Goal: Task Accomplishment & Management: Use online tool/utility

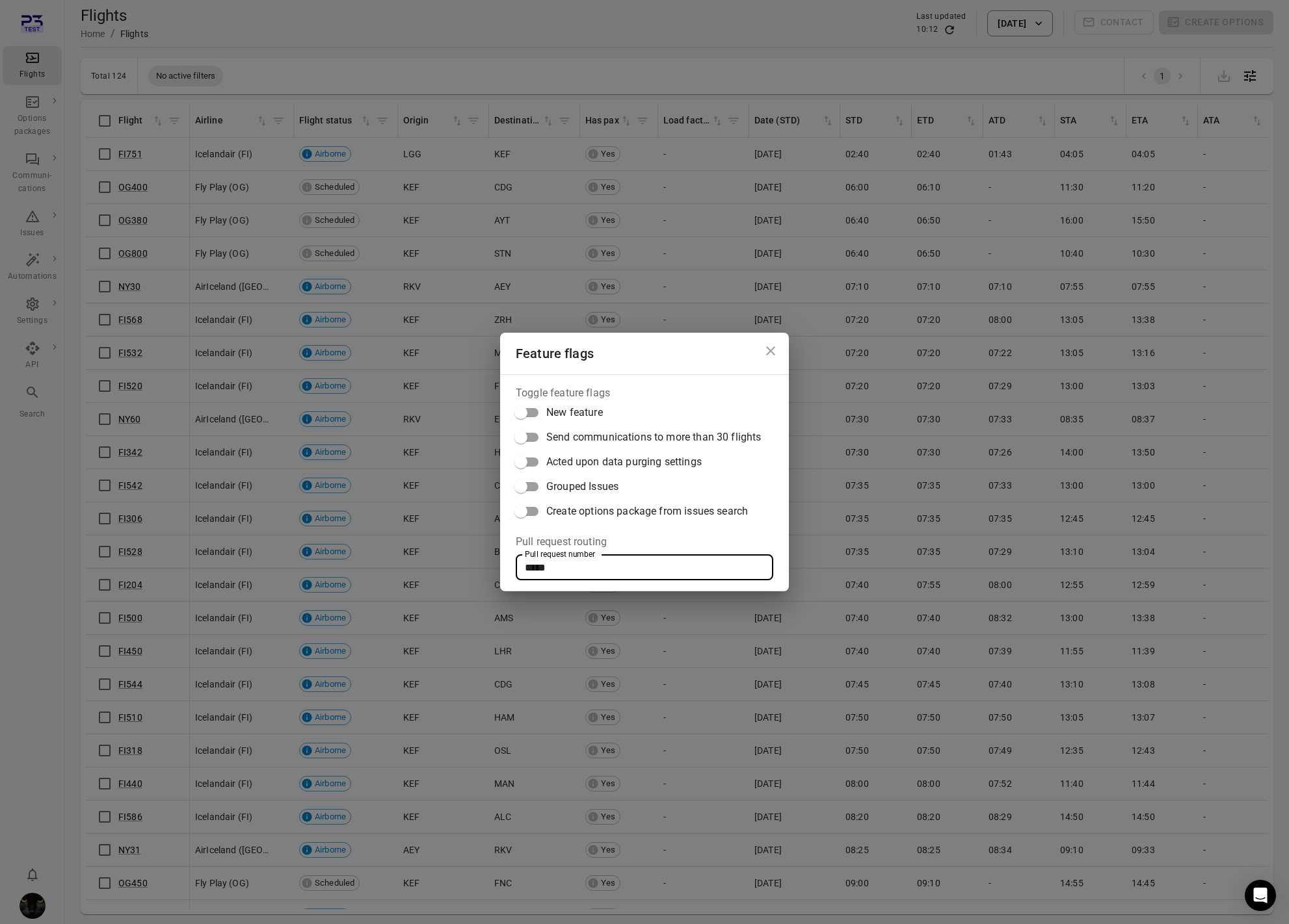
drag, startPoint x: 552, startPoint y: 566, endPoint x: 504, endPoint y: 567, distance: 48.0
click at [504, 567] on div "Toggle feature flags New feature Send communications to more than 30 flights Ac…" at bounding box center [644, 483] width 288 height 217
paste input "text"
type input "*****"
click at [772, 345] on icon "Close dialog" at bounding box center [770, 351] width 16 height 16
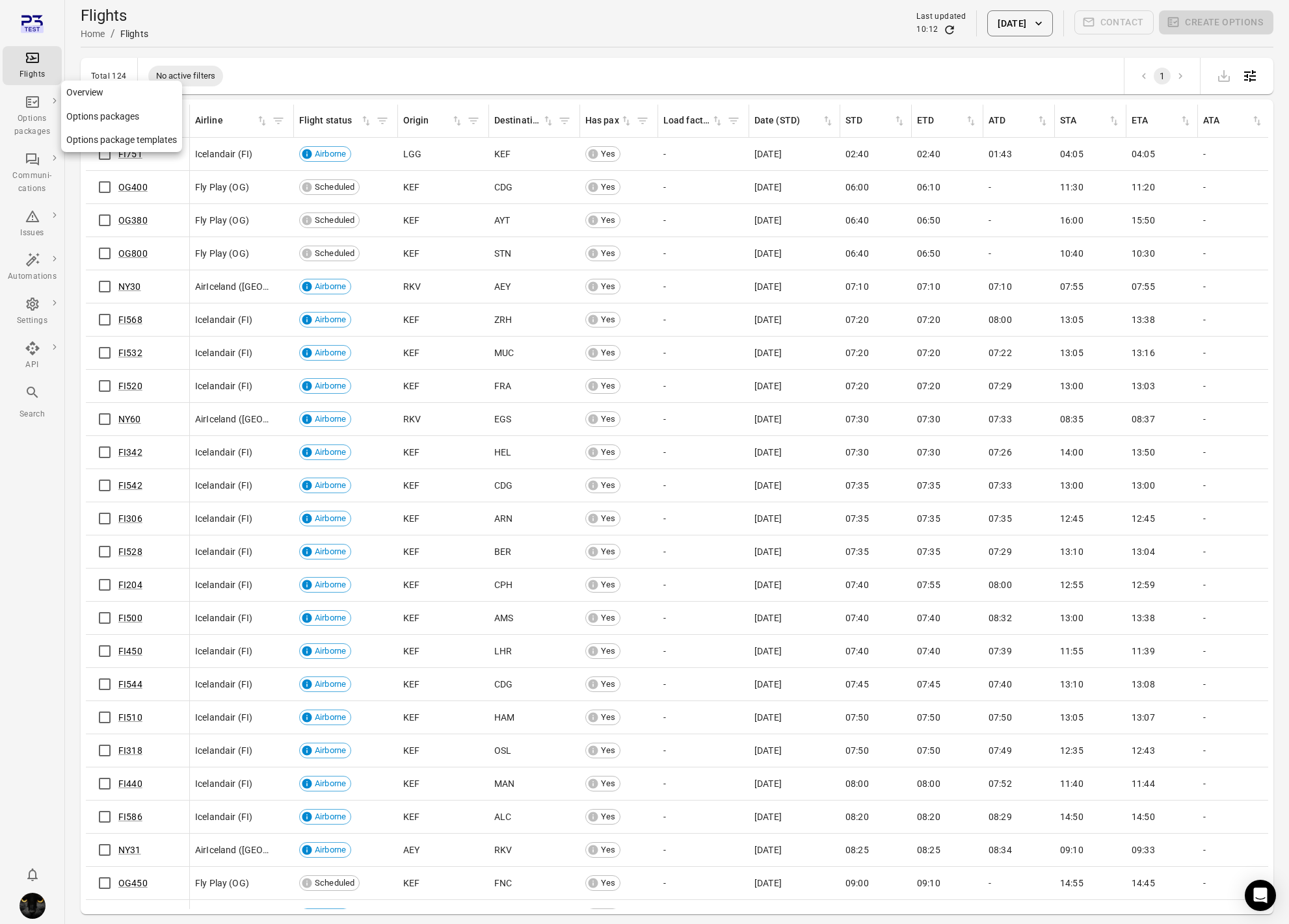
drag, startPoint x: 39, startPoint y: 113, endPoint x: 41, endPoint y: 84, distance: 29.1
click at [38, 113] on div "Options packages" at bounding box center [32, 125] width 49 height 26
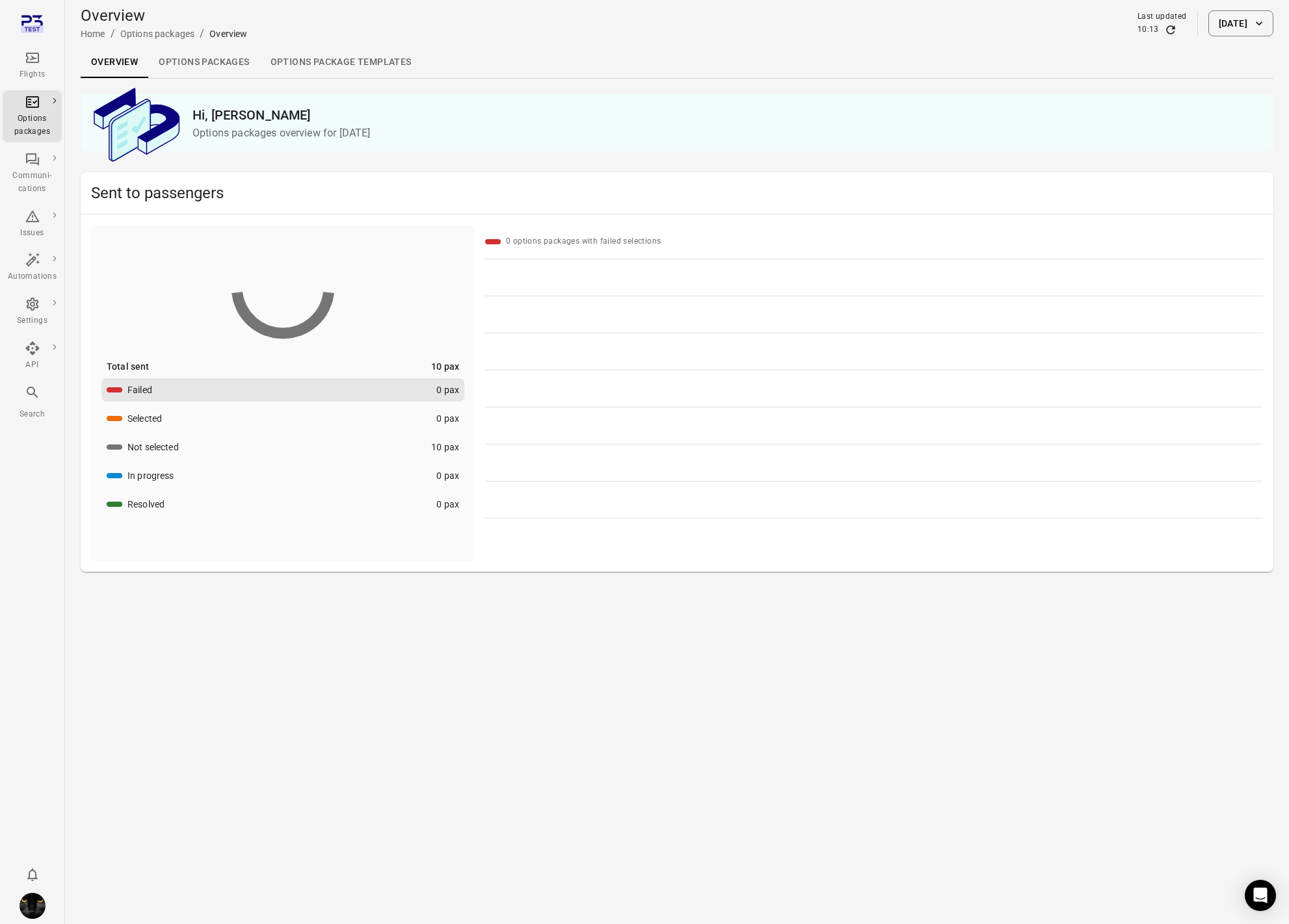
click at [38, 64] on icon "Main navigation" at bounding box center [32, 58] width 16 height 16
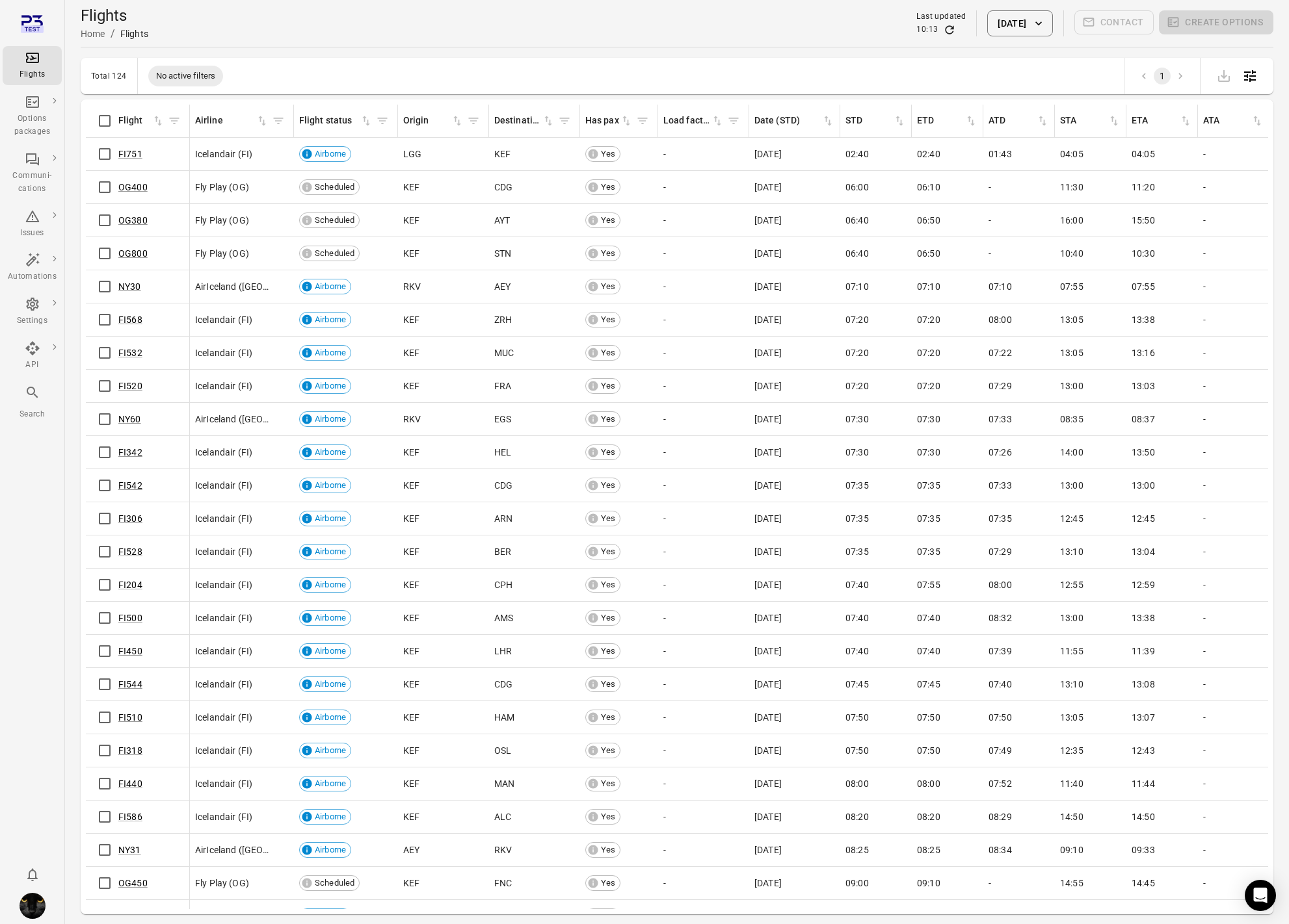
click at [565, 44] on div "Flights Home / Flights Last updated 10:13 7 Oct 2025 Contact Create options" at bounding box center [677, 23] width 1192 height 47
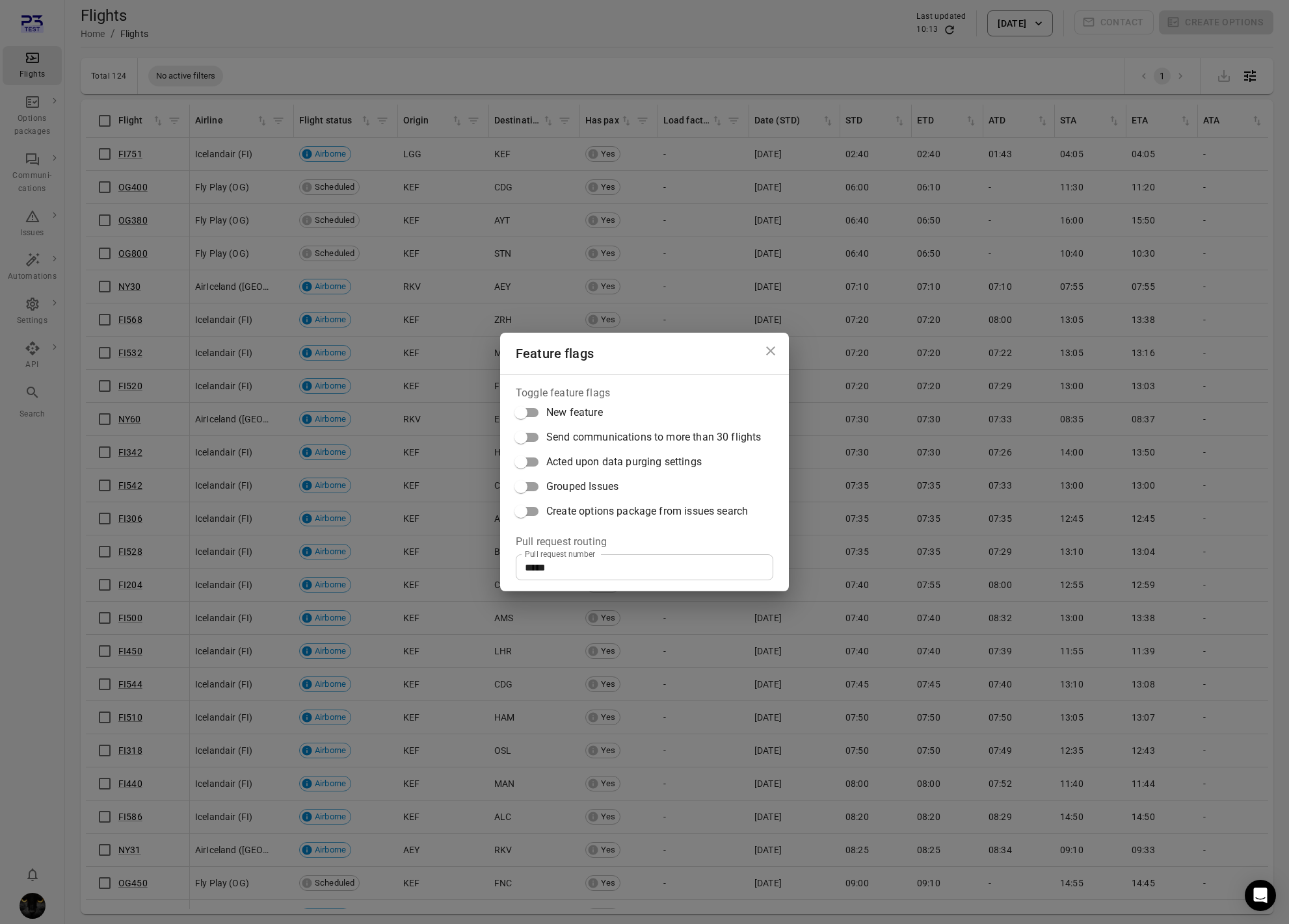
click at [561, 48] on div "Feature flags Toggle feature flags New feature Send communications to more than…" at bounding box center [644, 462] width 1289 height 924
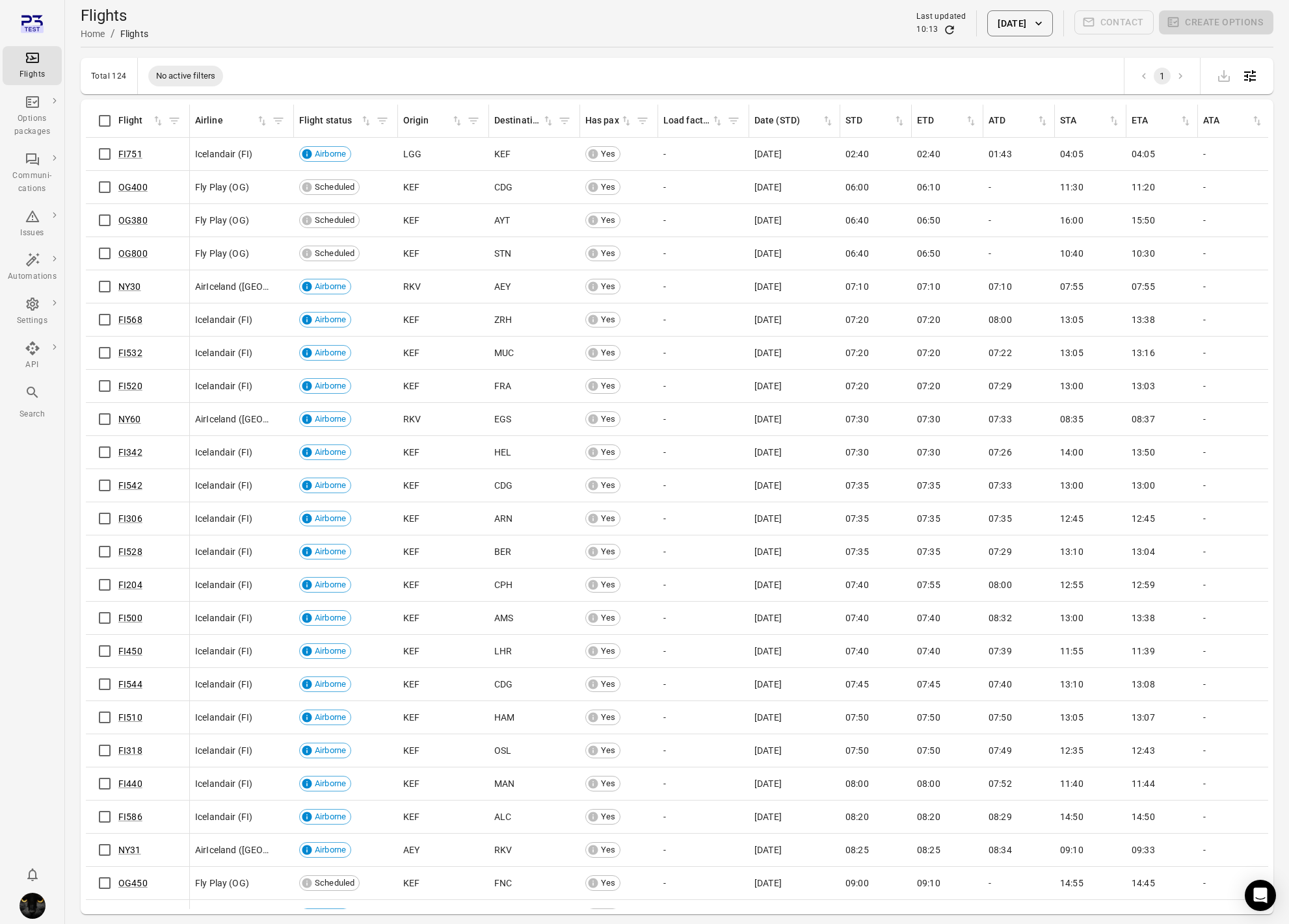
click at [996, 12] on button "[DATE]" at bounding box center [1019, 23] width 65 height 26
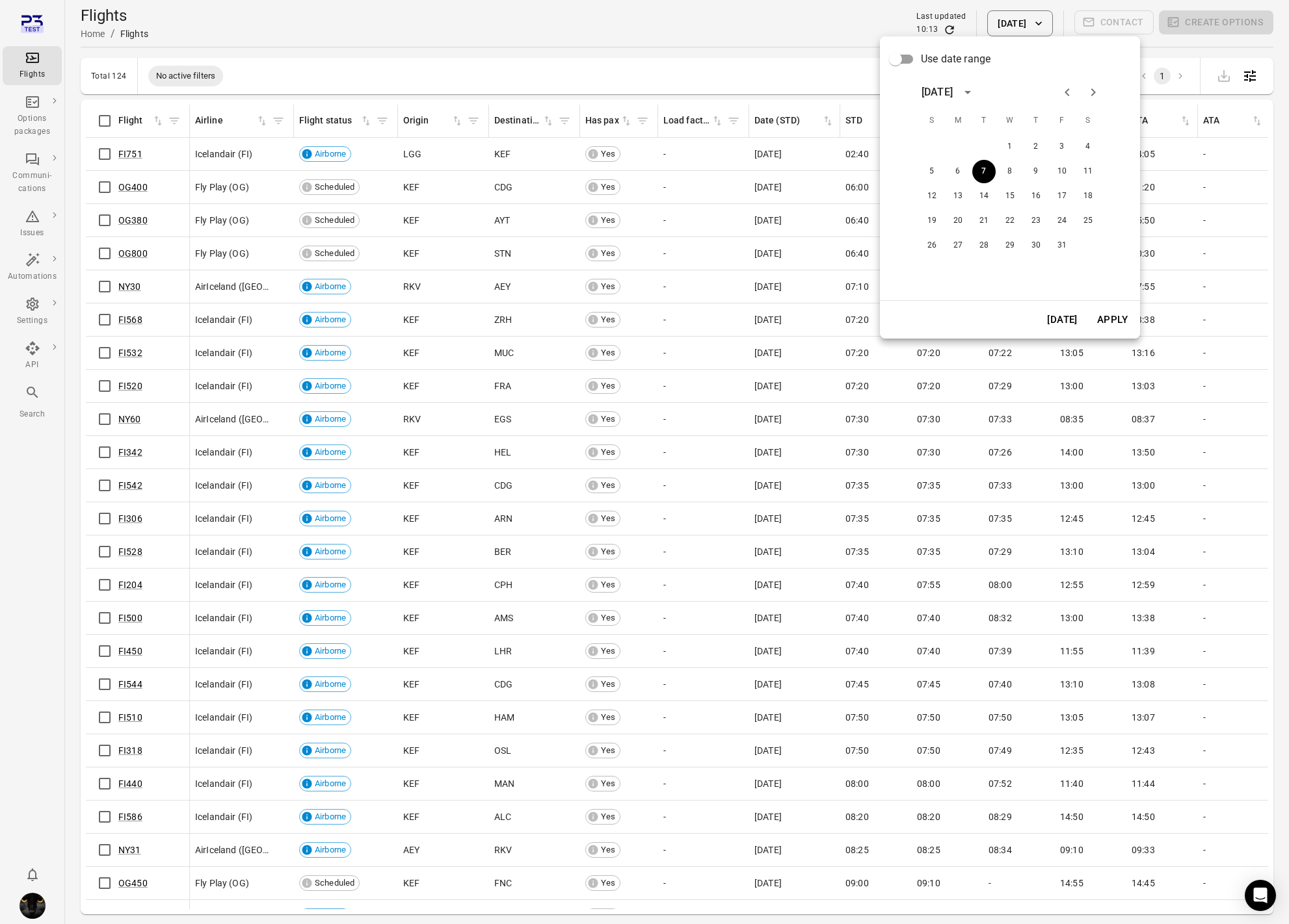
drag, startPoint x: 998, startPoint y: 26, endPoint x: 1009, endPoint y: 55, distance: 31.0
click at [998, 27] on div at bounding box center [644, 462] width 1289 height 924
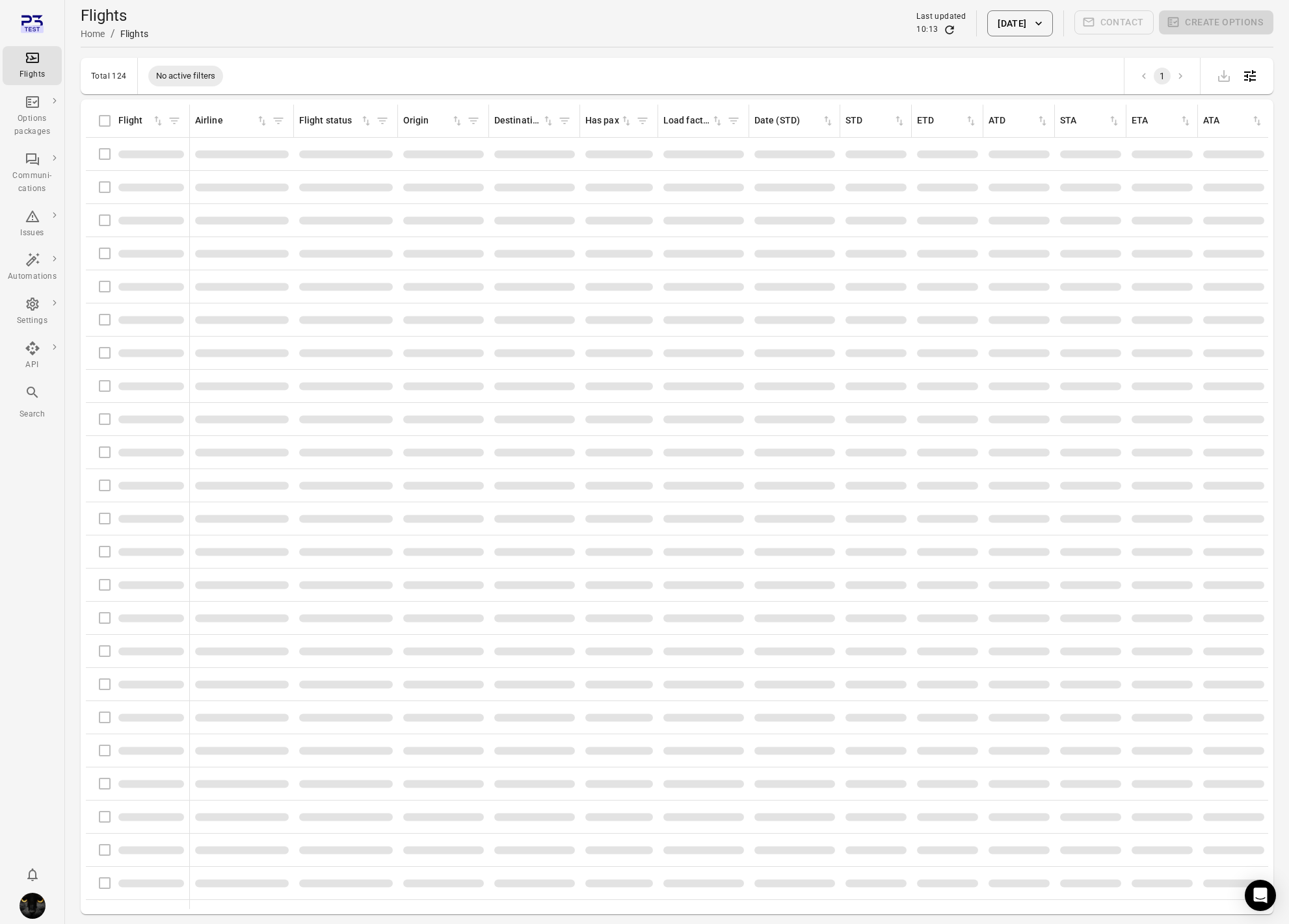
drag, startPoint x: 992, startPoint y: 3, endPoint x: 998, endPoint y: 19, distance: 17.1
click at [992, 5] on div "Flights Home / Flights Last updated 10:13 7 Oct 2025 Contact Create options" at bounding box center [677, 23] width 1192 height 47
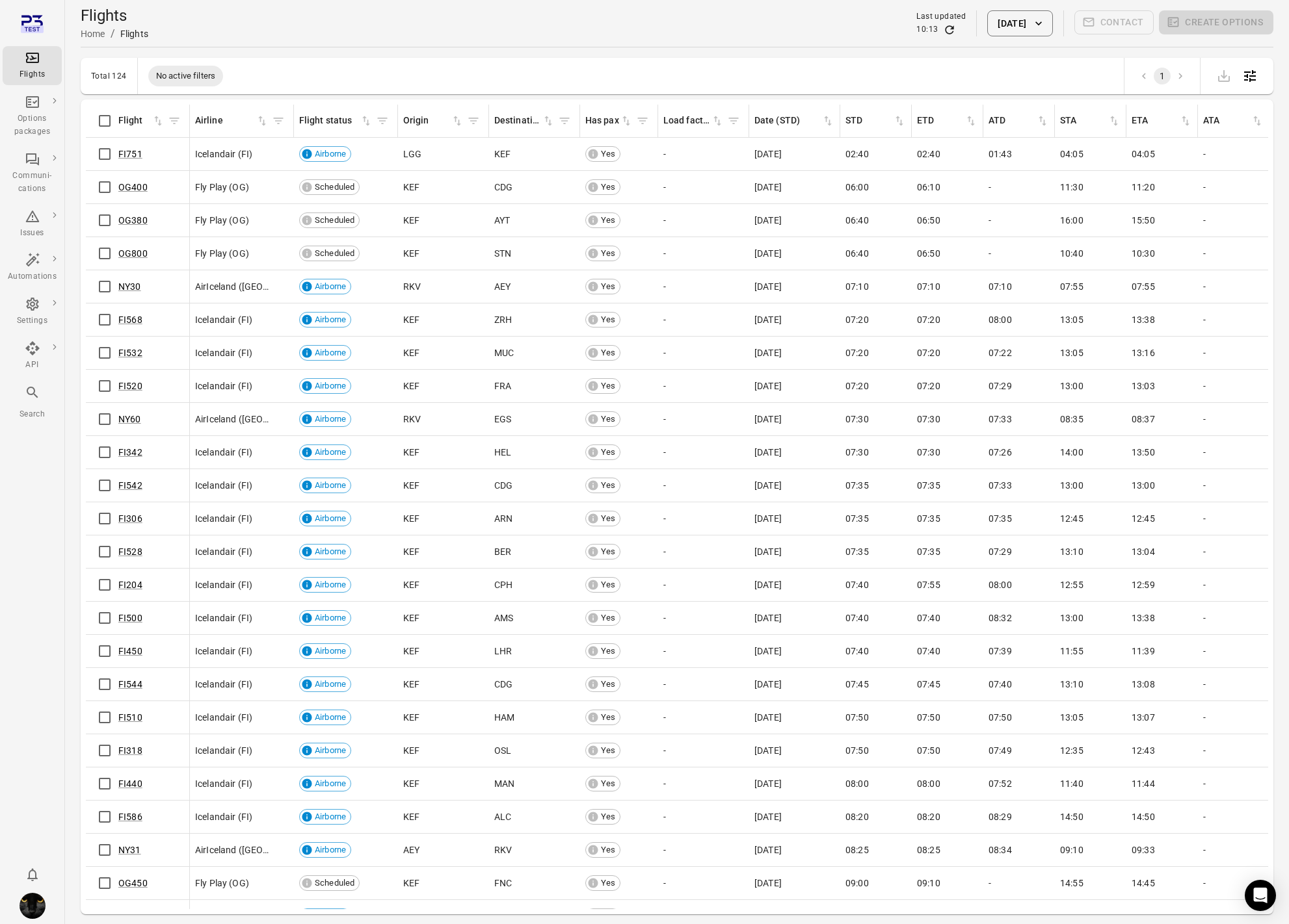
click at [999, 20] on button "[DATE]" at bounding box center [1019, 23] width 65 height 26
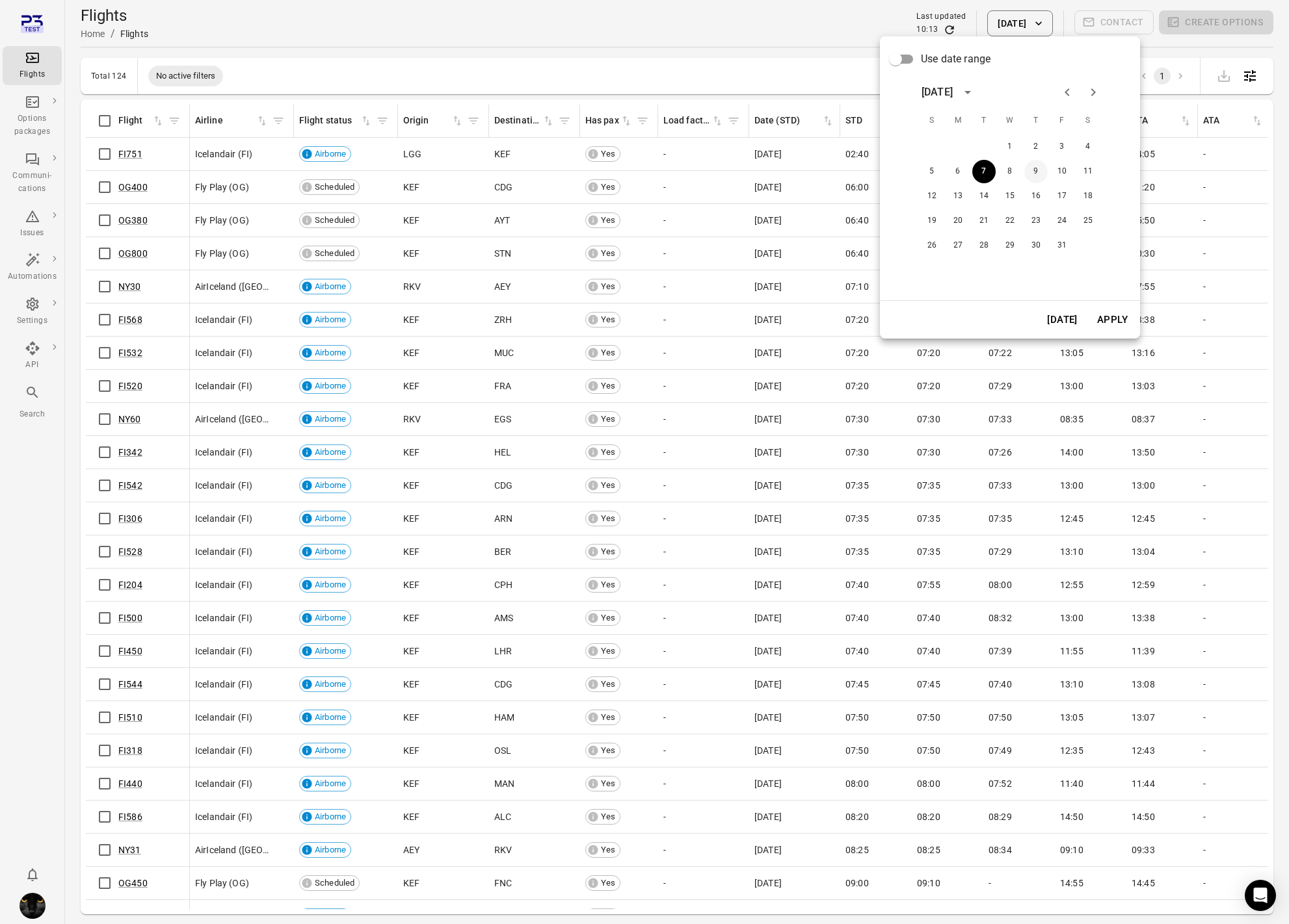
click at [1031, 174] on button "9" at bounding box center [1036, 172] width 23 height 23
drag, startPoint x: 1113, startPoint y: 312, endPoint x: 435, endPoint y: 217, distance: 684.6
click at [1113, 312] on button "Apply" at bounding box center [1112, 319] width 45 height 27
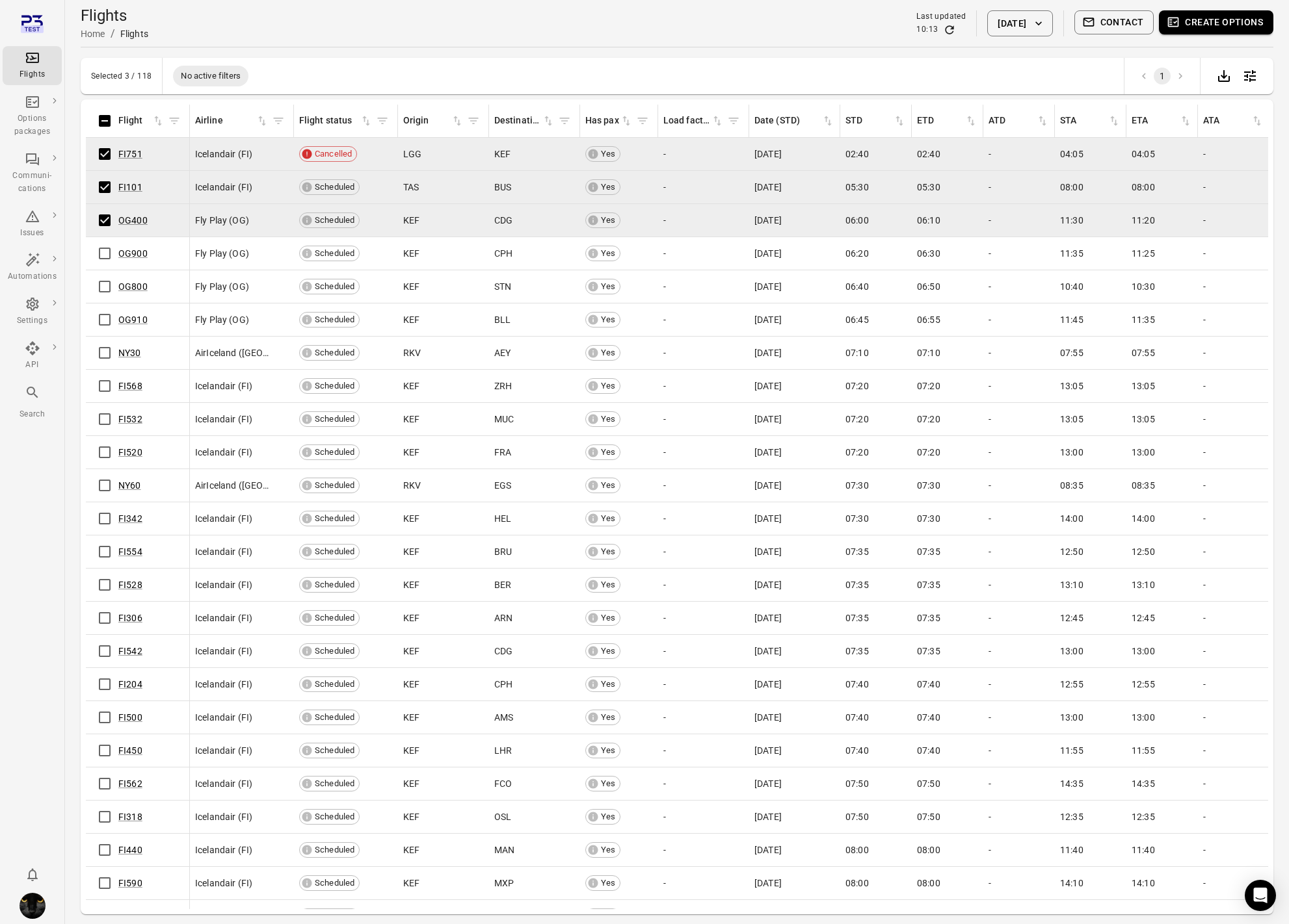
click at [106, 242] on tbody "FI751 Icelandair (FI) Cancelled LGG KEF Yes - 9 Oct 2025 02:40 02:40 - 04:05 04…" at bounding box center [918, 585] width 1664 height 895
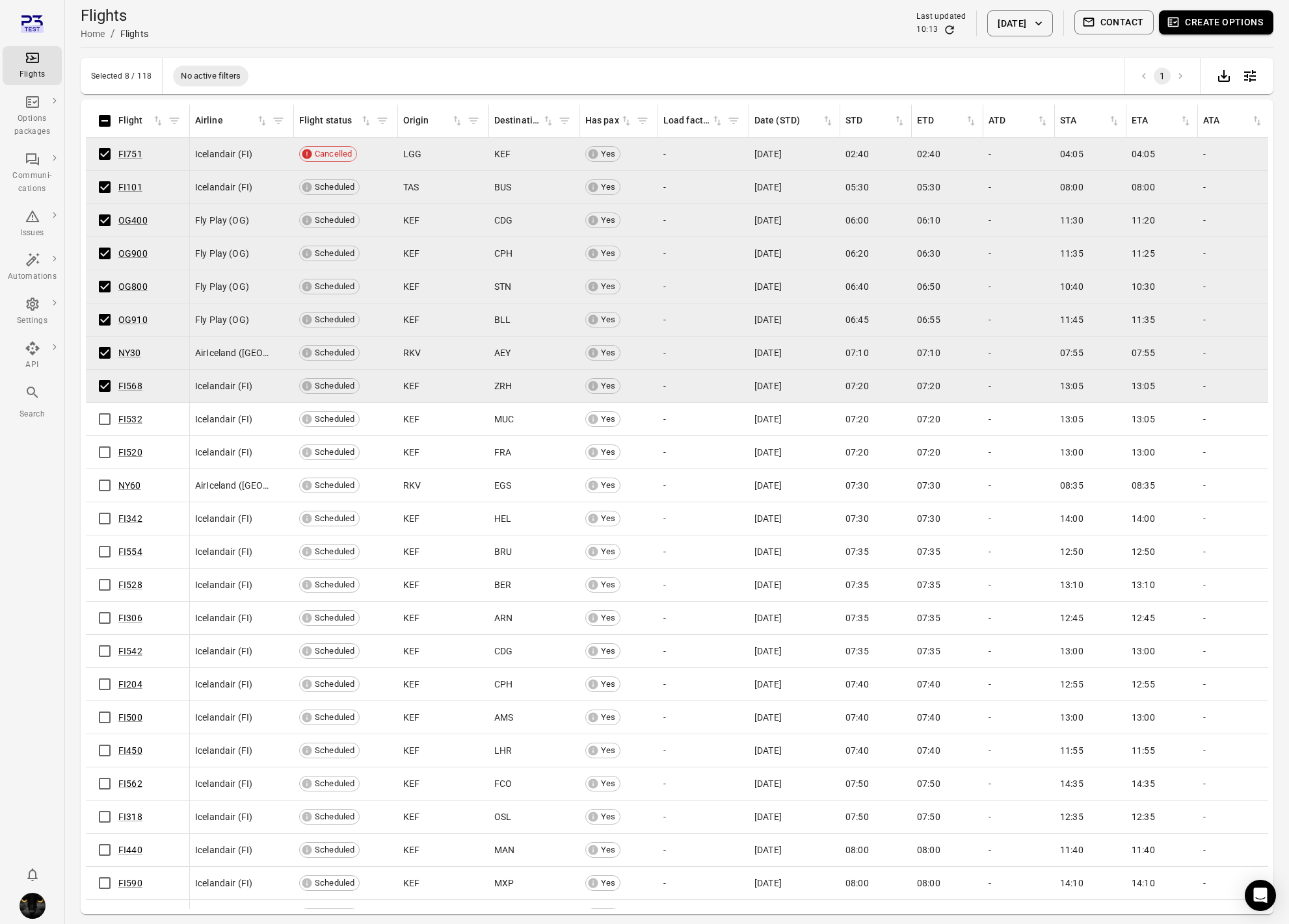
click at [104, 406] on td "FI532" at bounding box center [138, 420] width 104 height 33
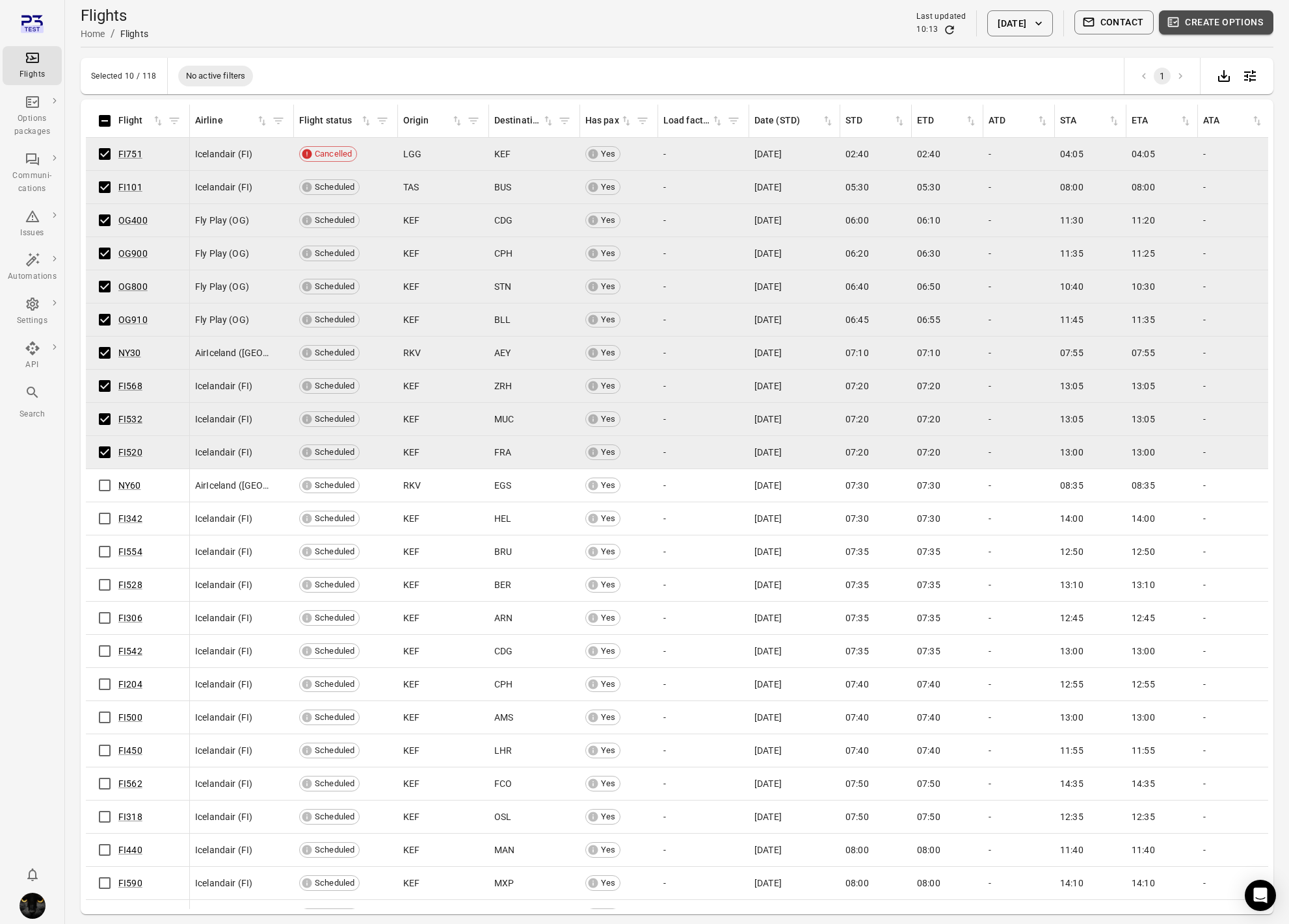
click at [1218, 30] on button "Create options" at bounding box center [1216, 22] width 114 height 24
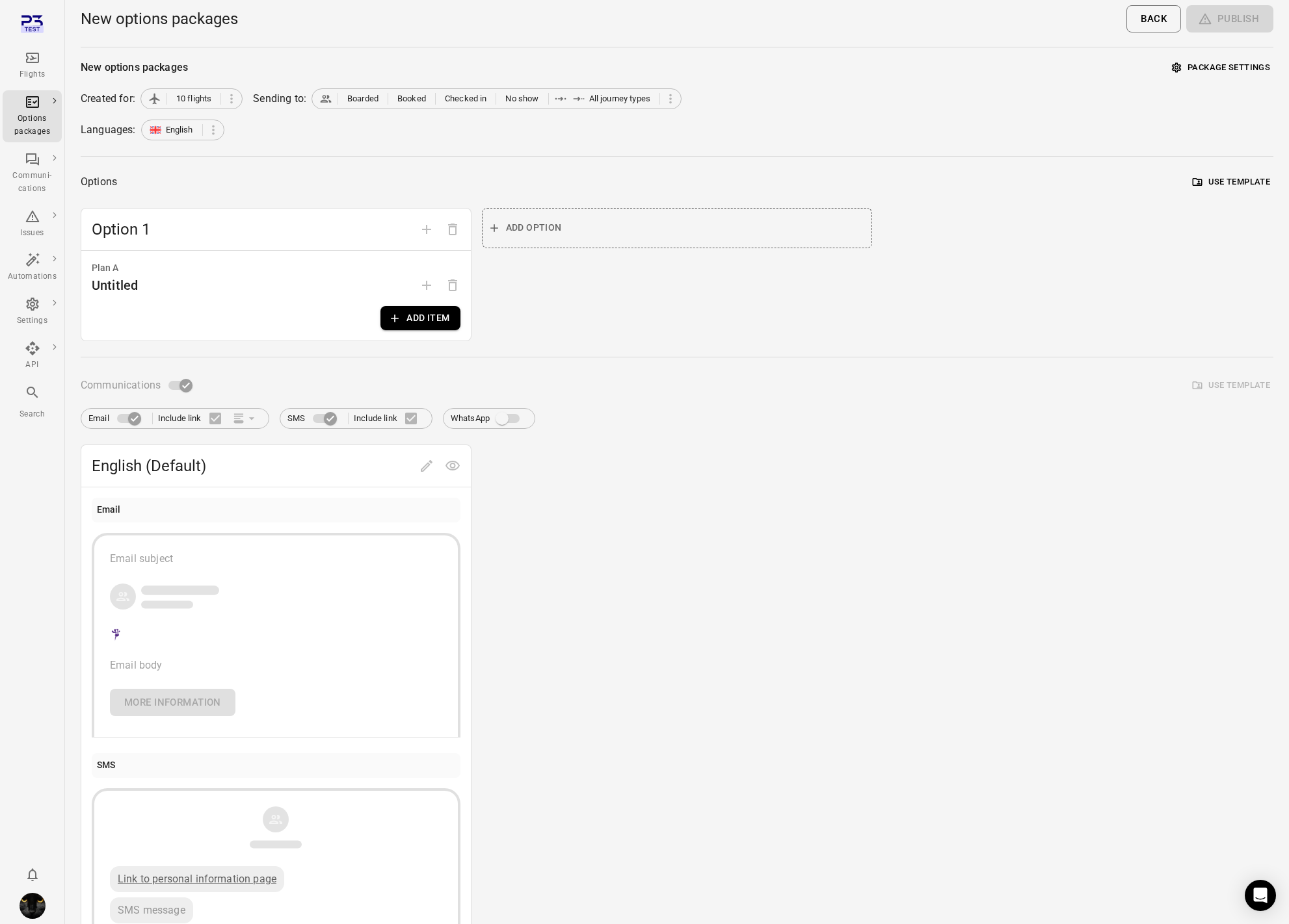
drag, startPoint x: 434, startPoint y: 326, endPoint x: 445, endPoint y: 327, distance: 11.0
click at [445, 327] on button "Add item" at bounding box center [419, 317] width 79 height 24
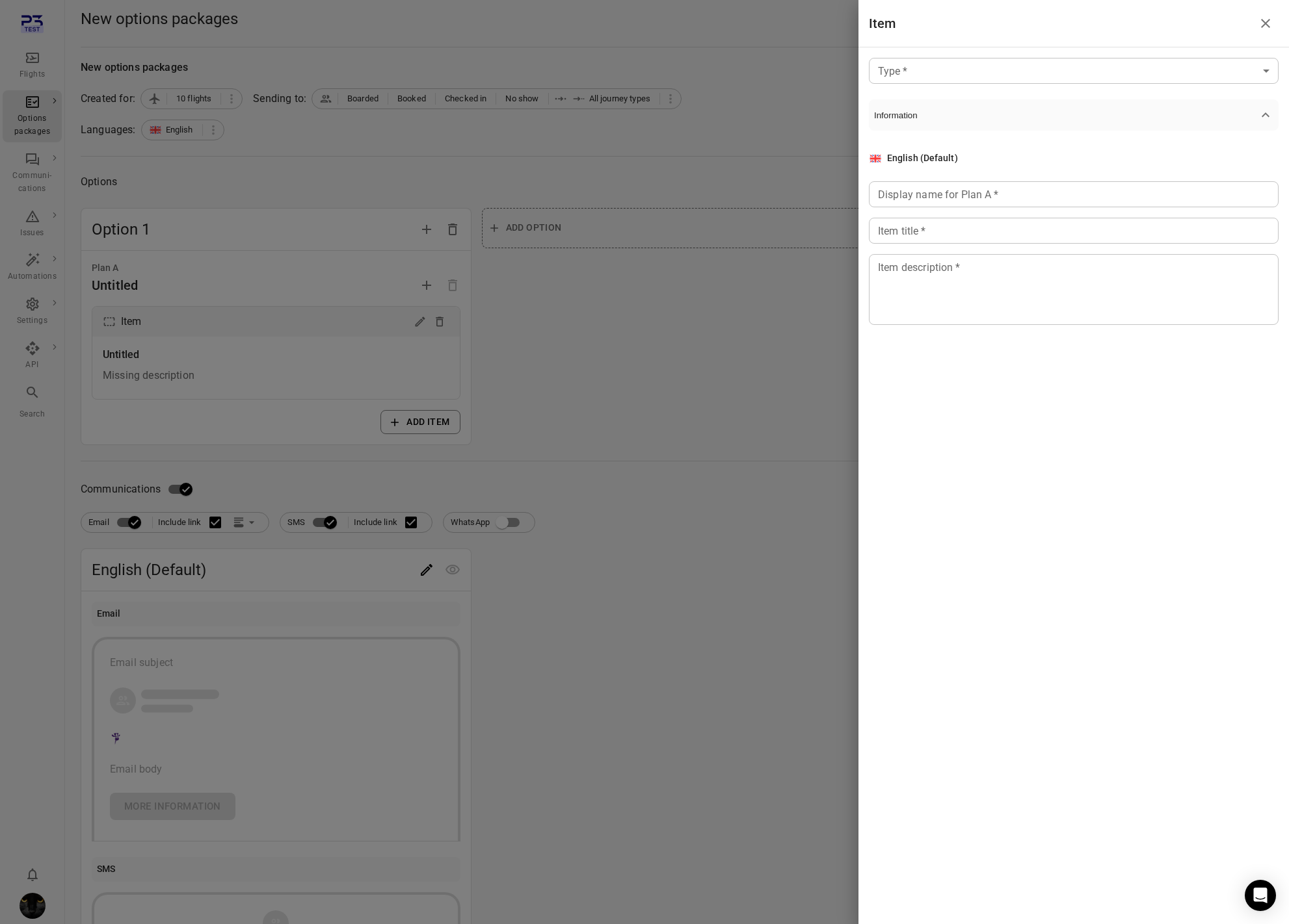
click at [1161, 90] on body "Flights Options packages Communi-cations Issues Automations Settings API Search…" at bounding box center [644, 556] width 1289 height 1112
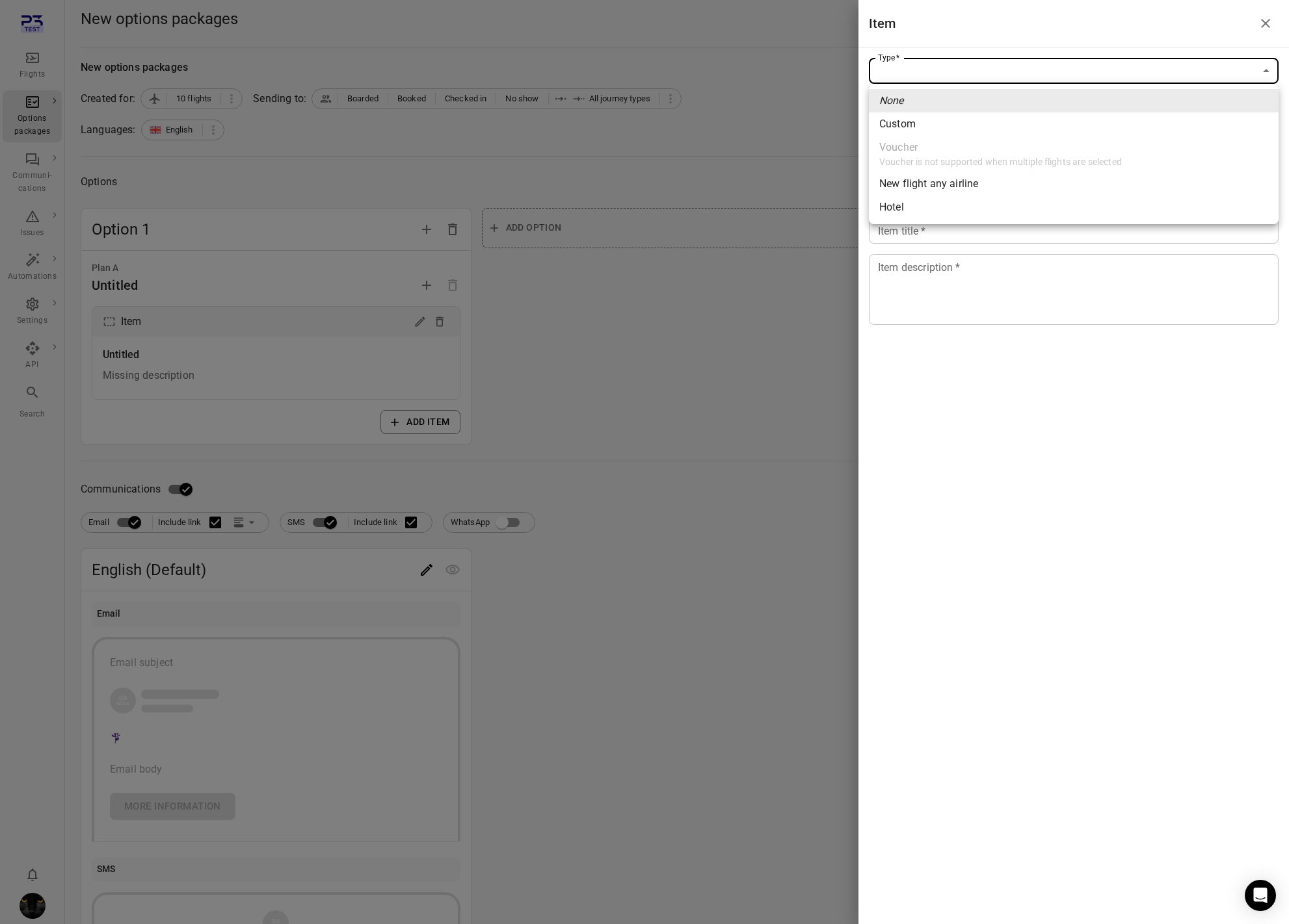
click at [912, 131] on div "Custom" at bounding box center [897, 124] width 36 height 16
type input "******"
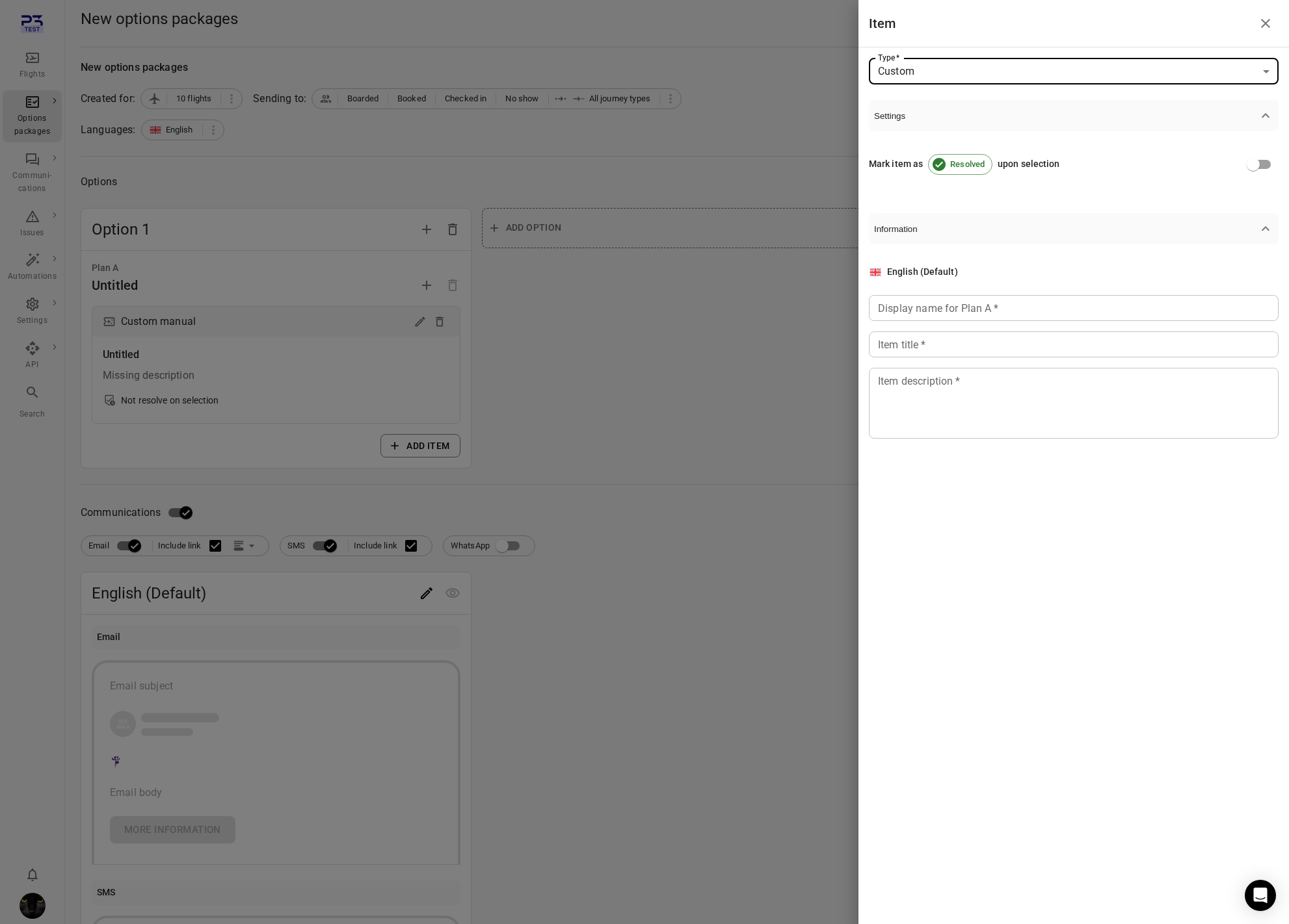
click at [953, 319] on input "Display name for Plan A   *" at bounding box center [1073, 308] width 409 height 26
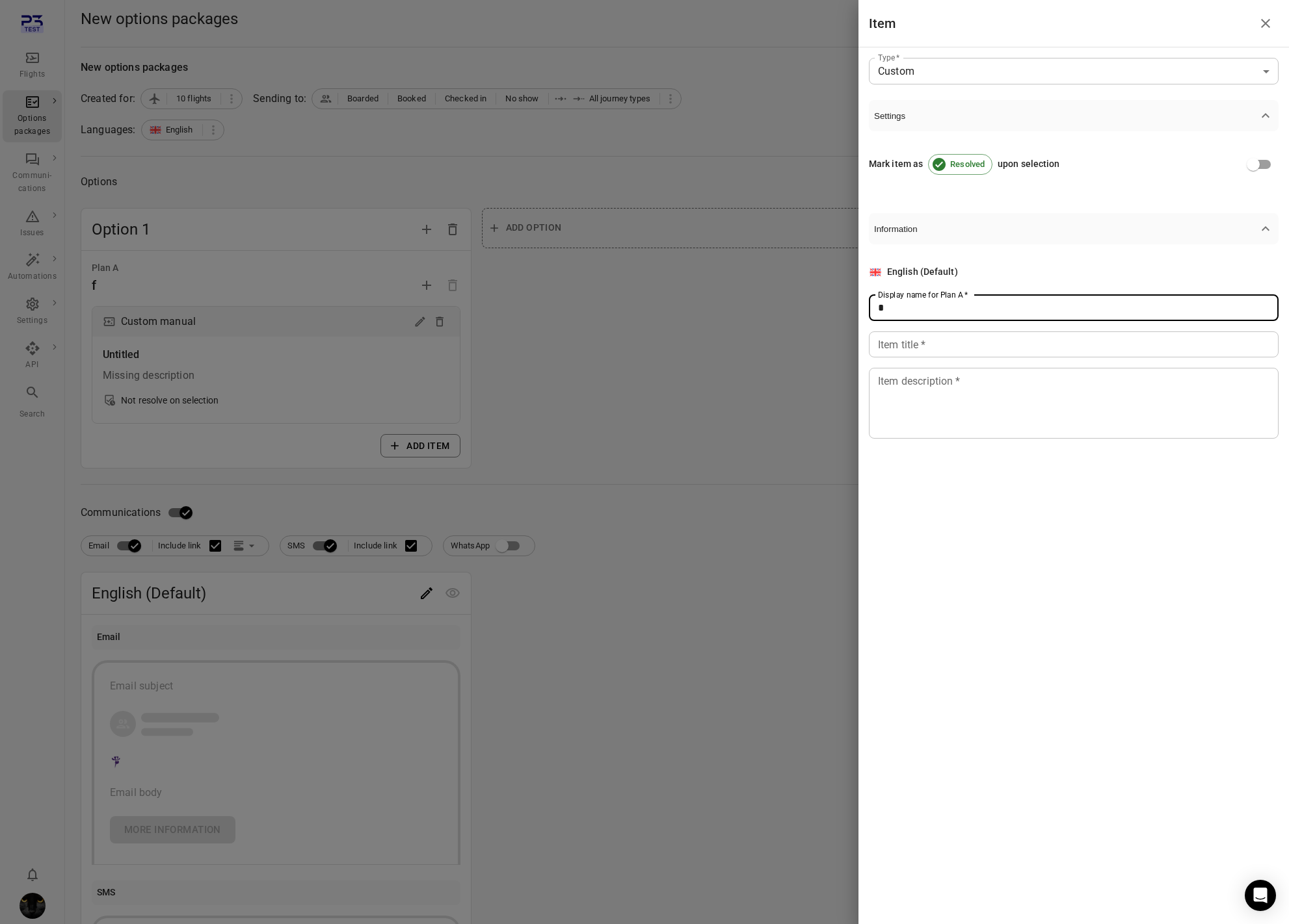
type input "*"
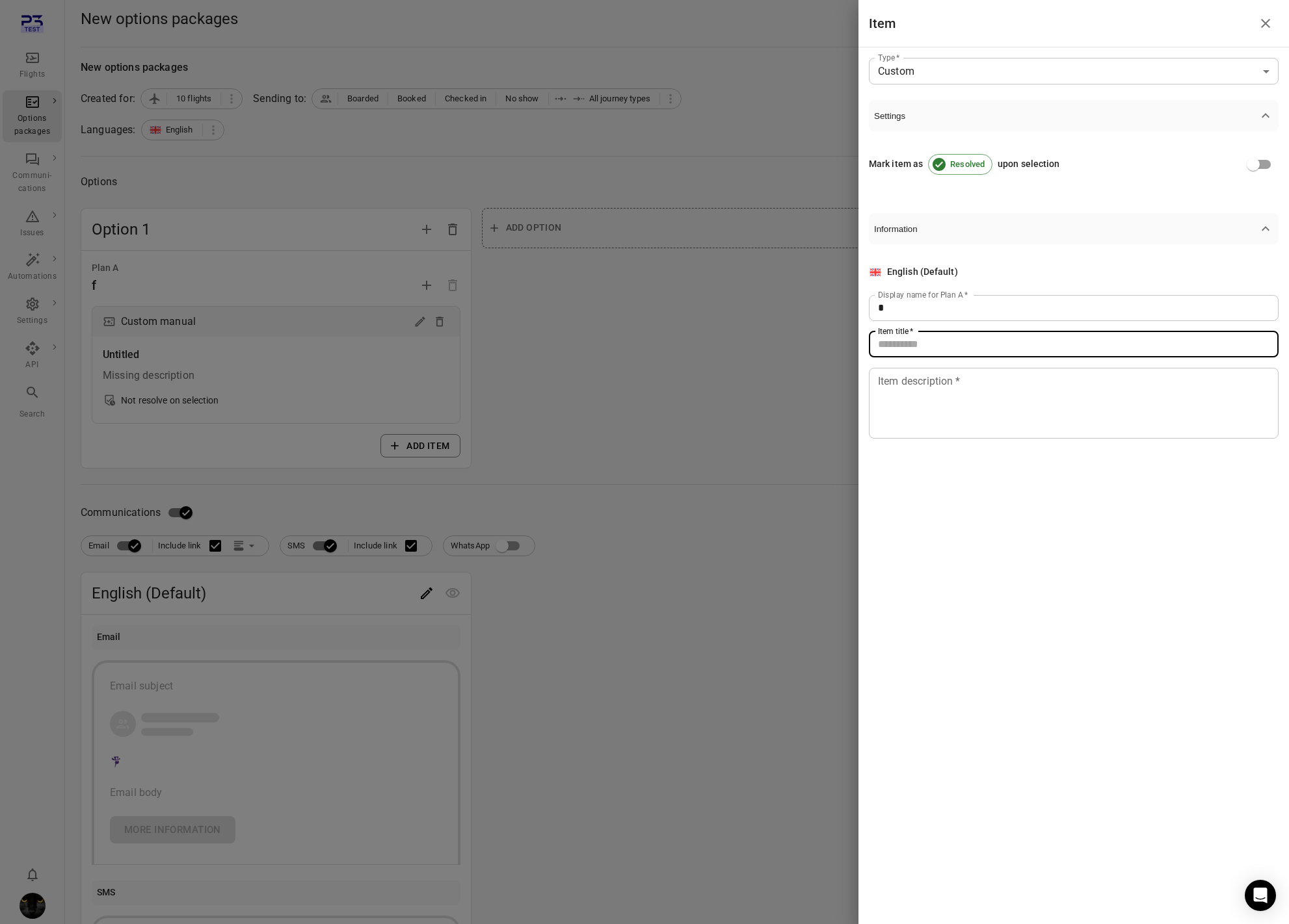
drag, startPoint x: 951, startPoint y: 353, endPoint x: 947, endPoint y: 371, distance: 18.4
click at [951, 355] on input "Item title   *" at bounding box center [1073, 344] width 409 height 26
type input "*"
click at [925, 409] on textarea "*" at bounding box center [1073, 402] width 392 height 60
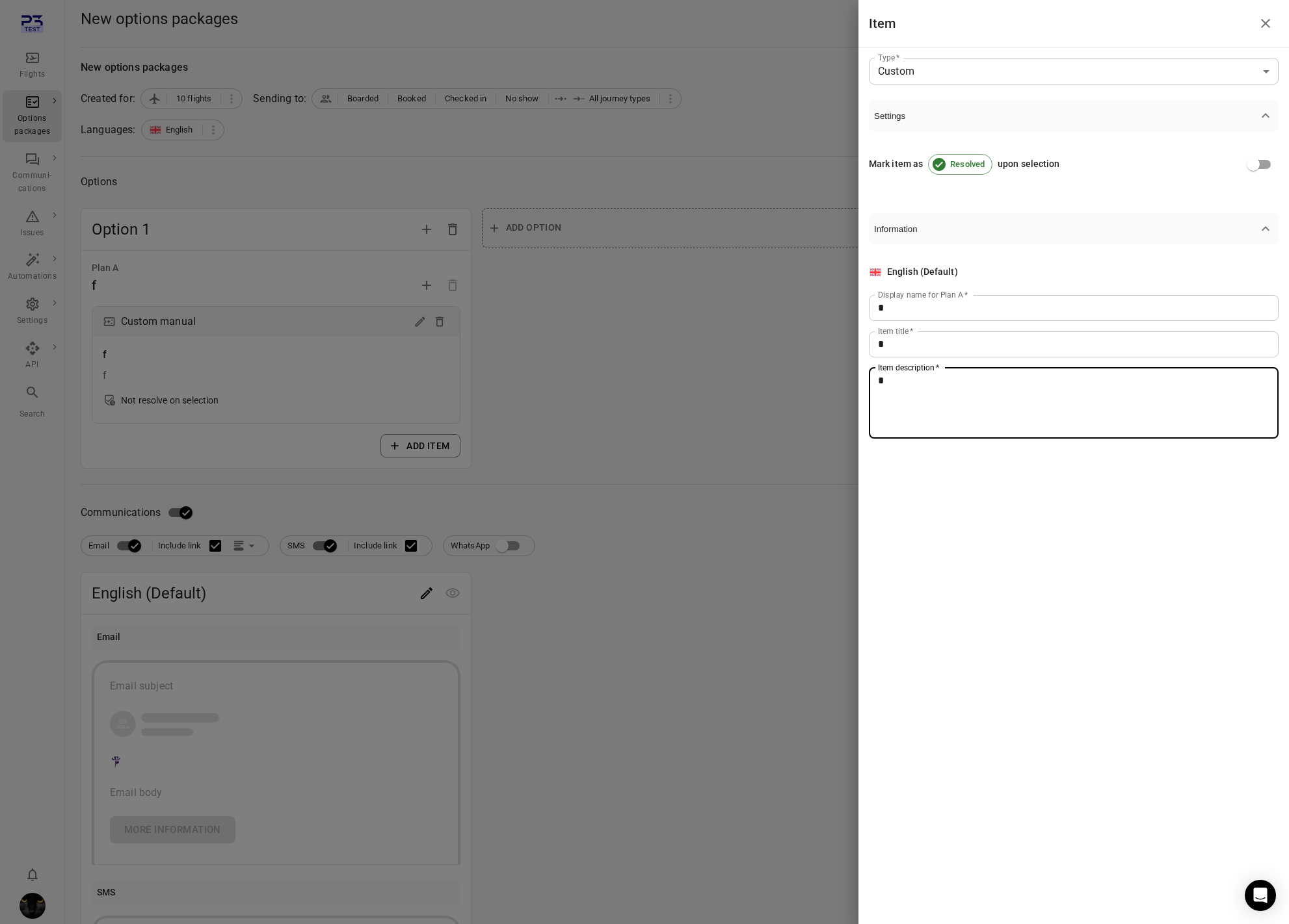
type textarea "*"
drag, startPoint x: 679, startPoint y: 512, endPoint x: 203, endPoint y: 604, distance: 484.8
click at [626, 527] on div at bounding box center [644, 462] width 1289 height 924
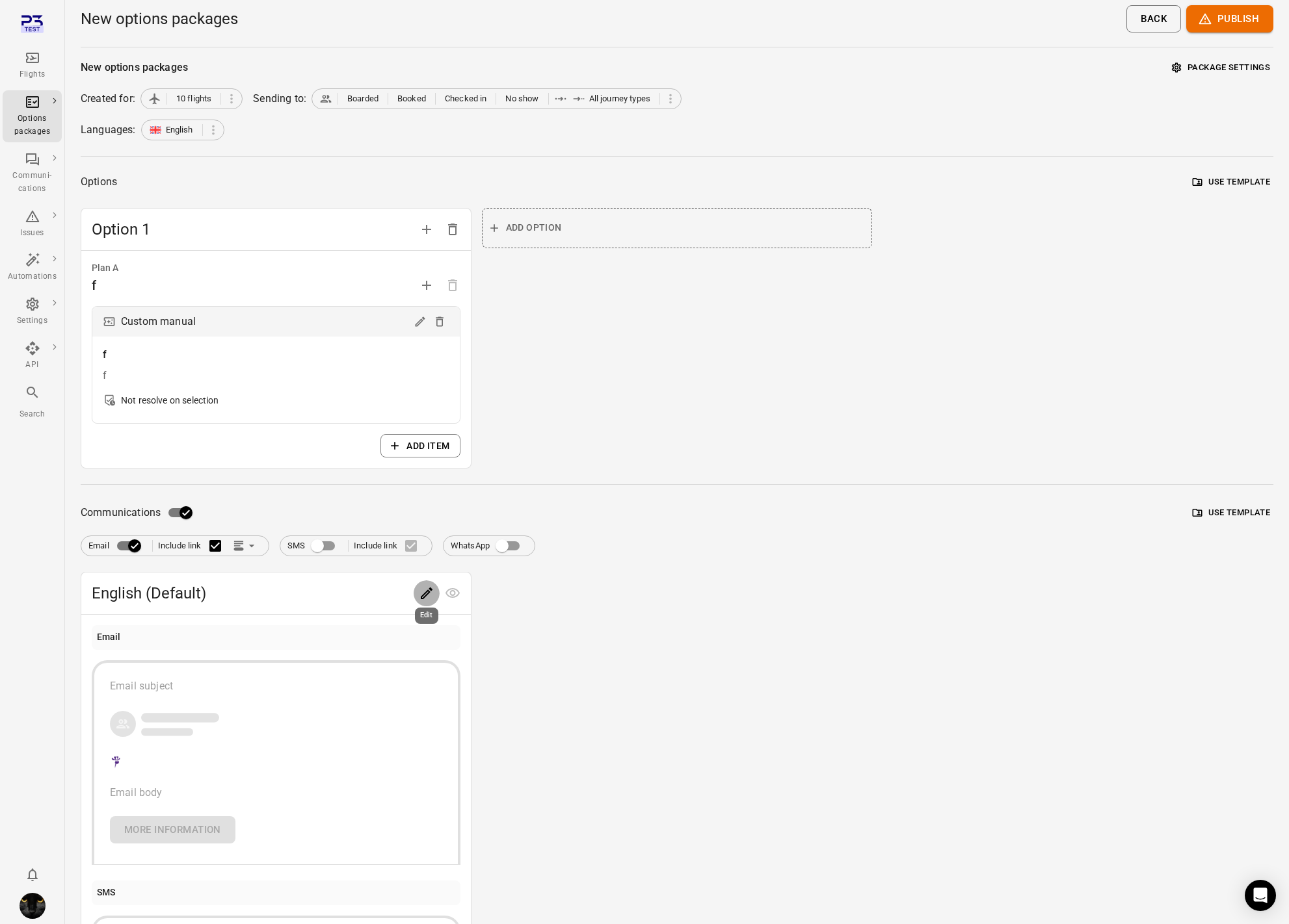
click at [423, 596] on icon "Edit" at bounding box center [426, 593] width 16 height 16
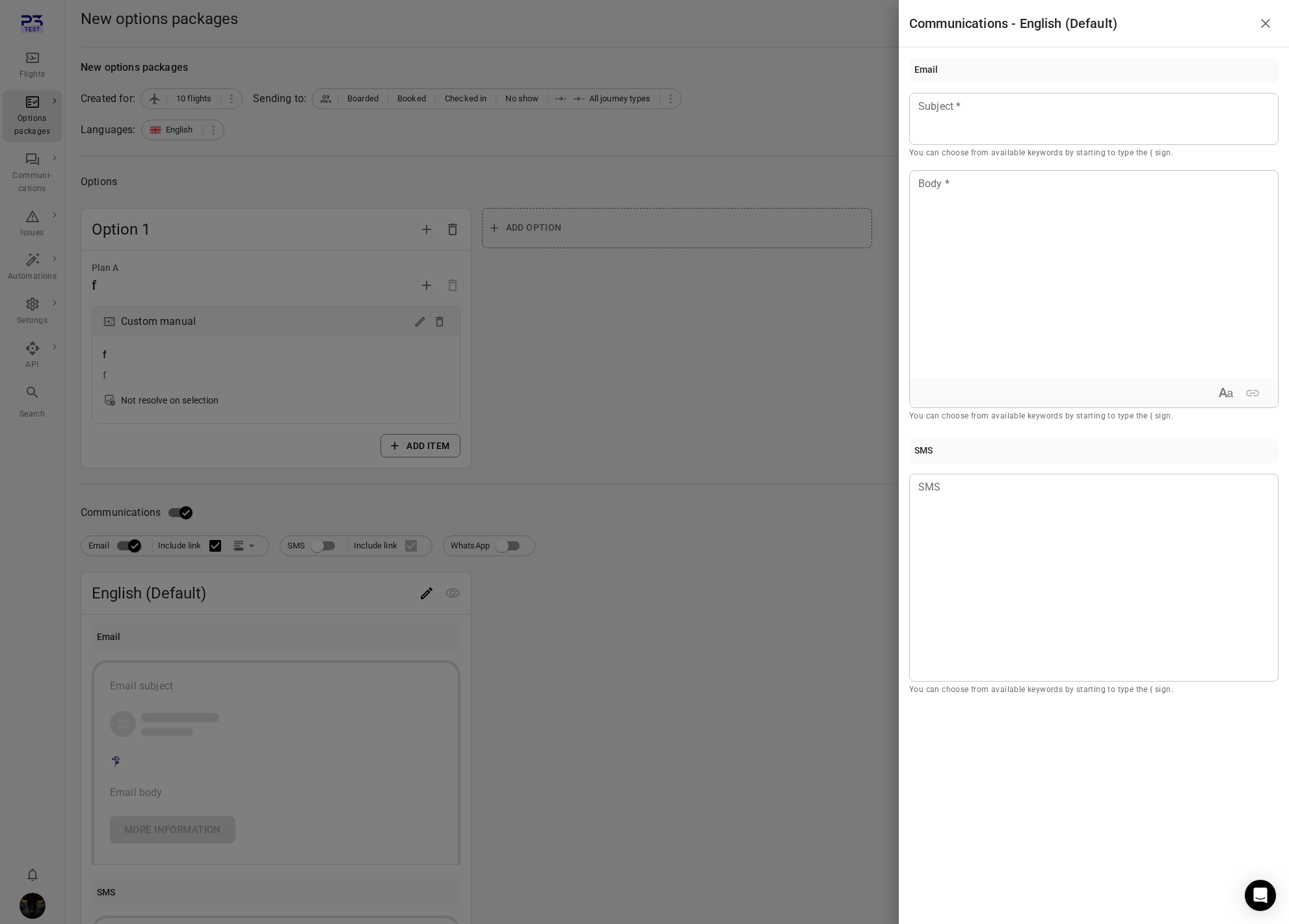
drag, startPoint x: 953, startPoint y: 121, endPoint x: 968, endPoint y: 285, distance: 164.7
click at [953, 121] on div at bounding box center [1094, 118] width 369 height 52
drag, startPoint x: 976, startPoint y: 309, endPoint x: 670, endPoint y: 318, distance: 306.1
click at [942, 315] on div at bounding box center [1094, 274] width 368 height 208
drag, startPoint x: 664, startPoint y: 317, endPoint x: 1256, endPoint y: 89, distance: 634.4
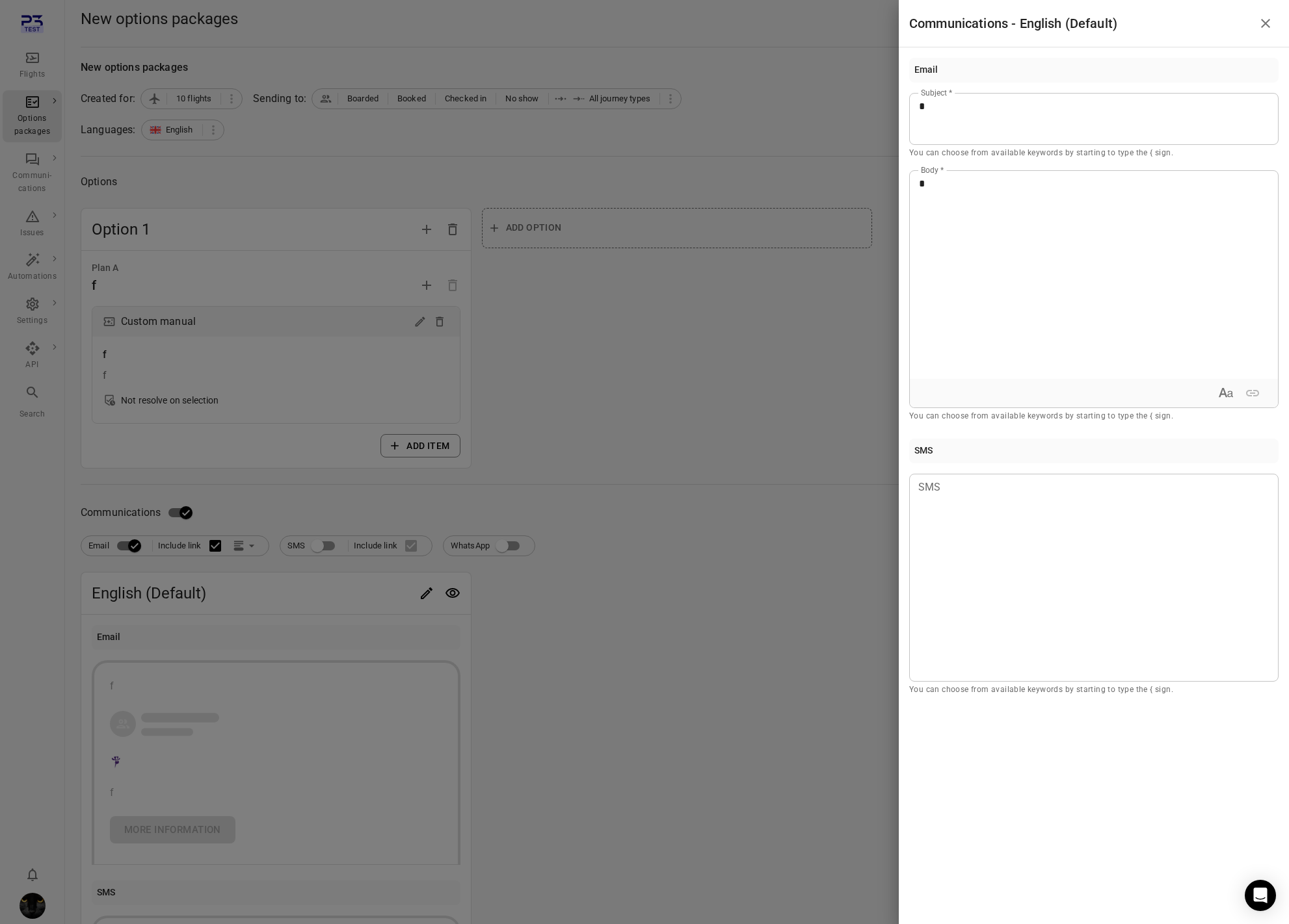
click at [696, 310] on div at bounding box center [644, 462] width 1289 height 924
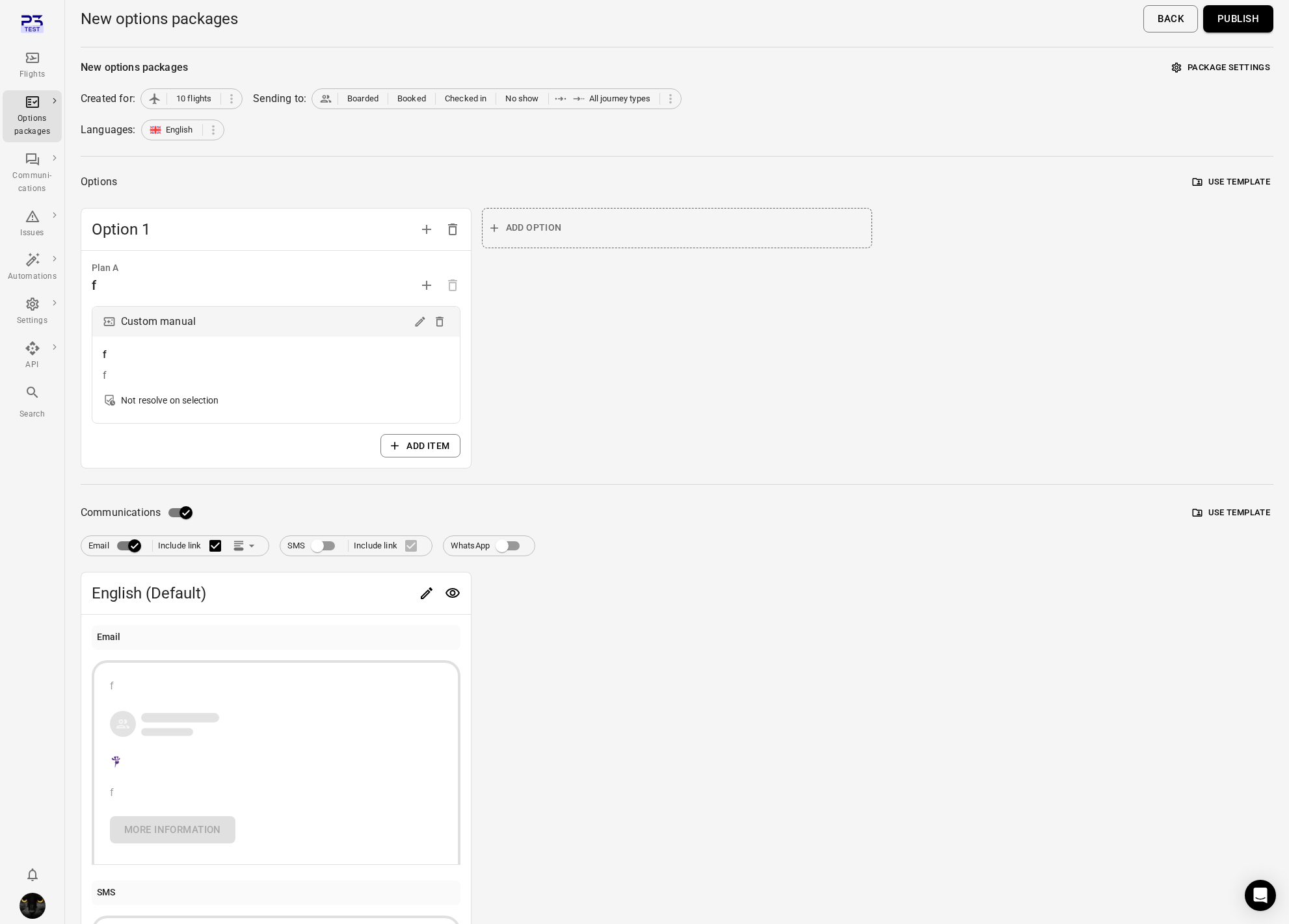
click at [1235, 30] on button "Publish" at bounding box center [1238, 19] width 70 height 27
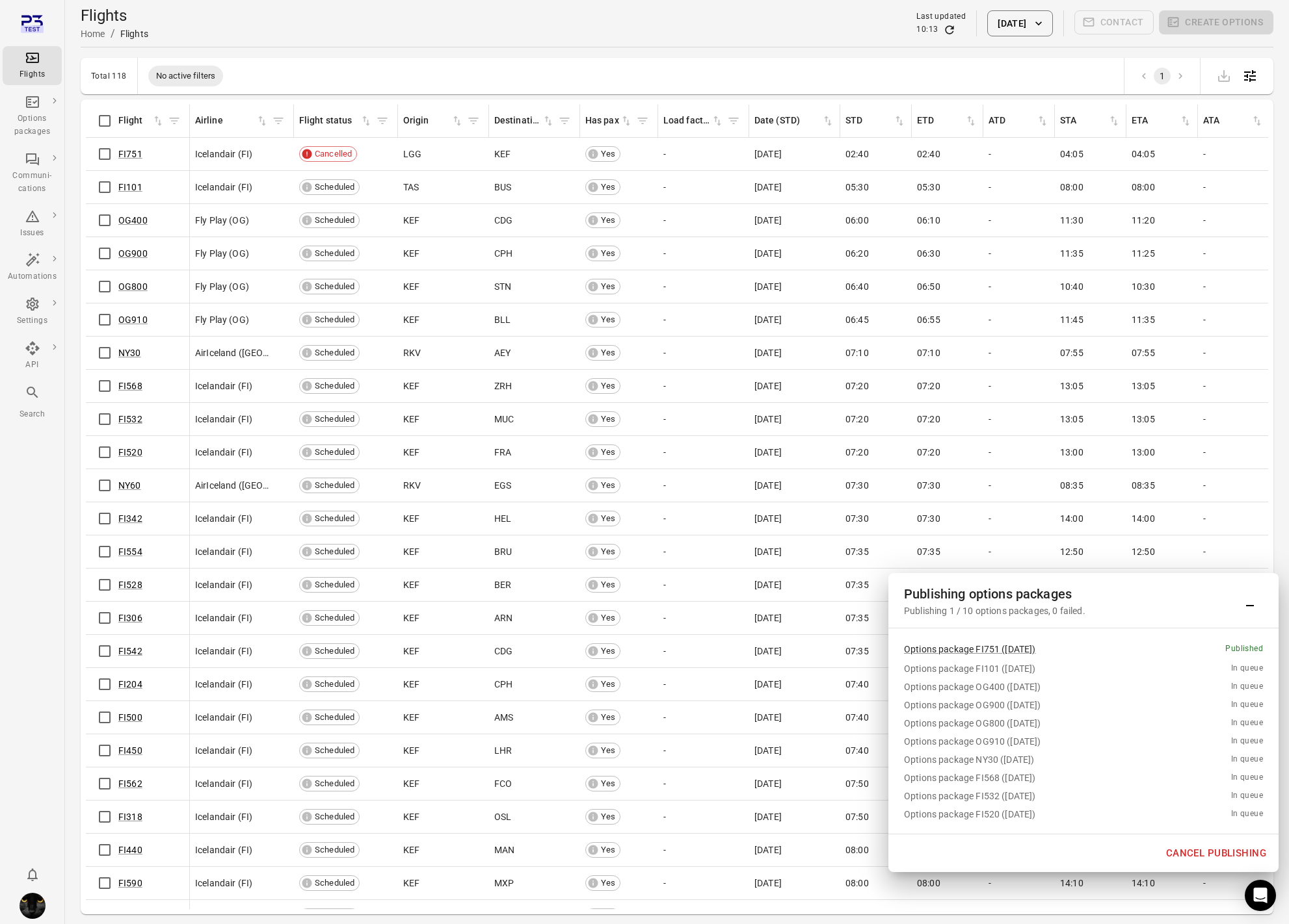
drag, startPoint x: 1198, startPoint y: 850, endPoint x: 1182, endPoint y: 853, distance: 16.3
click at [1198, 850] on button "Cancel publishing" at bounding box center [1216, 854] width 114 height 27
click at [36, 126] on div "Options packages" at bounding box center [32, 125] width 49 height 26
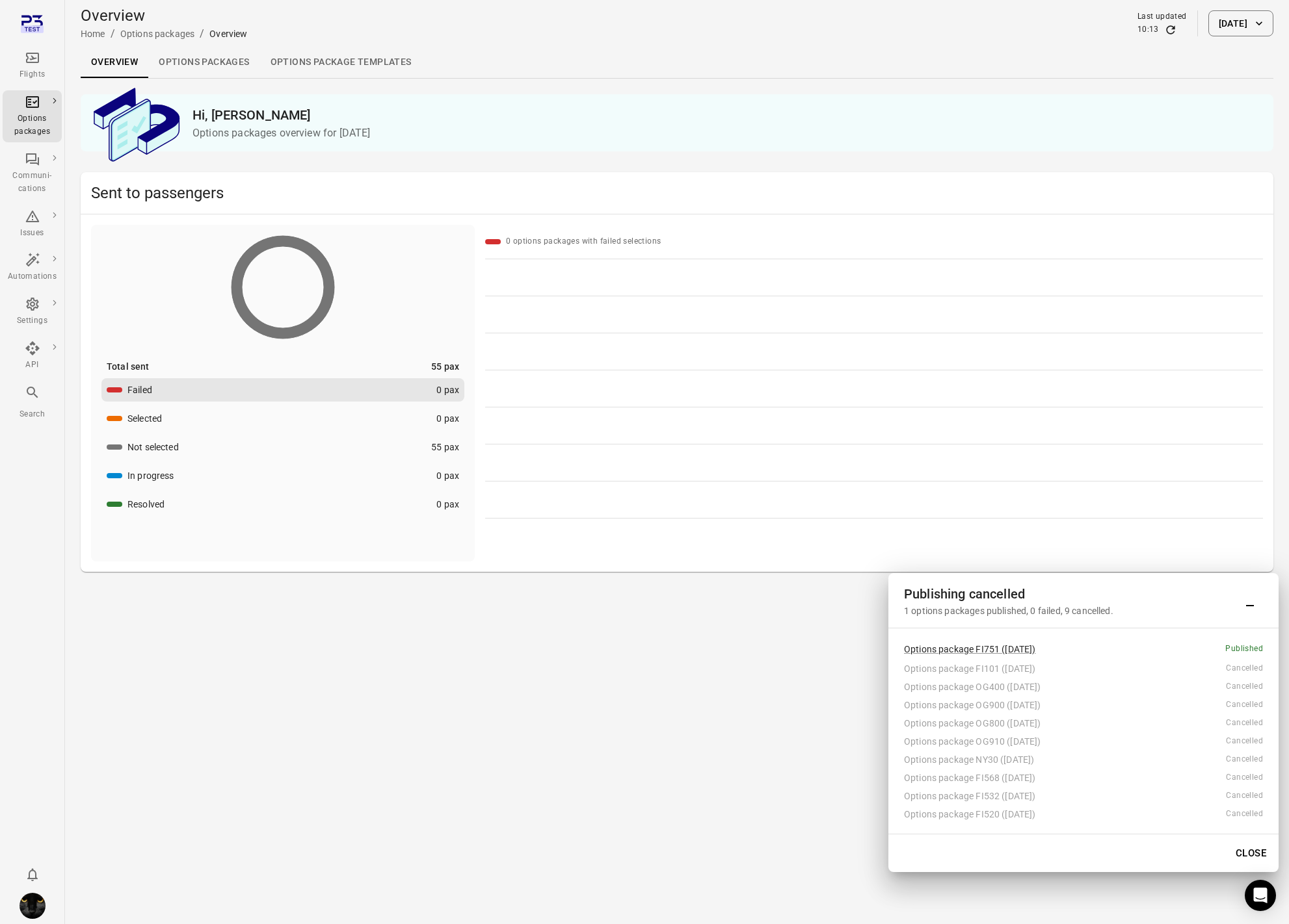
click at [176, 54] on link "Options packages" at bounding box center [204, 63] width 111 height 31
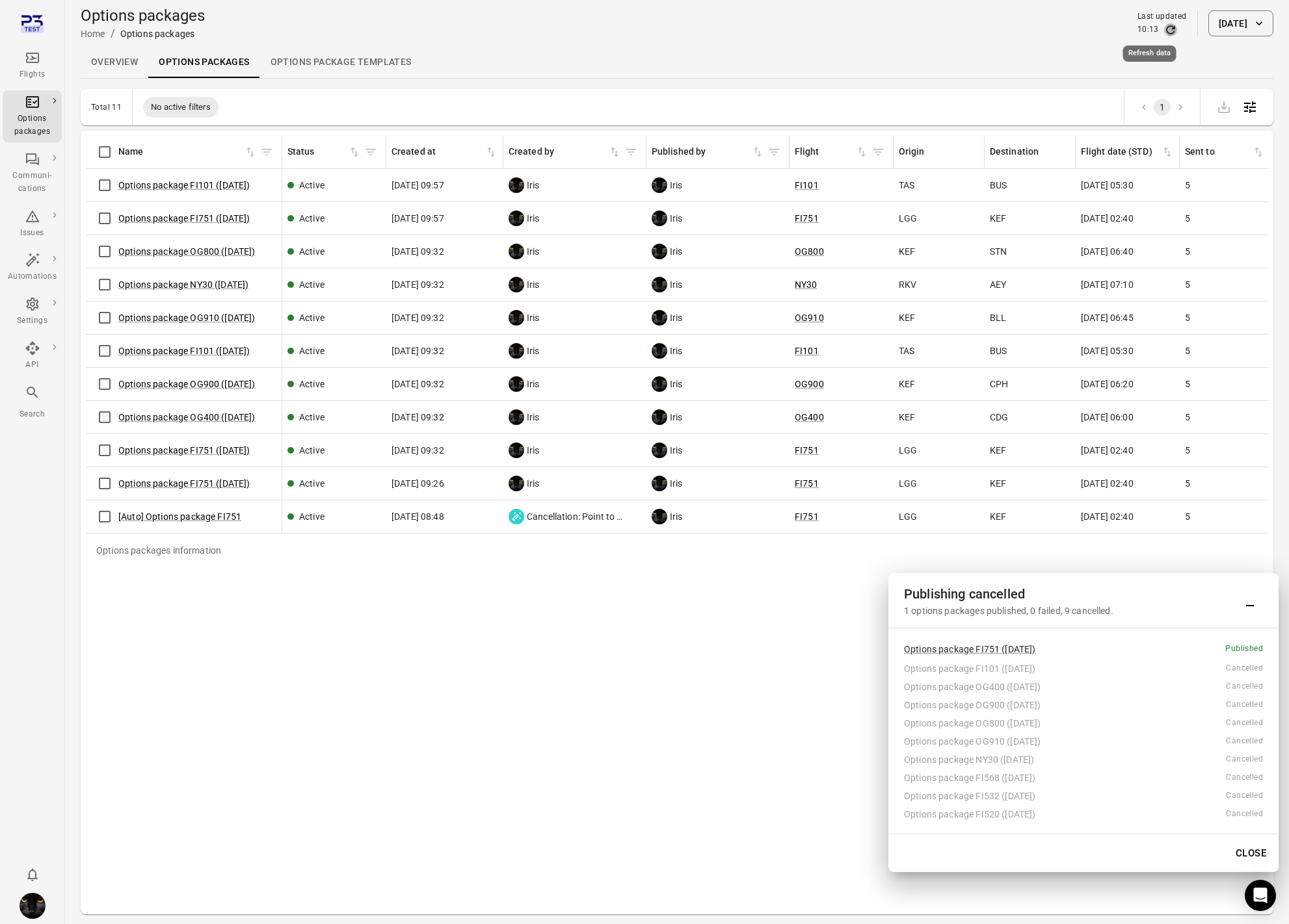
click at [1166, 27] on icon "Refresh data" at bounding box center [1170, 29] width 9 height 9
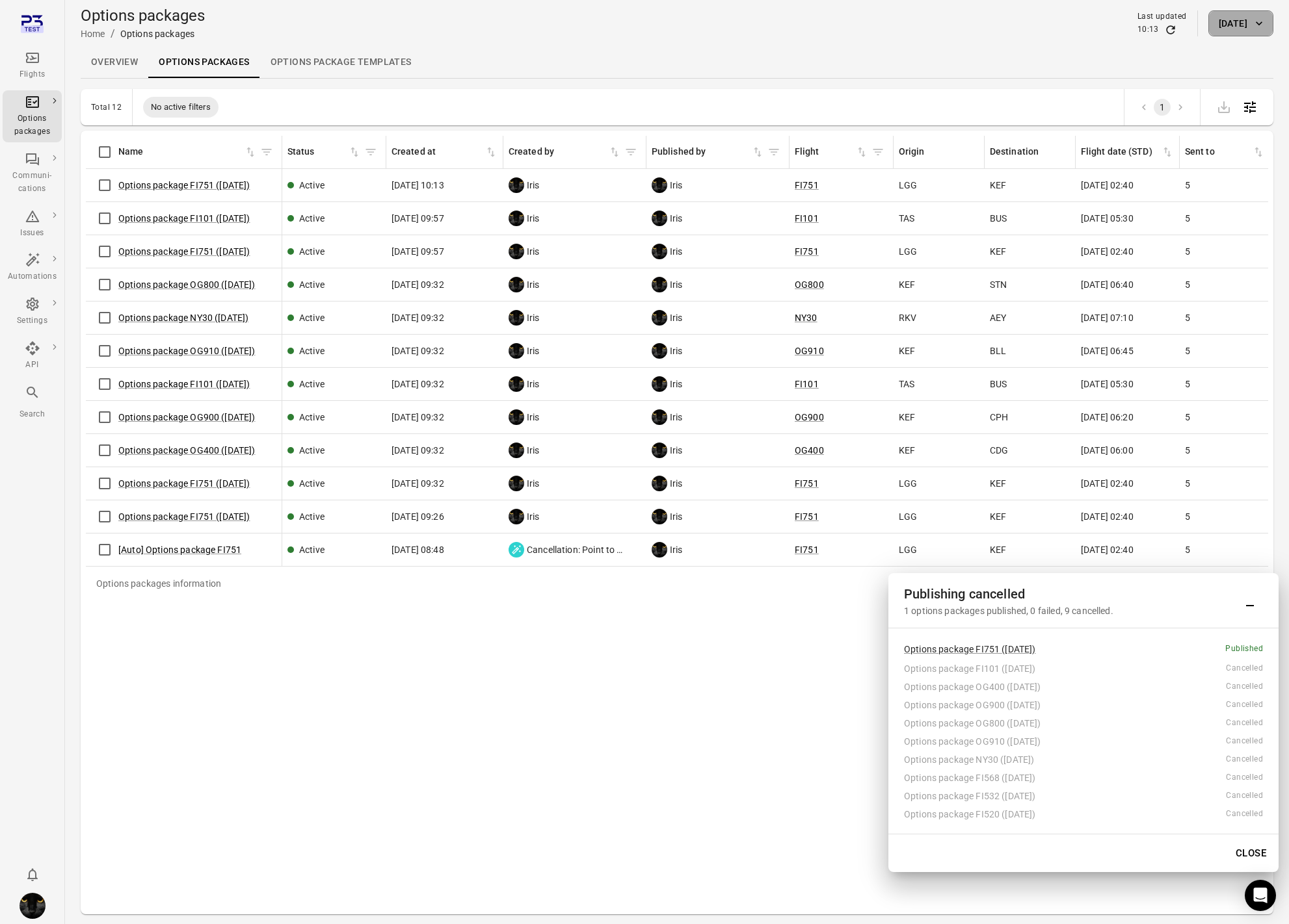
click at [1231, 32] on button "9 Oct 2025" at bounding box center [1240, 23] width 65 height 26
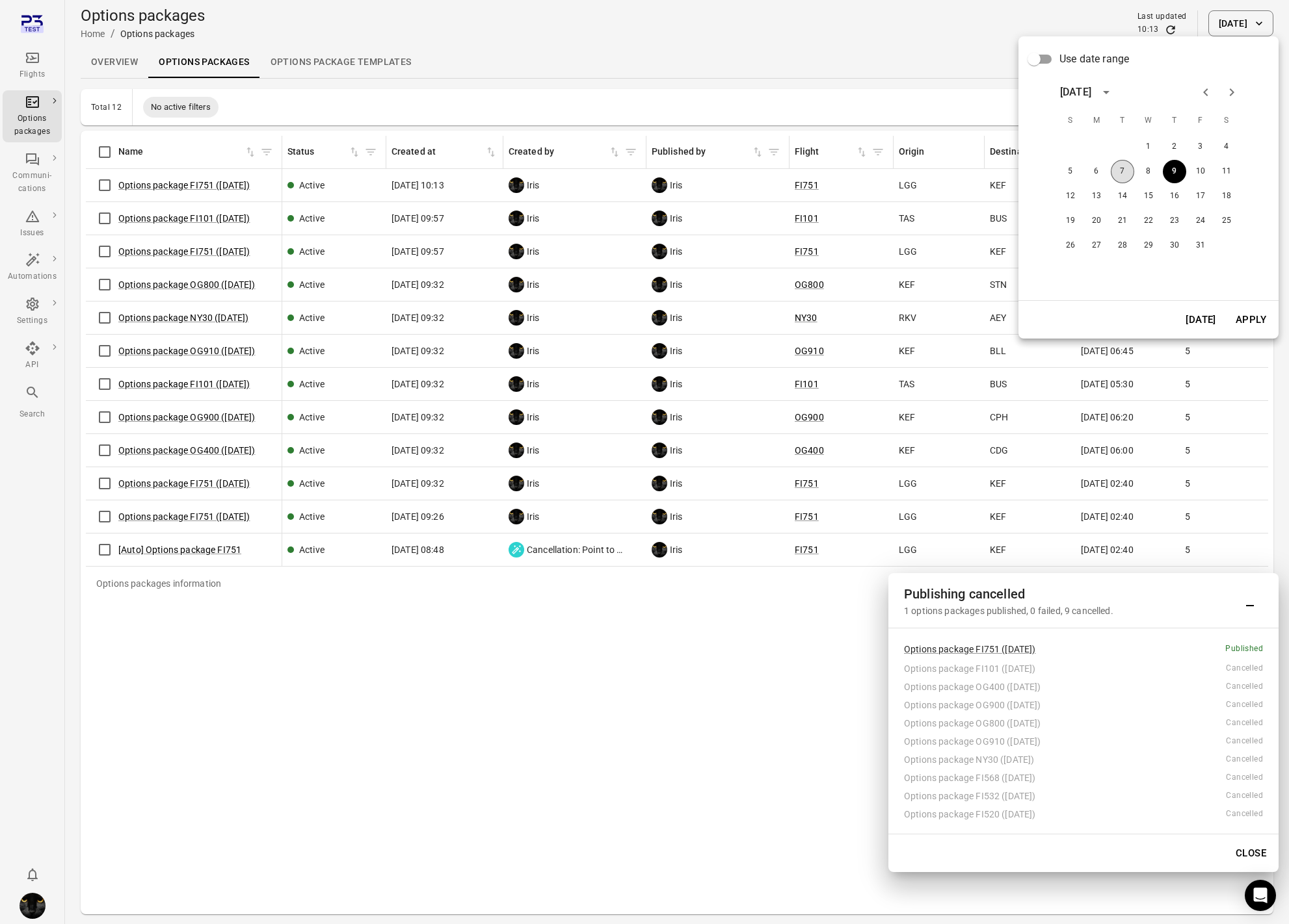
drag, startPoint x: 1119, startPoint y: 175, endPoint x: 1129, endPoint y: 187, distance: 15.6
click at [1120, 176] on button "7" at bounding box center [1122, 172] width 23 height 23
click at [1251, 325] on button "Apply" at bounding box center [1251, 319] width 45 height 27
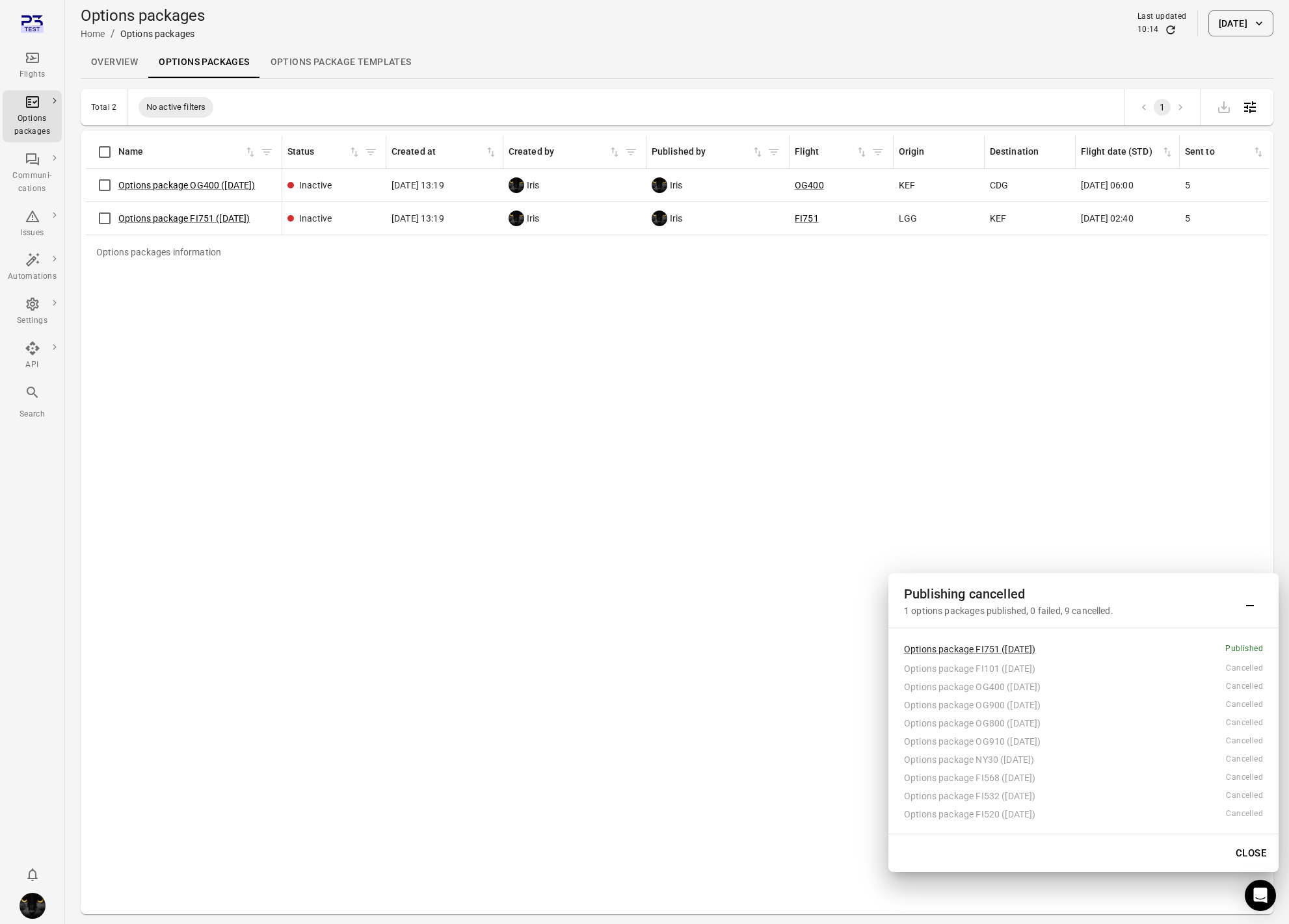
click at [1224, 13] on button "[DATE]" at bounding box center [1240, 23] width 65 height 26
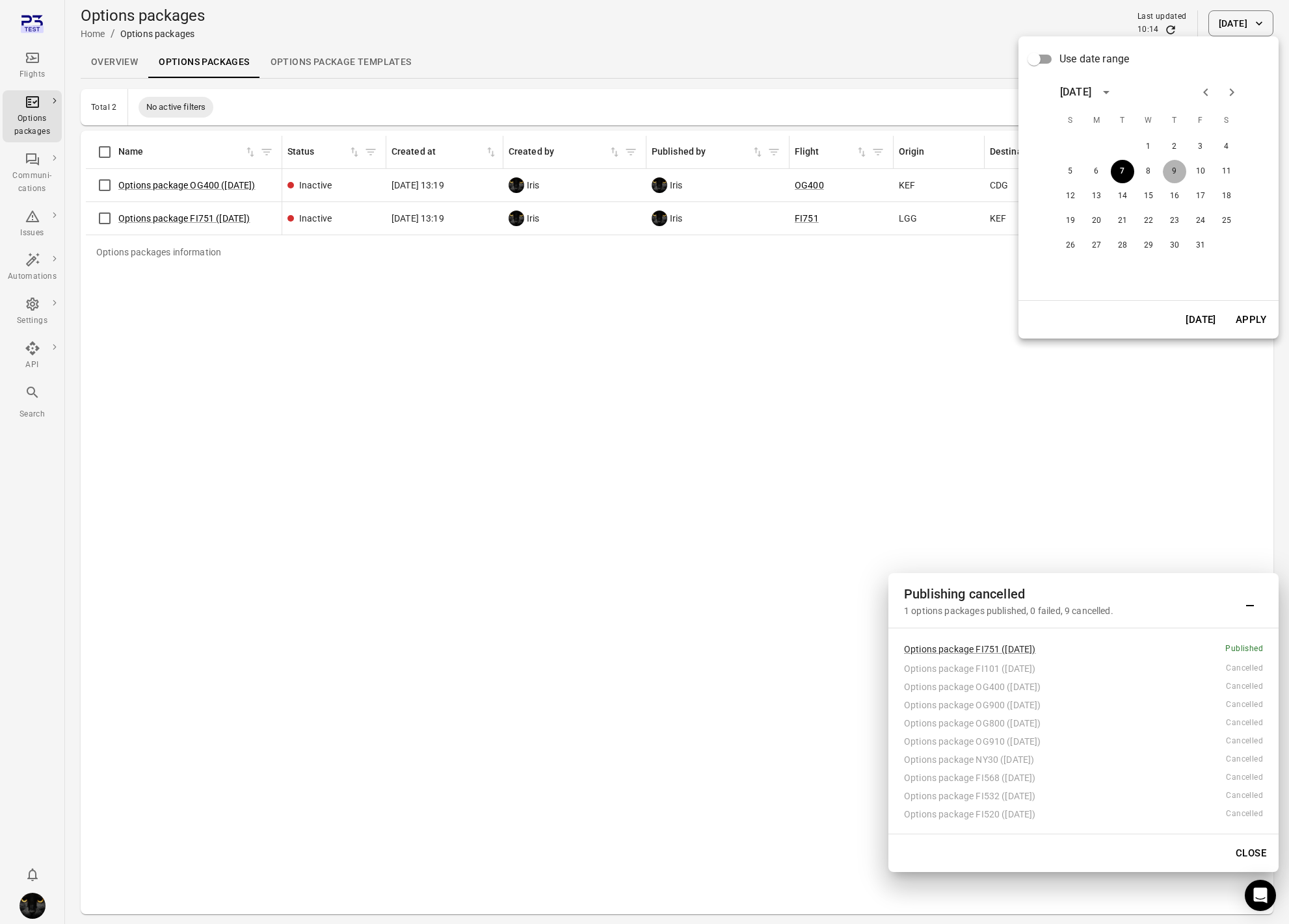
click at [1173, 170] on button "9" at bounding box center [1175, 172] width 23 height 23
click at [1236, 315] on button "Apply" at bounding box center [1251, 319] width 45 height 27
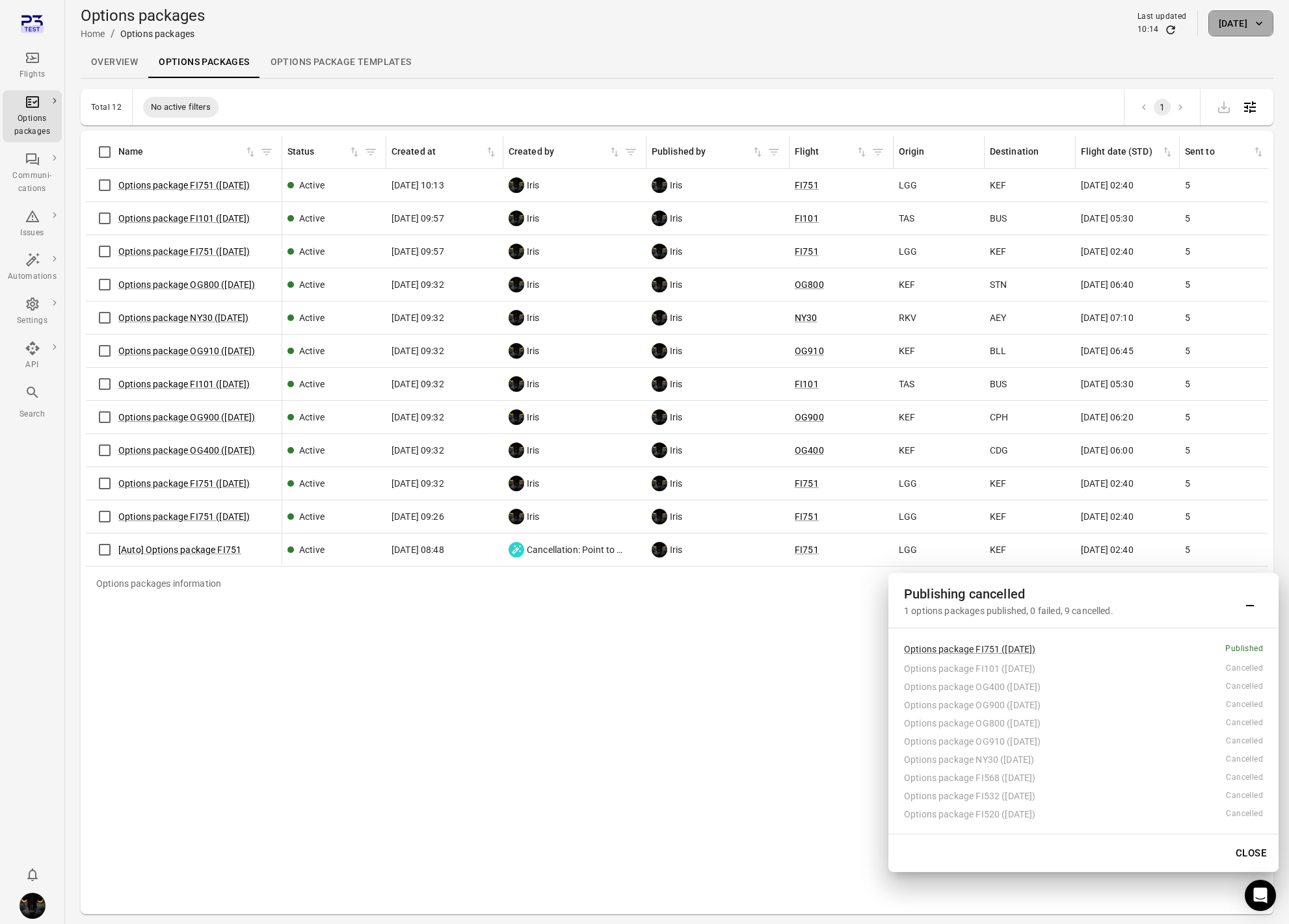
click at [1217, 21] on button "9 Oct 2025" at bounding box center [1240, 23] width 65 height 26
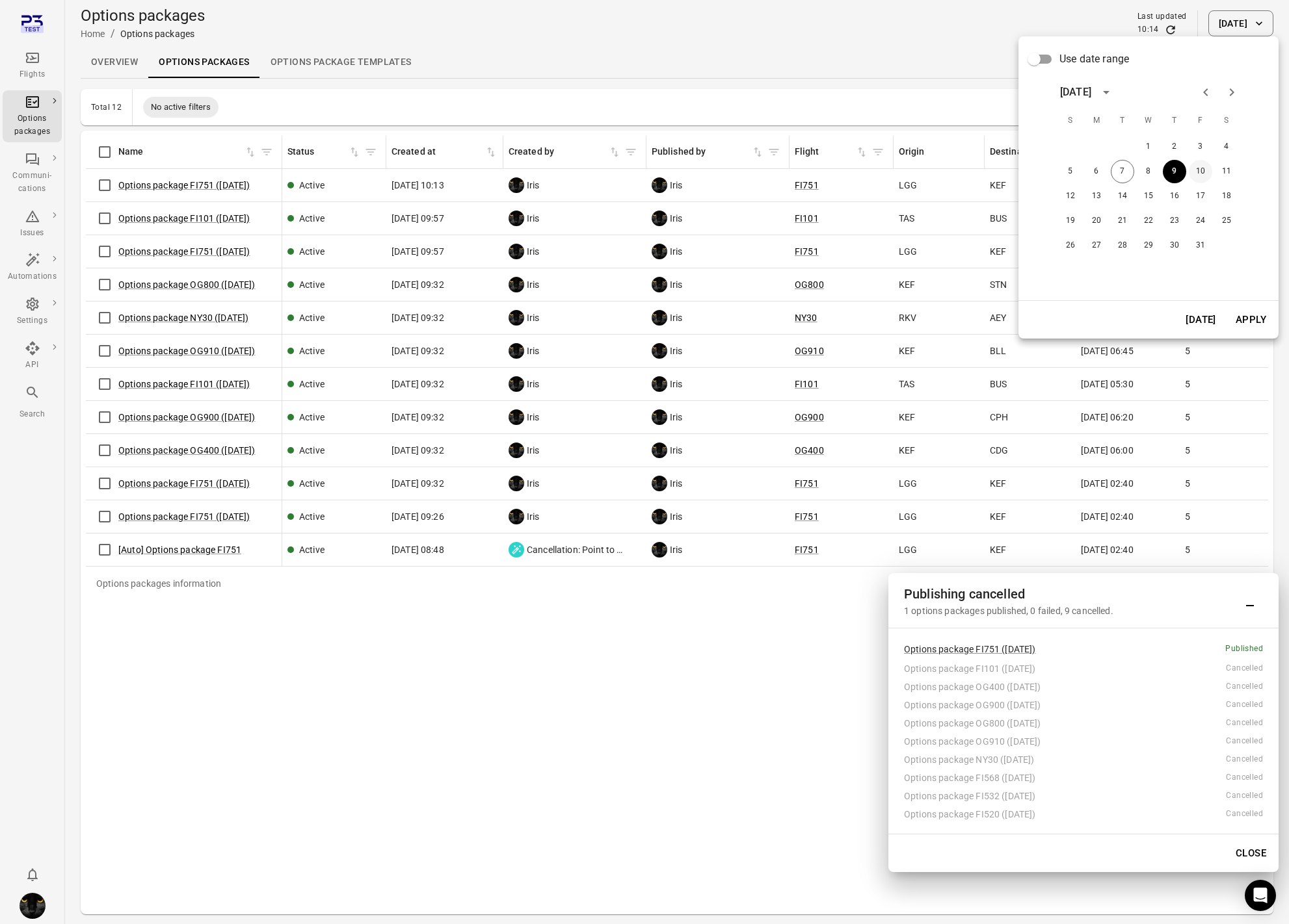
click at [1200, 162] on button "10" at bounding box center [1200, 172] width 23 height 23
click at [1256, 317] on button "Apply" at bounding box center [1251, 319] width 45 height 27
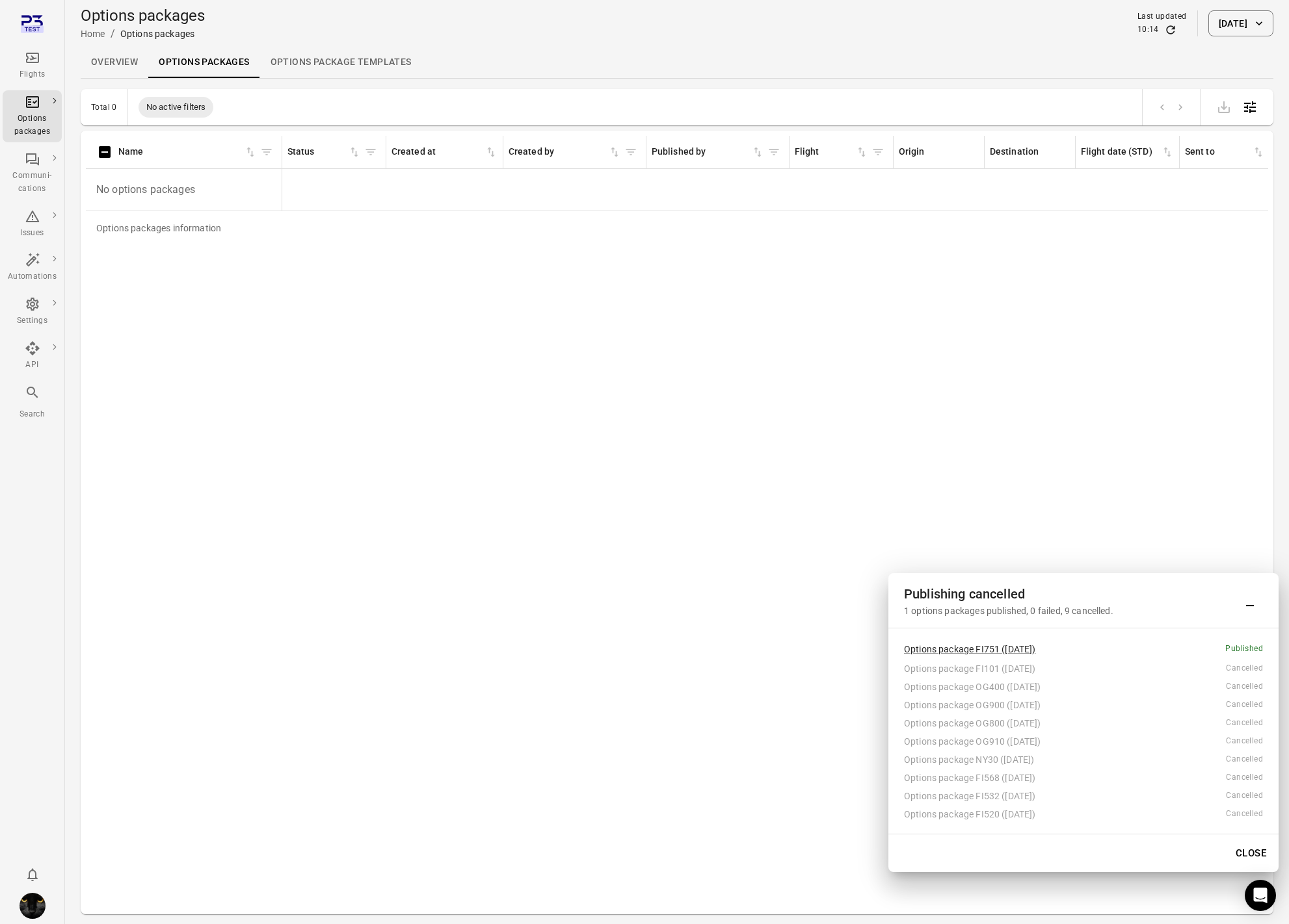
click at [1217, 15] on button "10 Oct 2025" at bounding box center [1240, 23] width 65 height 26
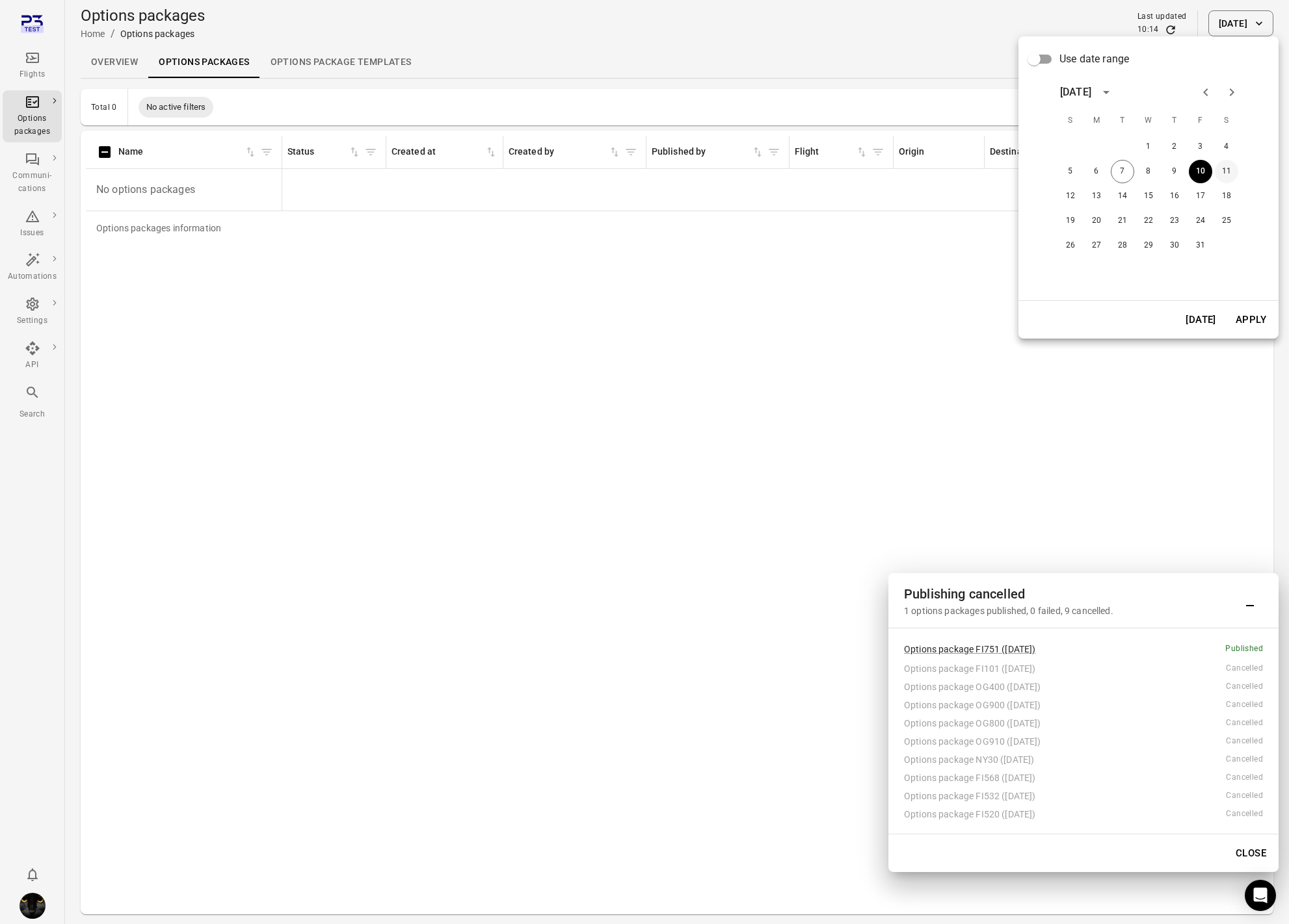
click at [1230, 165] on button "11" at bounding box center [1226, 172] width 23 height 23
click at [1250, 321] on button "Apply" at bounding box center [1251, 319] width 45 height 27
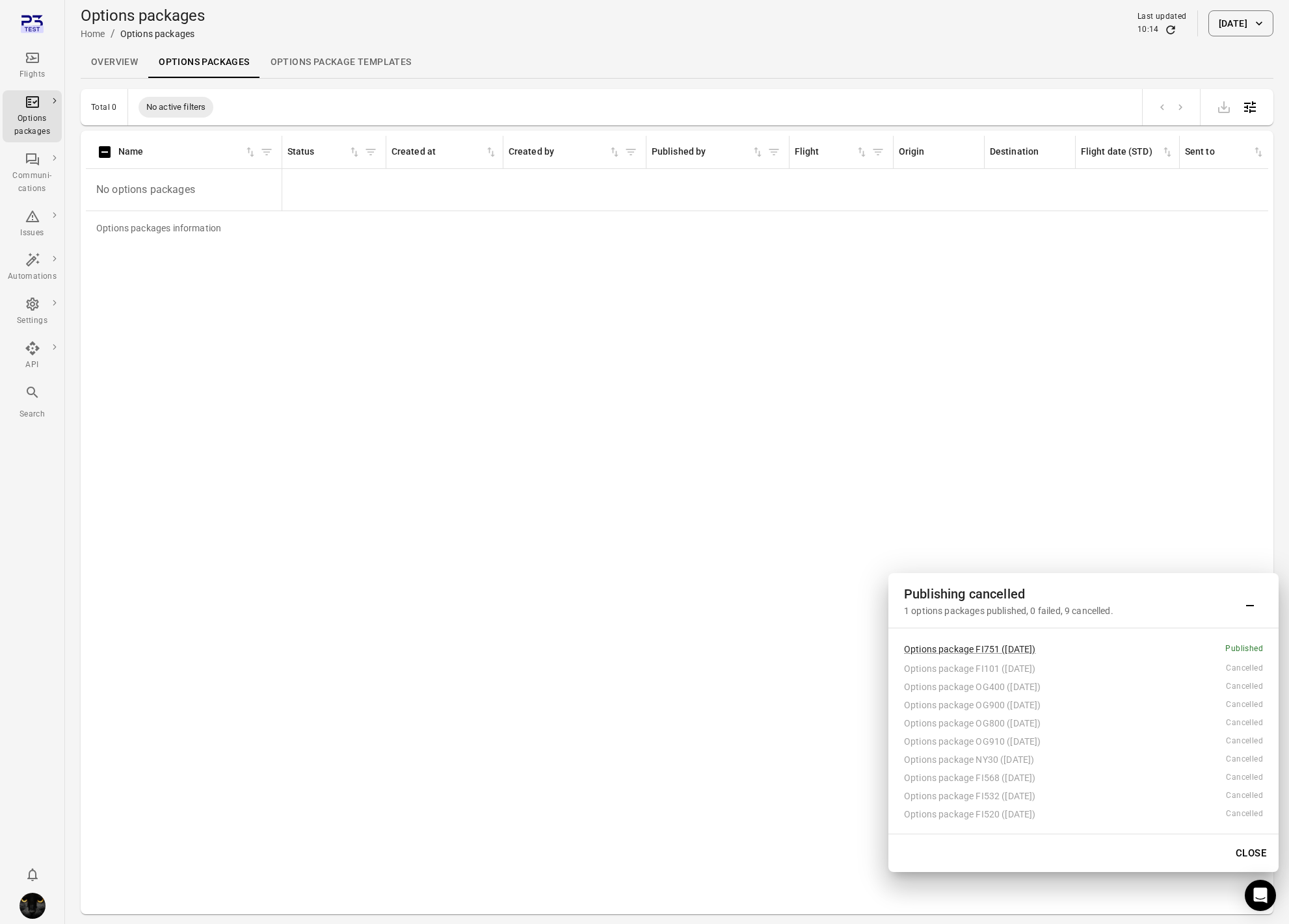
click at [1230, 11] on div "Options packages Home / Options packages Last updated 10:14 11 Oct 2025" at bounding box center [677, 22] width 1192 height 36
click at [1225, 23] on button "11 Oct 2025" at bounding box center [1240, 23] width 65 height 26
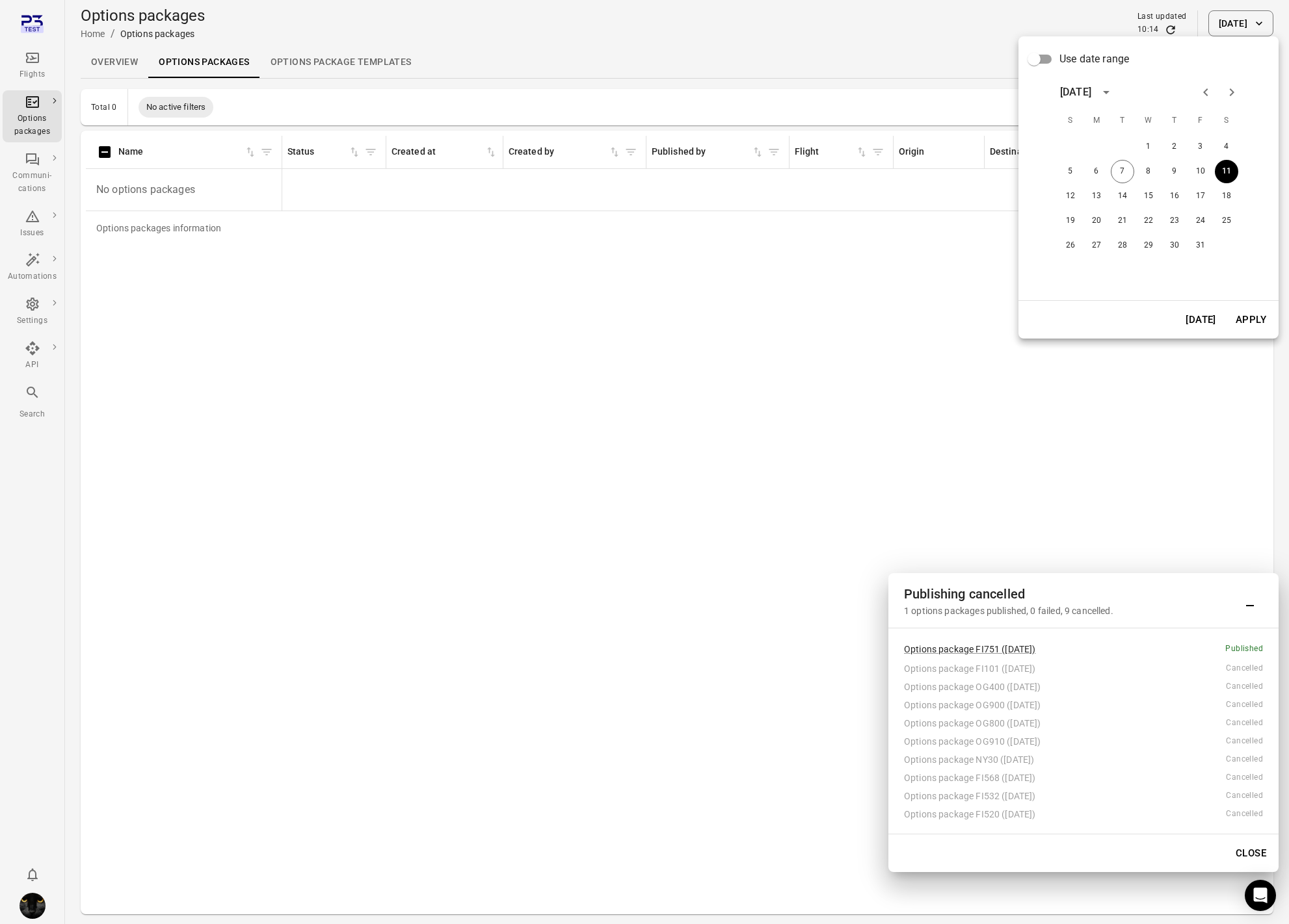
click at [1196, 324] on button "[DATE]" at bounding box center [1201, 319] width 45 height 27
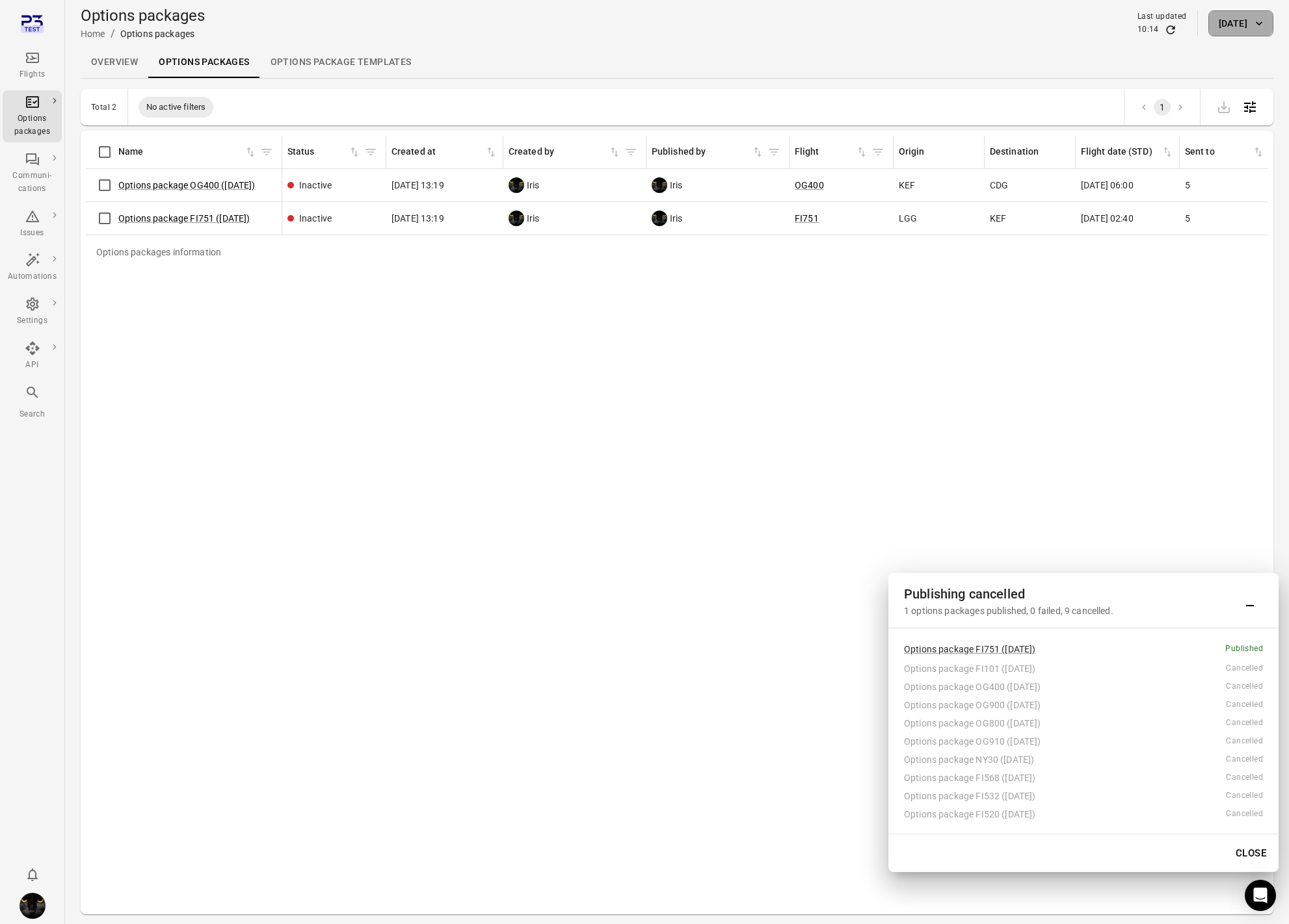
click at [1226, 15] on button "[DATE]" at bounding box center [1240, 23] width 65 height 26
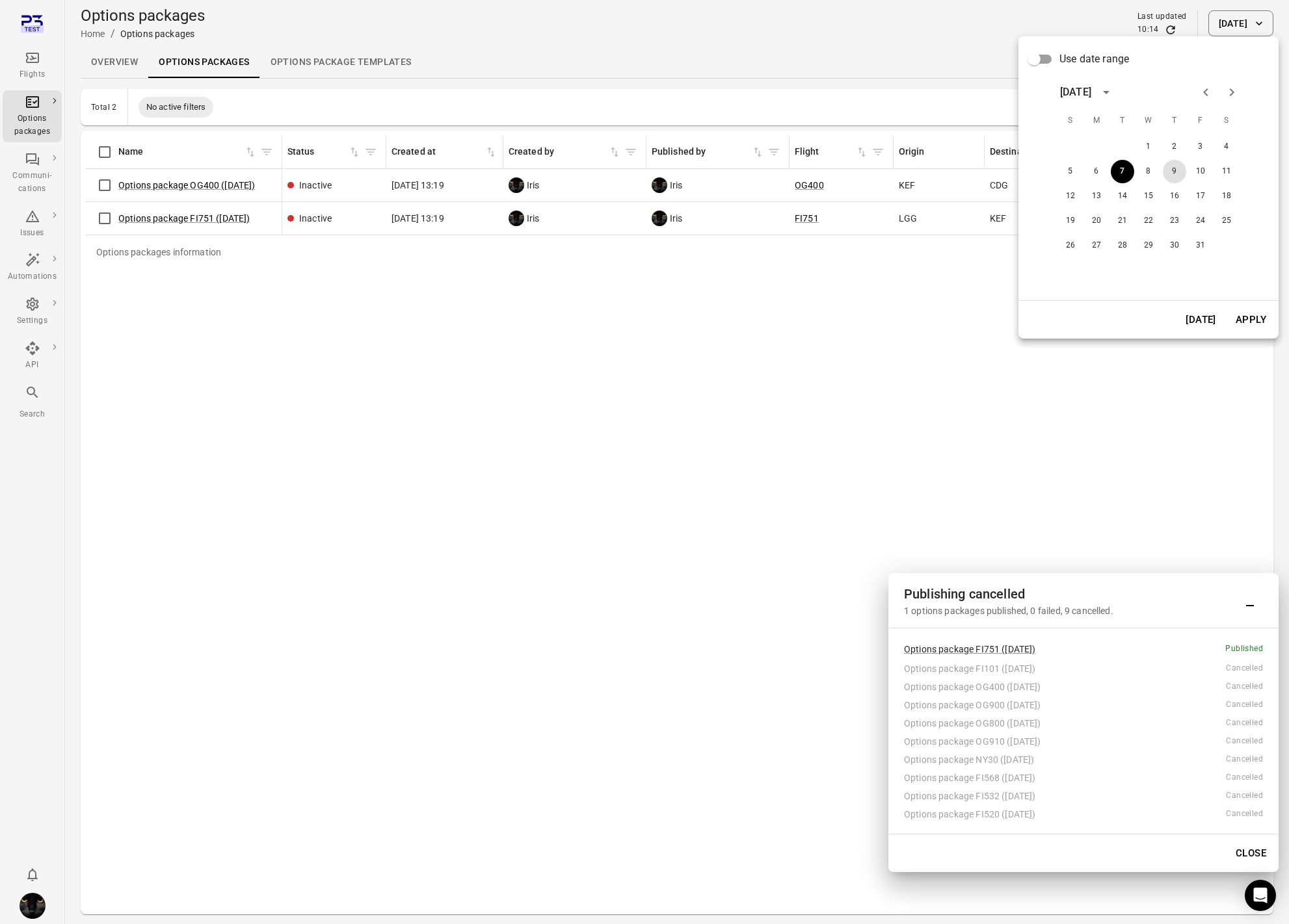
click at [1173, 180] on button "9" at bounding box center [1175, 172] width 23 height 23
click at [1249, 321] on button "Apply" at bounding box center [1251, 319] width 45 height 27
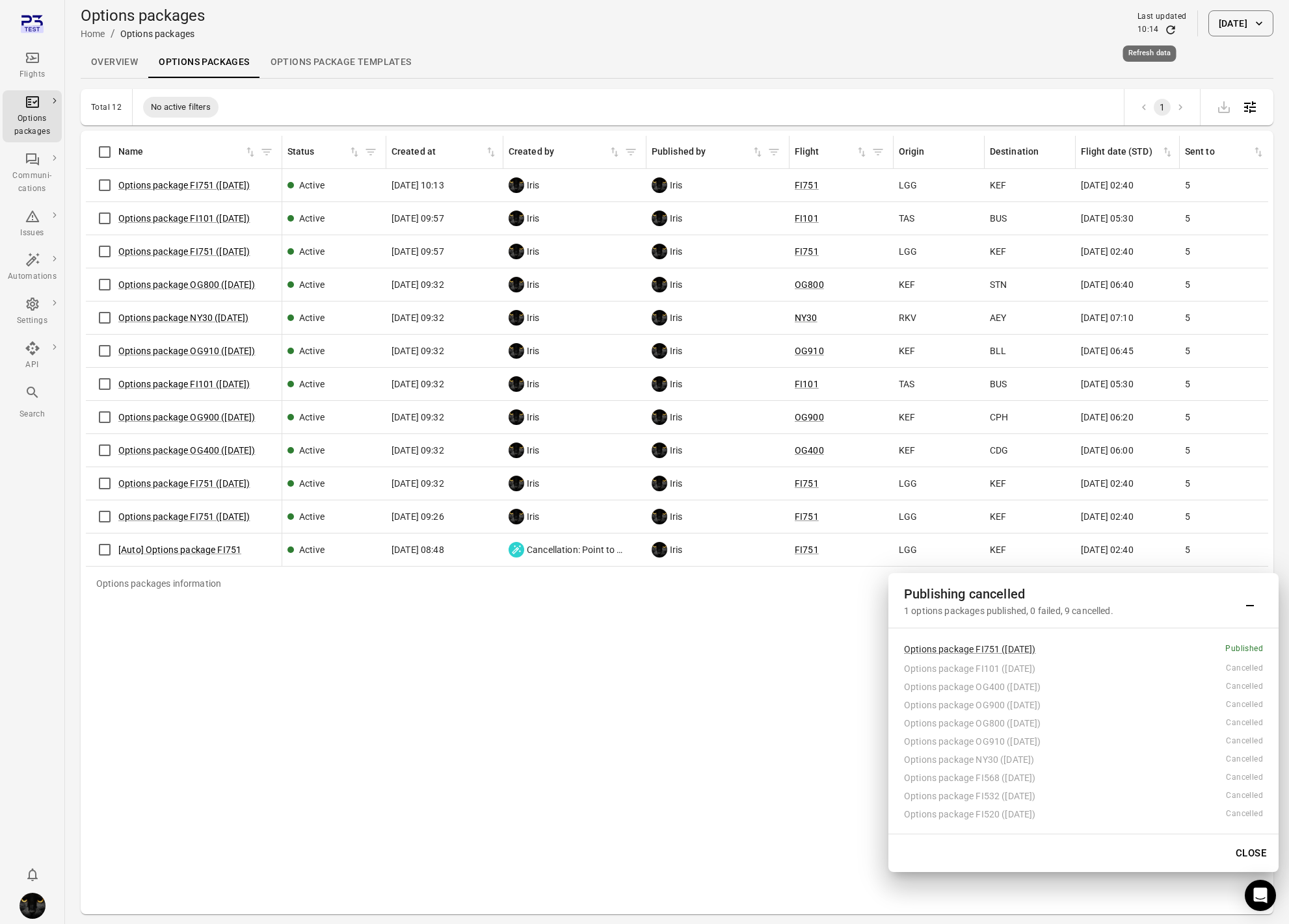
click at [1164, 30] on icon "Refresh data" at bounding box center [1170, 29] width 13 height 13
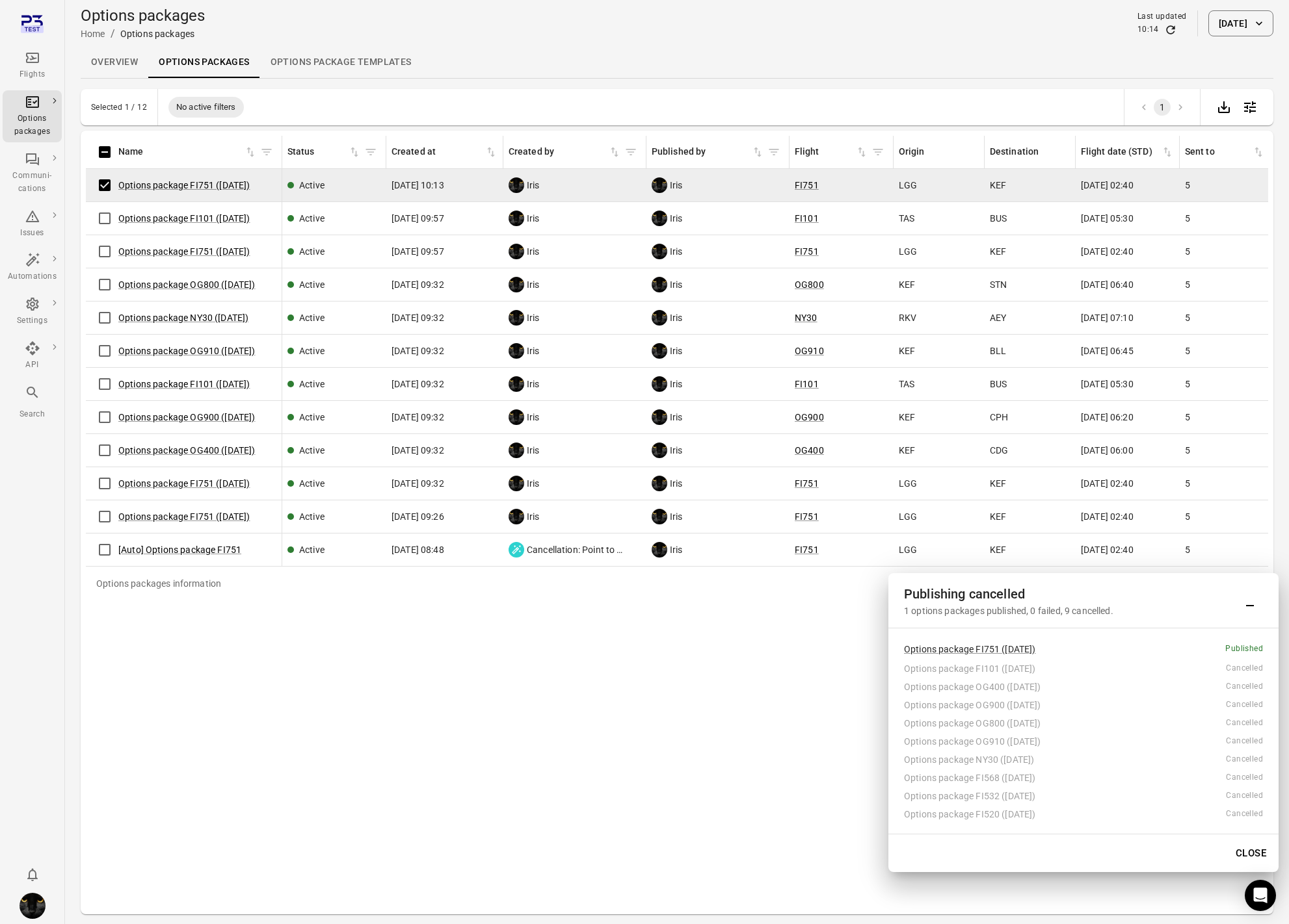
click at [30, 57] on icon "Main navigation" at bounding box center [32, 58] width 16 height 16
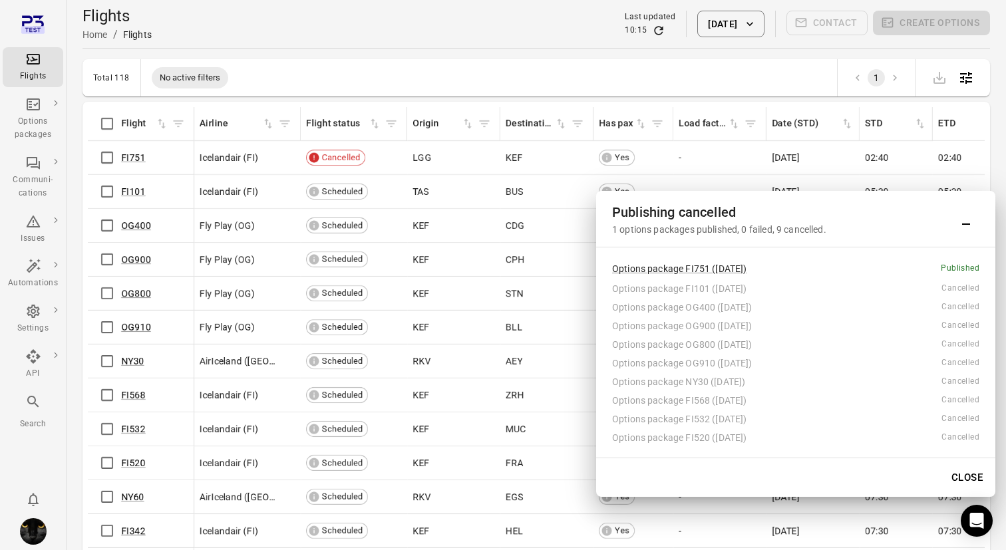
click at [972, 469] on button "Close" at bounding box center [967, 478] width 46 height 28
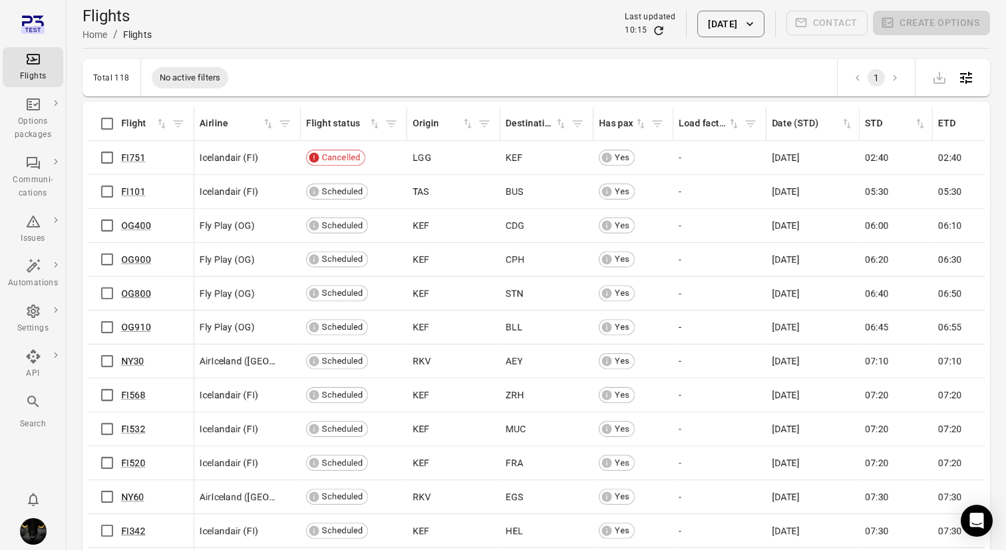
click at [737, 33] on button "9 Oct 2025" at bounding box center [730, 24] width 67 height 27
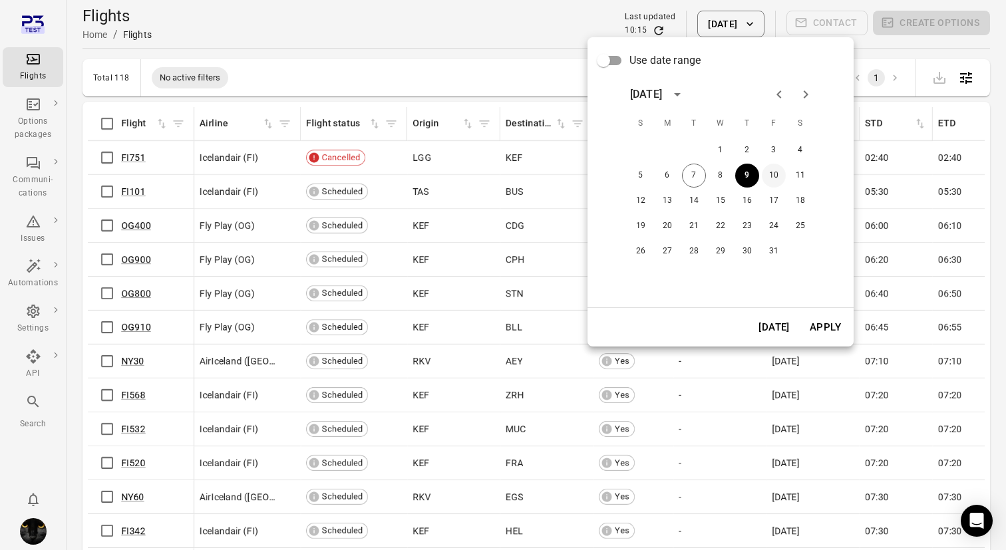
click at [778, 178] on button "10" at bounding box center [774, 176] width 24 height 24
click at [824, 325] on button "Apply" at bounding box center [825, 327] width 46 height 28
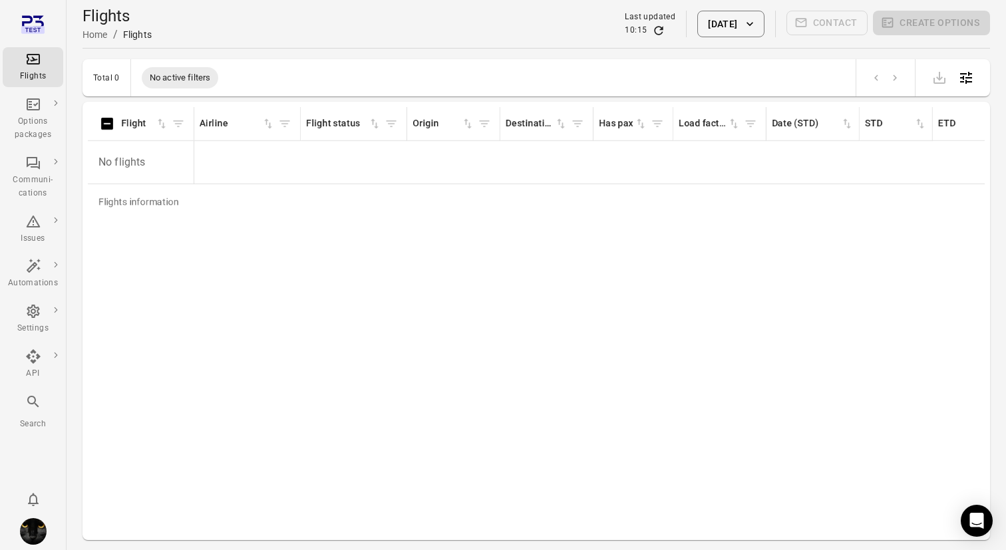
click at [738, 42] on div "Flights Home / Flights Last updated 10:15 10 Oct 2025 Contact Create options" at bounding box center [537, 23] width 908 height 37
click at [739, 13] on button "10 Oct 2025" at bounding box center [730, 24] width 67 height 27
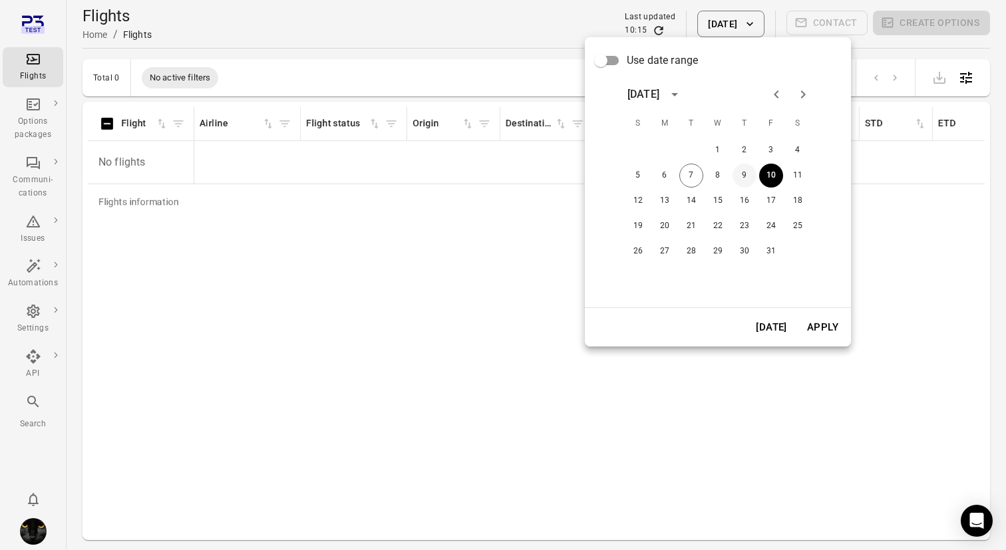
click at [741, 174] on button "9" at bounding box center [745, 176] width 24 height 24
click at [818, 324] on button "Apply" at bounding box center [823, 327] width 46 height 28
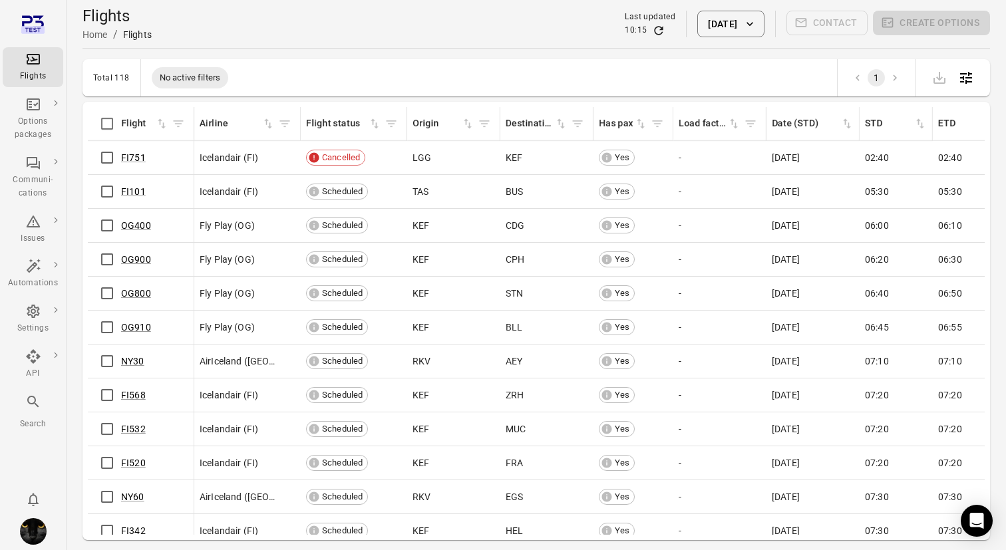
click at [697, 11] on button "9 Oct 2025" at bounding box center [730, 24] width 67 height 27
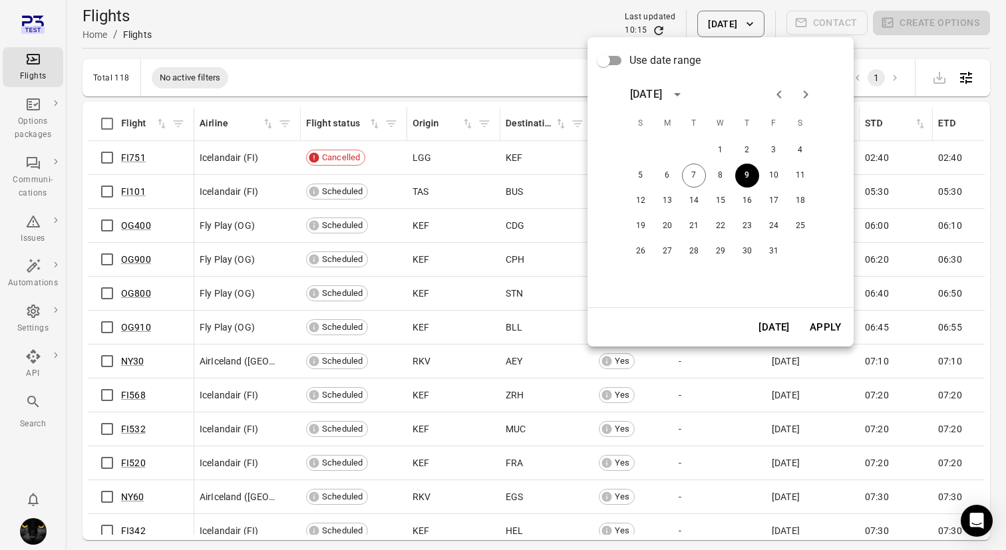
click at [765, 67] on div "Use date range" at bounding box center [720, 60] width 245 height 25
click at [747, 178] on button "9" at bounding box center [747, 176] width 24 height 24
click at [719, 174] on button "8" at bounding box center [721, 176] width 24 height 24
click at [822, 327] on button "Apply" at bounding box center [825, 327] width 46 height 28
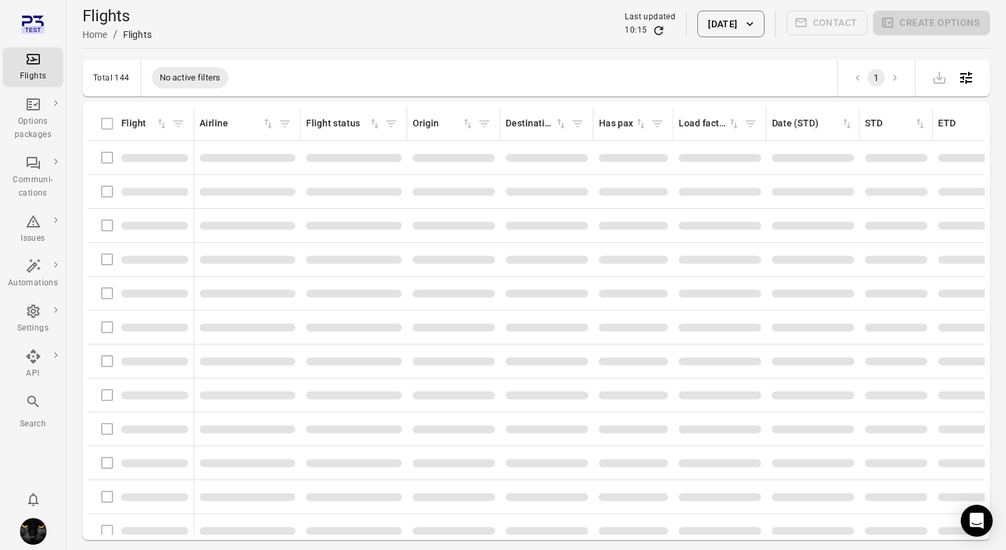
click at [387, 27] on div "Flights Home / Flights Last updated 10:15 8 Oct 2025 Contact Create options" at bounding box center [537, 23] width 908 height 37
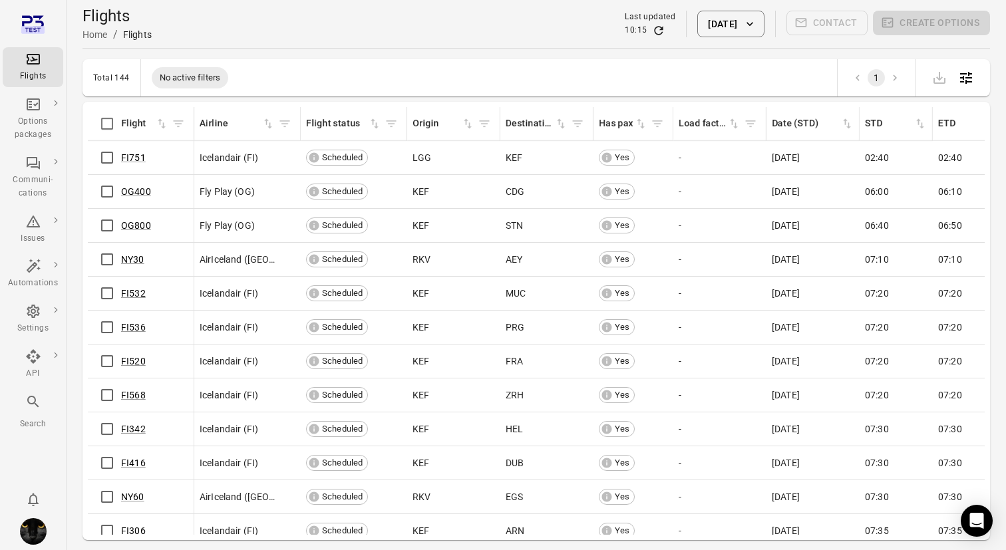
click at [416, 47] on div "Flights Home / Flights Last updated 10:15 8 Oct 2025 Contact Create options" at bounding box center [537, 24] width 908 height 48
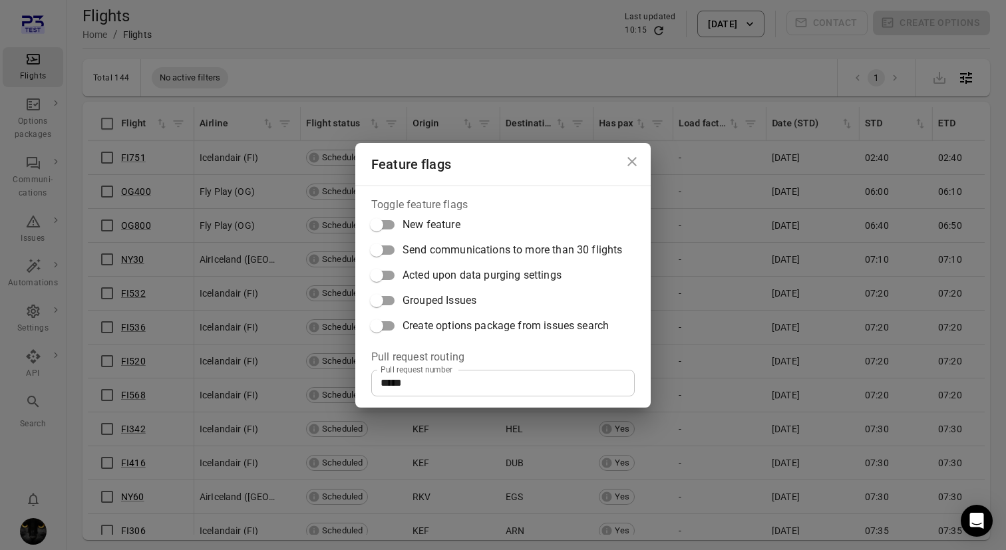
click at [465, 31] on div "Feature flags Toggle feature flags New feature Send communications to more than…" at bounding box center [503, 275] width 1006 height 550
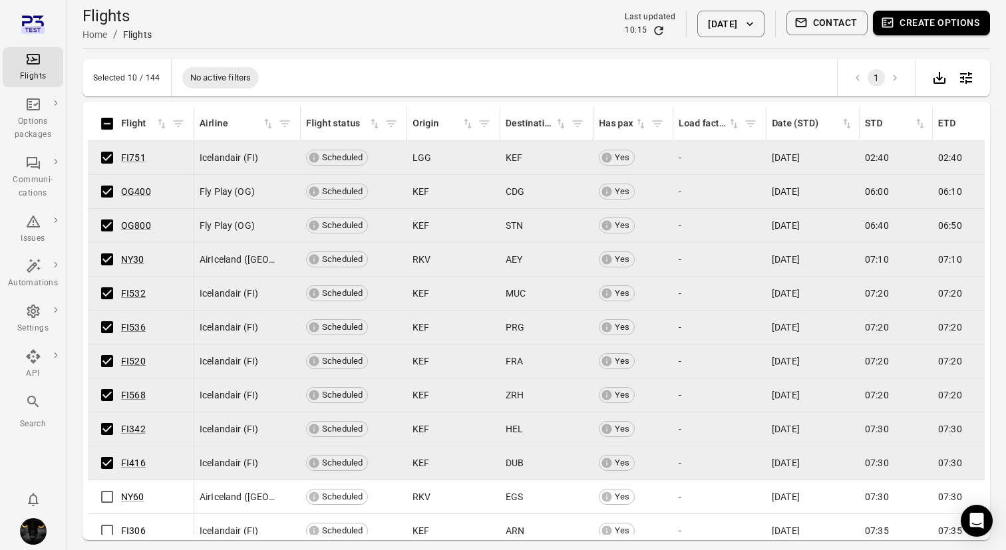
click at [928, 27] on button "Create options" at bounding box center [931, 23] width 117 height 25
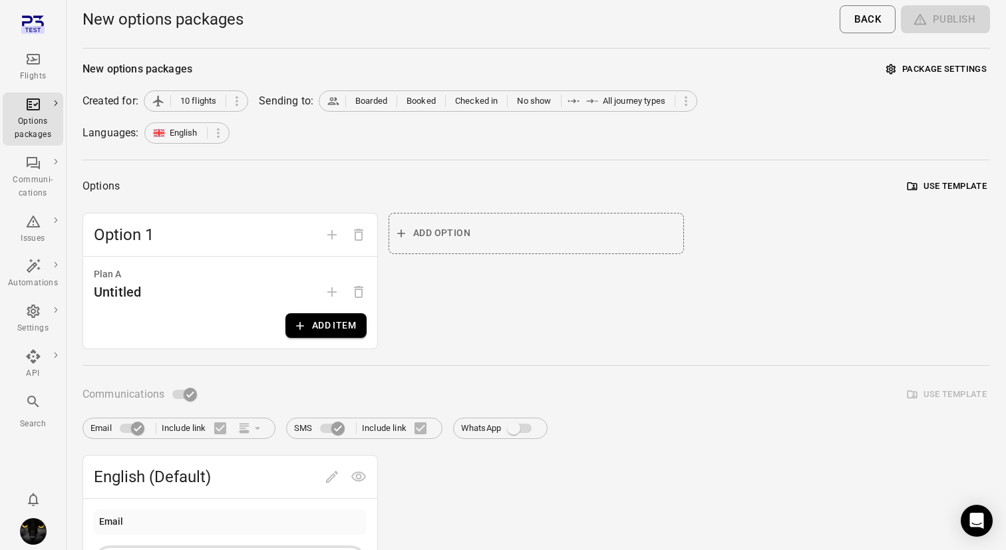
click at [312, 333] on button "Add item" at bounding box center [325, 325] width 81 height 25
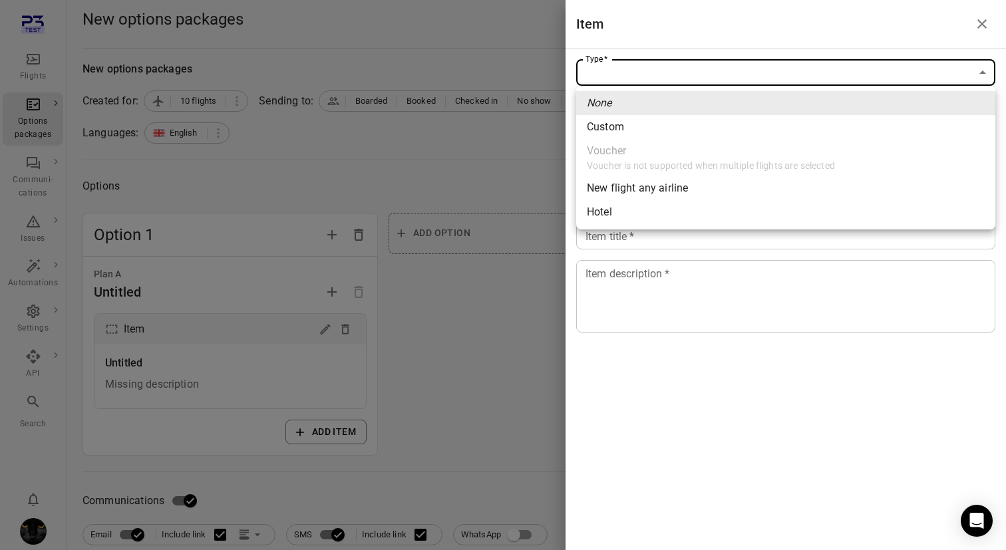
click at [751, 130] on li "Custom" at bounding box center [785, 127] width 419 height 24
type input "******"
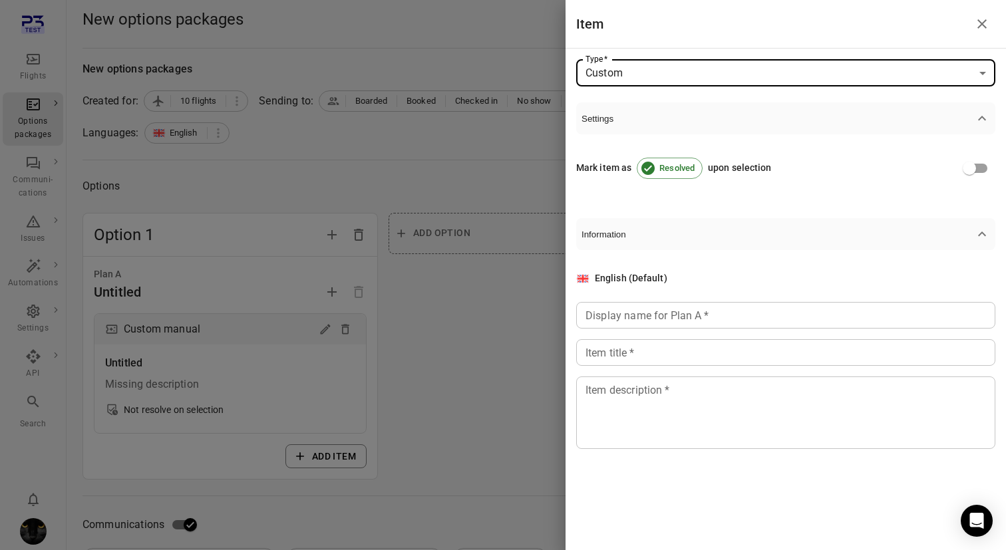
click at [650, 332] on div "English (Default) Display name for Plan A   * Display name for Plan A   * Item …" at bounding box center [785, 360] width 419 height 178
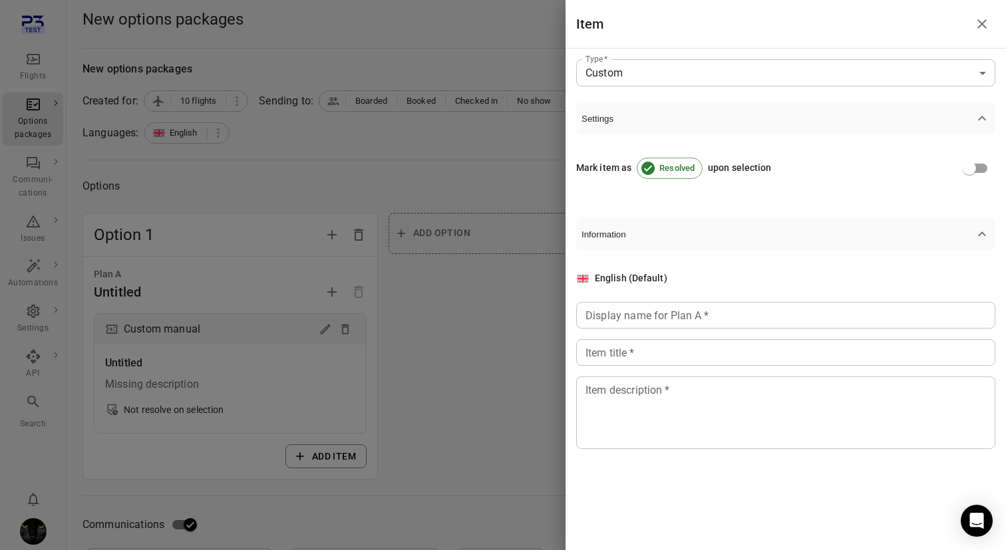
click at [651, 325] on input "Display name for Plan A   *" at bounding box center [785, 315] width 419 height 27
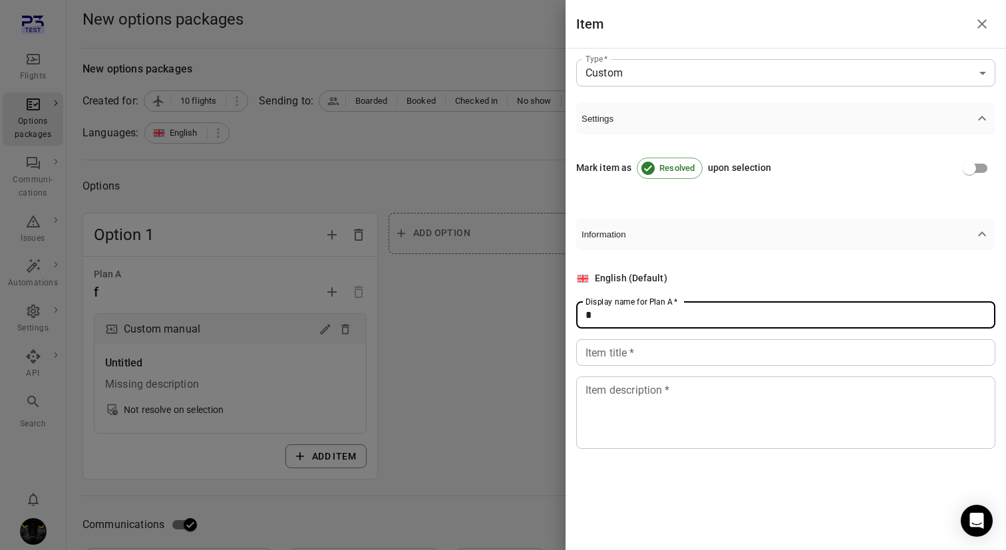
type input "*"
click at [599, 357] on div "Item title   * Item title   *" at bounding box center [785, 352] width 419 height 27
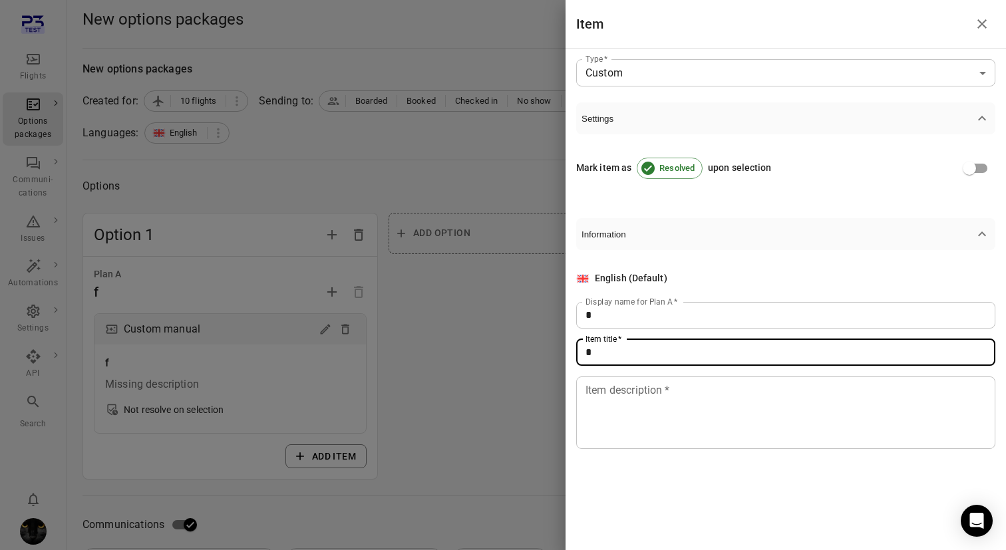
type input "*"
click at [599, 402] on textarea "Item description   *" at bounding box center [785, 412] width 401 height 61
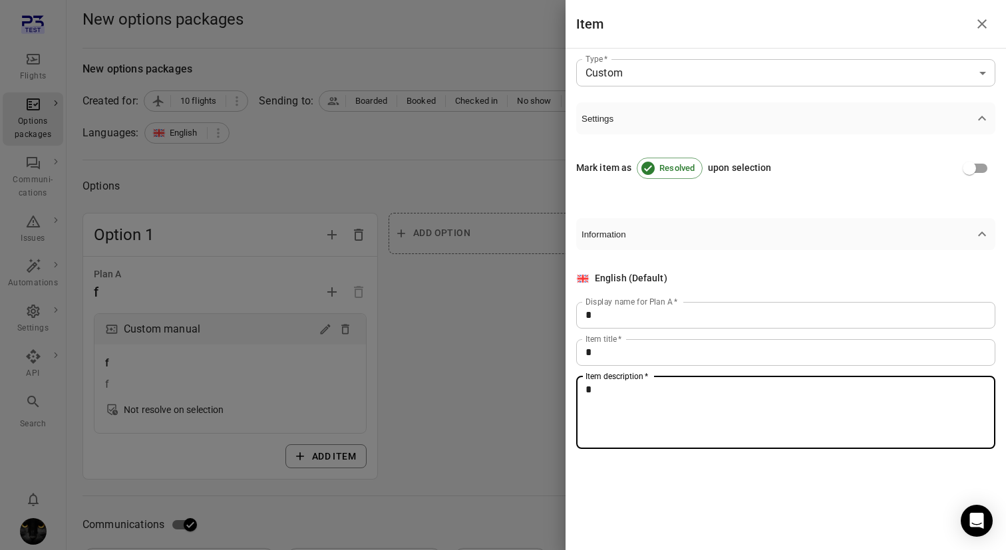
type textarea "*"
click at [468, 335] on div at bounding box center [503, 275] width 1006 height 550
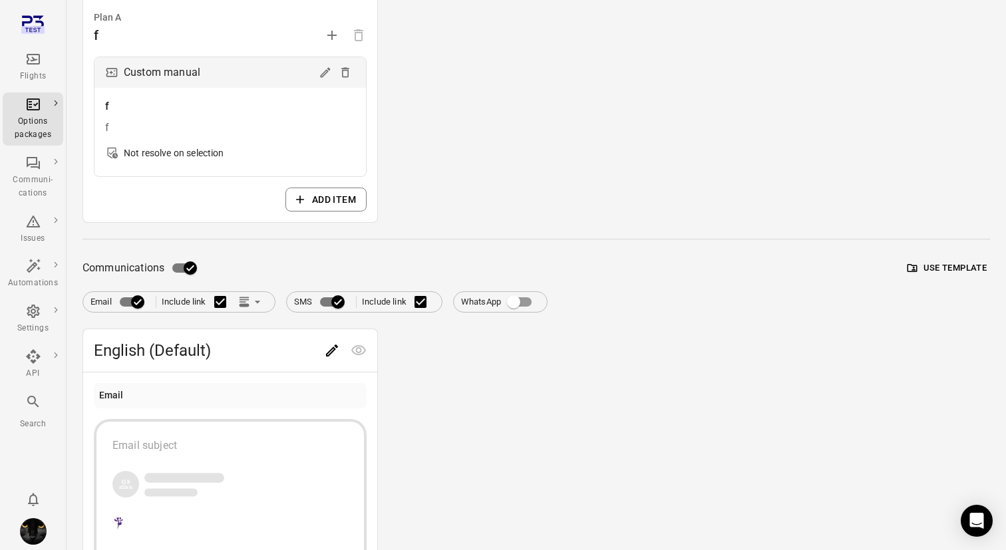
scroll to position [416, 0]
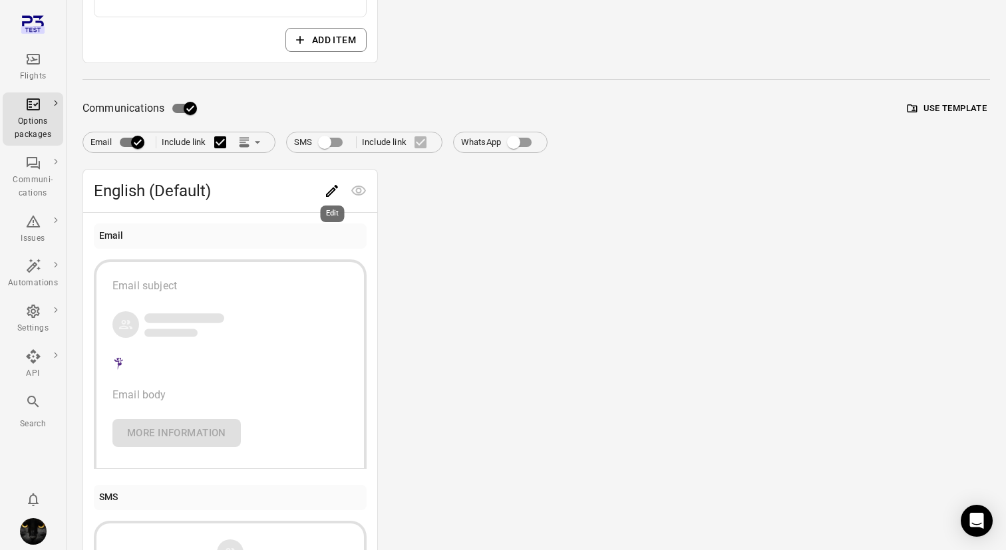
click at [339, 186] on icon "Edit" at bounding box center [332, 191] width 16 height 16
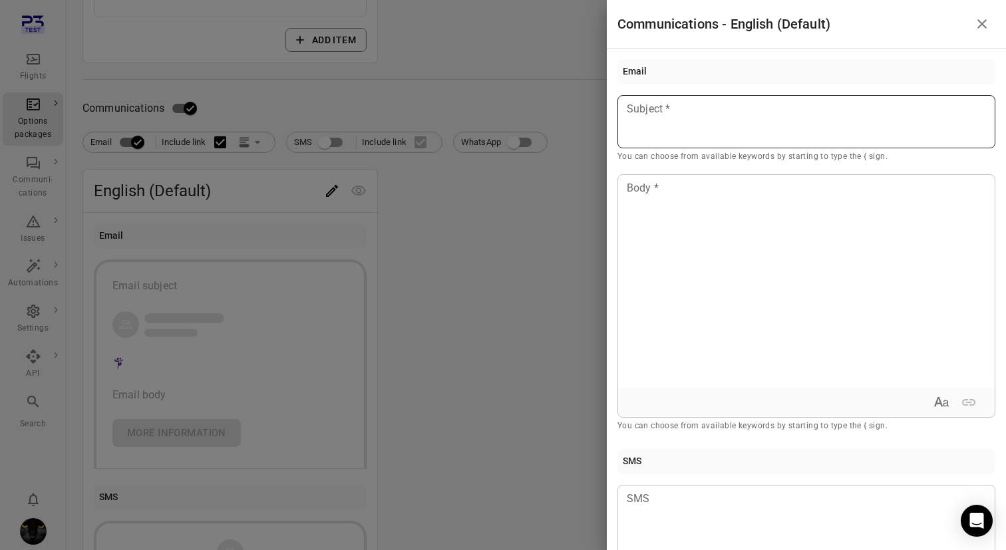
click at [796, 112] on p at bounding box center [806, 109] width 358 height 16
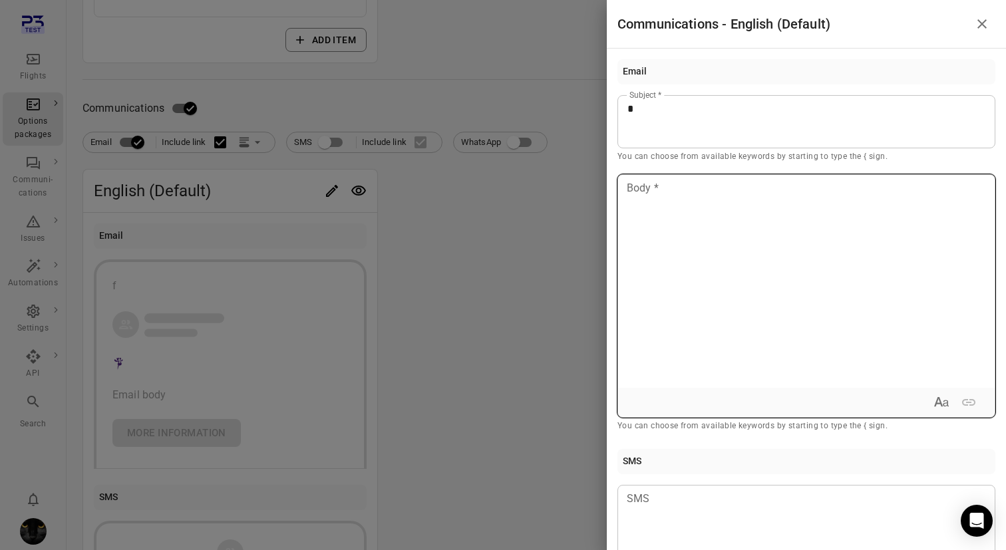
click at [767, 257] on div at bounding box center [806, 281] width 377 height 213
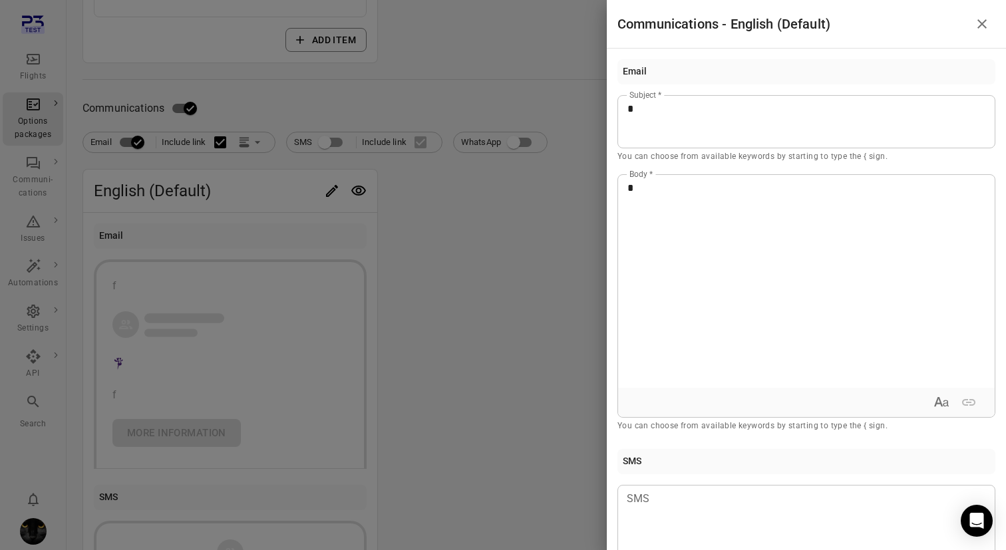
click at [444, 255] on div at bounding box center [503, 275] width 1006 height 550
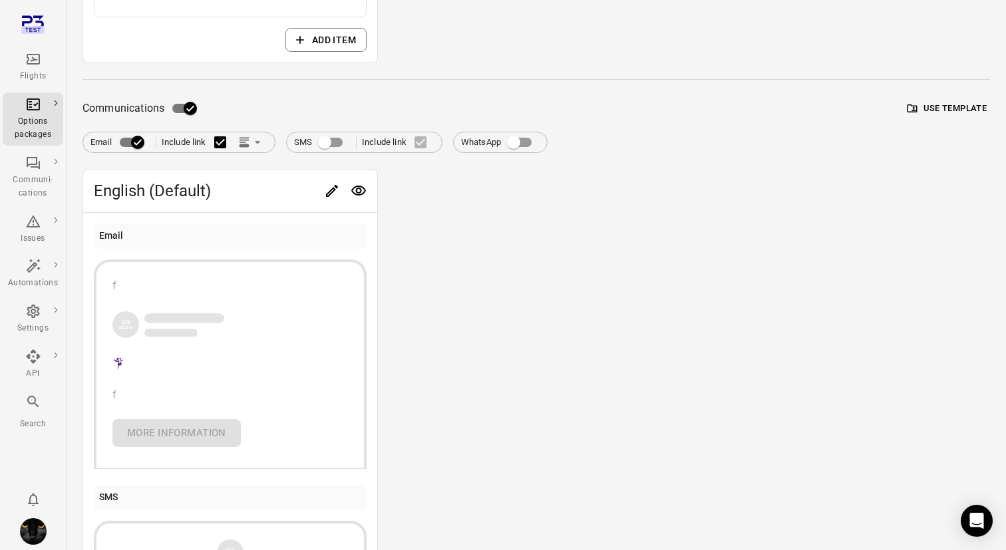
scroll to position [0, 0]
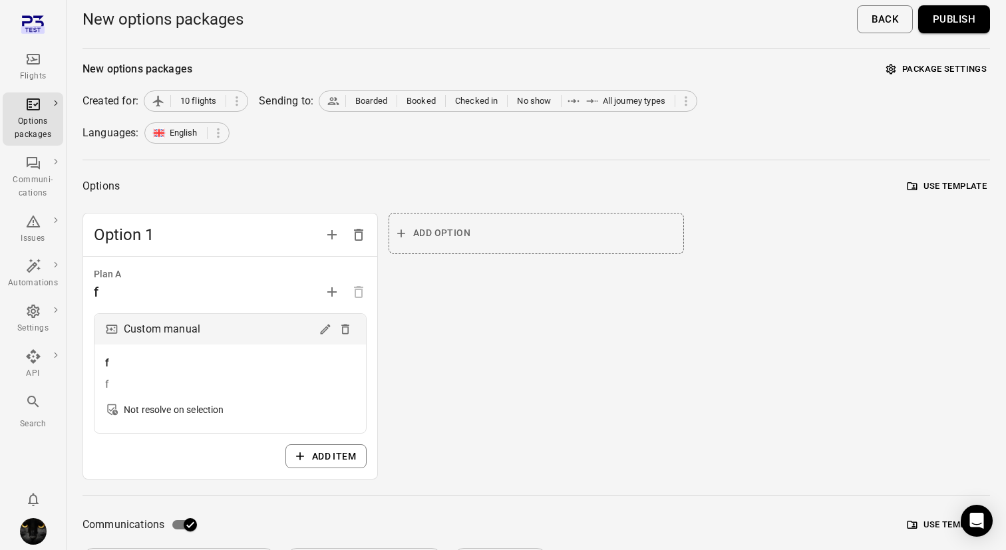
click at [967, 19] on button "Publish" at bounding box center [954, 19] width 72 height 28
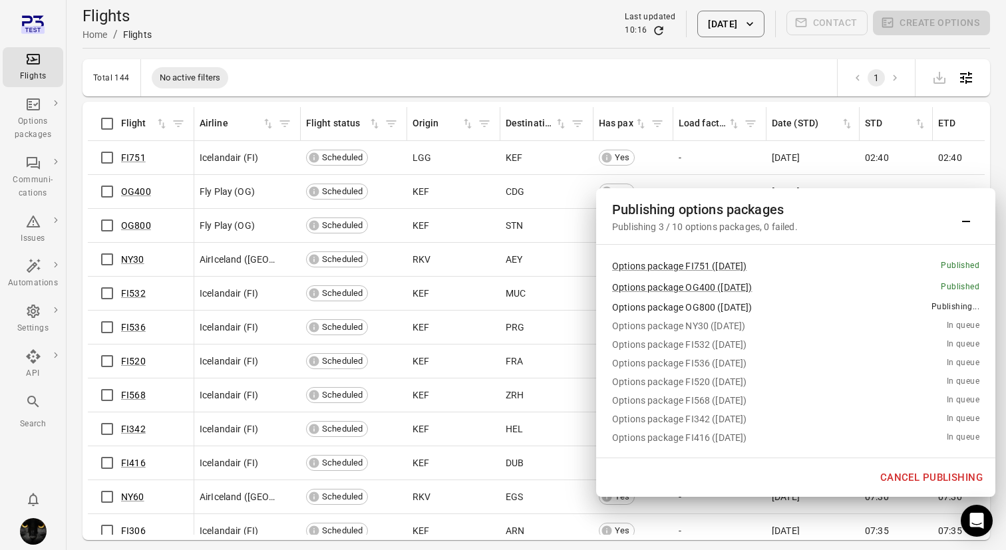
click at [896, 475] on button "Cancel publishing" at bounding box center [931, 478] width 117 height 28
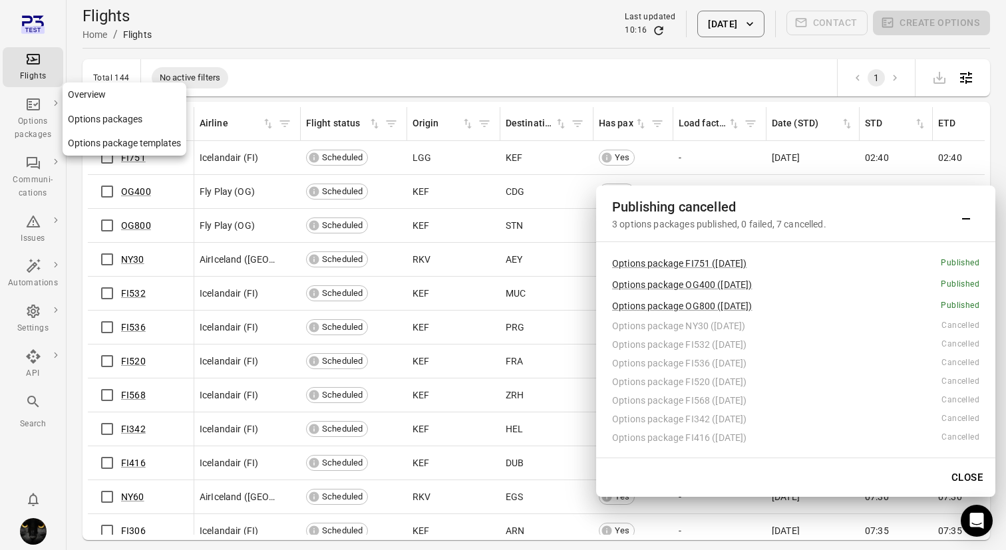
click at [39, 123] on div "Options packages" at bounding box center [33, 128] width 50 height 27
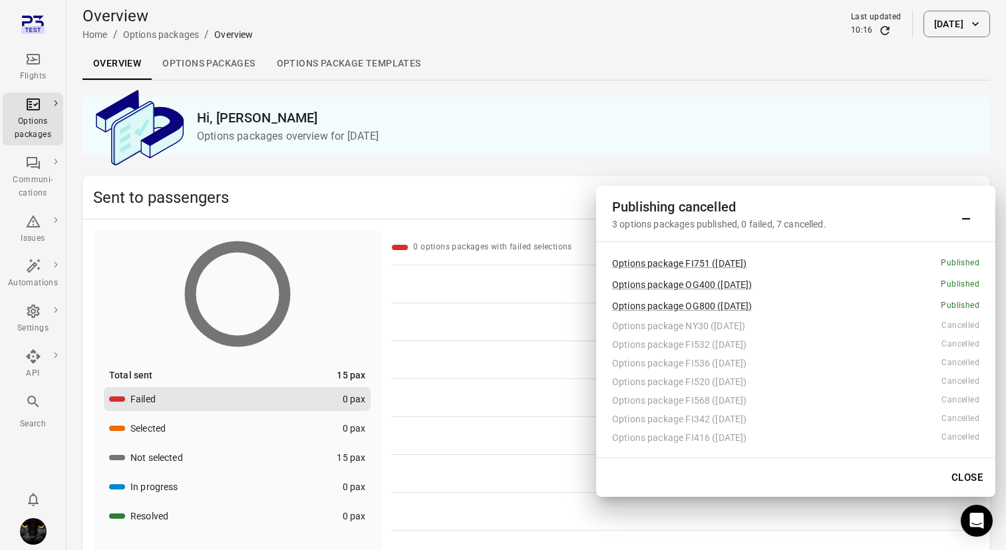
click at [194, 76] on link "Options packages" at bounding box center [209, 64] width 114 height 32
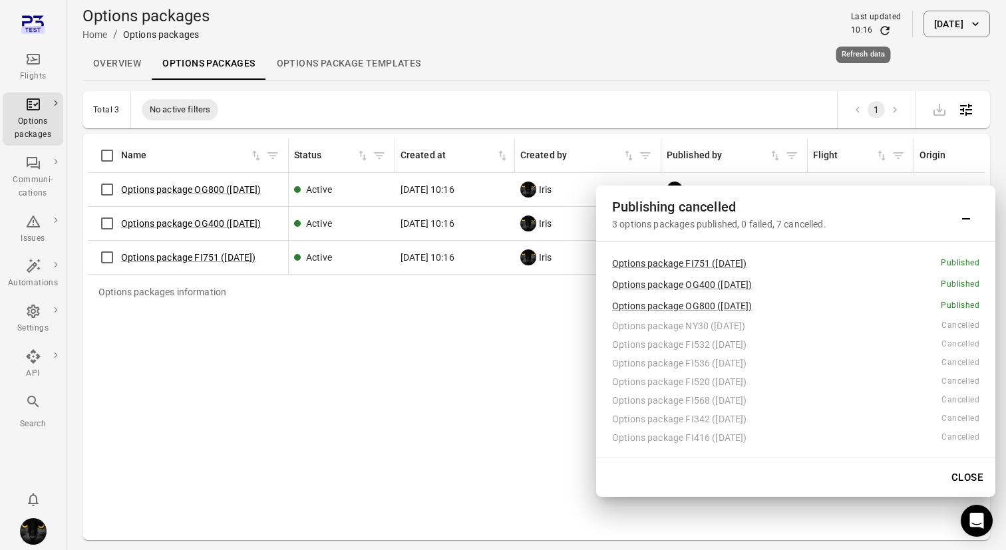
click at [878, 30] on icon "Refresh data" at bounding box center [884, 30] width 13 height 13
click at [964, 476] on button "Close" at bounding box center [967, 478] width 46 height 28
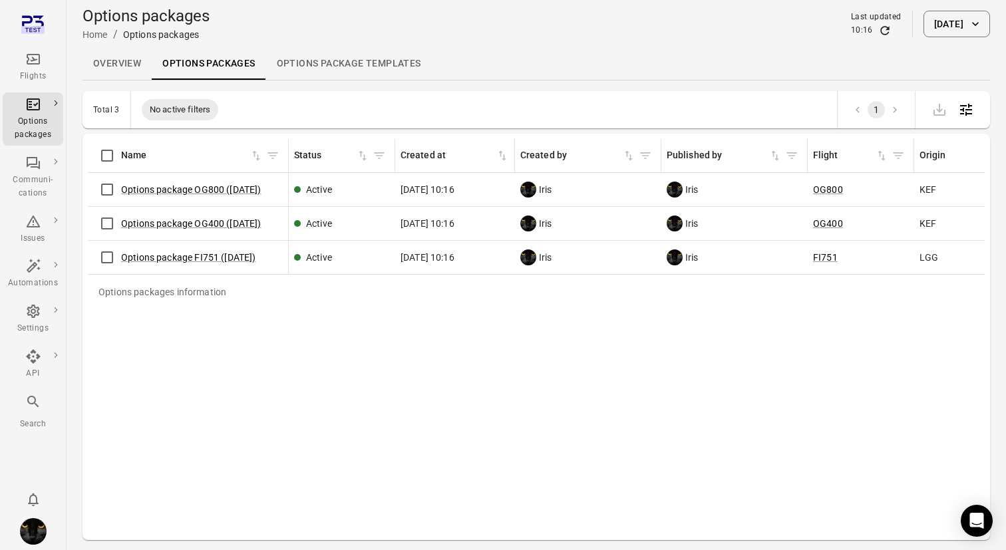
click at [923, 20] on button "8 Oct 2025" at bounding box center [956, 24] width 67 height 27
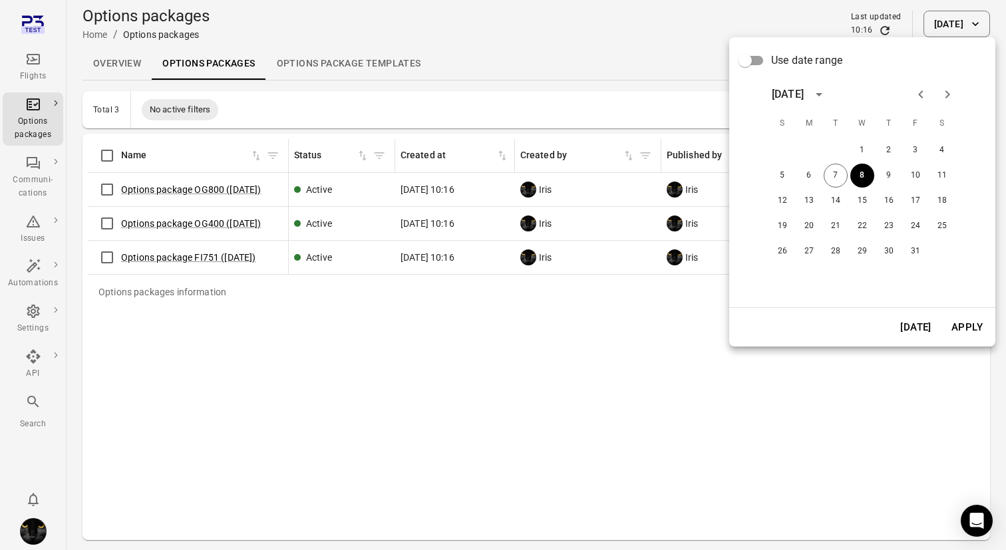
click at [27, 61] on div at bounding box center [503, 275] width 1006 height 550
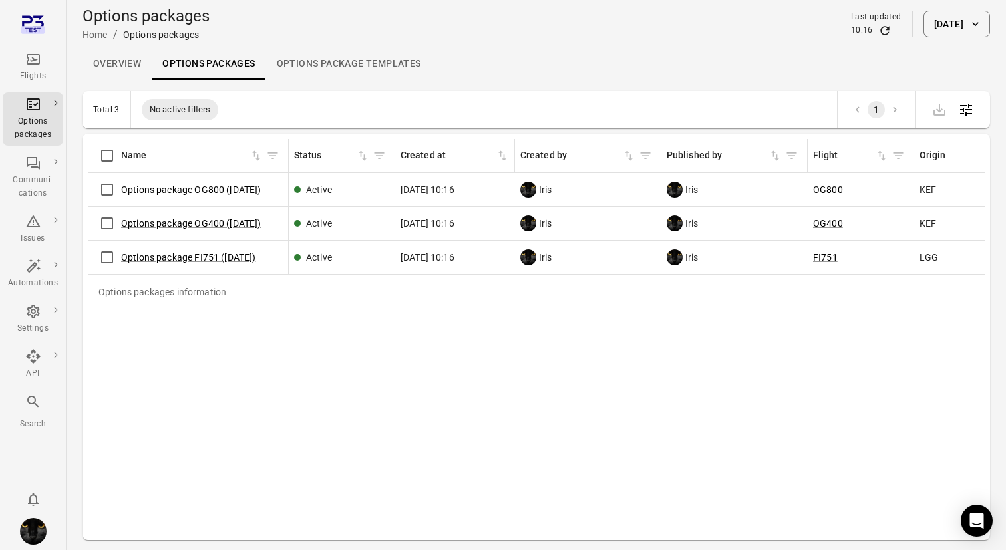
click at [27, 61] on icon "Main navigation" at bounding box center [33, 59] width 13 height 11
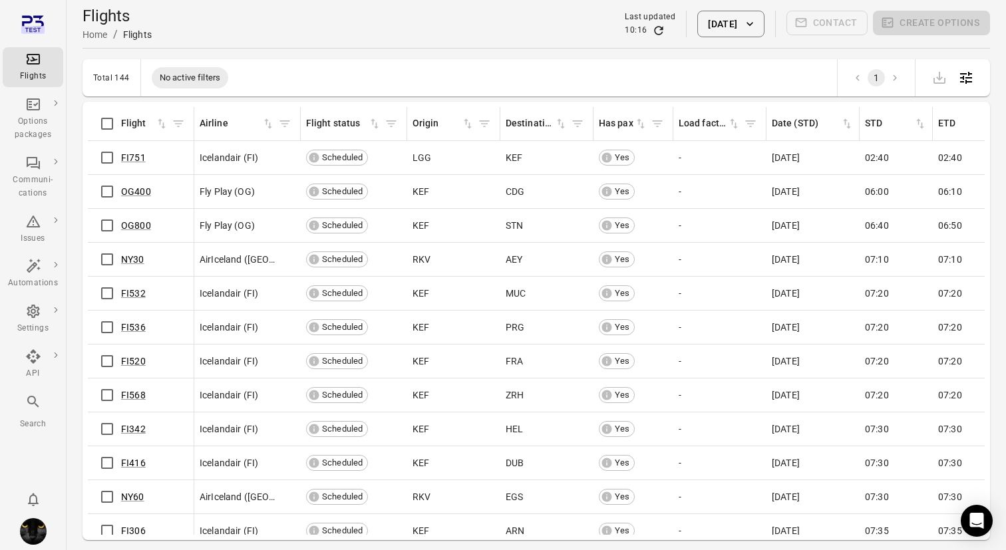
click at [723, 31] on button "8 Oct 2025" at bounding box center [730, 24] width 67 height 27
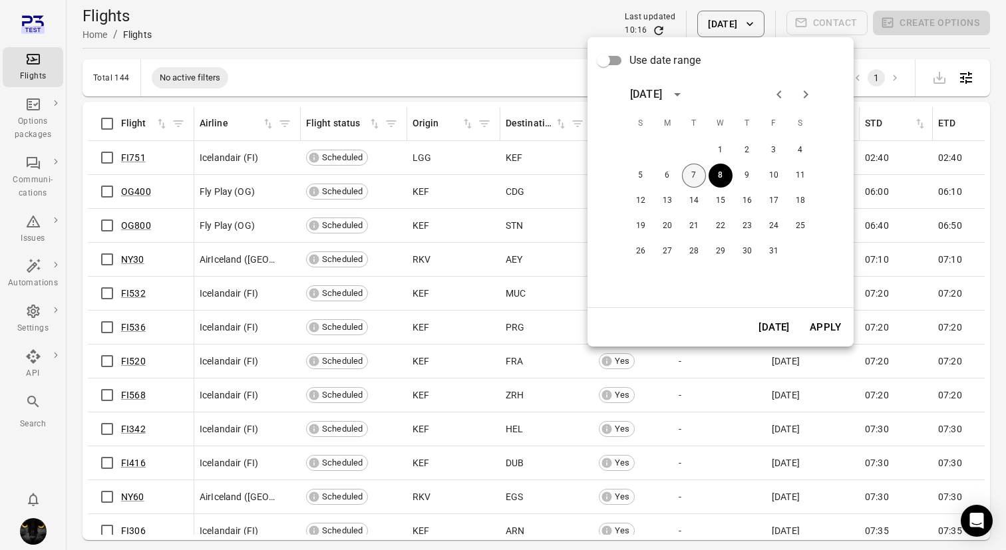
click at [693, 174] on button "7" at bounding box center [694, 176] width 24 height 24
click at [830, 325] on button "Apply" at bounding box center [825, 327] width 46 height 28
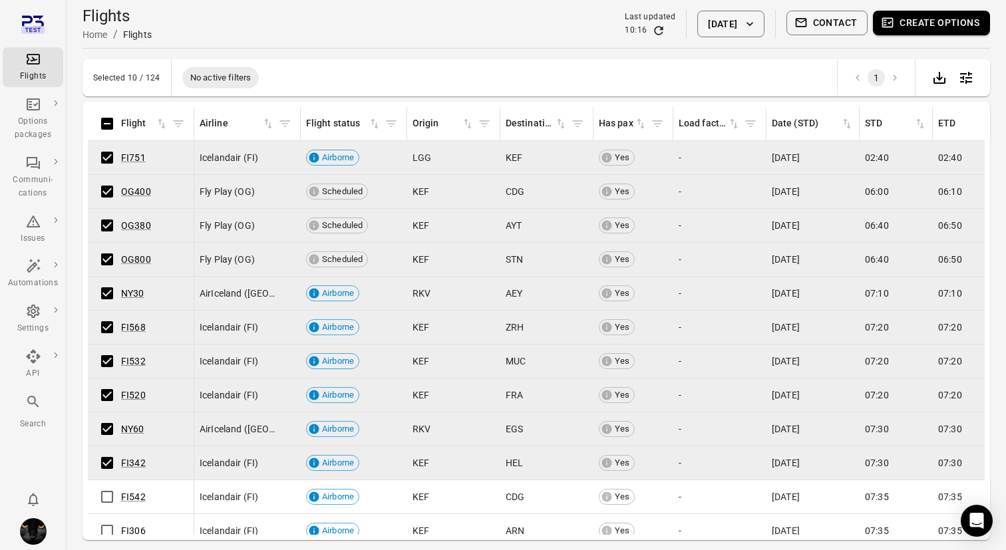
click at [923, 17] on button "Create options" at bounding box center [931, 23] width 117 height 25
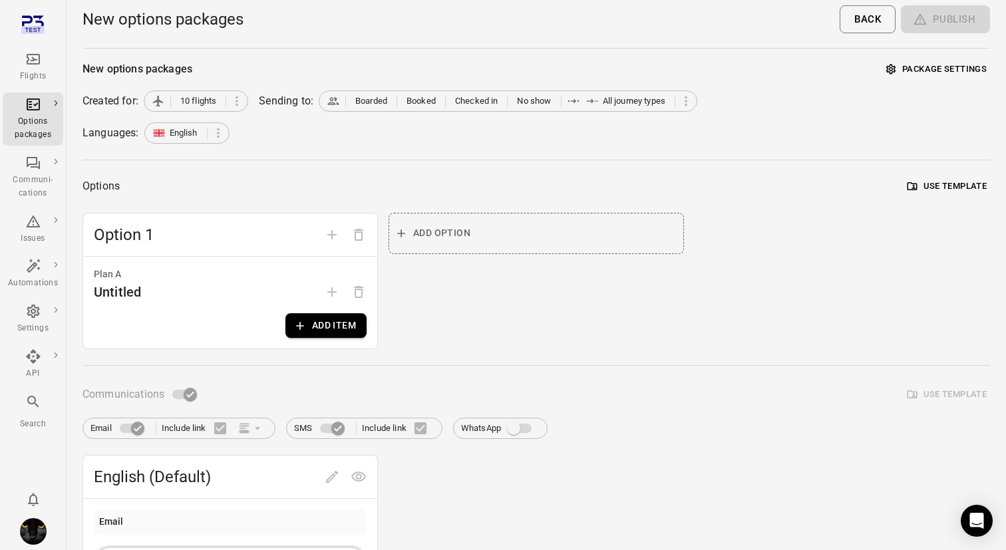
click at [323, 321] on button "Add item" at bounding box center [325, 325] width 81 height 25
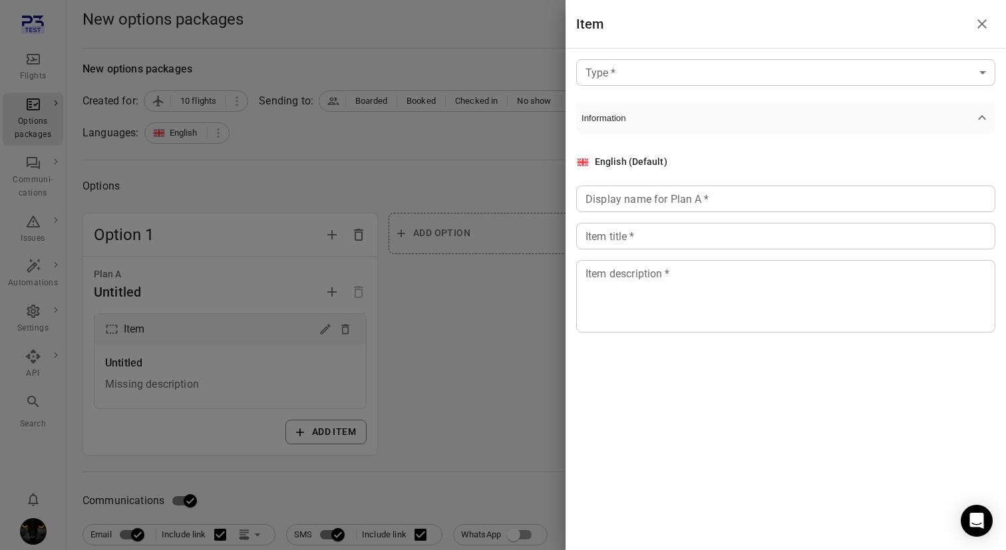
click at [644, 89] on div "Type   * ​ Type   * Information English (Default) Display name for Plan A   * D…" at bounding box center [786, 228] width 440 height 359
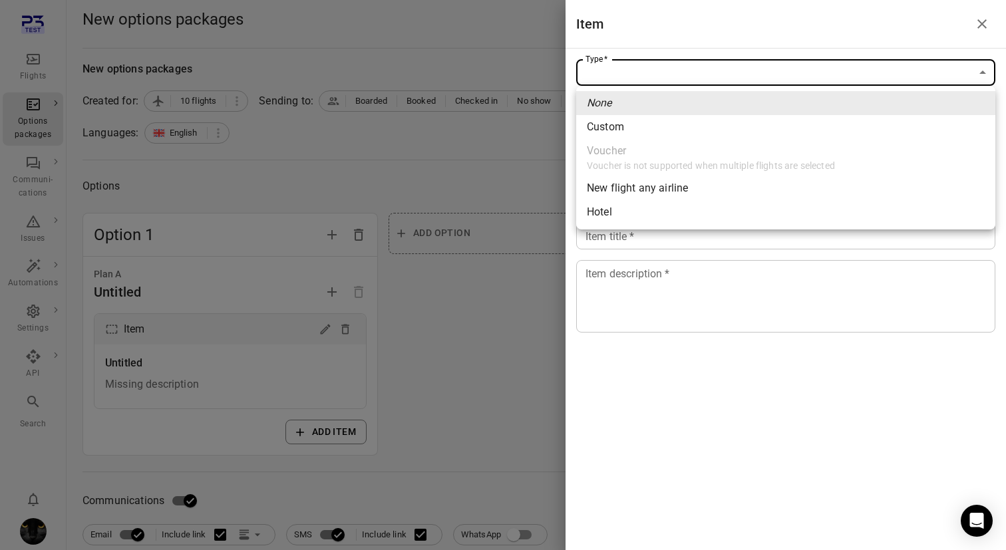
click at [631, 139] on ul "None Custom Voucher Voucher is not supported when multiple flights are selected…" at bounding box center [785, 158] width 419 height 144
click at [631, 126] on li "Custom" at bounding box center [785, 127] width 419 height 24
type input "******"
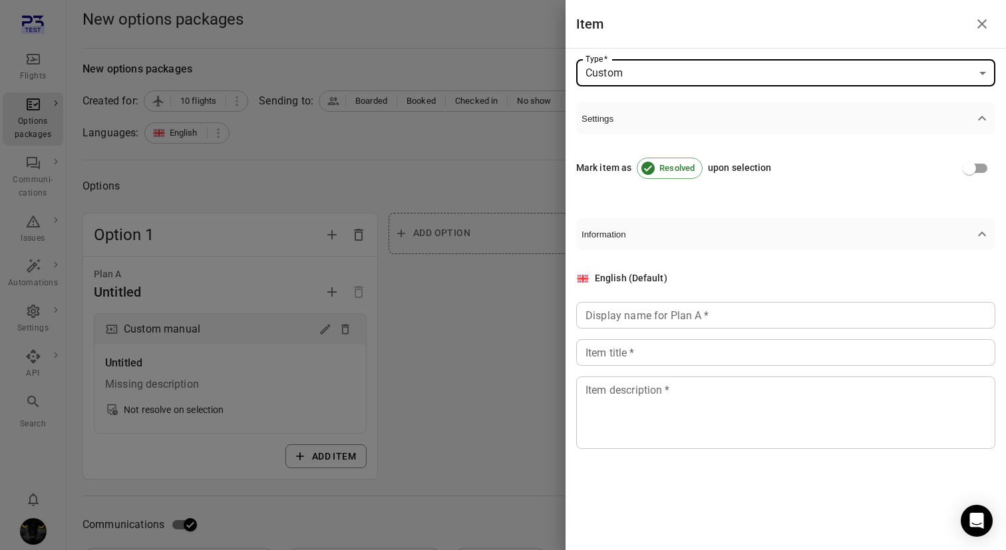
click at [629, 313] on div "Display name for Plan A   * Display name for Plan A   *" at bounding box center [785, 315] width 419 height 27
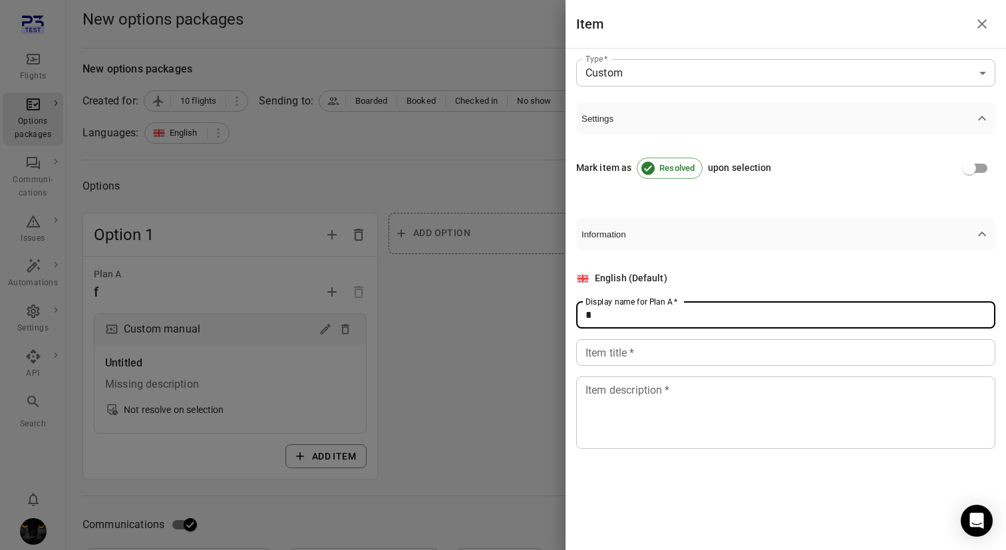
type input "*"
click at [627, 355] on div "Item title   * Item title   *" at bounding box center [785, 352] width 419 height 27
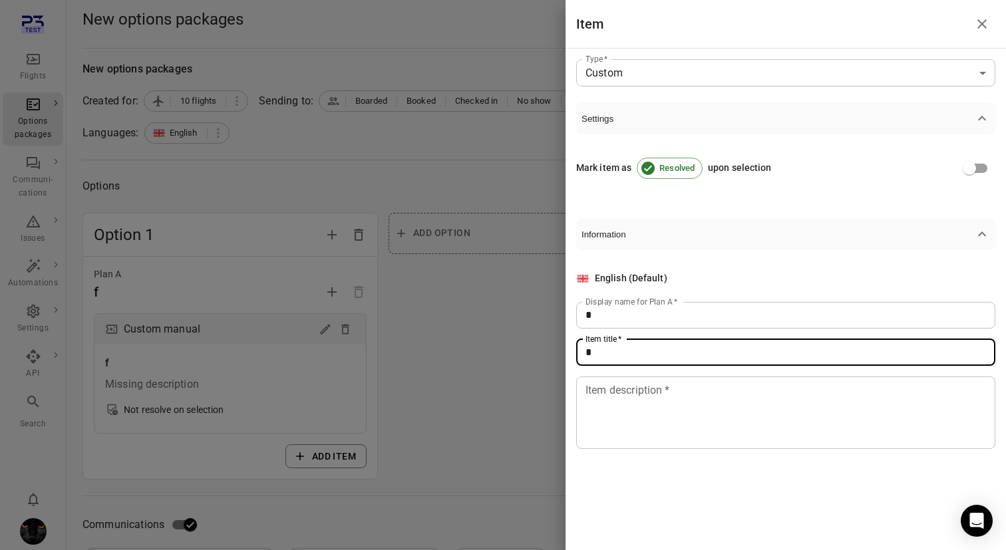
type input "*"
click at [621, 426] on textarea "Item description   *" at bounding box center [785, 412] width 401 height 61
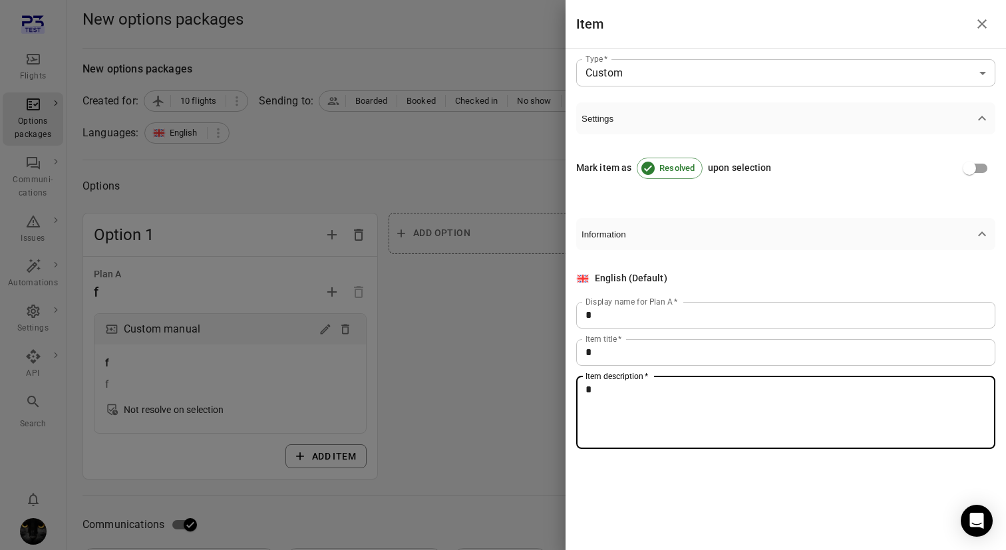
type textarea "*"
click at [510, 365] on div at bounding box center [503, 275] width 1006 height 550
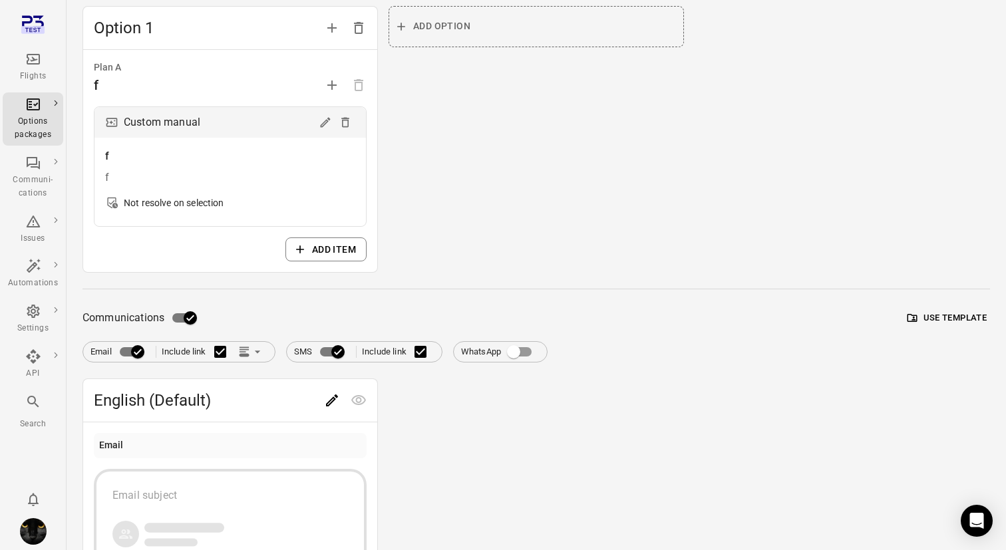
scroll to position [339, 0]
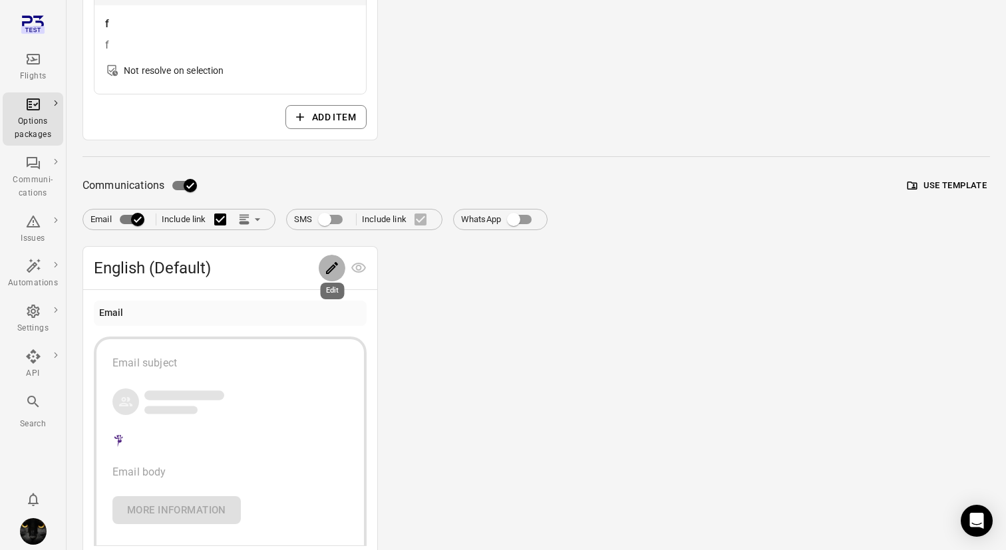
click at [337, 265] on icon "Edit" at bounding box center [332, 268] width 16 height 16
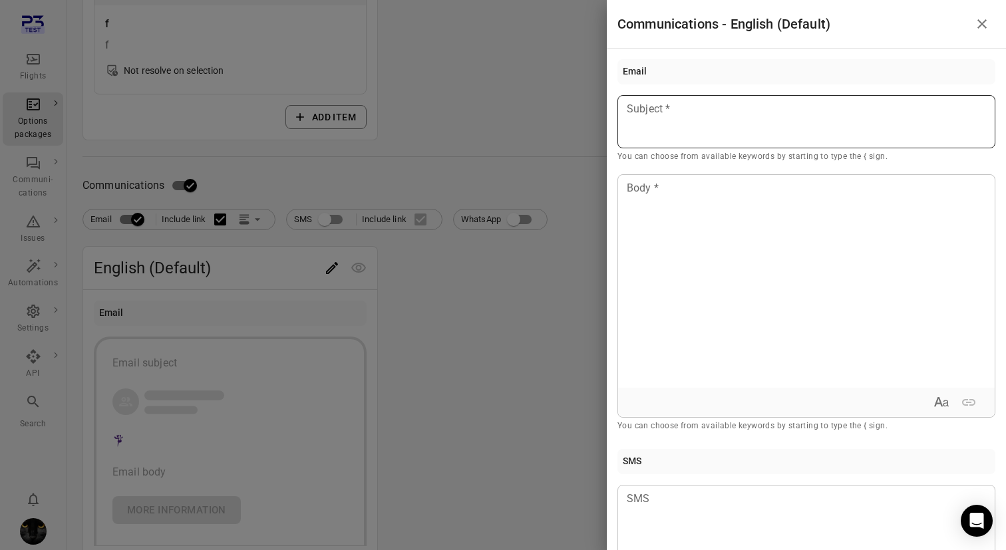
click at [689, 126] on div at bounding box center [806, 121] width 378 height 53
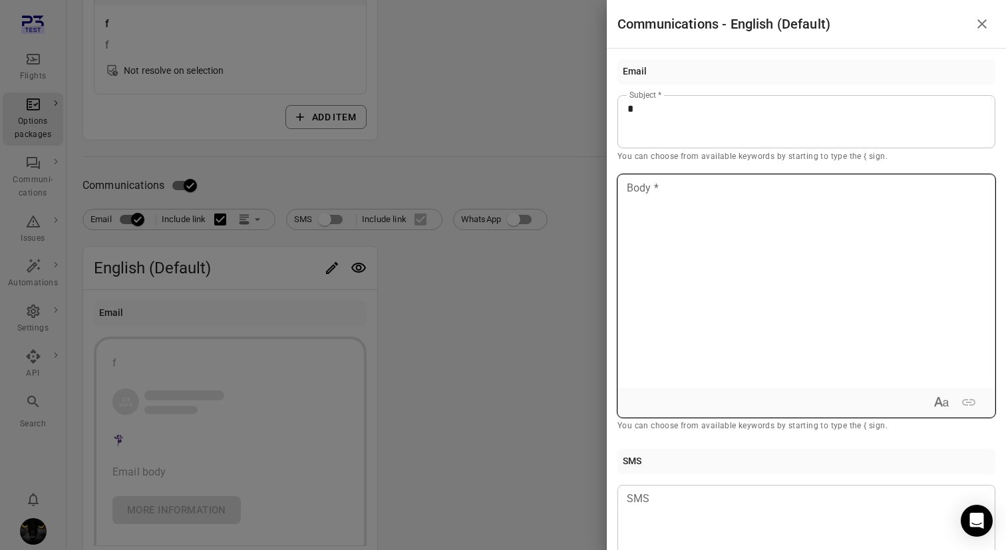
click at [687, 217] on div at bounding box center [806, 281] width 377 height 213
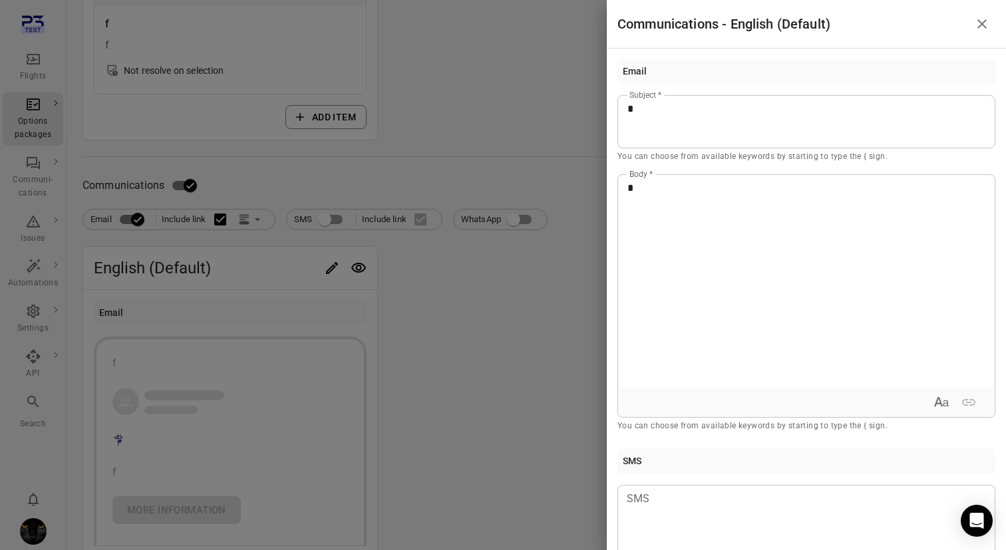
click at [508, 111] on div at bounding box center [503, 275] width 1006 height 550
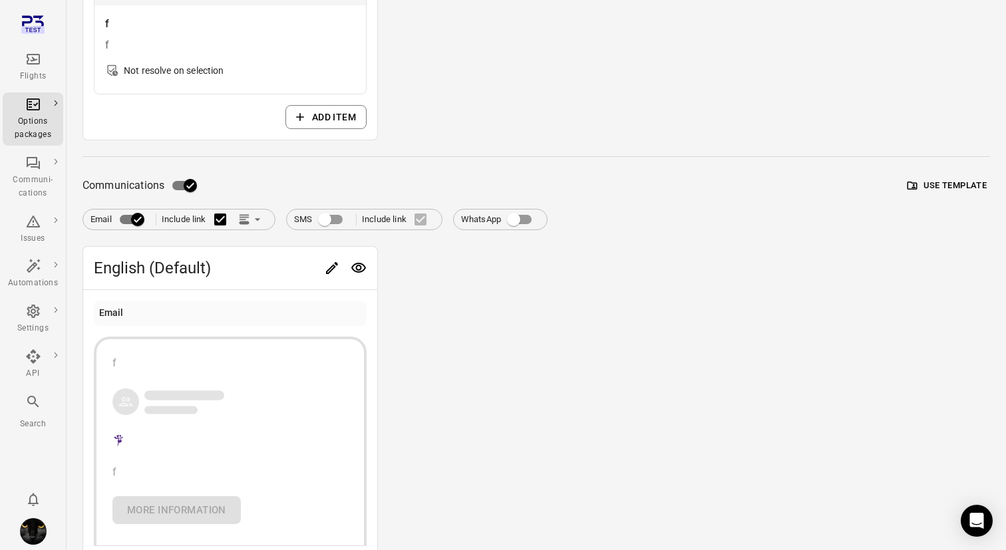
scroll to position [0, 0]
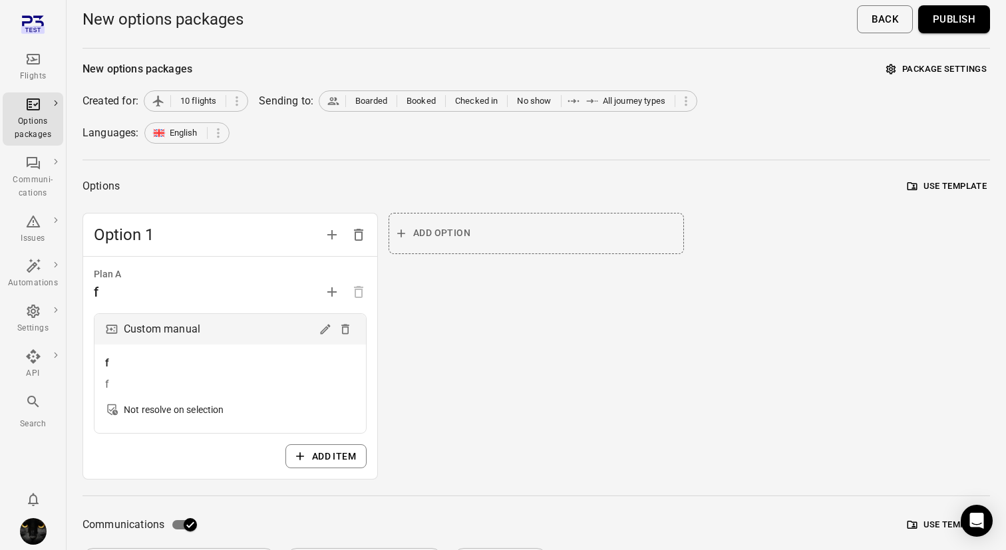
click at [951, 17] on button "Publish" at bounding box center [954, 19] width 72 height 28
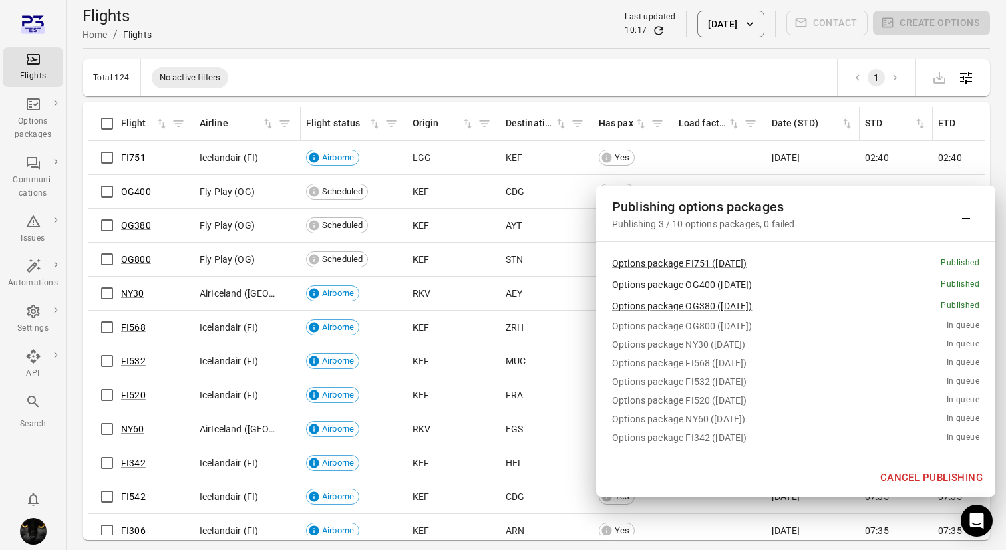
click at [916, 476] on button "Cancel publishing" at bounding box center [931, 478] width 117 height 28
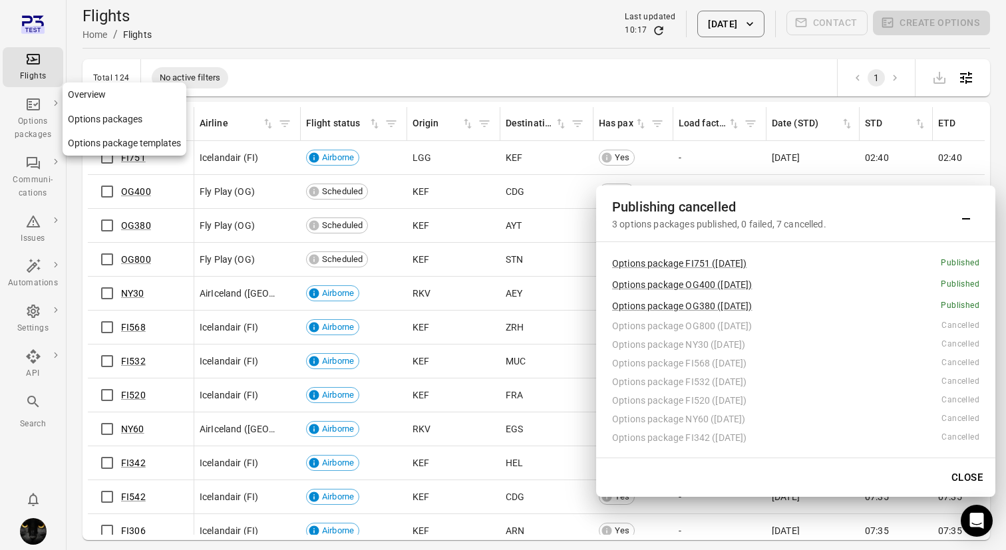
click at [23, 114] on div "Options packages" at bounding box center [33, 118] width 50 height 45
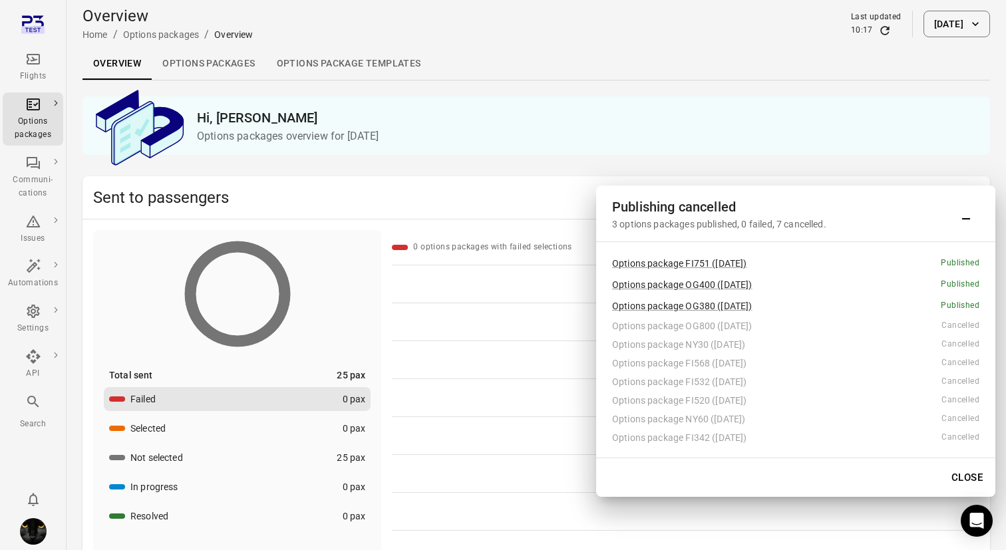
click at [220, 63] on link "Options packages" at bounding box center [209, 64] width 114 height 32
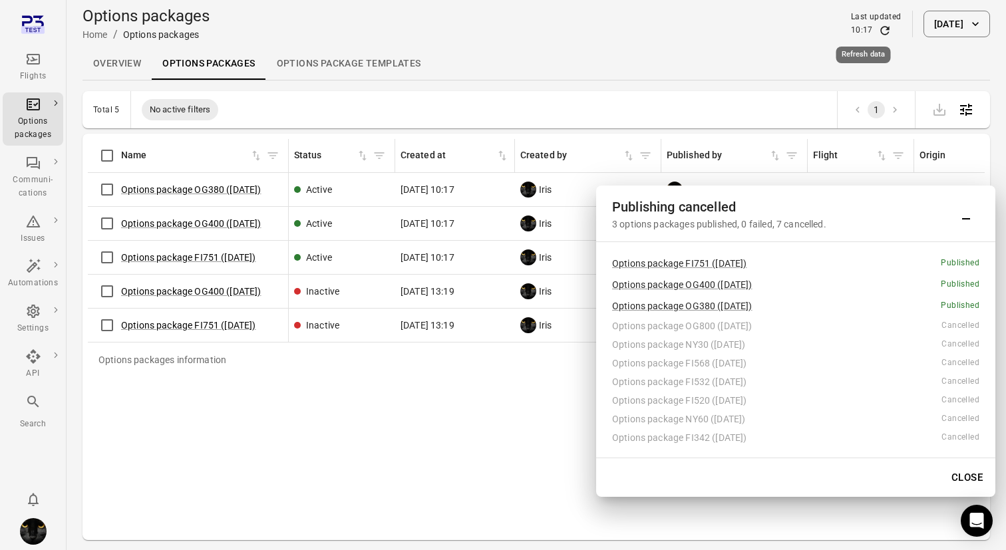
click at [878, 29] on icon "Refresh data" at bounding box center [884, 30] width 13 height 13
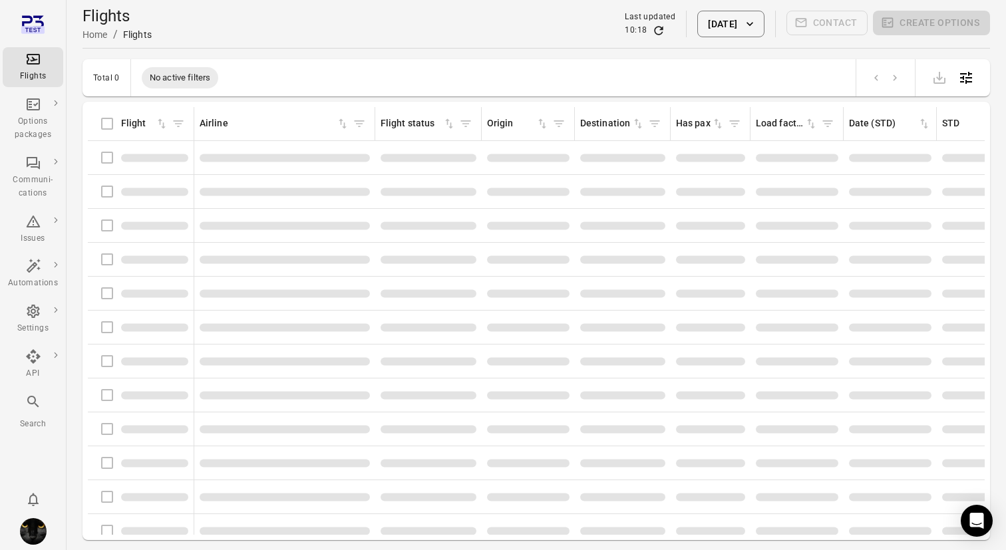
click at [241, 34] on div "Flights Home / Flights Last updated 10:18 7 Oct 2025 Contact Create options" at bounding box center [537, 23] width 908 height 37
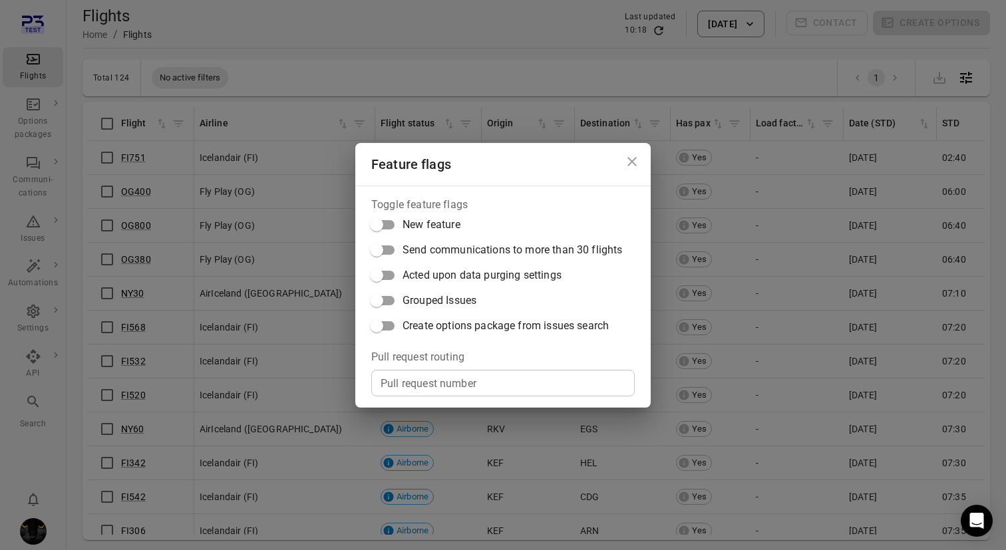
click at [394, 23] on div "Feature flags Toggle feature flags New feature Send communications to more than…" at bounding box center [503, 275] width 1006 height 550
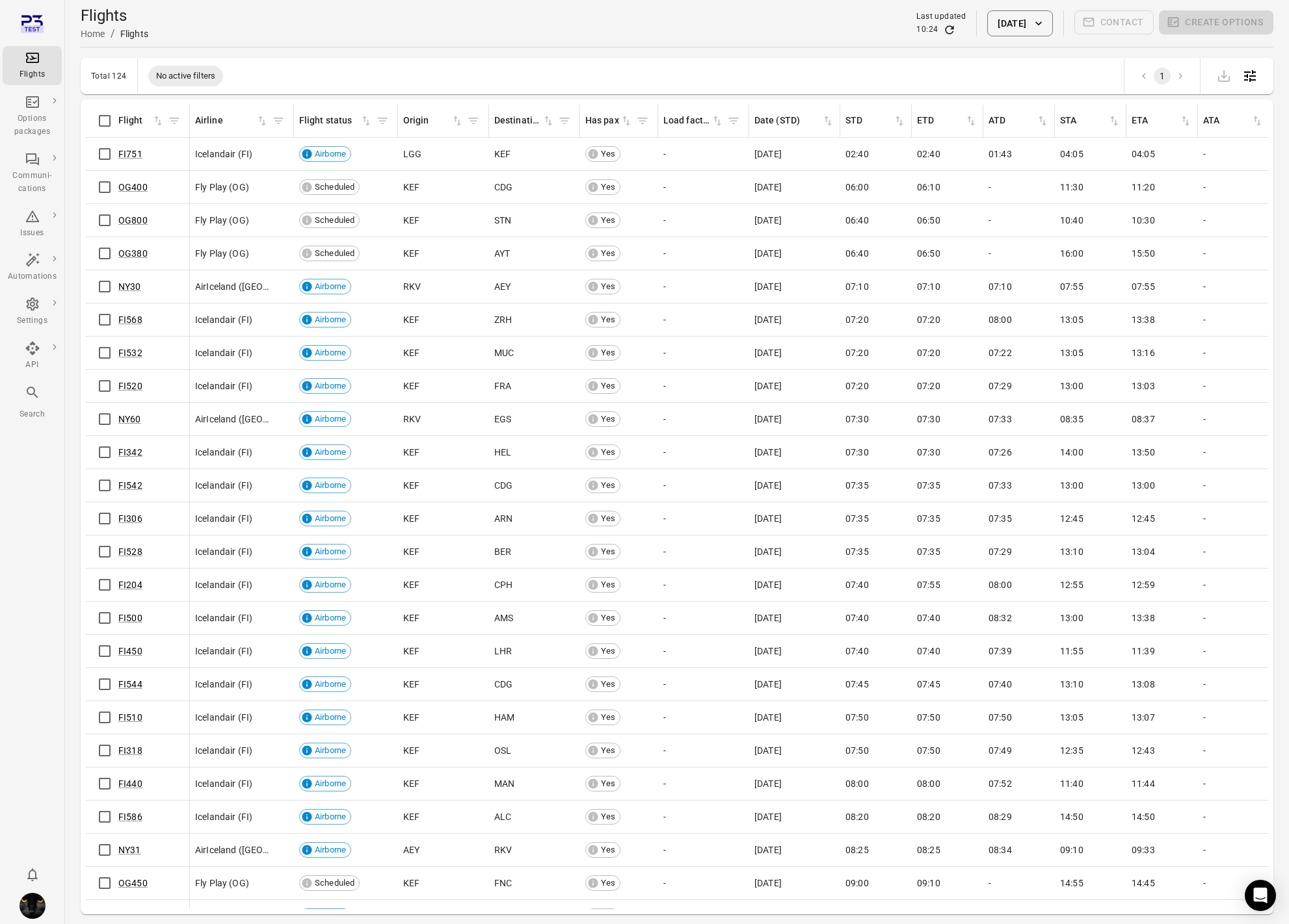
click at [72, 300] on main "Flights Home / Flights Last updated 10:24 7 Oct 2025 Contact Create options Tot…" at bounding box center [677, 483] width 1224 height 966
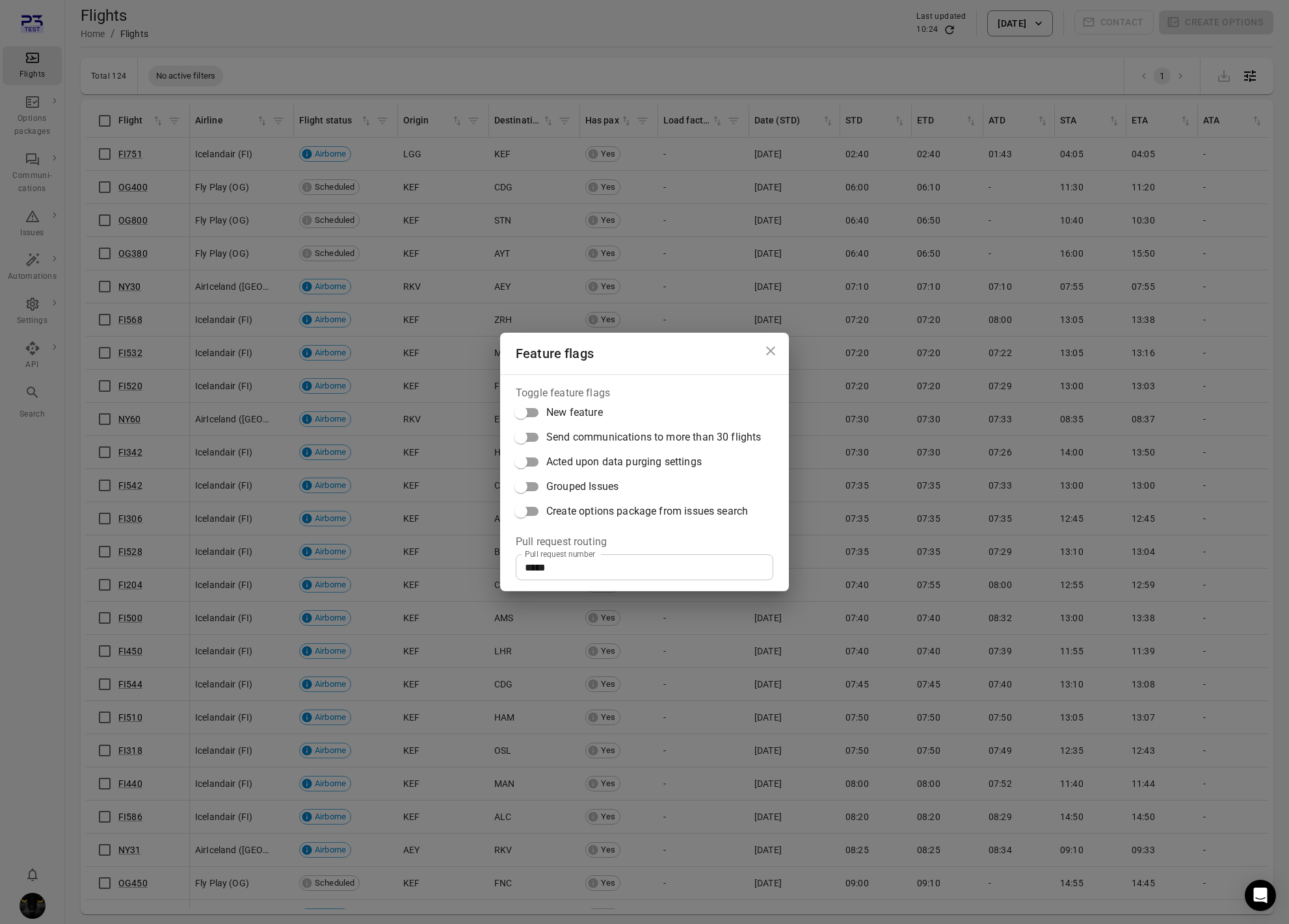
click at [347, 109] on div "Feature flags Toggle feature flags New feature Send communications to more than…" at bounding box center [644, 462] width 1289 height 924
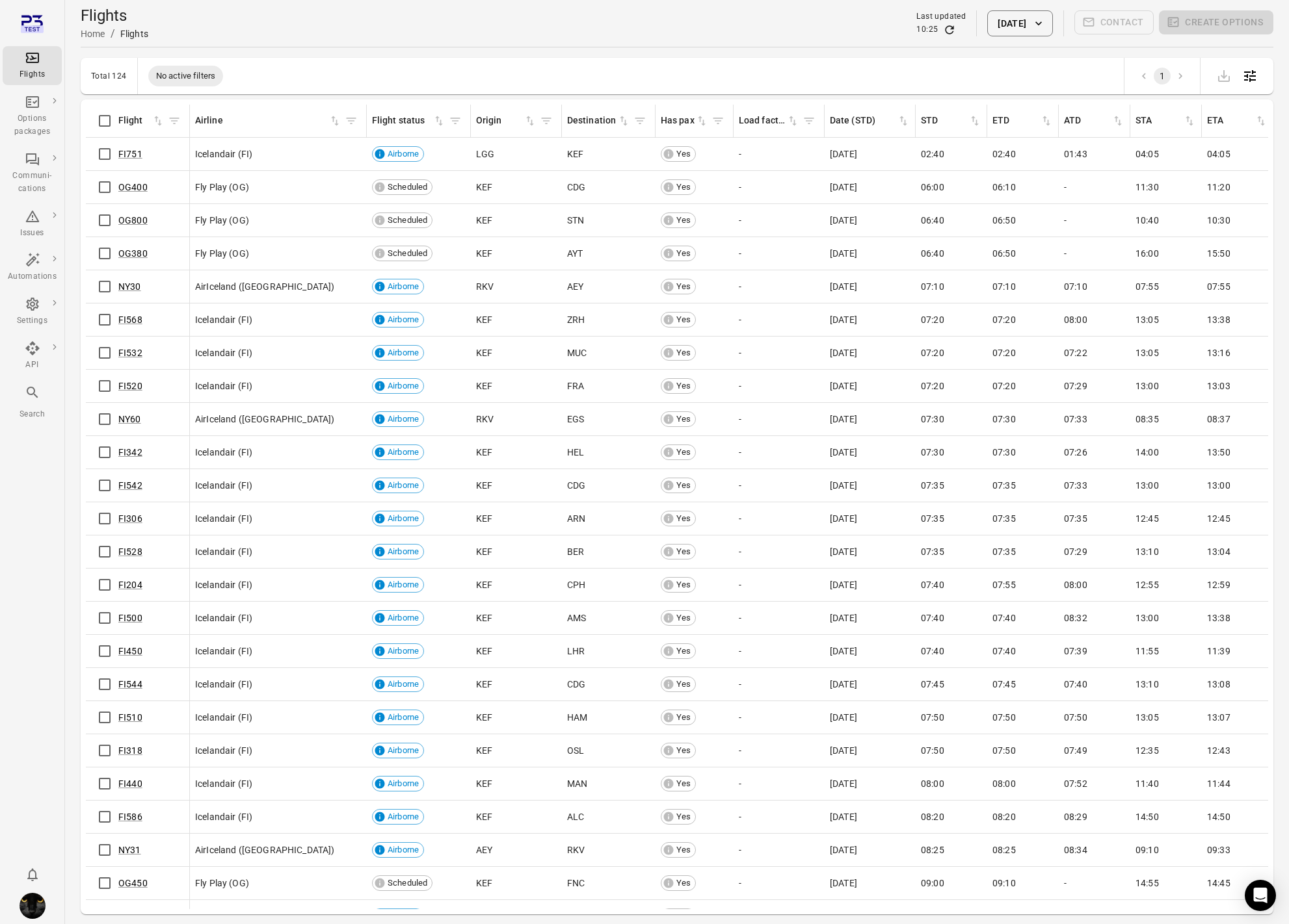
click at [496, 46] on div "Flights Home / Flights Last updated 10:25 7 Oct 2025 Contact Create options" at bounding box center [677, 23] width 1192 height 47
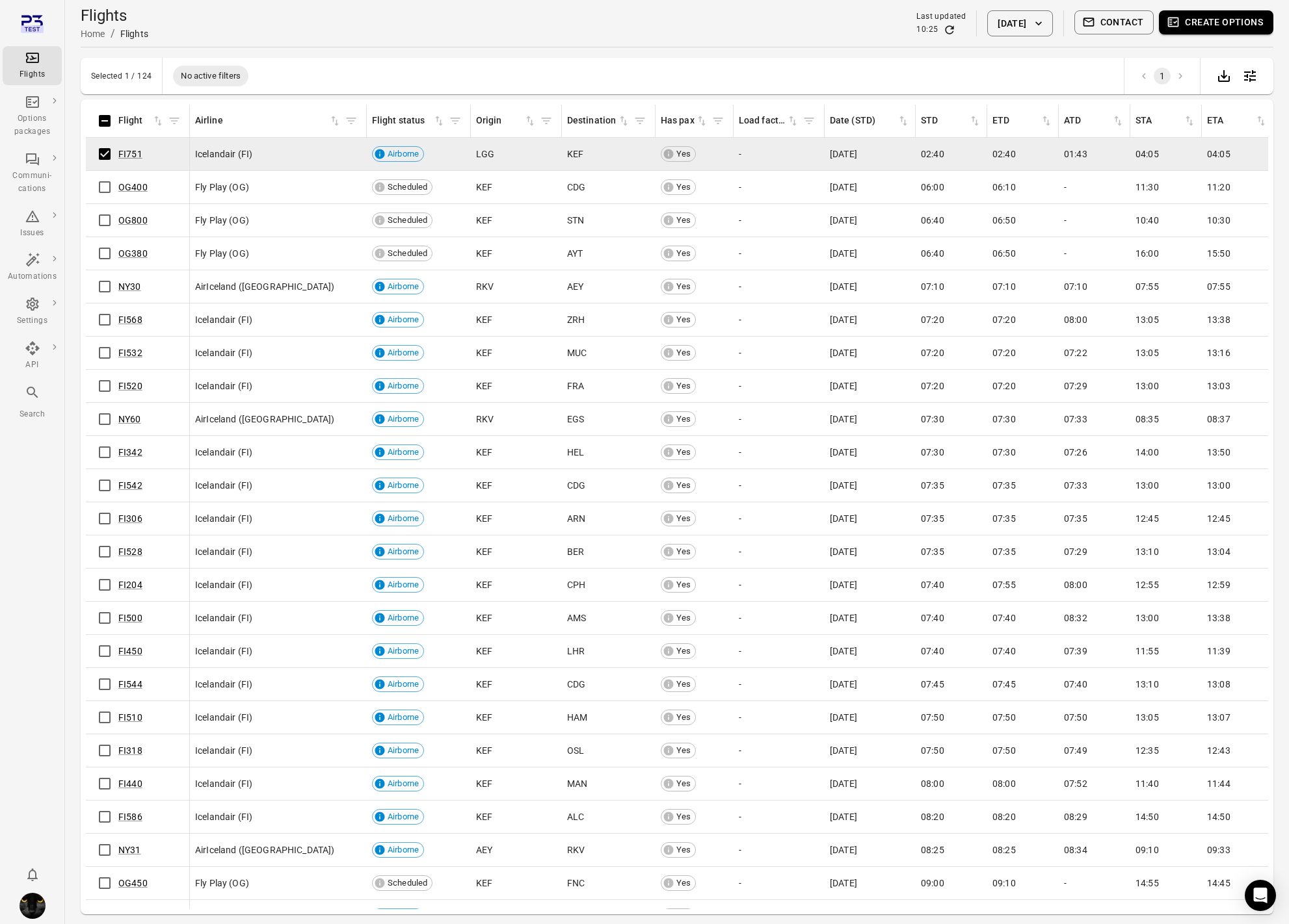
click at [1125, 21] on button "Contact" at bounding box center [1114, 22] width 80 height 24
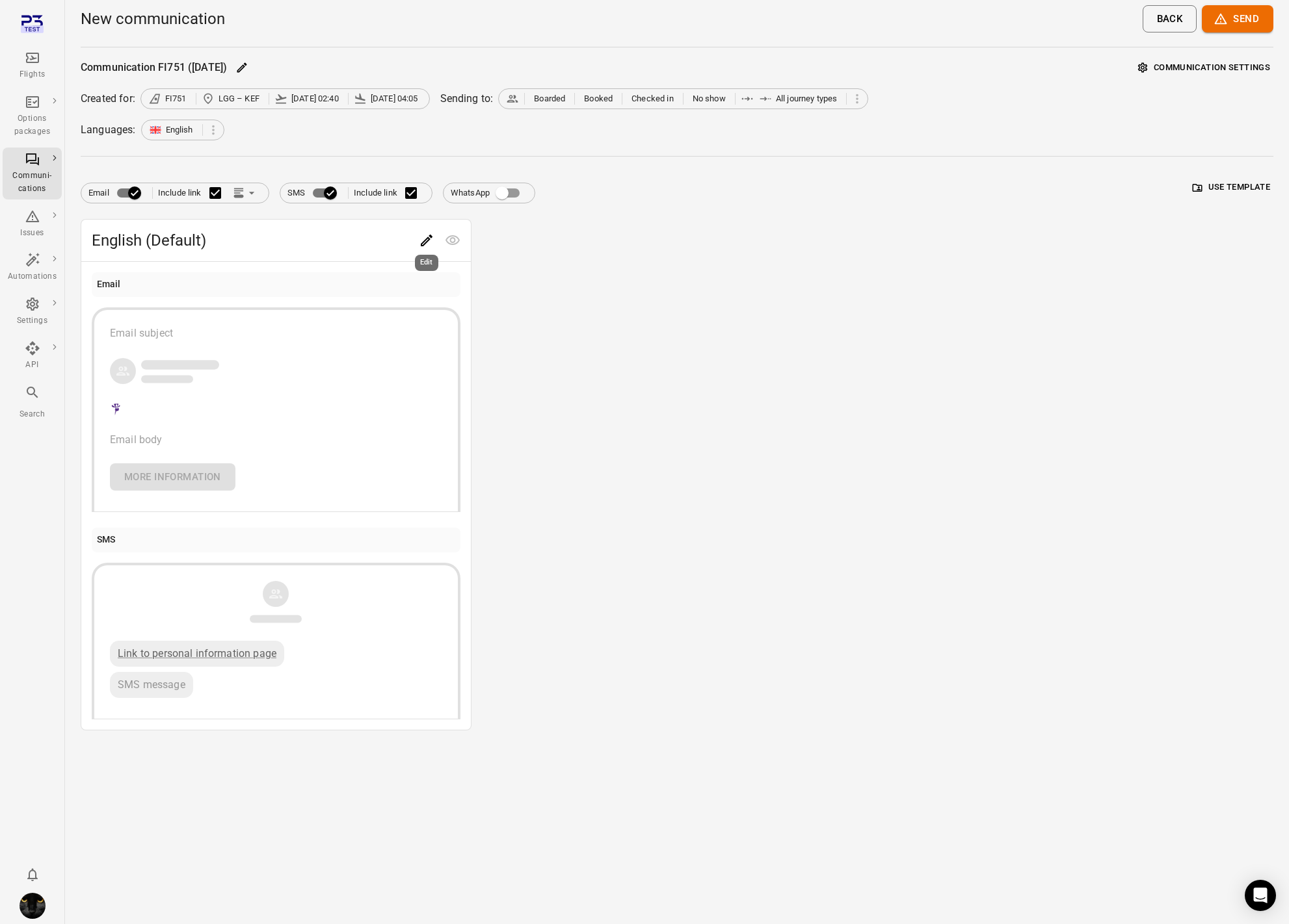
click at [426, 245] on div "Edit" at bounding box center [426, 258] width 26 height 26
click at [423, 234] on icon "Edit" at bounding box center [426, 240] width 16 height 16
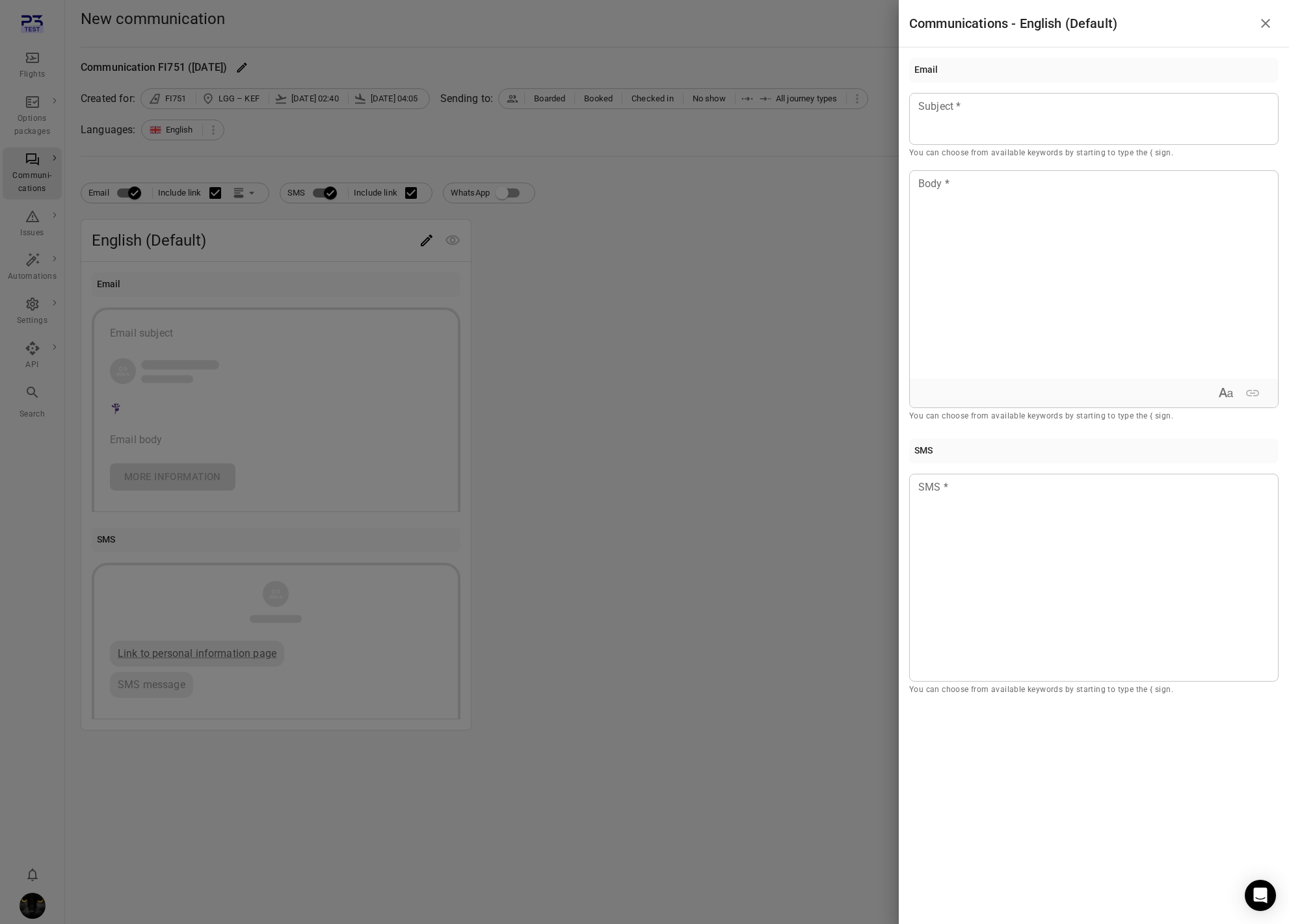
click at [629, 354] on div at bounding box center [644, 462] width 1289 height 924
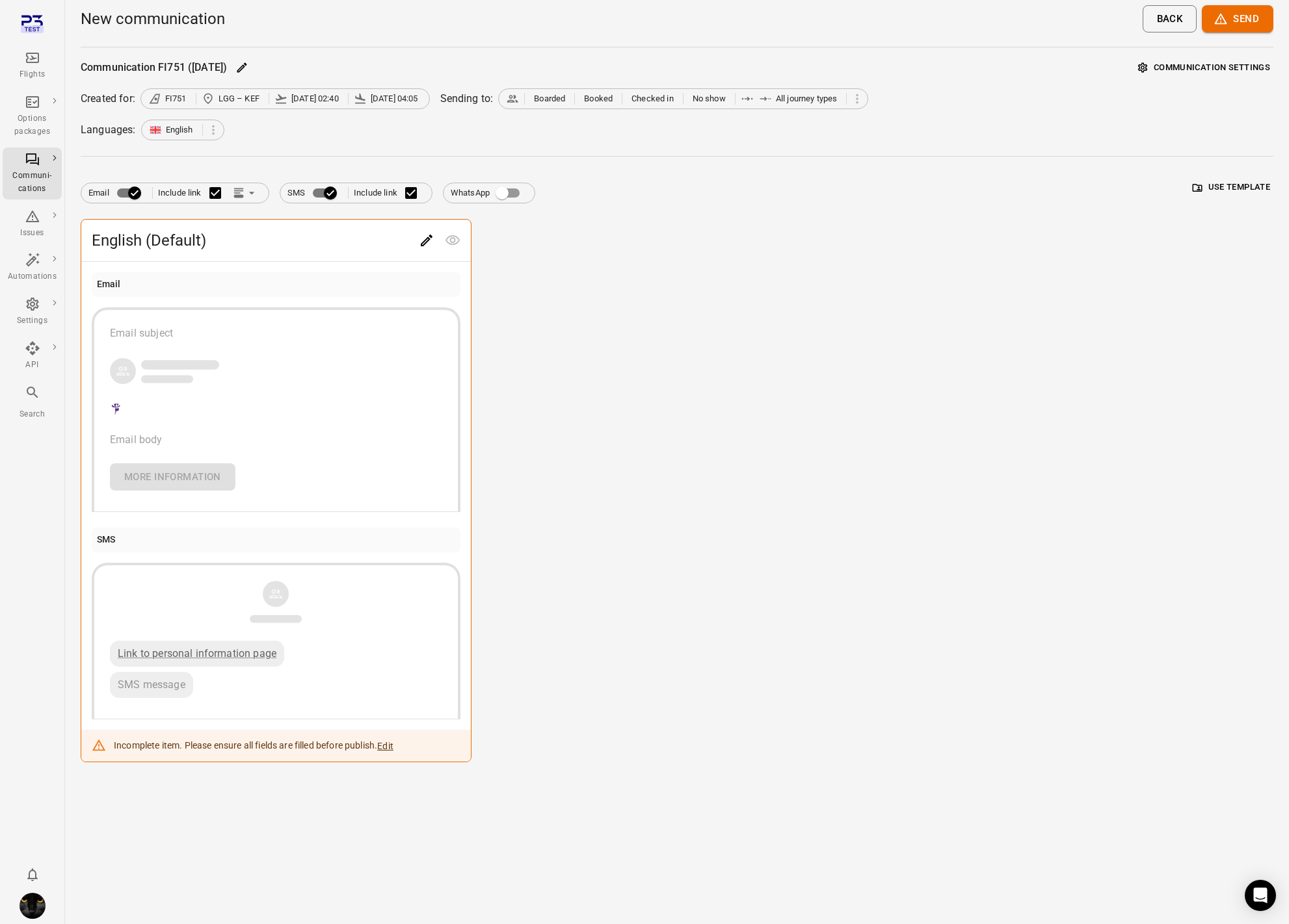
click at [1240, 17] on button "Send" at bounding box center [1237, 19] width 71 height 27
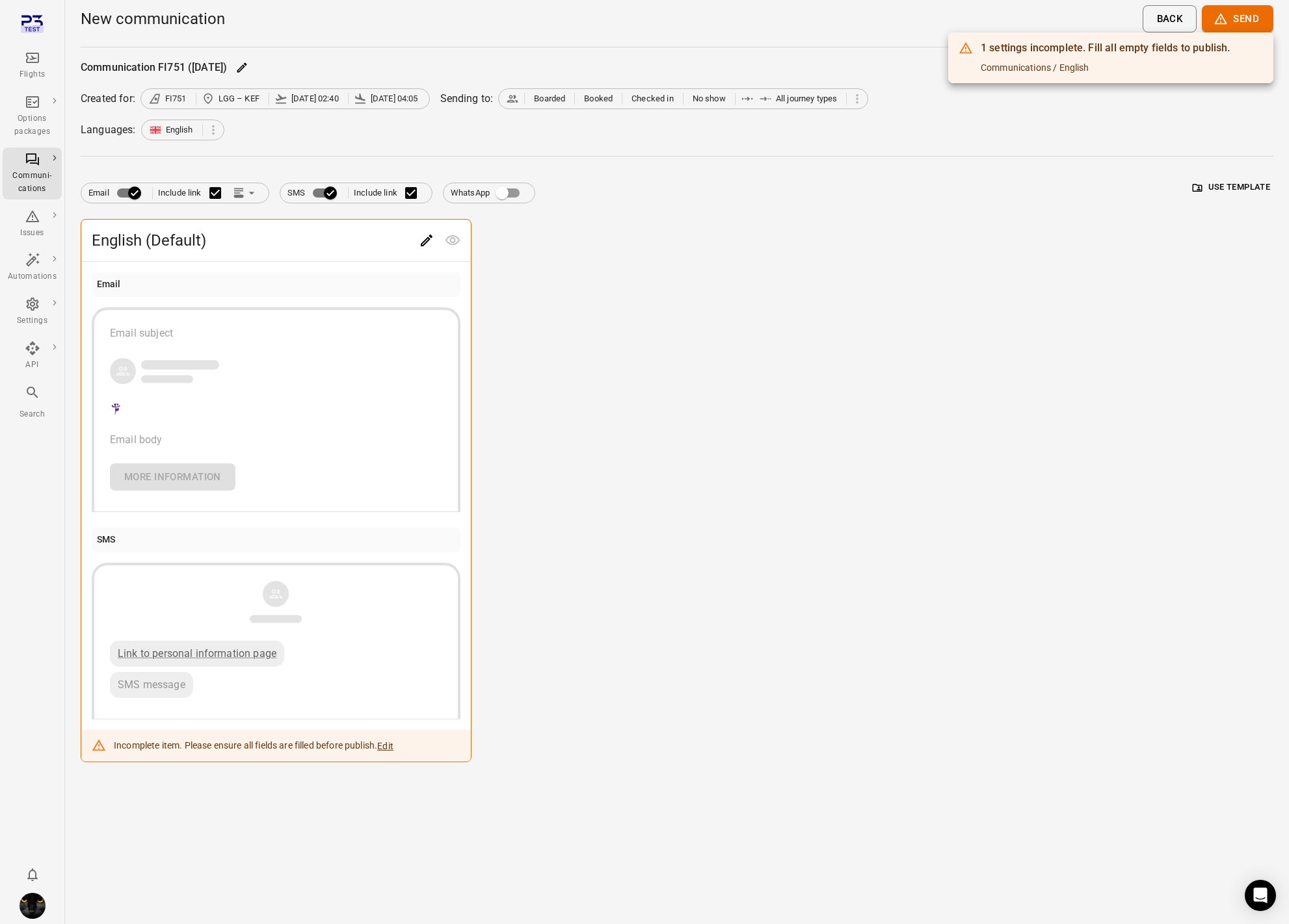
click at [266, 137] on div at bounding box center [644, 462] width 1289 height 924
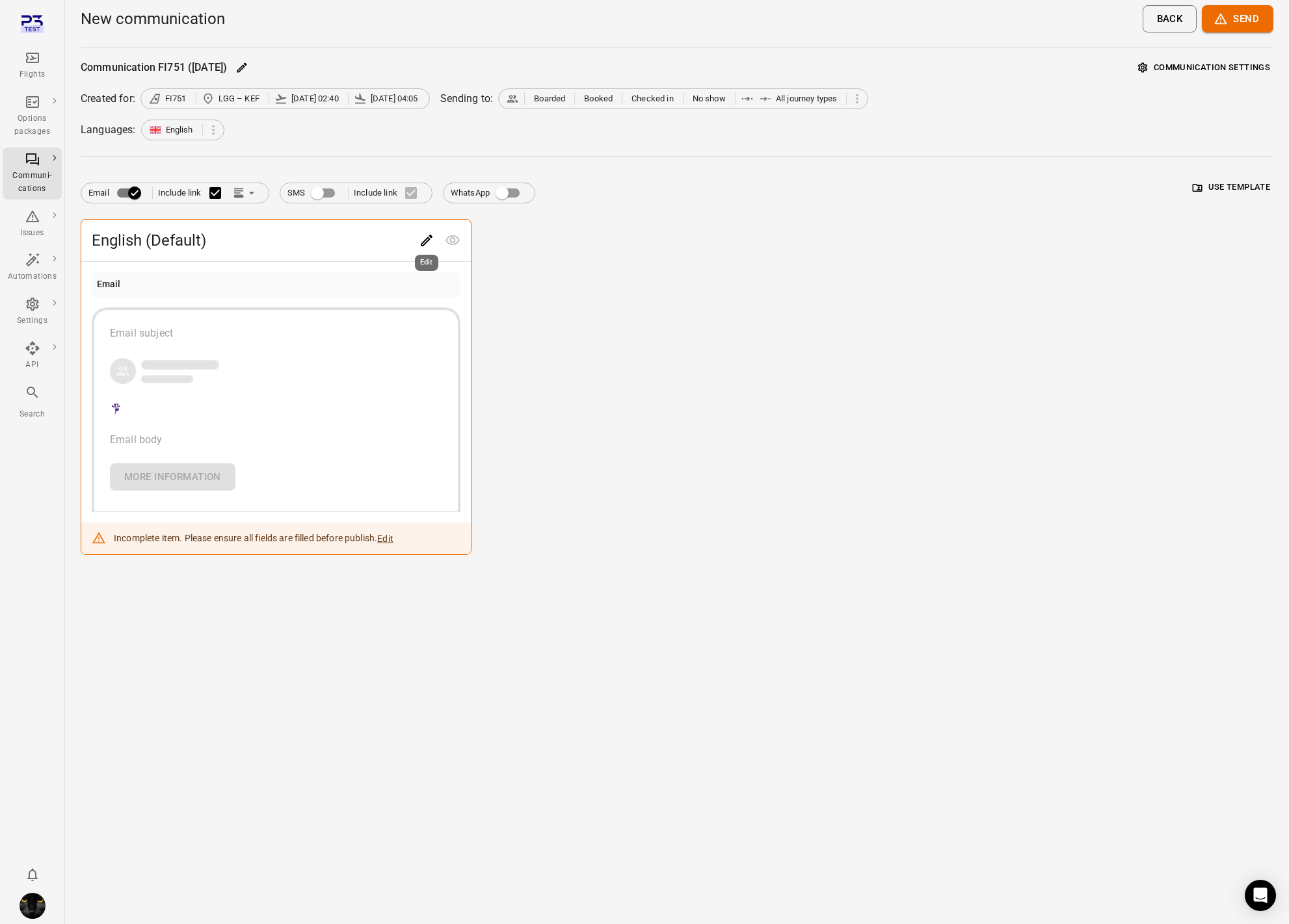
click at [424, 239] on icon "Edit" at bounding box center [426, 240] width 12 height 12
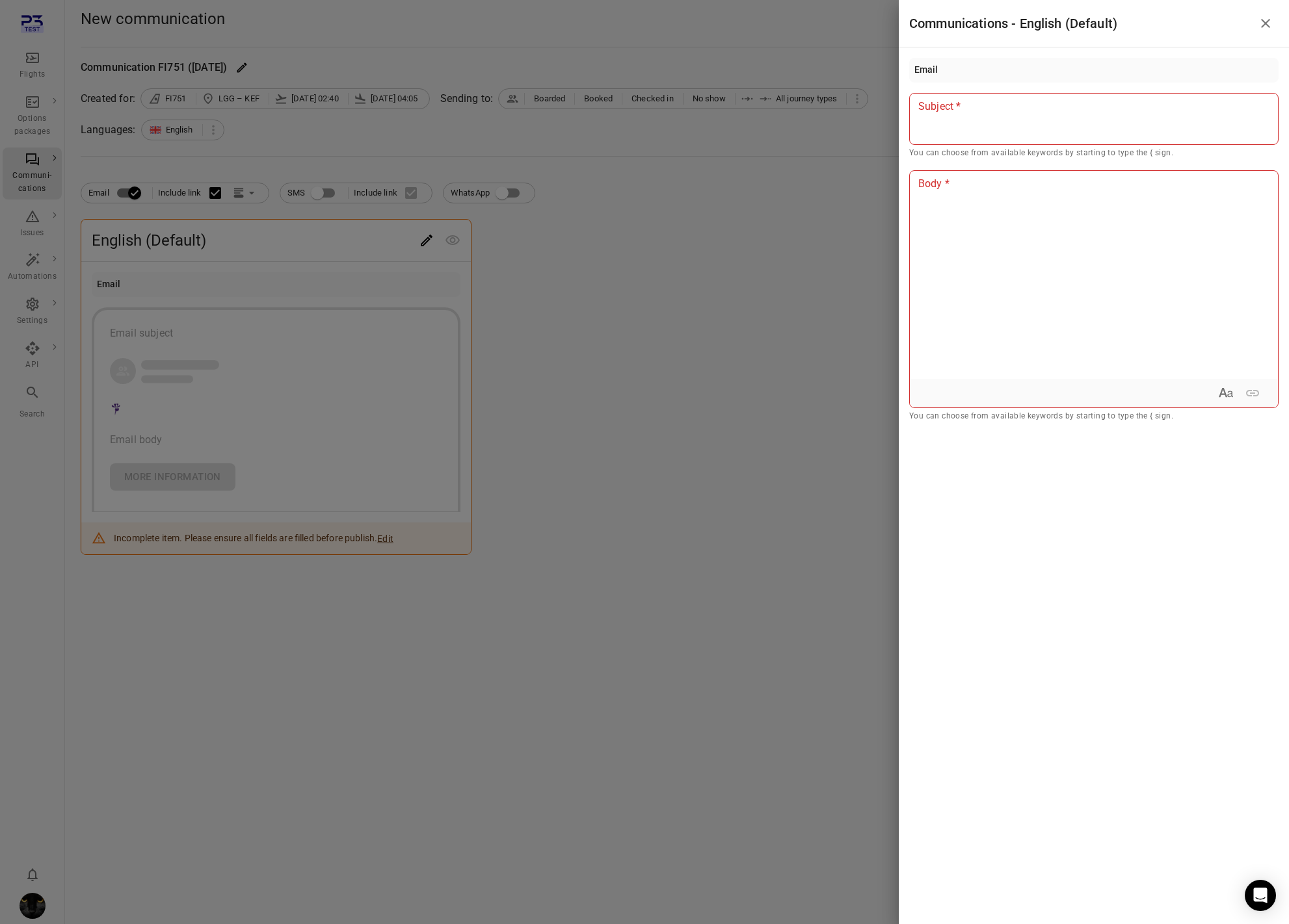
click at [623, 314] on div at bounding box center [644, 462] width 1289 height 924
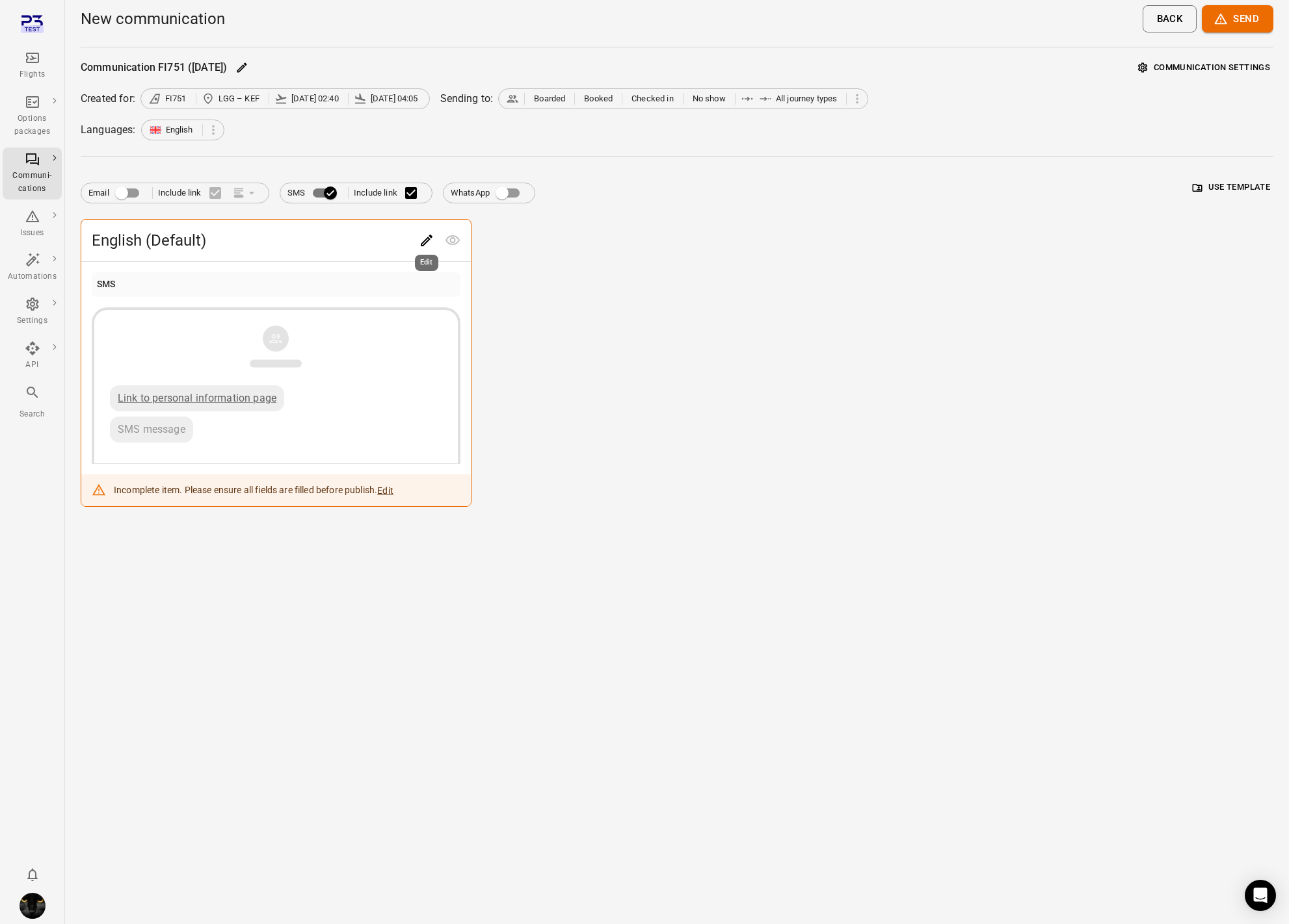
click at [427, 242] on icon "Edit" at bounding box center [426, 240] width 16 height 16
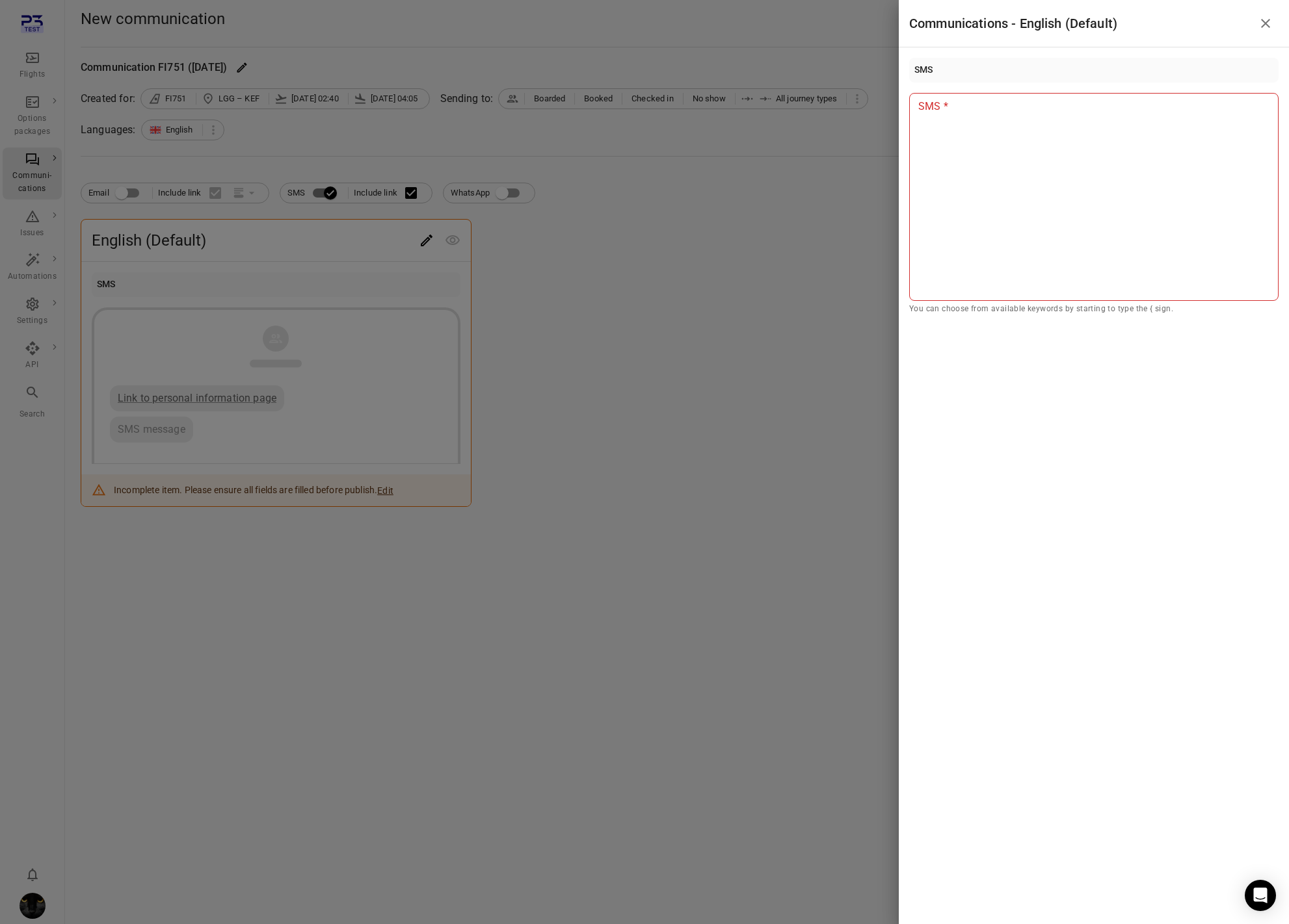
click at [574, 251] on div at bounding box center [644, 462] width 1289 height 924
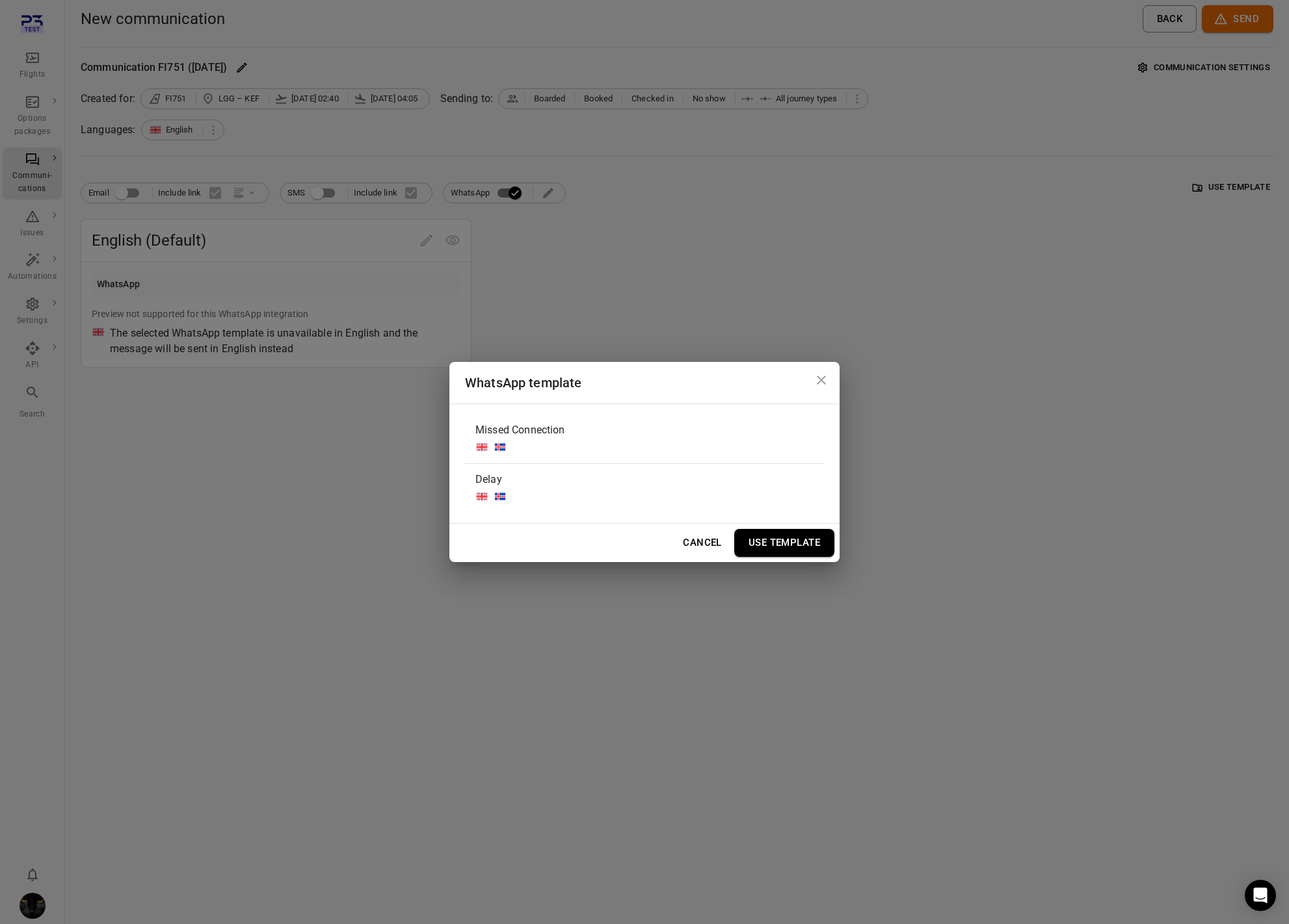
click at [514, 441] on div "Missed Connection" at bounding box center [520, 439] width 90 height 38
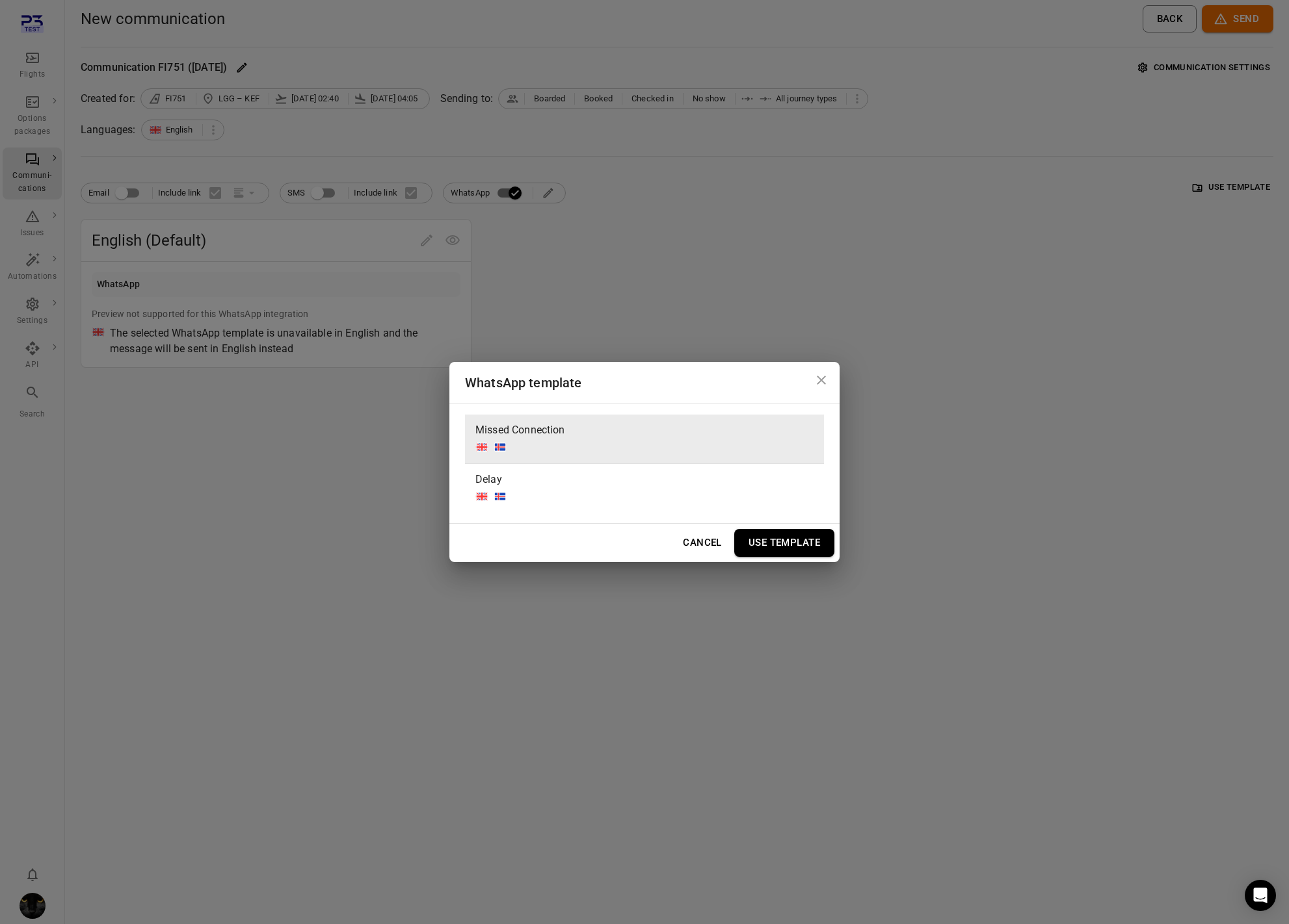
click at [781, 543] on button "Use Template" at bounding box center [784, 543] width 100 height 27
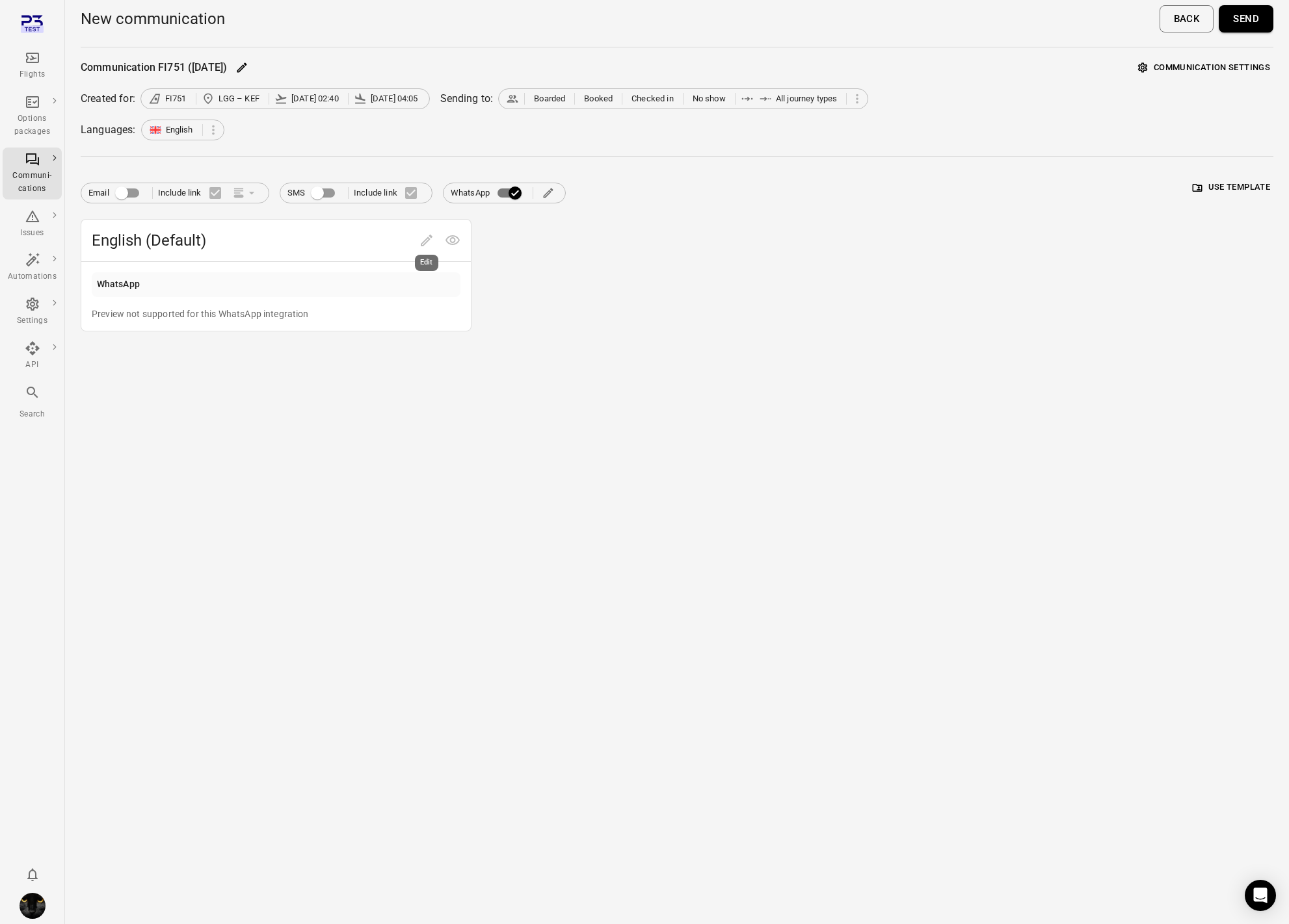
click at [422, 238] on span "Edit" at bounding box center [426, 239] width 26 height 13
click at [432, 281] on div "WhatsApp" at bounding box center [276, 284] width 368 height 24
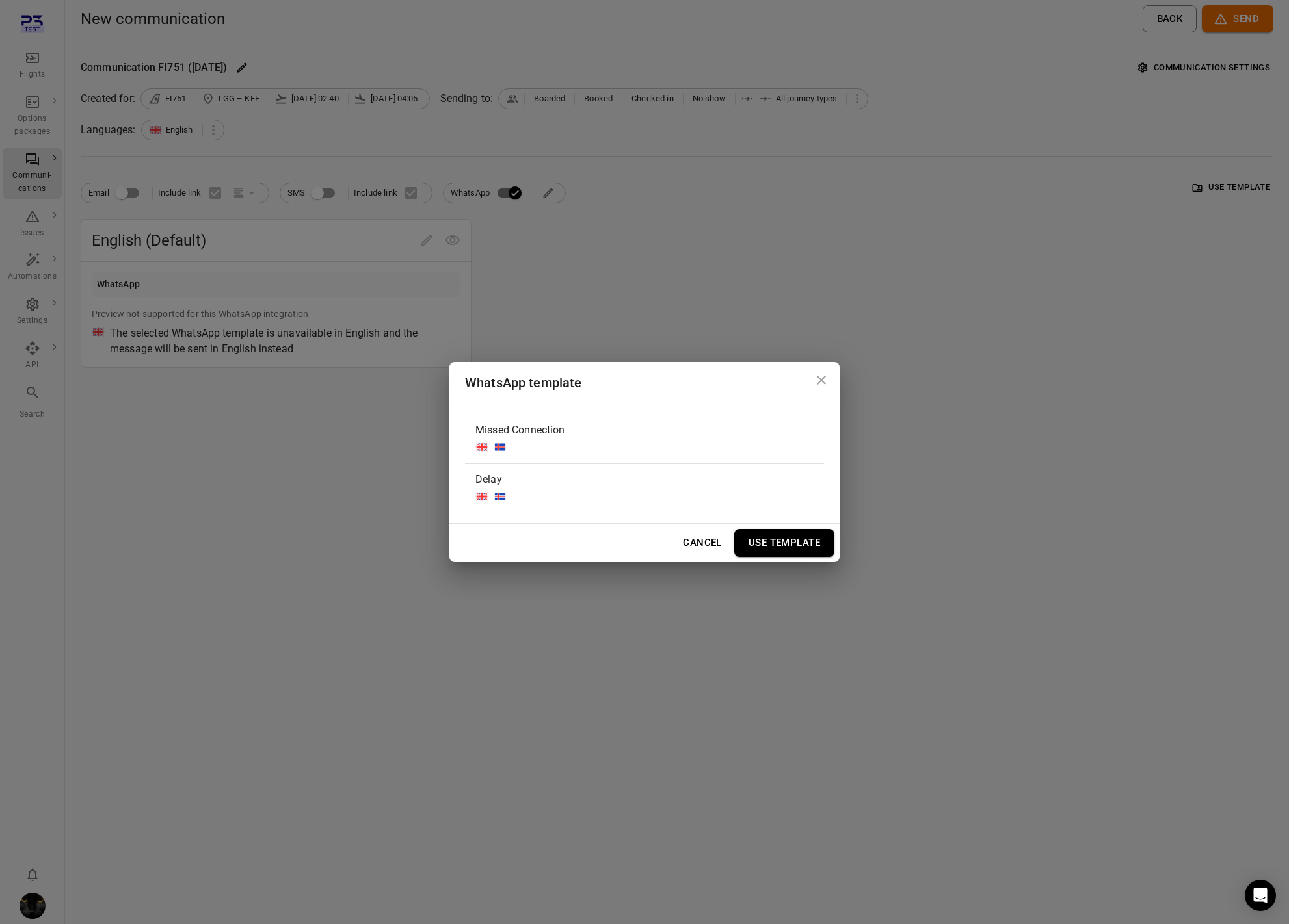
click at [662, 441] on div "Missed Connection" at bounding box center [644, 439] width 359 height 49
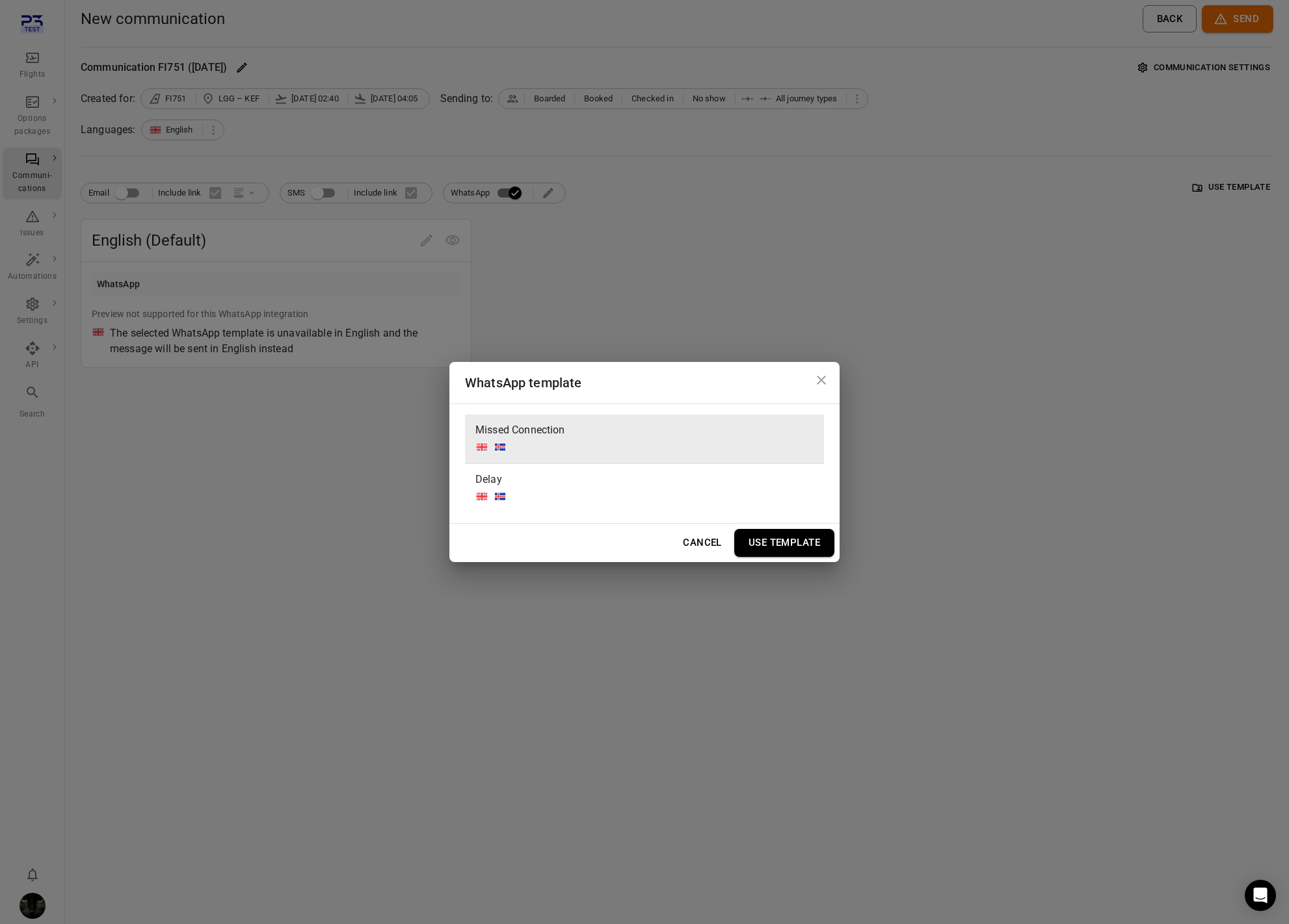
click at [784, 546] on button "Use Template" at bounding box center [784, 543] width 100 height 27
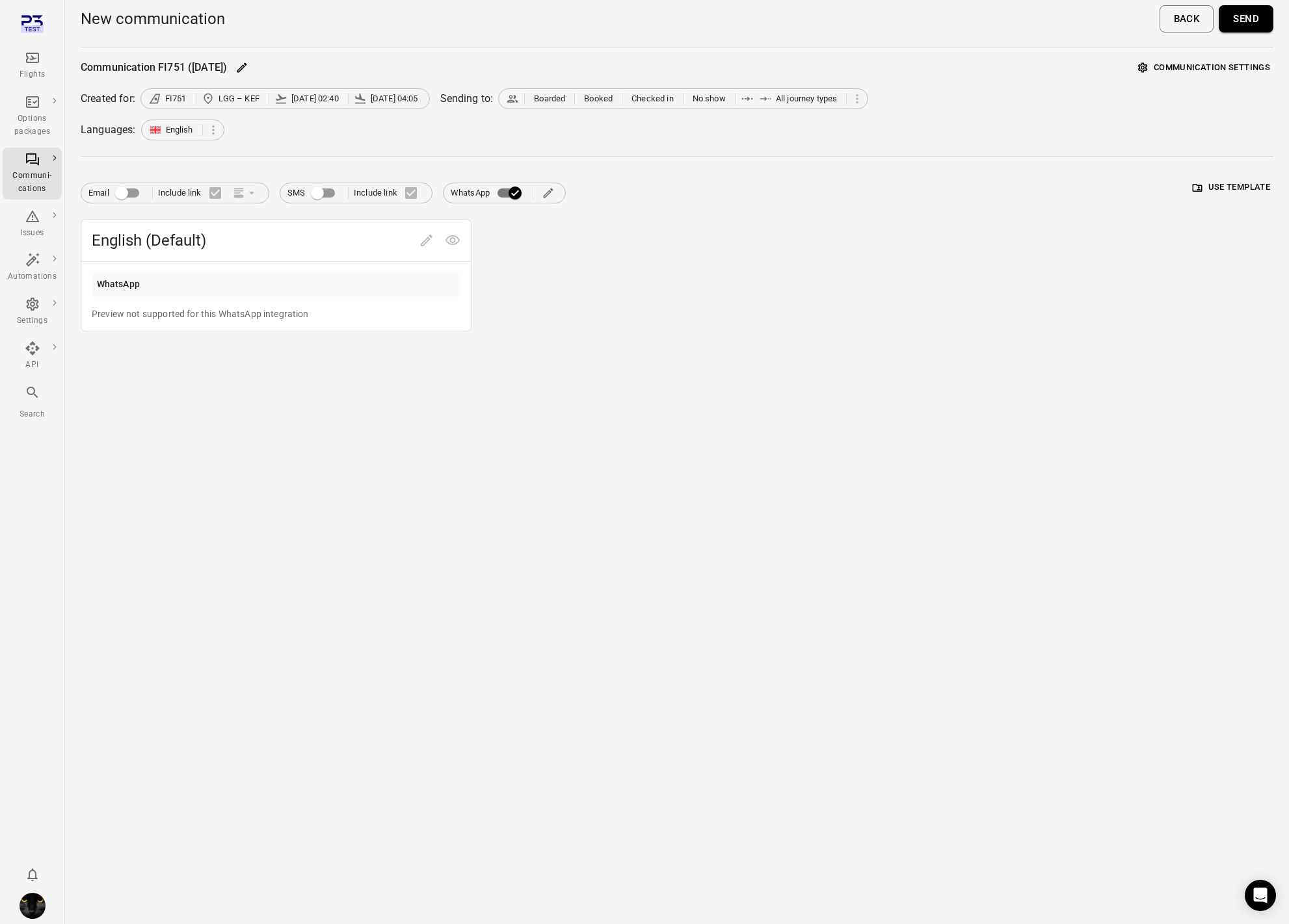
click at [1267, 6] on button "Send" at bounding box center [1246, 19] width 55 height 27
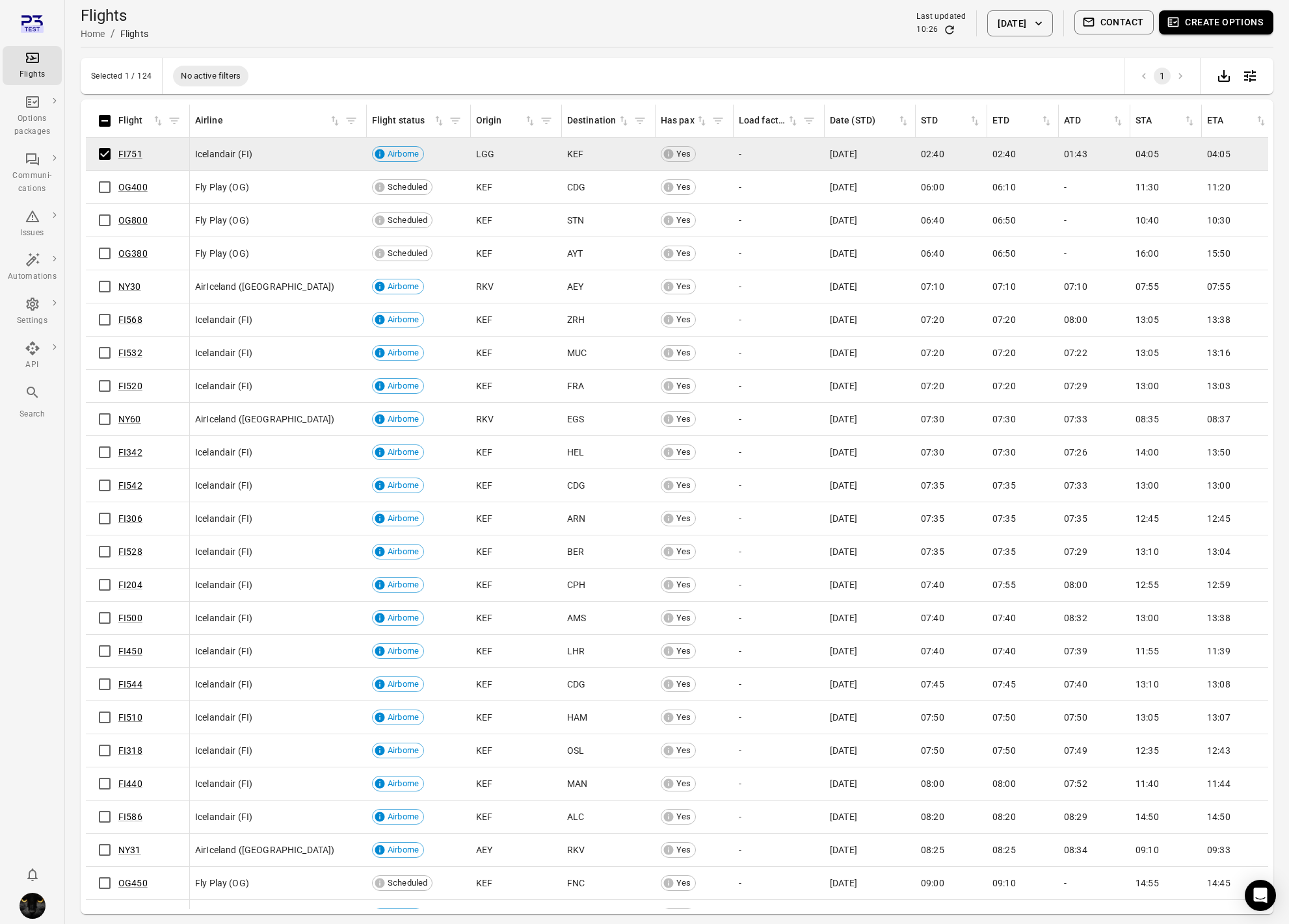
click at [1226, 28] on button "Create options" at bounding box center [1216, 22] width 114 height 24
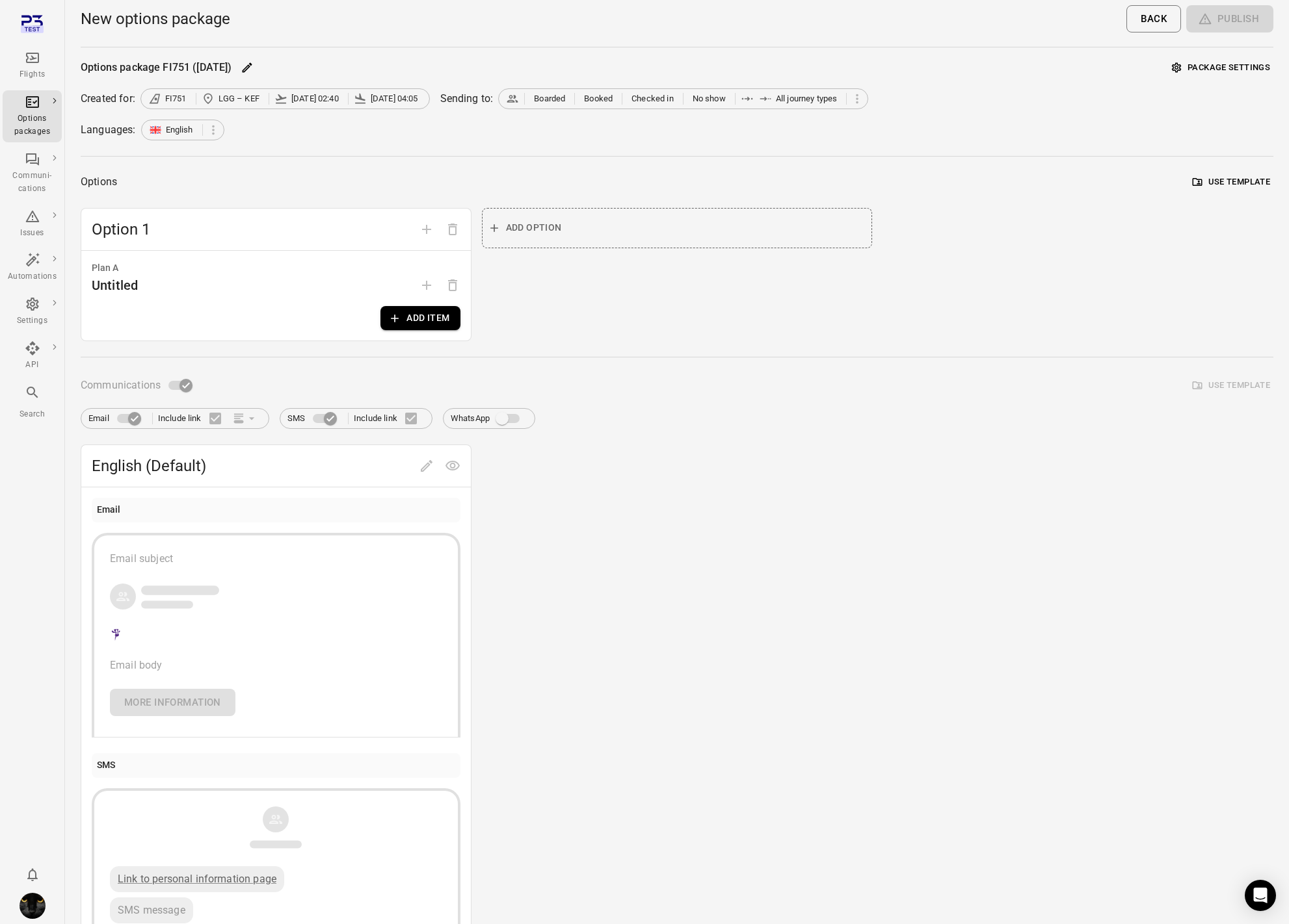
click at [440, 323] on button "Add item" at bounding box center [419, 317] width 79 height 24
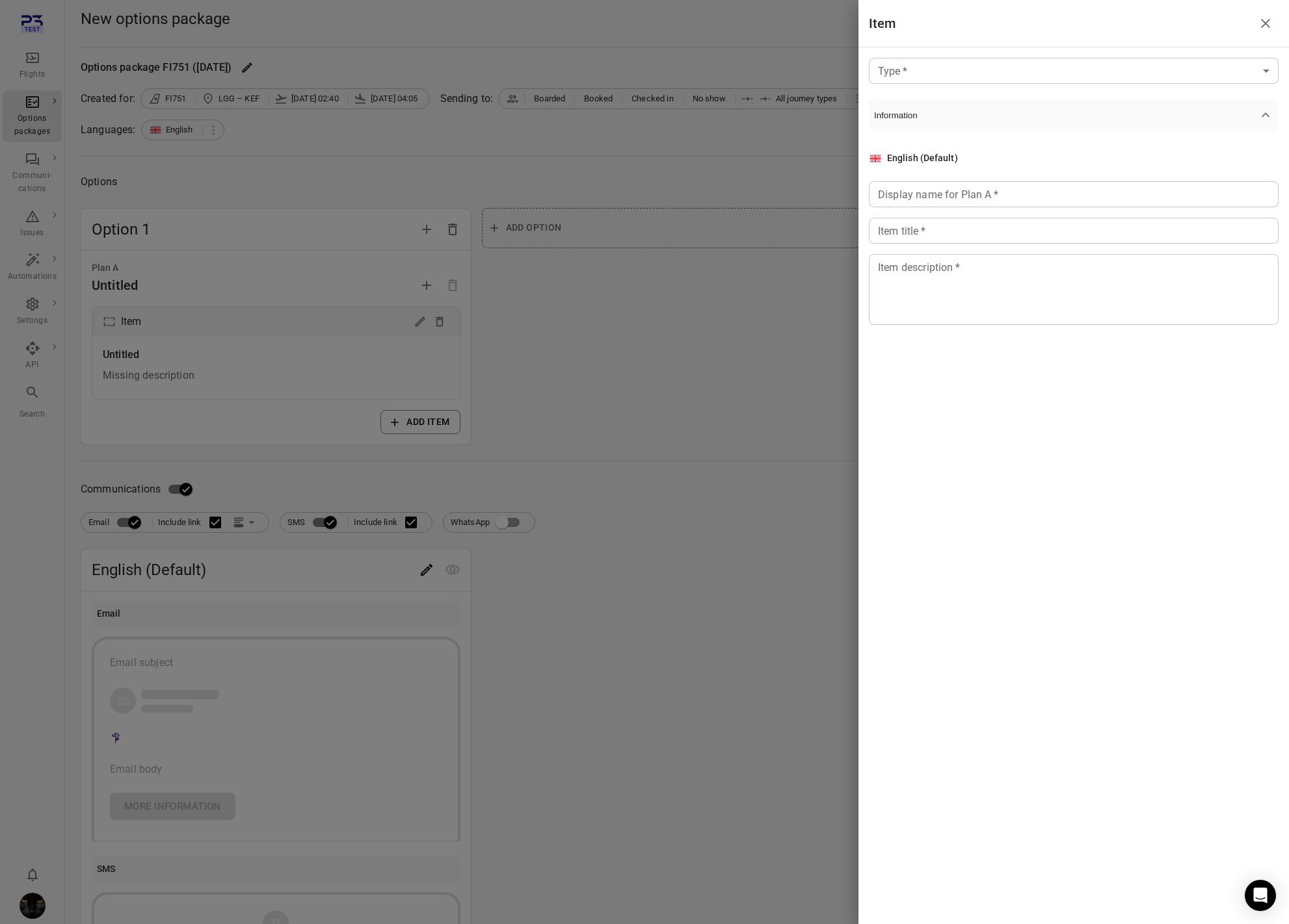
click at [555, 322] on div at bounding box center [644, 462] width 1289 height 924
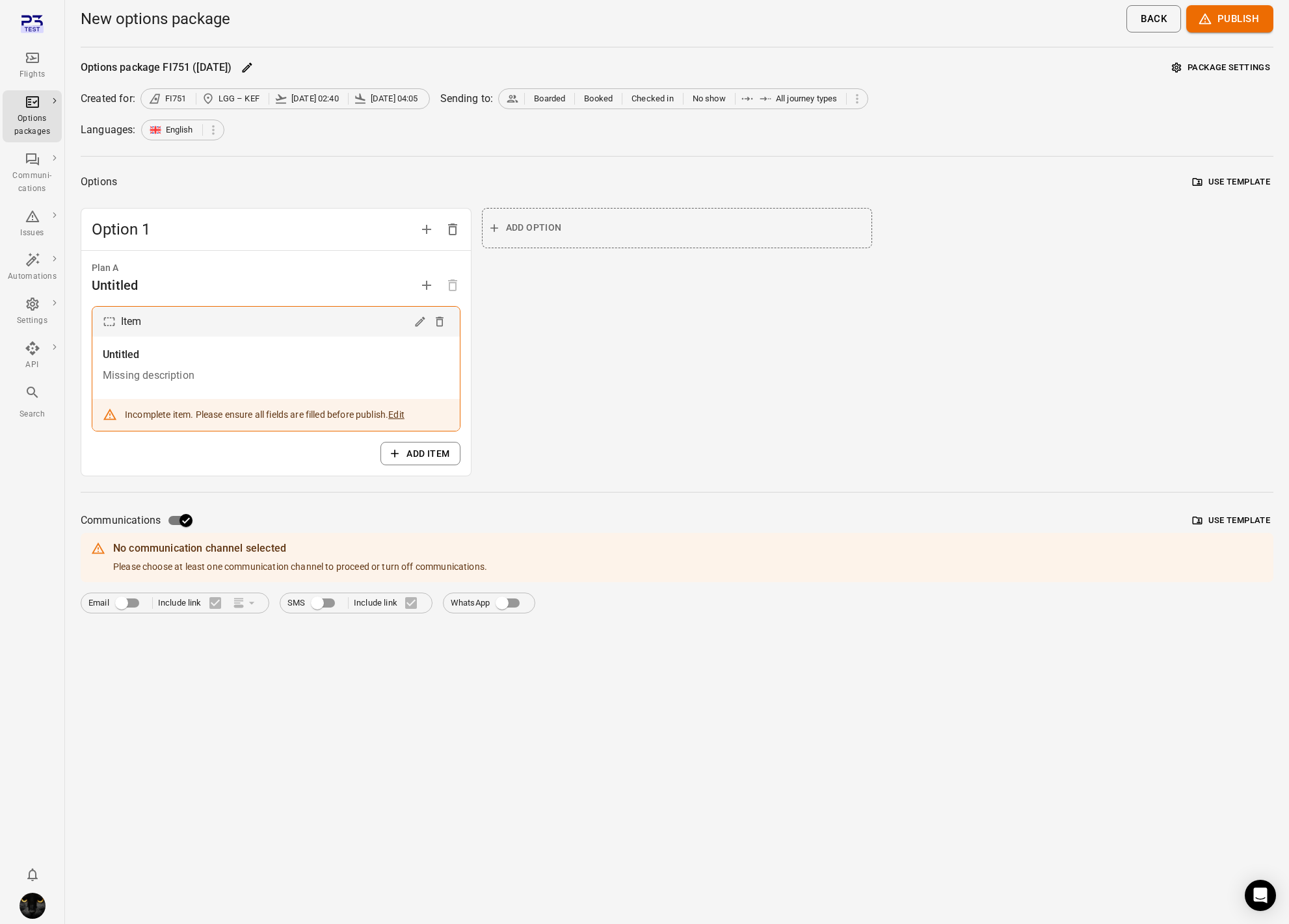
click at [1252, 3] on div "New options package Back Publish" at bounding box center [677, 23] width 1192 height 47
click at [1248, 21] on button "Publish" at bounding box center [1229, 19] width 87 height 27
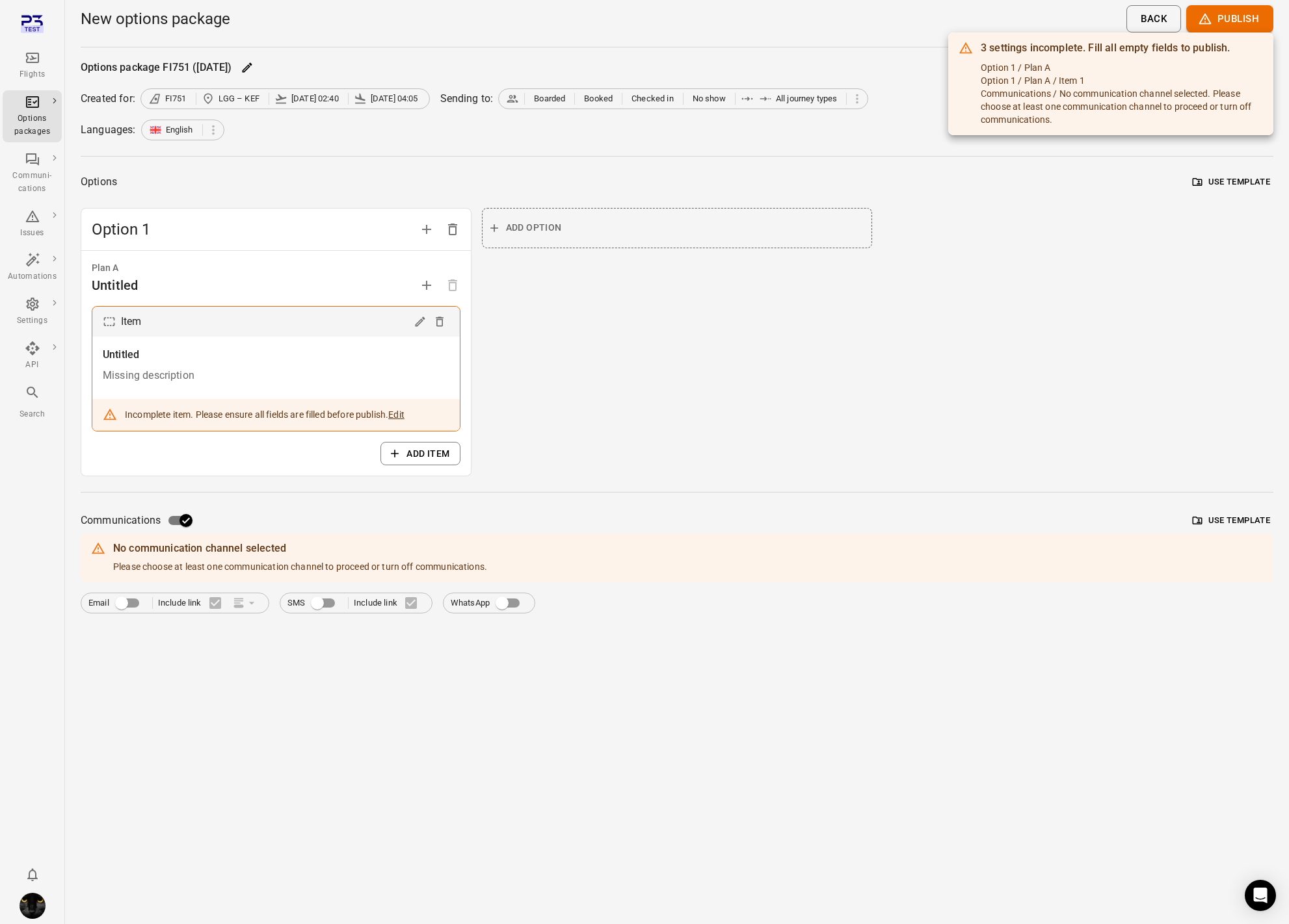
click at [480, 496] on div at bounding box center [644, 462] width 1289 height 924
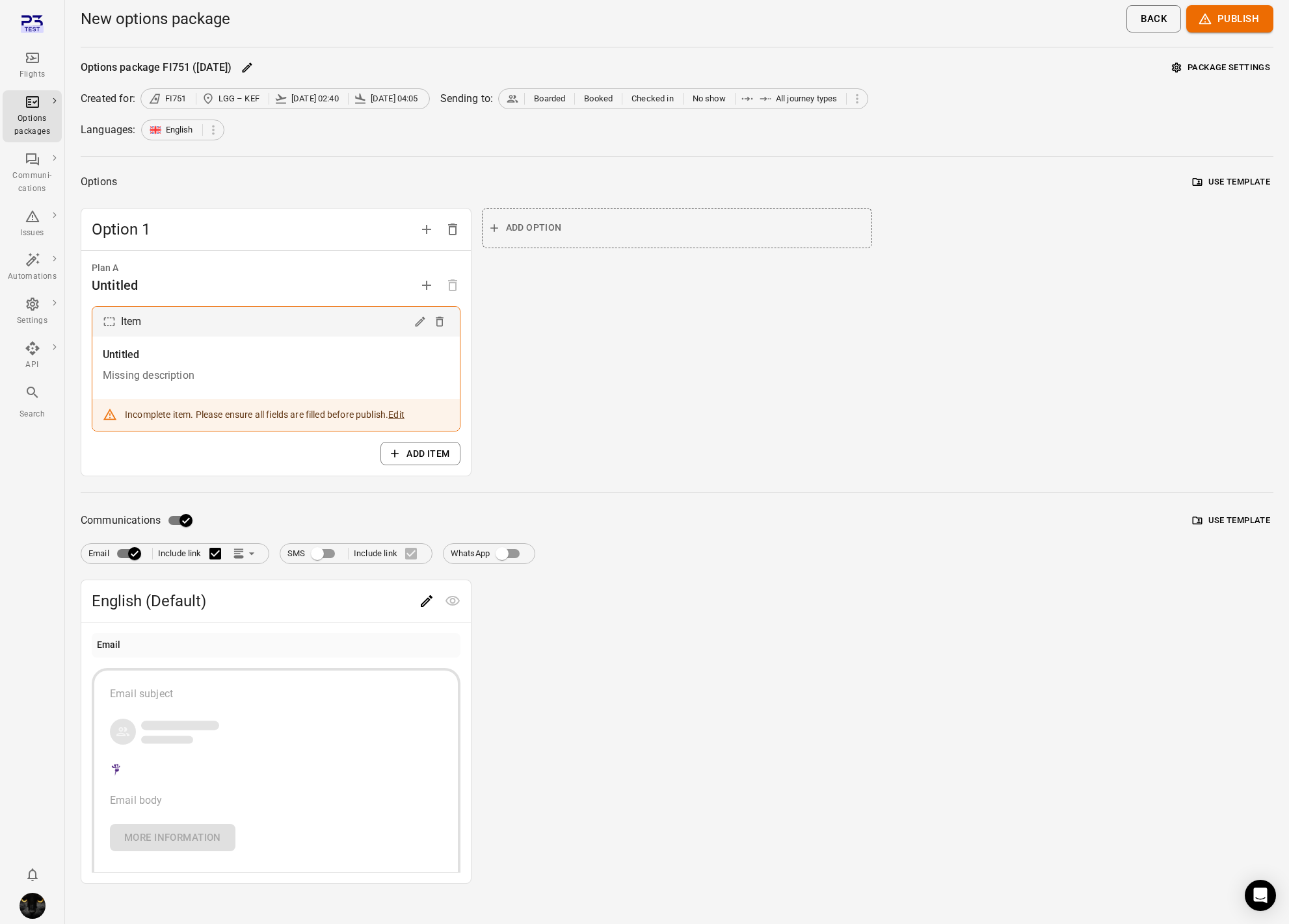
scroll to position [12, 0]
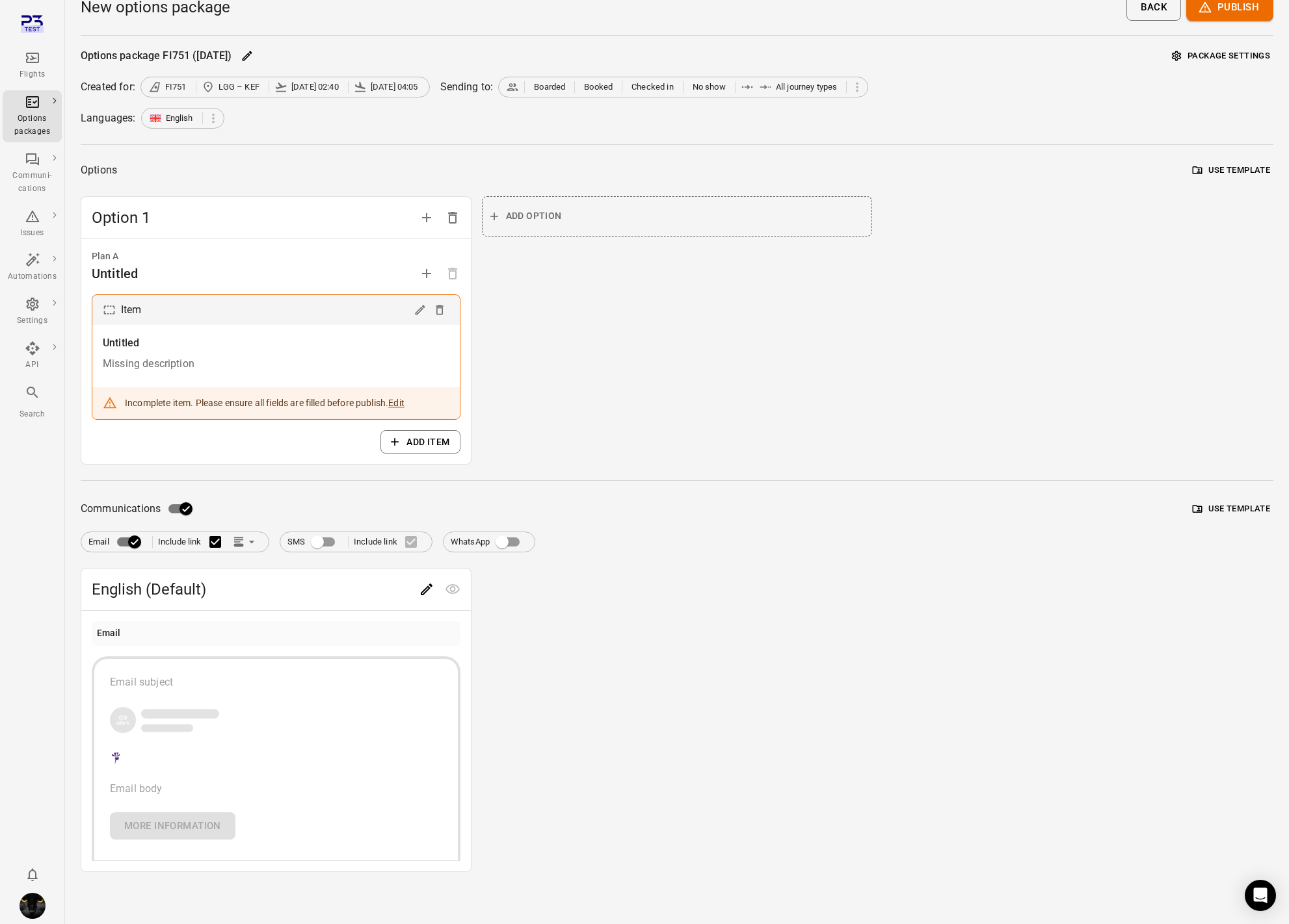
click at [425, 591] on icon "Edit" at bounding box center [426, 589] width 12 height 12
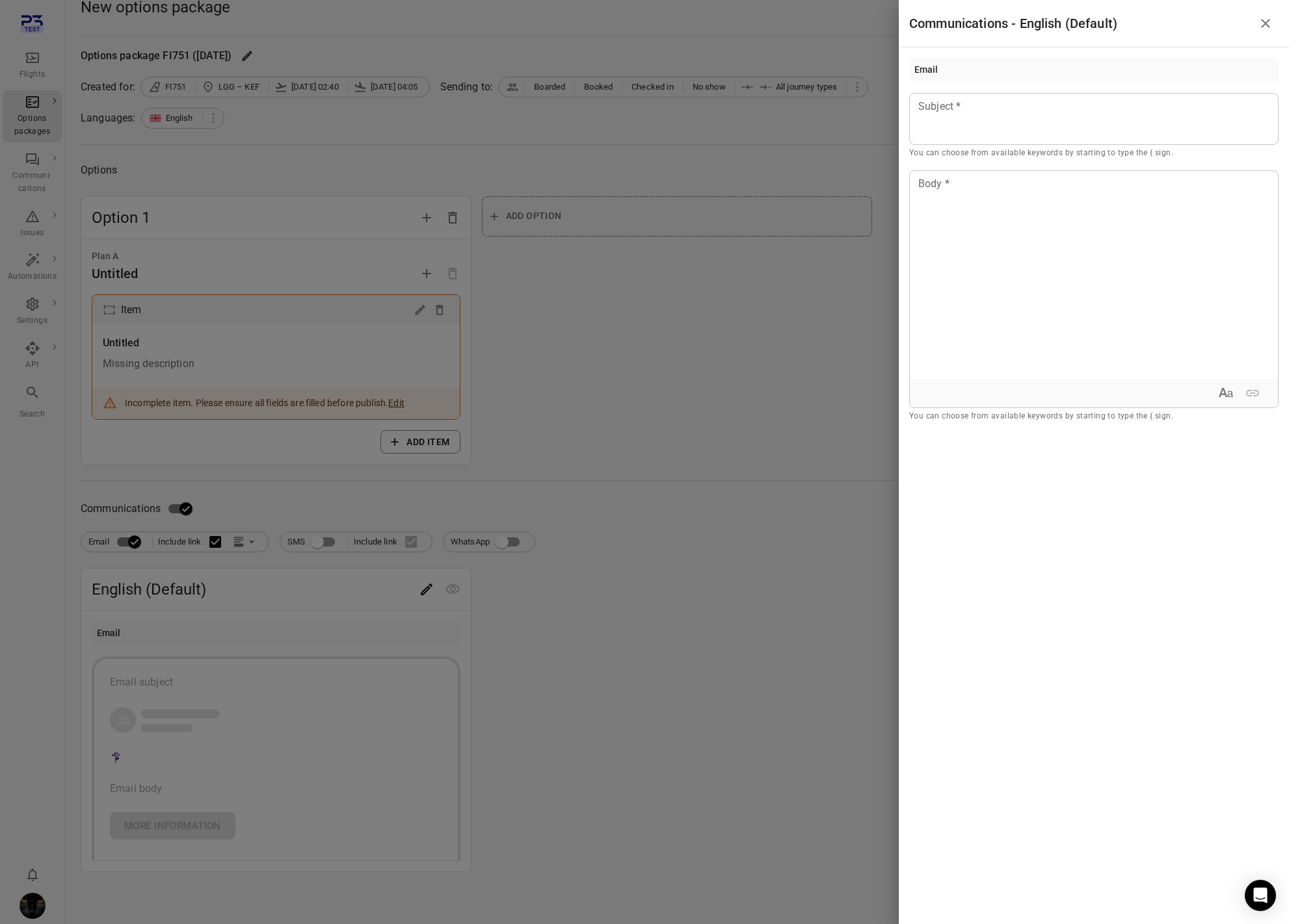
click at [794, 258] on div at bounding box center [644, 462] width 1289 height 924
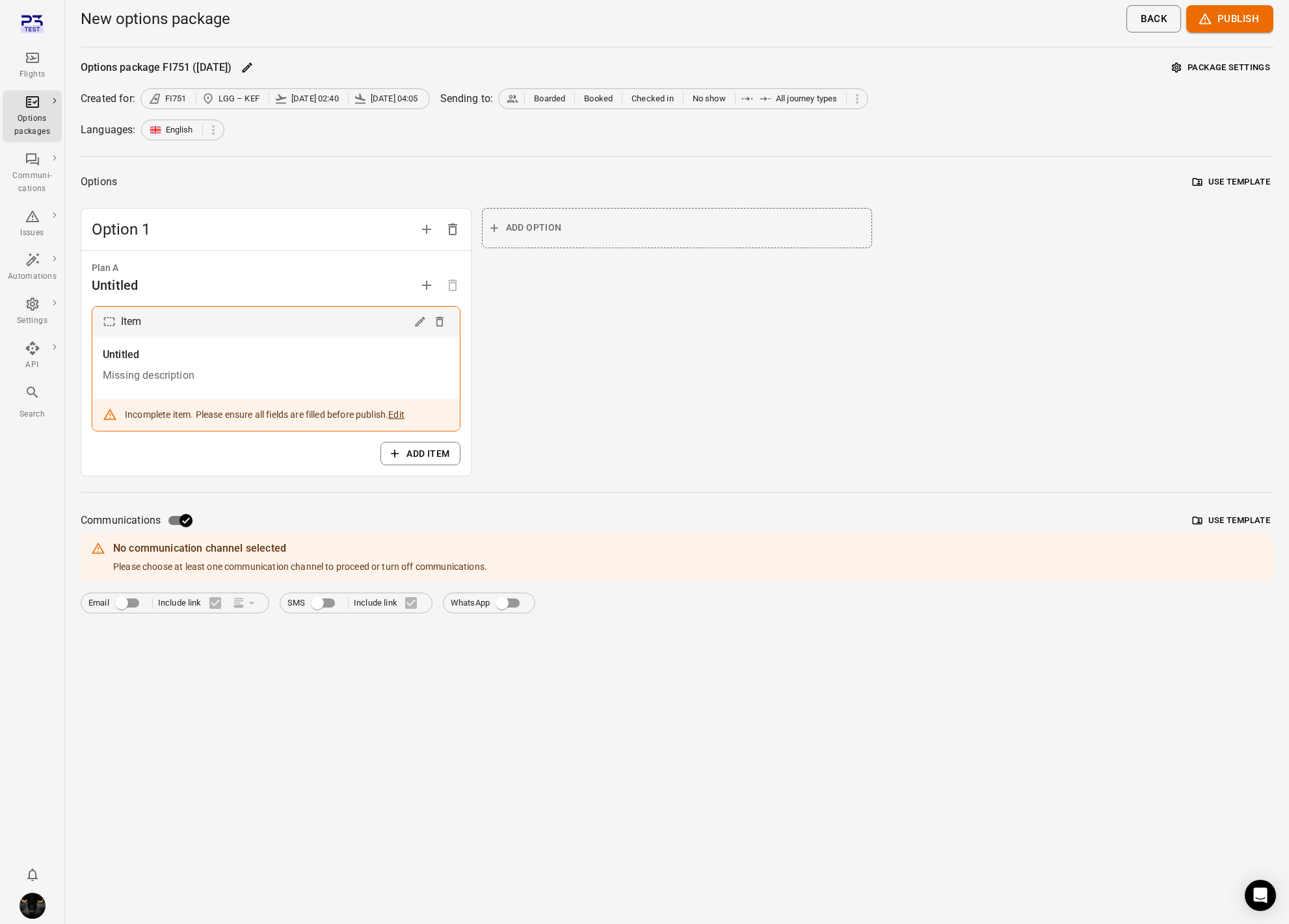
scroll to position [0, 0]
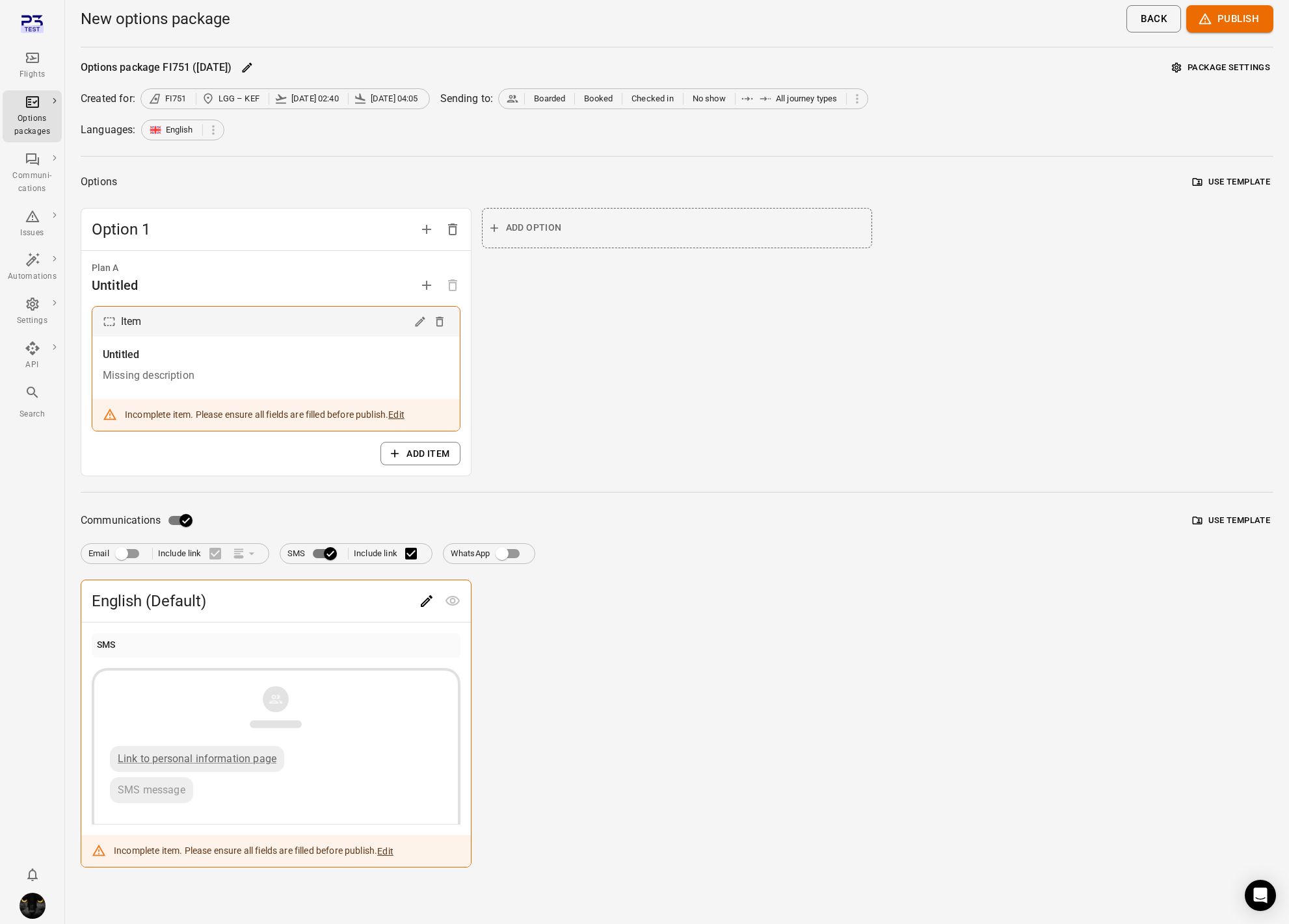
click at [426, 605] on icon "Edit" at bounding box center [426, 601] width 16 height 16
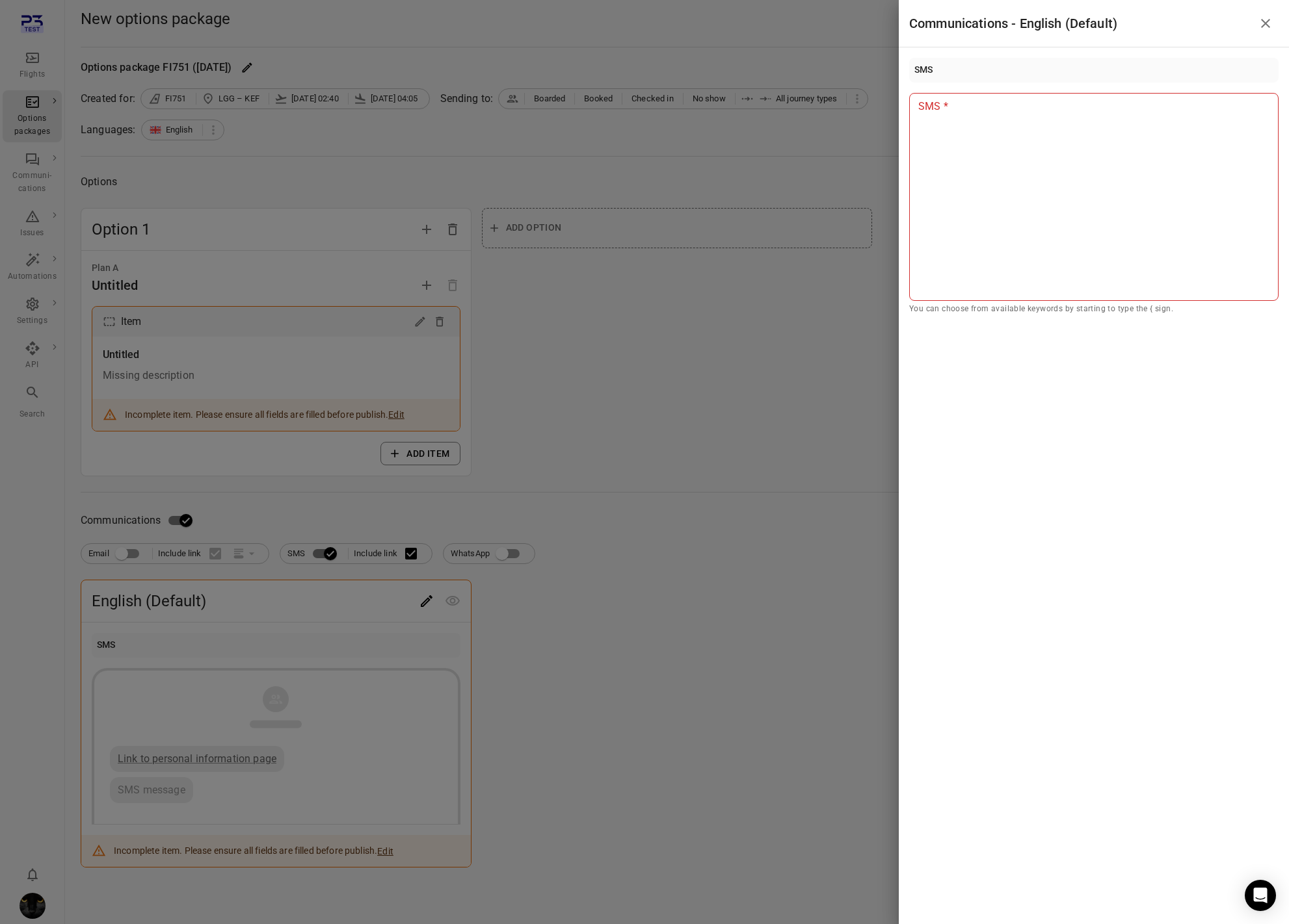
click at [426, 605] on div at bounding box center [644, 462] width 1289 height 924
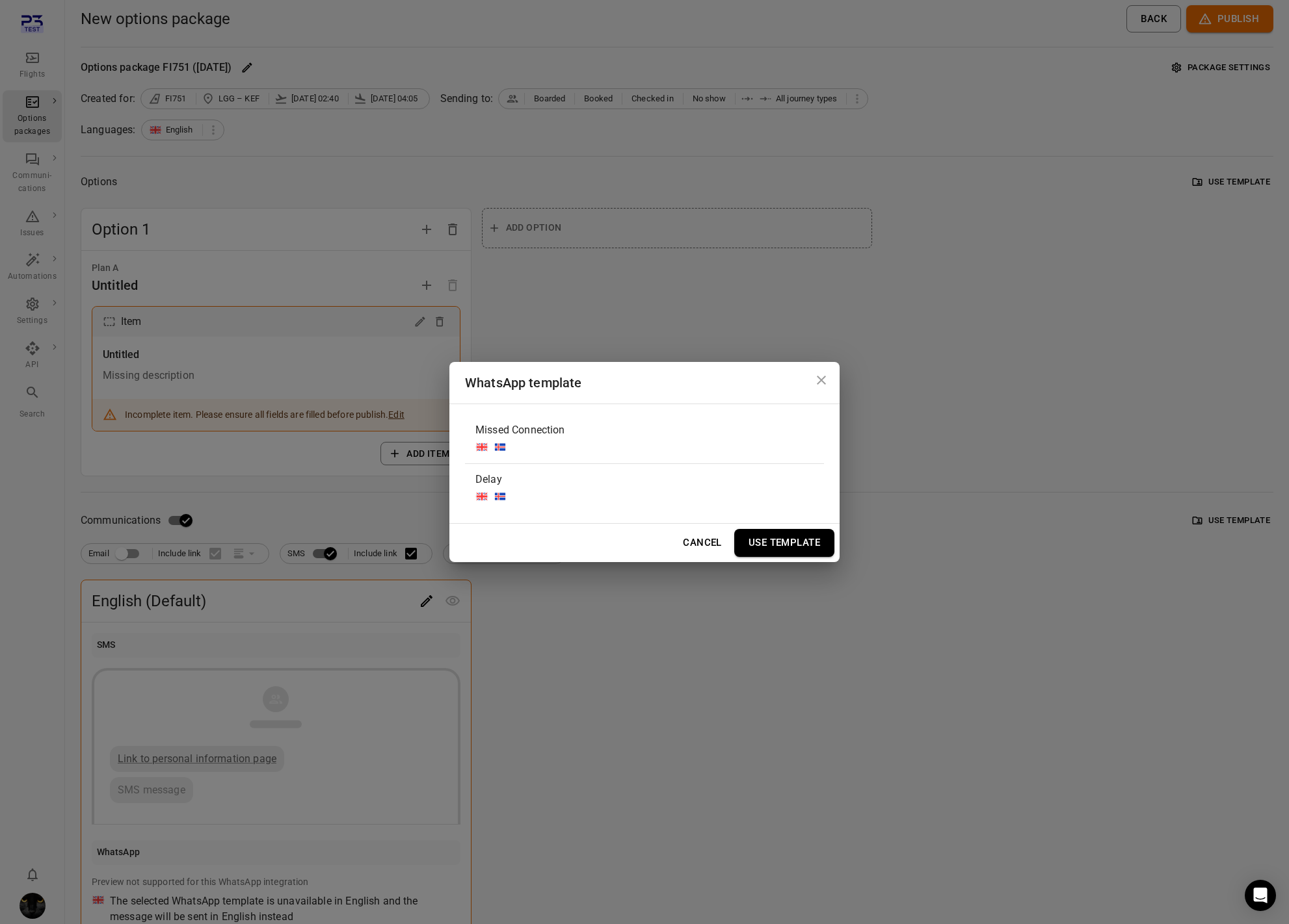
click at [381, 486] on div "WhatsApp template Missed Connection Delay Cancel Use Template" at bounding box center [644, 462] width 1289 height 924
click at [752, 441] on div "Missed Connection" at bounding box center [644, 439] width 359 height 49
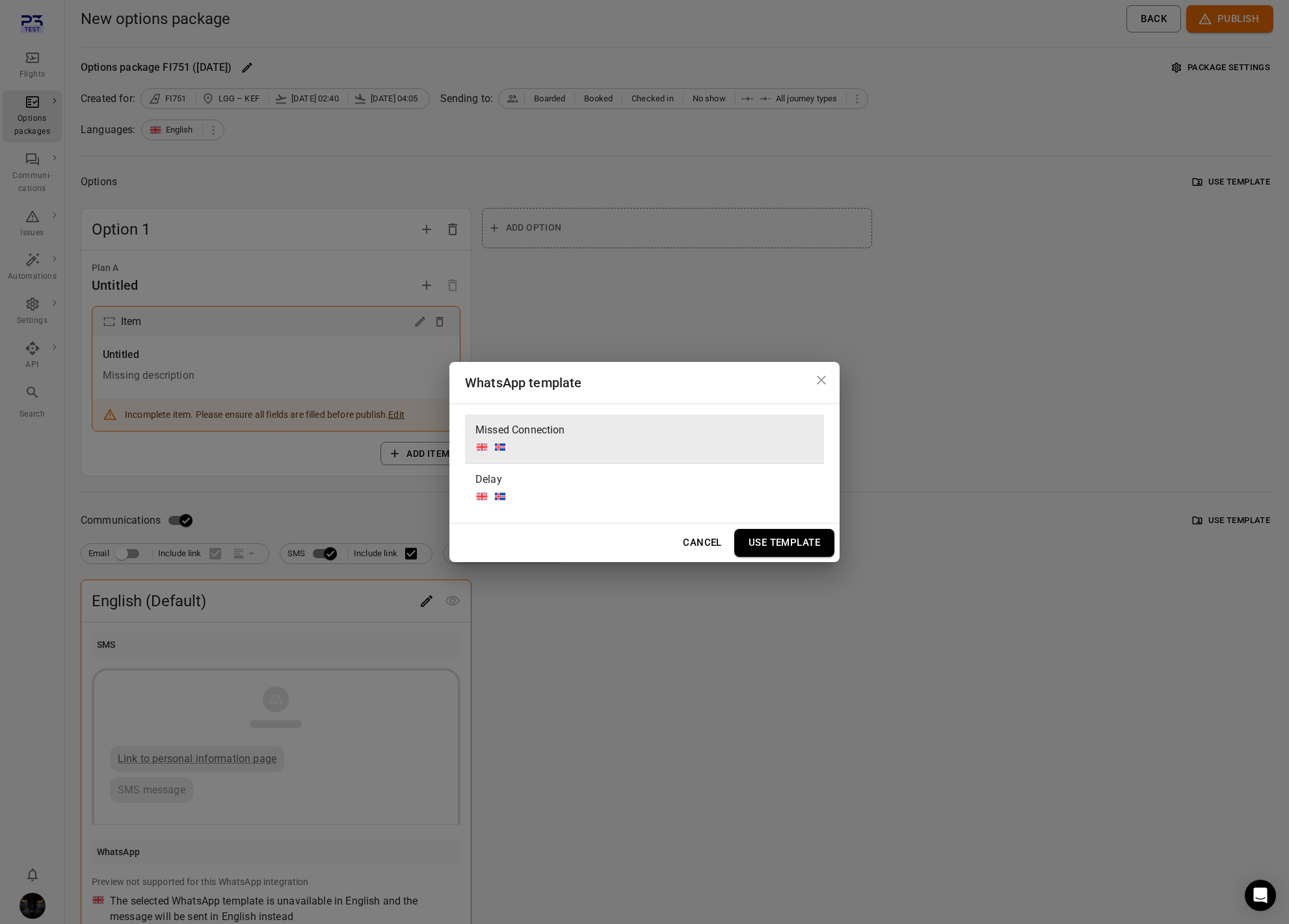
click at [782, 540] on button "Use Template" at bounding box center [784, 543] width 100 height 27
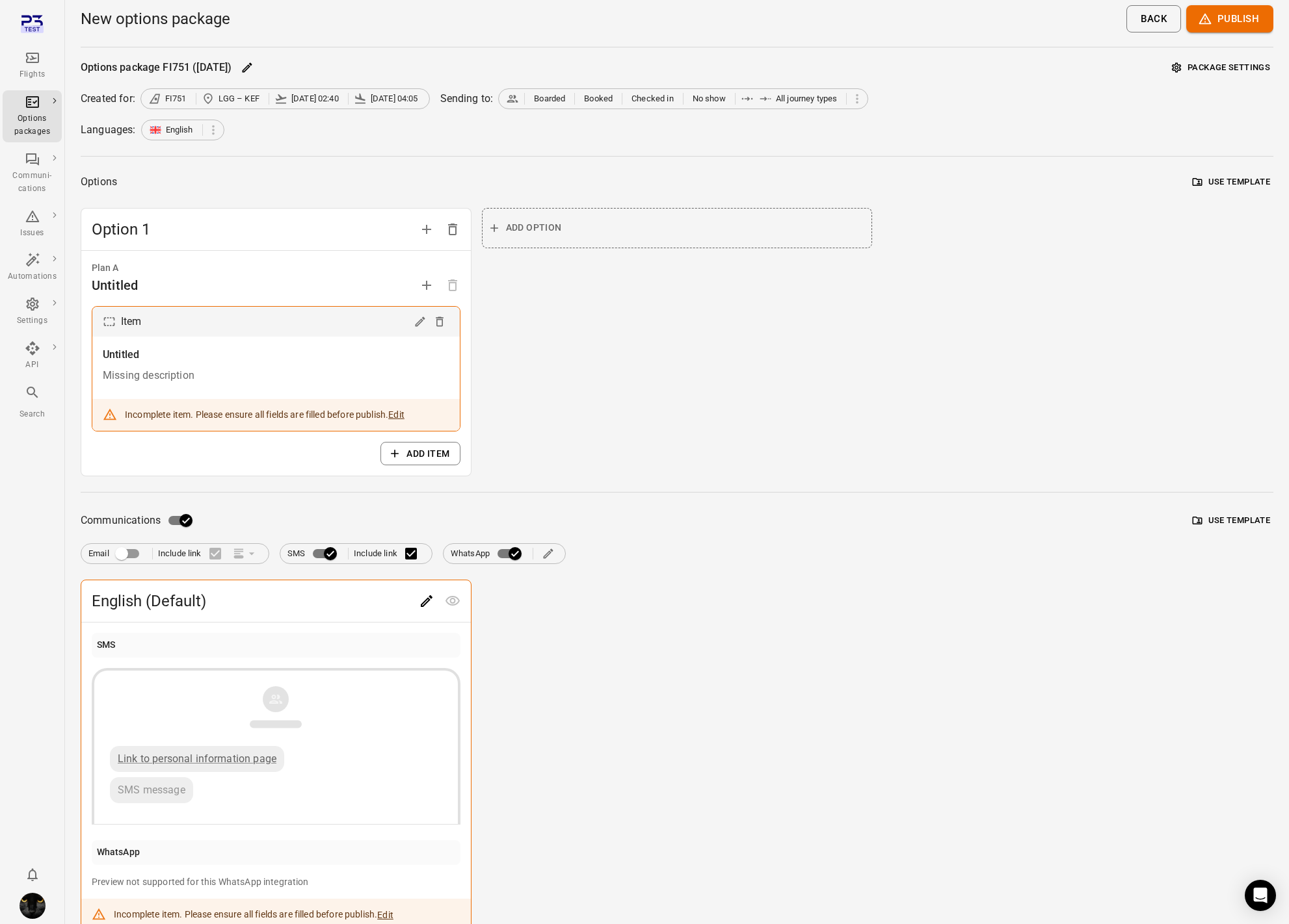
scroll to position [60, 0]
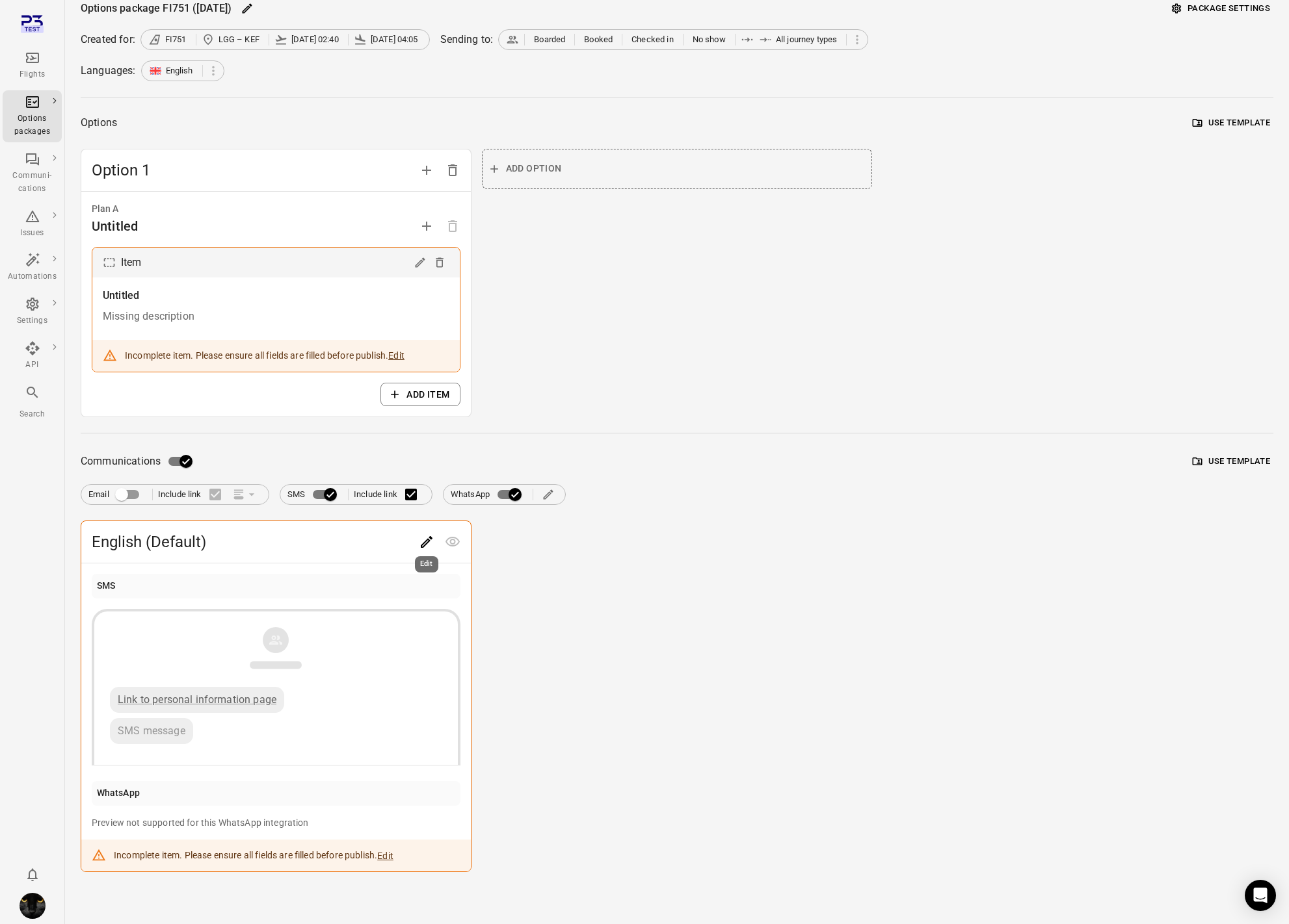
click at [420, 537] on icon "Edit" at bounding box center [426, 542] width 16 height 16
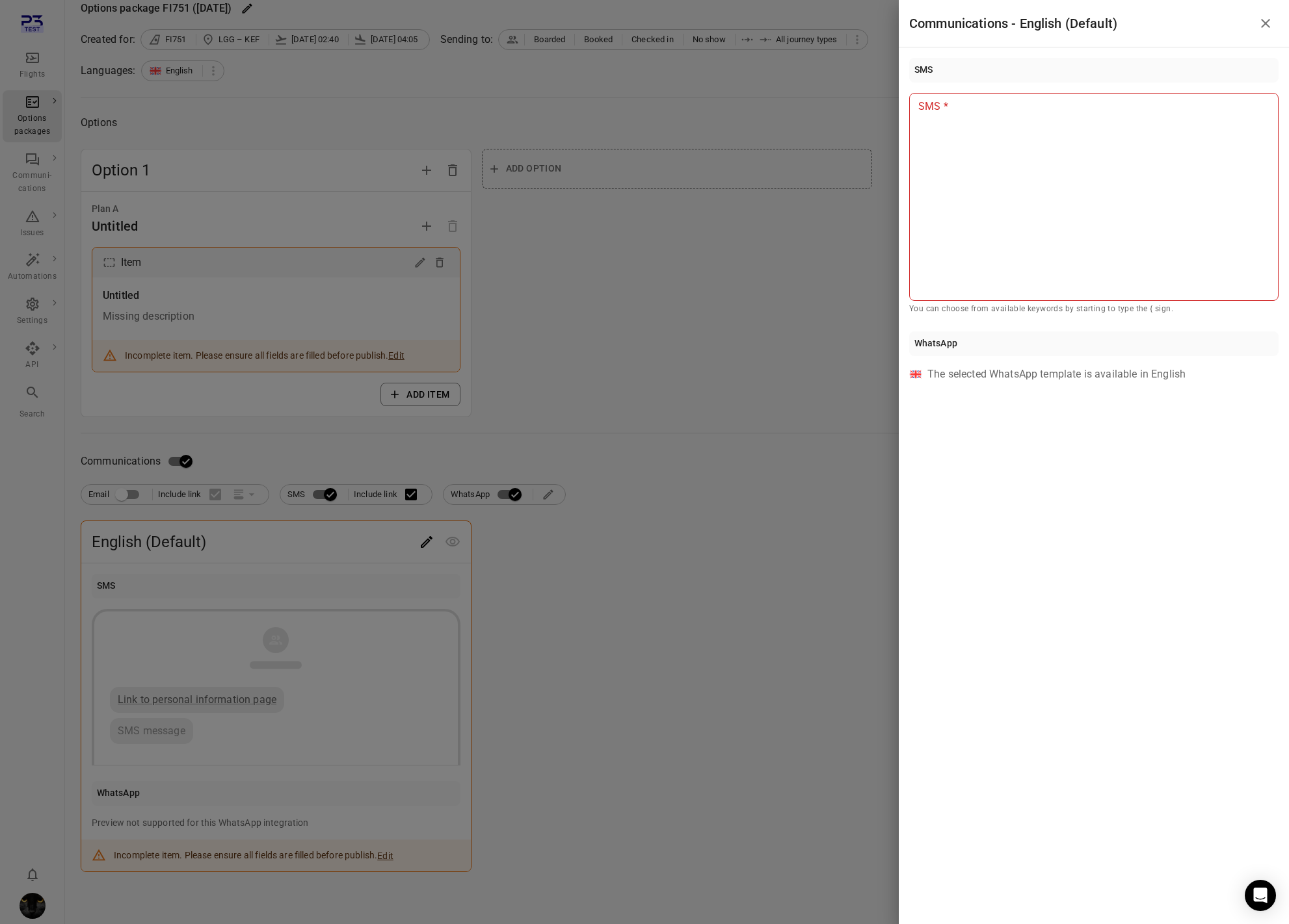
click at [699, 541] on div at bounding box center [644, 462] width 1289 height 924
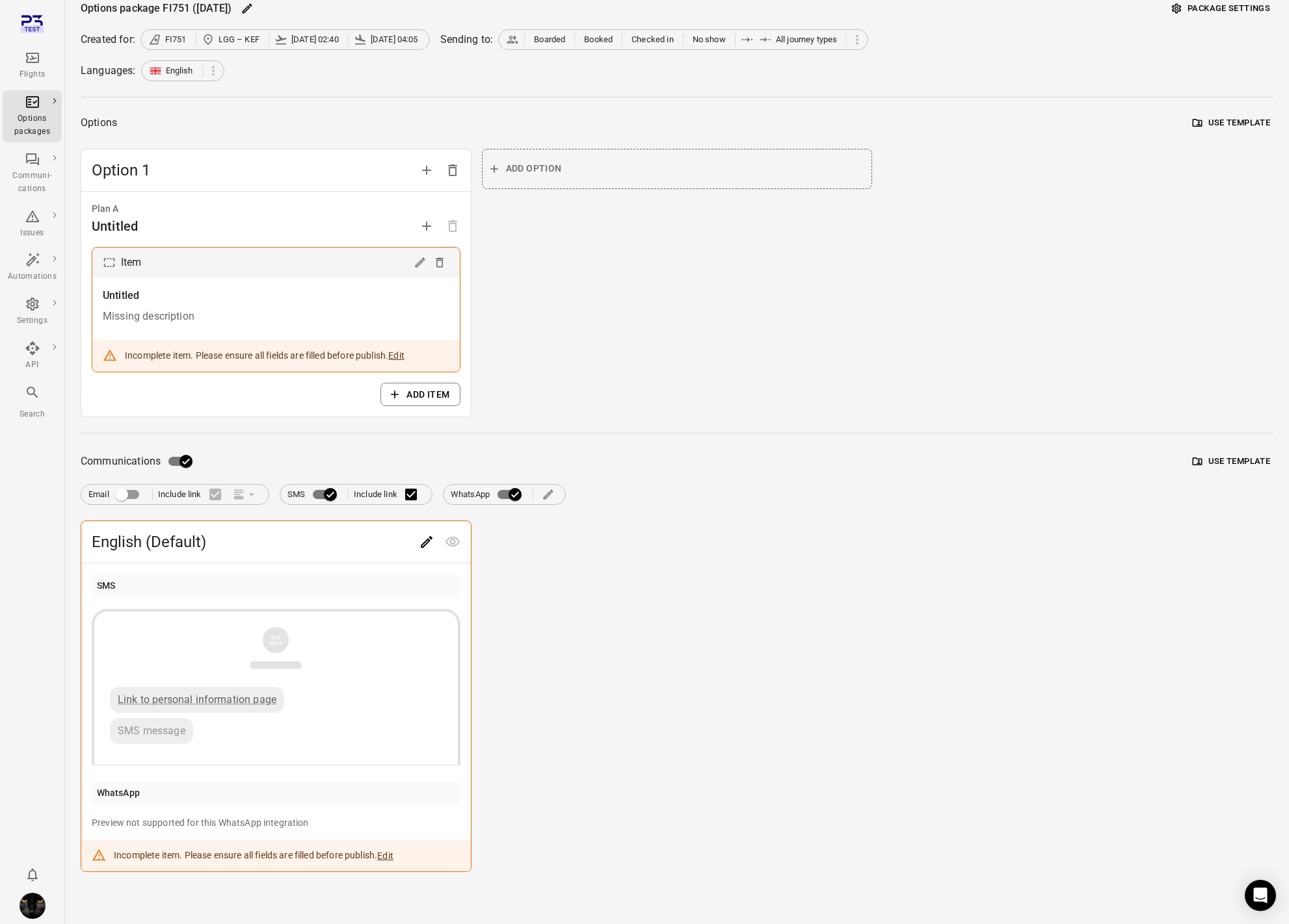
scroll to position [0, 0]
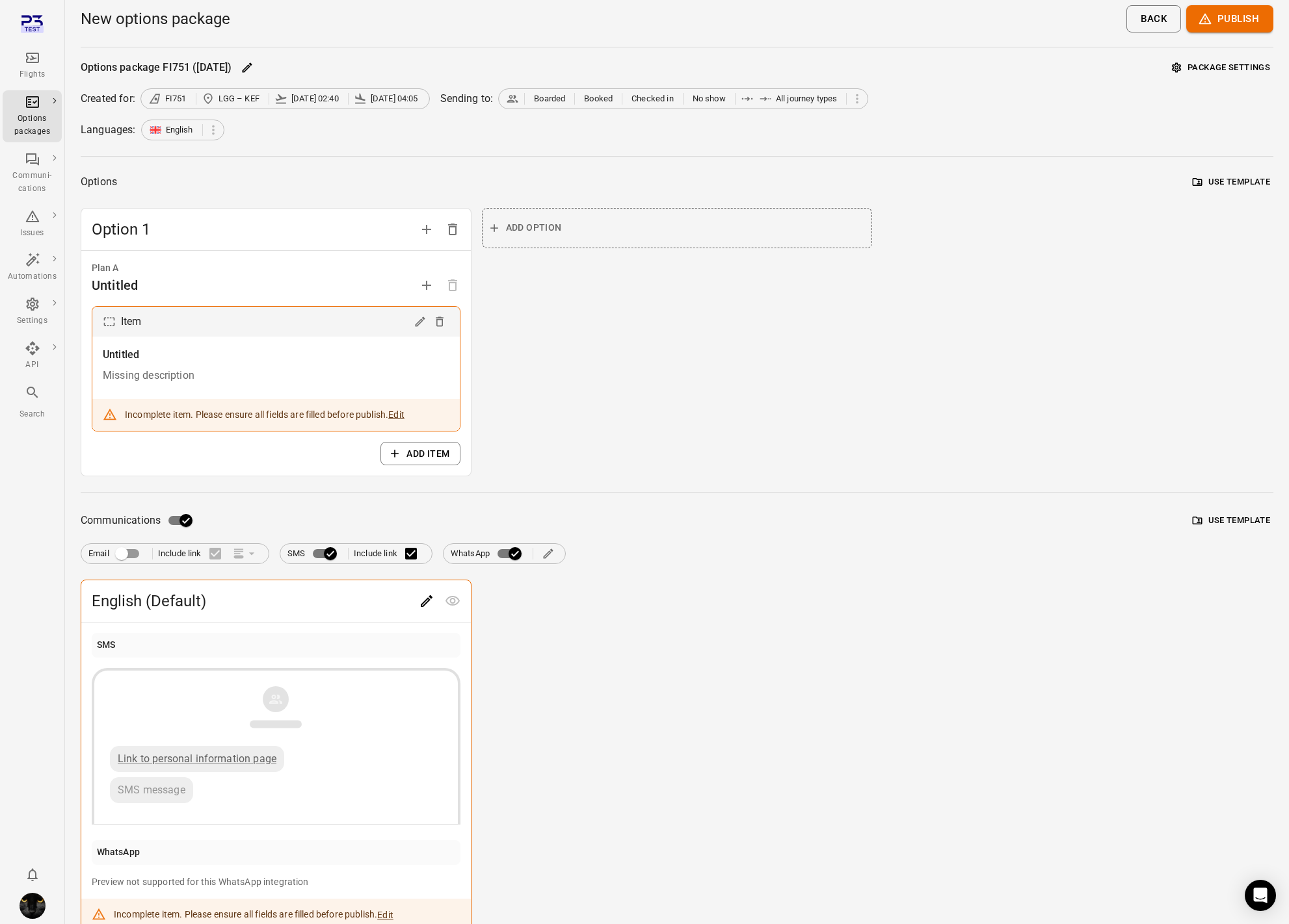
click at [29, 63] on icon "Main navigation" at bounding box center [32, 58] width 16 height 16
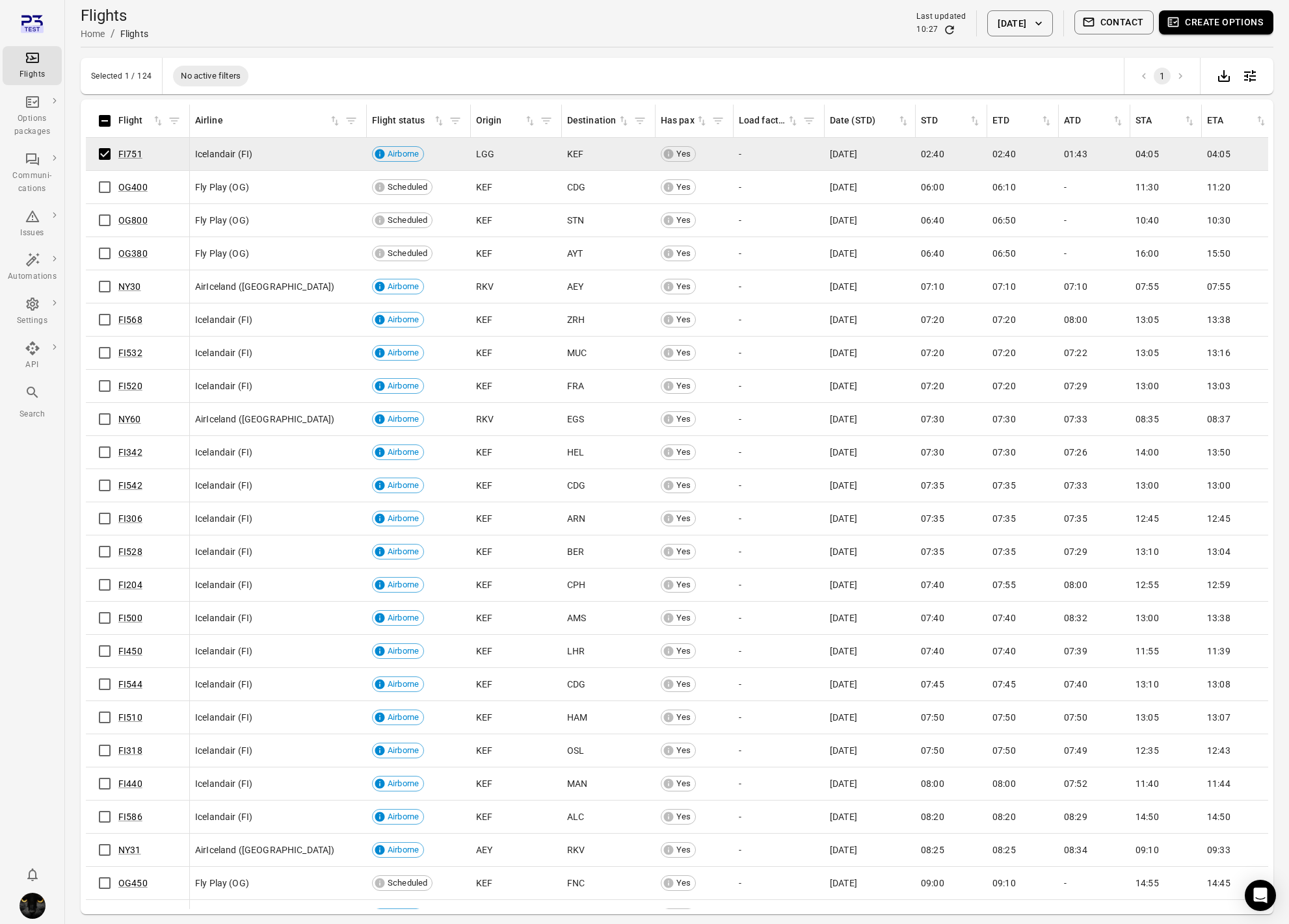
click at [1138, 17] on button "Contact" at bounding box center [1114, 22] width 80 height 24
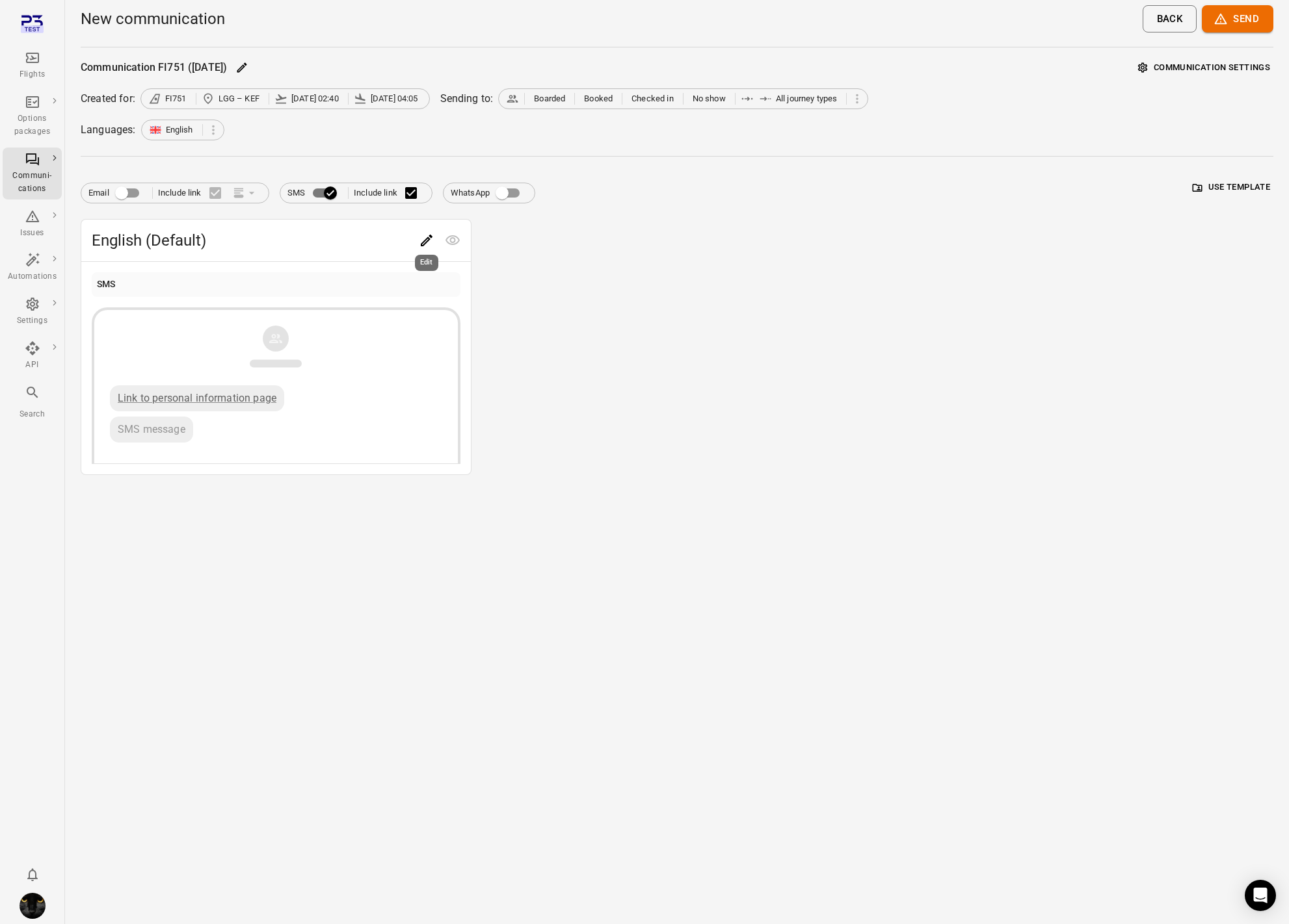
click at [418, 234] on icon "Edit" at bounding box center [426, 240] width 16 height 16
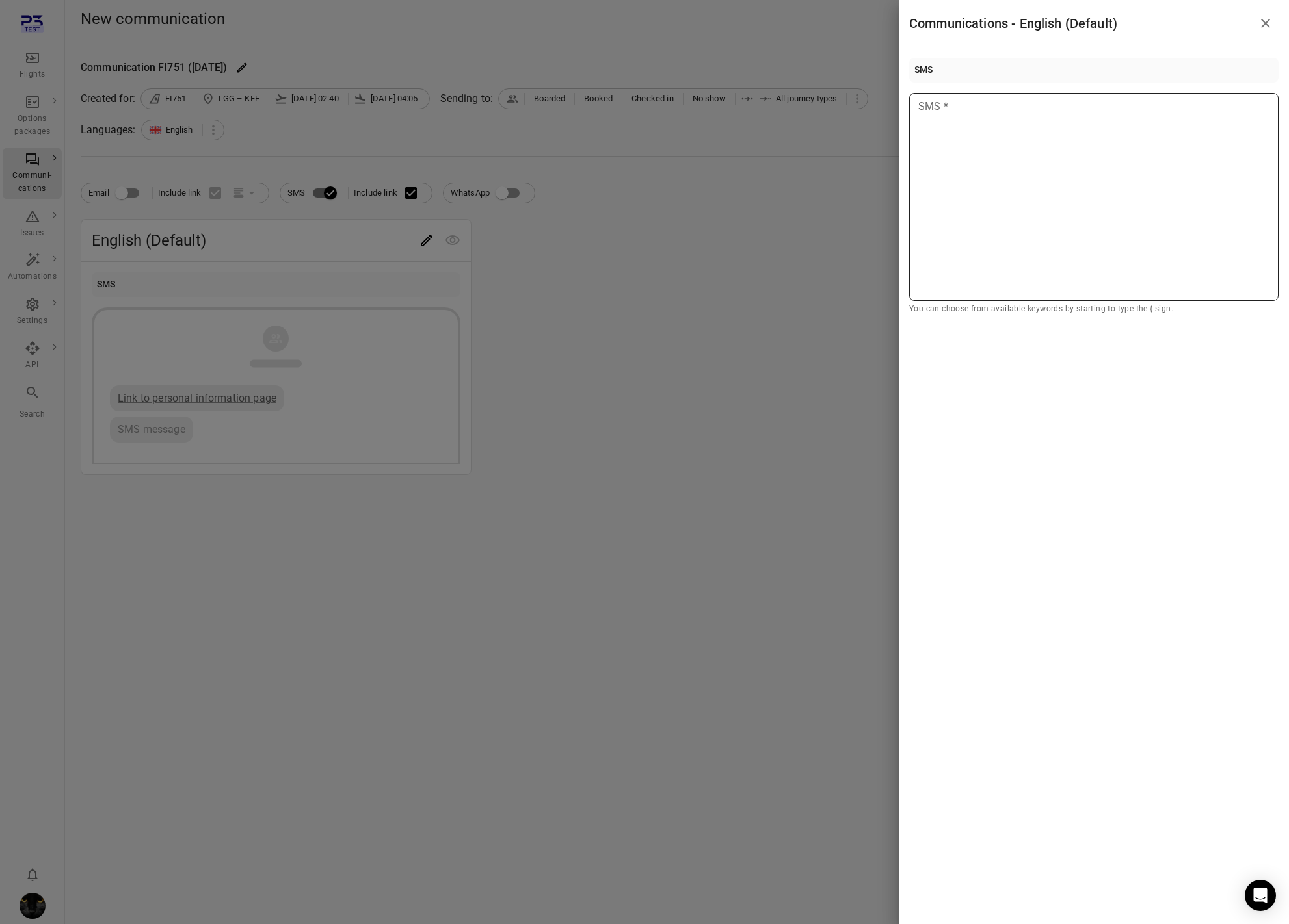
click at [1065, 258] on div at bounding box center [1094, 196] width 369 height 208
click at [703, 279] on div at bounding box center [644, 462] width 1289 height 924
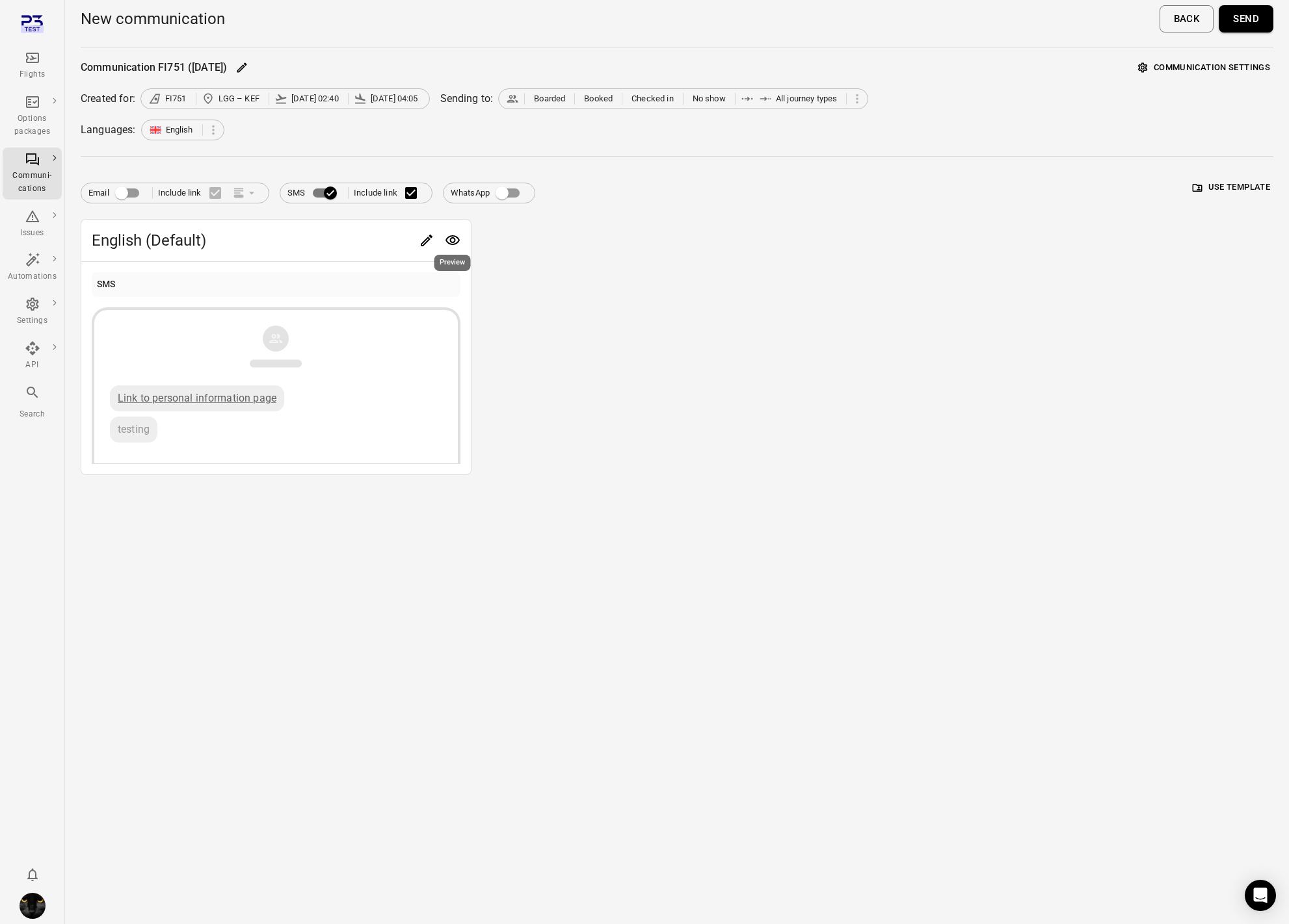
click at [457, 242] on icon "Preview" at bounding box center [452, 240] width 15 height 10
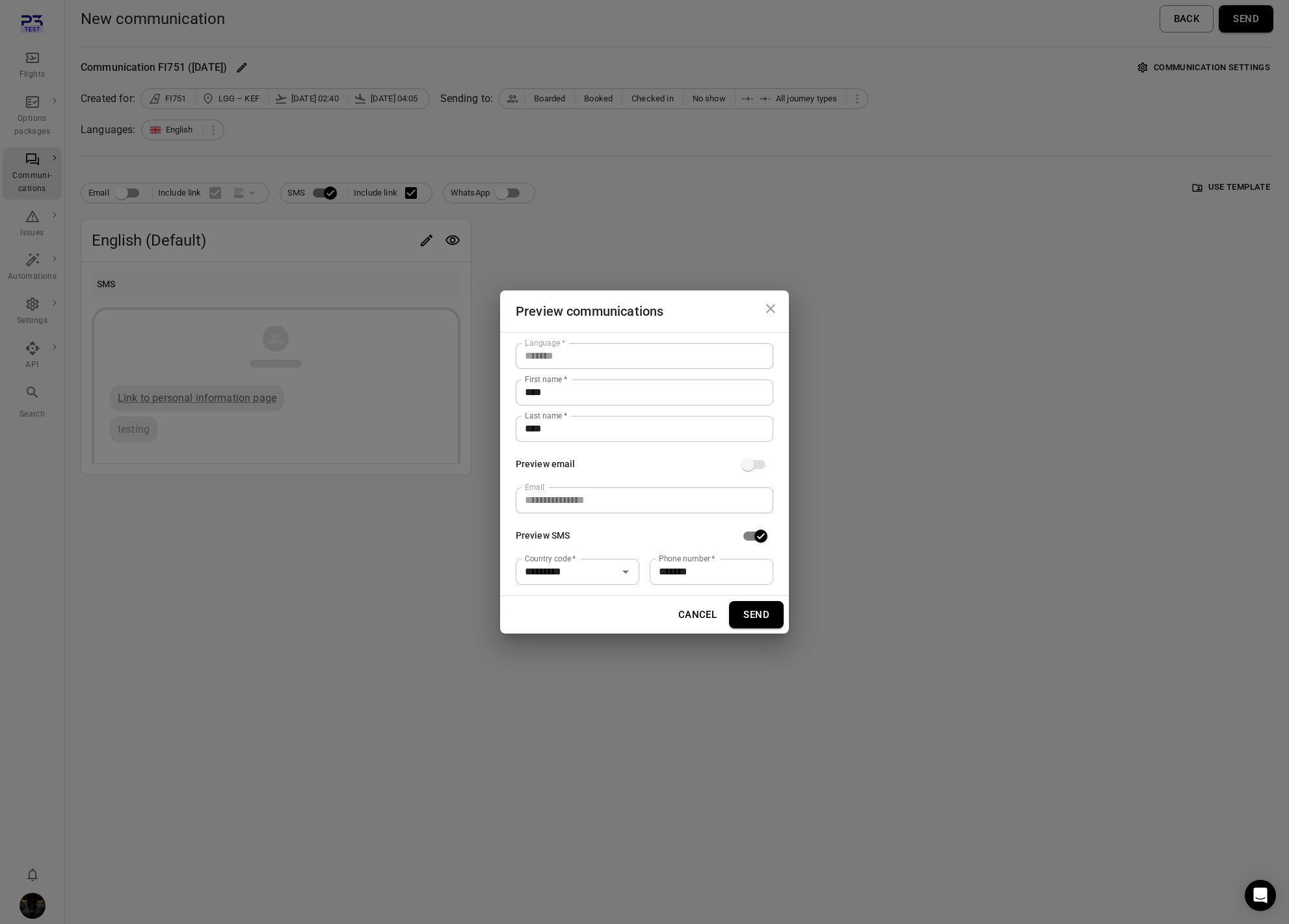
click at [833, 189] on div "**********" at bounding box center [644, 462] width 1289 height 924
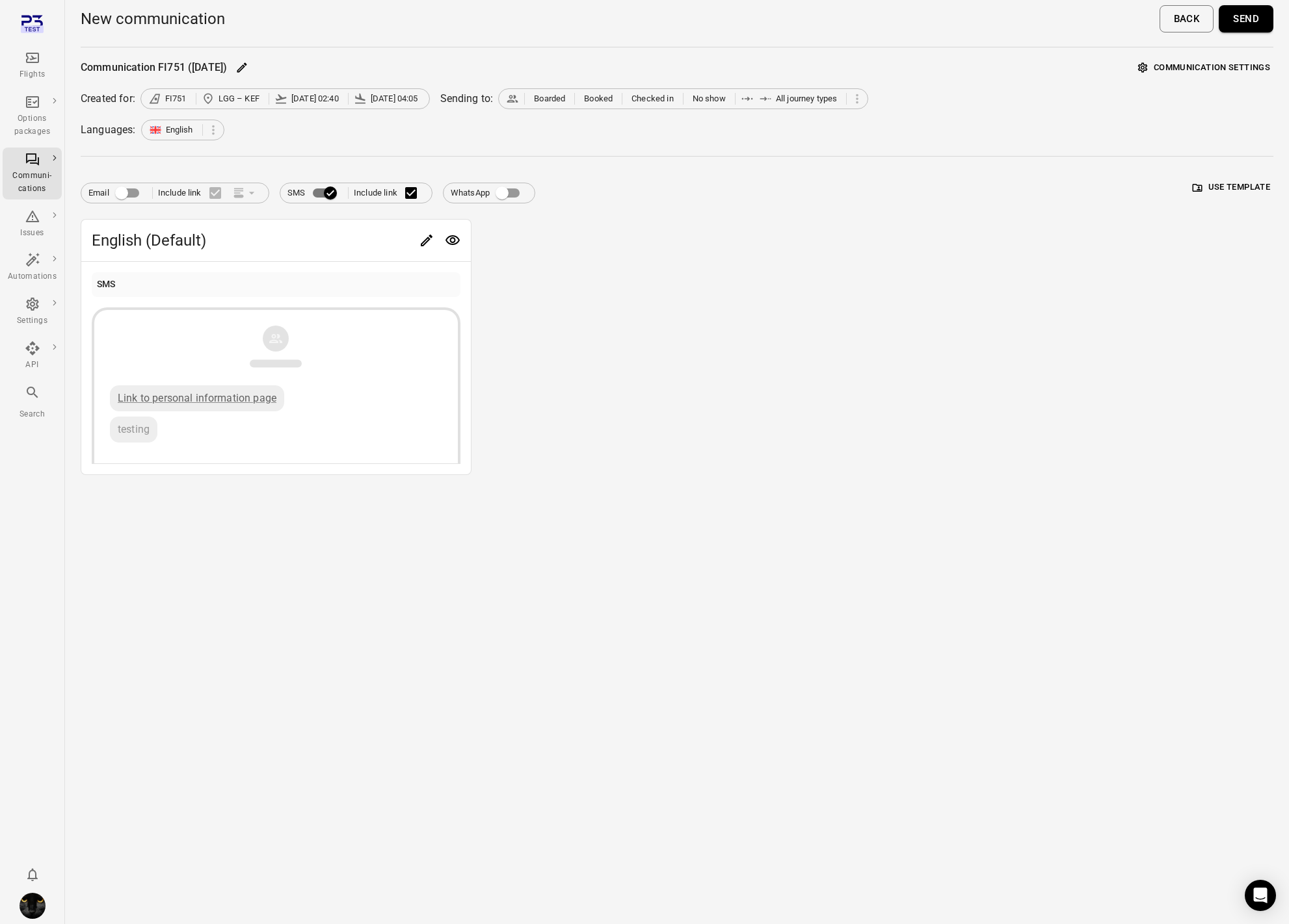
click at [1241, 65] on button "Communication settings" at bounding box center [1204, 67] width 139 height 21
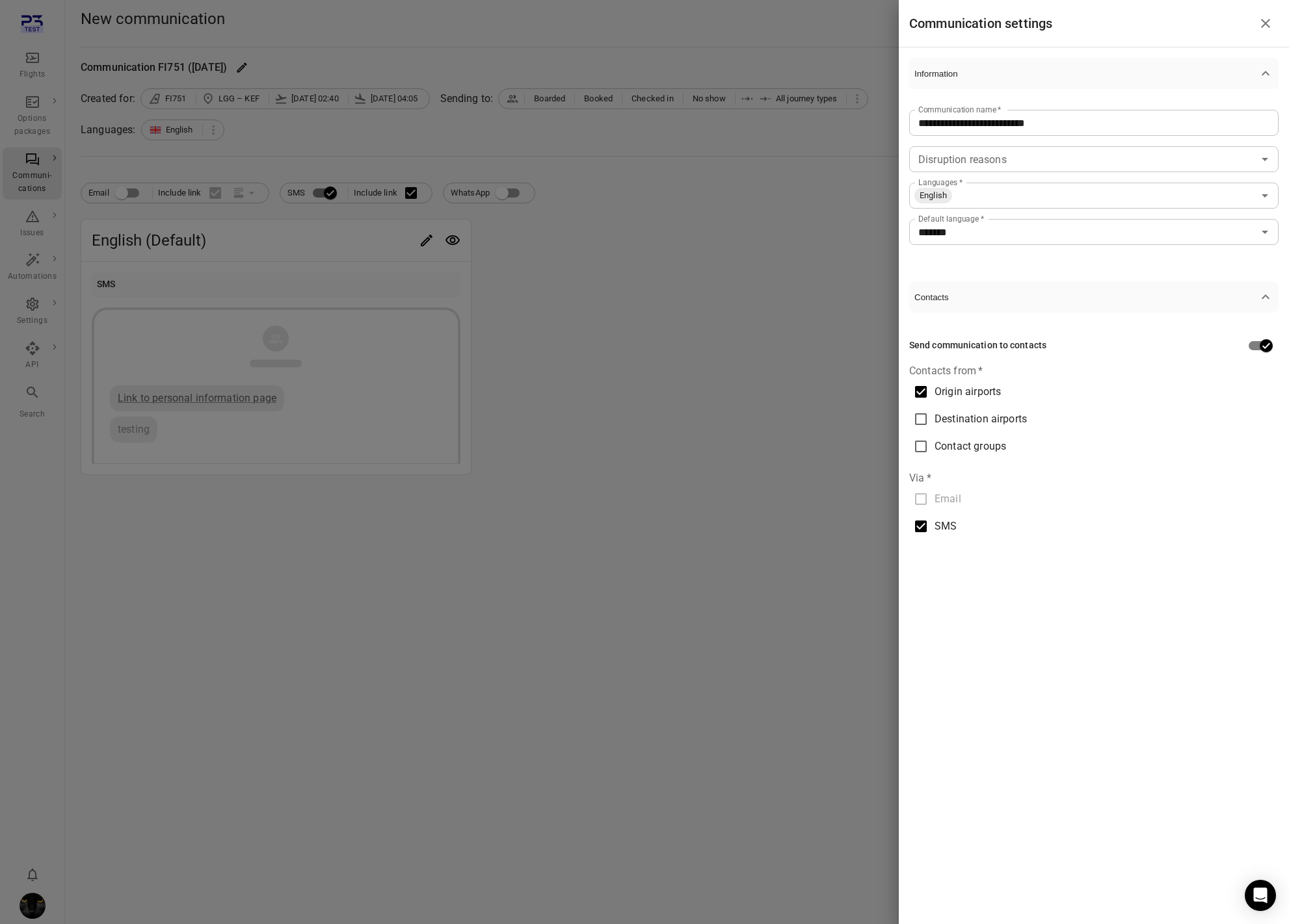
click at [783, 359] on div at bounding box center [644, 462] width 1289 height 924
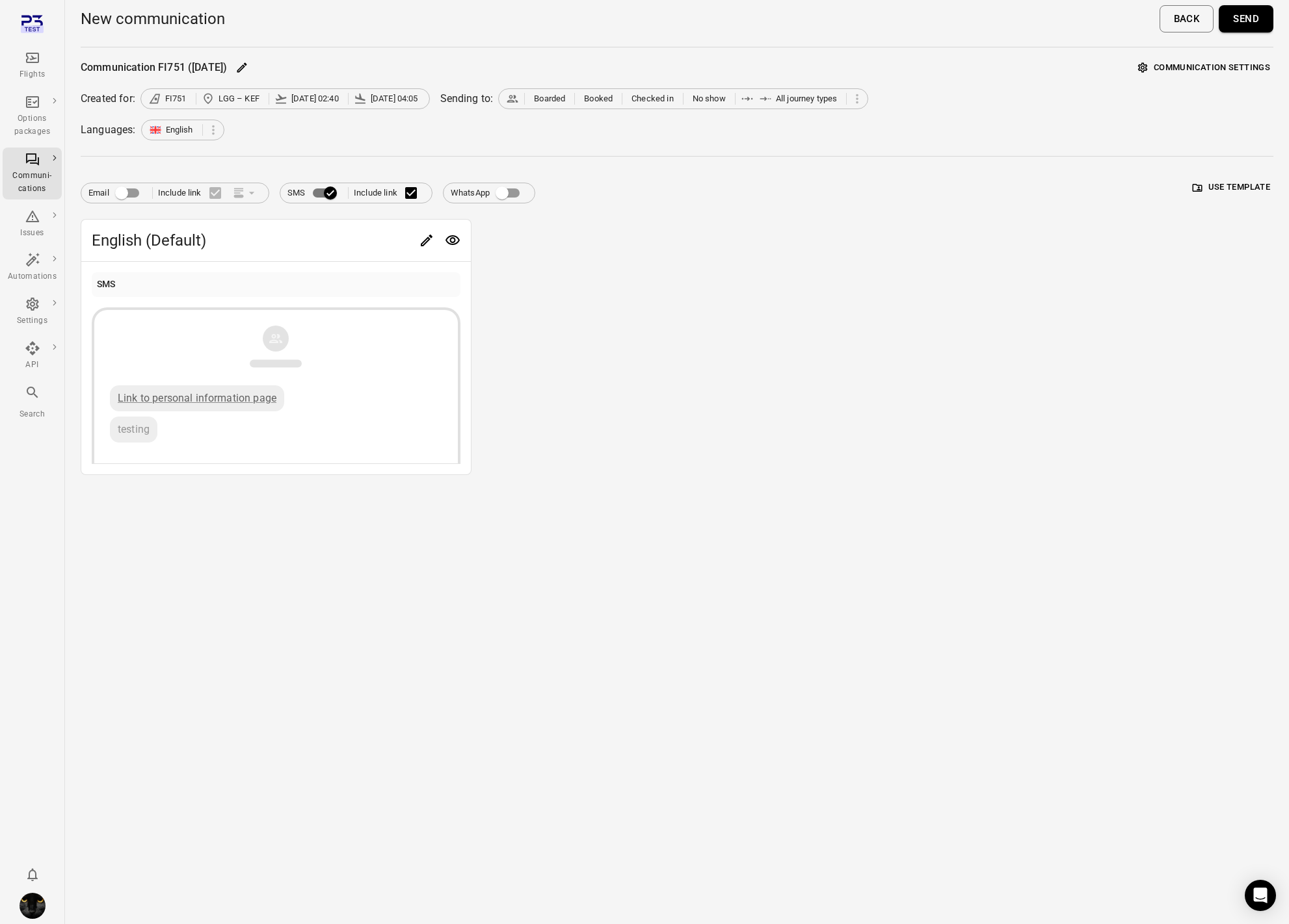
click at [1250, 19] on button "Send" at bounding box center [1246, 19] width 55 height 27
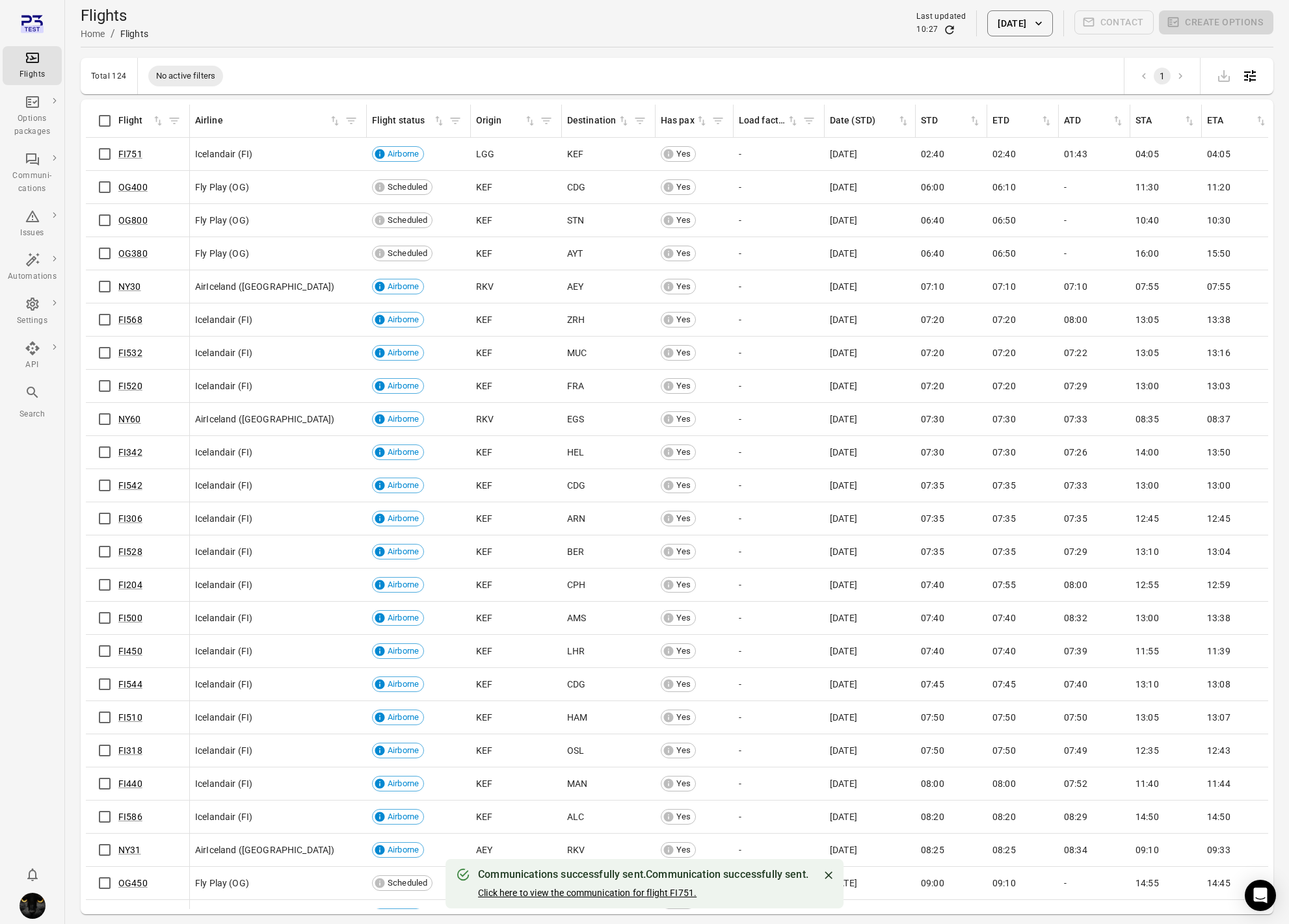
click at [629, 893] on link "Click here to view the communication for flight FI751." at bounding box center [587, 893] width 219 height 11
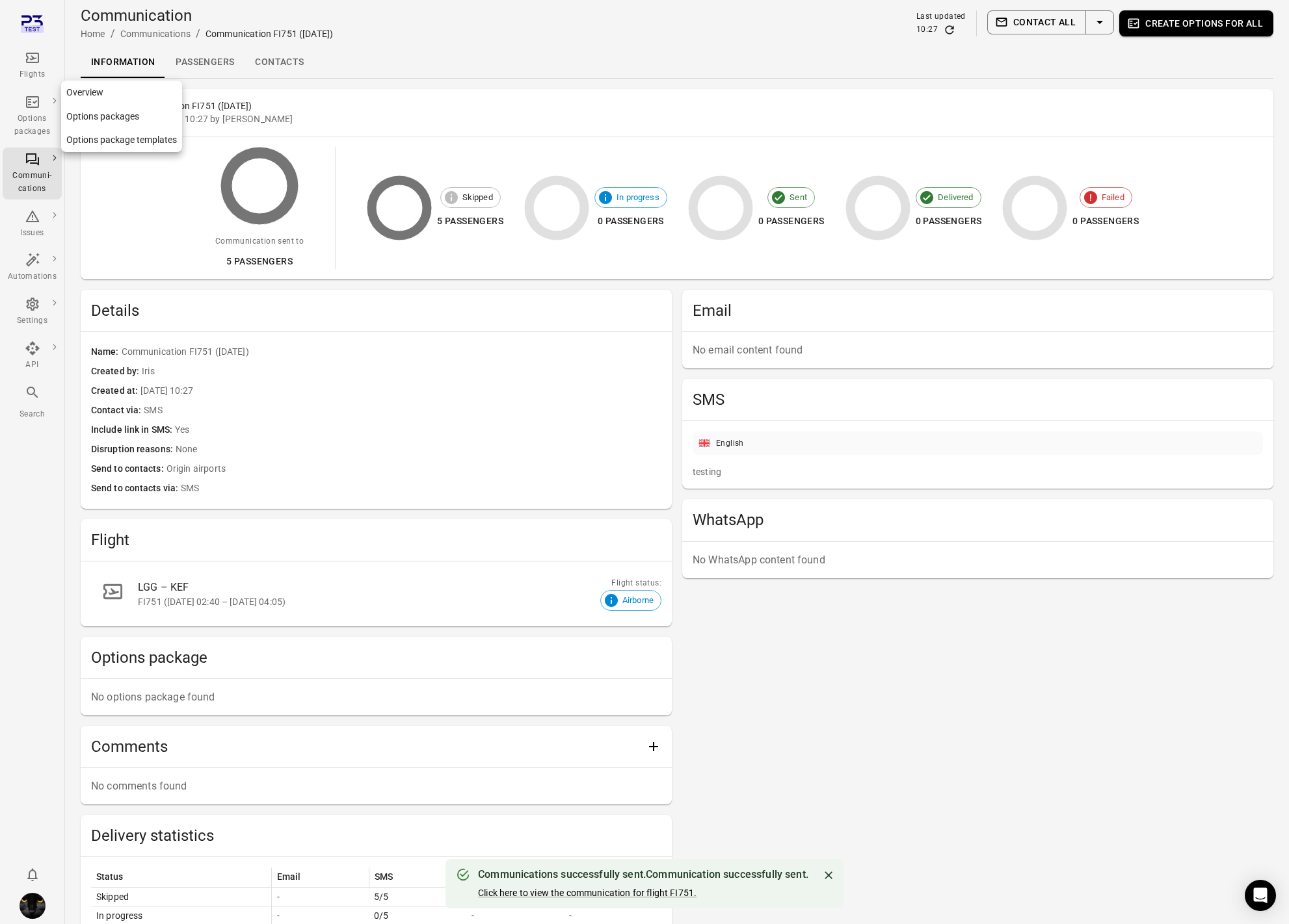
click at [41, 107] on div "Options packages" at bounding box center [32, 115] width 49 height 44
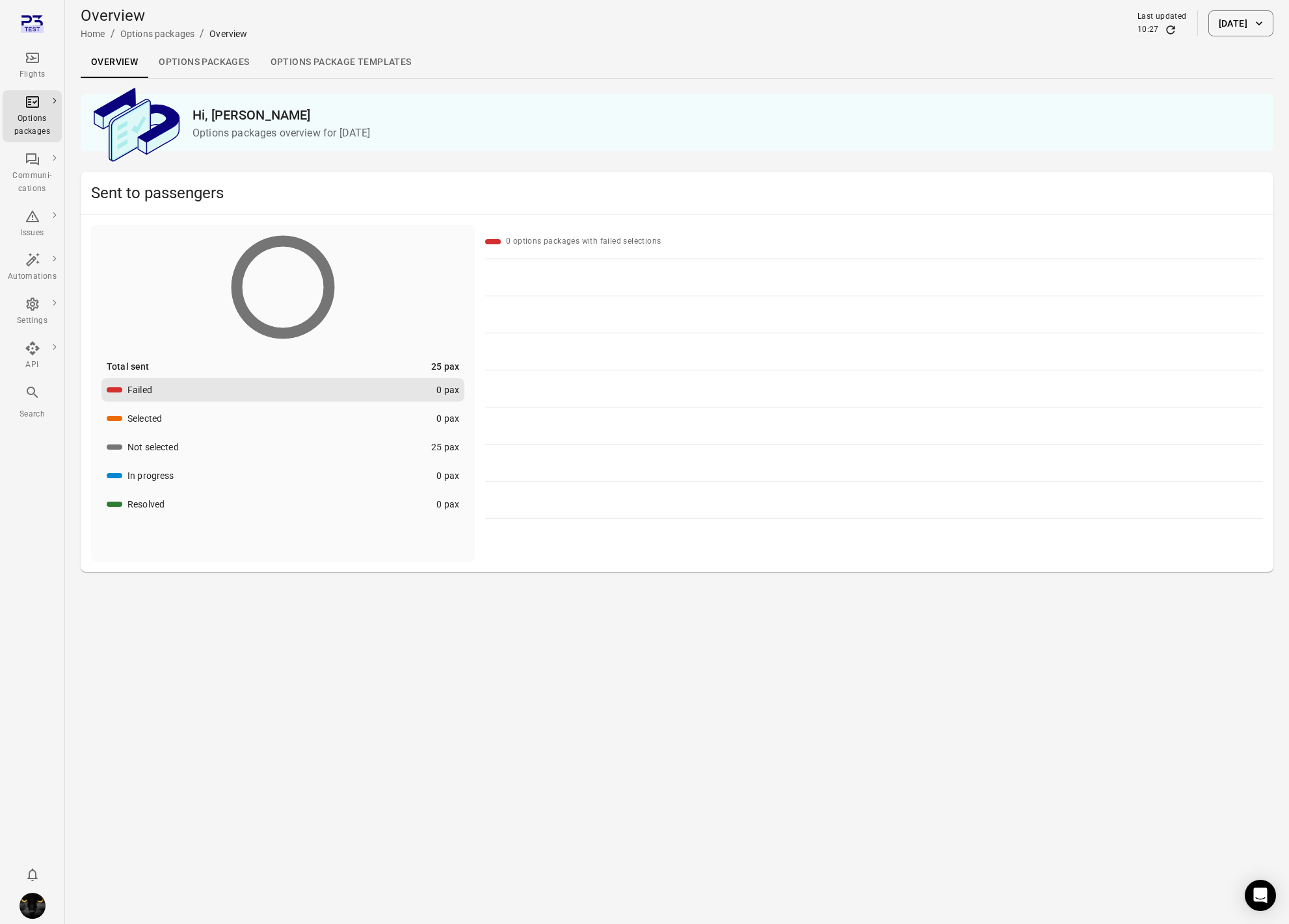
click at [328, 65] on link "Options package Templates" at bounding box center [341, 63] width 162 height 31
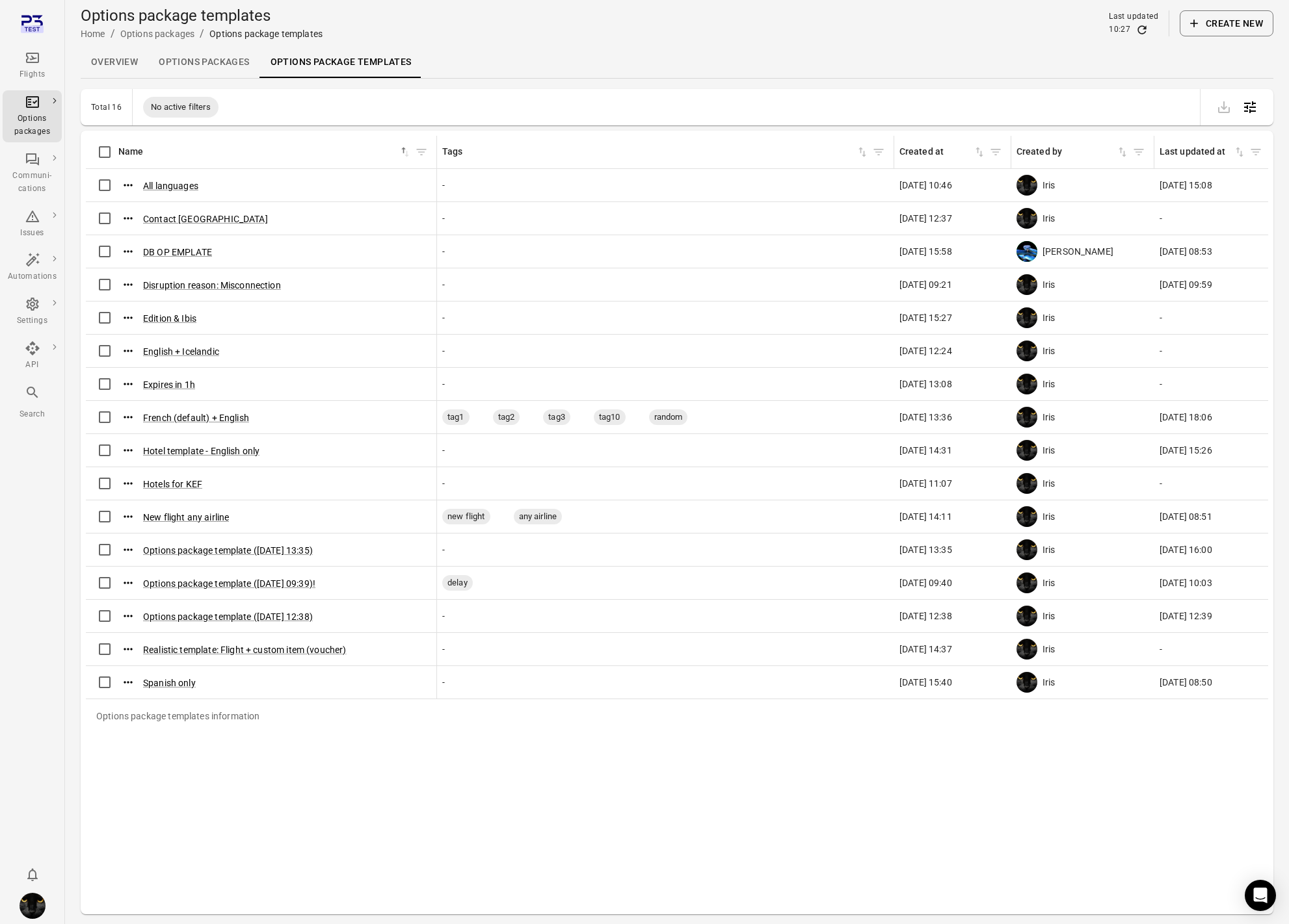
click at [1222, 29] on button "Create new" at bounding box center [1226, 23] width 94 height 26
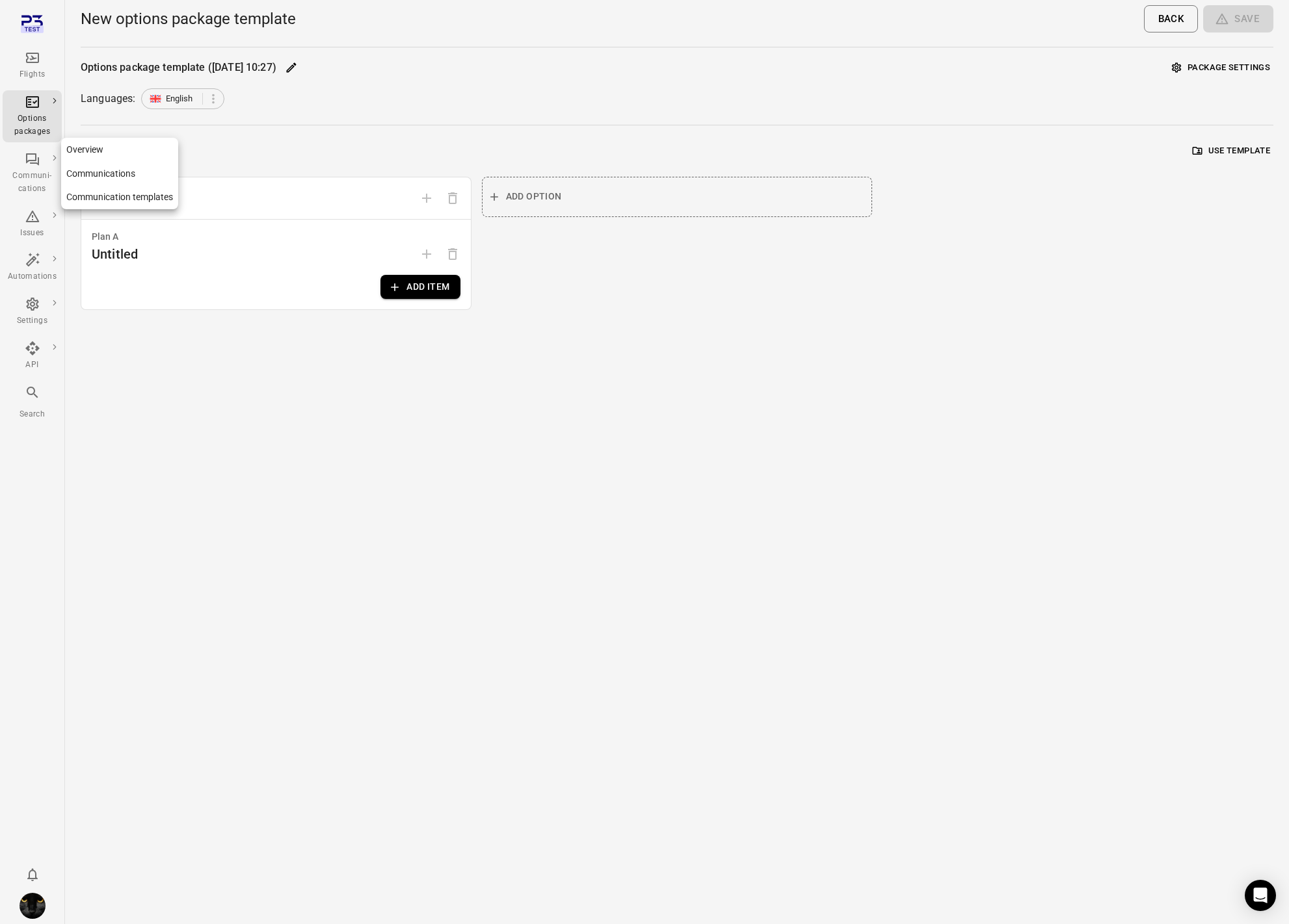
click at [26, 176] on div "Communi-cations" at bounding box center [32, 183] width 49 height 26
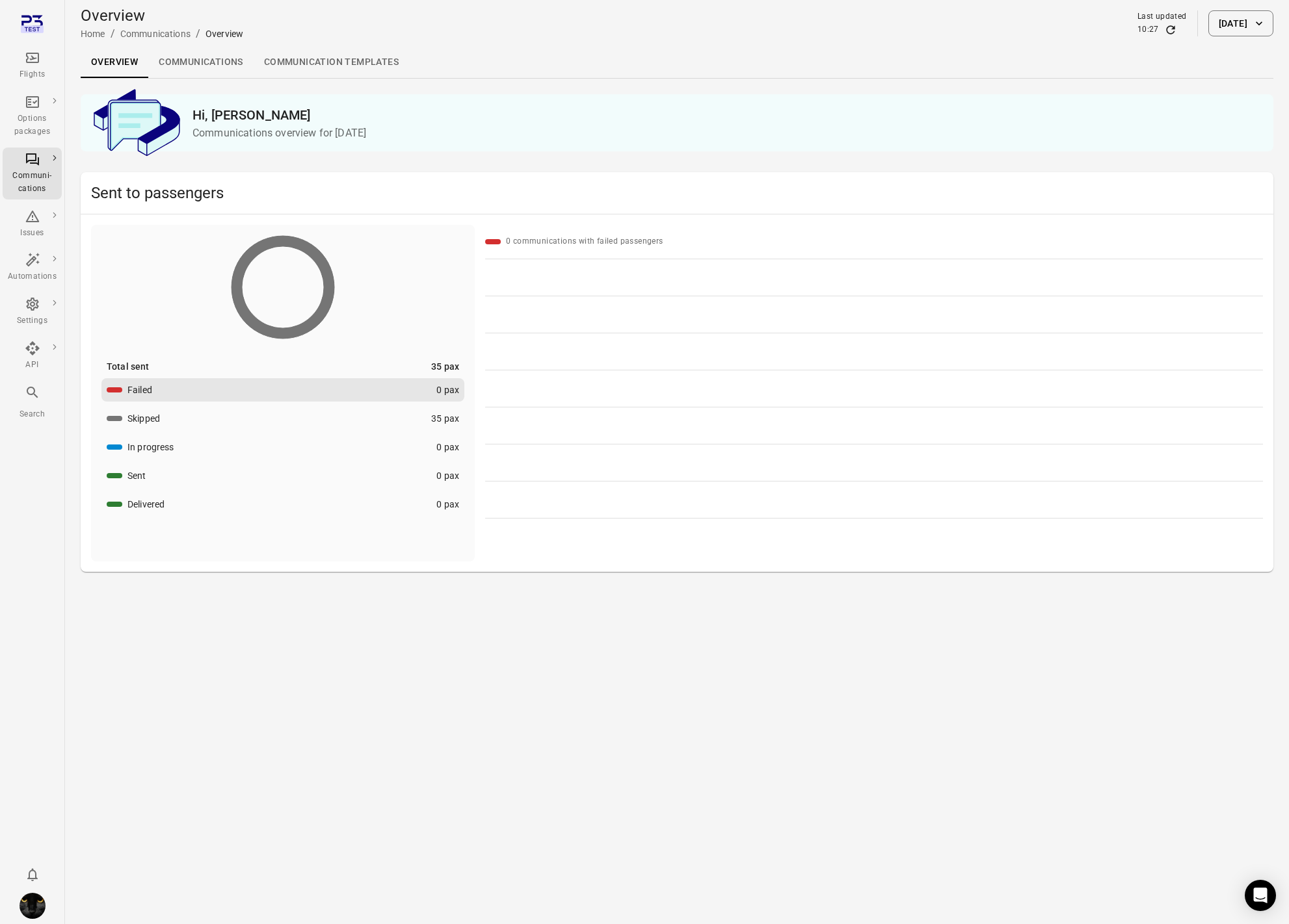
click at [325, 57] on link "Communication templates" at bounding box center [330, 63] width 155 height 31
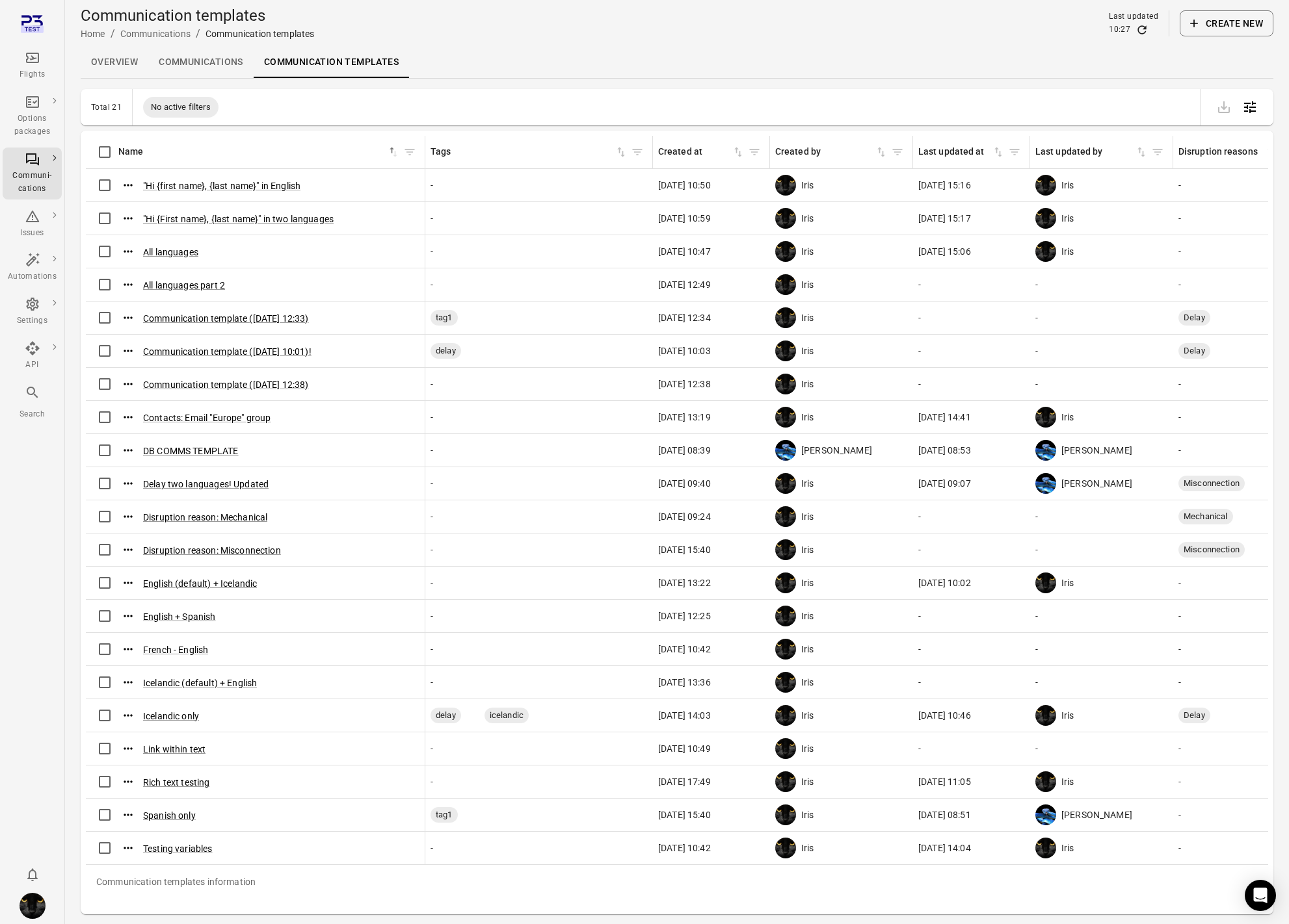
click at [1253, 32] on button "Create new" at bounding box center [1226, 23] width 94 height 26
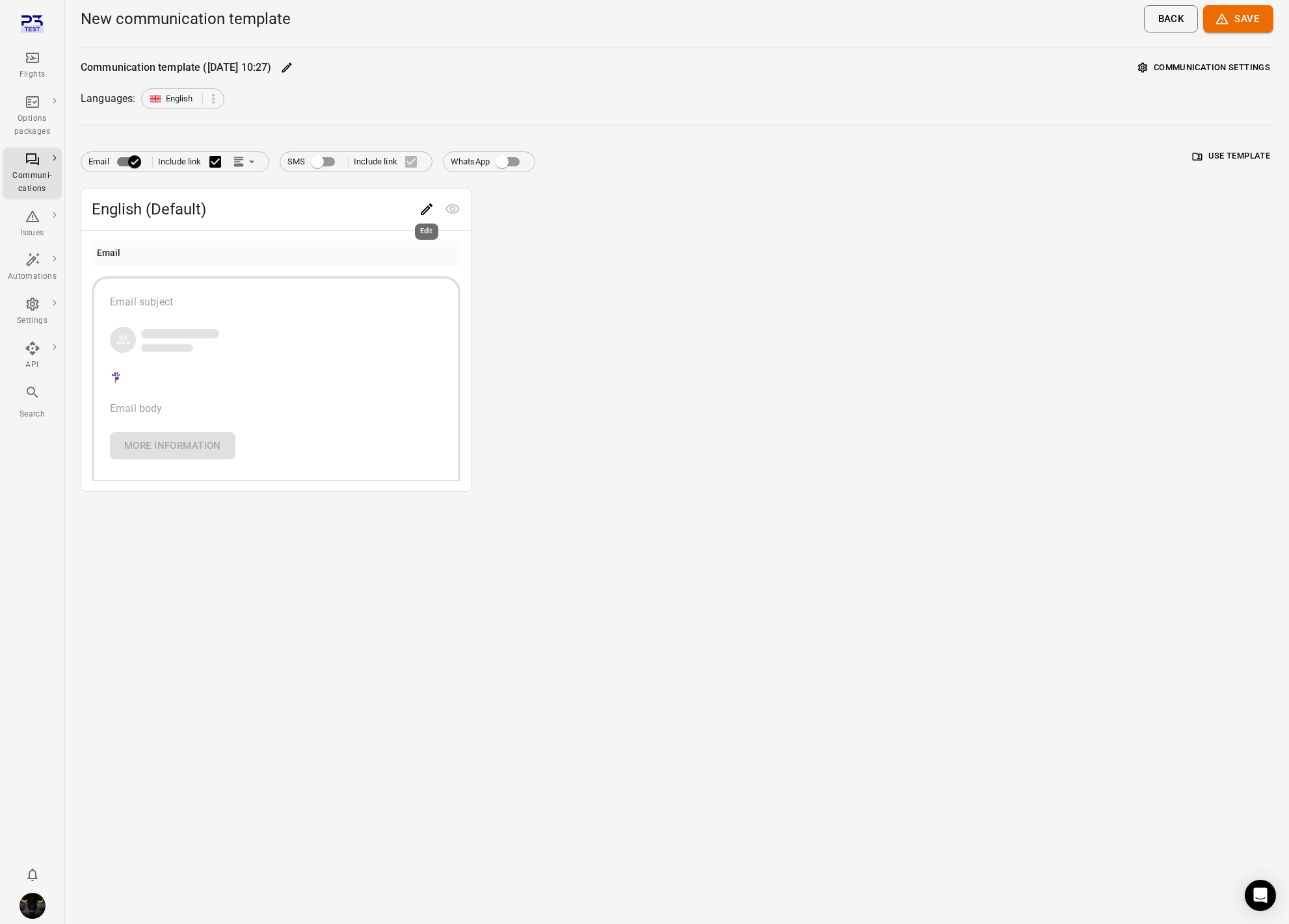
click at [423, 219] on div "Edit" at bounding box center [426, 228] width 26 height 26
click at [428, 202] on icon "Edit" at bounding box center [426, 209] width 16 height 16
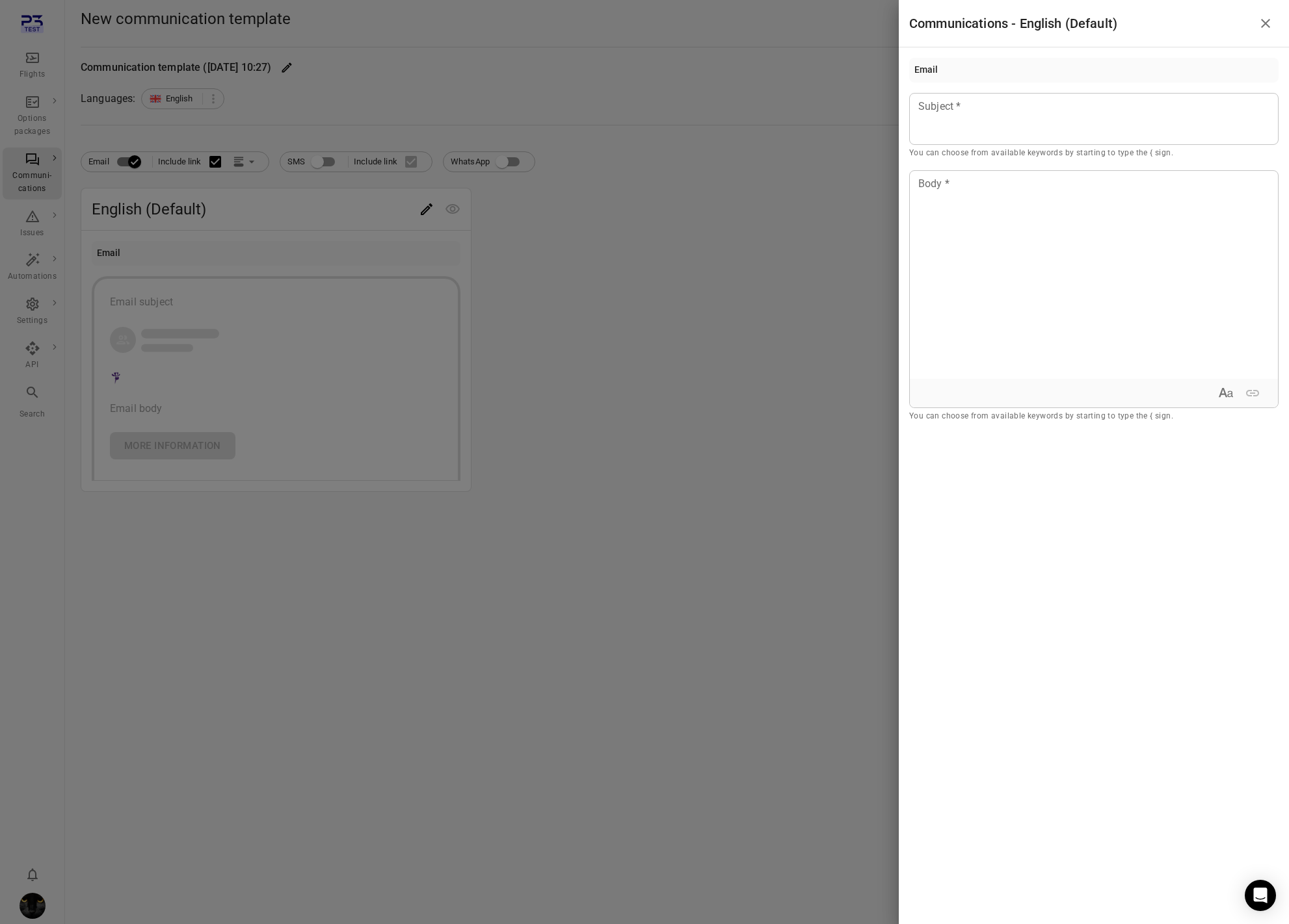
click at [520, 221] on div at bounding box center [644, 462] width 1289 height 924
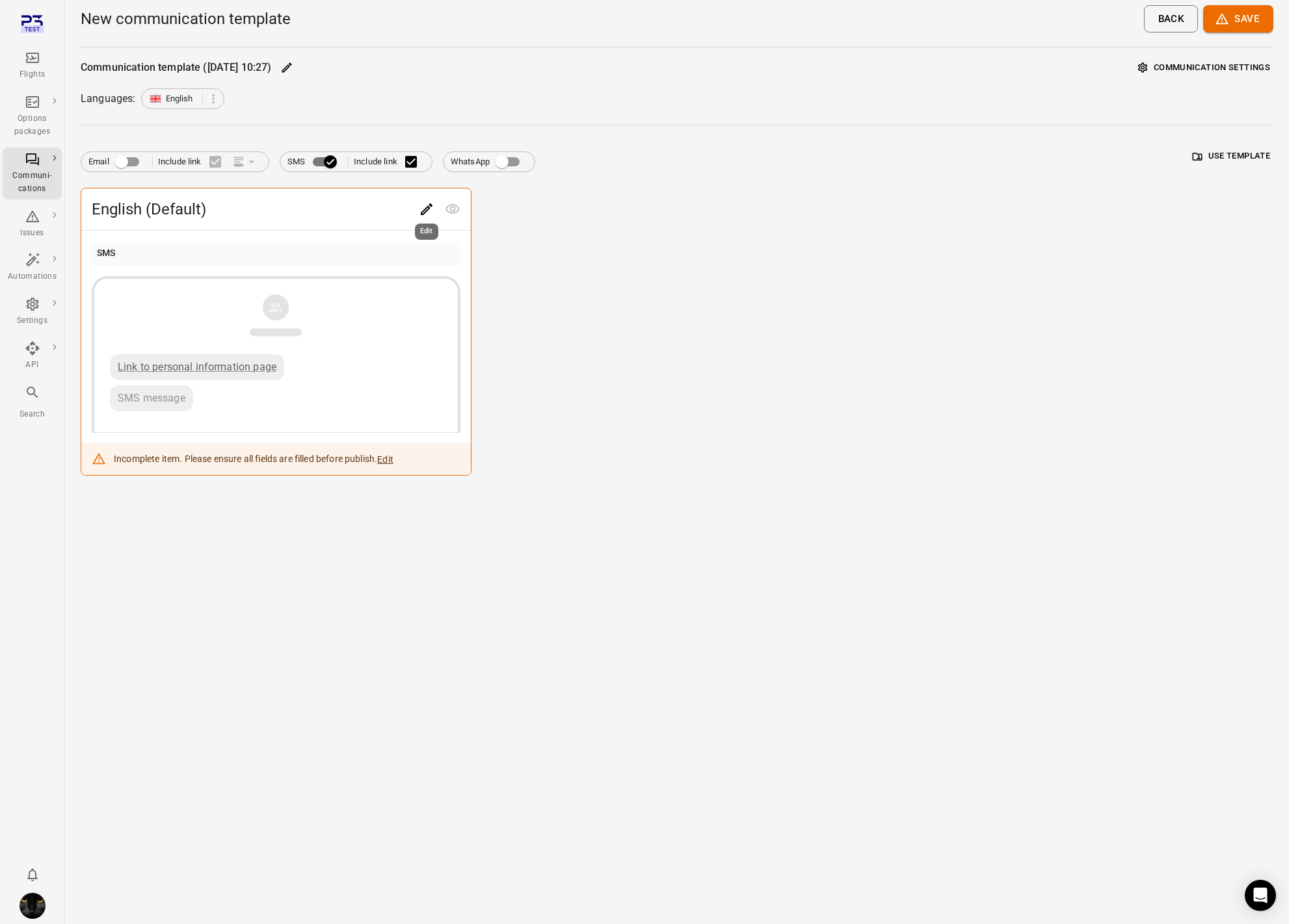
click at [434, 207] on icon "Edit" at bounding box center [426, 209] width 16 height 16
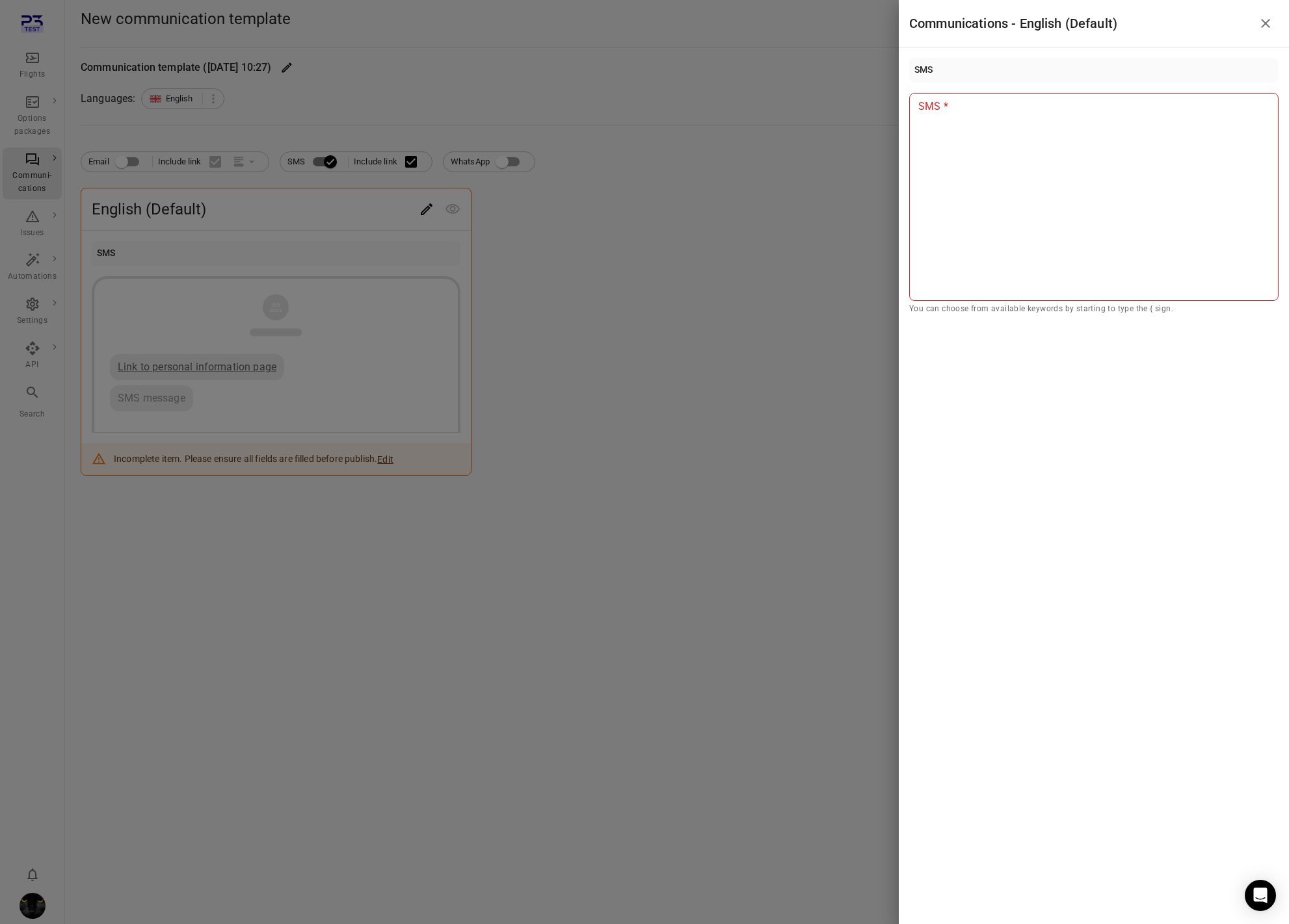
click at [583, 202] on div at bounding box center [644, 462] width 1289 height 924
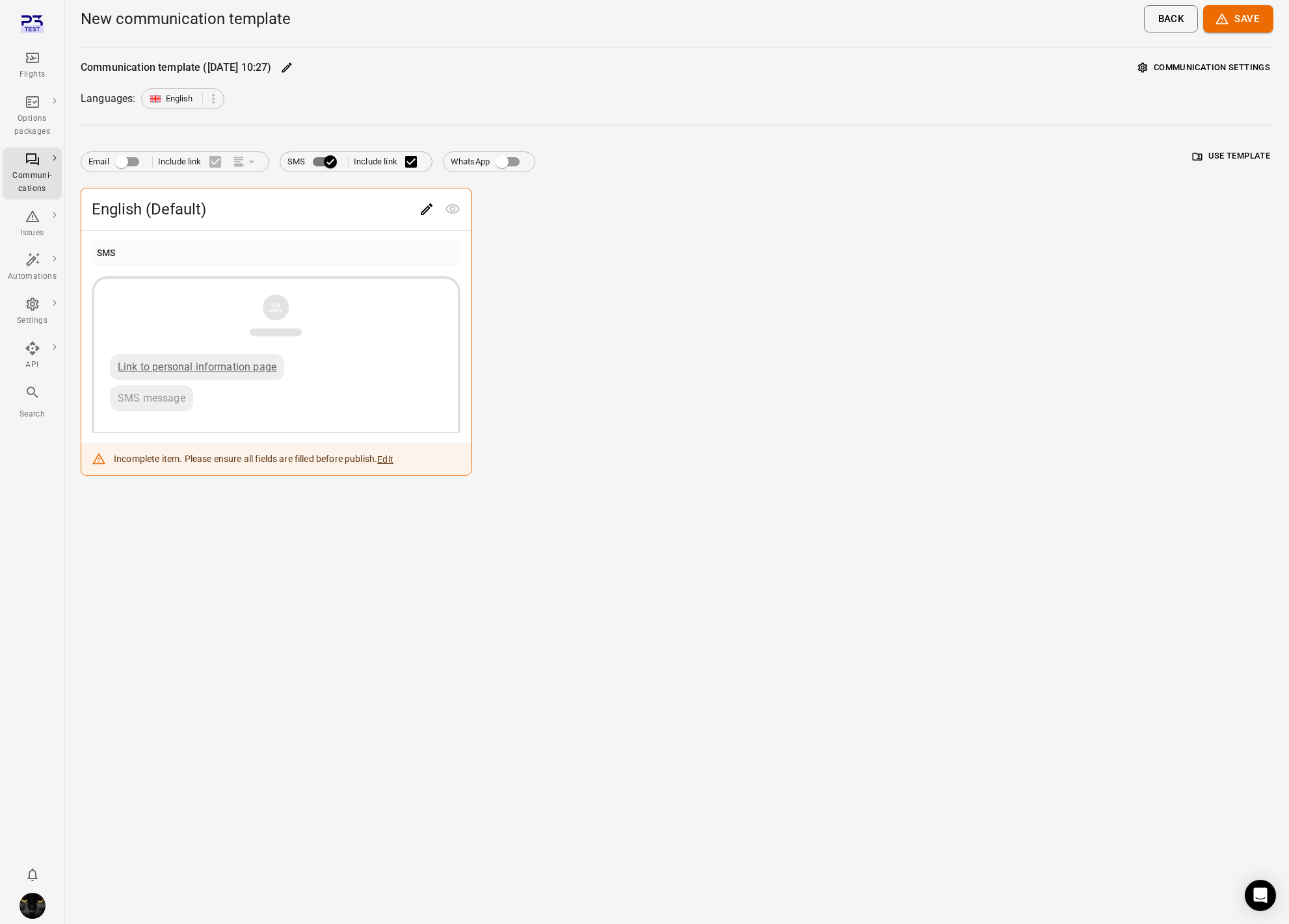
click at [24, 76] on div "Flights" at bounding box center [32, 74] width 49 height 13
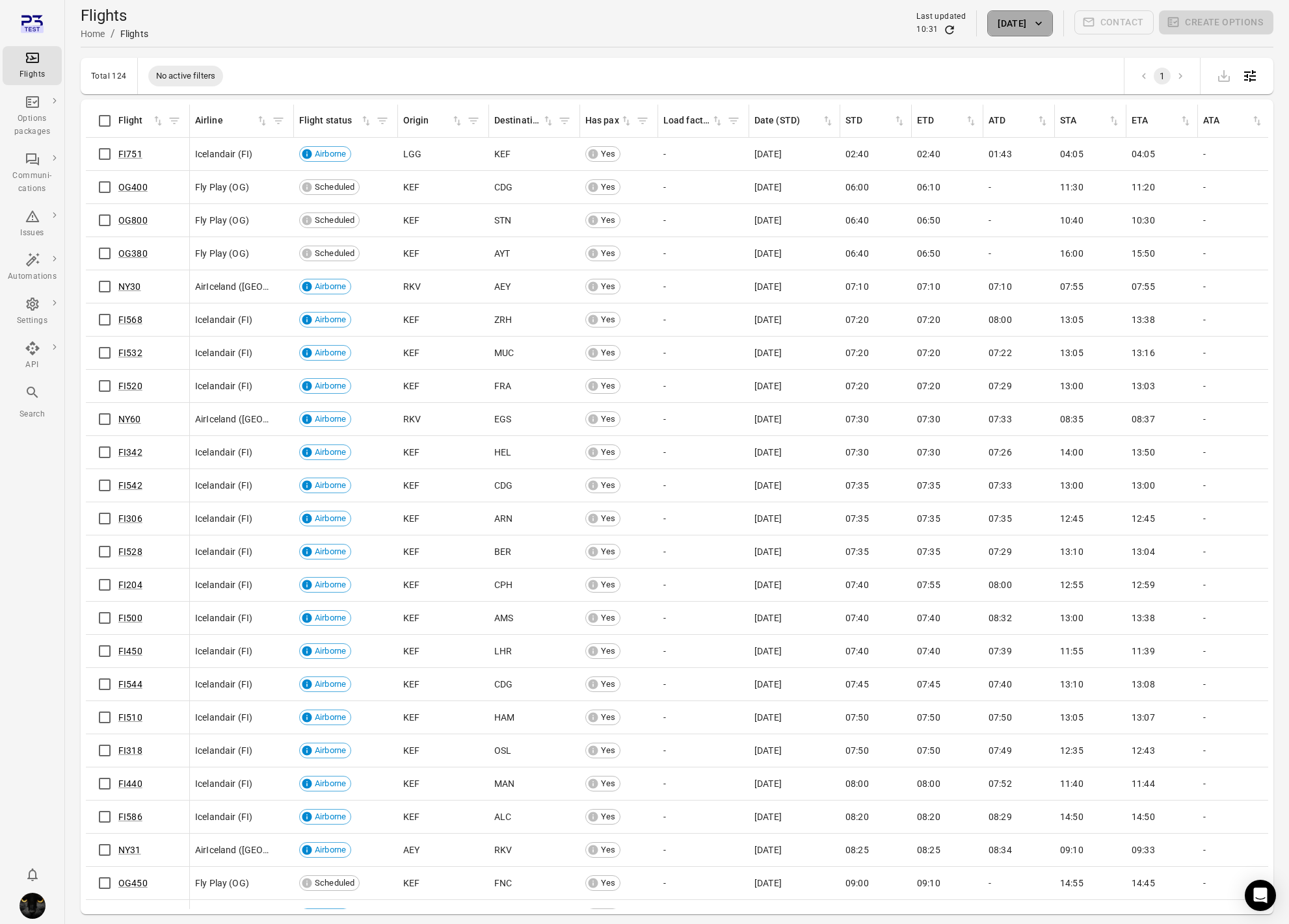
click at [1015, 31] on button "[DATE]" at bounding box center [1019, 23] width 65 height 26
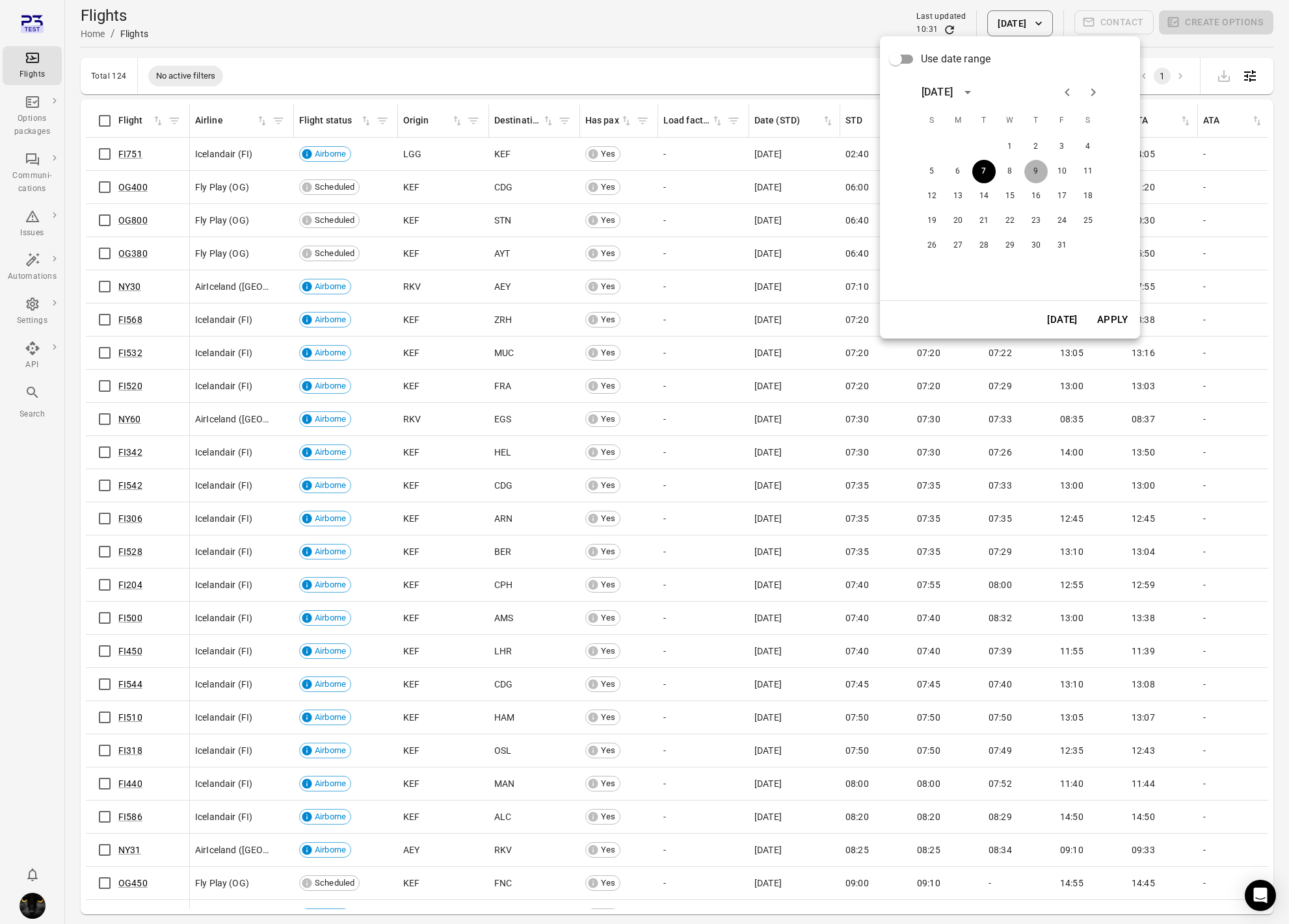
click at [1039, 170] on button "9" at bounding box center [1036, 172] width 23 height 23
click at [1113, 319] on button "Apply" at bounding box center [1112, 319] width 45 height 27
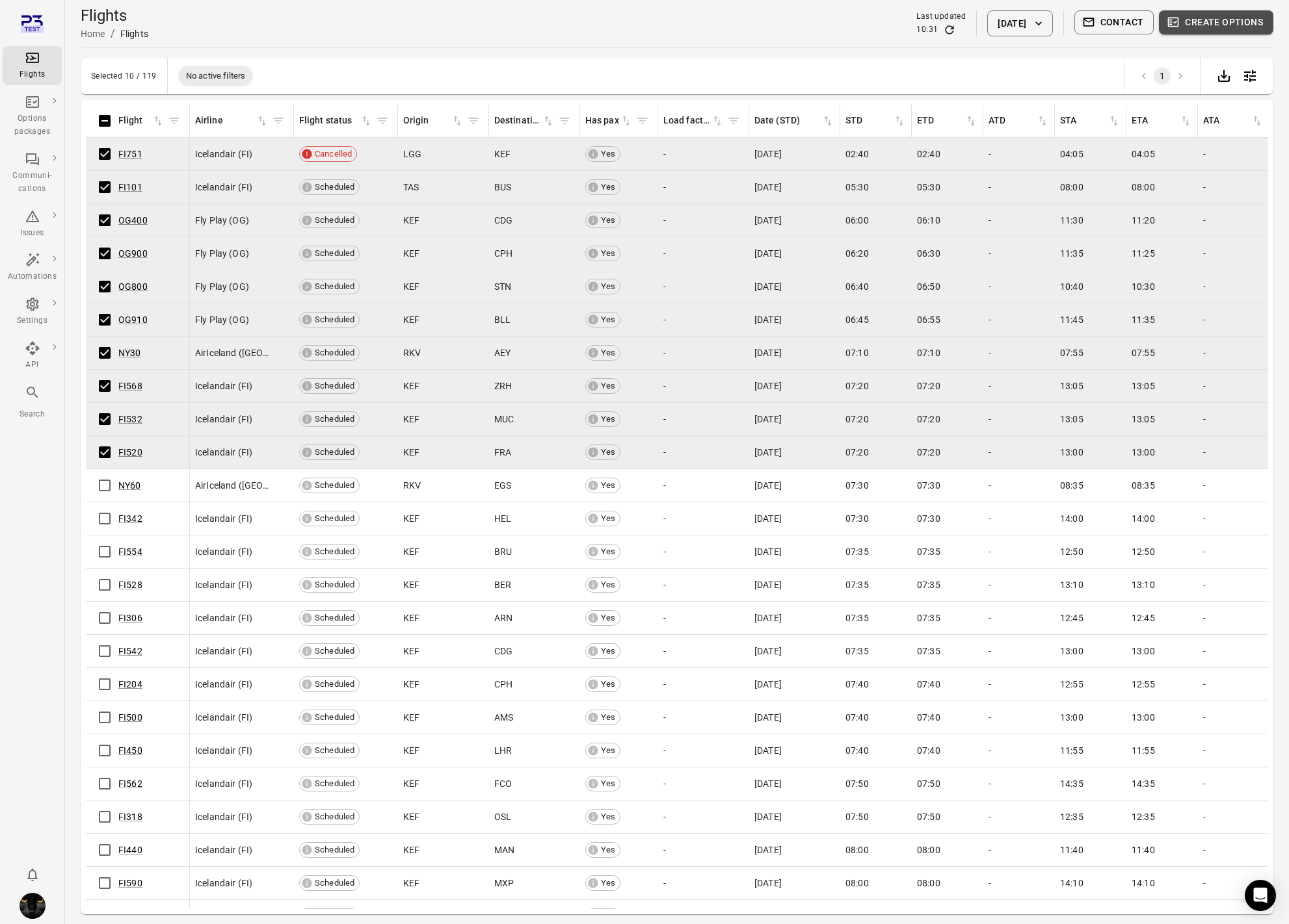
click at [1248, 13] on button "Create options" at bounding box center [1216, 22] width 114 height 24
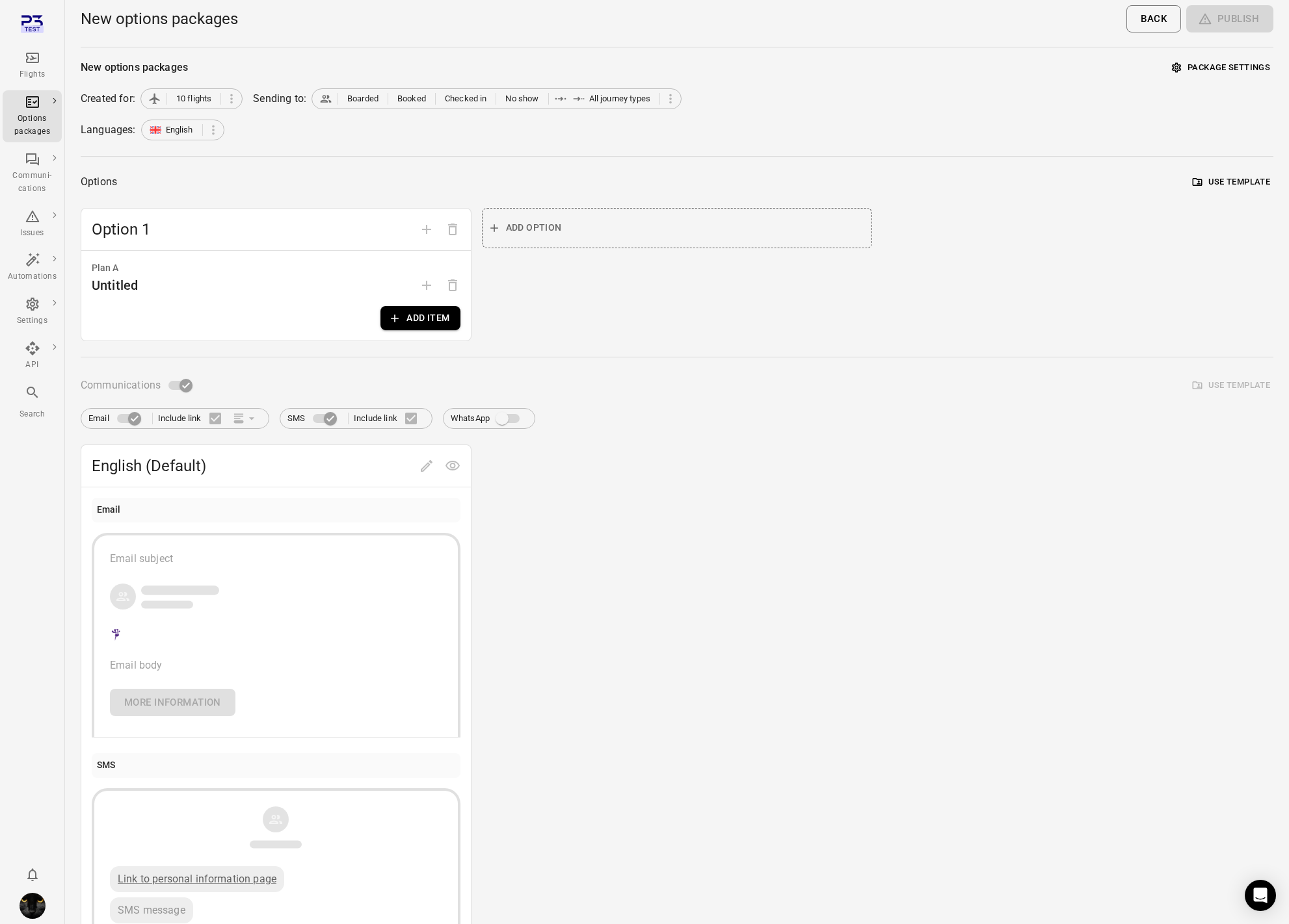
click at [451, 322] on button "Add item" at bounding box center [419, 317] width 79 height 24
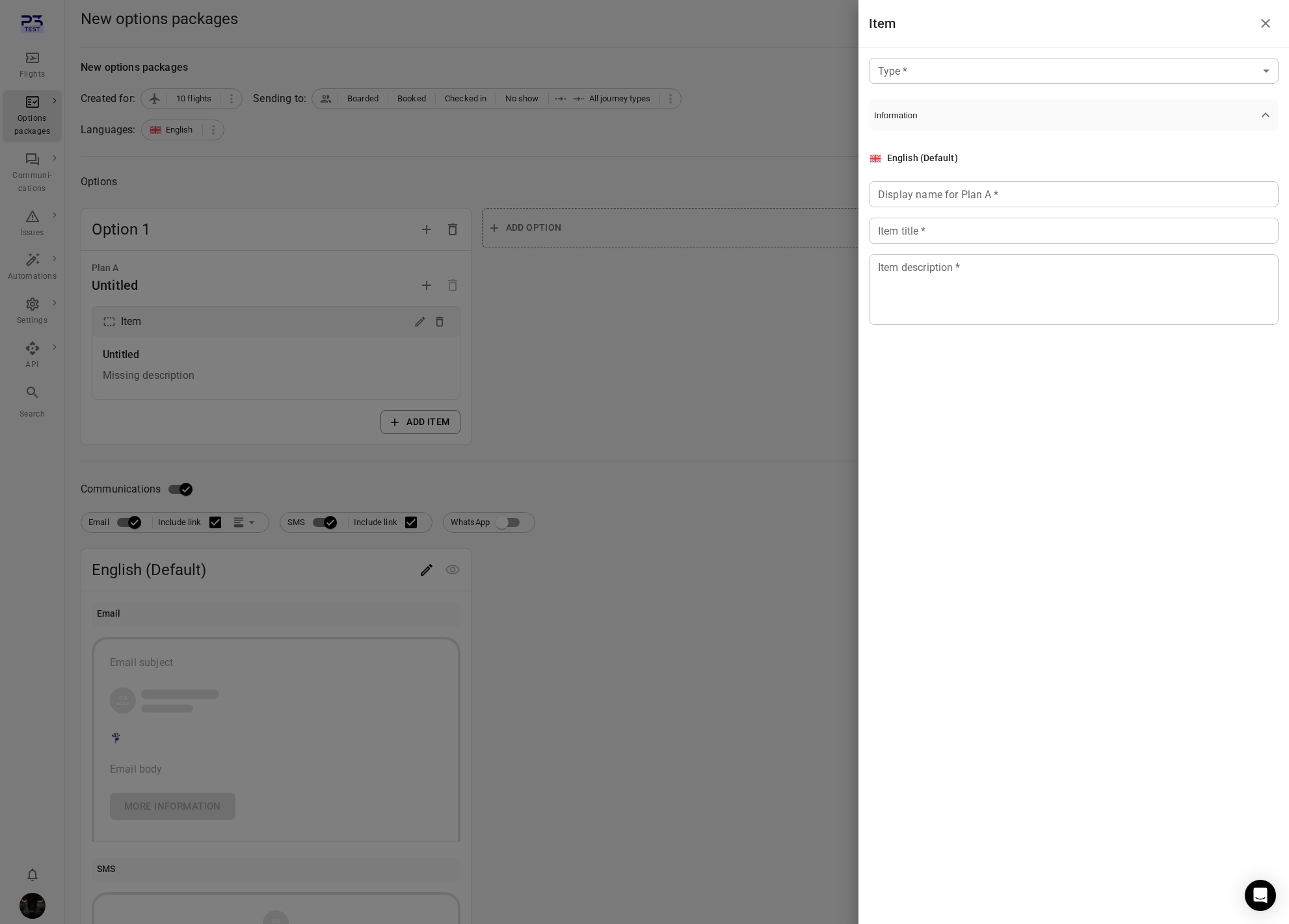
click at [1148, 75] on body "Flights Options packages Communi-cations Issues Automations Settings API Search…" at bounding box center [644, 556] width 1289 height 1112
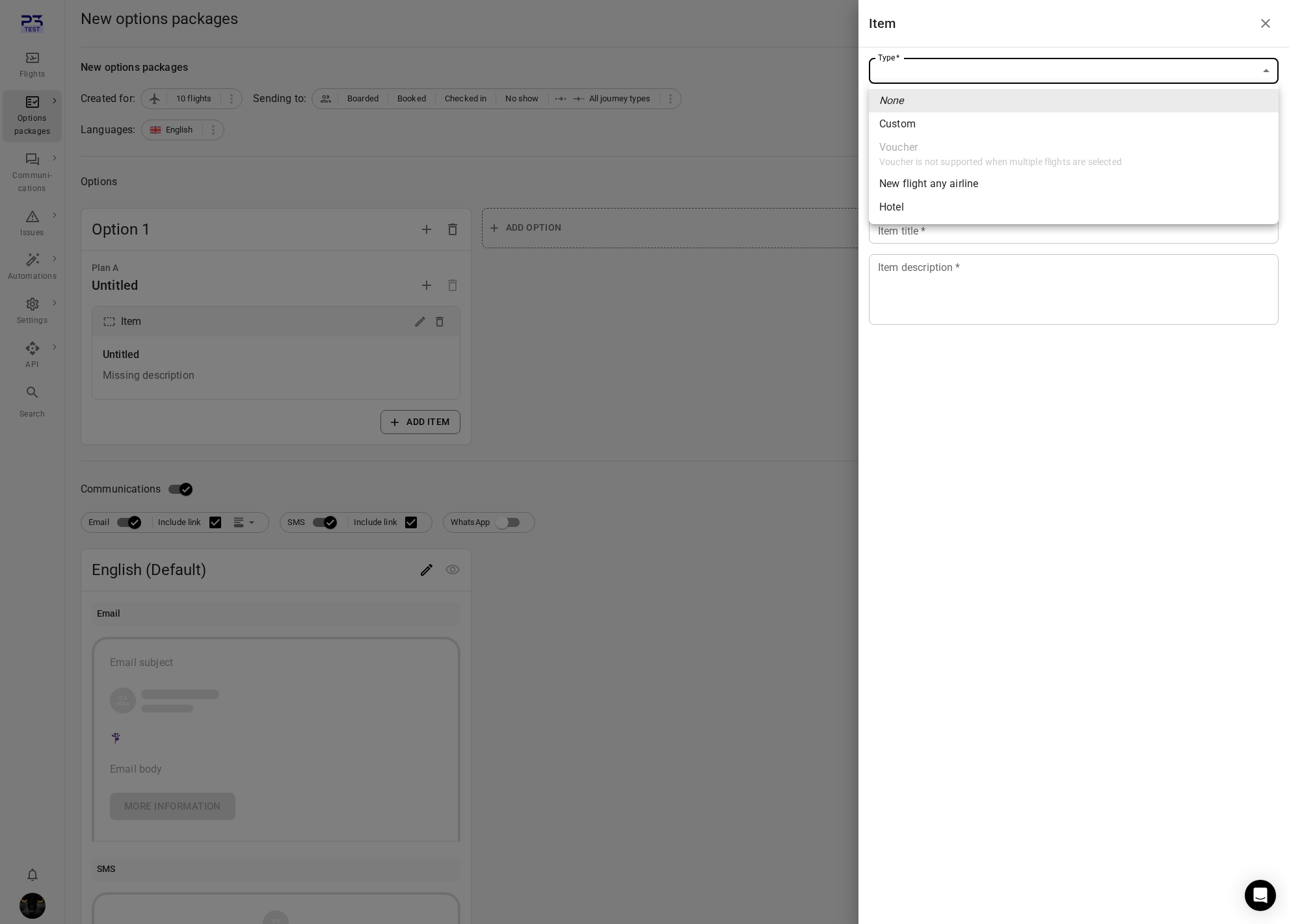
click at [977, 129] on li "Custom" at bounding box center [1073, 124] width 409 height 23
type input "******"
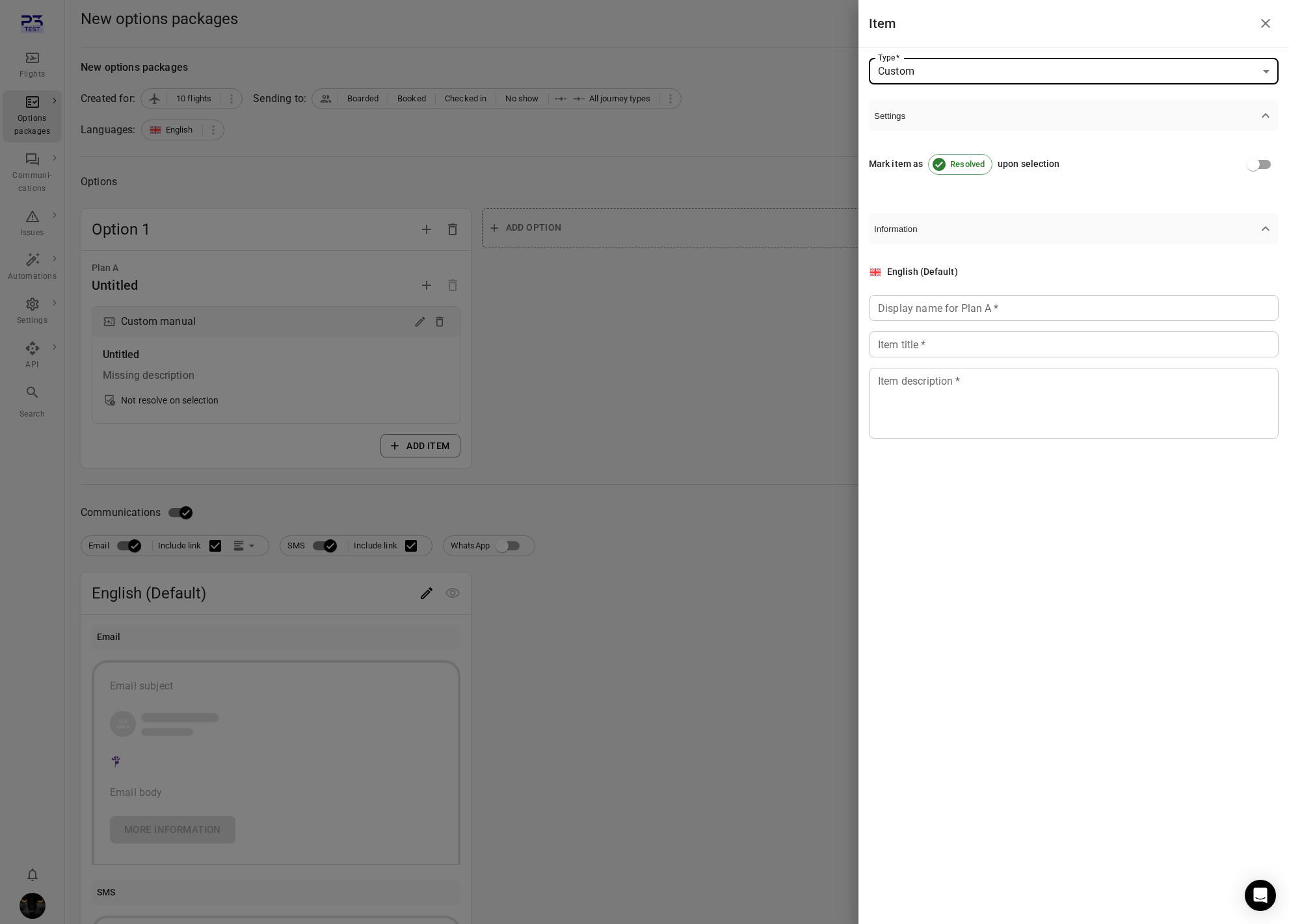
click at [895, 304] on input "Display name for Plan A   *" at bounding box center [1073, 308] width 409 height 26
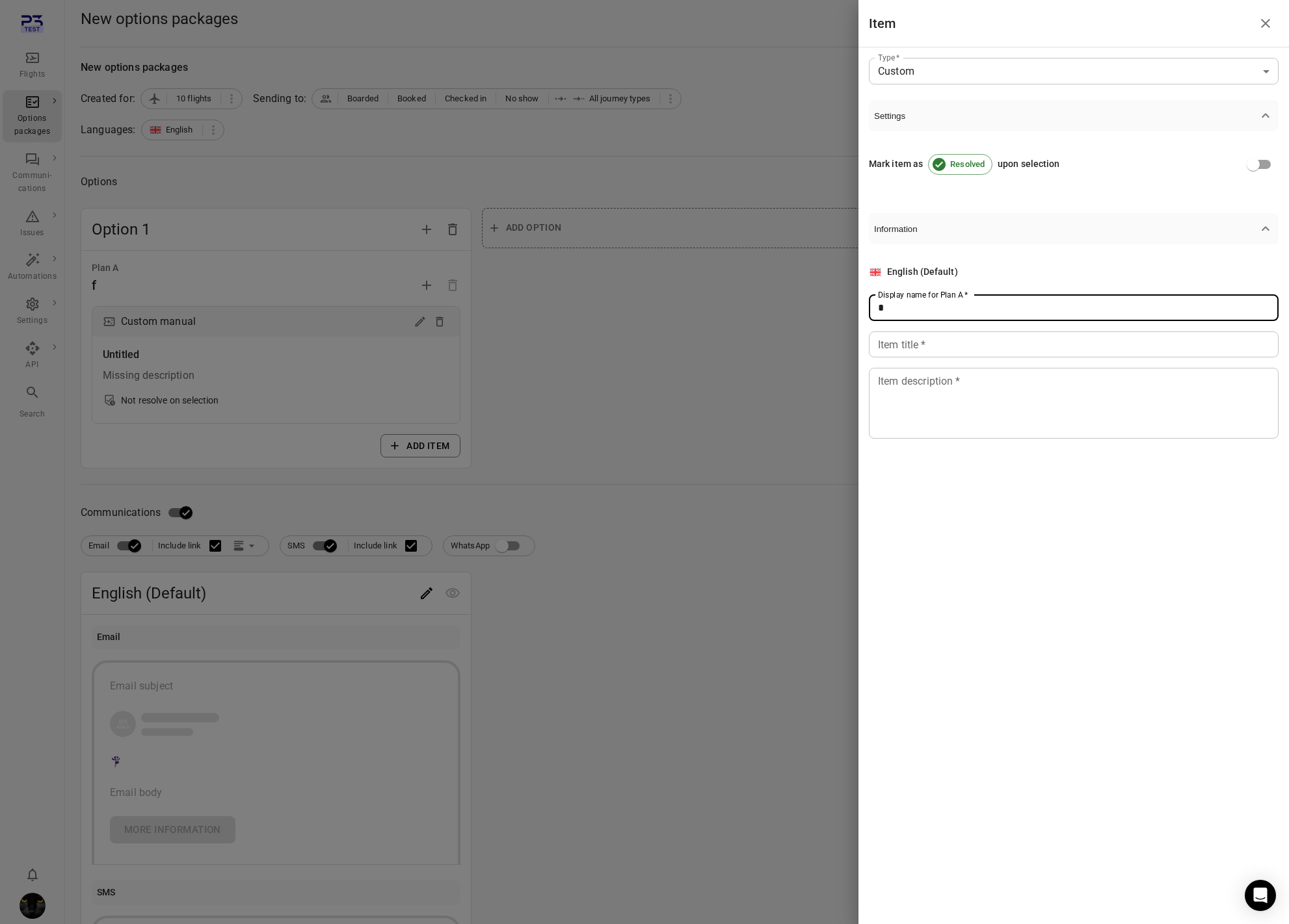
type input "*"
drag, startPoint x: 896, startPoint y: 351, endPoint x: 896, endPoint y: 378, distance: 27.0
click at [896, 353] on input "Item title   *" at bounding box center [1073, 344] width 409 height 26
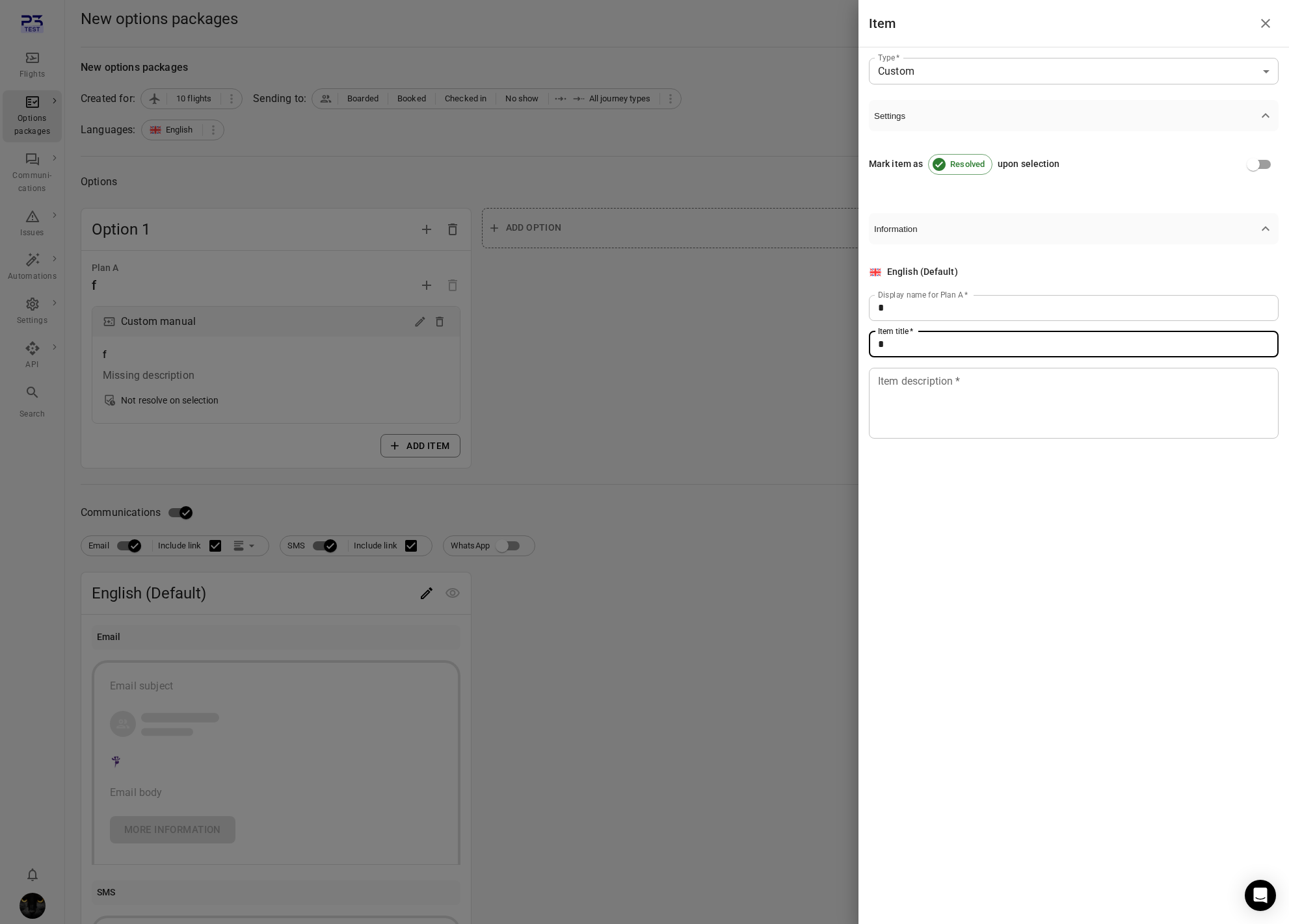
type input "*"
drag, startPoint x: 895, startPoint y: 387, endPoint x: 795, endPoint y: 427, distance: 107.7
click at [887, 397] on textarea "Item description   *" at bounding box center [1073, 402] width 392 height 60
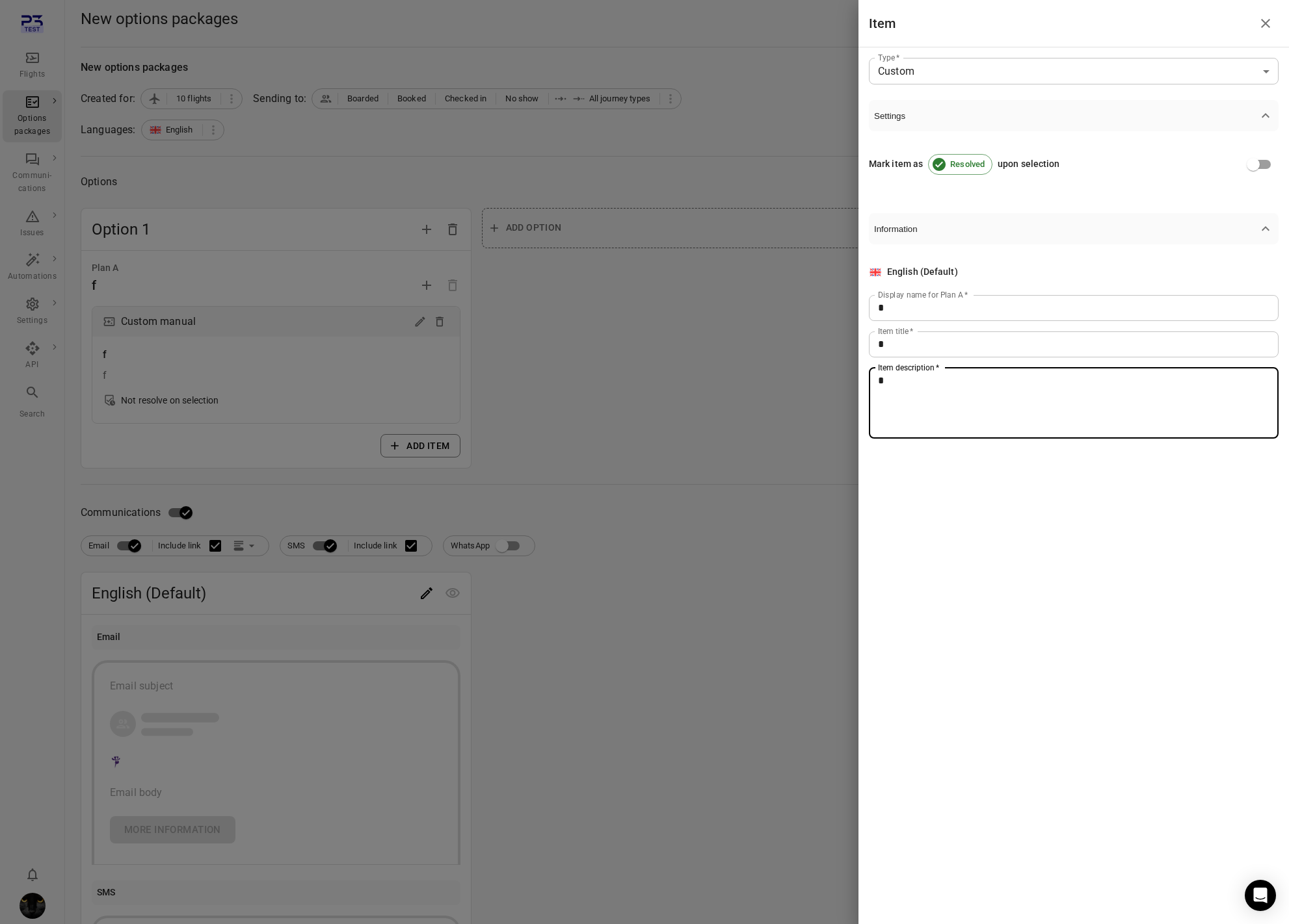
type textarea "*"
drag, startPoint x: 712, startPoint y: 434, endPoint x: 458, endPoint y: 555, distance: 281.3
click at [704, 446] on div at bounding box center [644, 462] width 1289 height 924
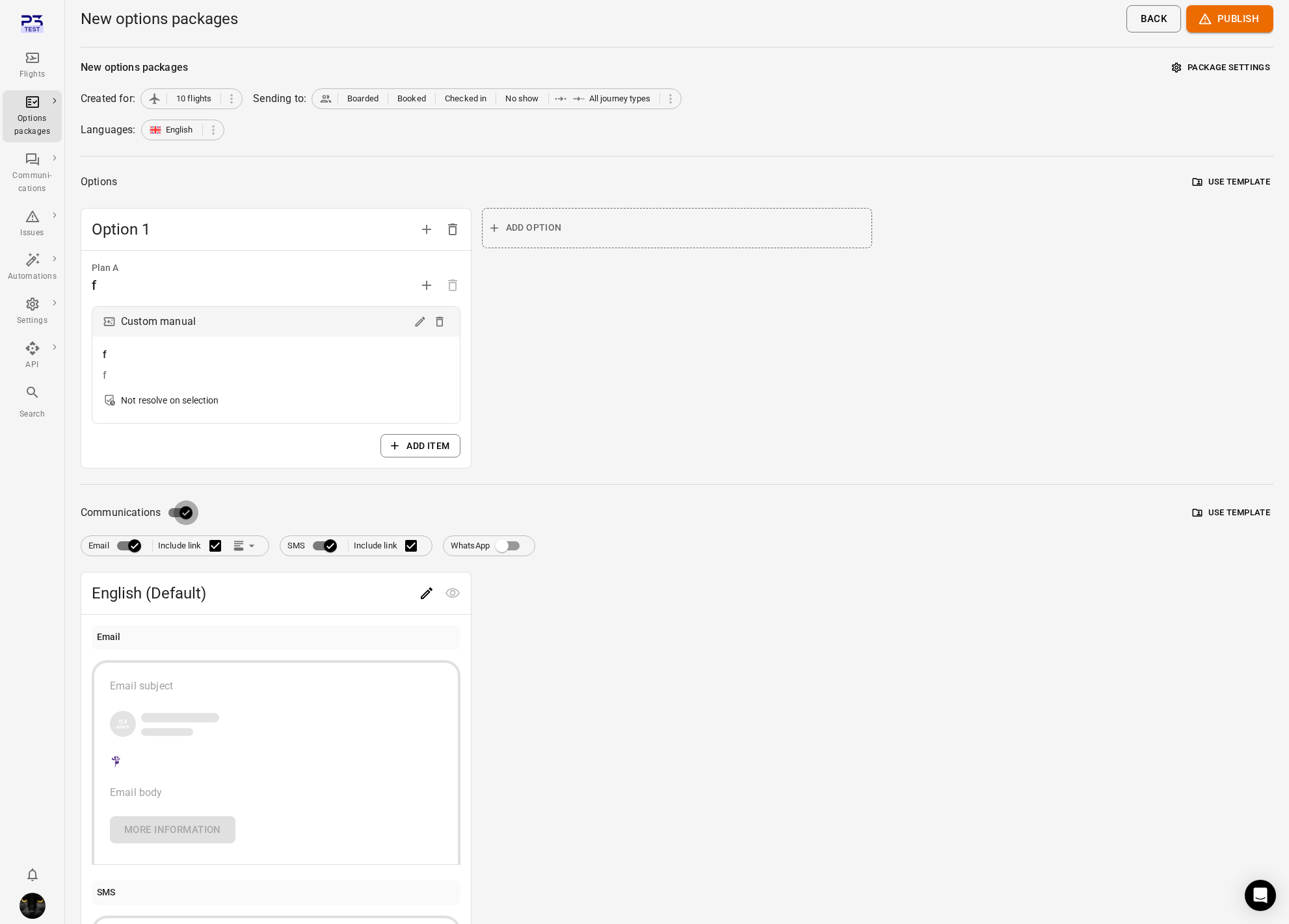
click at [199, 514] on div "Communications Use template" at bounding box center [677, 512] width 1192 height 24
click at [426, 592] on icon "Edit" at bounding box center [426, 593] width 12 height 12
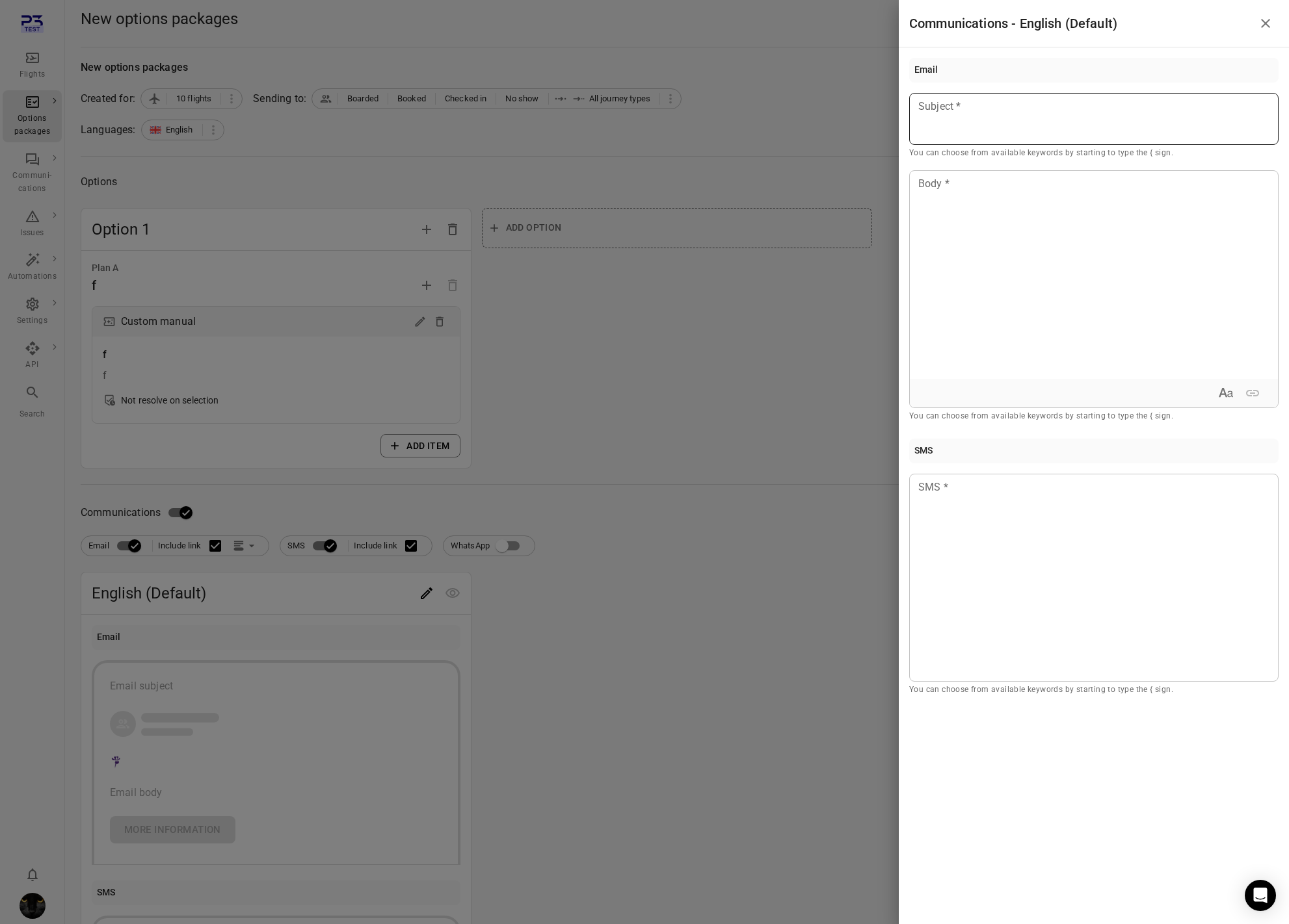
click at [1049, 104] on p at bounding box center [1094, 106] width 350 height 16
drag, startPoint x: 1082, startPoint y: 333, endPoint x: 1077, endPoint y: 350, distance: 17.7
click at [1082, 334] on div at bounding box center [1094, 274] width 368 height 208
drag, startPoint x: 782, startPoint y: 496, endPoint x: 762, endPoint y: 500, distance: 20.4
click at [780, 496] on div at bounding box center [644, 462] width 1289 height 924
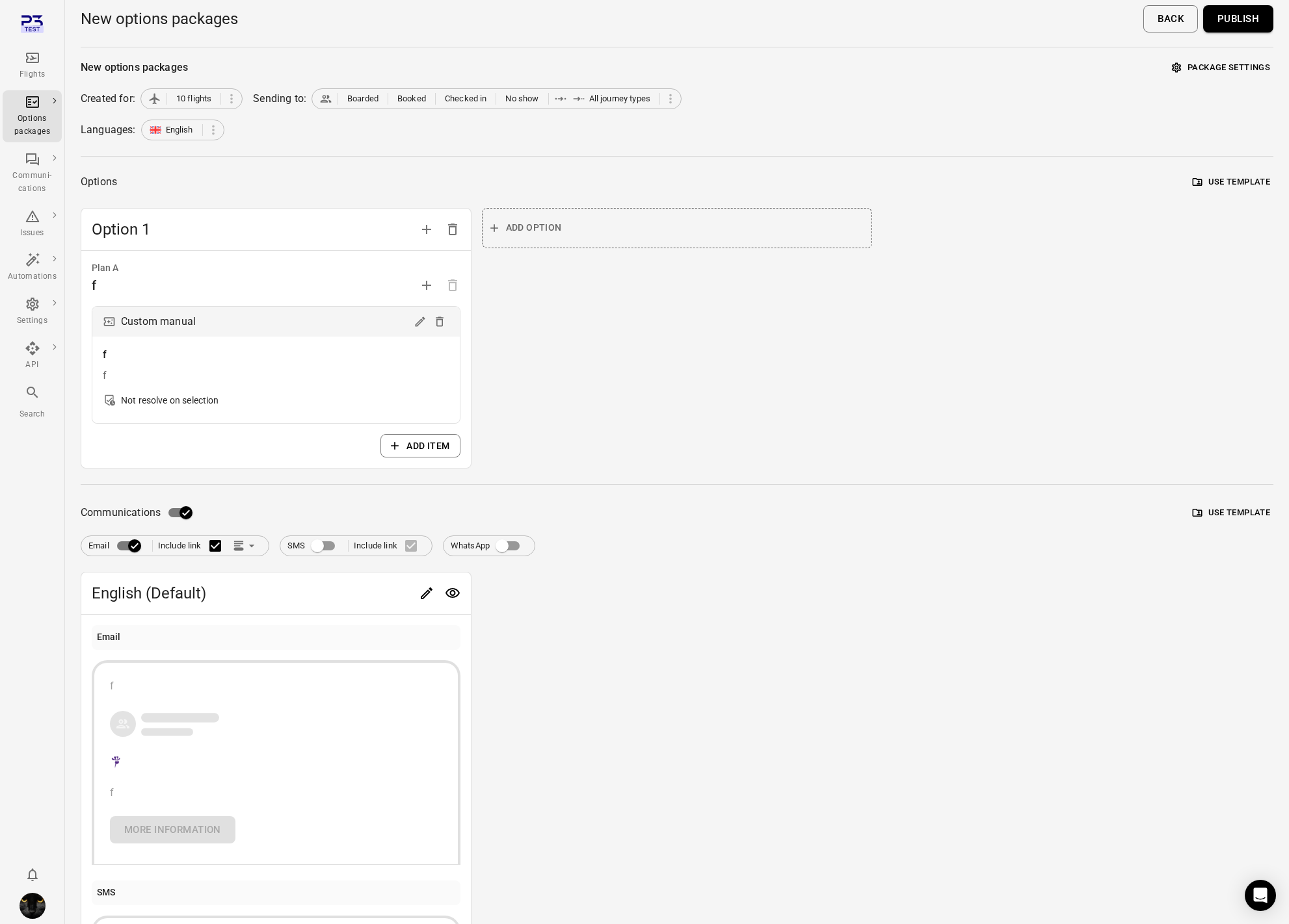
click at [1258, 22] on button "Publish" at bounding box center [1238, 19] width 70 height 27
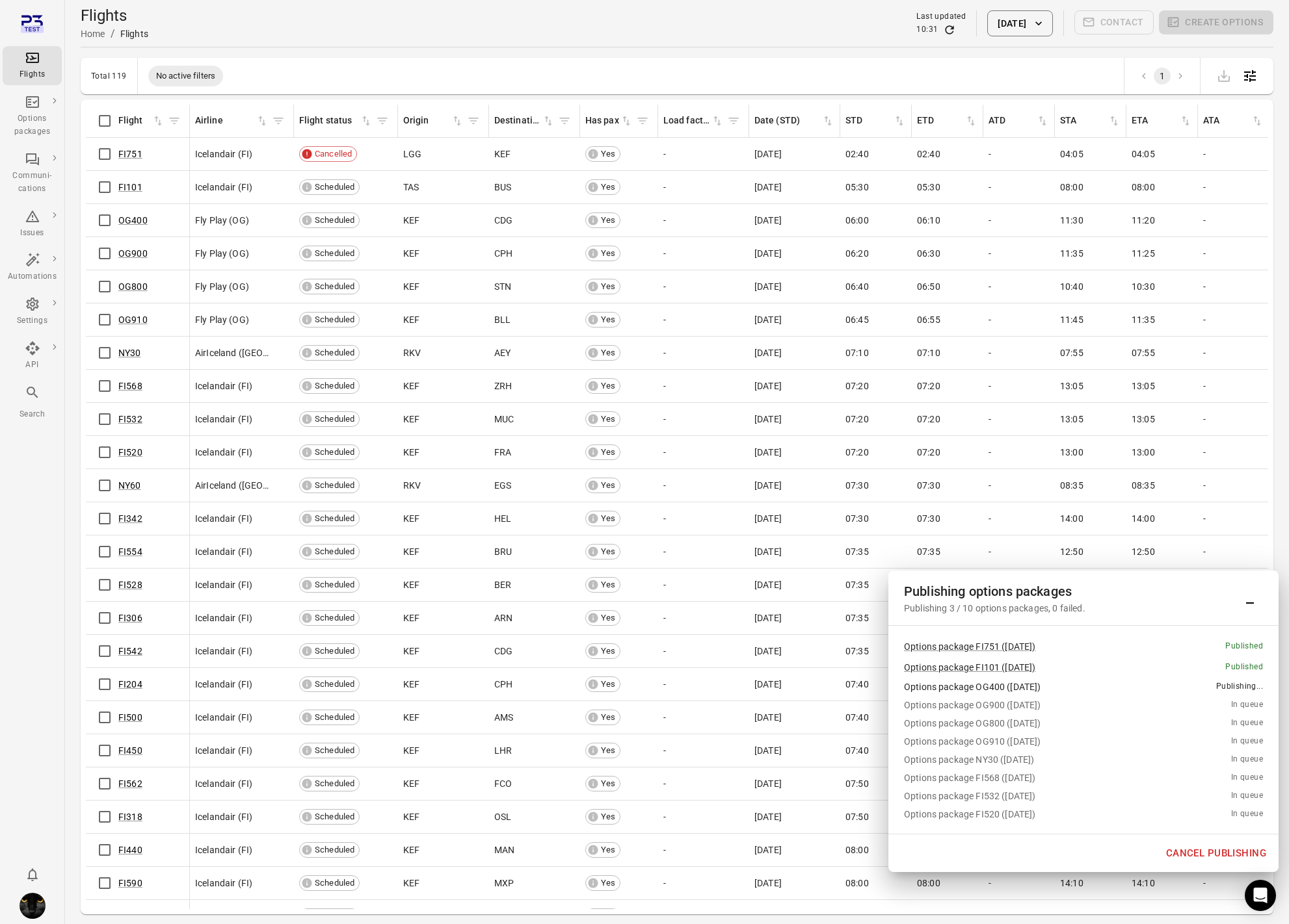
click at [1212, 852] on button "Cancel publishing" at bounding box center [1216, 854] width 114 height 27
click at [41, 123] on div "Options packages" at bounding box center [32, 125] width 49 height 26
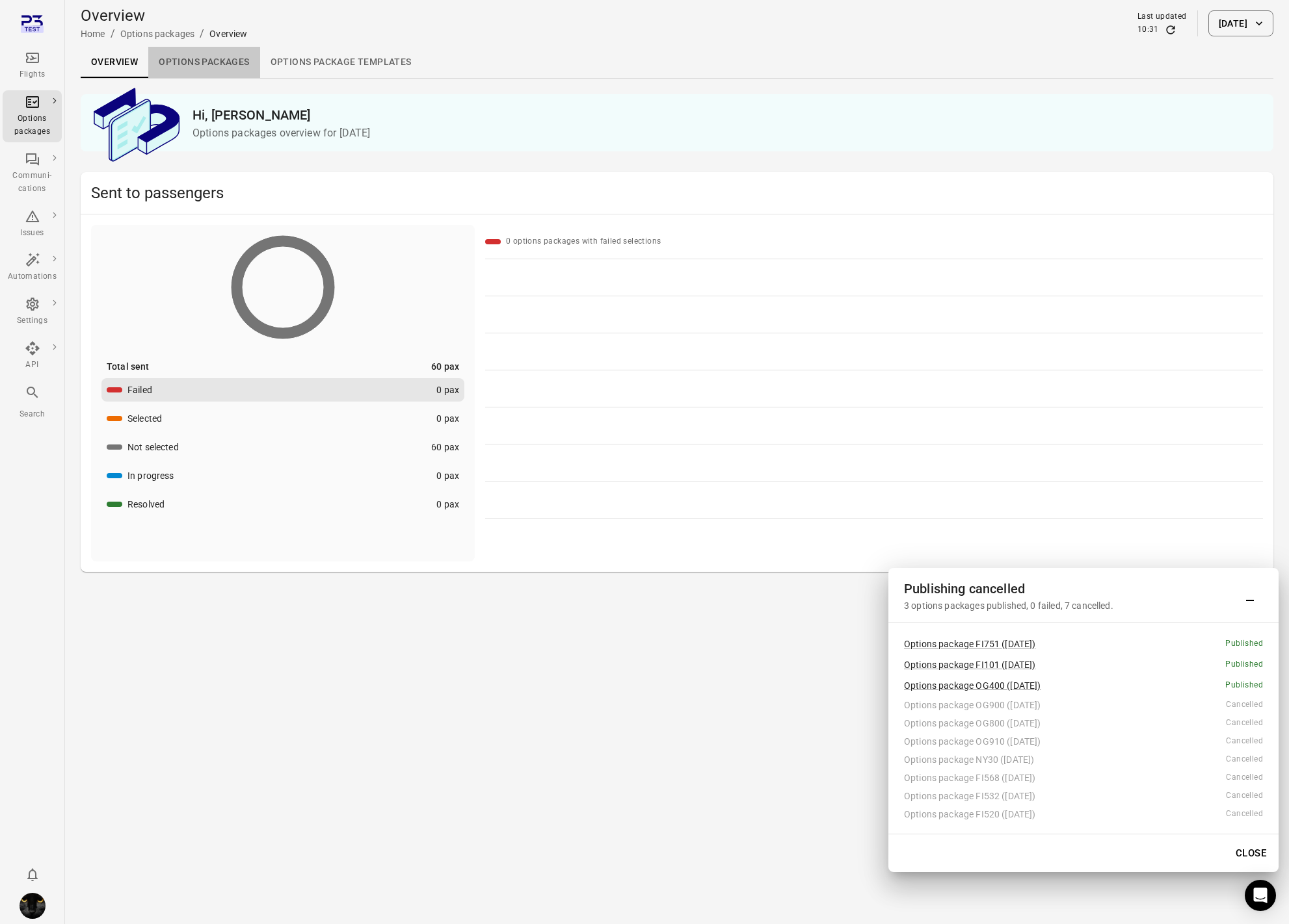
click at [222, 65] on link "Options packages" at bounding box center [204, 63] width 111 height 31
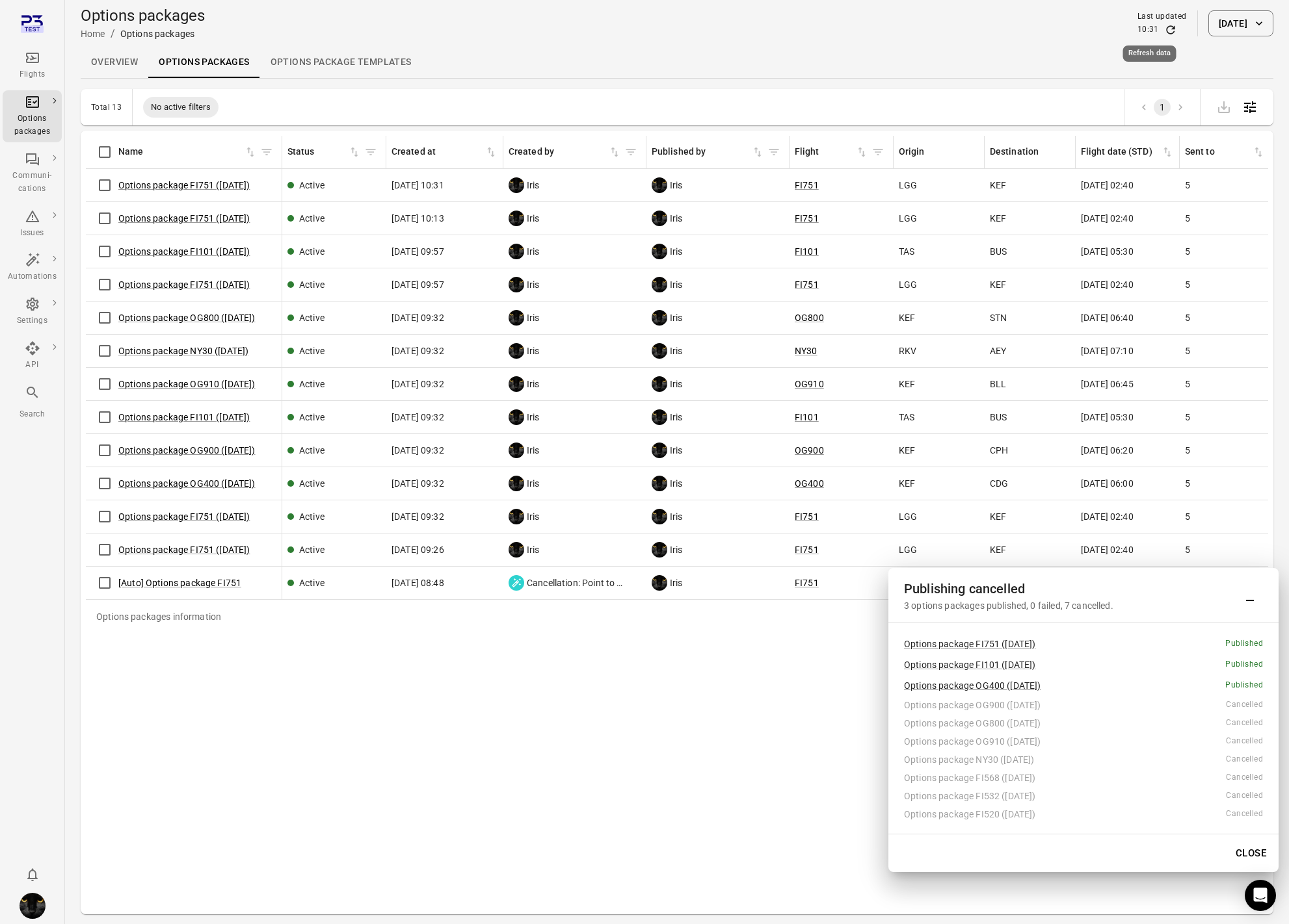
drag, startPoint x: 1147, startPoint y: 30, endPoint x: 1139, endPoint y: 31, distance: 8.1
click at [1164, 30] on icon "Refresh data" at bounding box center [1170, 29] width 13 height 13
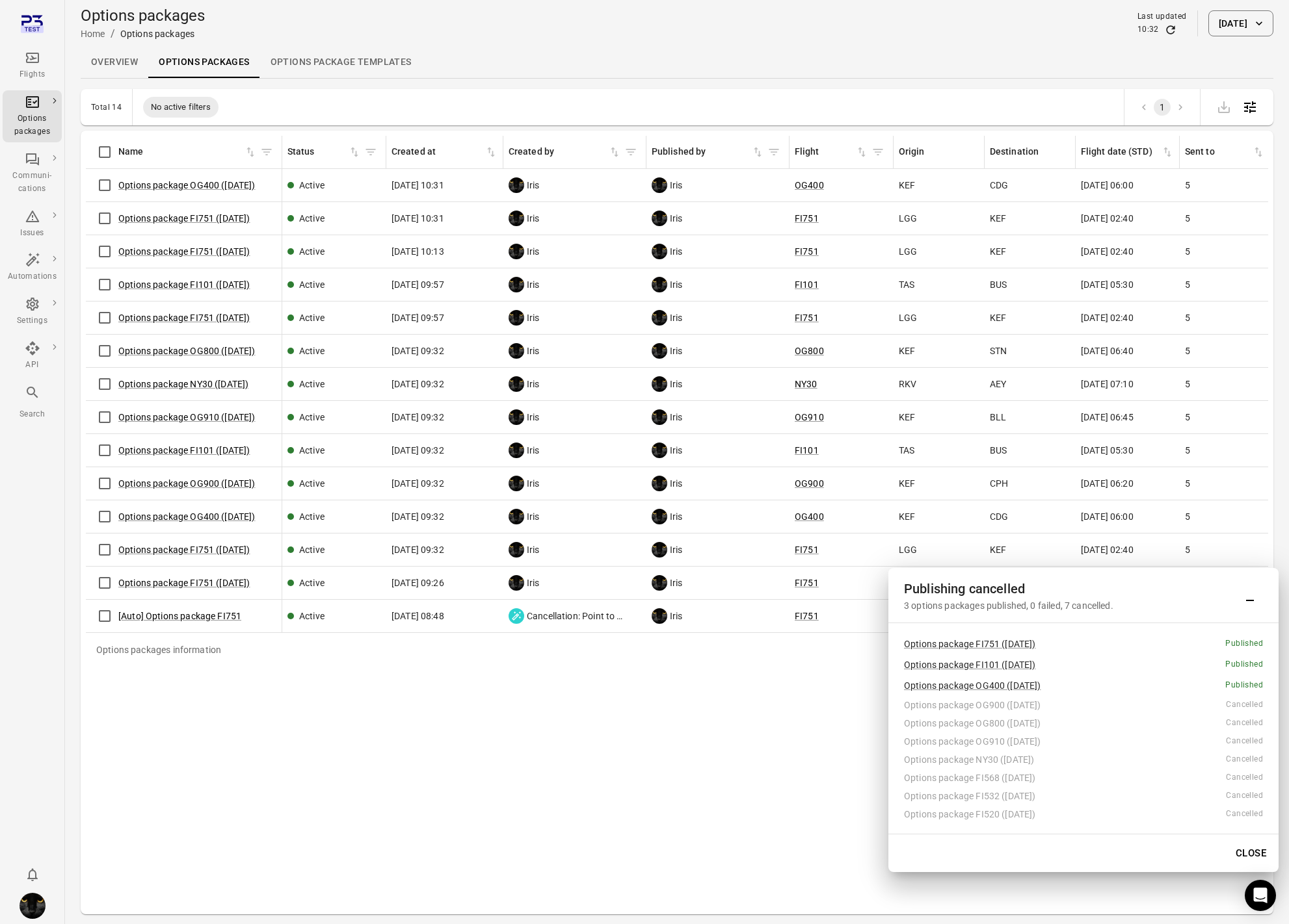
click at [1256, 850] on button "Close" at bounding box center [1251, 854] width 45 height 27
click at [1256, 850] on div "Options packages information Name Status Created at Created by Published by Fli…" at bounding box center [677, 523] width 1182 height 774
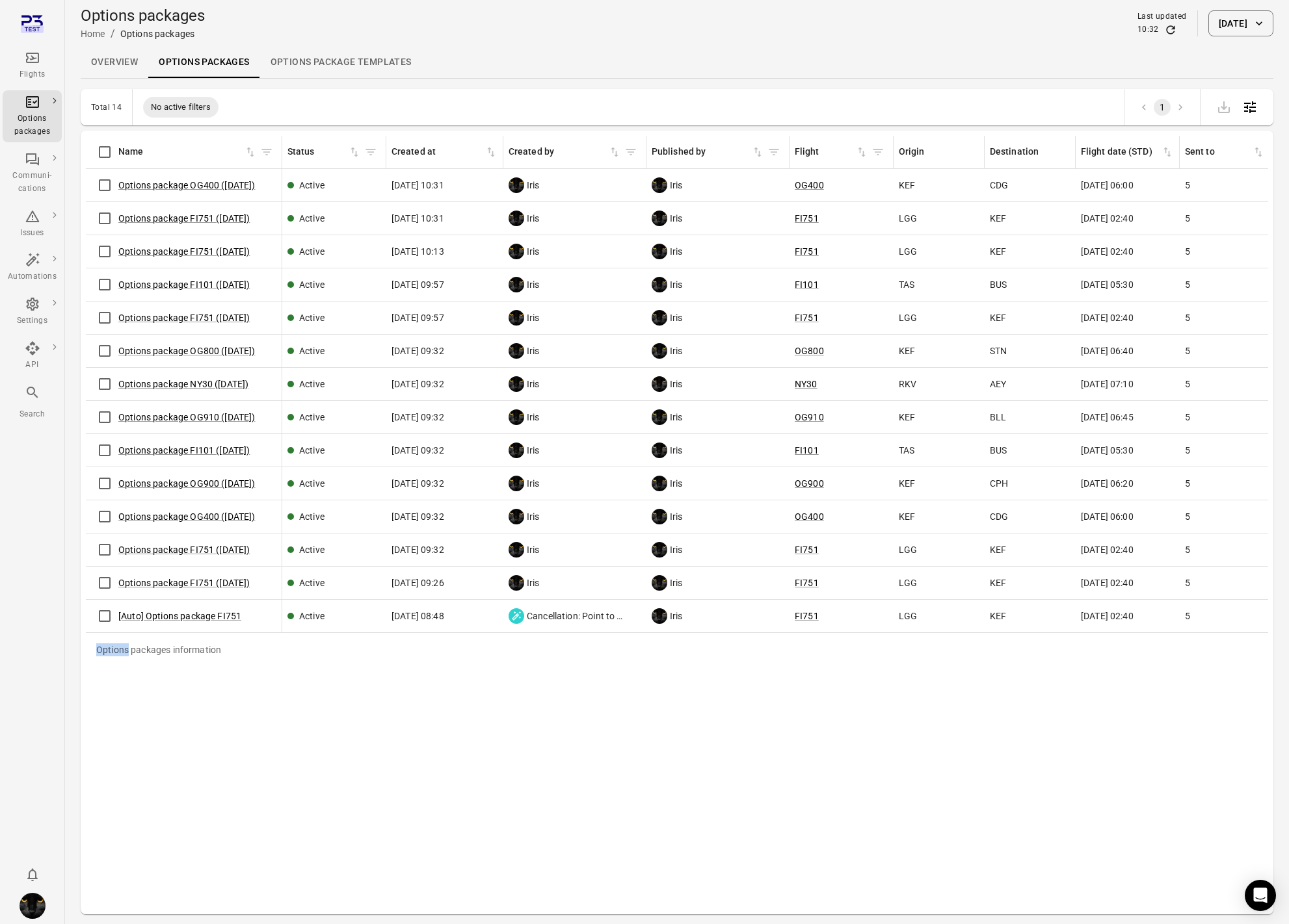
click at [46, 19] on link "Main navigation" at bounding box center [32, 24] width 60 height 33
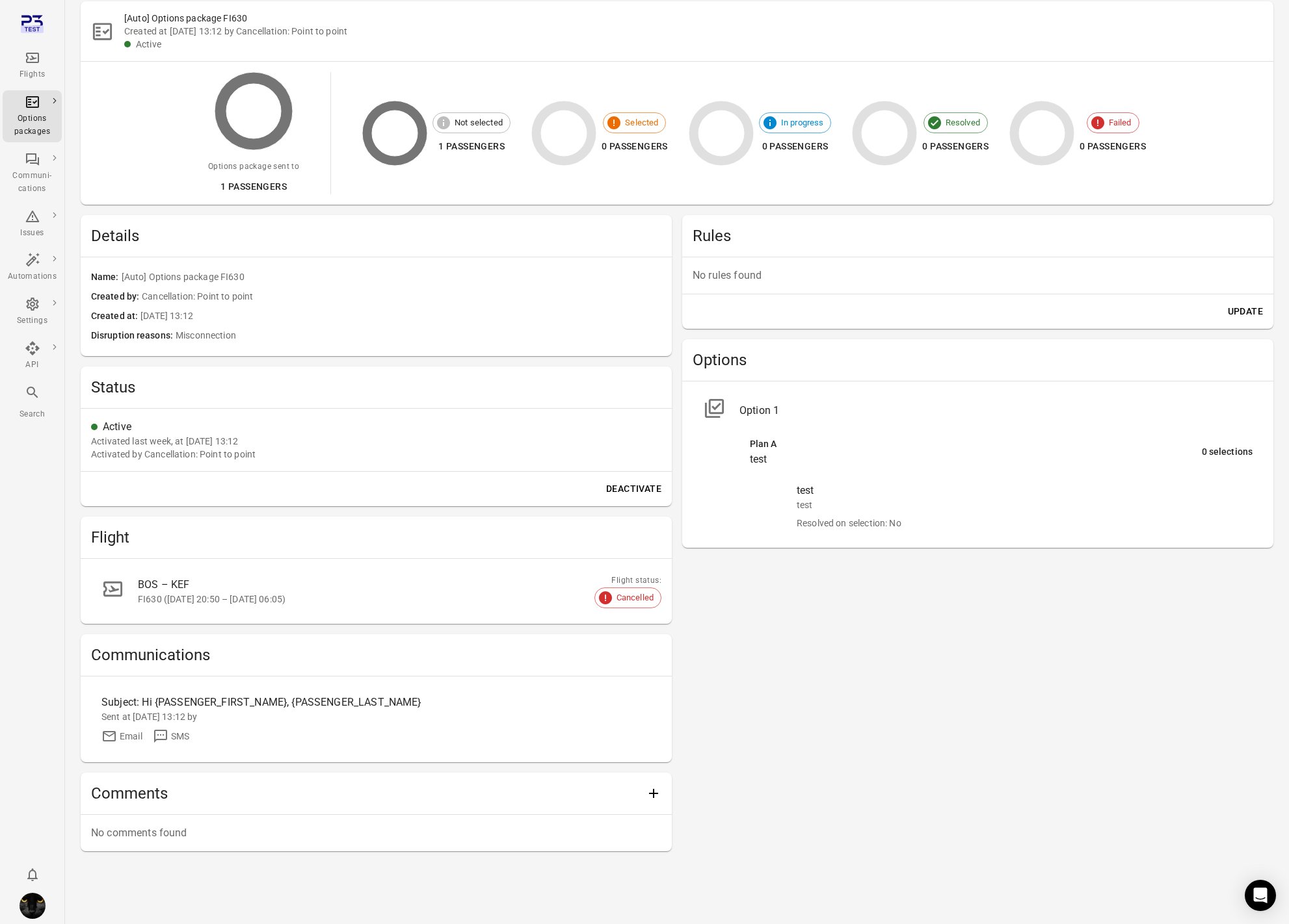
scroll to position [81, 0]
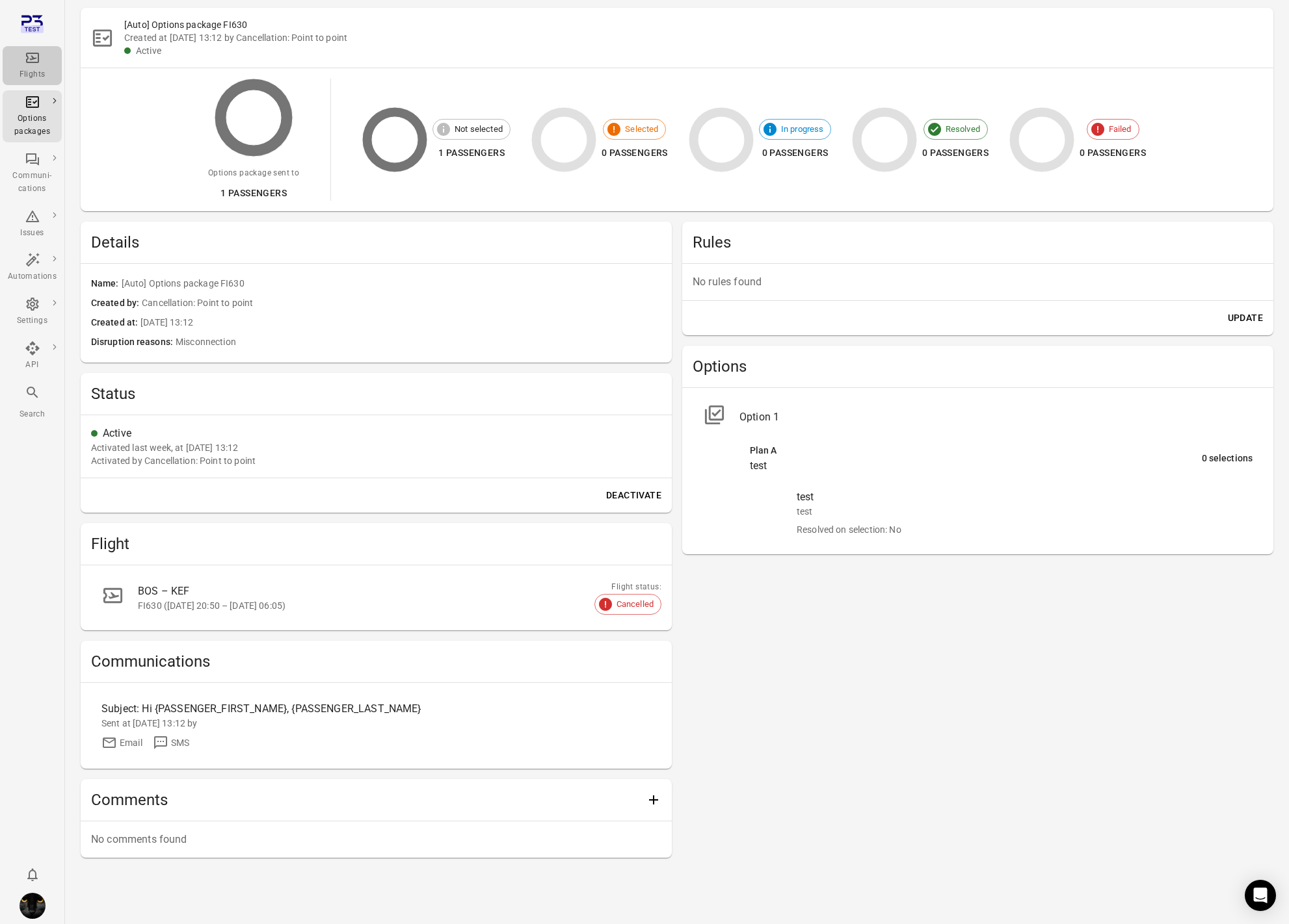
click at [36, 67] on div "Flights" at bounding box center [32, 65] width 49 height 31
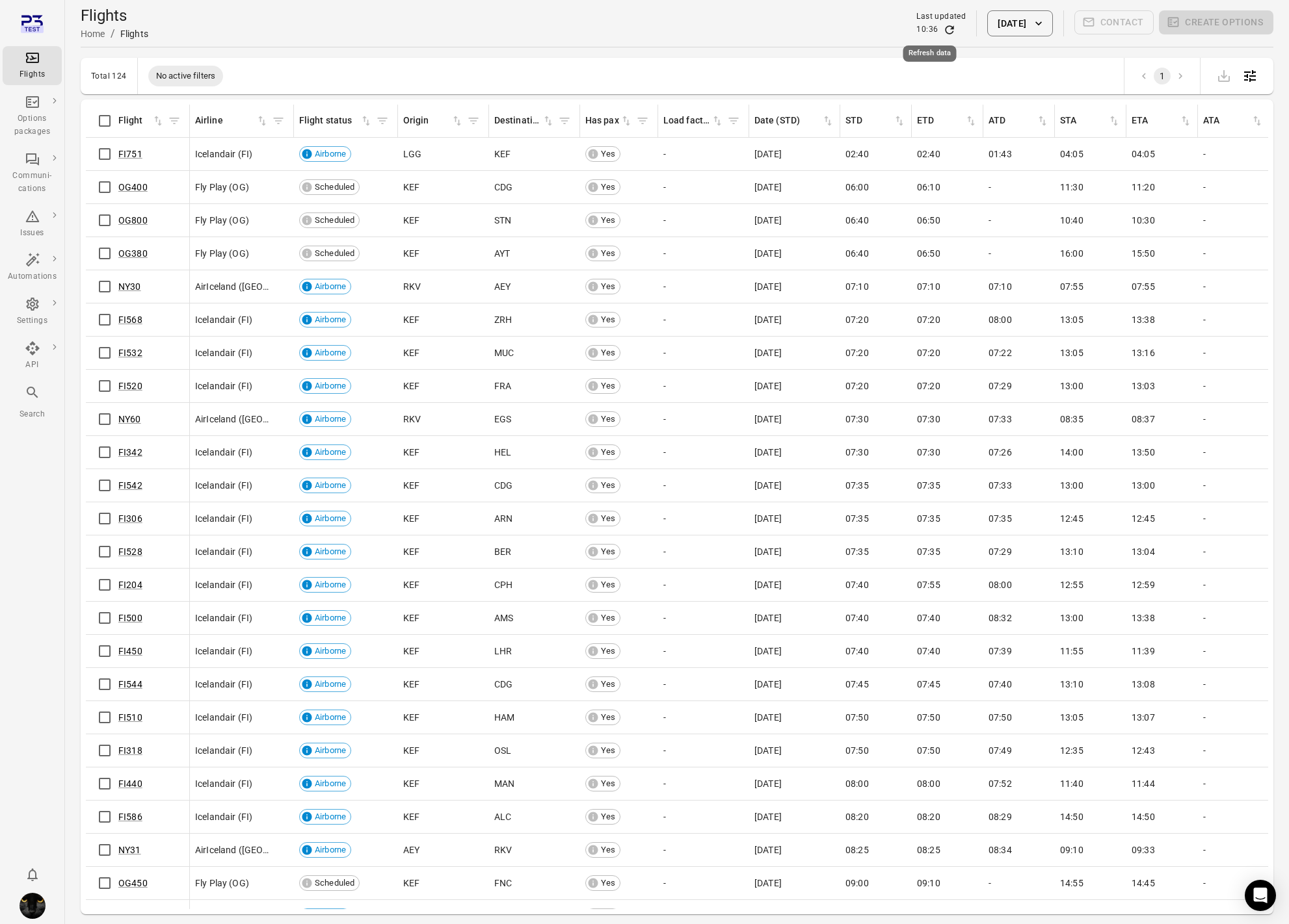
click at [943, 30] on icon "Refresh data" at bounding box center [949, 29] width 13 height 13
click at [40, 227] on div "Issues" at bounding box center [32, 232] width 49 height 13
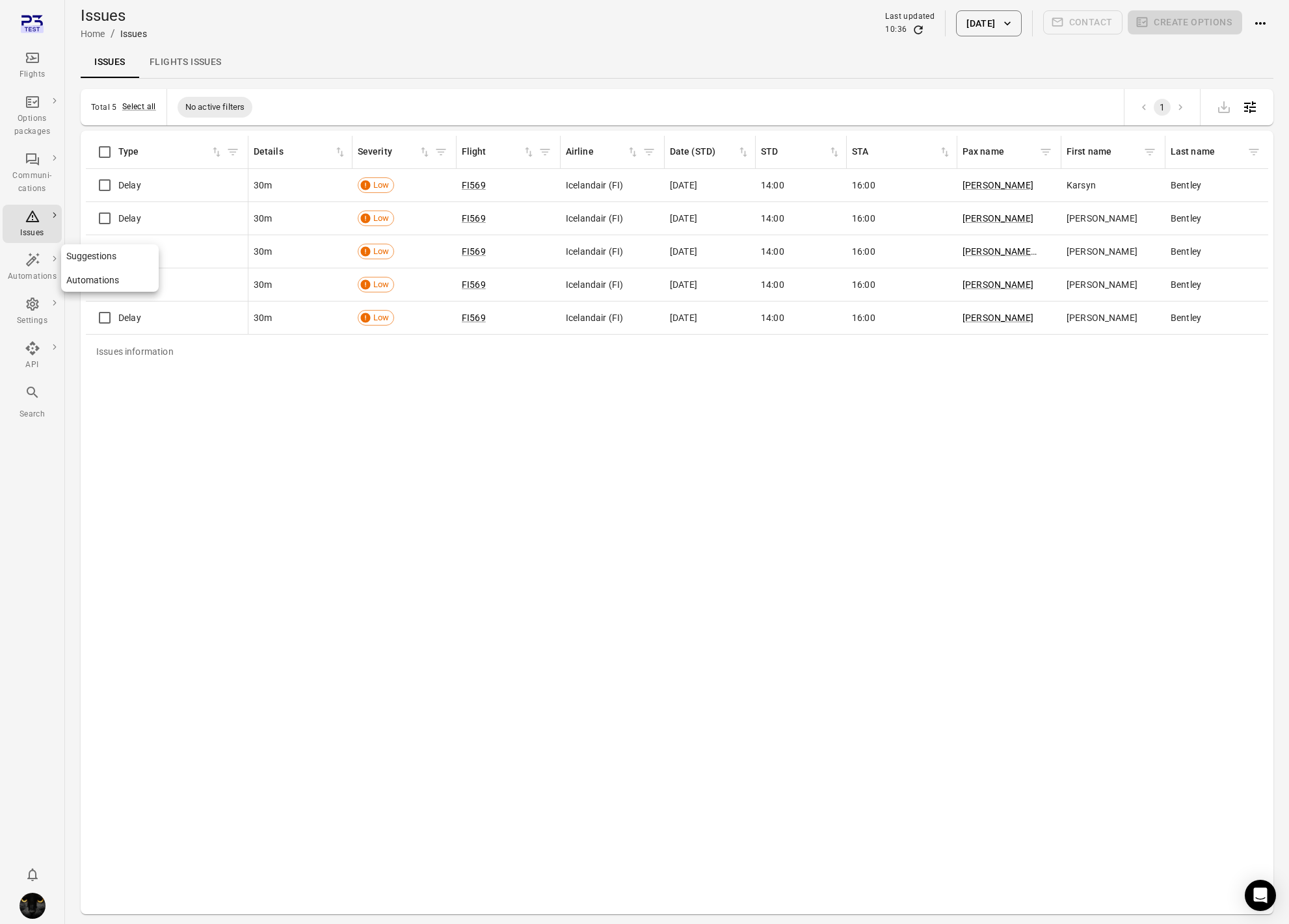
click at [37, 268] on div "Automations" at bounding box center [32, 268] width 49 height 31
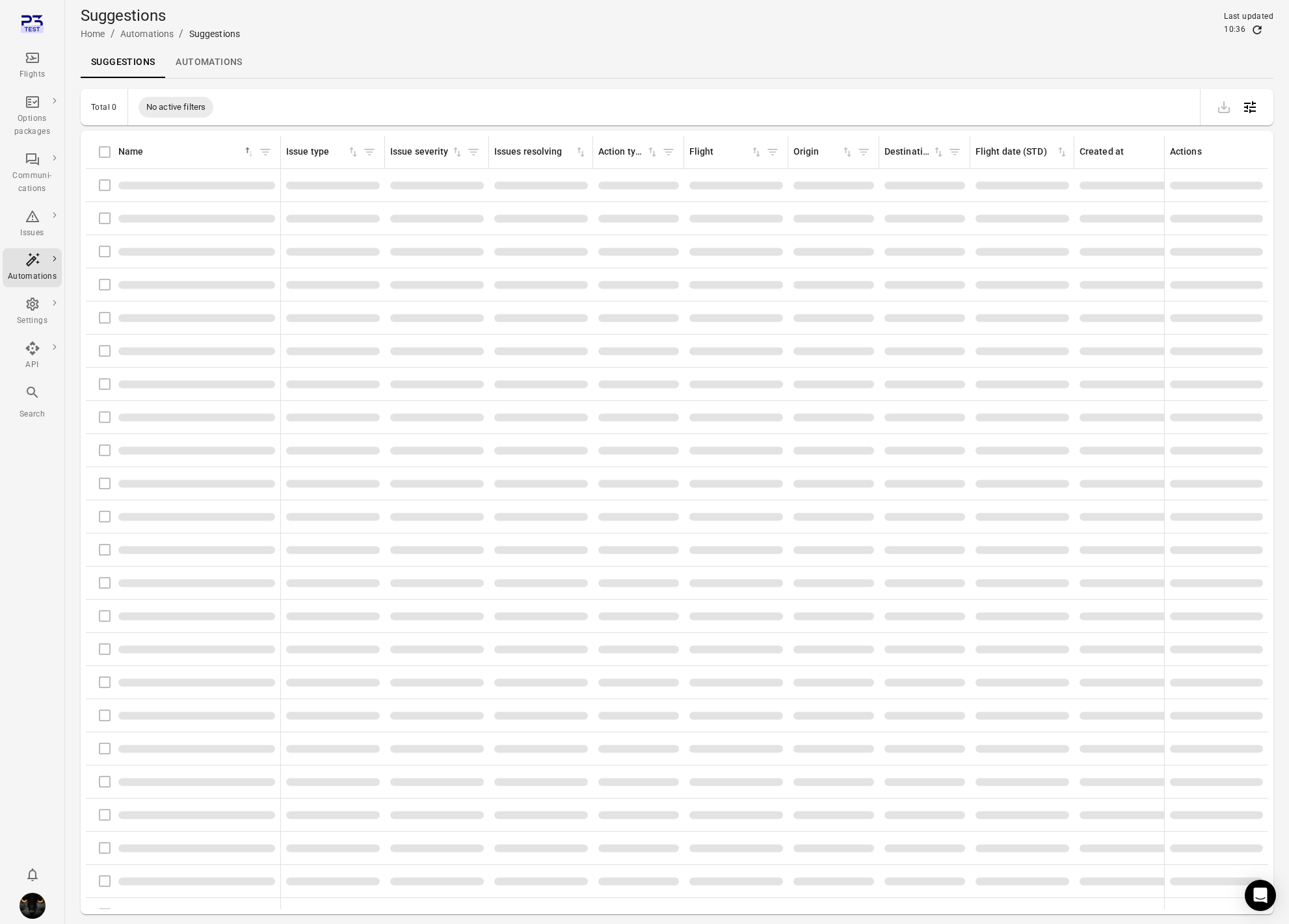
click at [225, 47] on link "Automations" at bounding box center [208, 63] width 87 height 31
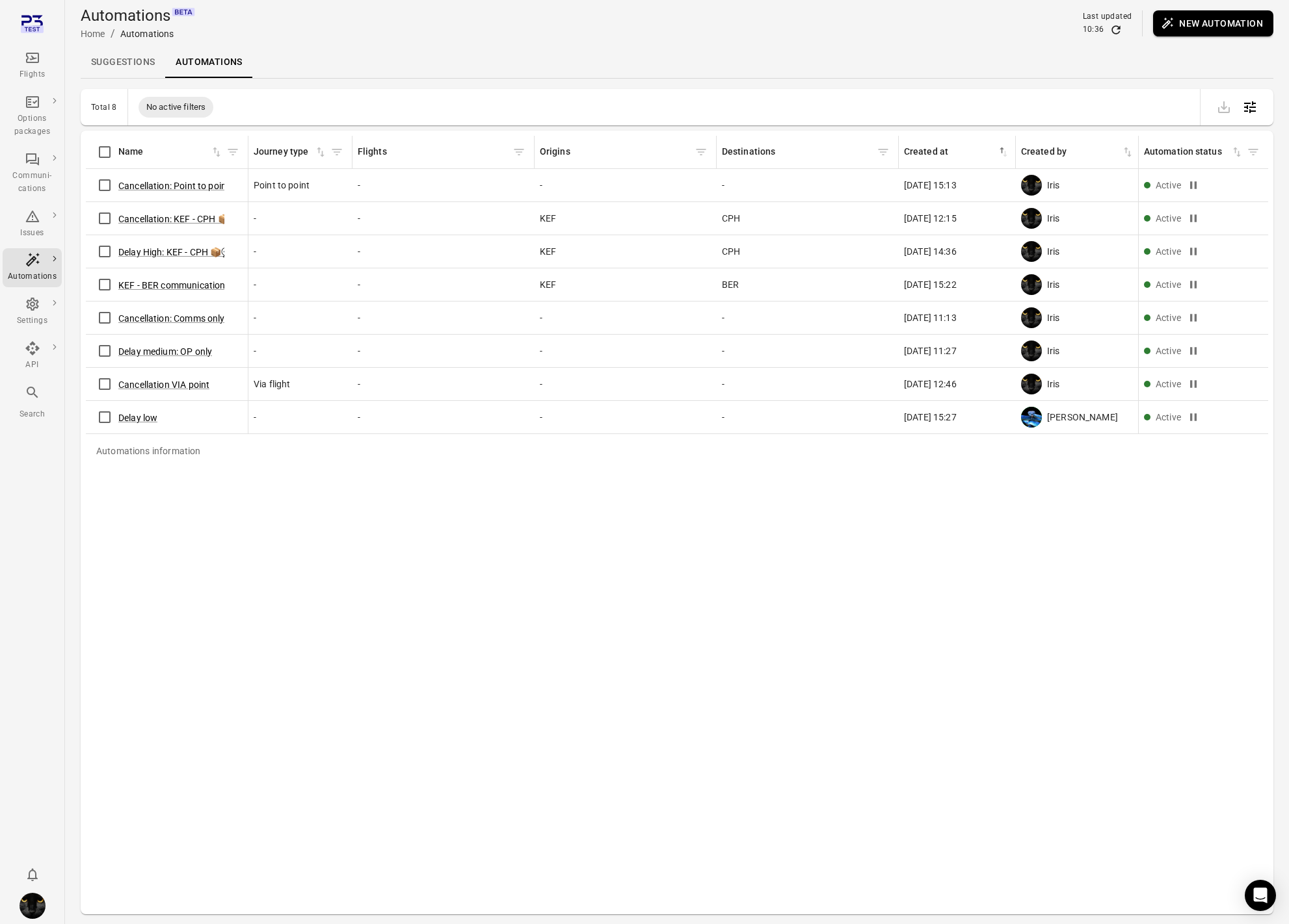
click at [96, 62] on link "Suggestions" at bounding box center [123, 63] width 84 height 31
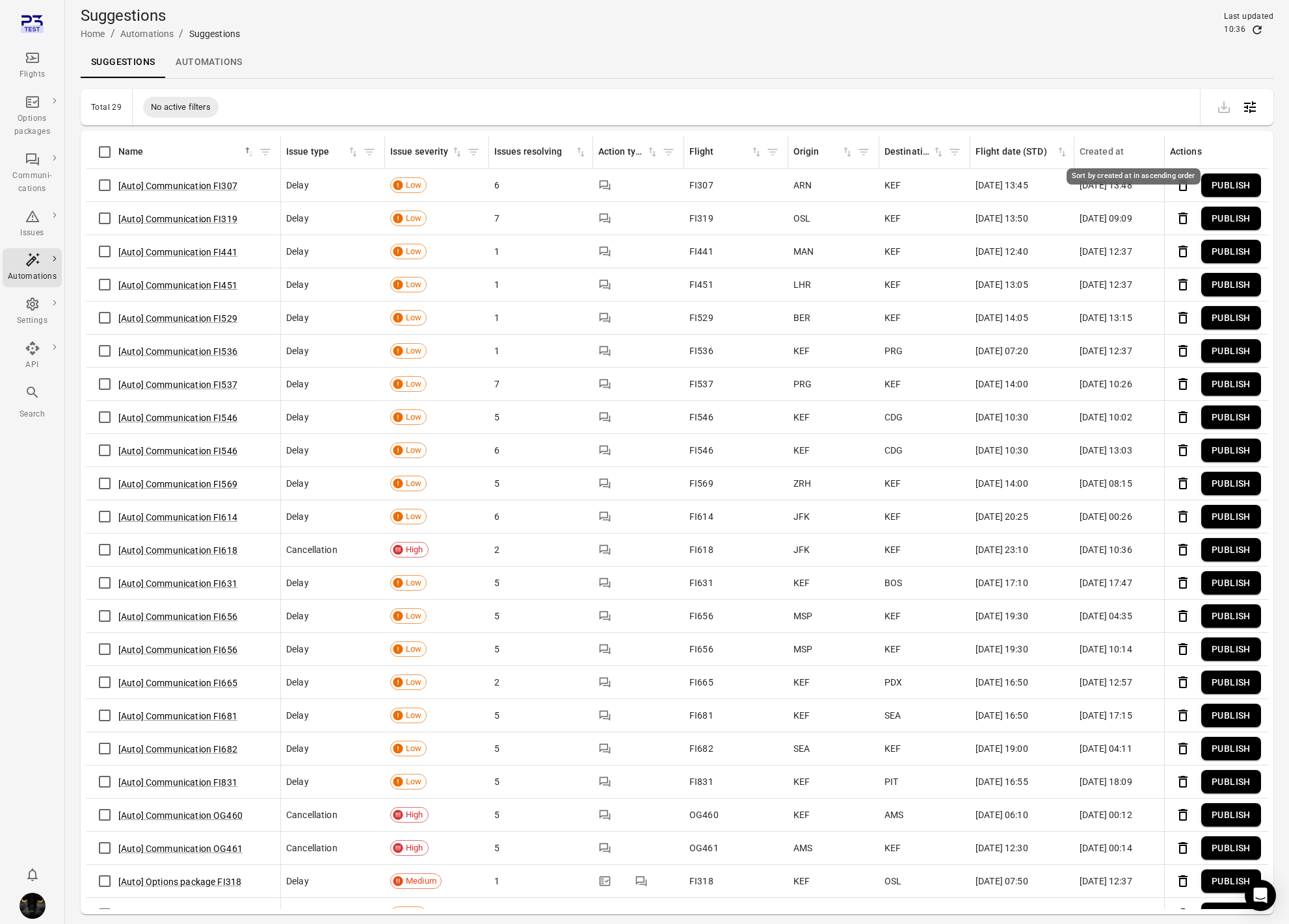
click at [1115, 153] on div "Created at" at bounding box center [1125, 151] width 93 height 15
click at [1111, 154] on div "Created at" at bounding box center [1125, 151] width 93 height 15
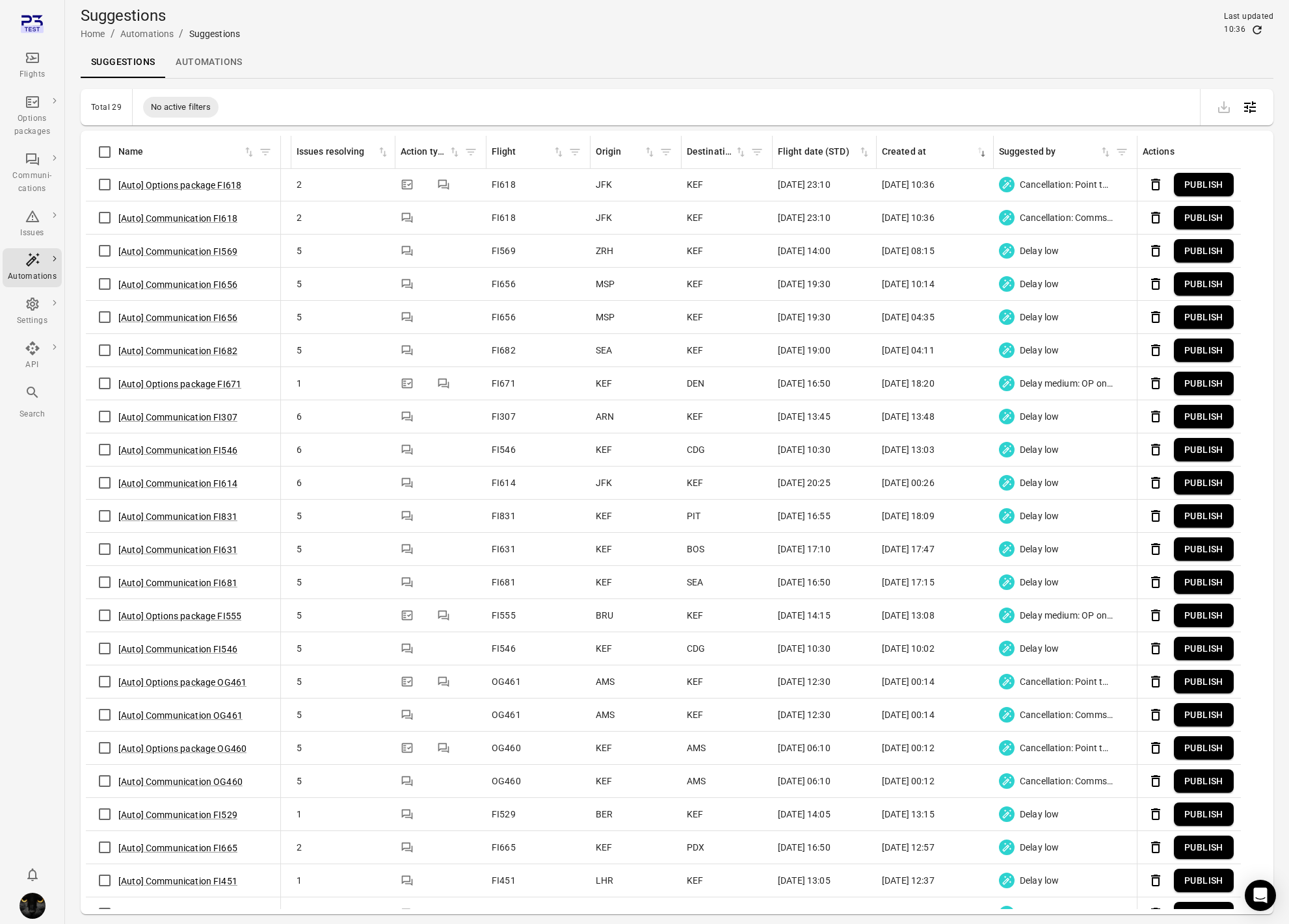
scroll to position [1, 236]
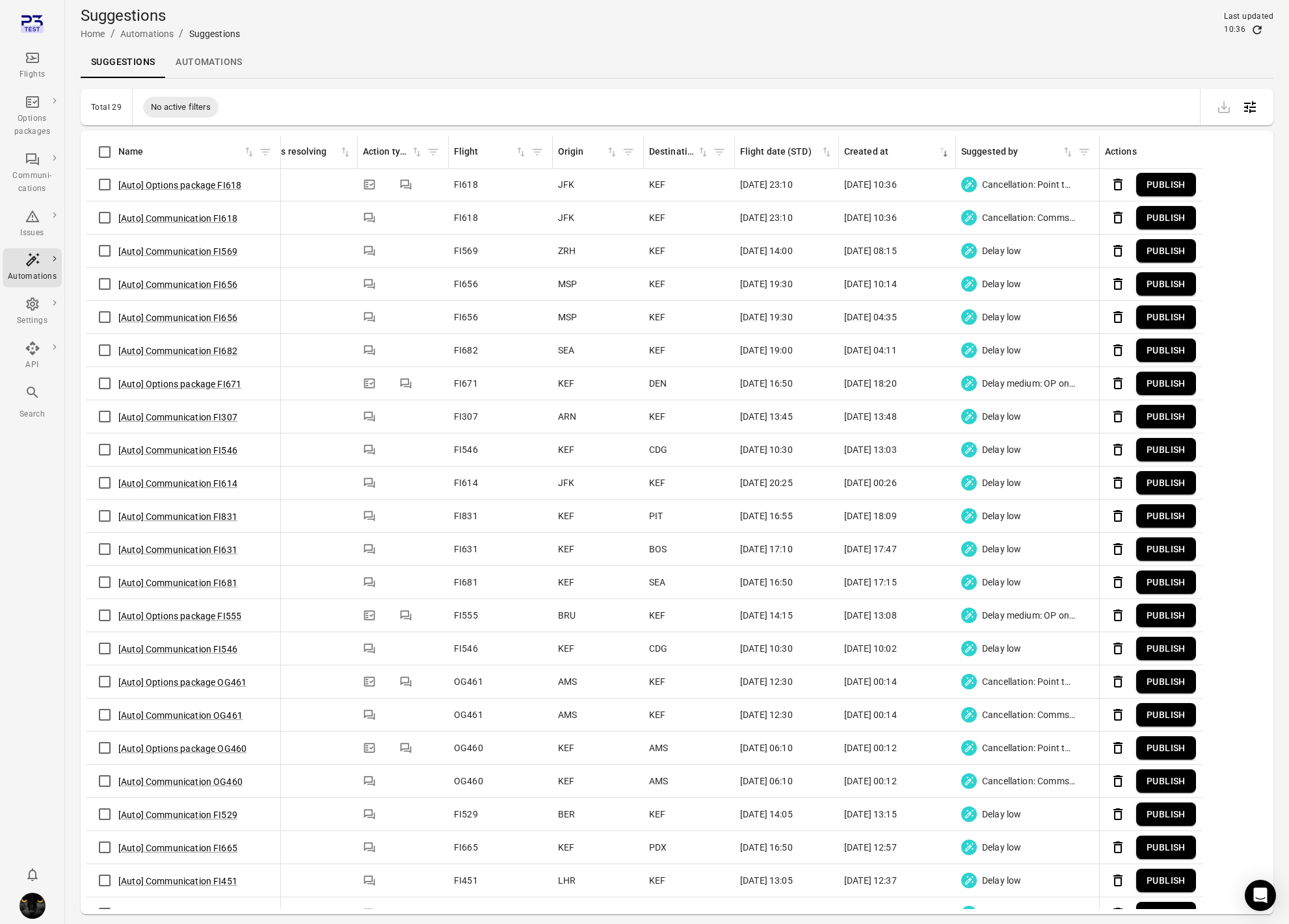
click at [1152, 188] on button "Publish" at bounding box center [1165, 185] width 60 height 24
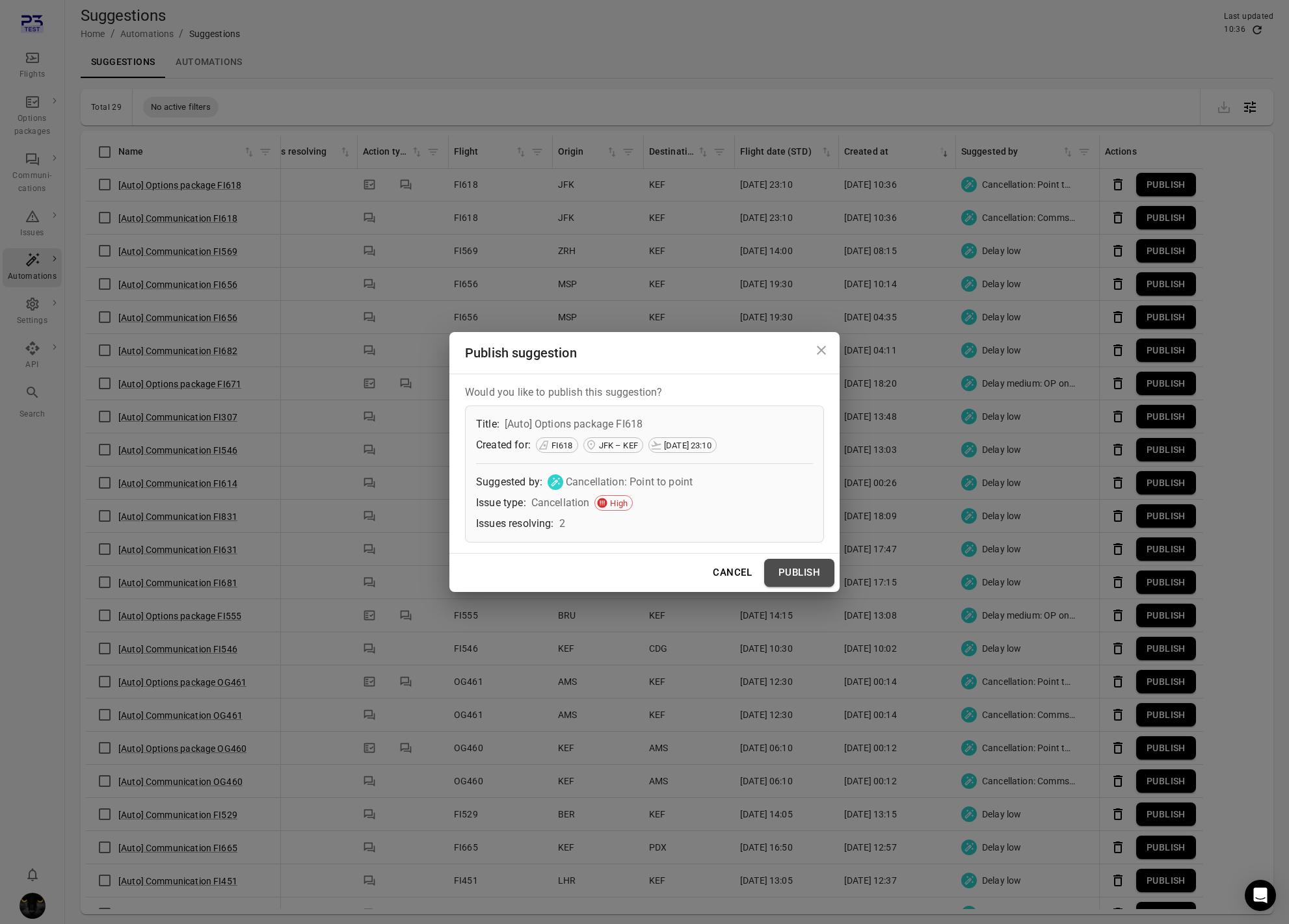
click at [791, 577] on button "Publish" at bounding box center [799, 572] width 70 height 27
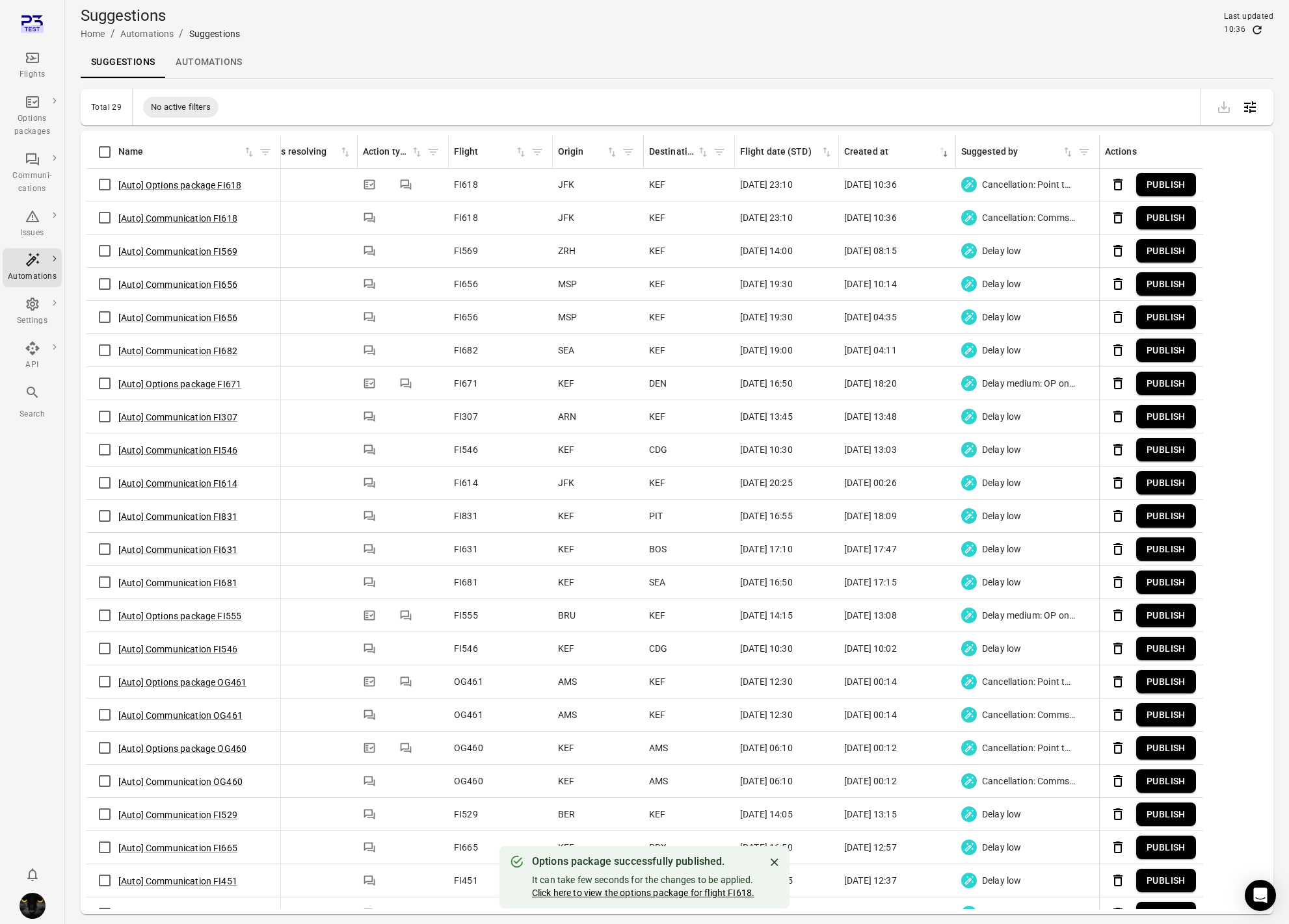
click at [653, 895] on link "Click here to view the options package for flight FI618." at bounding box center [643, 893] width 223 height 11
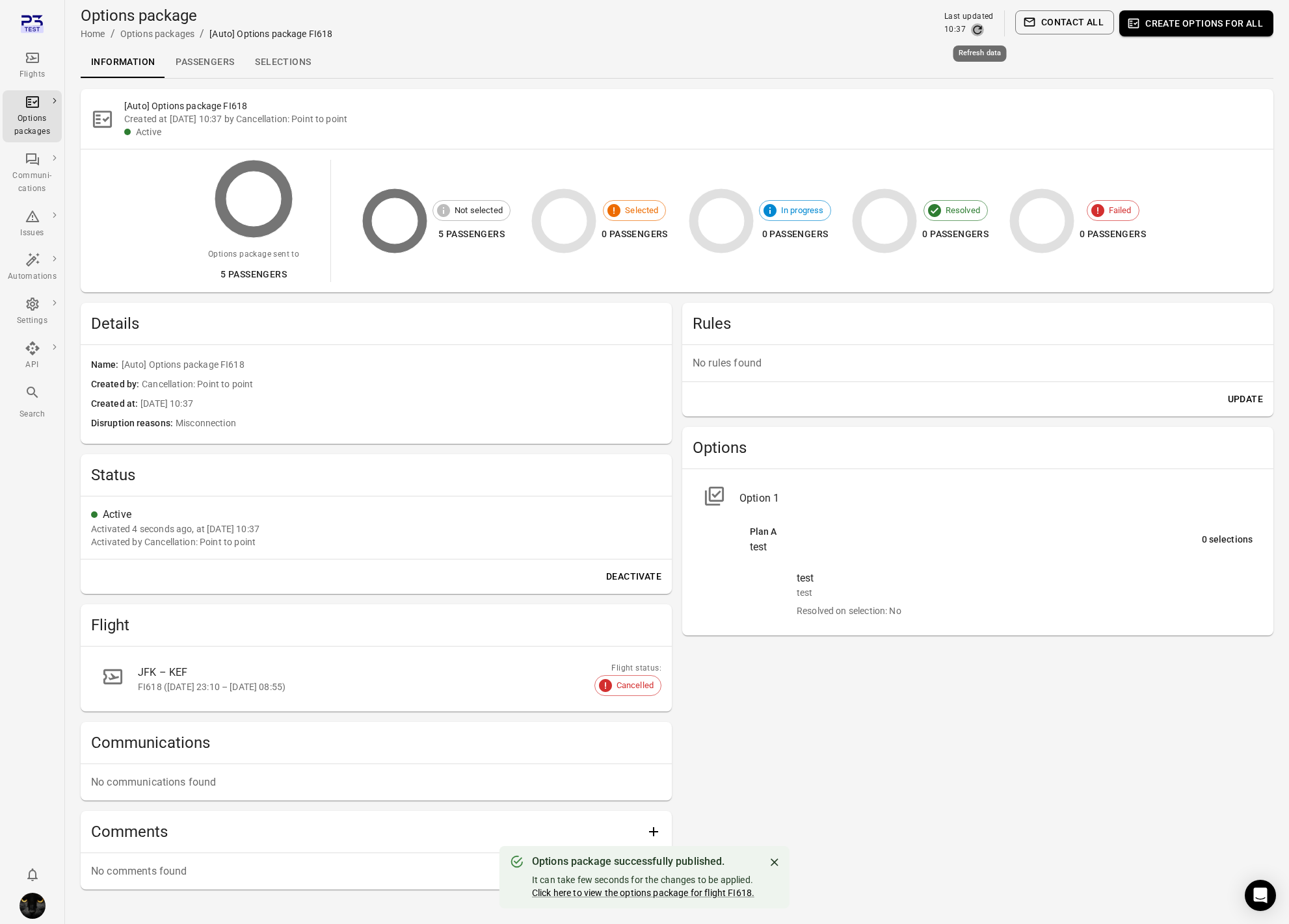
click at [980, 24] on icon "Refresh data" at bounding box center [976, 29] width 13 height 13
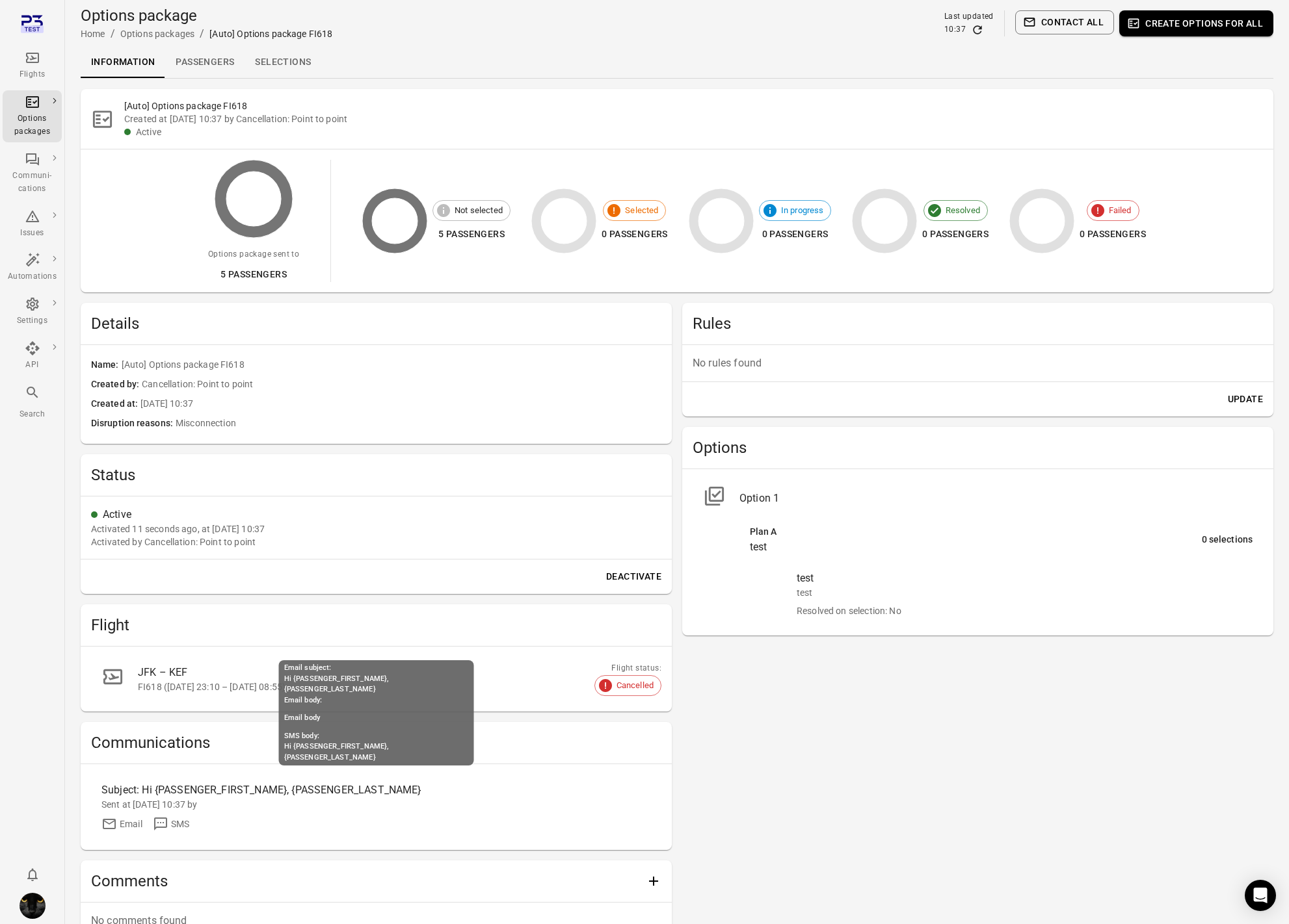
click at [326, 784] on div "Subject: Hi {PASSENGER_FIRST_NAME}, {PASSENGER_LAST_NAME}" at bounding box center [308, 790] width 412 height 16
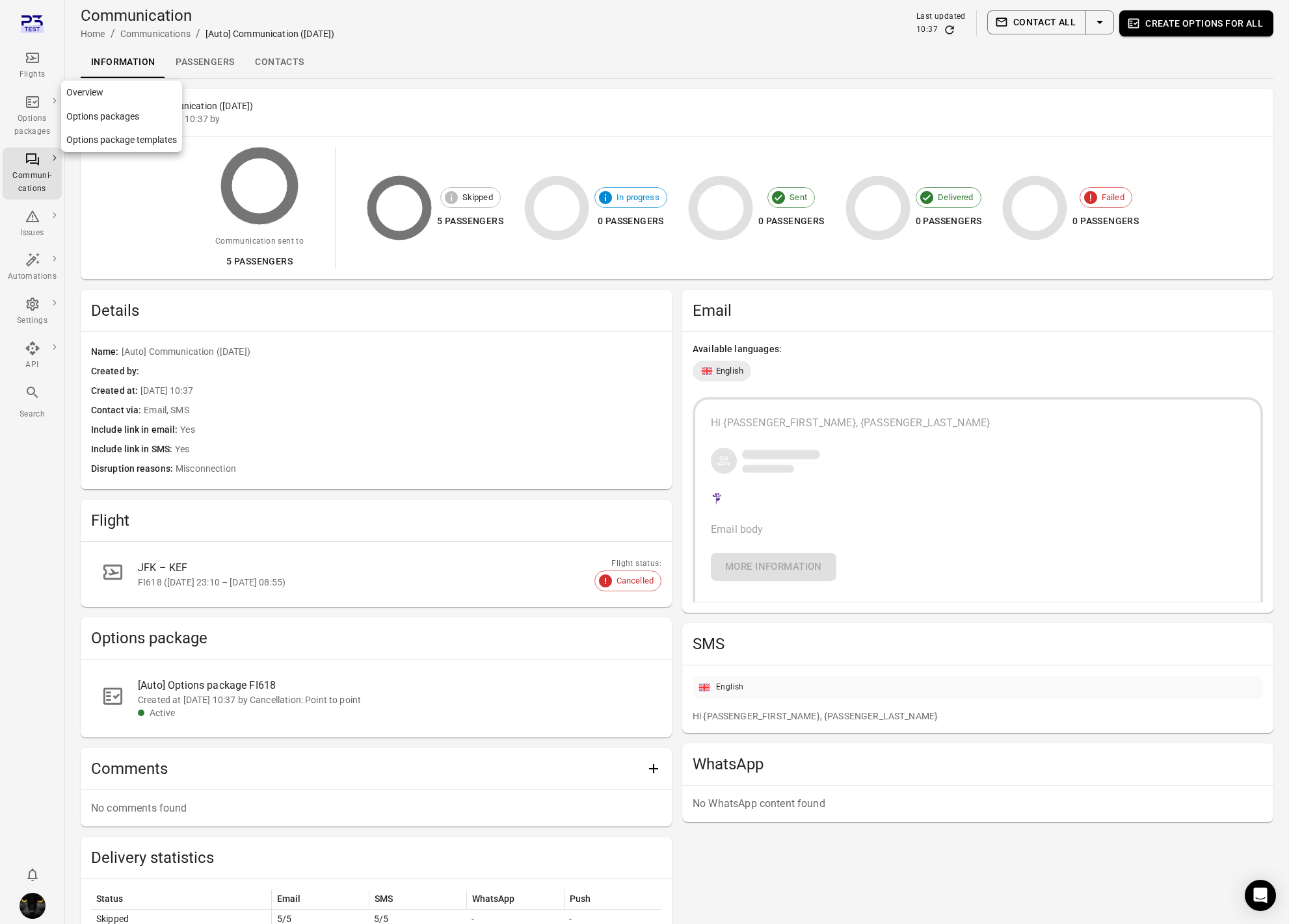
click at [40, 113] on div "Options packages" at bounding box center [32, 125] width 49 height 26
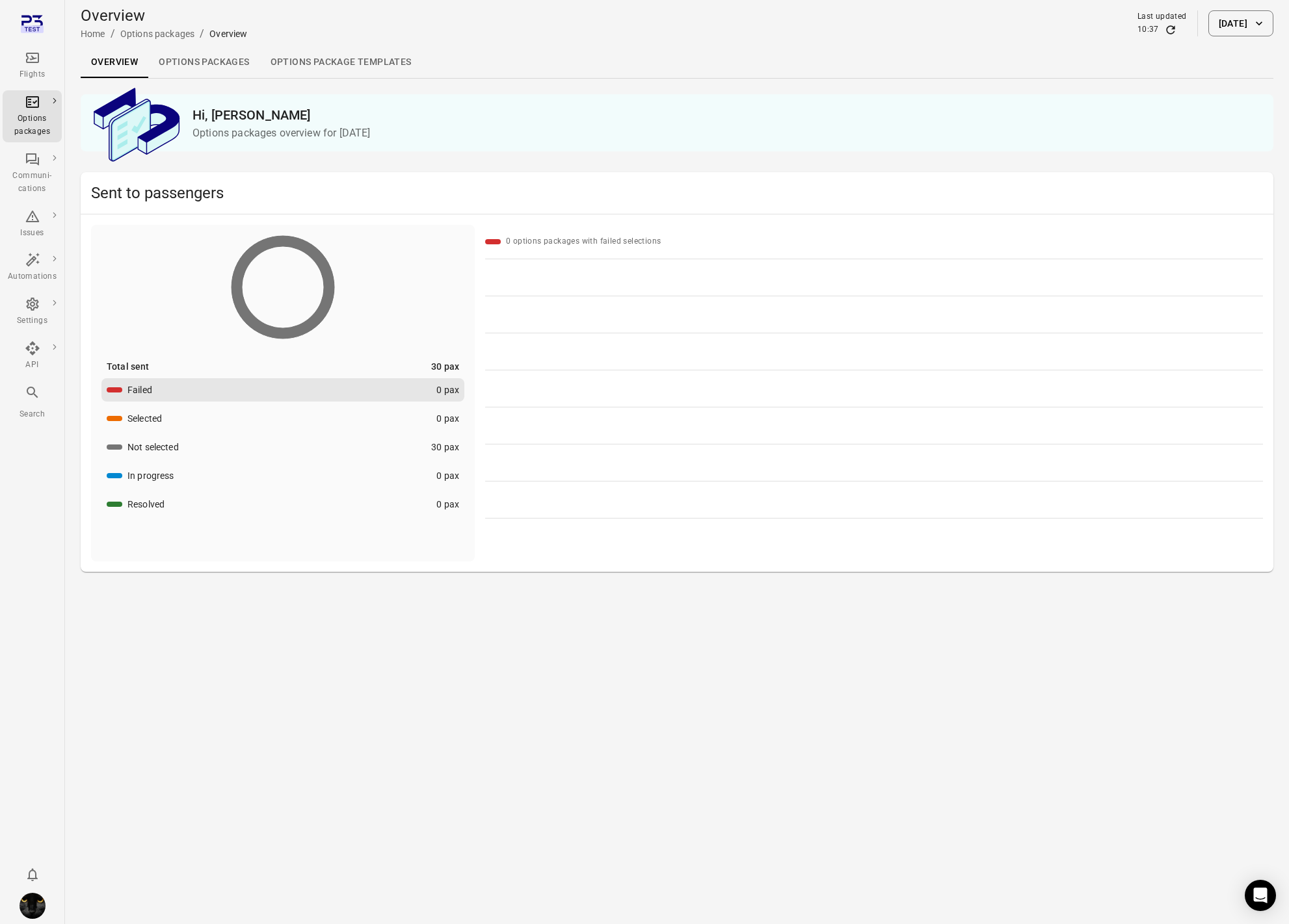
click at [213, 68] on link "Options packages" at bounding box center [204, 63] width 111 height 31
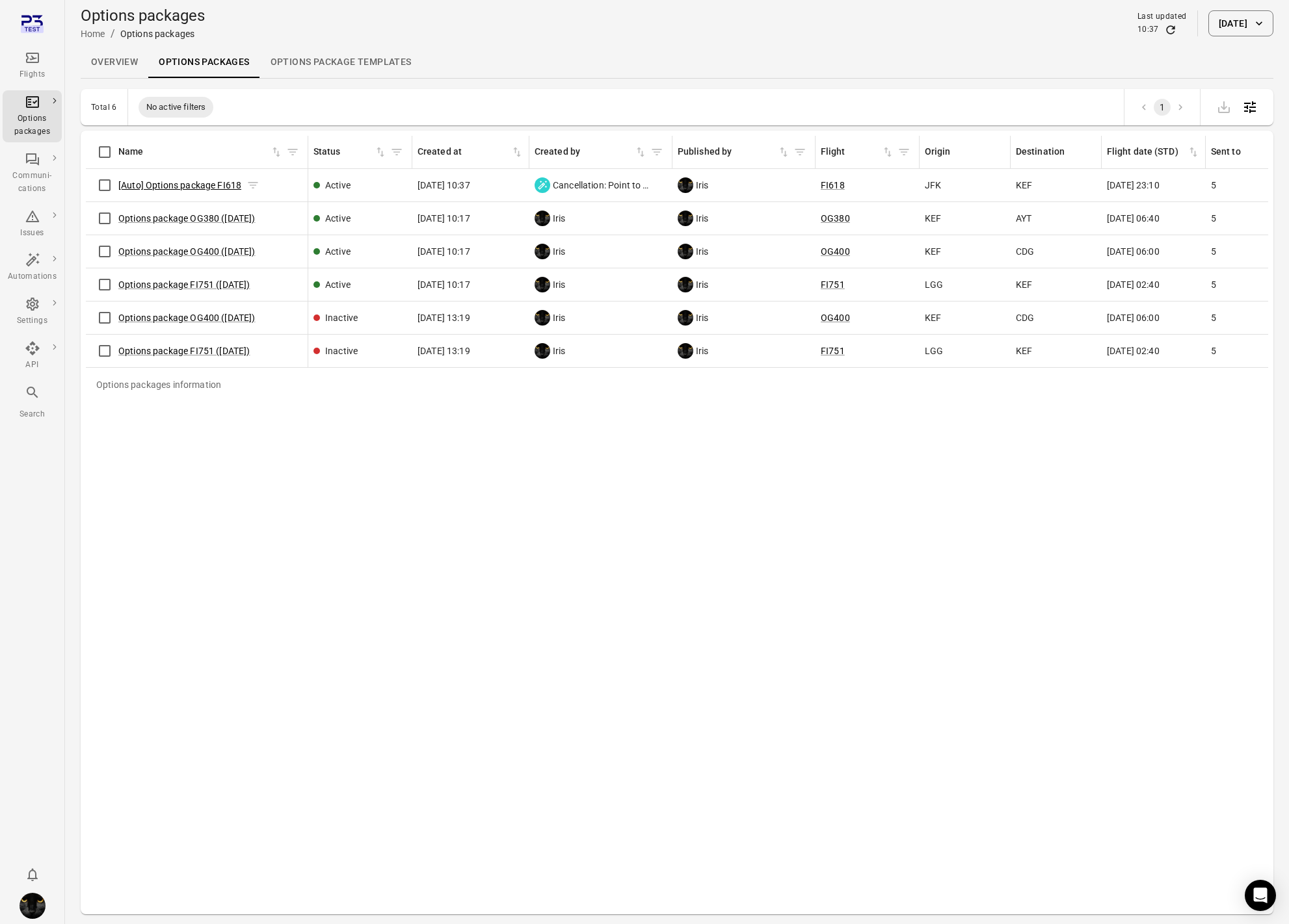
click at [221, 184] on link "[Auto] Options package FI618" at bounding box center [180, 185] width 123 height 11
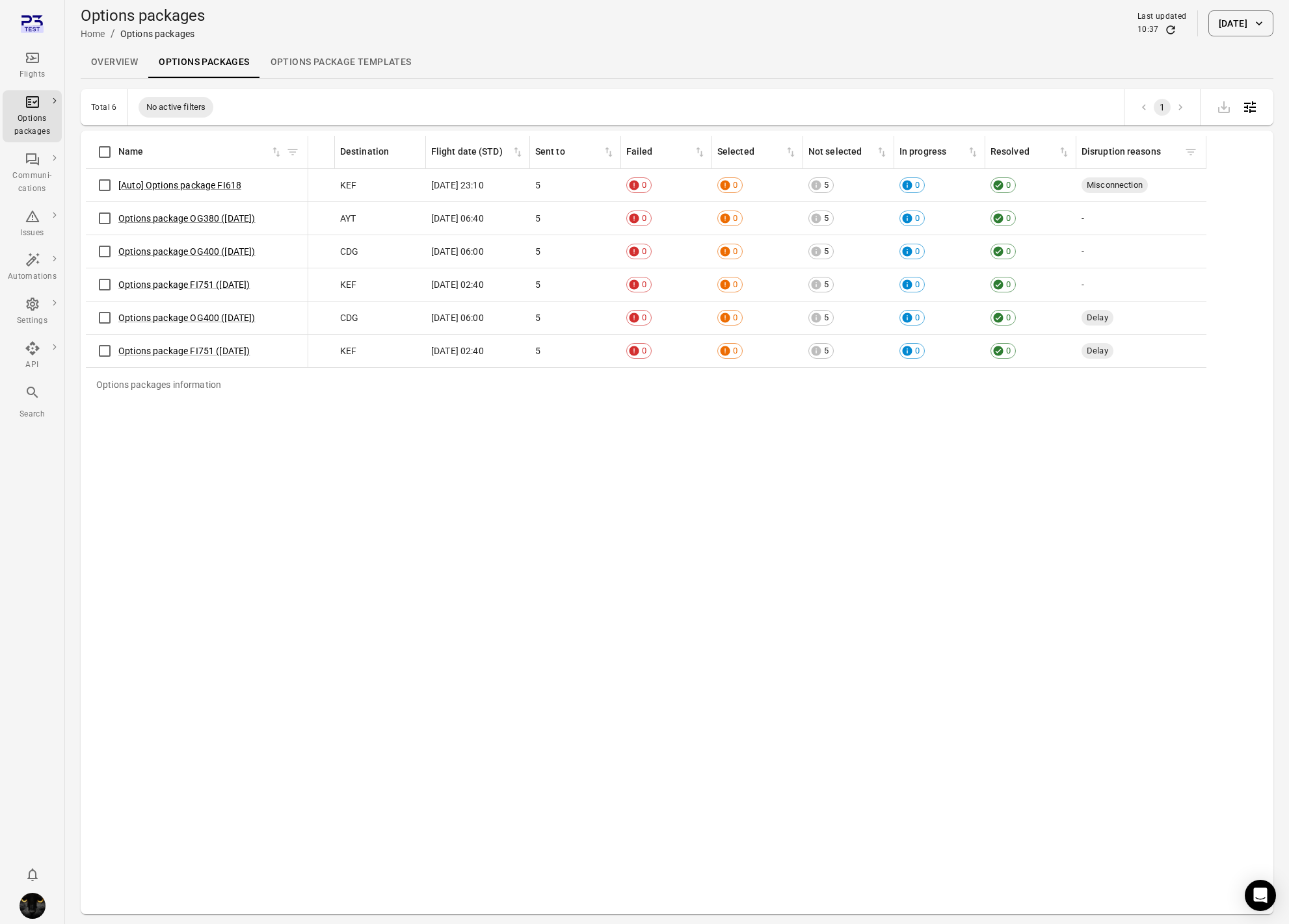
scroll to position [0, 679]
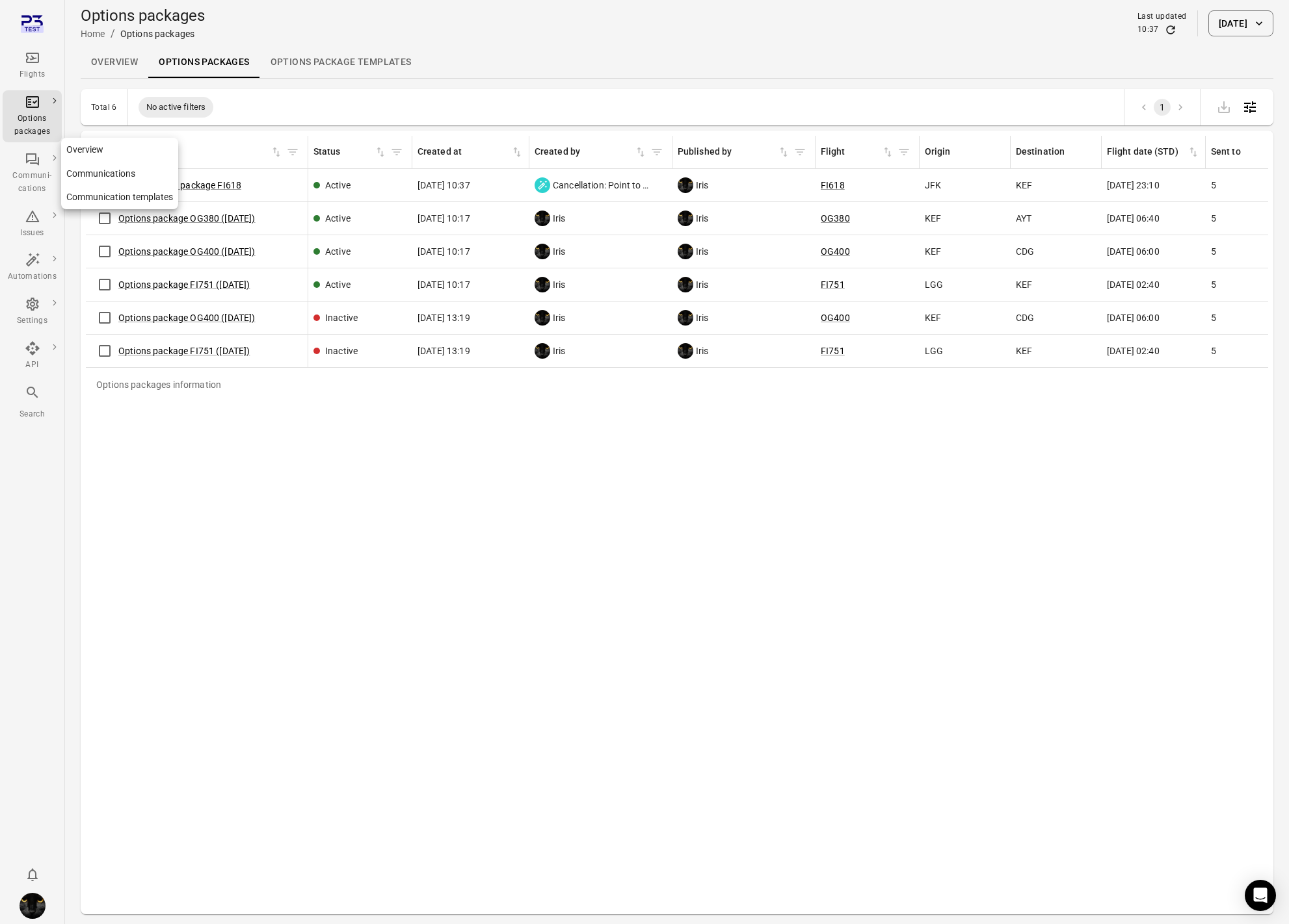
click at [33, 160] on icon "Main navigation" at bounding box center [32, 159] width 16 height 16
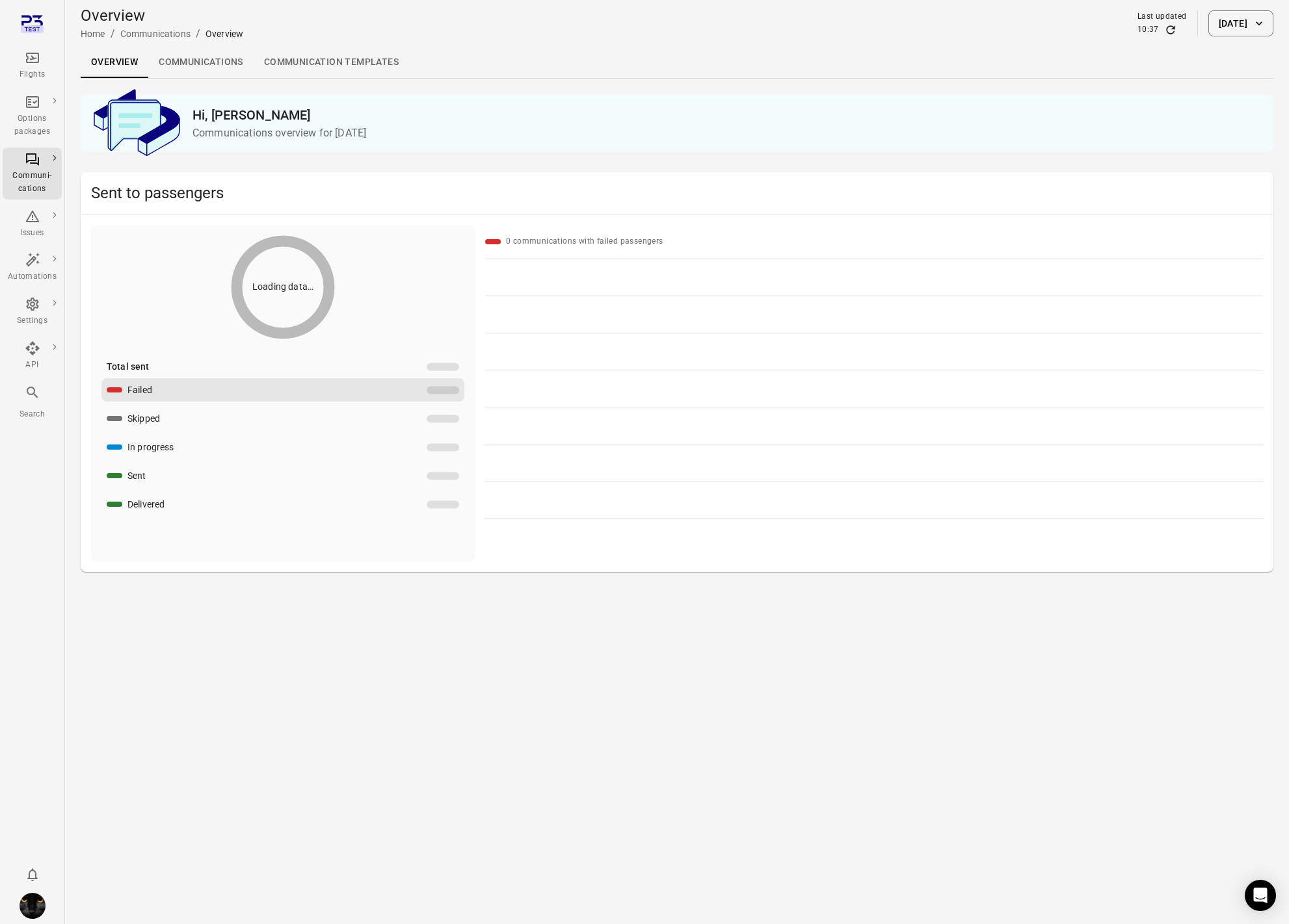
click at [195, 61] on link "Communications" at bounding box center [201, 63] width 106 height 31
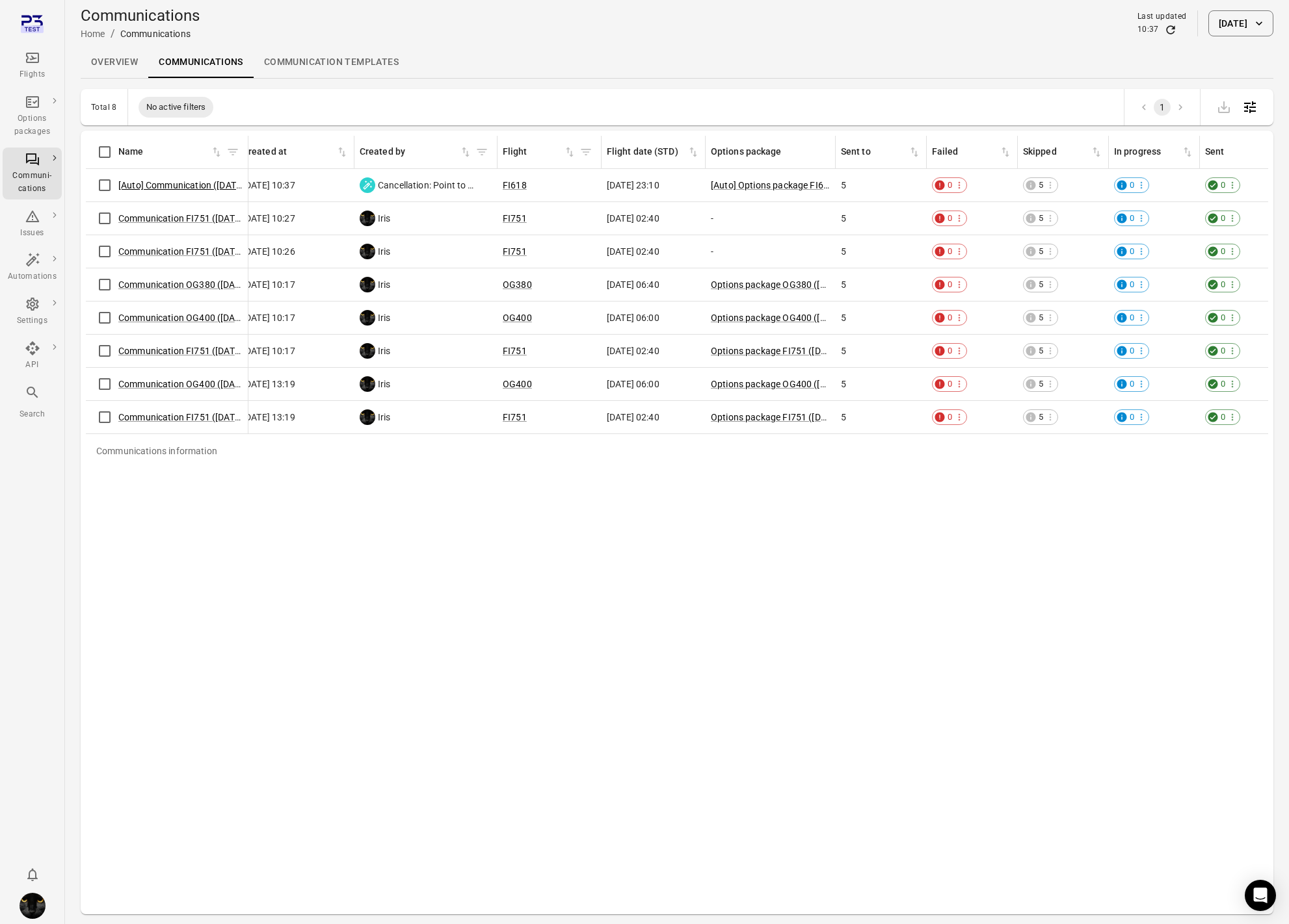
scroll to position [0, 14]
click at [218, 184] on link "[Auto] Communication (7 Oct)" at bounding box center [183, 185] width 129 height 11
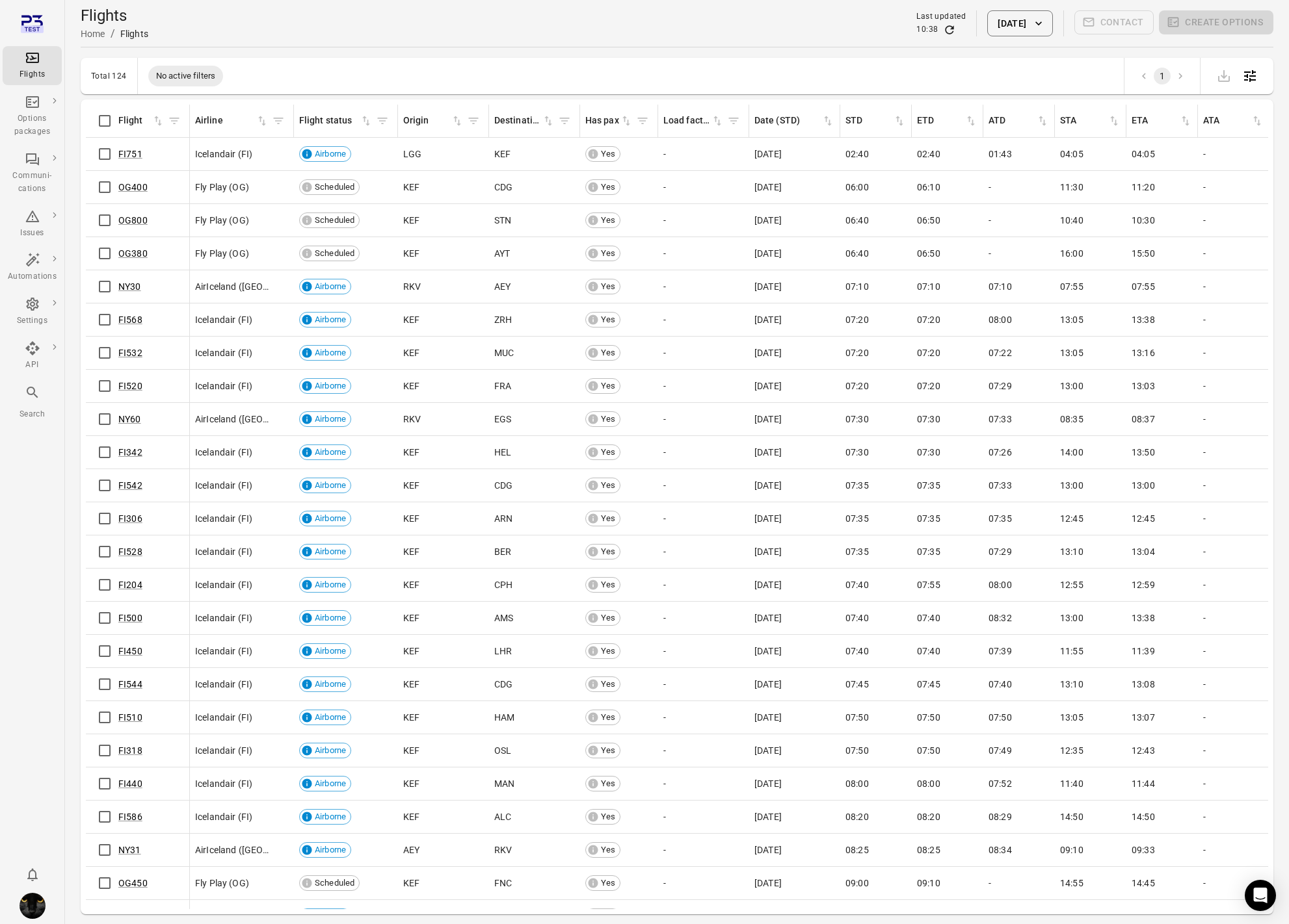
click at [1027, 16] on button "[DATE]" at bounding box center [1019, 23] width 65 height 26
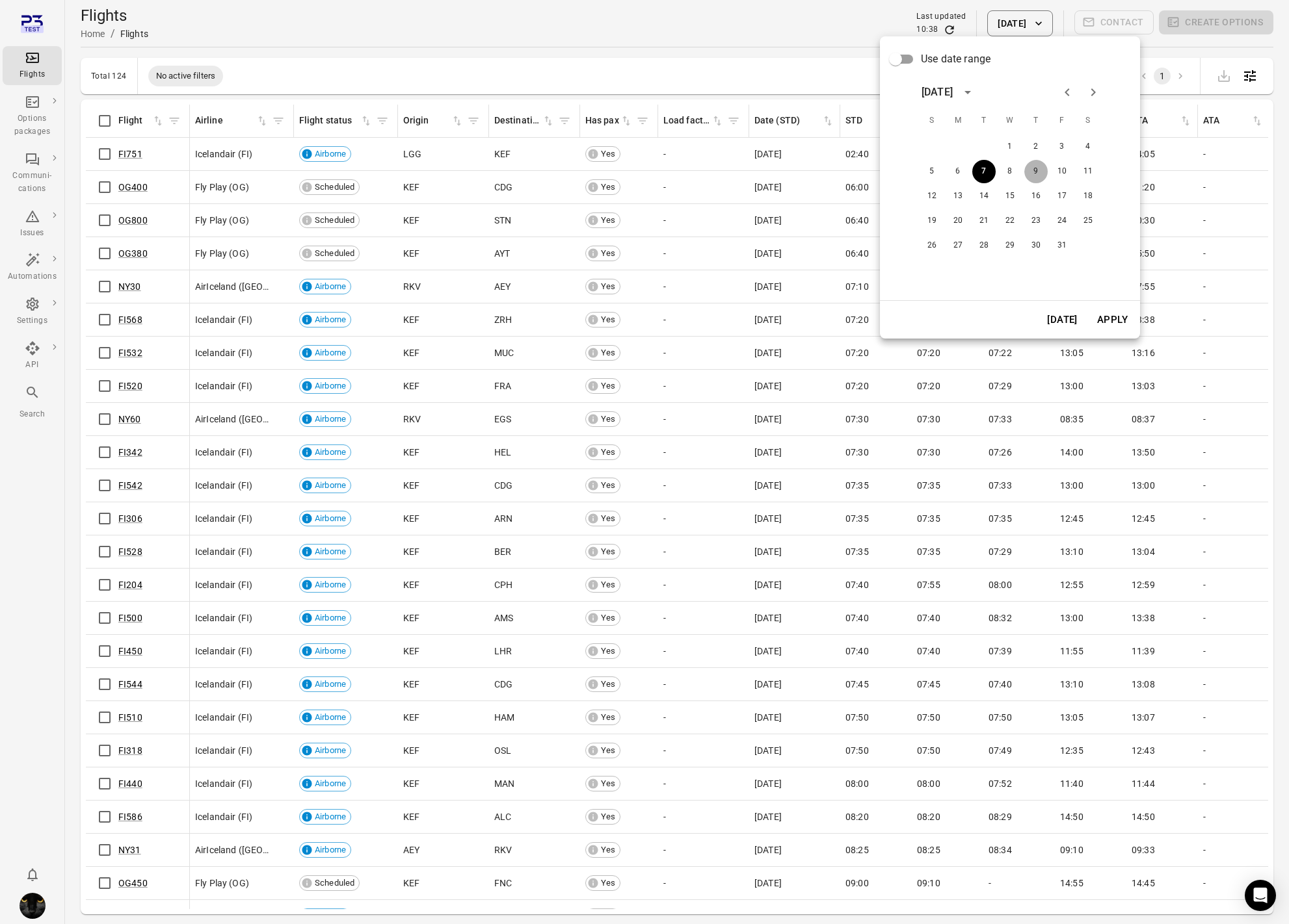
click at [1037, 176] on button "9" at bounding box center [1036, 172] width 23 height 23
click at [1105, 308] on button "Apply" at bounding box center [1112, 319] width 45 height 27
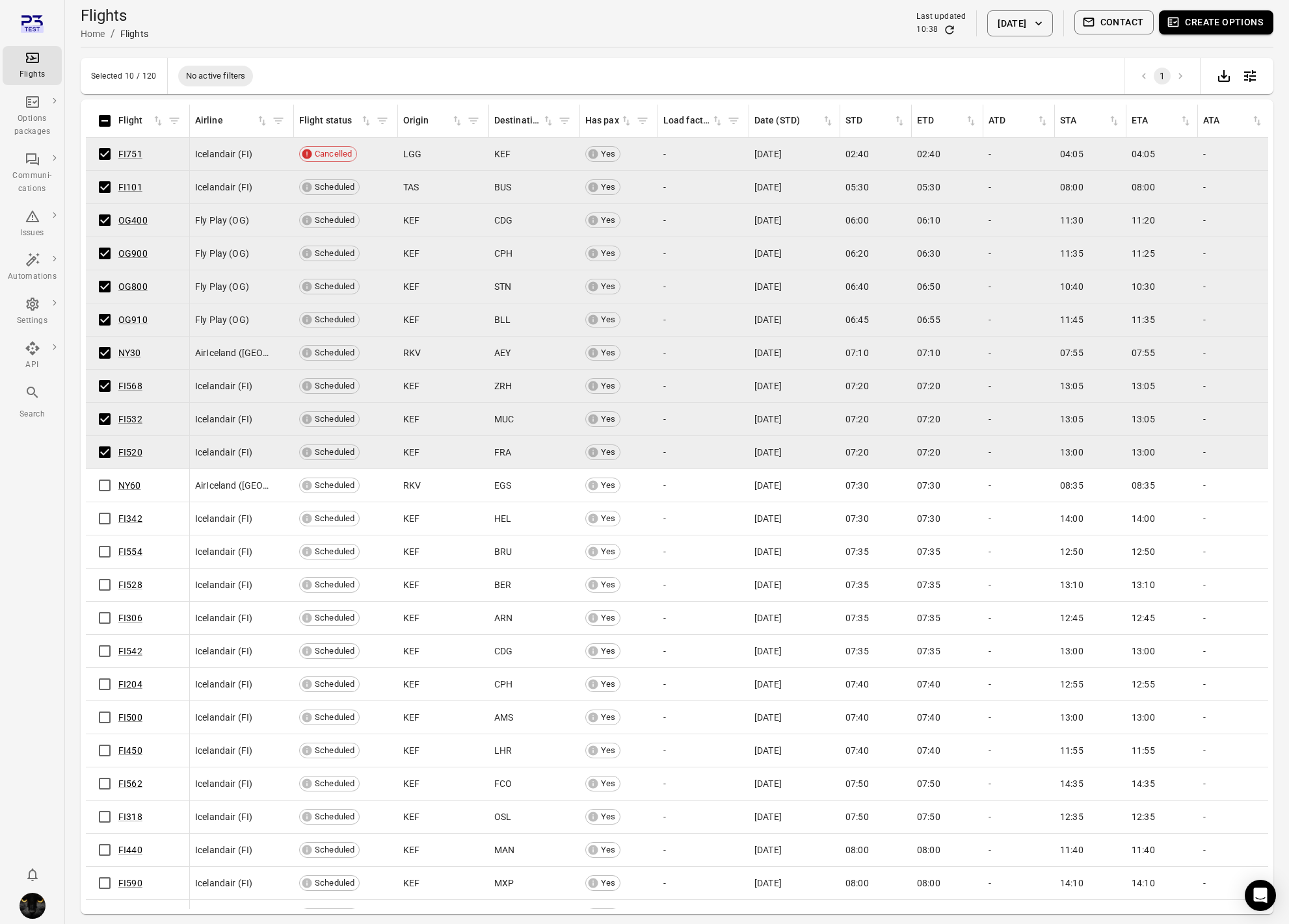
click at [1230, 26] on button "Create options" at bounding box center [1216, 22] width 114 height 24
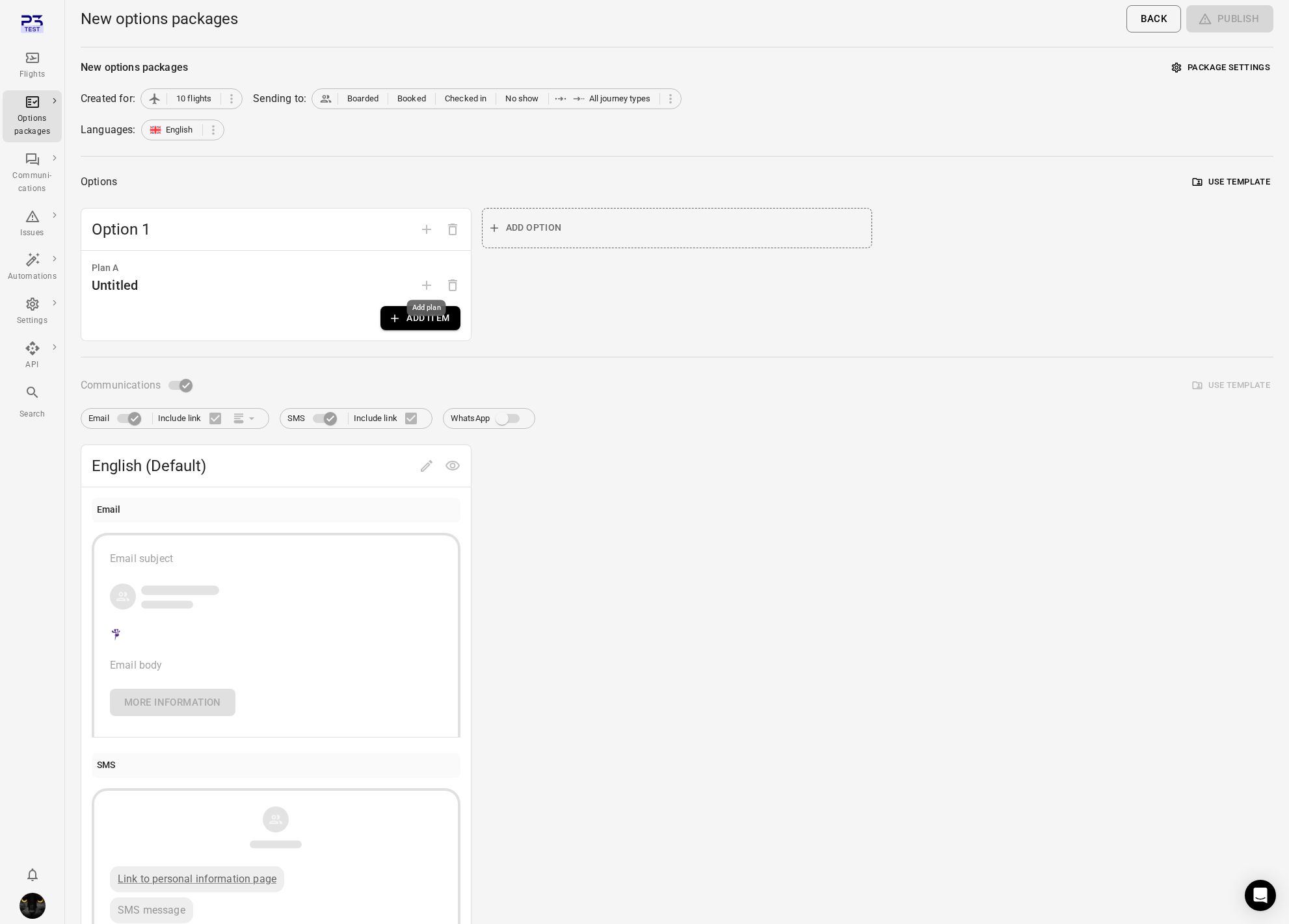
click at [422, 312] on div "Add plan" at bounding box center [426, 308] width 39 height 17
click at [436, 319] on button "Add item" at bounding box center [419, 317] width 79 height 24
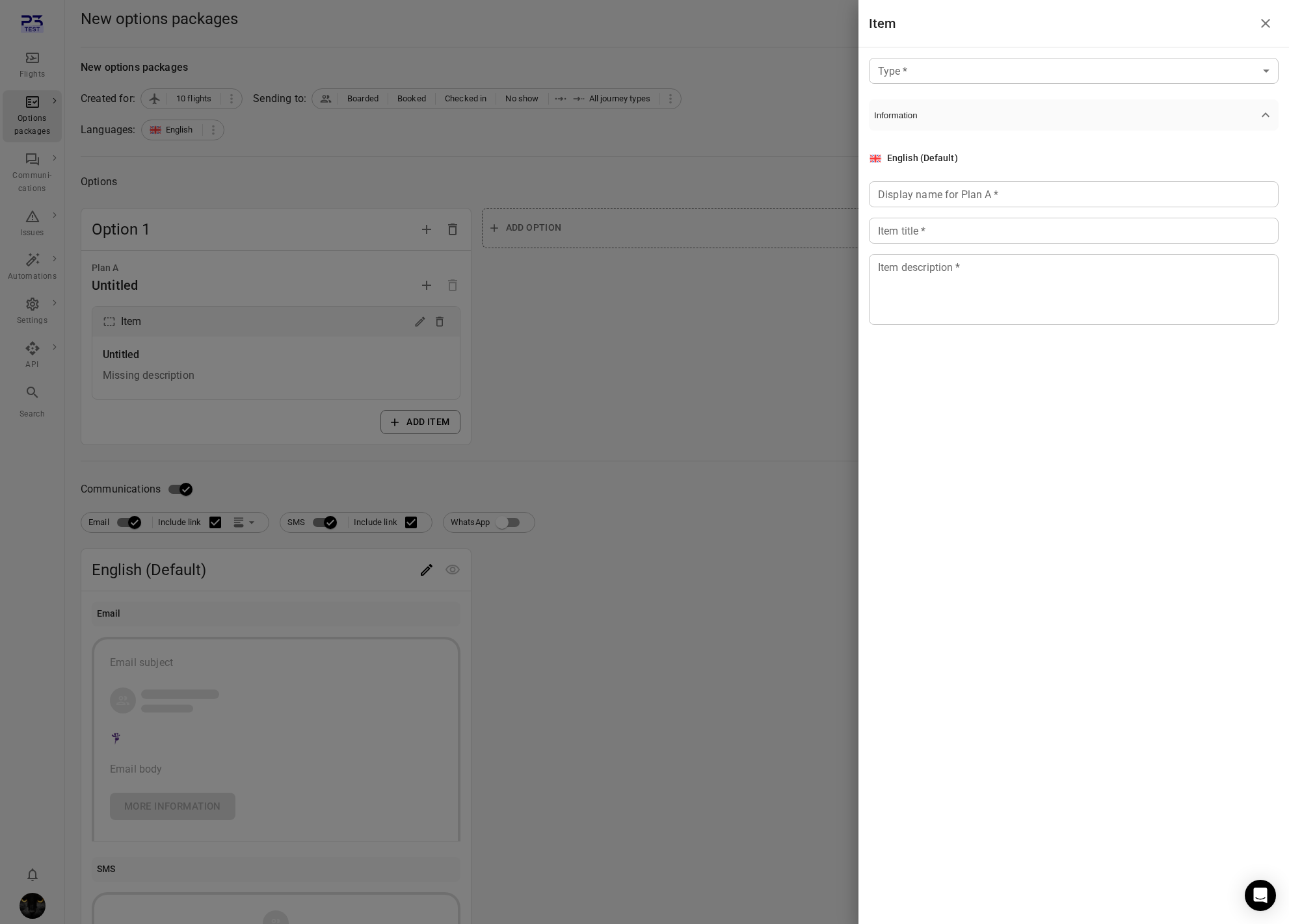
click at [996, 84] on div "Type   * ​ Type   * Information English (Default) Display name for Plan A   * D…" at bounding box center [1073, 223] width 430 height 351
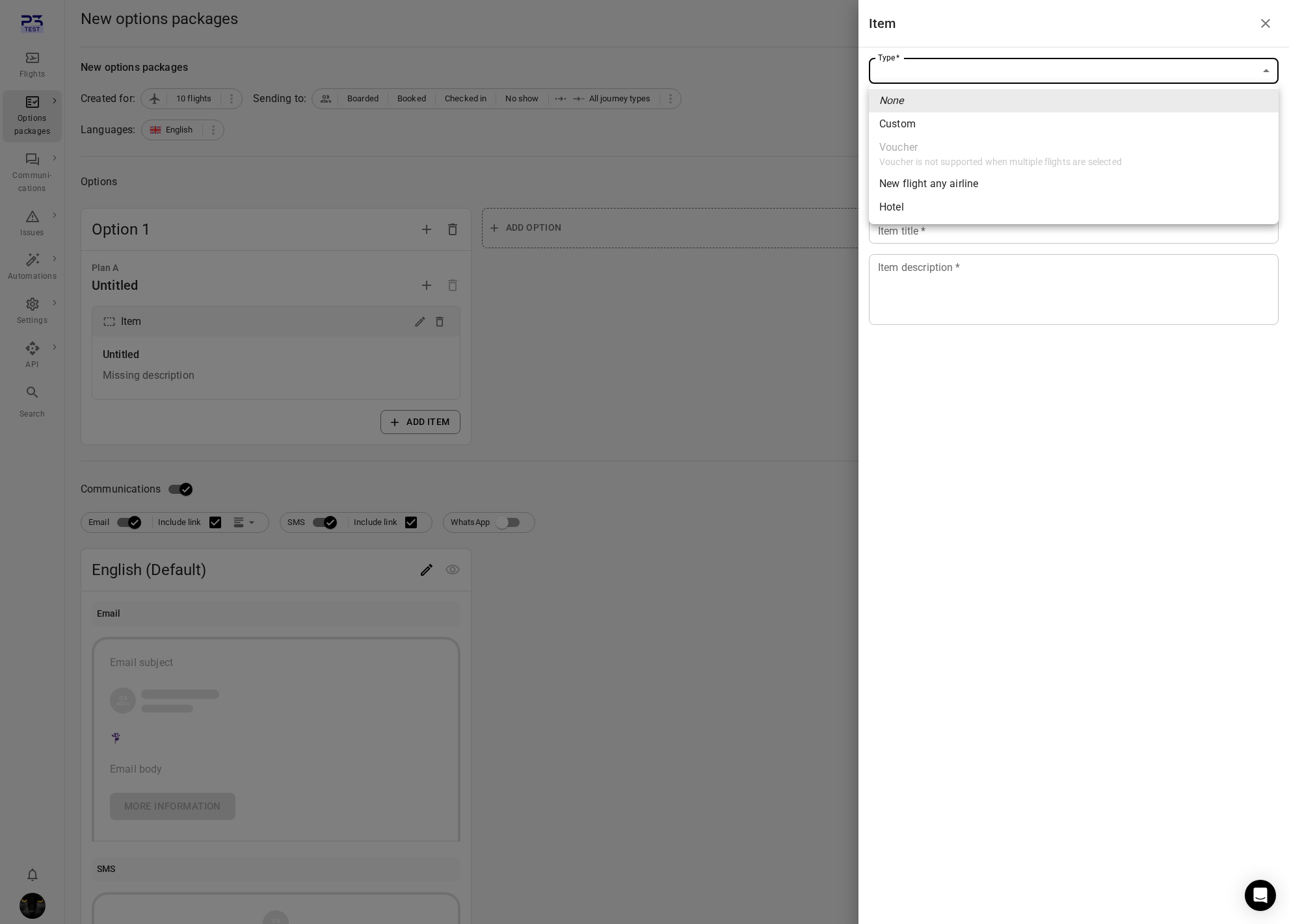
click at [988, 75] on body "Flights Options packages Communi-cations Issues Automations Settings API Search…" at bounding box center [644, 556] width 1289 height 1112
click at [922, 133] on li "Custom" at bounding box center [1073, 124] width 409 height 23
type input "******"
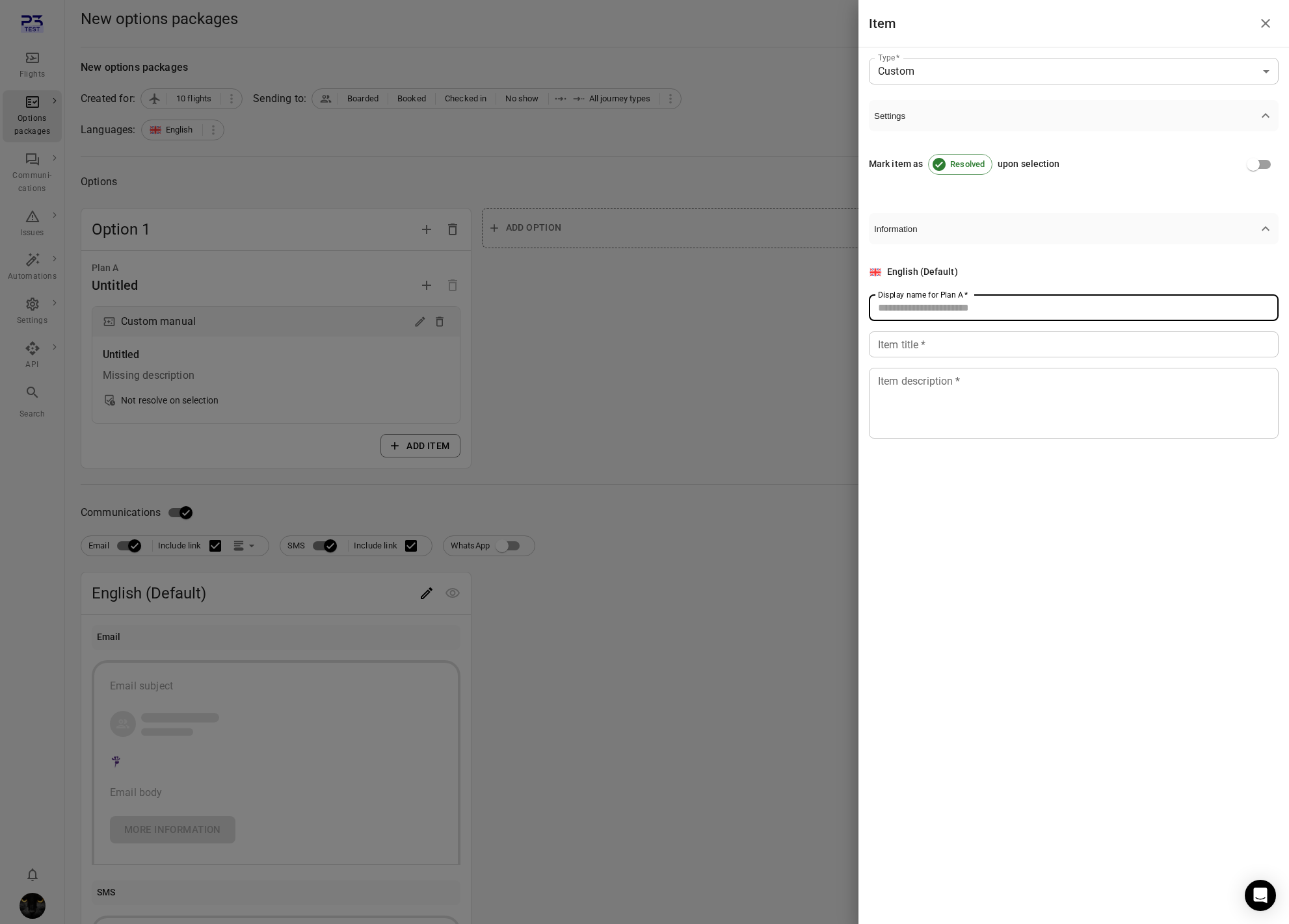
click at [929, 296] on div "Display name for Plan A   * Display name for Plan A   *" at bounding box center [1073, 308] width 409 height 26
type input "*"
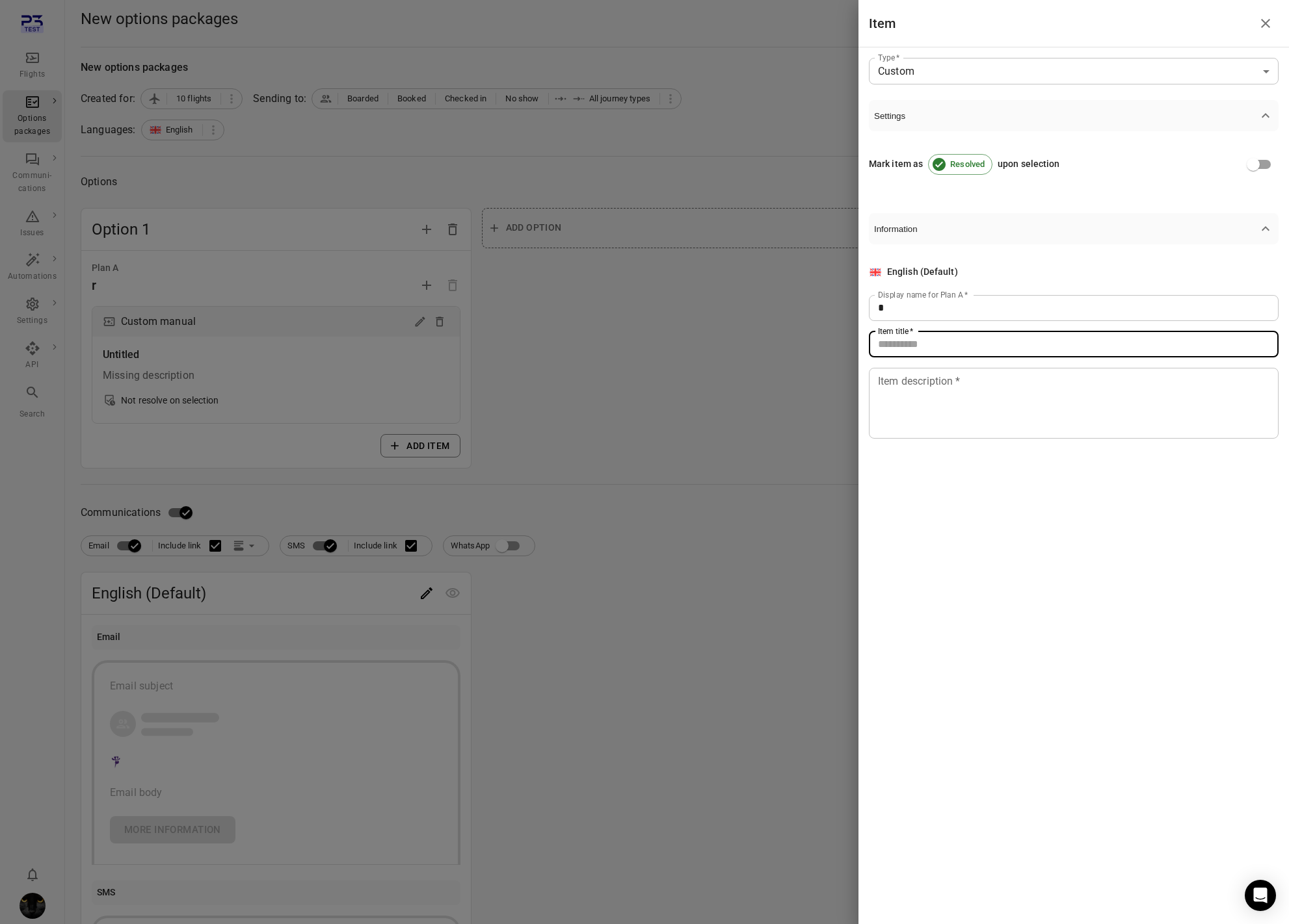
drag, startPoint x: 915, startPoint y: 341, endPoint x: 914, endPoint y: 402, distance: 61.0
click at [915, 341] on input "Item title   *" at bounding box center [1073, 344] width 409 height 26
click at [912, 410] on textarea "Item description   *" at bounding box center [1073, 402] width 392 height 60
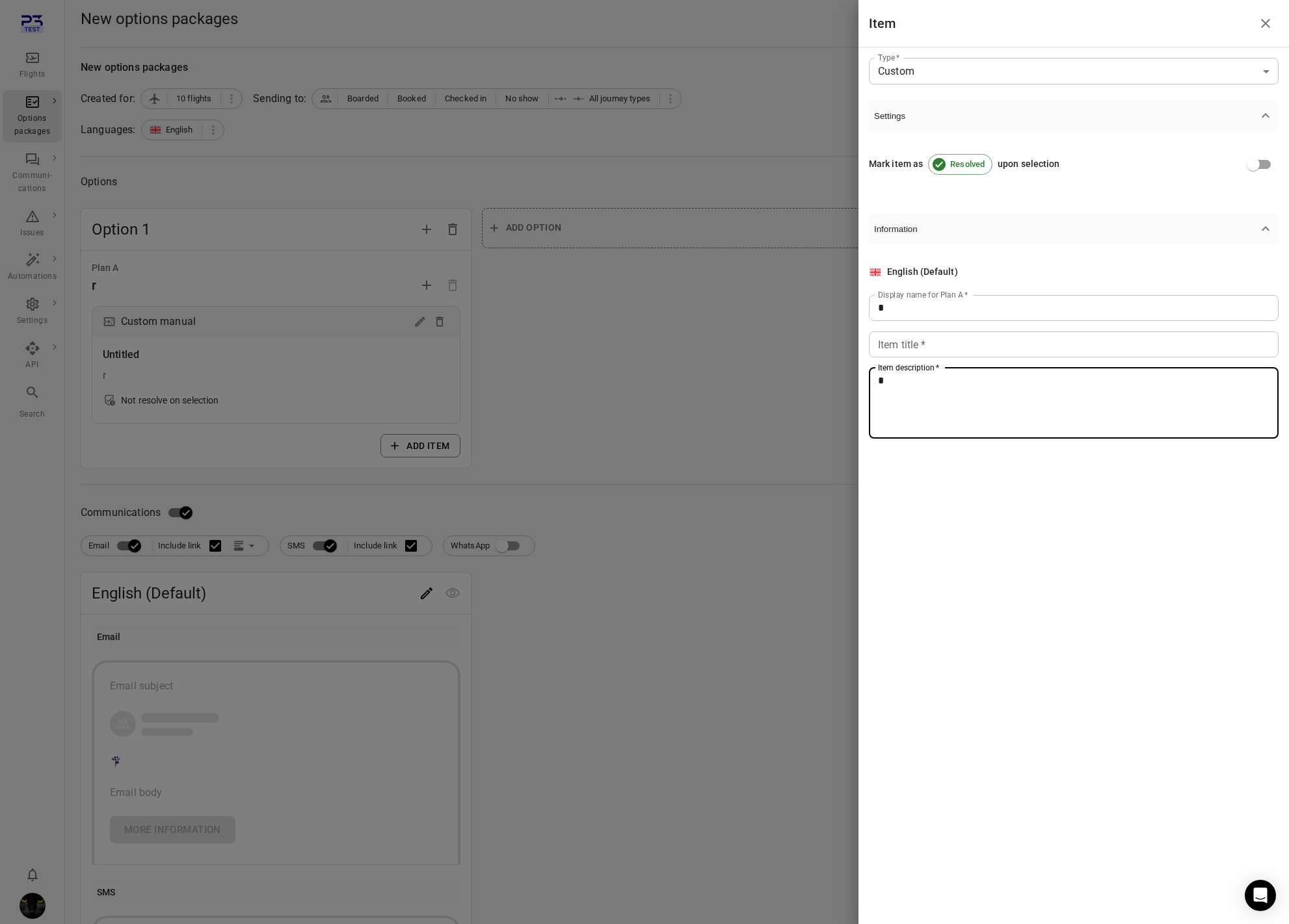
type textarea "*"
drag, startPoint x: 695, startPoint y: 511, endPoint x: 468, endPoint y: 616, distance: 250.1
click at [676, 522] on div at bounding box center [644, 462] width 1289 height 924
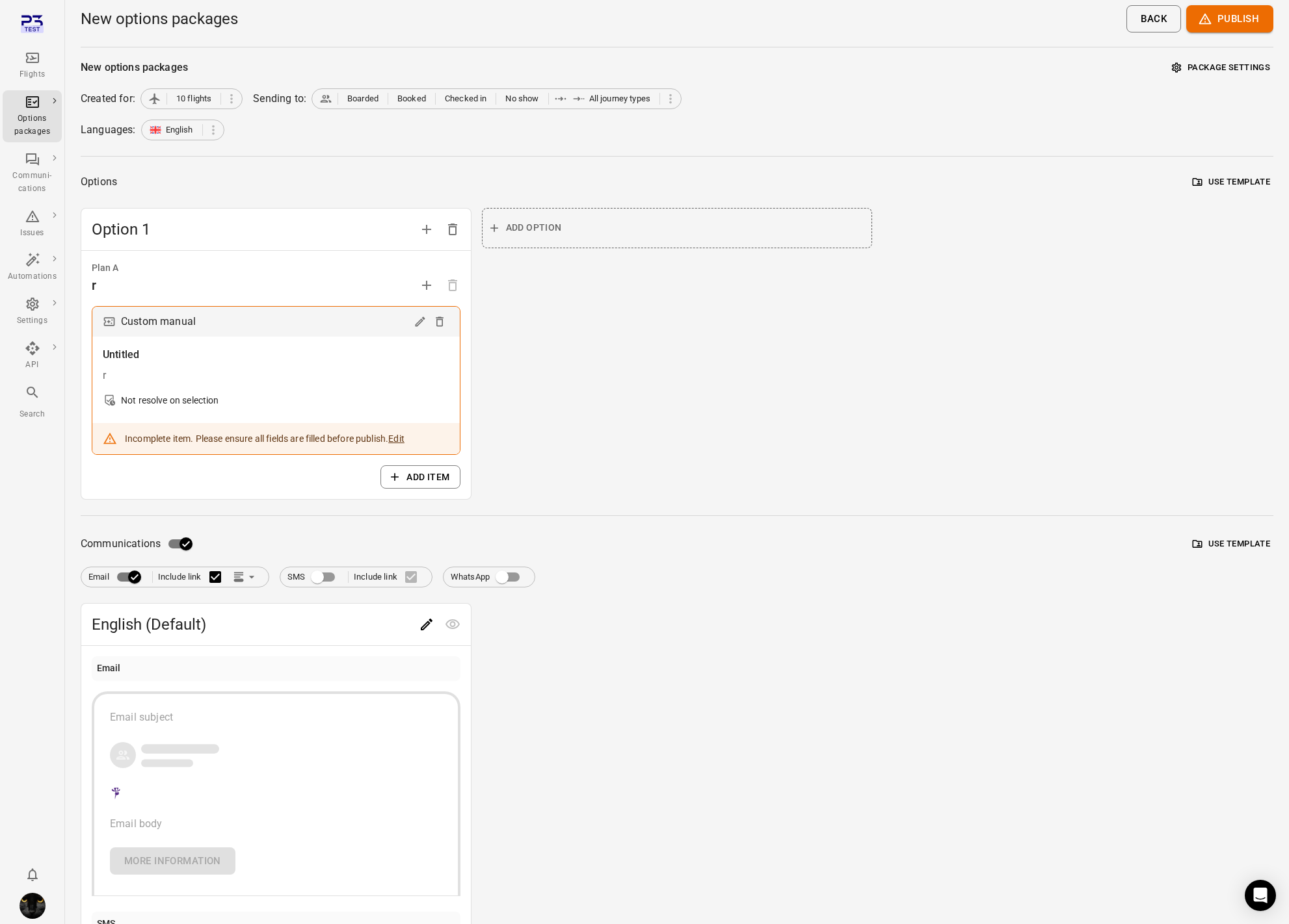
drag, startPoint x: 407, startPoint y: 618, endPoint x: 417, endPoint y: 622, distance: 10.8
click at [407, 619] on span "English (Default)" at bounding box center [252, 624] width 322 height 21
click at [426, 623] on icon "Edit" at bounding box center [426, 624] width 16 height 16
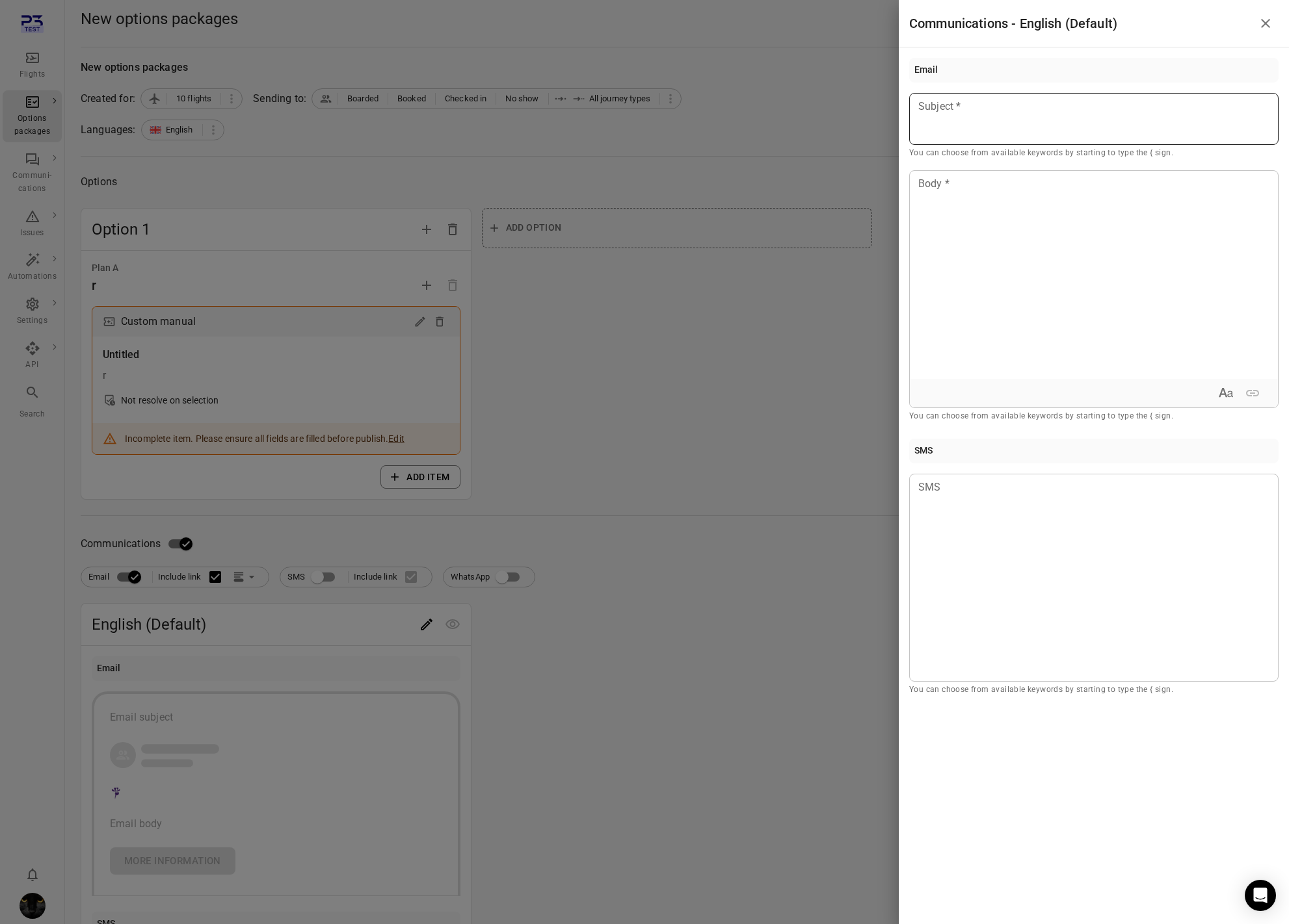
click at [1099, 95] on div at bounding box center [1094, 118] width 369 height 52
click at [1054, 274] on div at bounding box center [1094, 274] width 368 height 208
click at [580, 420] on div at bounding box center [644, 462] width 1289 height 924
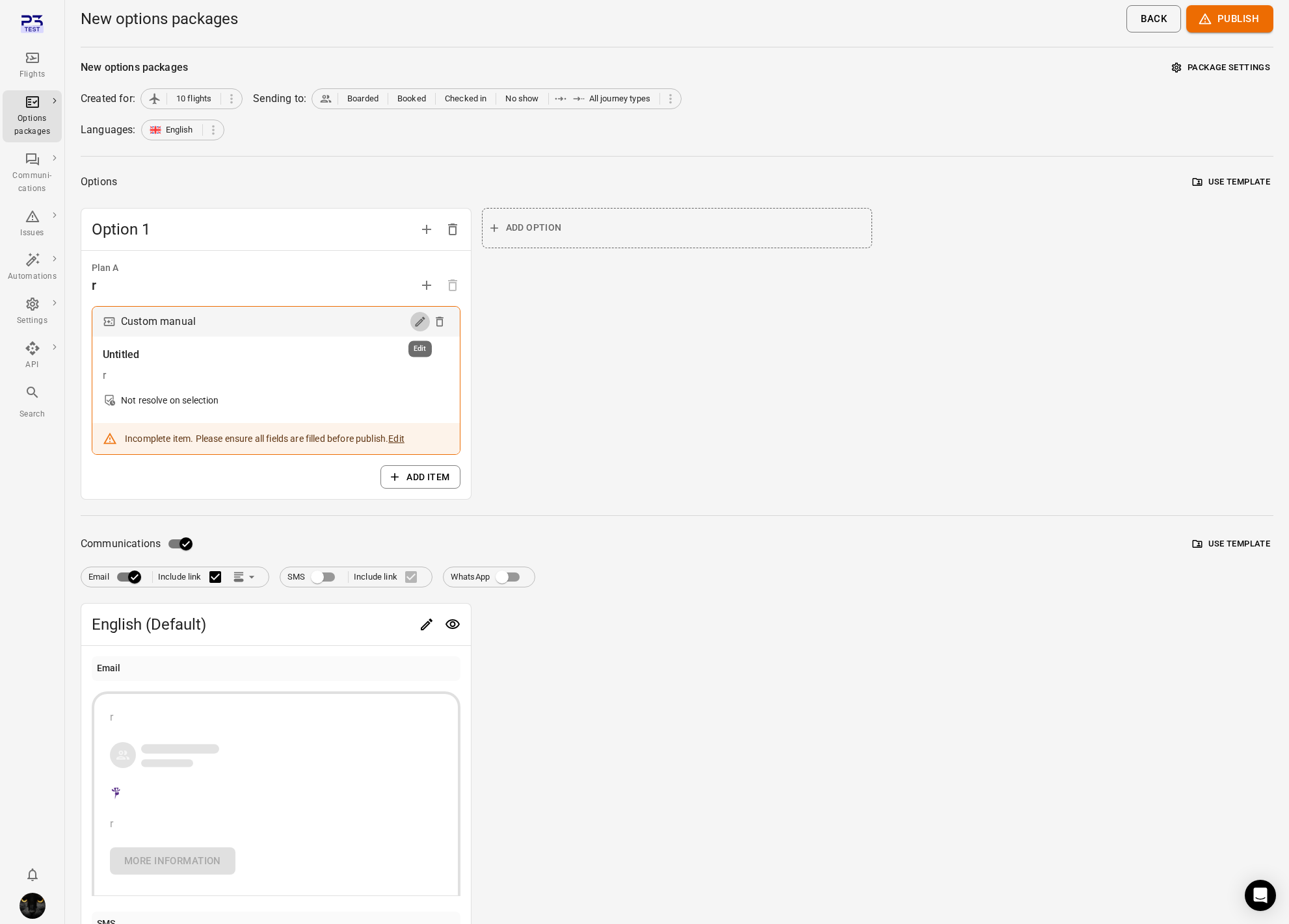
click at [414, 317] on icon "Edit" at bounding box center [419, 321] width 13 height 13
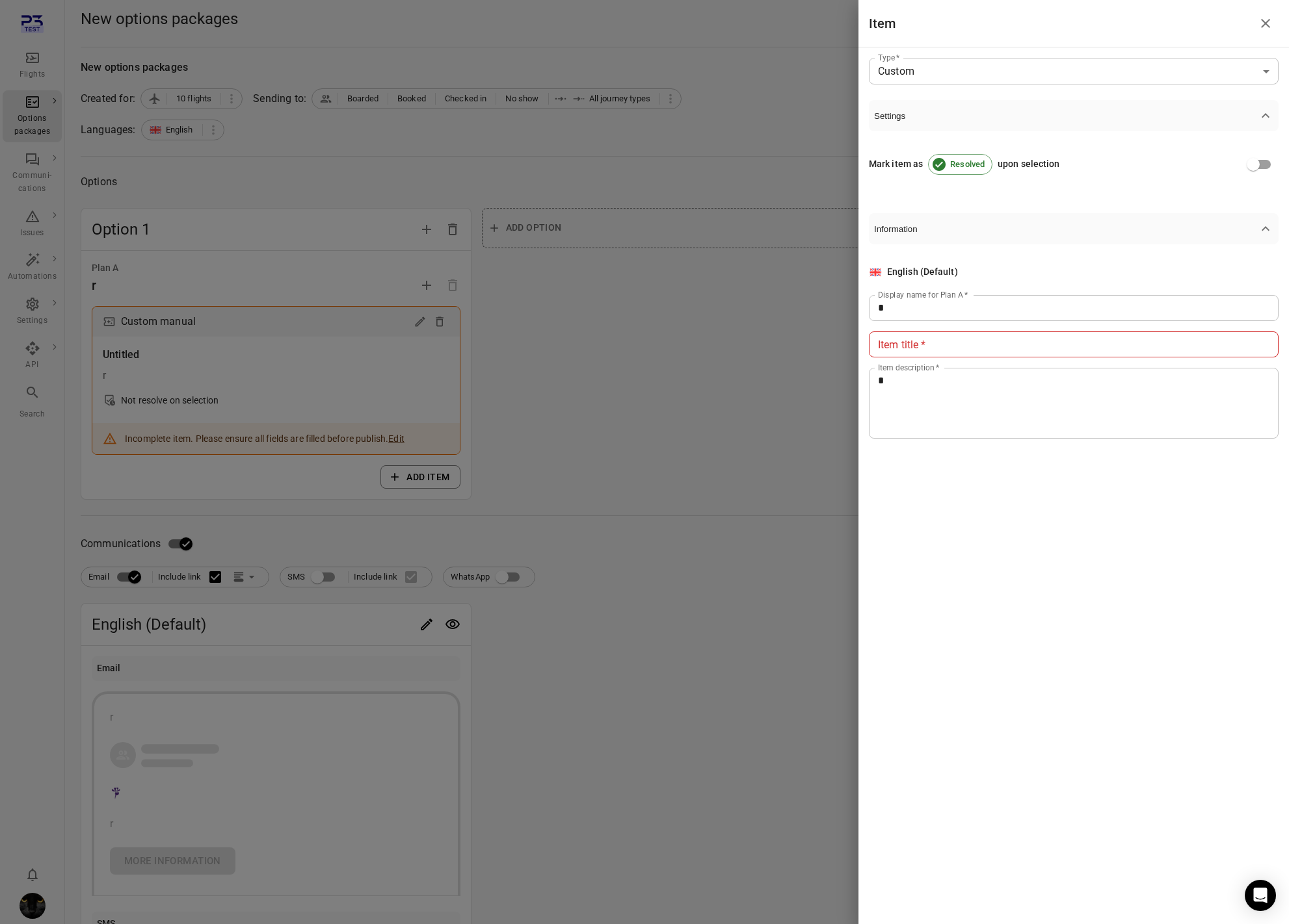
click at [963, 355] on input "Item title   *" at bounding box center [1073, 344] width 409 height 26
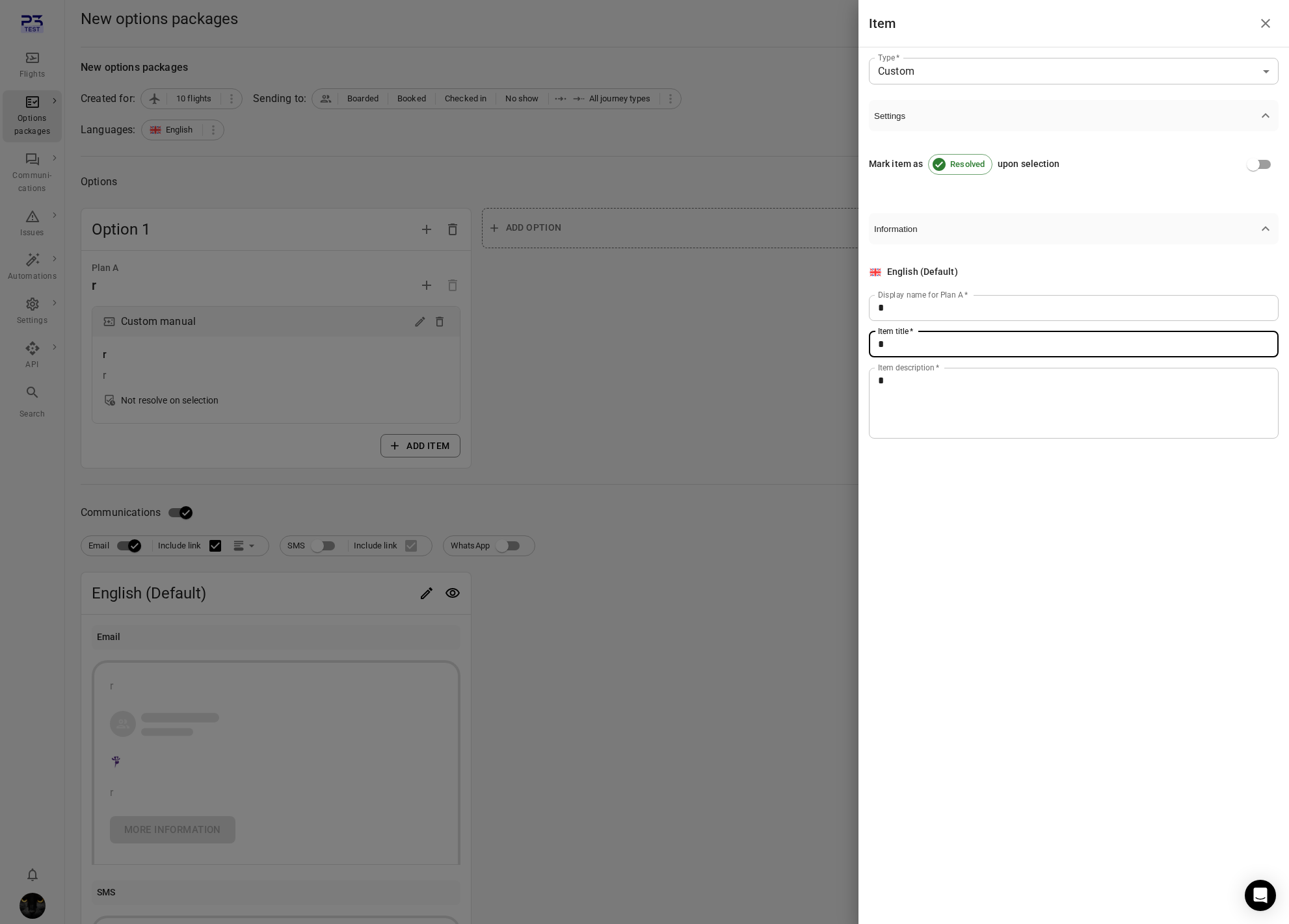
type input "*"
drag, startPoint x: 745, startPoint y: 360, endPoint x: 997, endPoint y: 306, distance: 257.7
click at [746, 360] on div at bounding box center [644, 462] width 1289 height 924
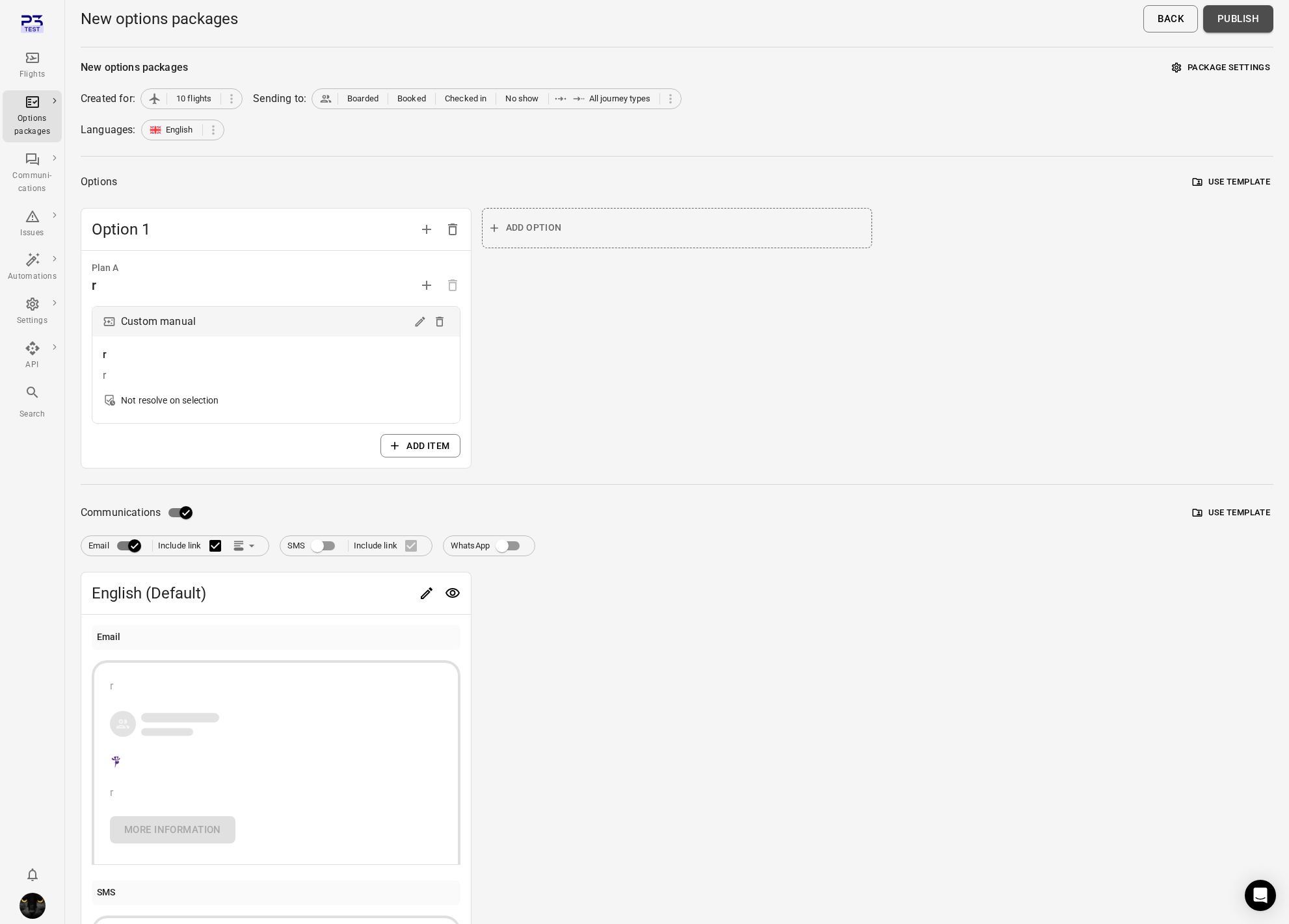
click at [1238, 24] on button "Publish" at bounding box center [1238, 19] width 70 height 27
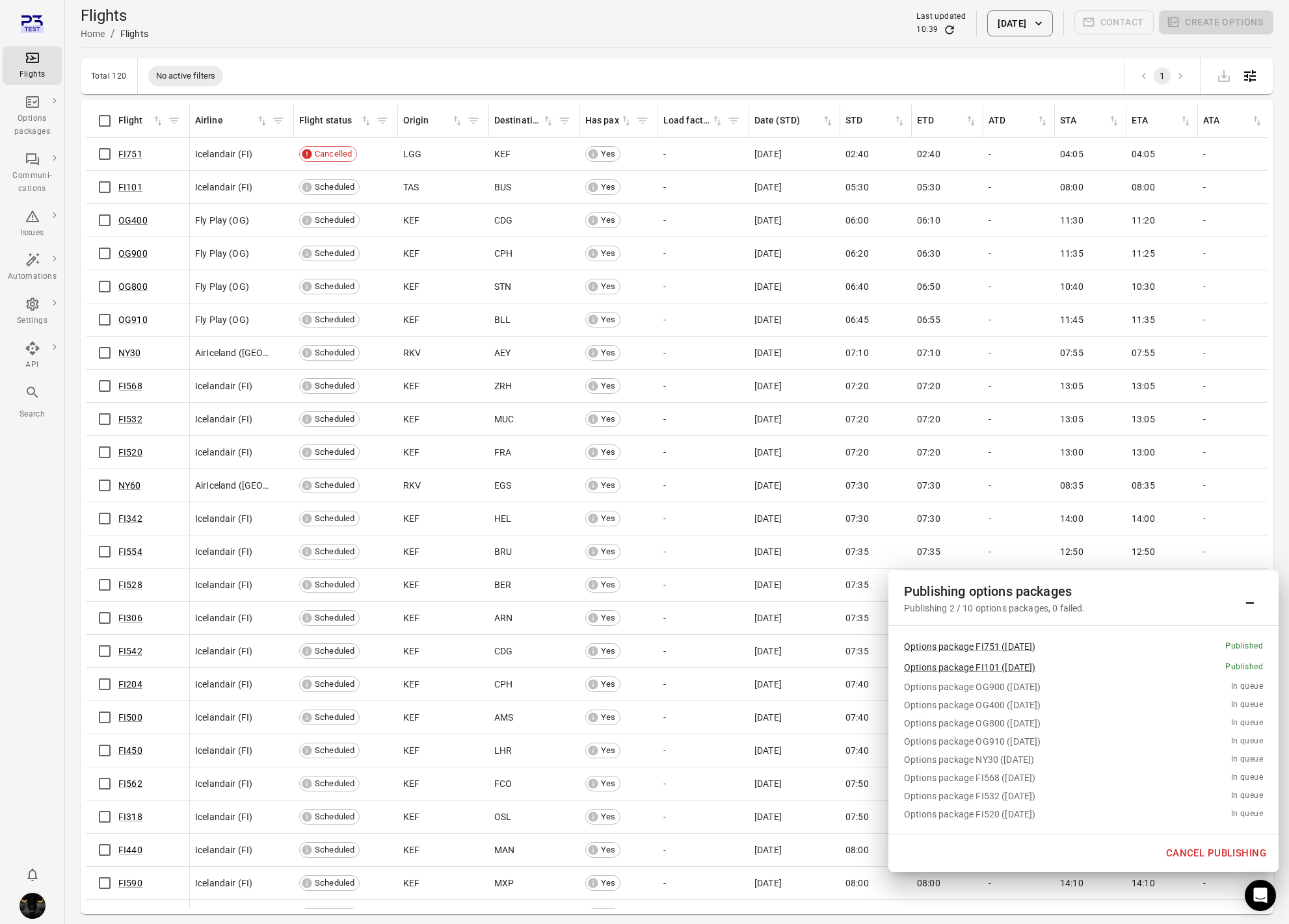
click at [1189, 854] on button "Cancel publishing" at bounding box center [1216, 854] width 114 height 27
click at [29, 104] on icon "Main navigation" at bounding box center [32, 102] width 9 height 7
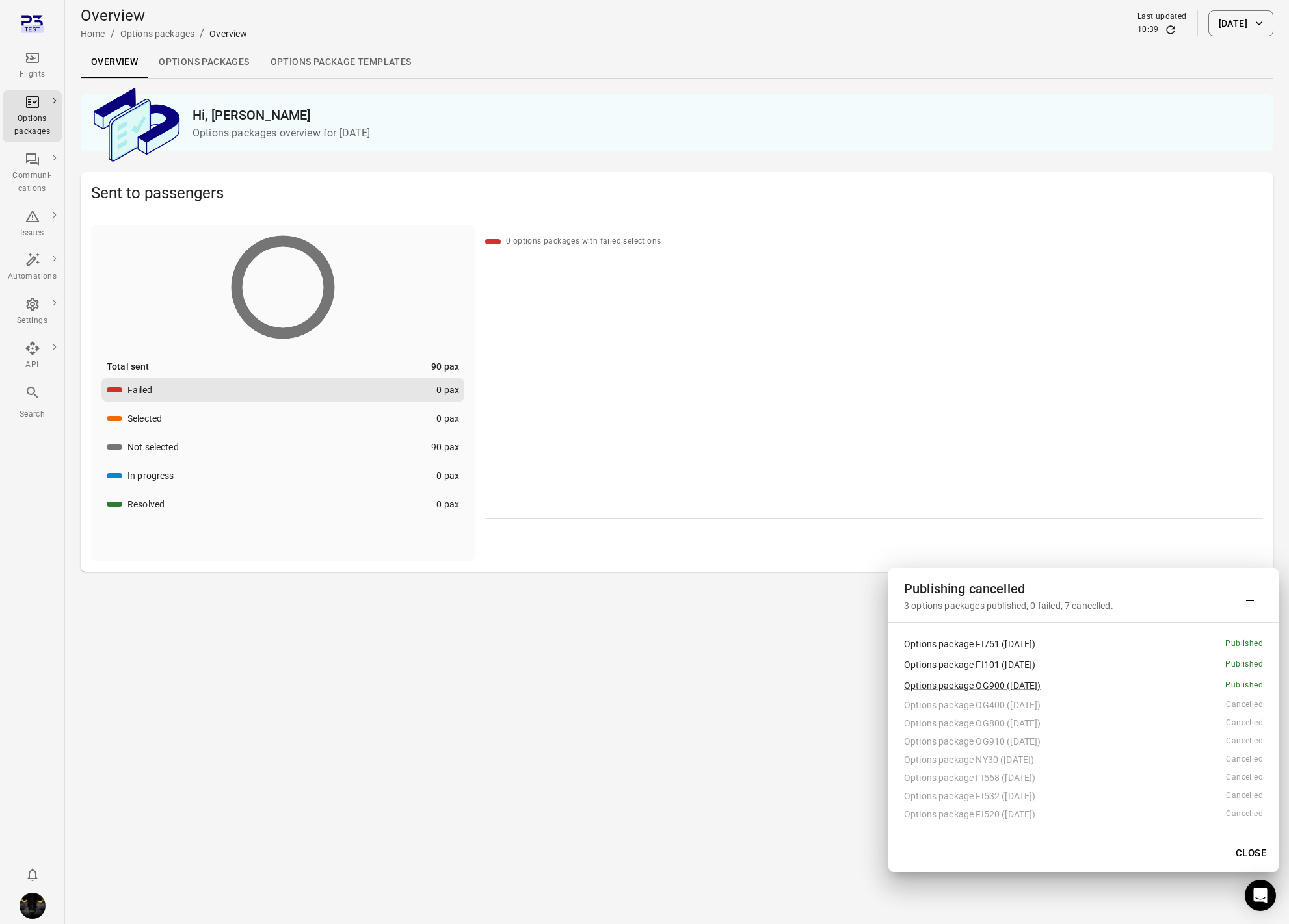
click at [214, 63] on link "Options packages" at bounding box center [204, 63] width 111 height 31
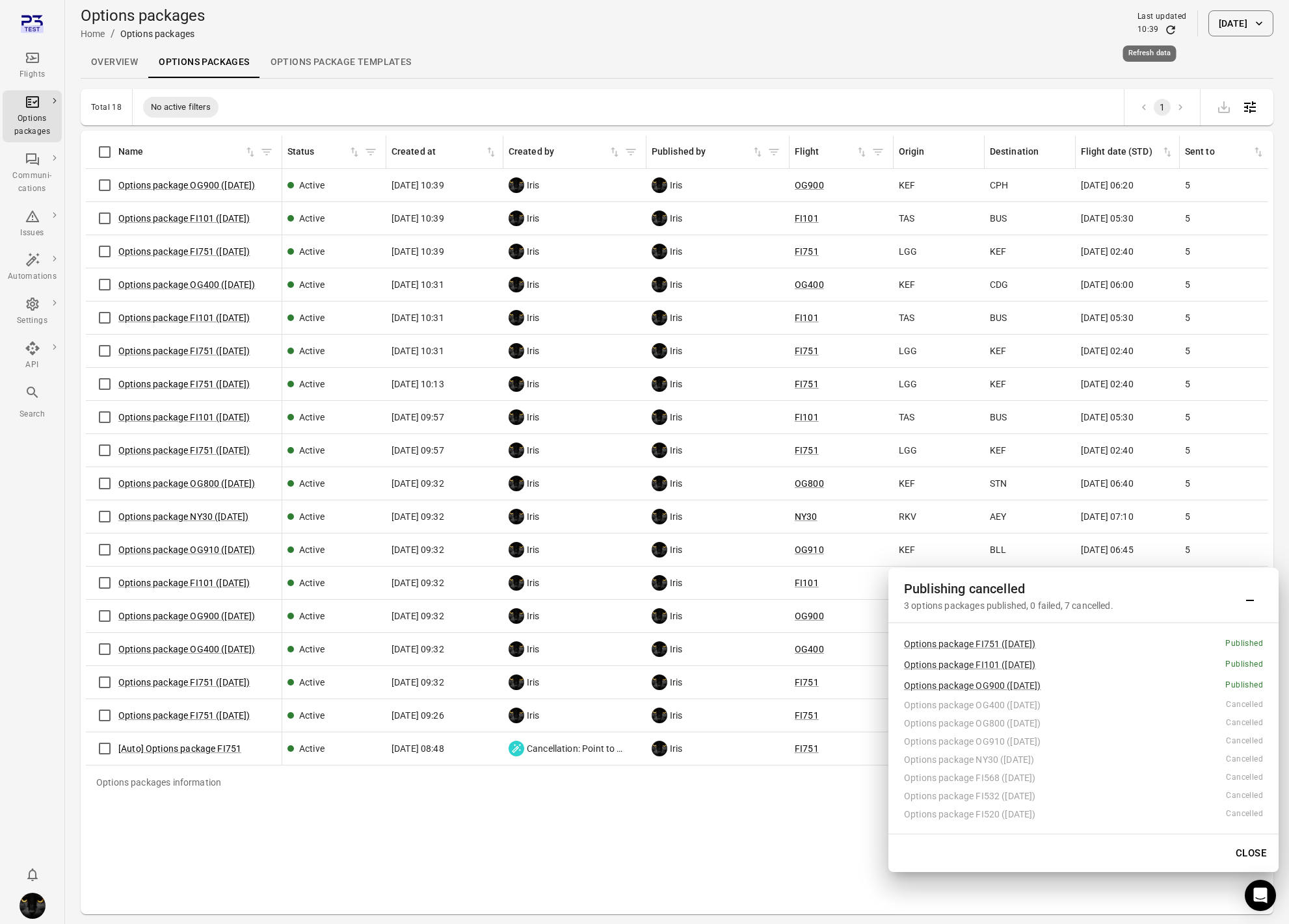
click at [1164, 30] on icon "Refresh data" at bounding box center [1170, 29] width 13 height 13
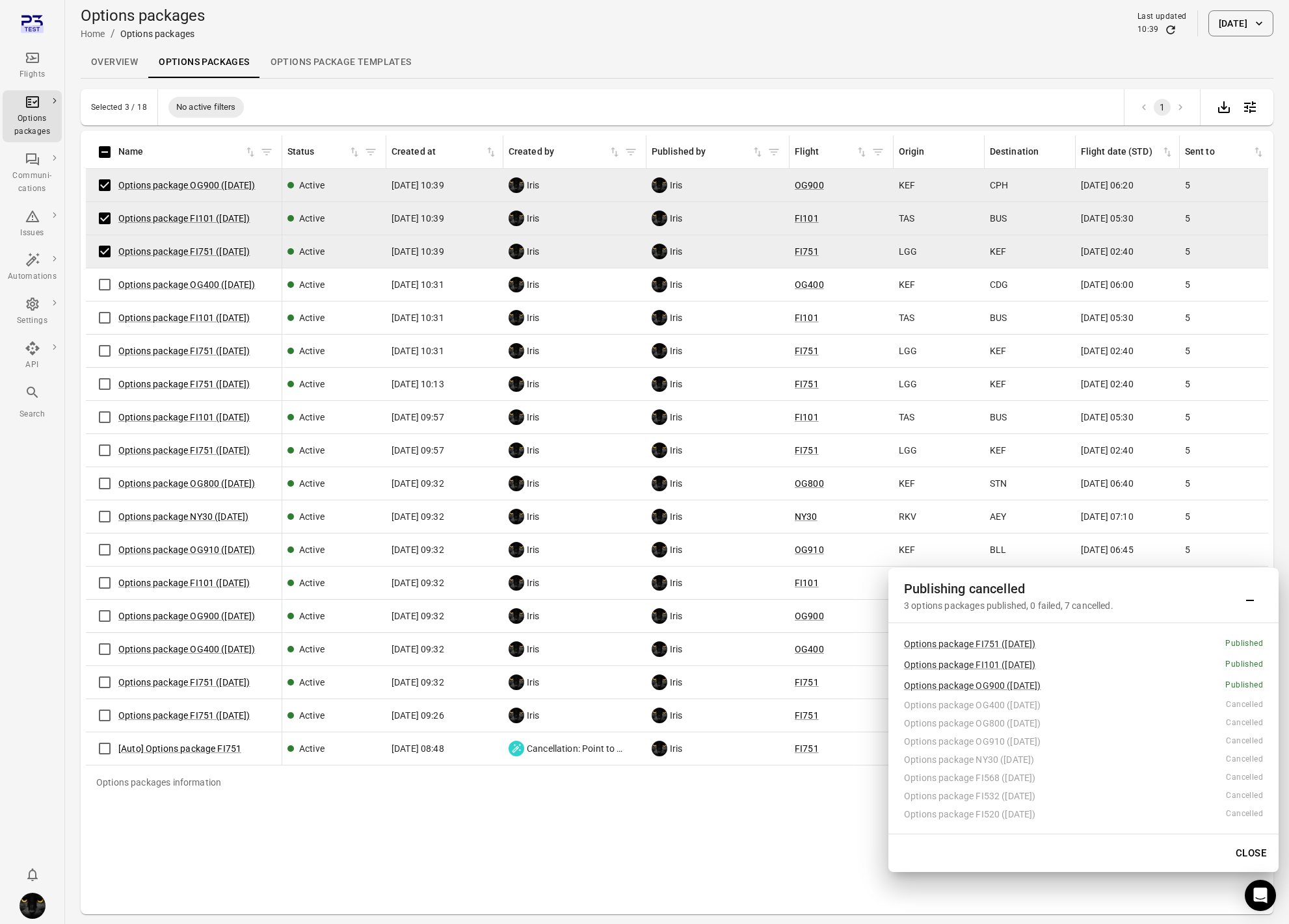
click at [30, 64] on icon "Main navigation" at bounding box center [32, 58] width 16 height 16
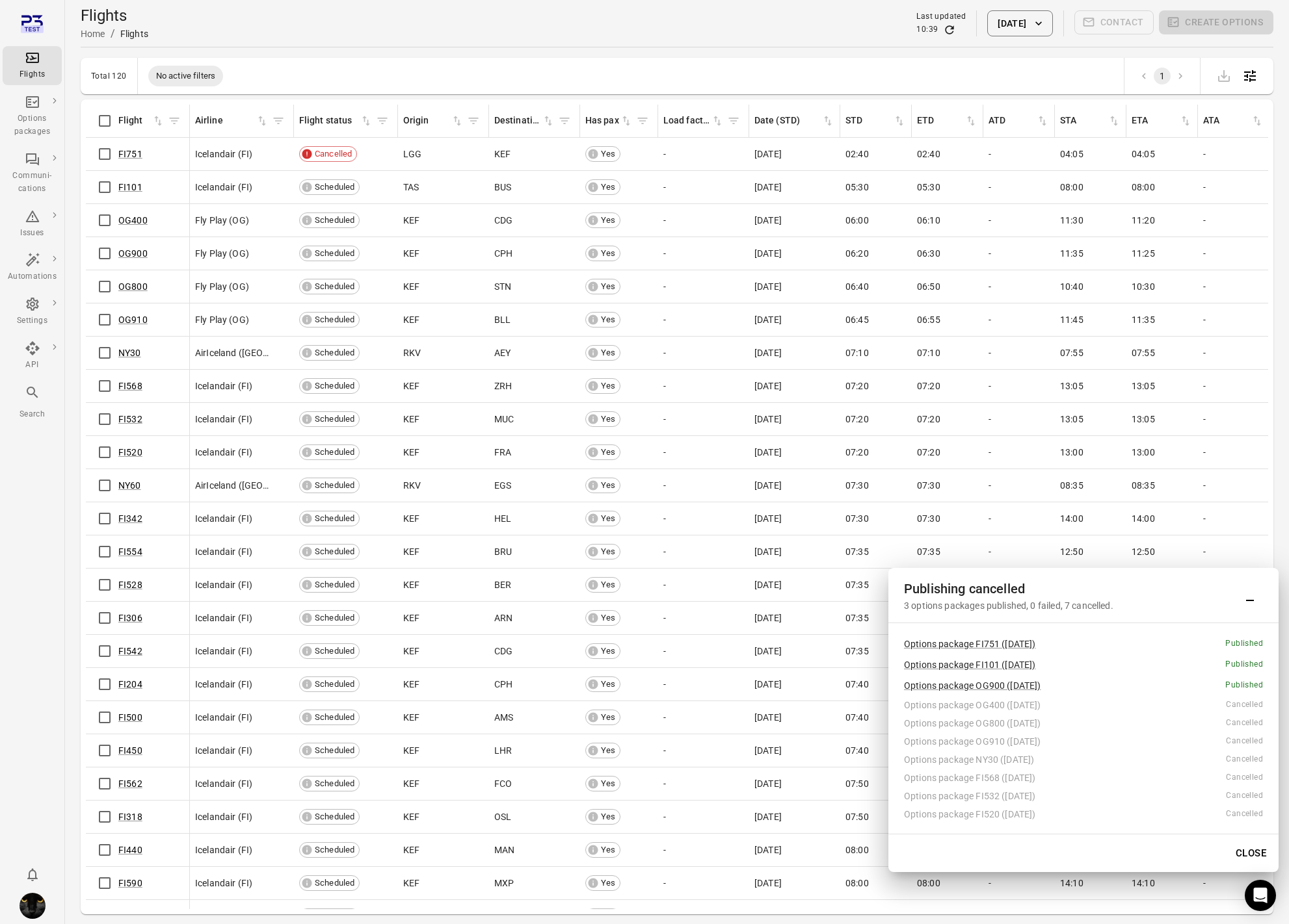
click at [994, 18] on button "9 Oct 2025" at bounding box center [1019, 23] width 65 height 26
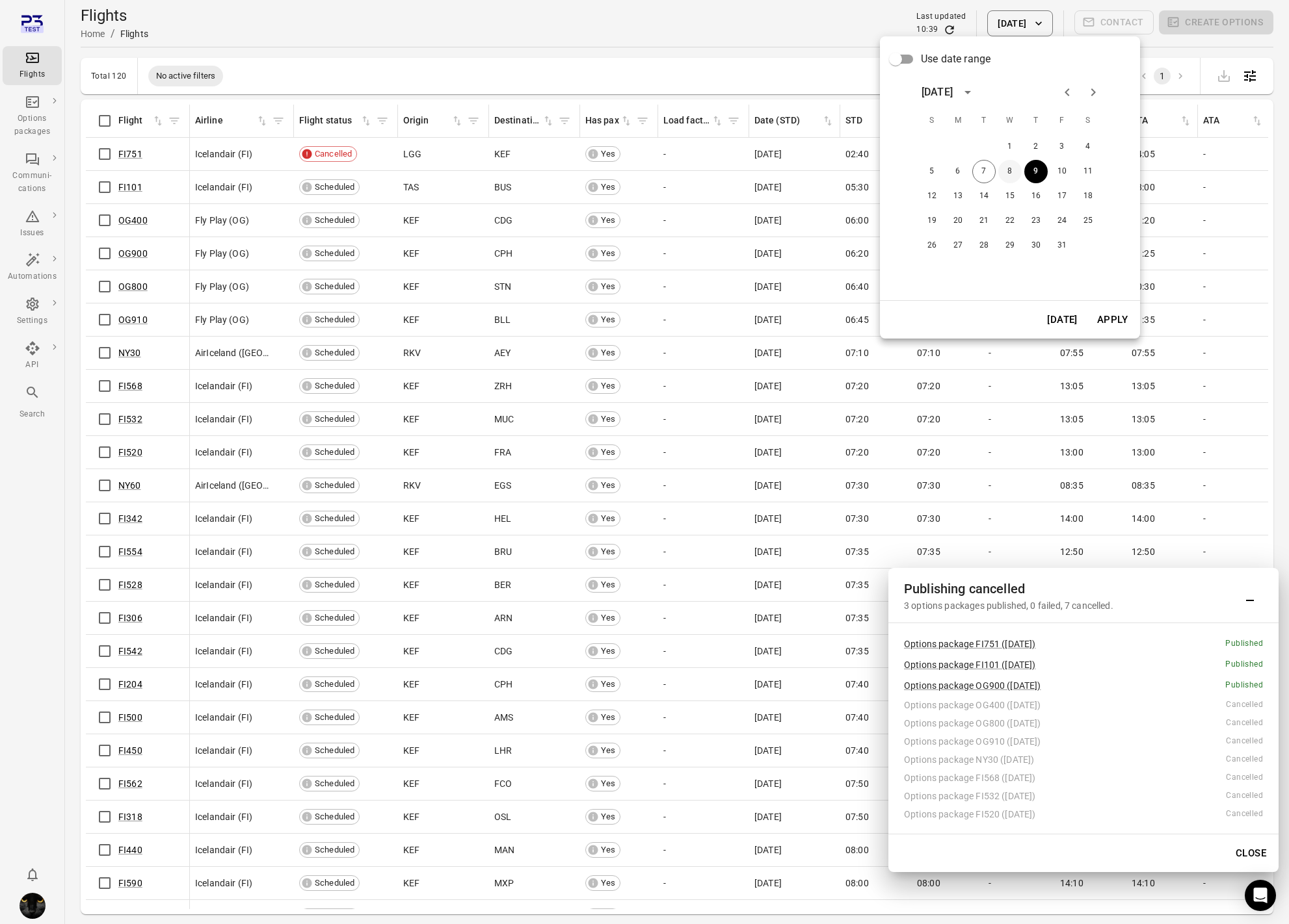
click at [1008, 170] on button "8" at bounding box center [1010, 172] width 23 height 23
click at [1112, 321] on button "Apply" at bounding box center [1112, 319] width 45 height 27
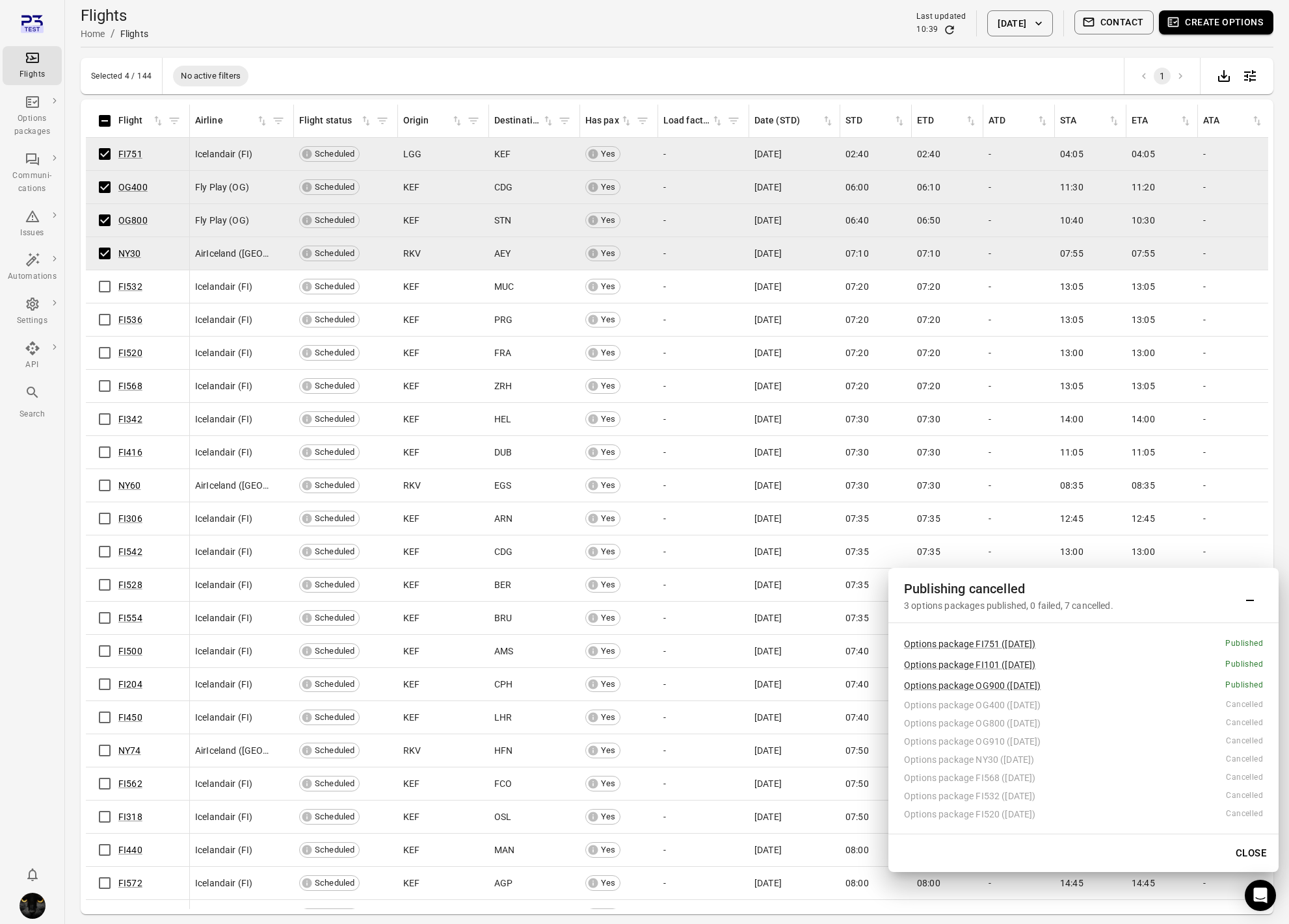
click at [107, 300] on td "FI532" at bounding box center [138, 287] width 104 height 33
click at [107, 302] on td "FI532" at bounding box center [138, 287] width 104 height 33
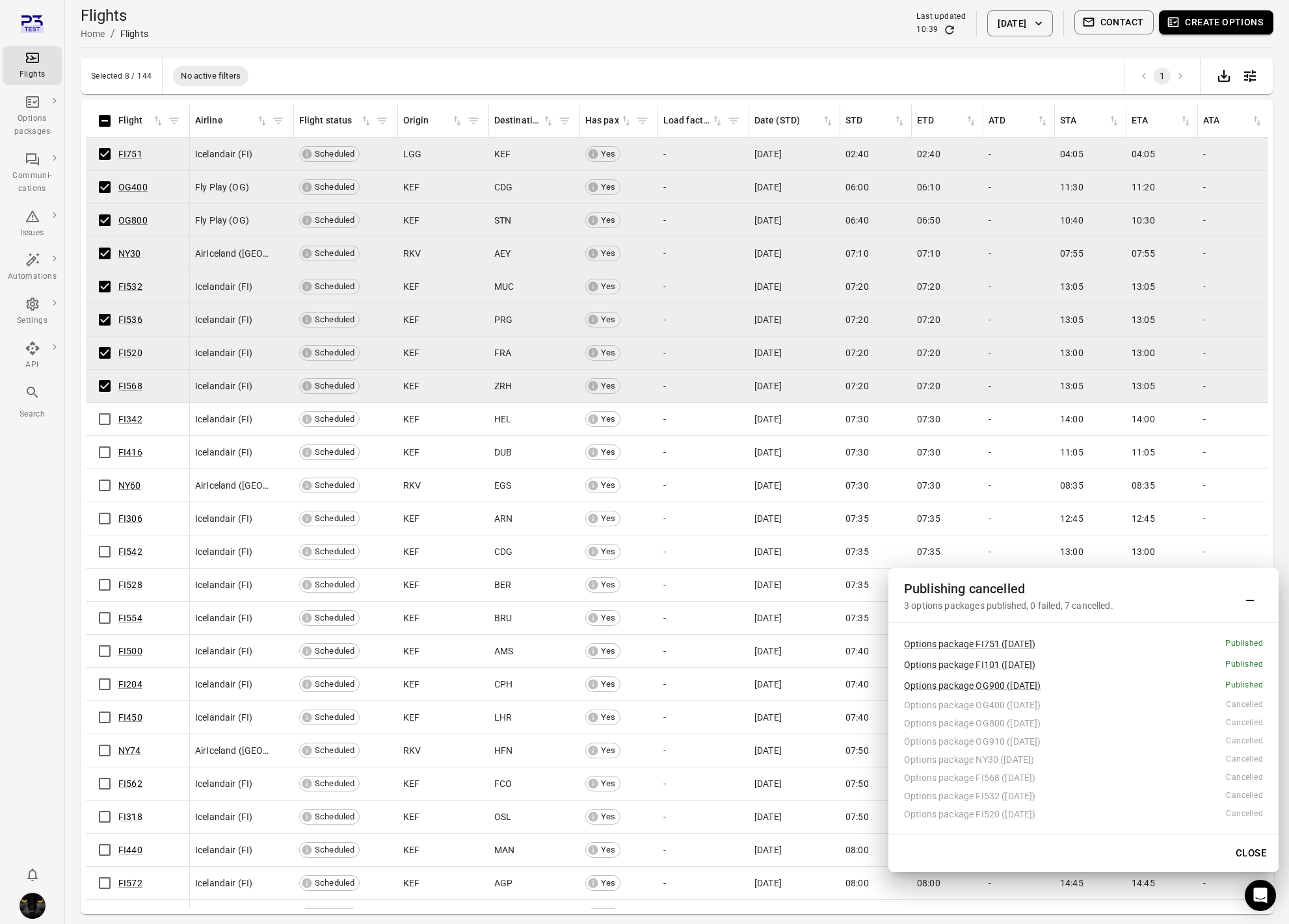
click at [106, 434] on td "FI342" at bounding box center [138, 420] width 104 height 33
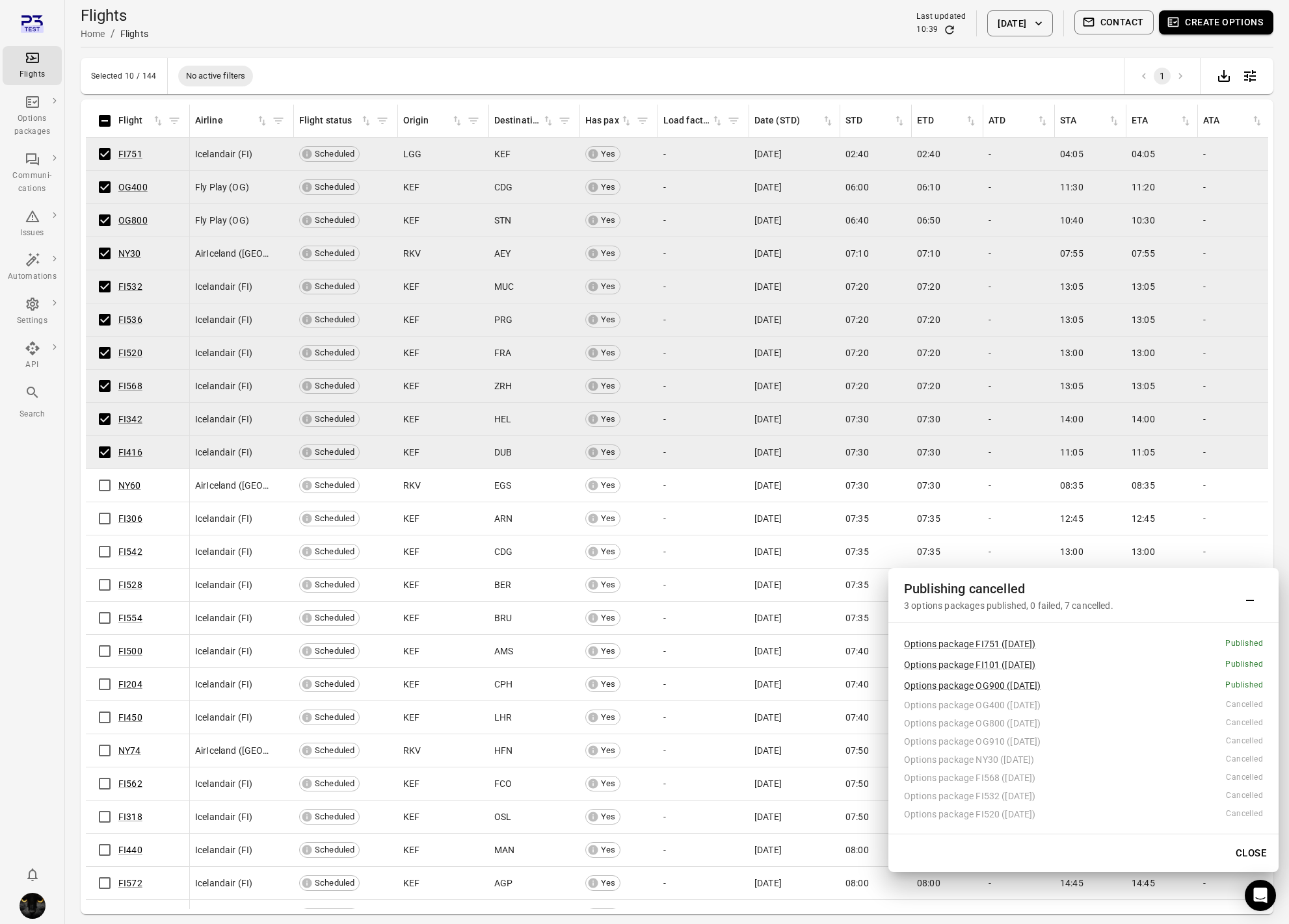
click at [1226, 18] on button "Create options" at bounding box center [1216, 22] width 114 height 24
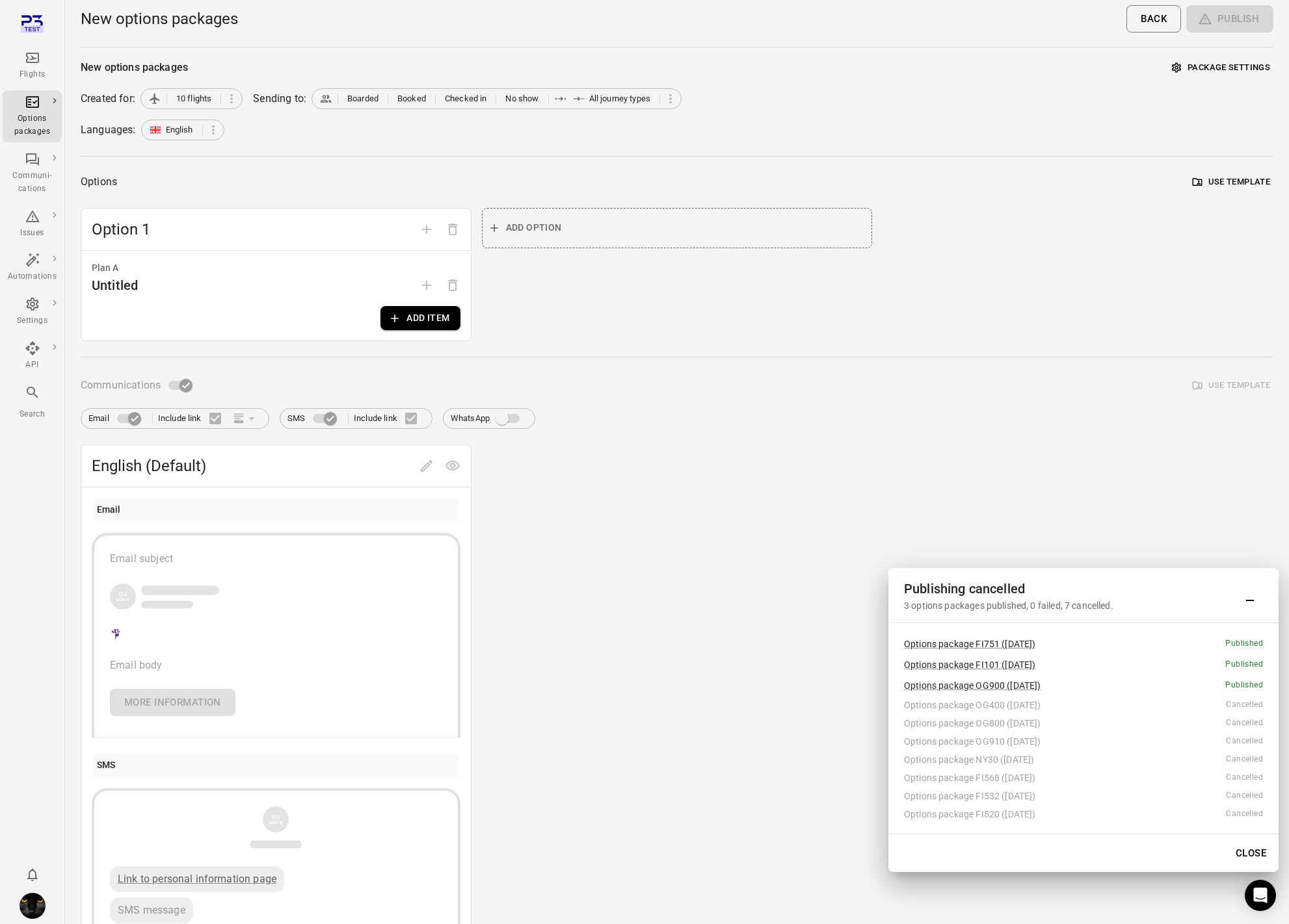
click at [391, 308] on button "Add item" at bounding box center [419, 317] width 79 height 24
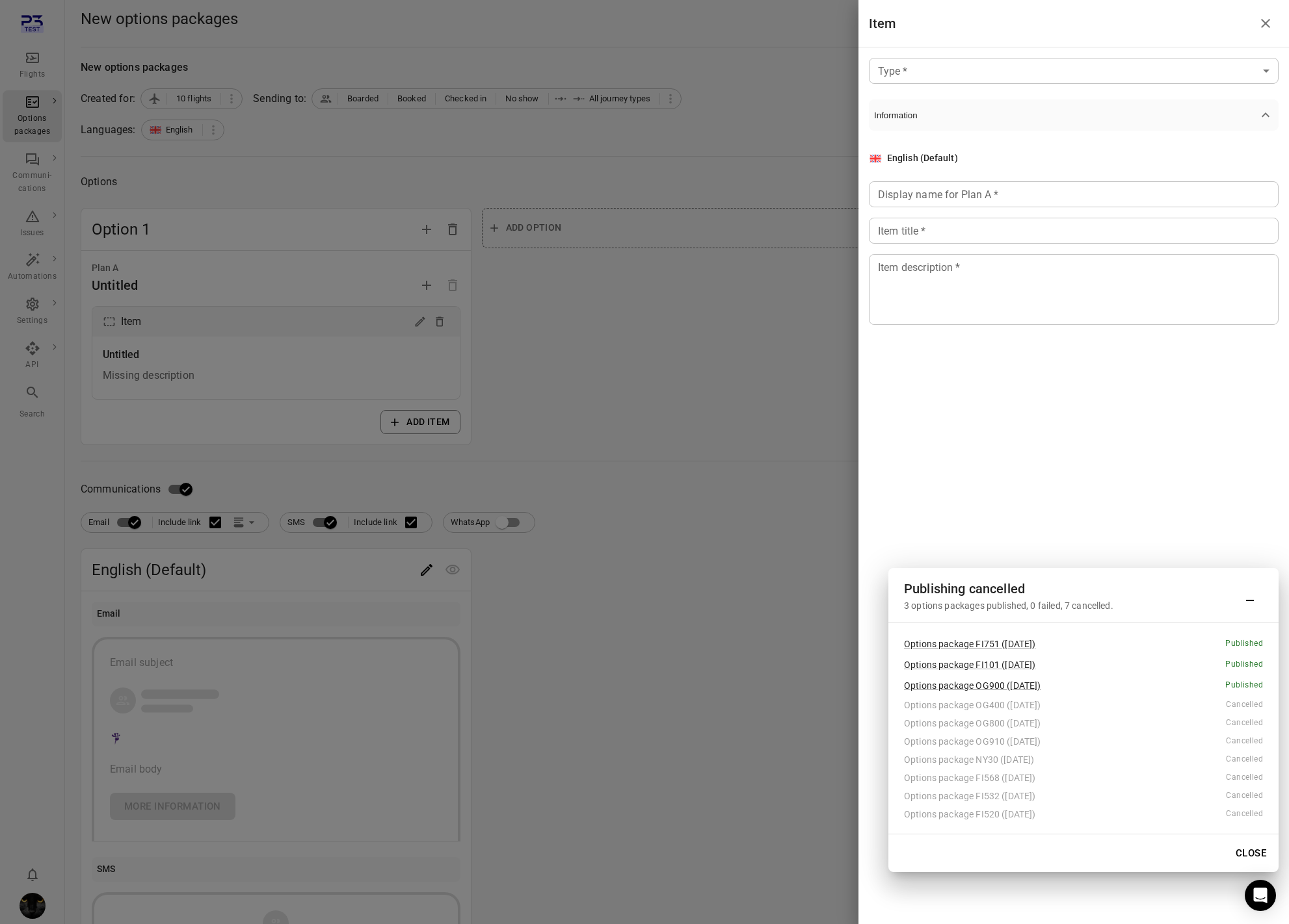
click at [929, 76] on body "Flights Options packages Communi-cations Issues Automations Settings API Search…" at bounding box center [644, 556] width 1289 height 1112
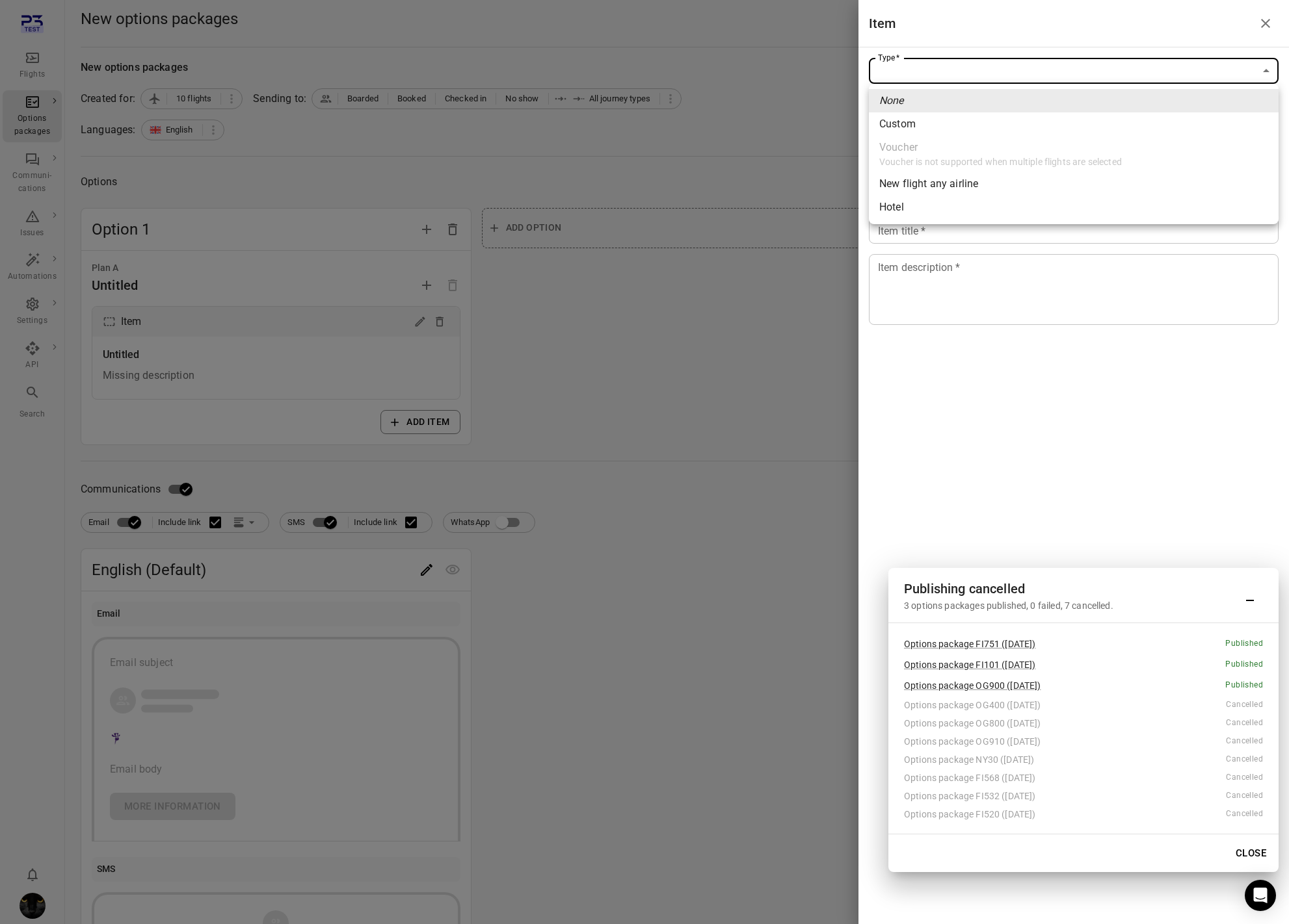
click at [917, 115] on li "Custom" at bounding box center [1073, 124] width 409 height 23
type input "******"
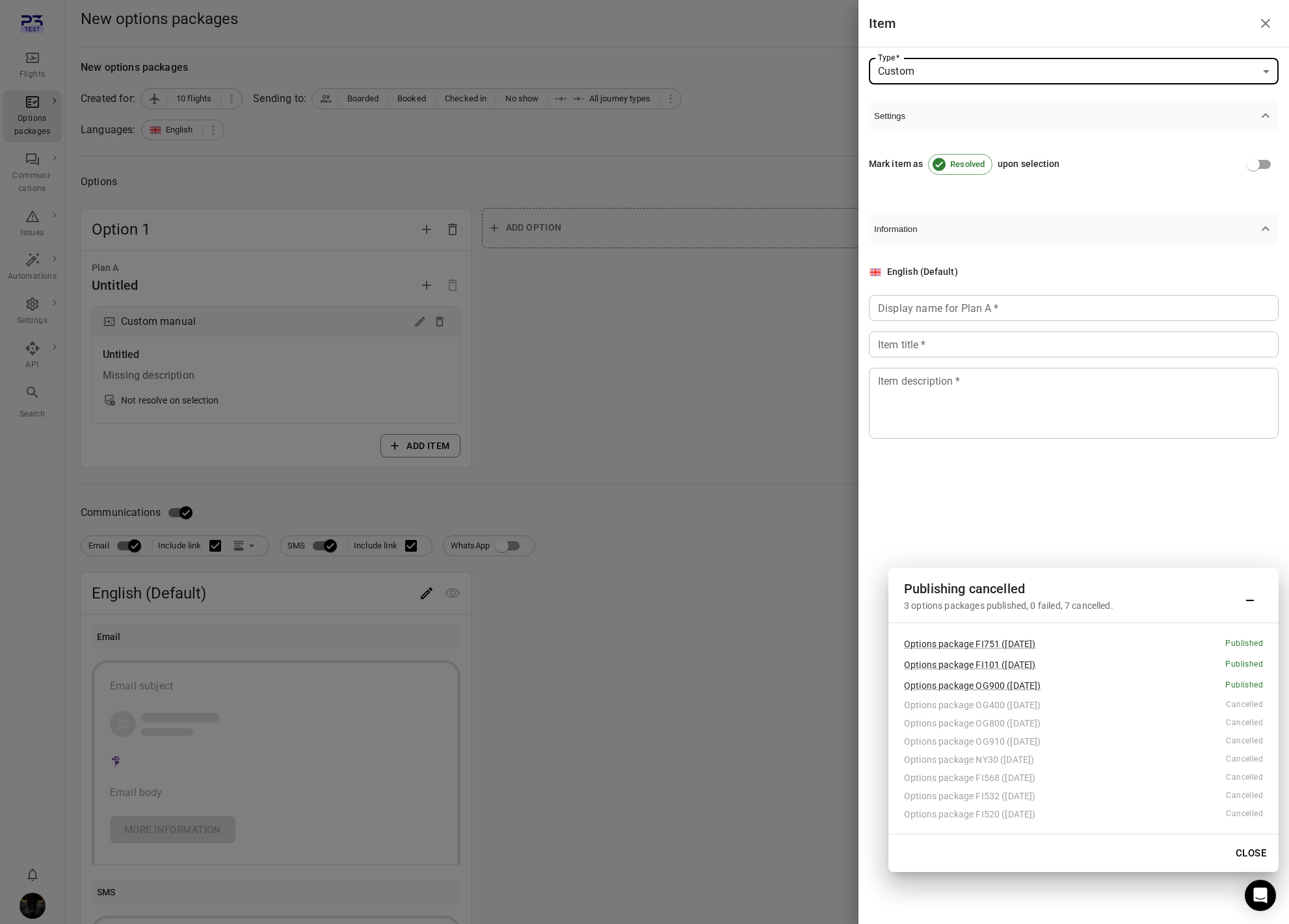
click at [901, 304] on div "Display name for Plan A   * Display name for Plan A   *" at bounding box center [1073, 308] width 409 height 26
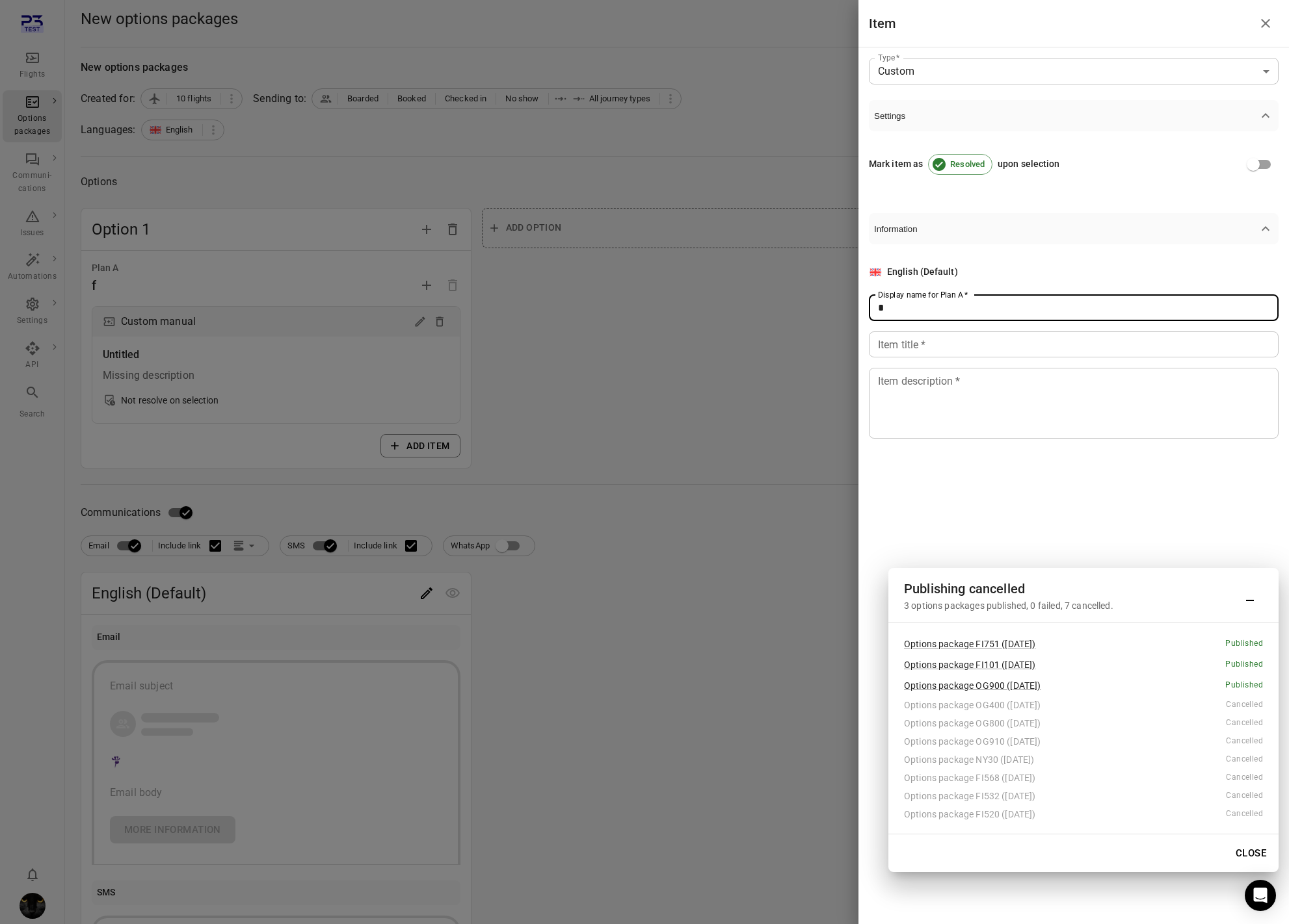
type input "*"
click at [900, 335] on input "Item title   *" at bounding box center [1073, 344] width 409 height 26
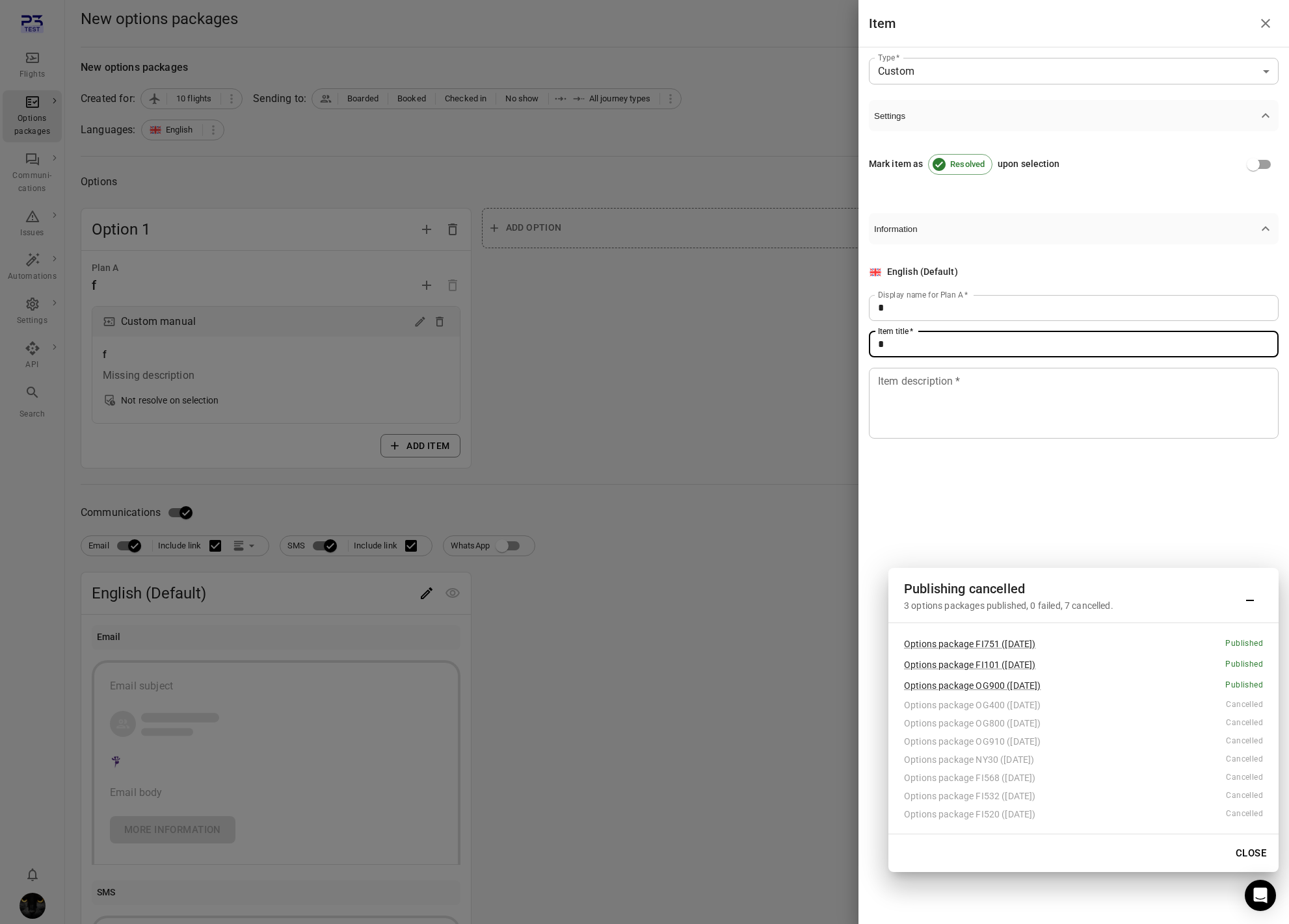
type input "*"
click at [895, 394] on textarea "Item description   *" at bounding box center [1073, 402] width 392 height 60
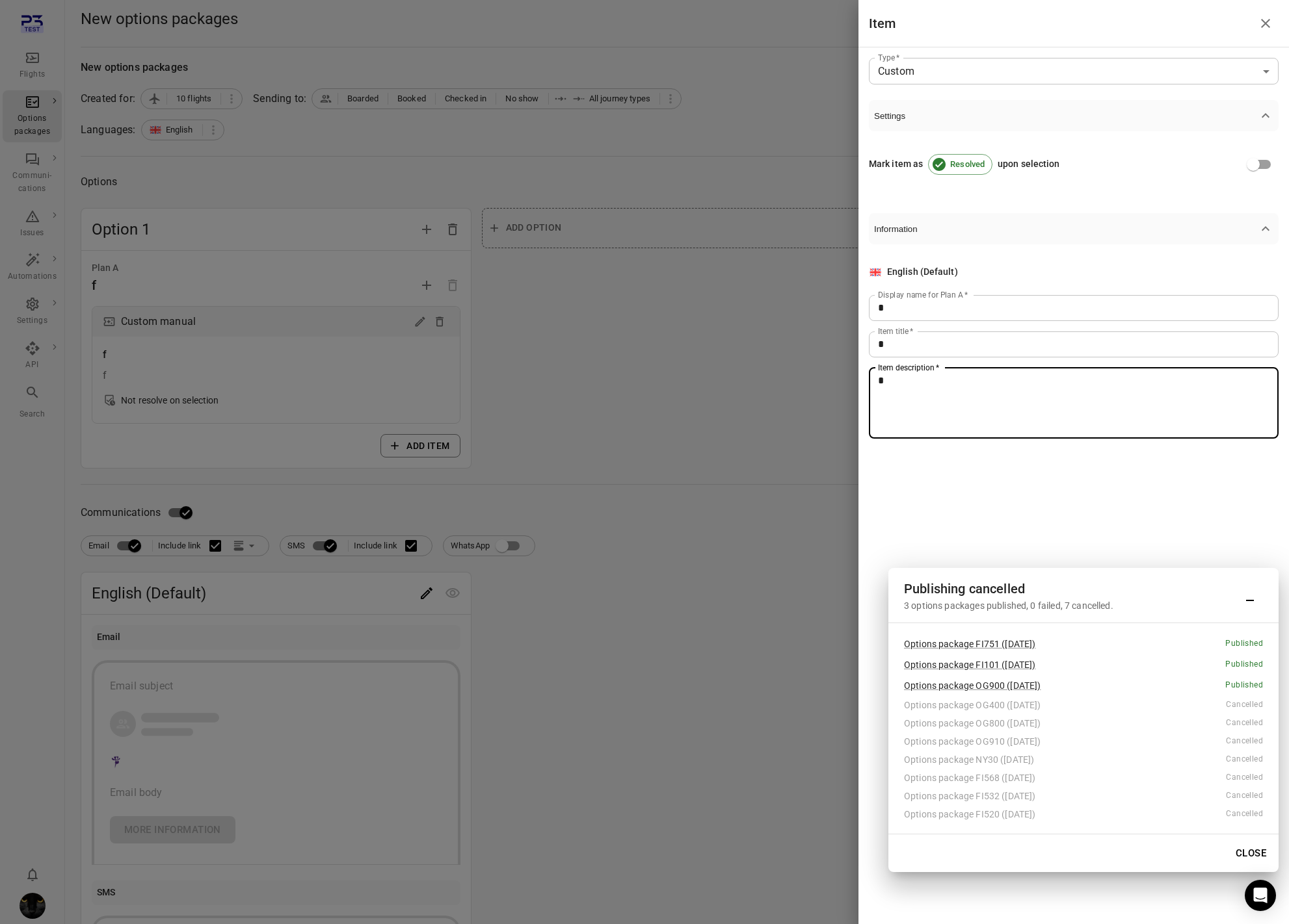
type textarea "*"
click at [314, 546] on div at bounding box center [644, 462] width 1289 height 924
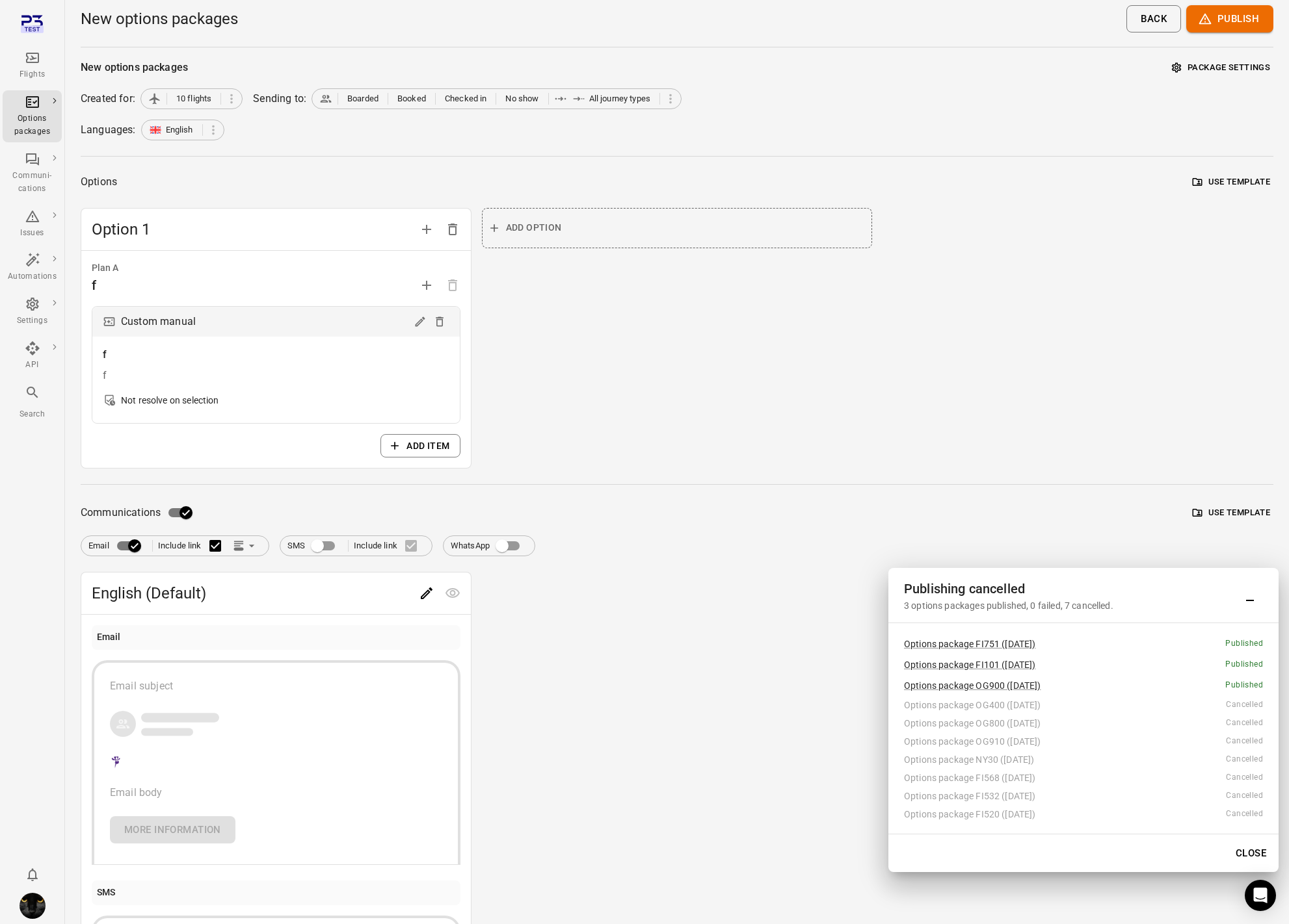
click at [426, 593] on icon "Edit" at bounding box center [426, 593] width 16 height 16
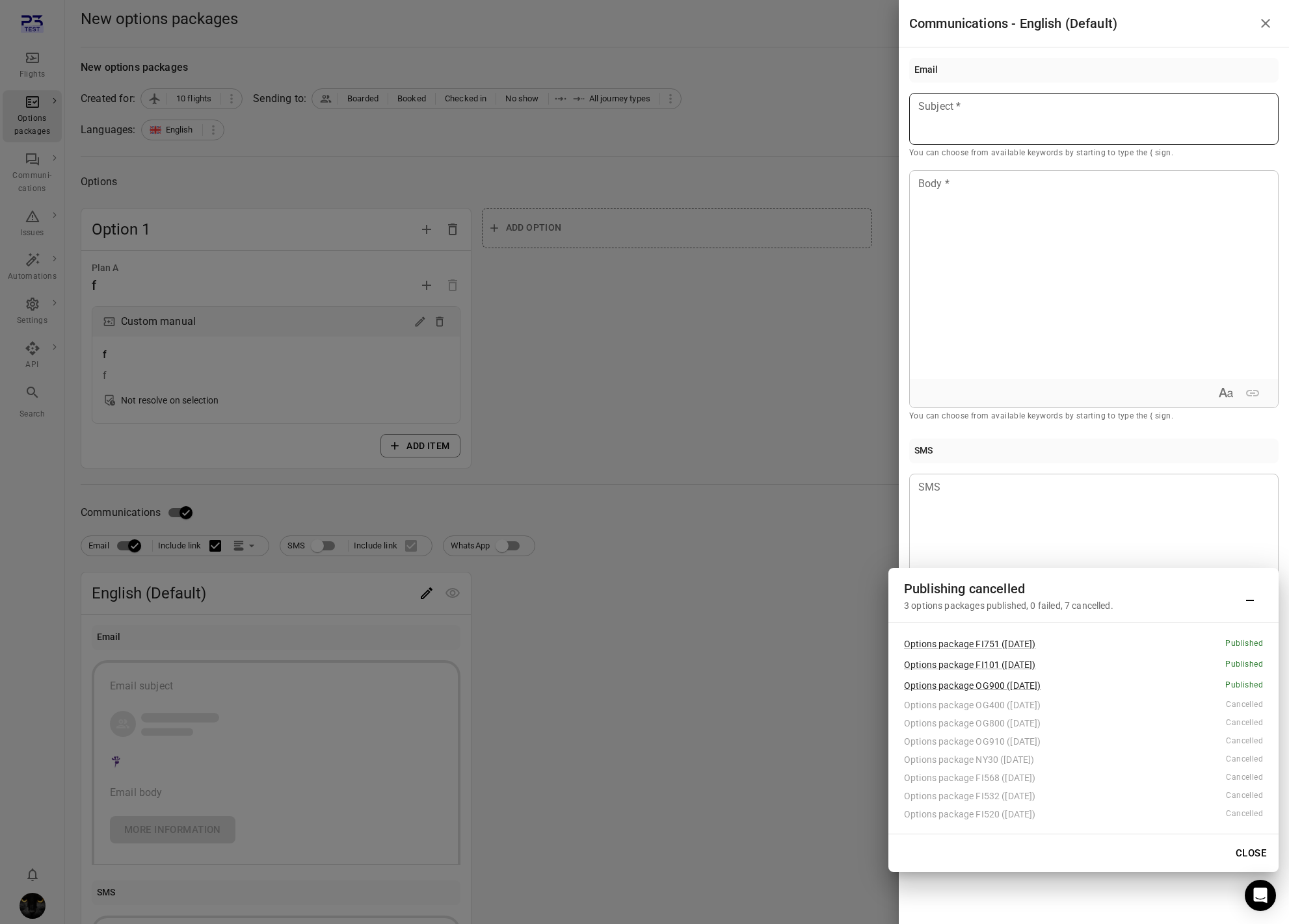
click at [996, 105] on p at bounding box center [1094, 106] width 350 height 16
click at [979, 210] on div at bounding box center [1094, 274] width 368 height 208
click at [692, 332] on div at bounding box center [644, 462] width 1289 height 924
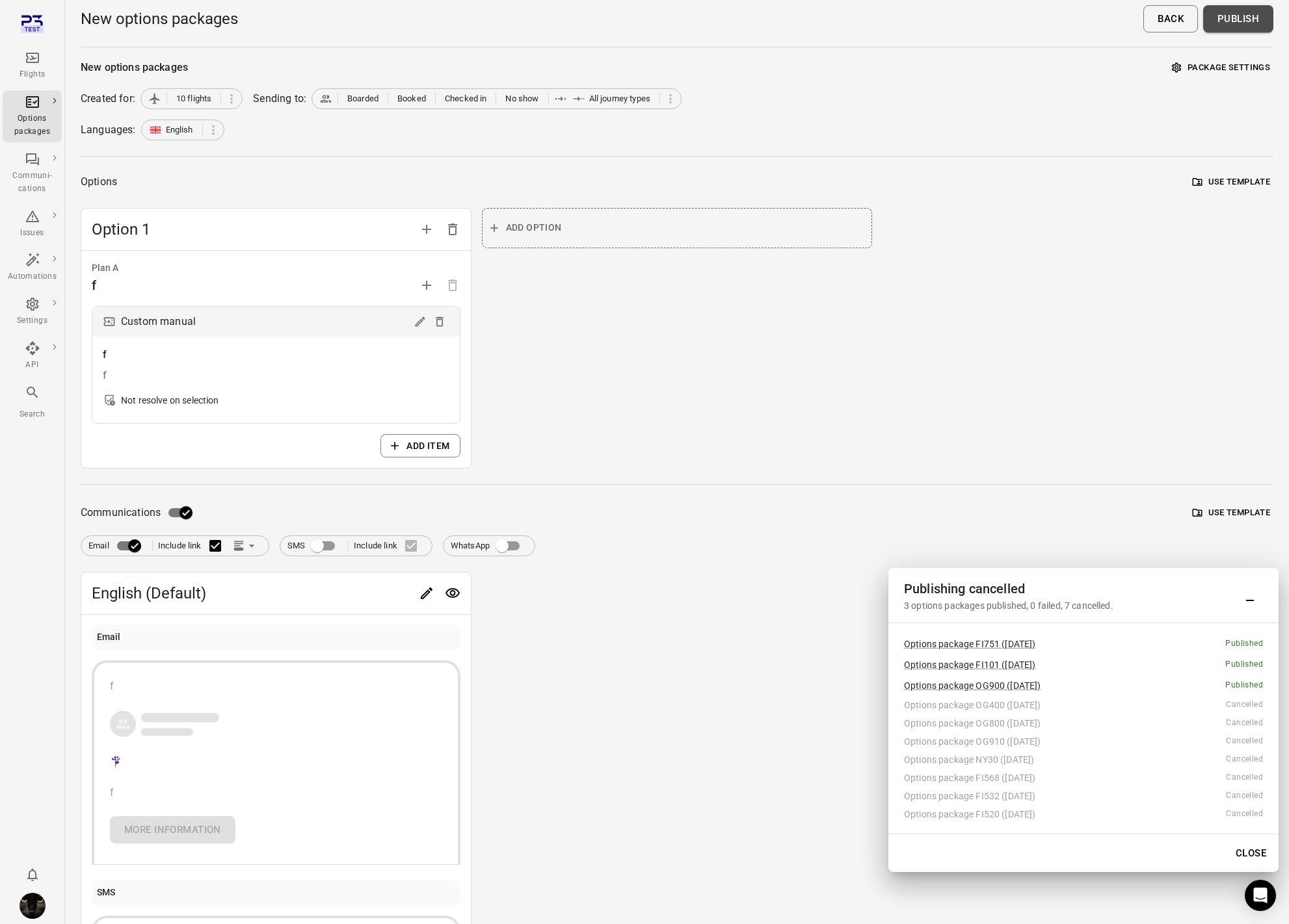
click at [1254, 15] on button "Publish" at bounding box center [1238, 19] width 70 height 27
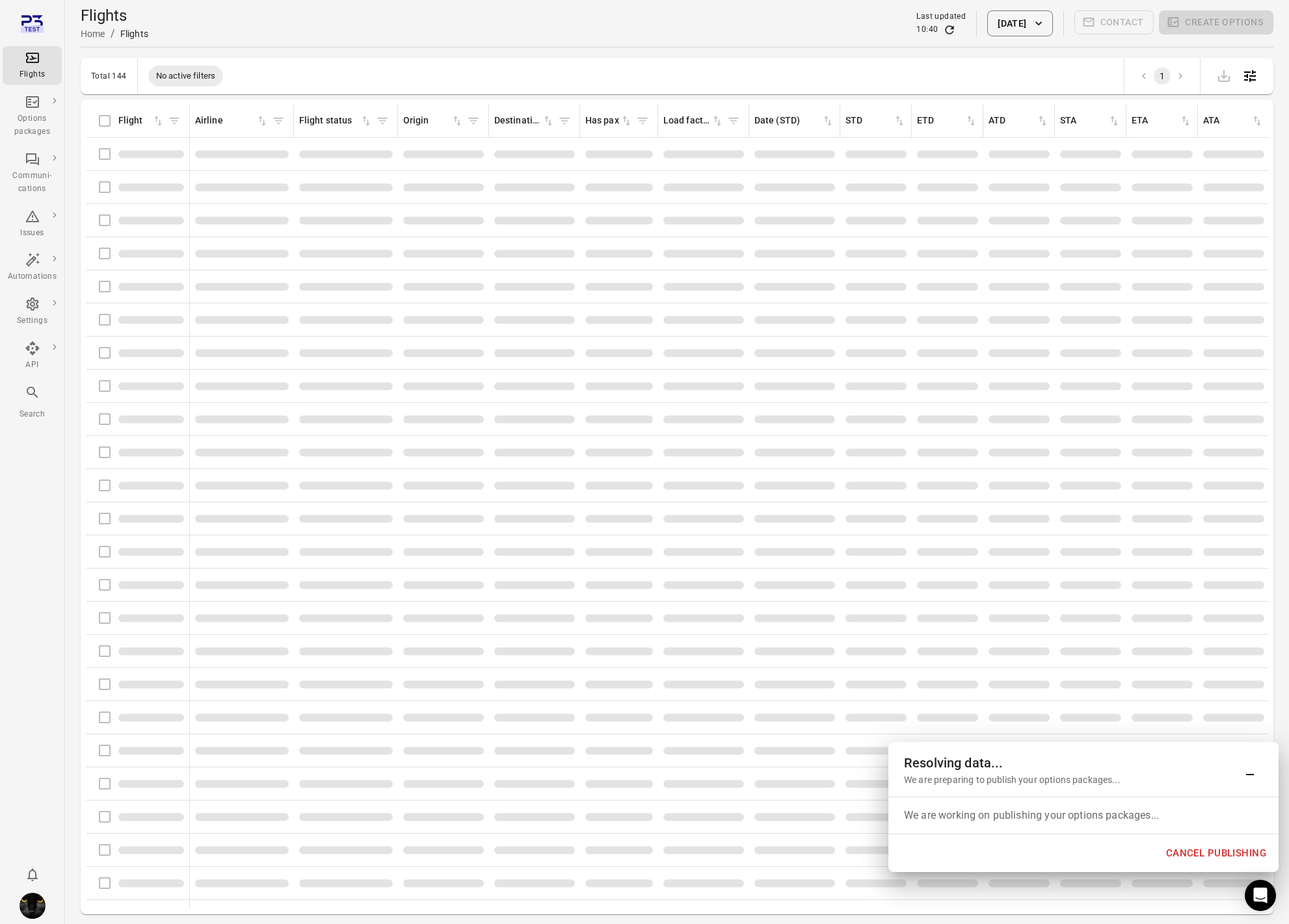
click at [1194, 852] on button "Cancel publishing" at bounding box center [1216, 854] width 114 height 27
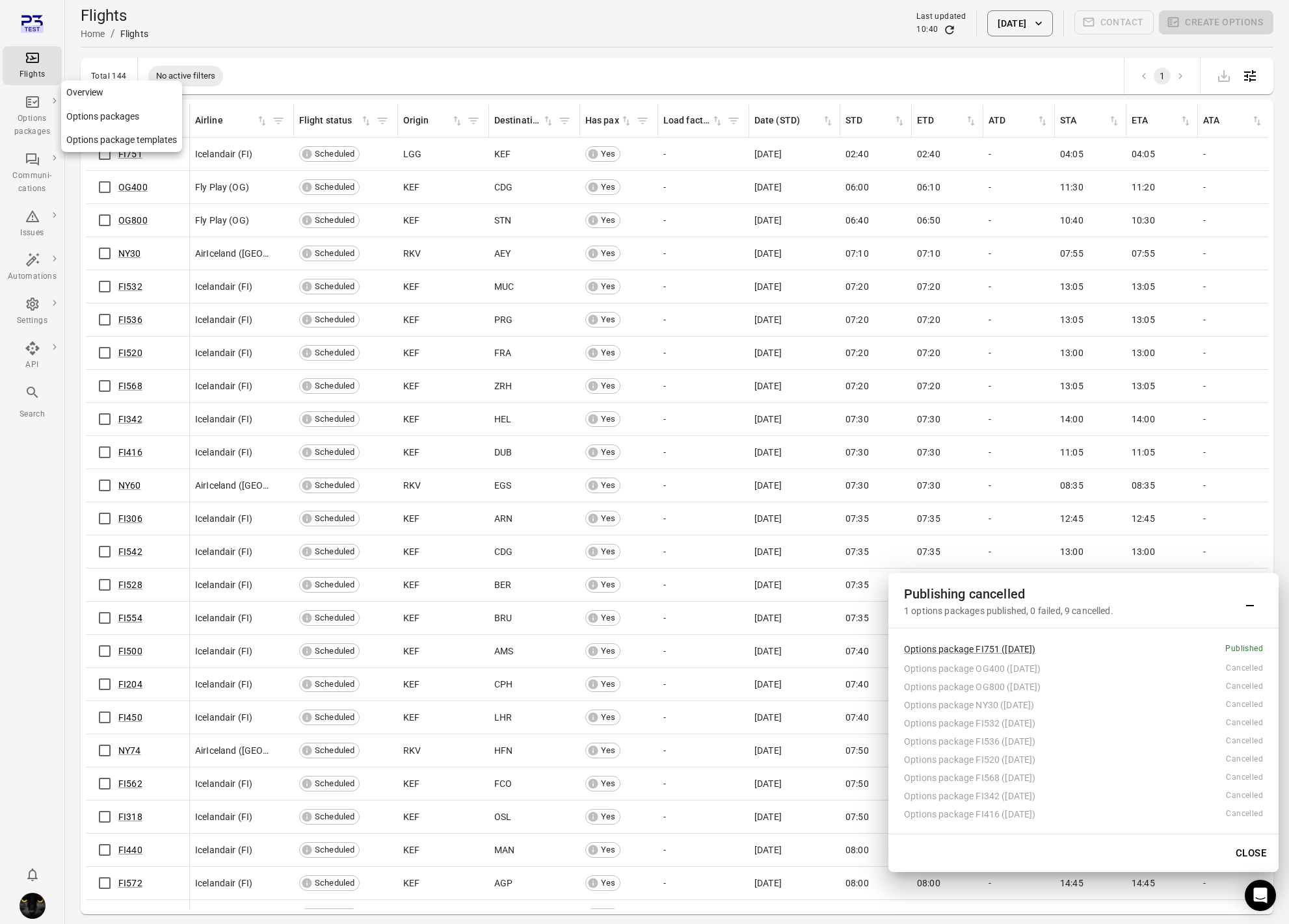
click at [32, 98] on icon "Main navigation" at bounding box center [32, 102] width 16 height 16
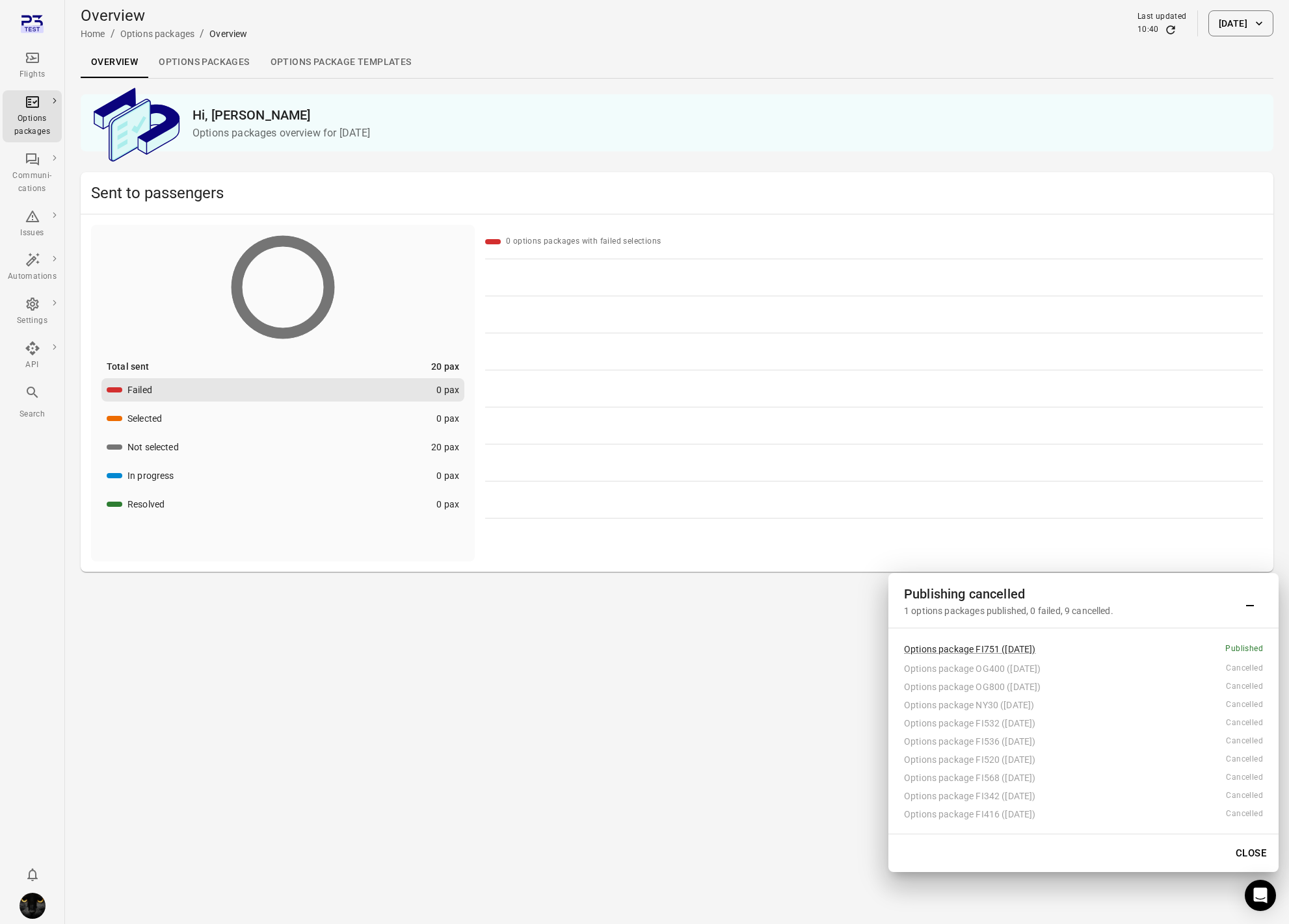
click at [226, 59] on link "Options packages" at bounding box center [204, 63] width 111 height 31
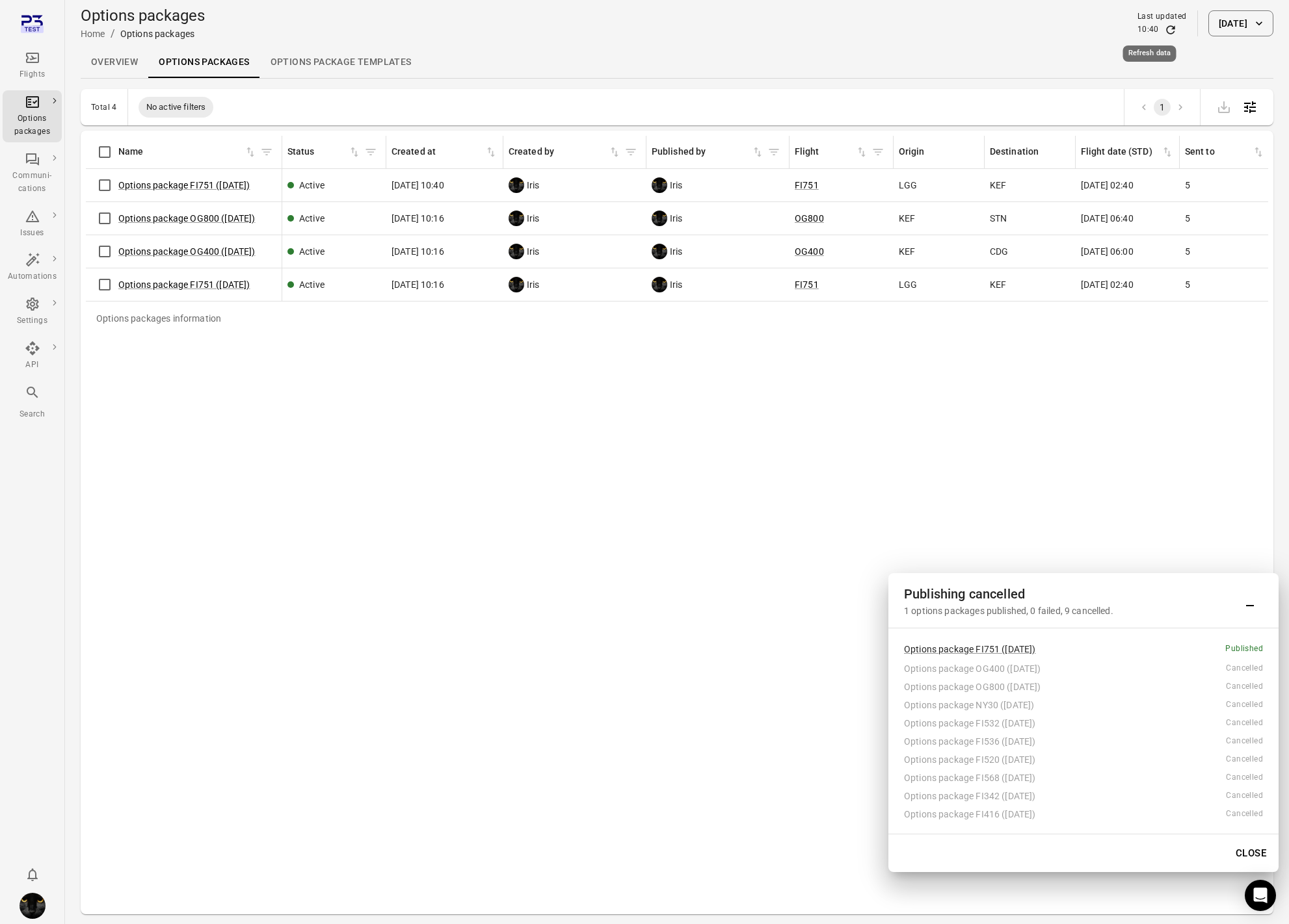
click at [1164, 30] on icon "Refresh data" at bounding box center [1170, 29] width 13 height 13
click at [35, 65] on icon "Main navigation" at bounding box center [32, 58] width 16 height 16
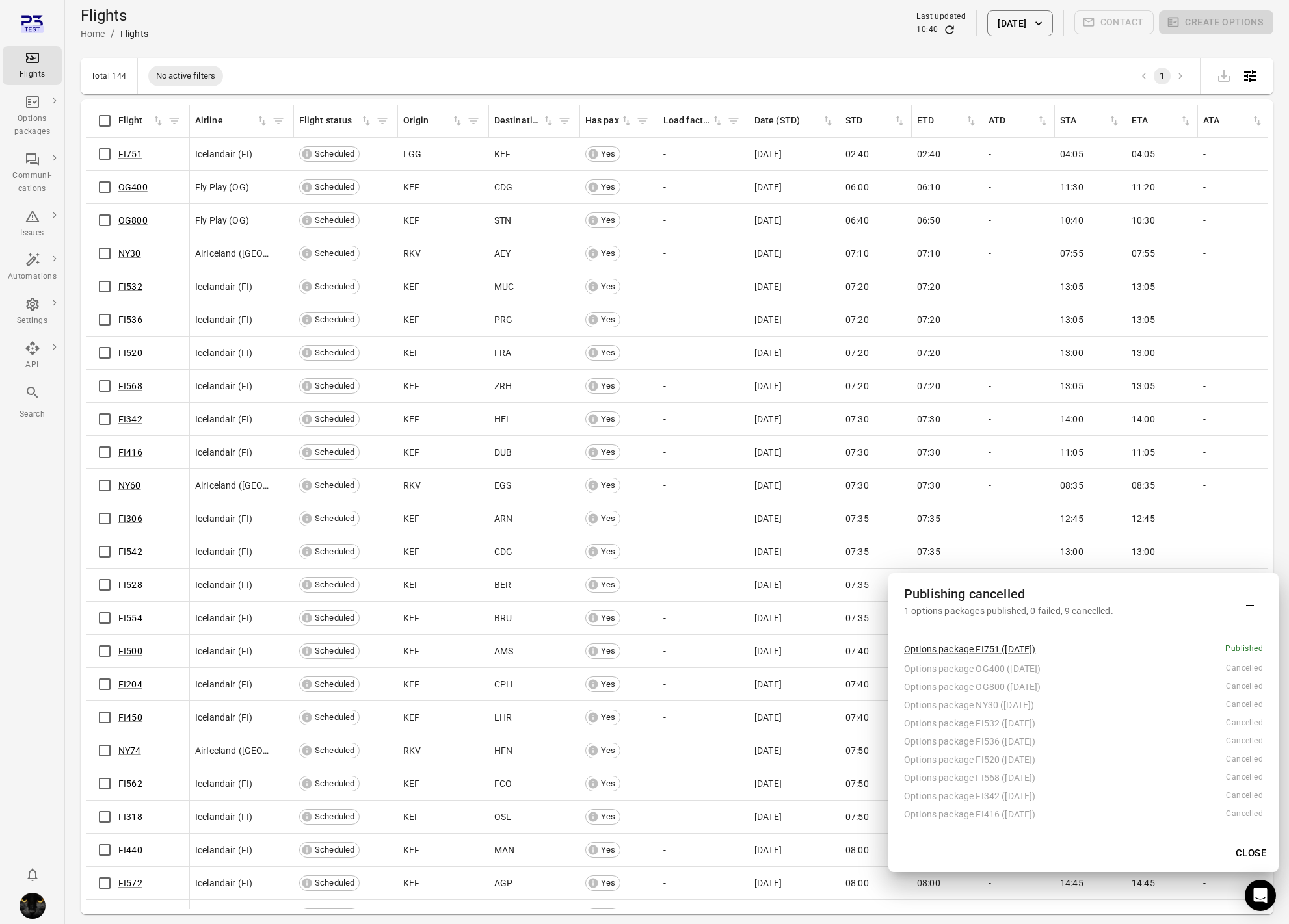
click at [1027, 26] on button "8 Oct 2025" at bounding box center [1019, 23] width 65 height 26
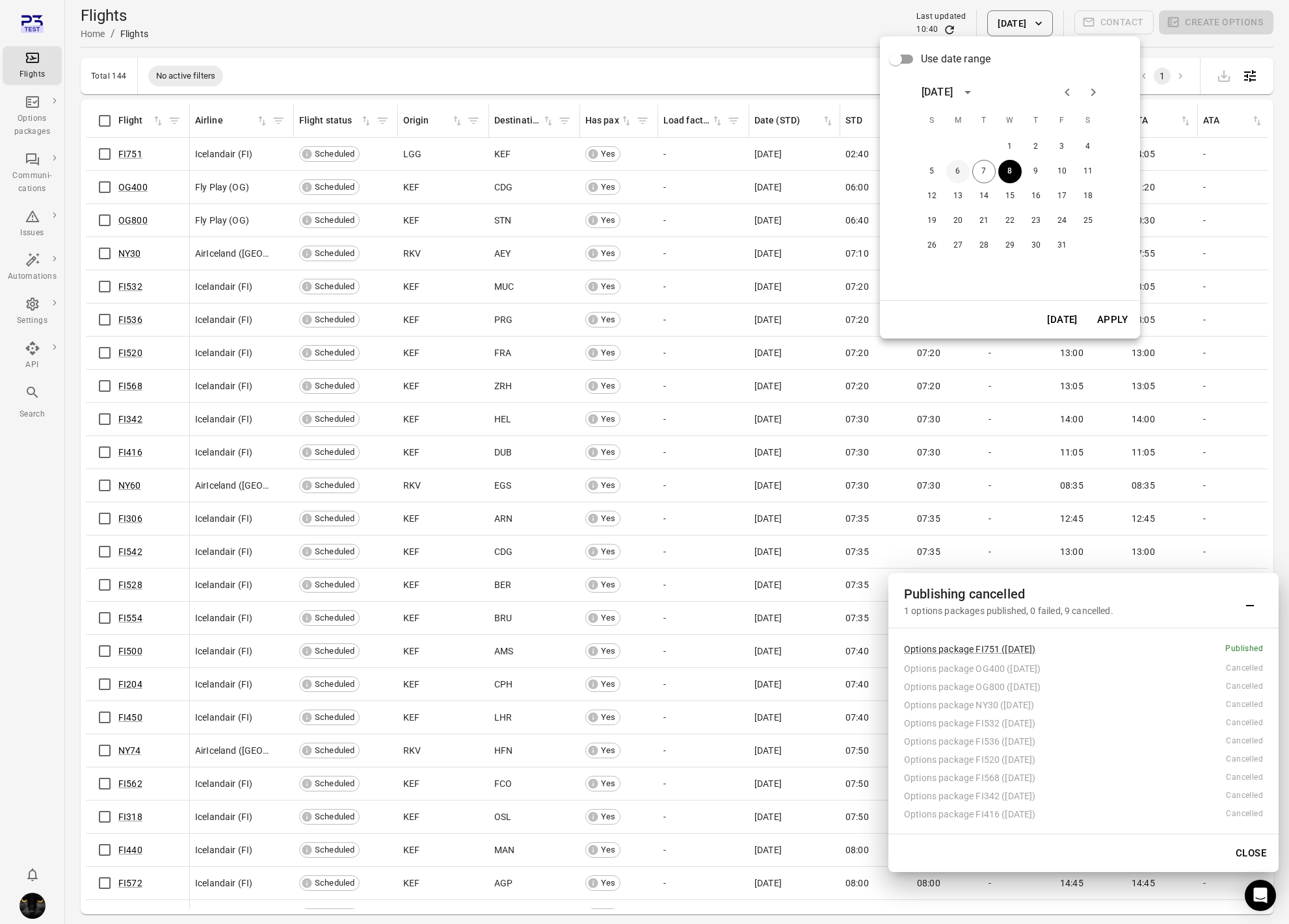
click at [961, 176] on button "6" at bounding box center [958, 172] width 23 height 23
click at [1112, 317] on button "Apply" at bounding box center [1112, 319] width 45 height 27
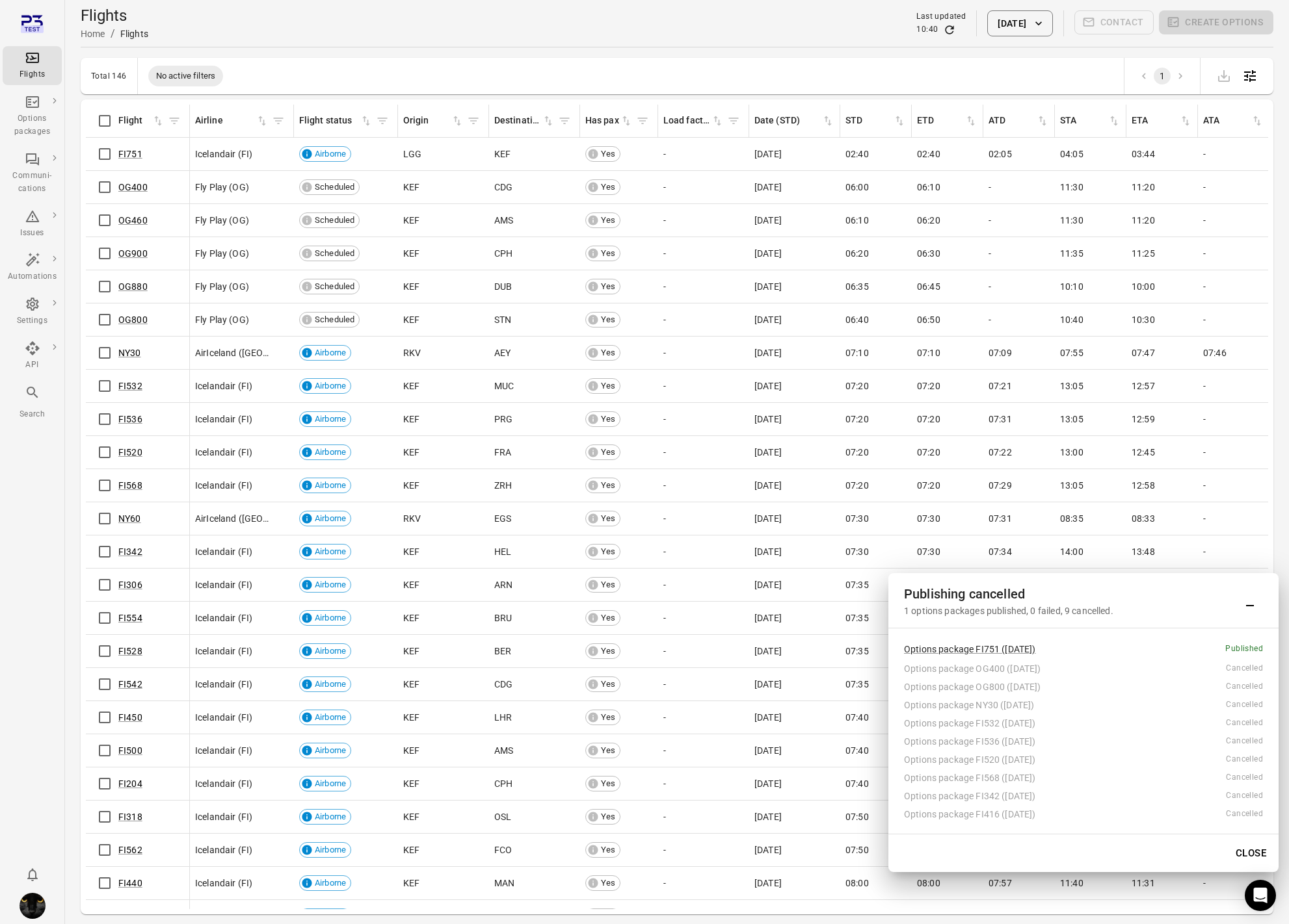
click at [1262, 846] on button "Close" at bounding box center [1251, 854] width 45 height 27
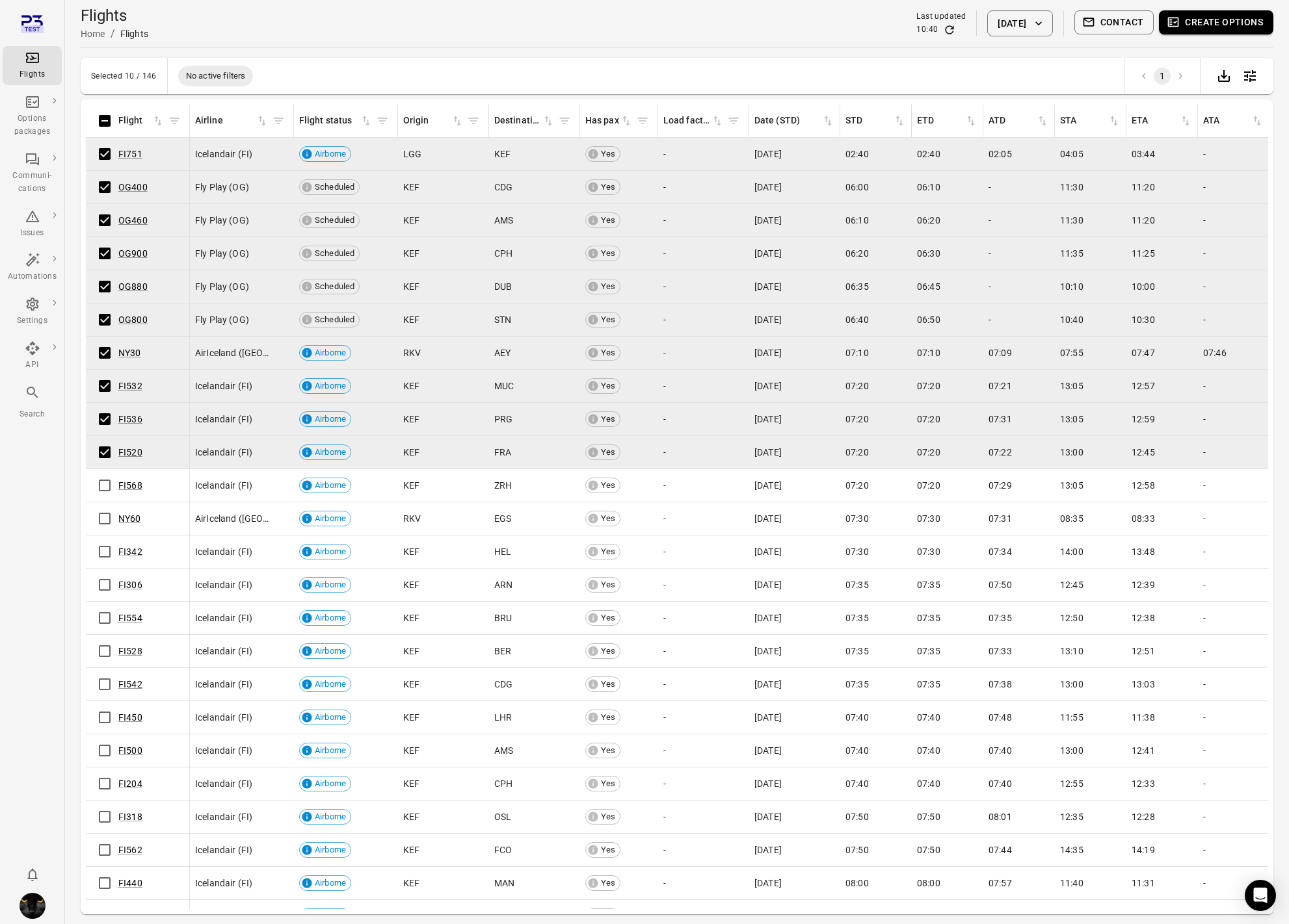
click at [1188, 22] on button "Create options" at bounding box center [1216, 22] width 114 height 24
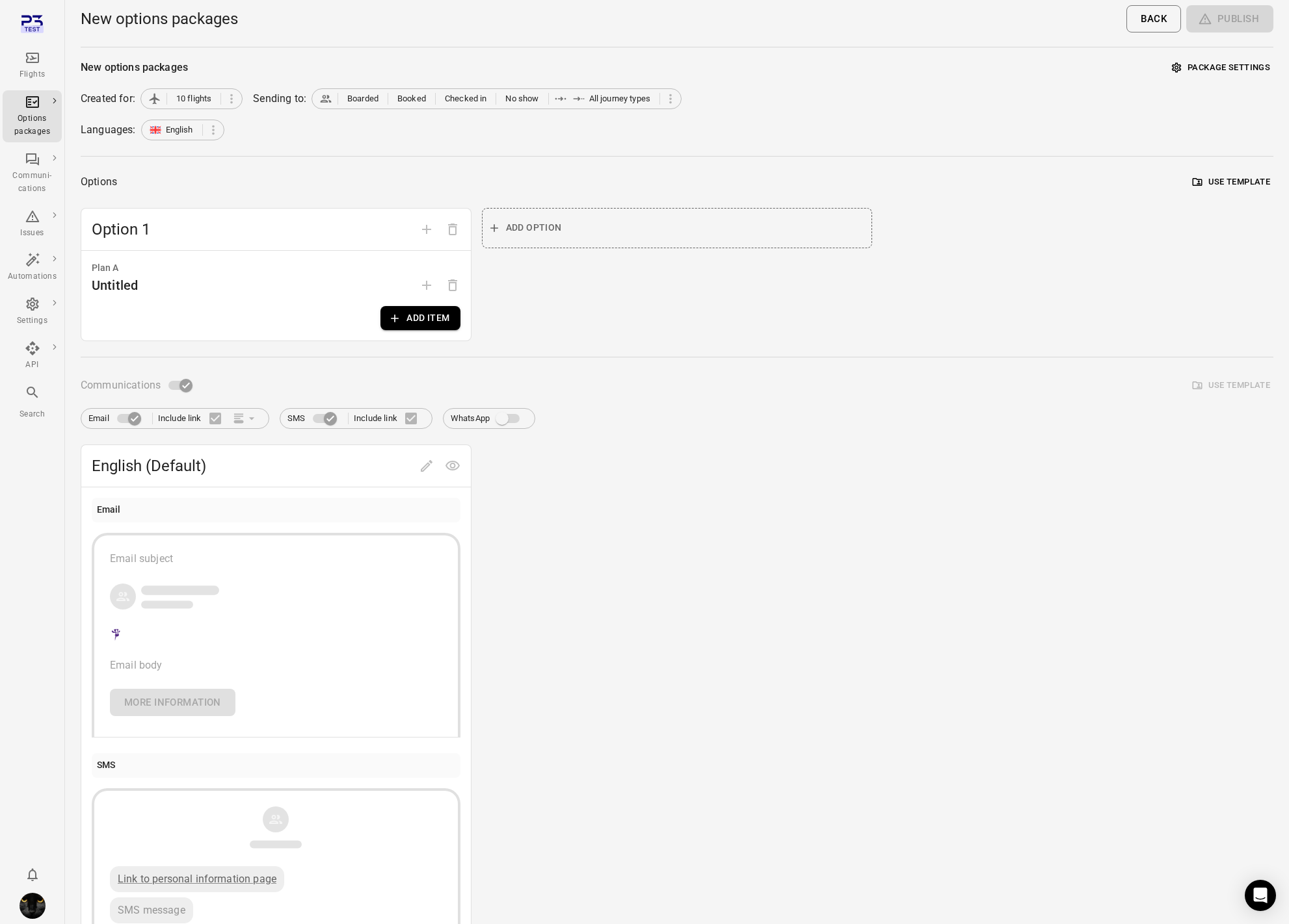
click at [439, 319] on button "Add item" at bounding box center [419, 317] width 79 height 24
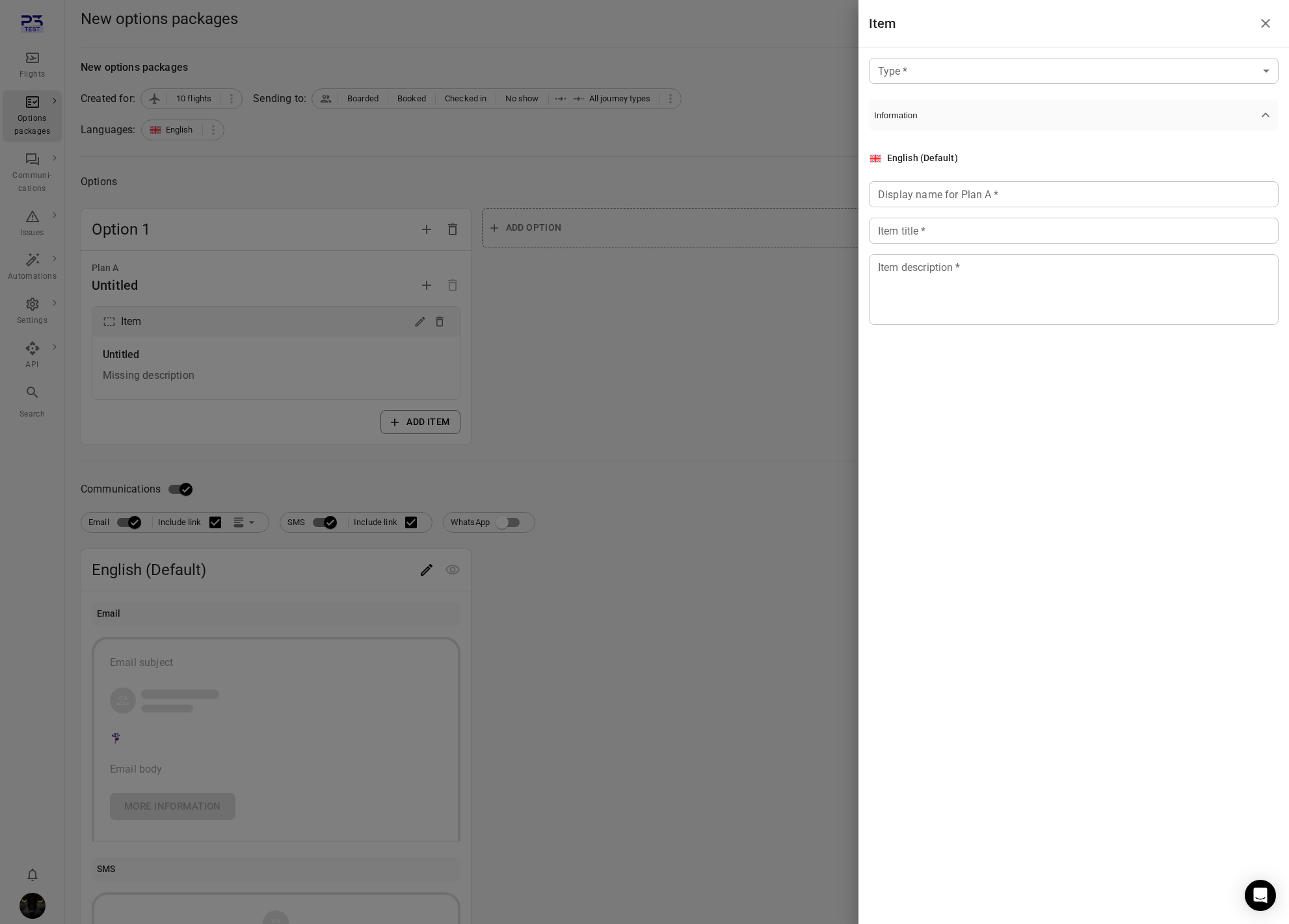
click at [956, 69] on body "Flights Options packages Communi-cations Issues Automations Settings API Search…" at bounding box center [644, 556] width 1289 height 1112
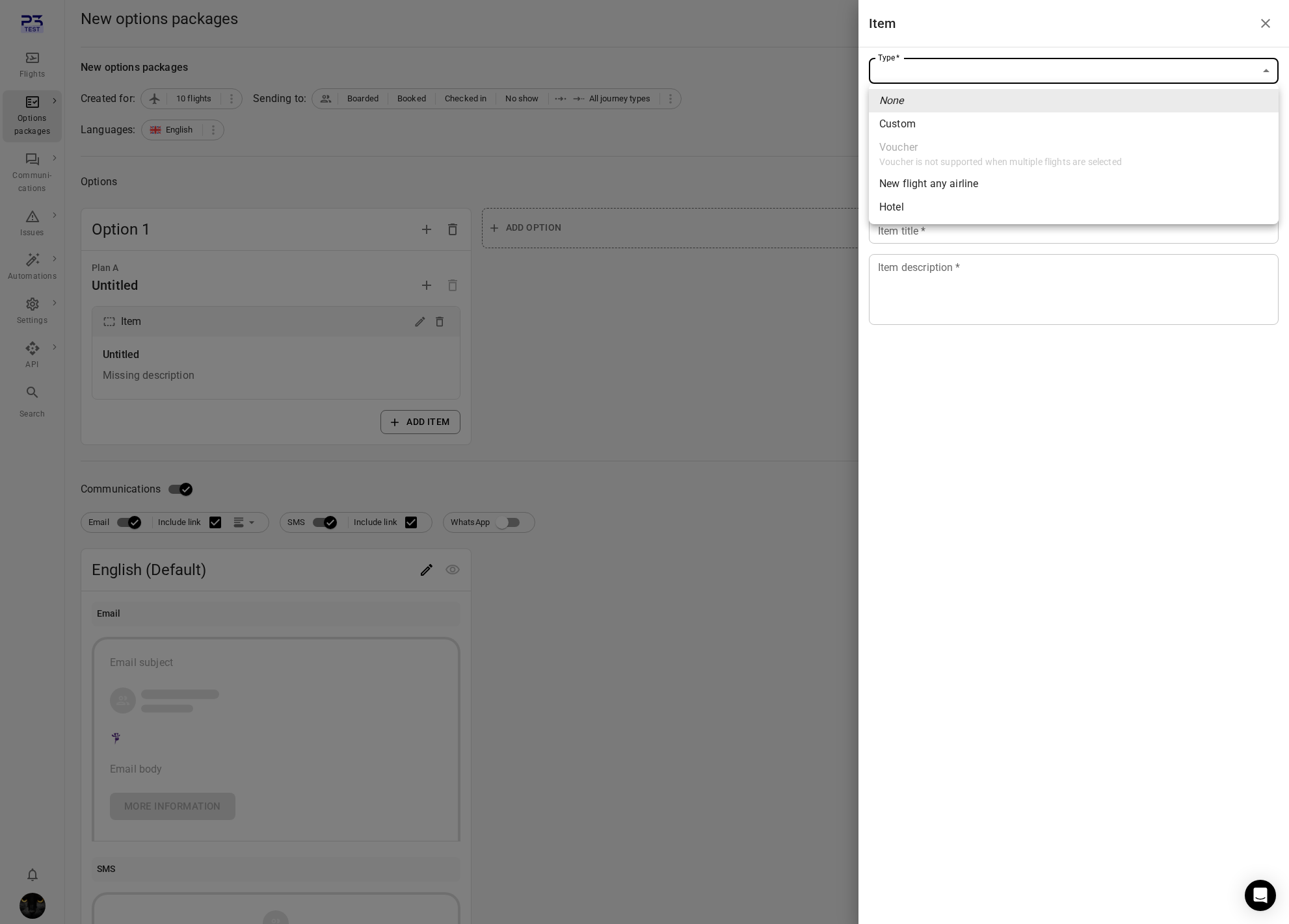
click at [925, 121] on li "Custom" at bounding box center [1073, 124] width 409 height 23
type input "******"
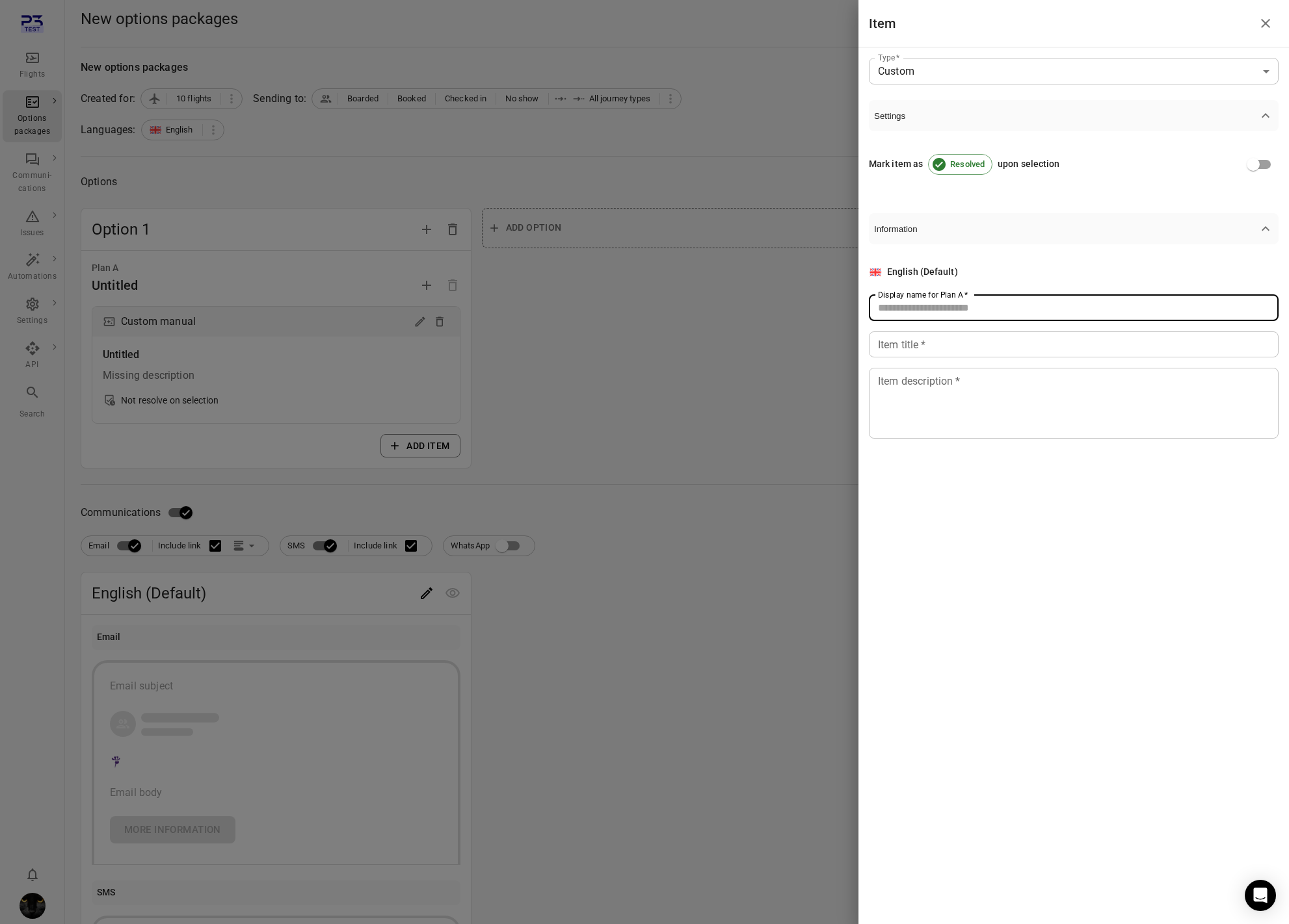
click at [904, 315] on input "Display name for Plan A   *" at bounding box center [1073, 308] width 409 height 26
type input "*"
click at [904, 346] on div "Item title   * Item title   *" at bounding box center [1073, 344] width 409 height 26
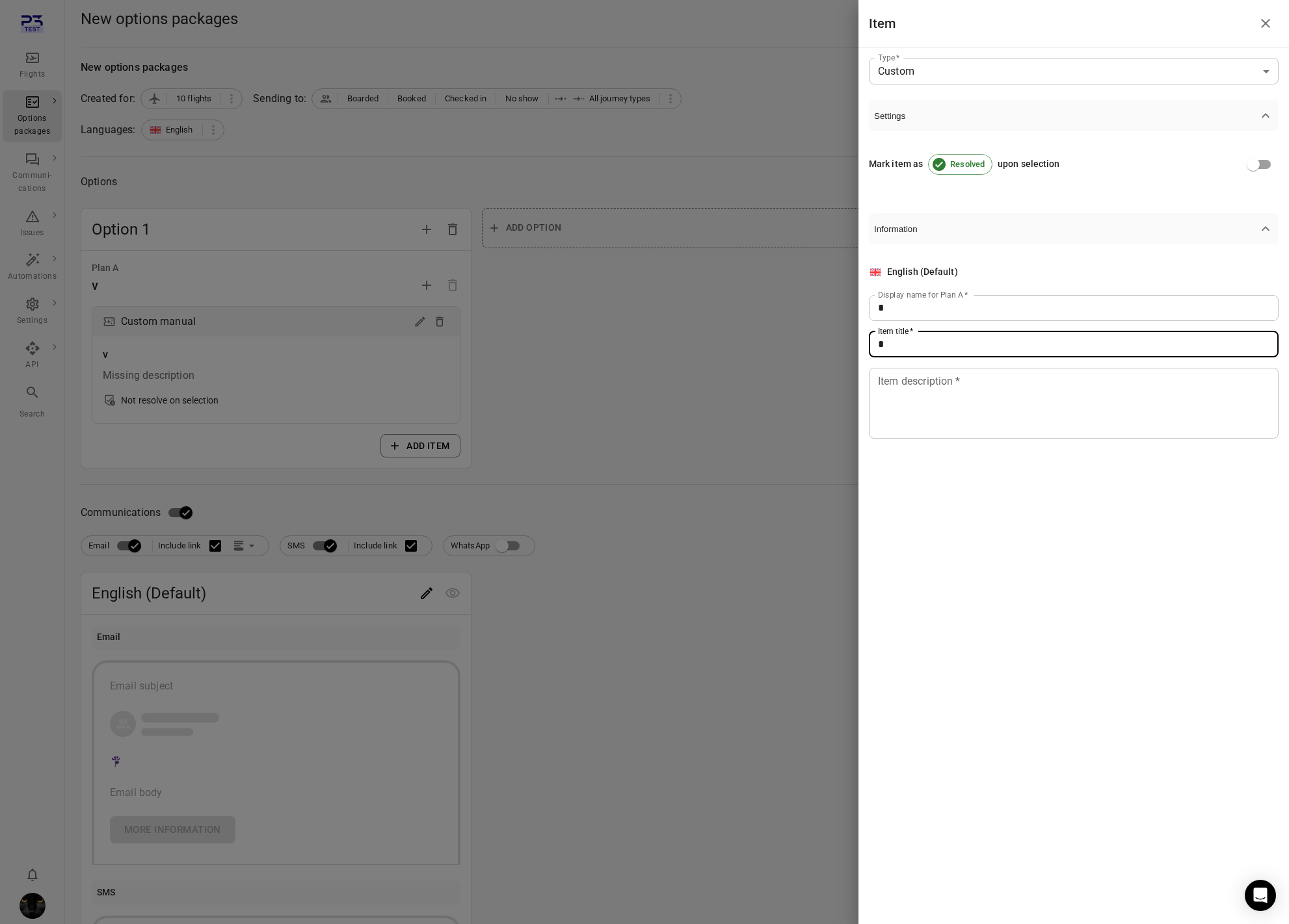
type input "*"
click at [898, 396] on textarea "Item description   *" at bounding box center [1073, 402] width 392 height 60
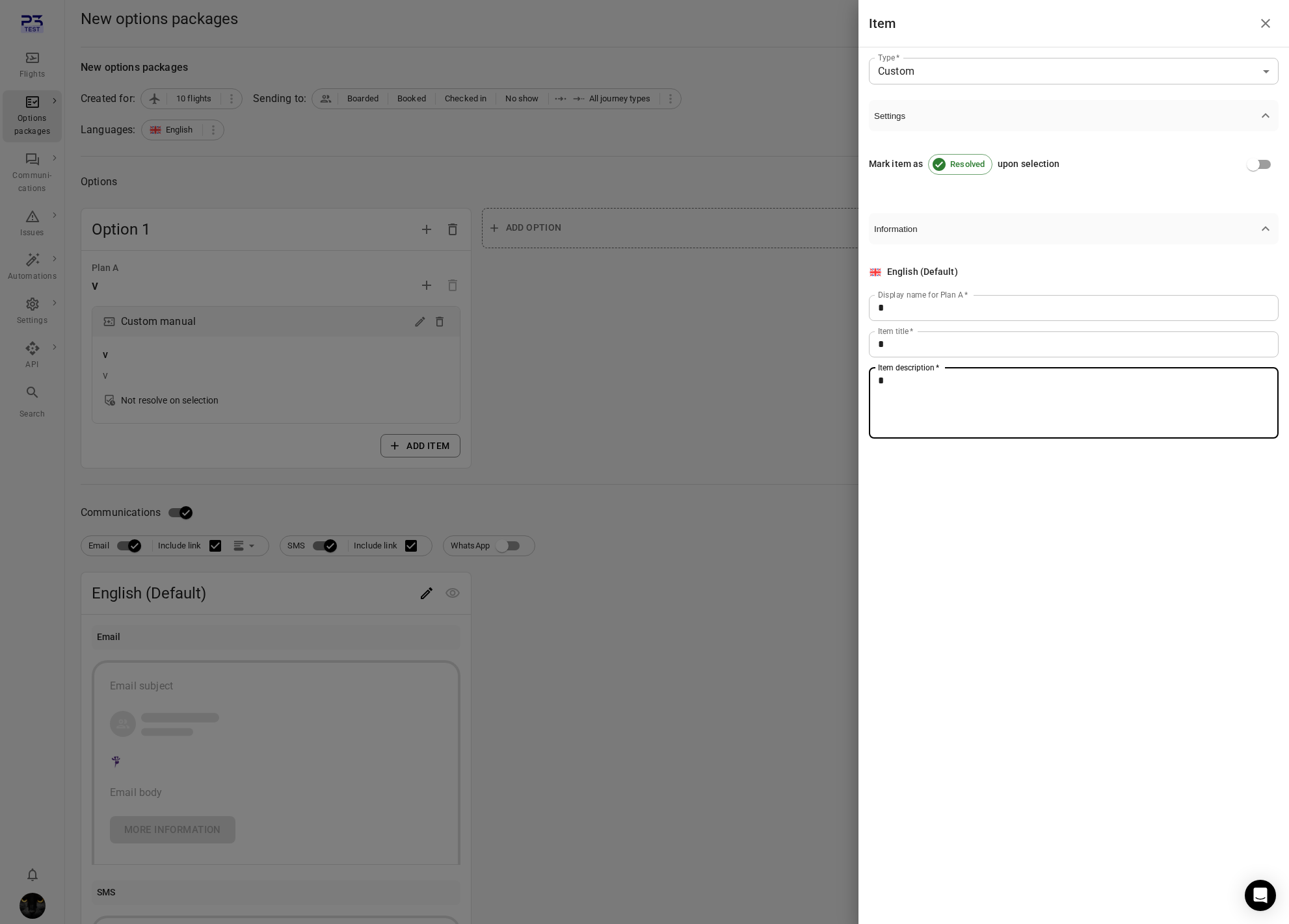
type textarea "*"
click at [698, 430] on div at bounding box center [644, 462] width 1289 height 924
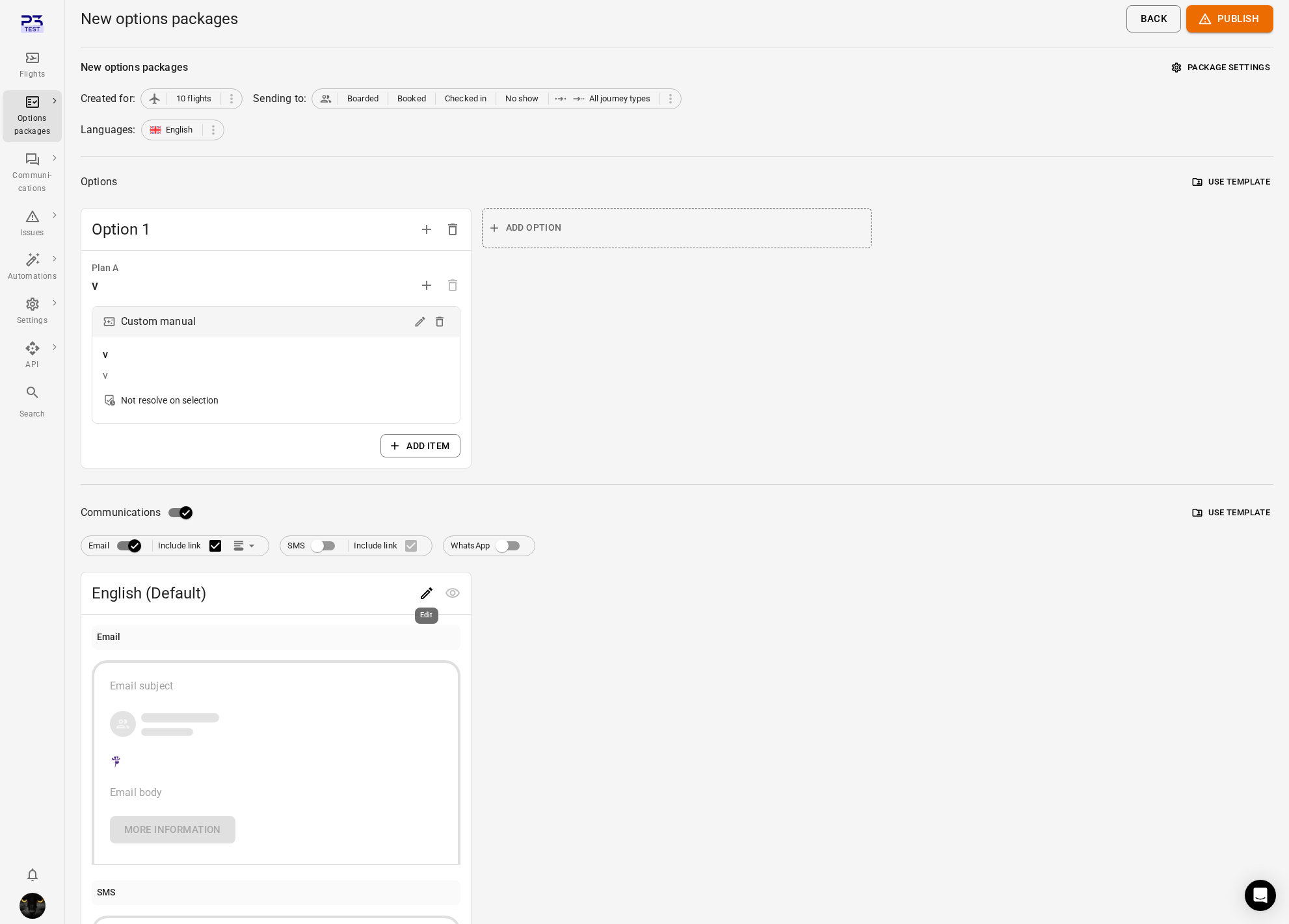
click at [428, 597] on icon "Edit" at bounding box center [426, 593] width 16 height 16
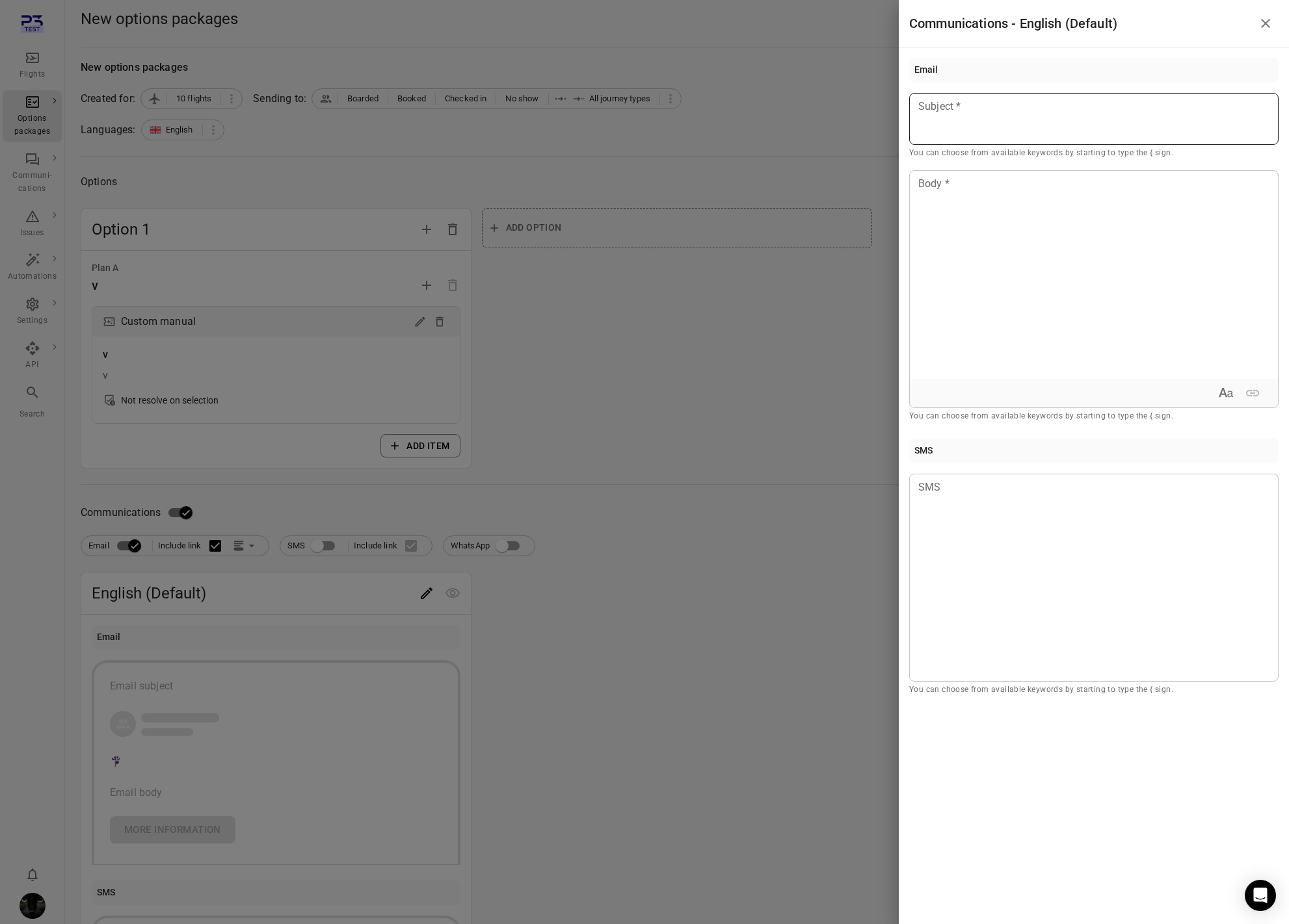
click at [974, 130] on div at bounding box center [1094, 118] width 369 height 52
click at [982, 219] on div at bounding box center [1094, 274] width 368 height 208
click at [786, 282] on div at bounding box center [644, 462] width 1289 height 924
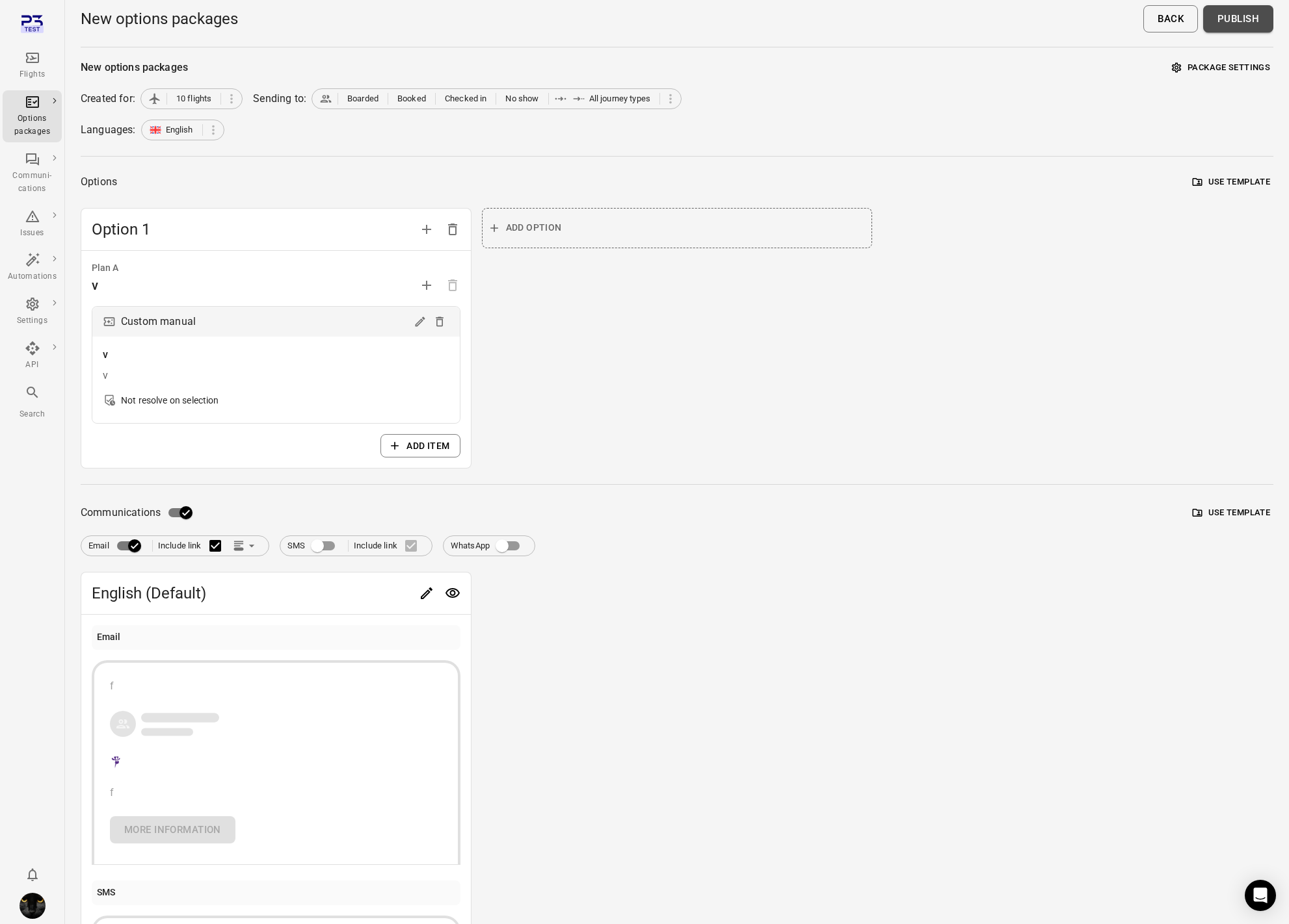
click at [1246, 28] on button "Publish" at bounding box center [1238, 19] width 70 height 27
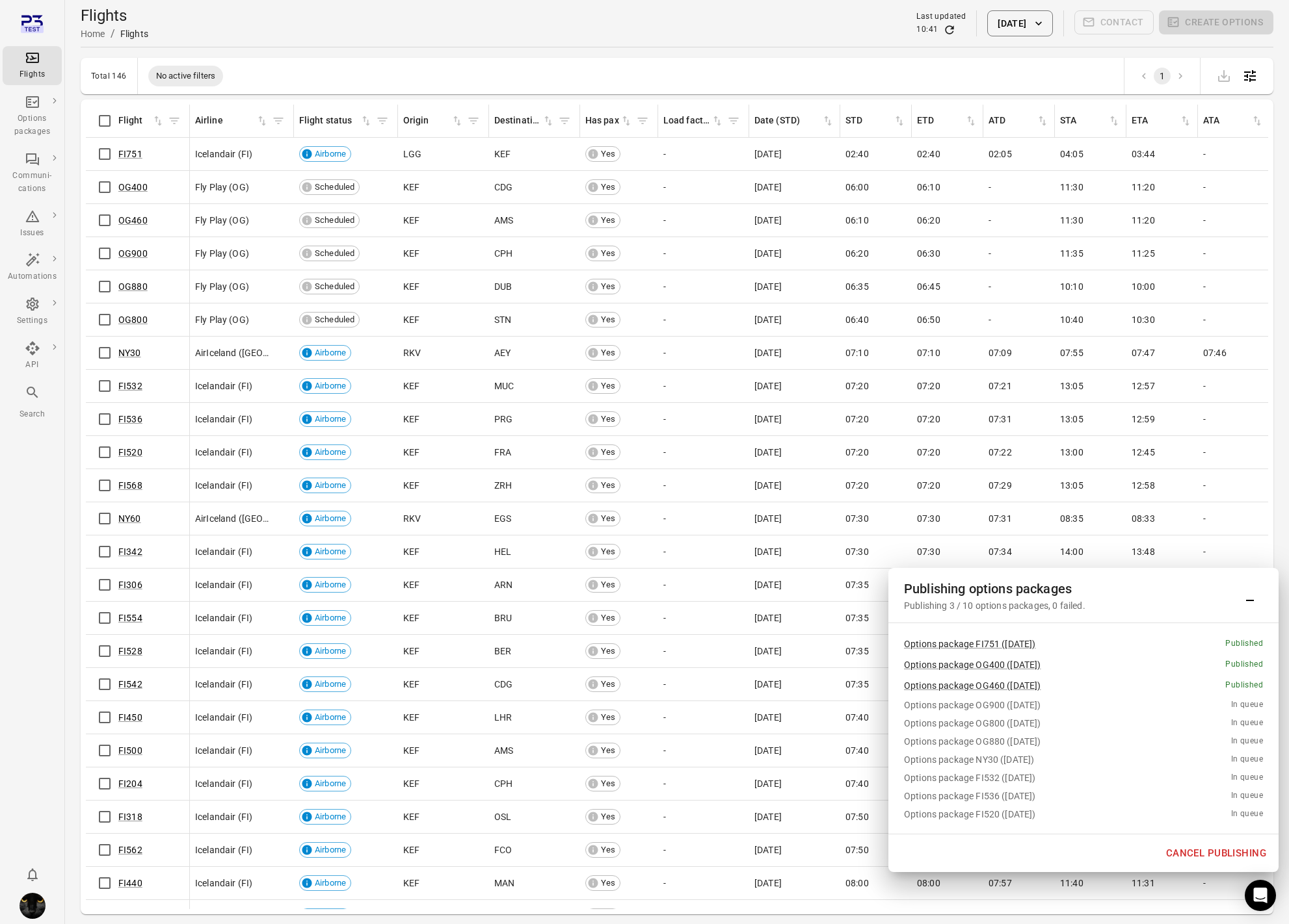
click at [1204, 851] on button "Cancel publishing" at bounding box center [1216, 854] width 114 height 27
click at [33, 107] on icon "Main navigation" at bounding box center [32, 102] width 13 height 12
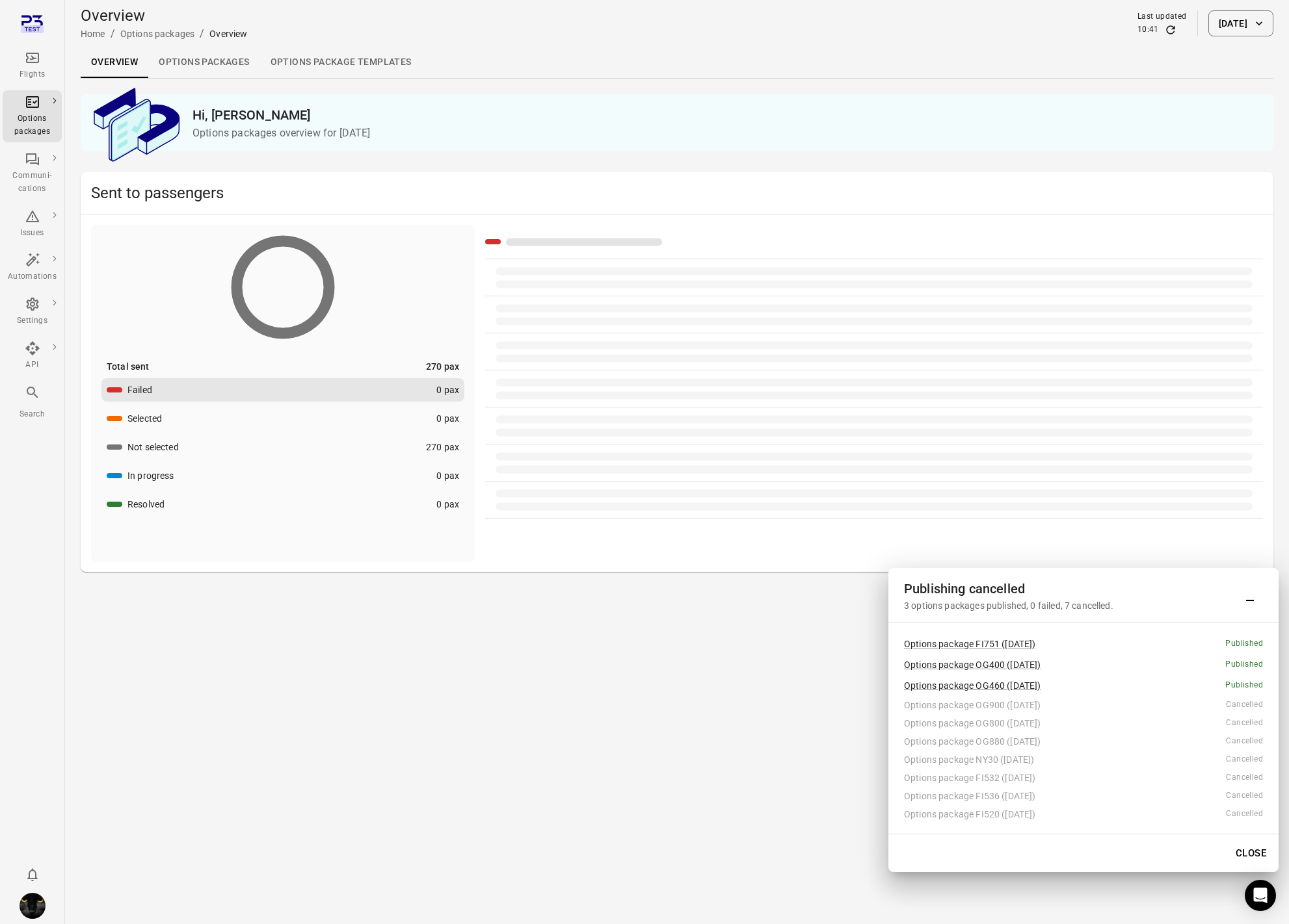
click at [223, 56] on link "Options packages" at bounding box center [204, 63] width 111 height 31
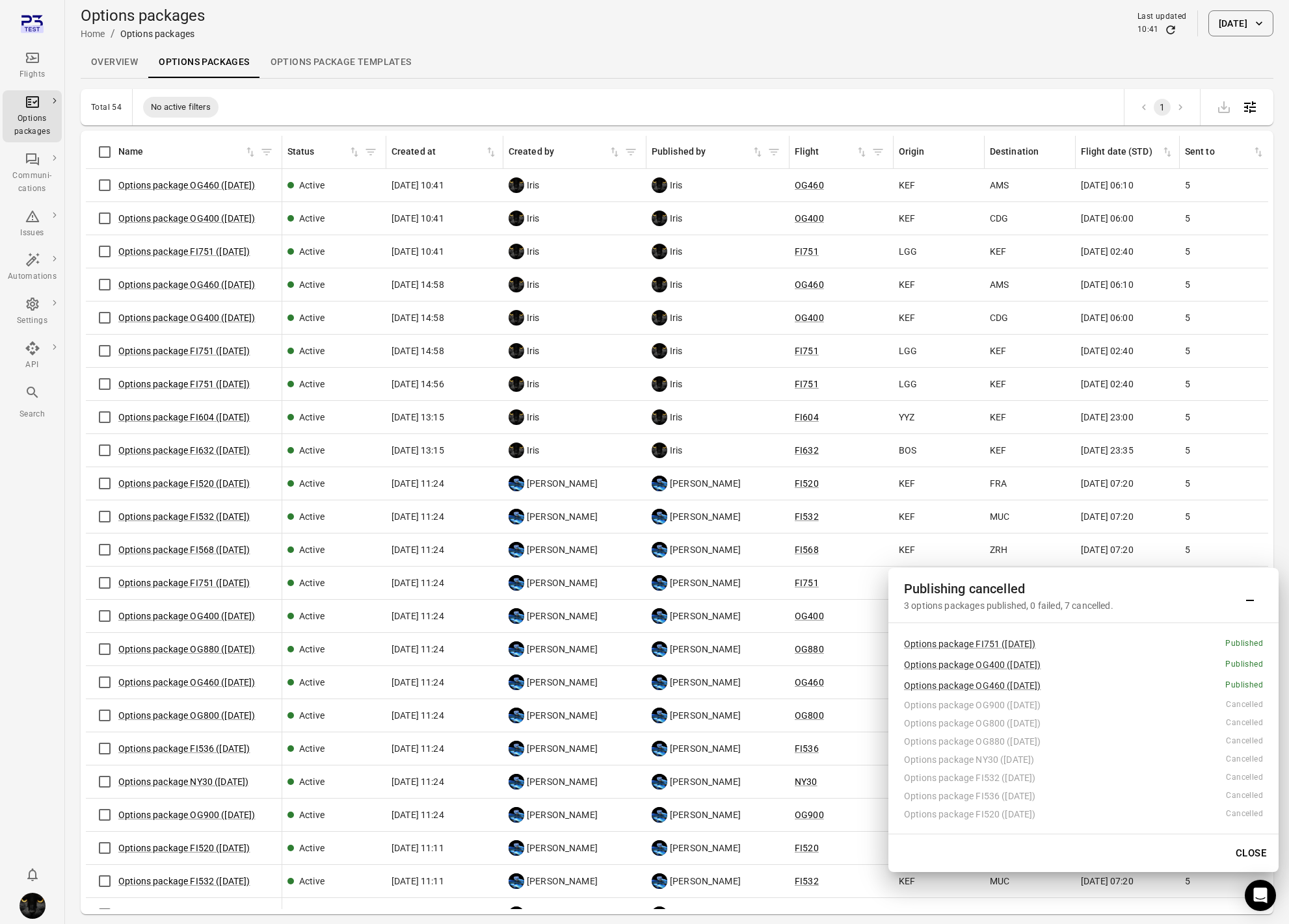
click at [1166, 34] on icon "Refresh data" at bounding box center [1170, 29] width 9 height 9
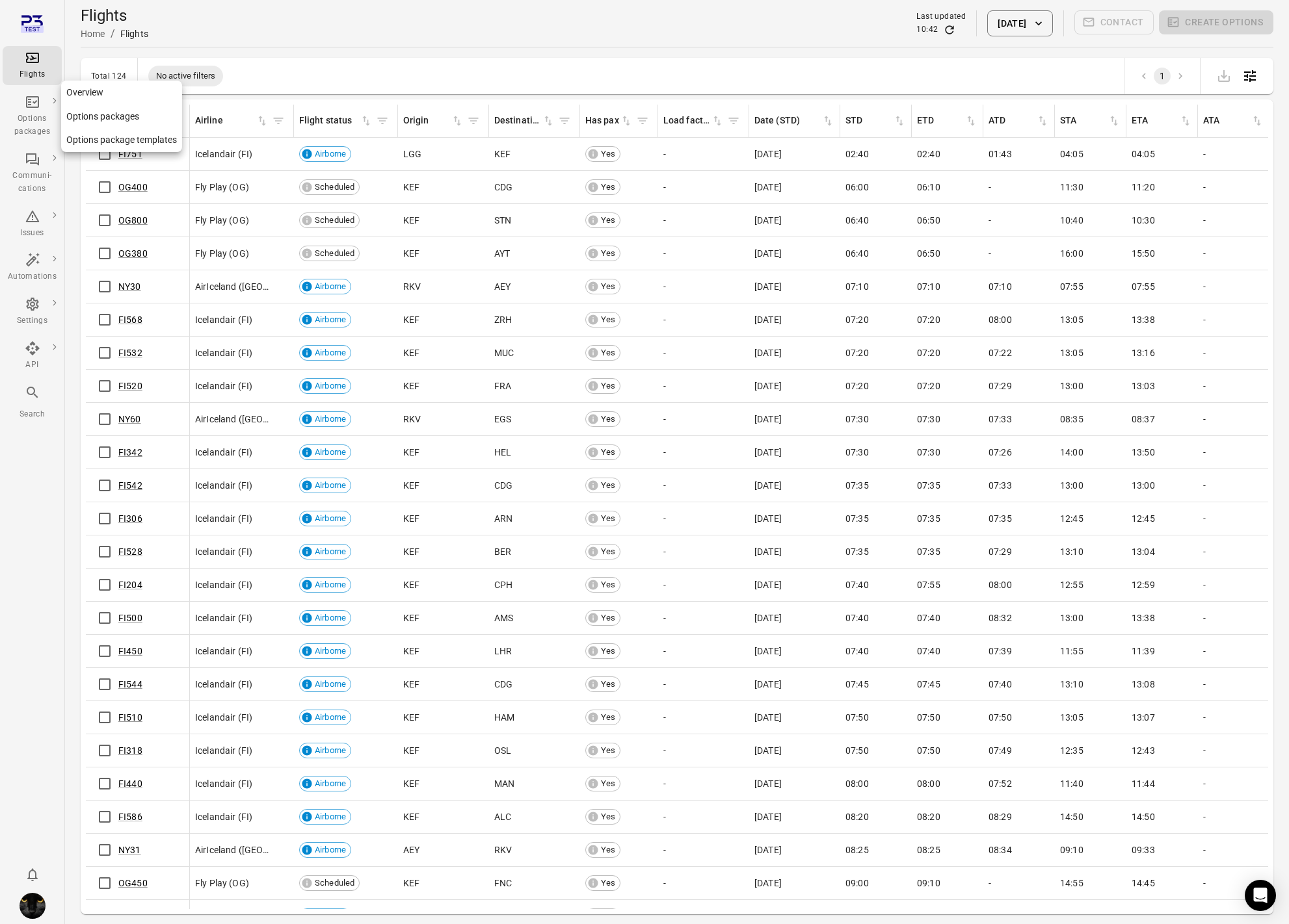
click at [31, 106] on icon "Main navigation" at bounding box center [32, 102] width 13 height 12
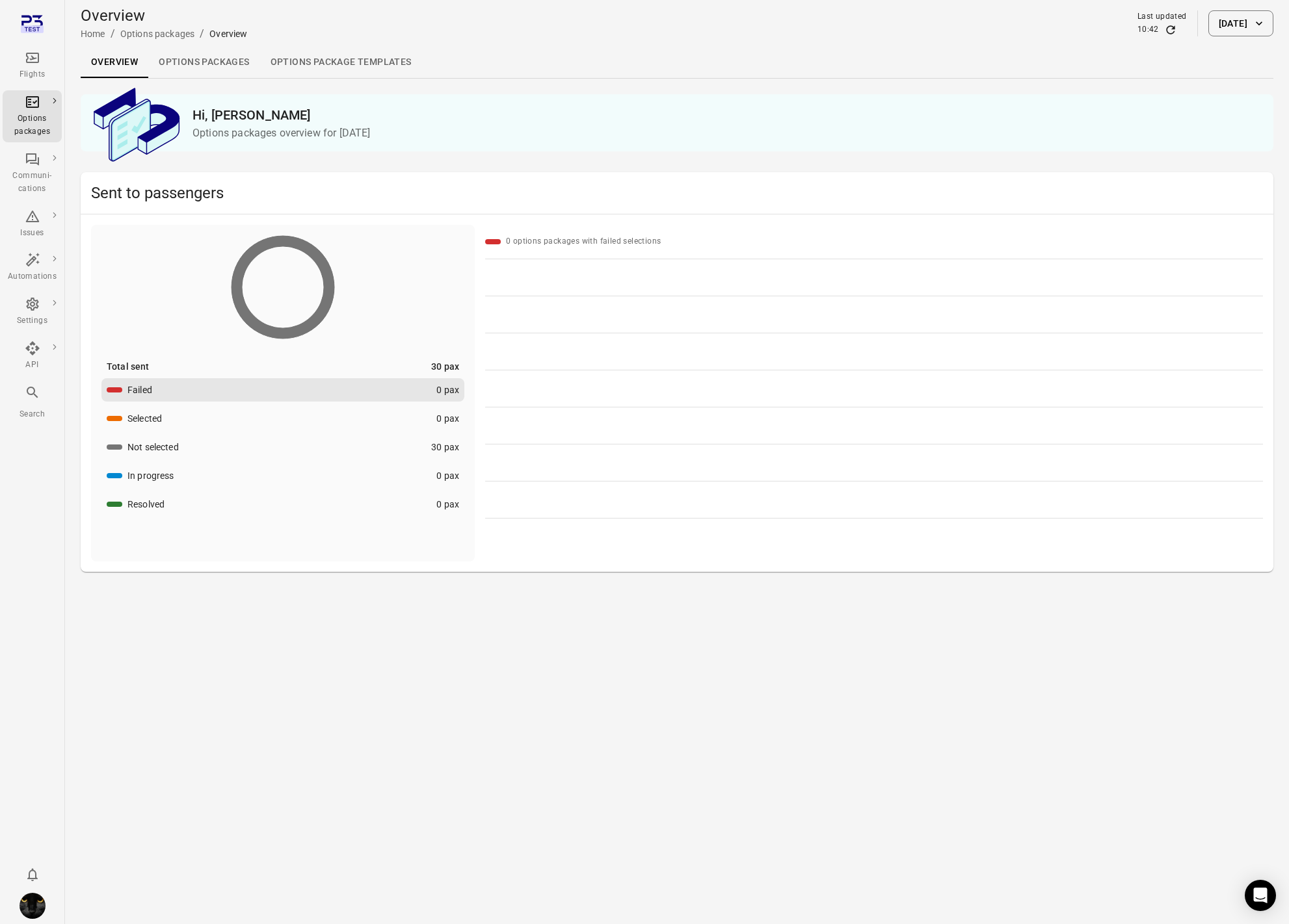
click at [190, 61] on link "Options packages" at bounding box center [204, 63] width 111 height 31
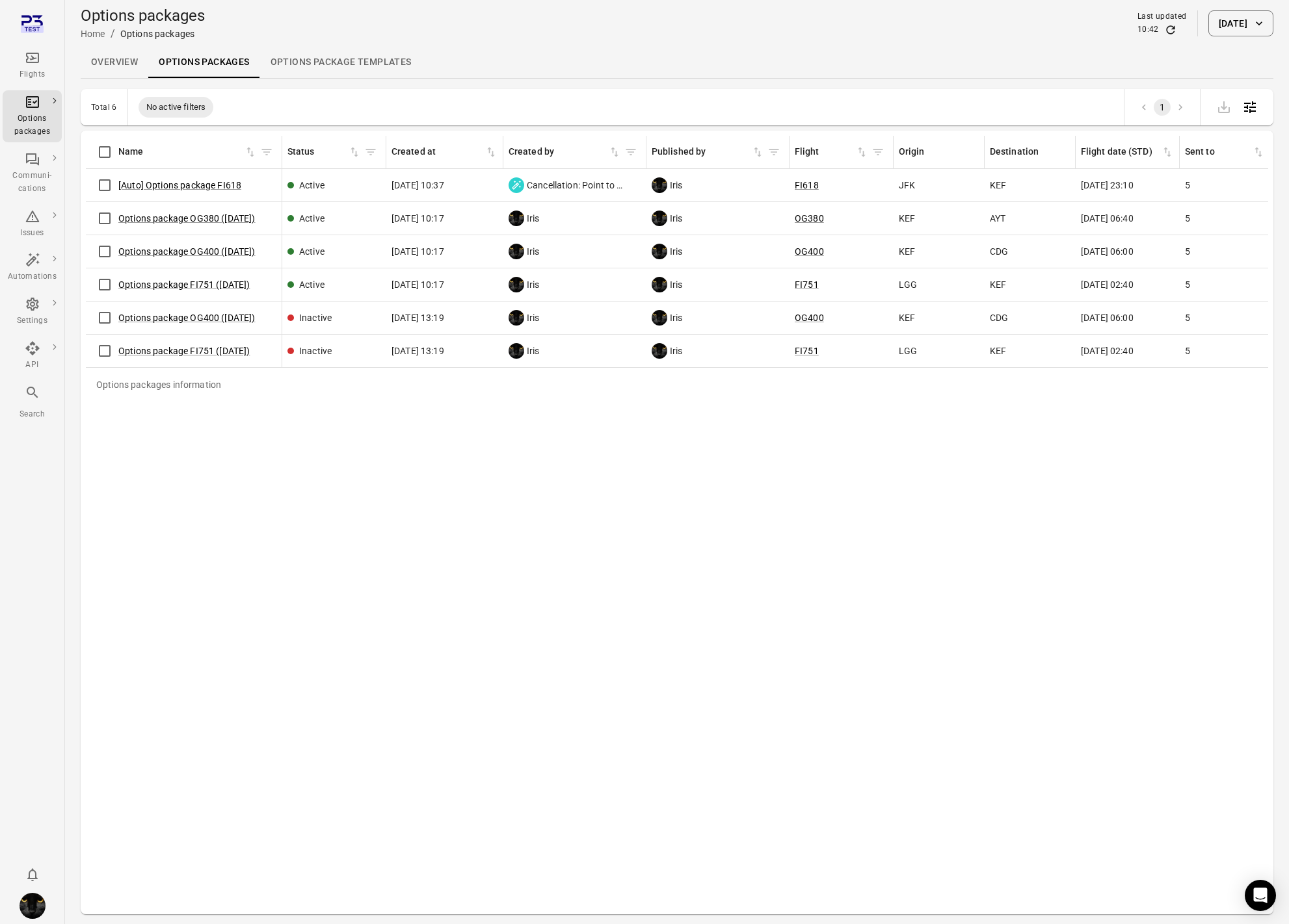
click at [1208, 35] on button "[DATE]" at bounding box center [1240, 23] width 65 height 26
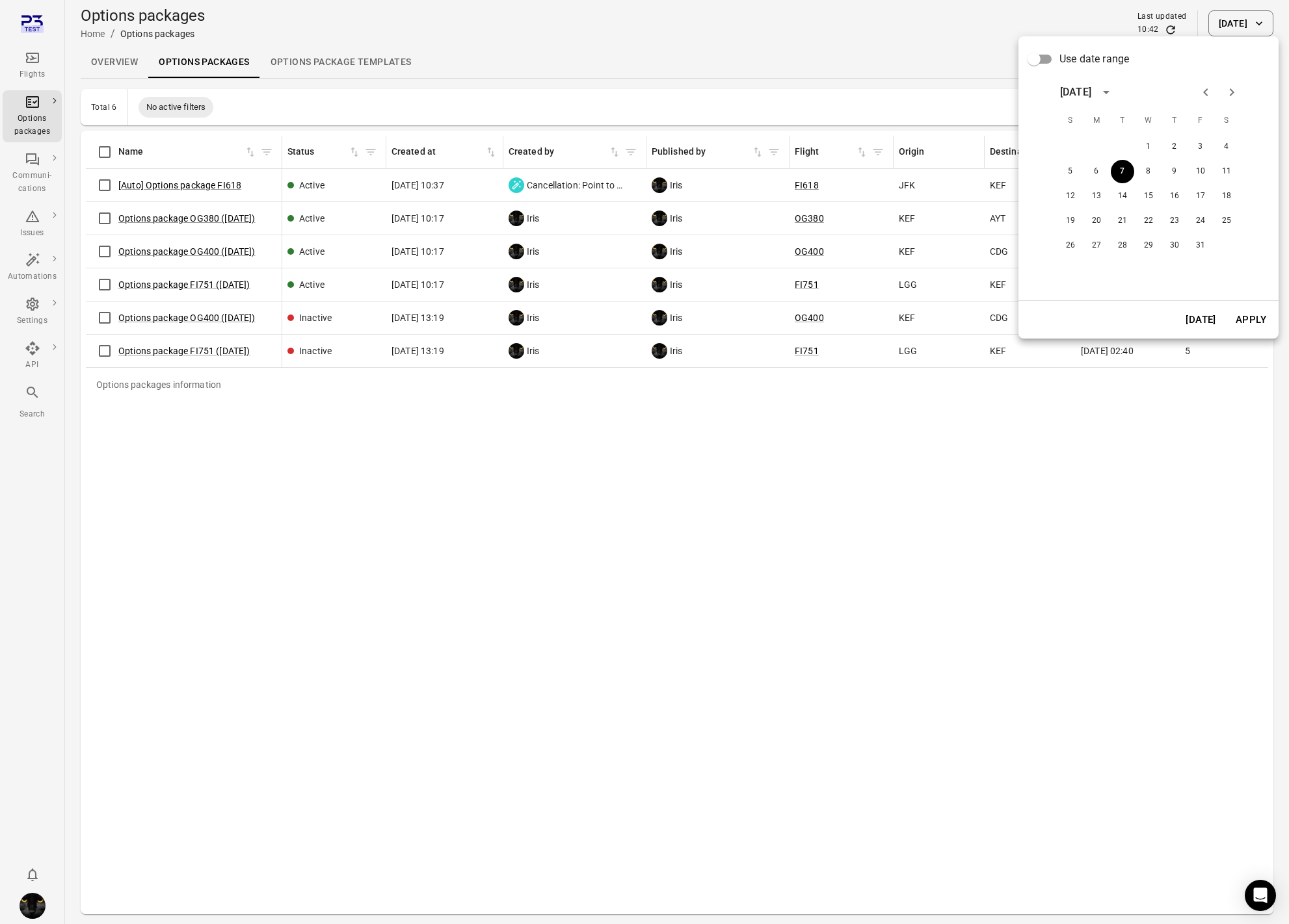
click at [1141, 159] on div "1 2 3 4 5 6 7 8 9 10 11 12 13 14 15 16 17 18 19 20 21 22 23 24 25 26 27 28 29 3…" at bounding box center [1148, 196] width 208 height 125
click at [1147, 169] on button "8" at bounding box center [1148, 172] width 23 height 23
click at [1240, 319] on button "Apply" at bounding box center [1251, 319] width 45 height 27
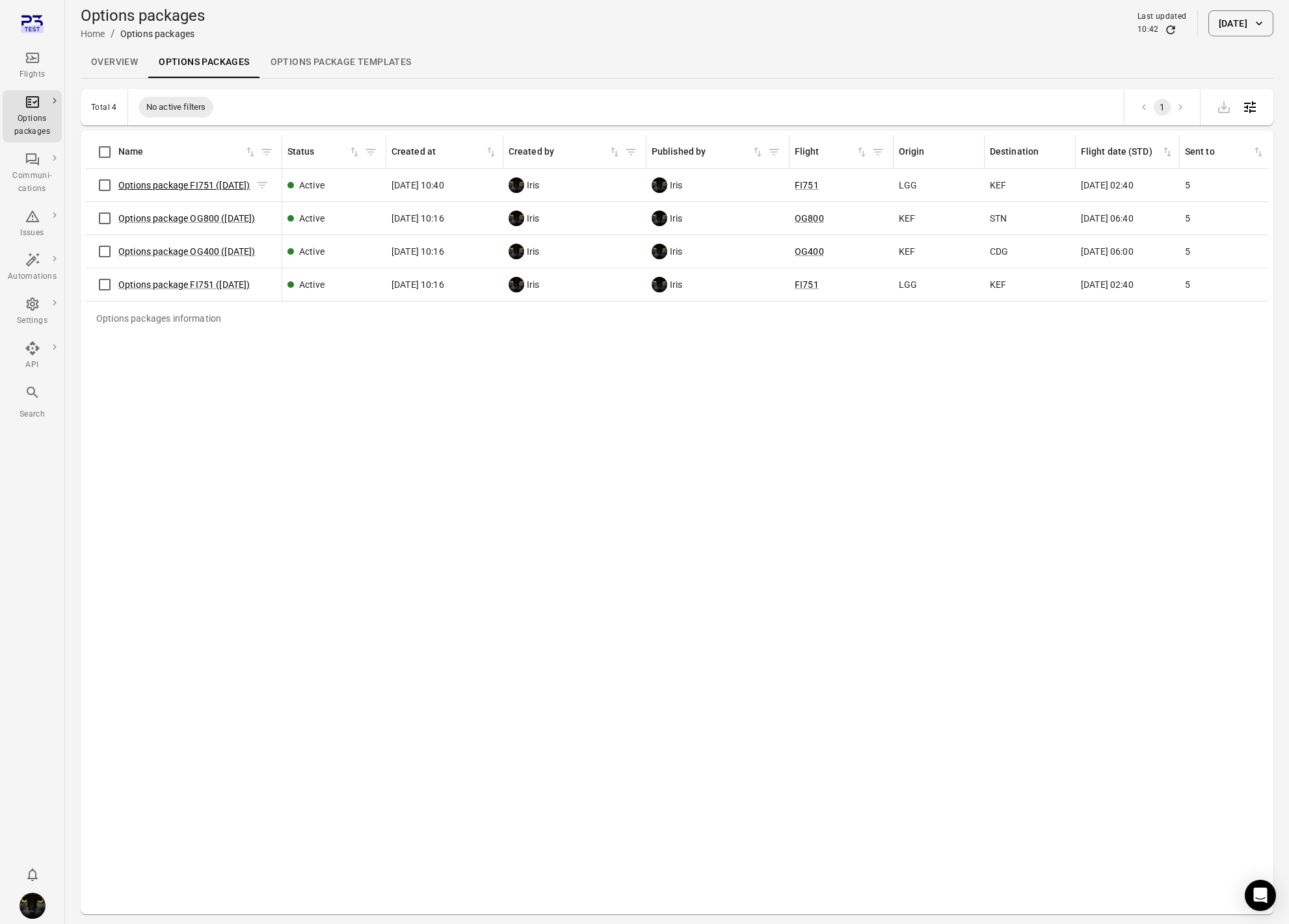
click at [199, 186] on link "Options package FI751 ([DATE])" at bounding box center [184, 185] width 132 height 11
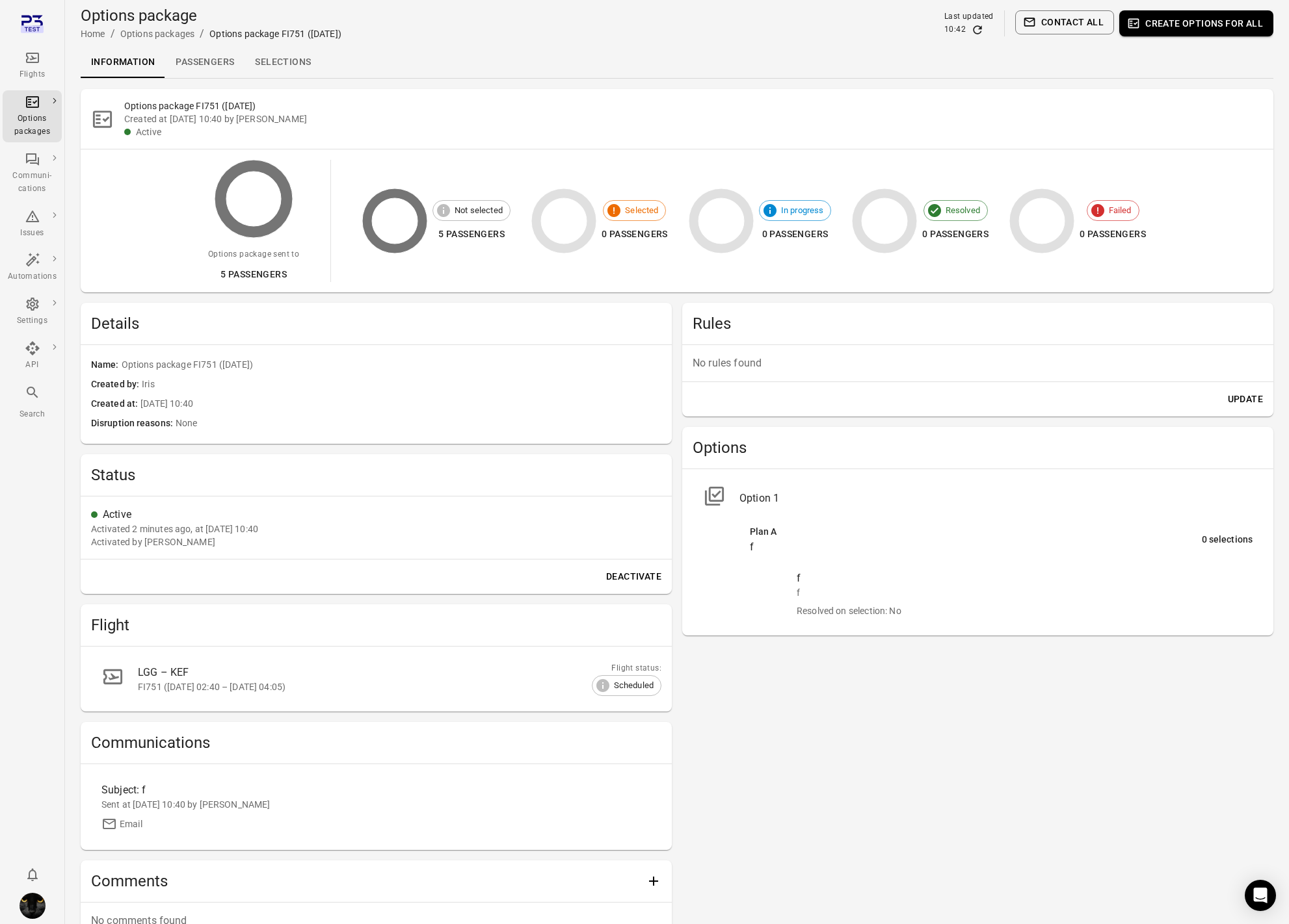
scroll to position [88, 0]
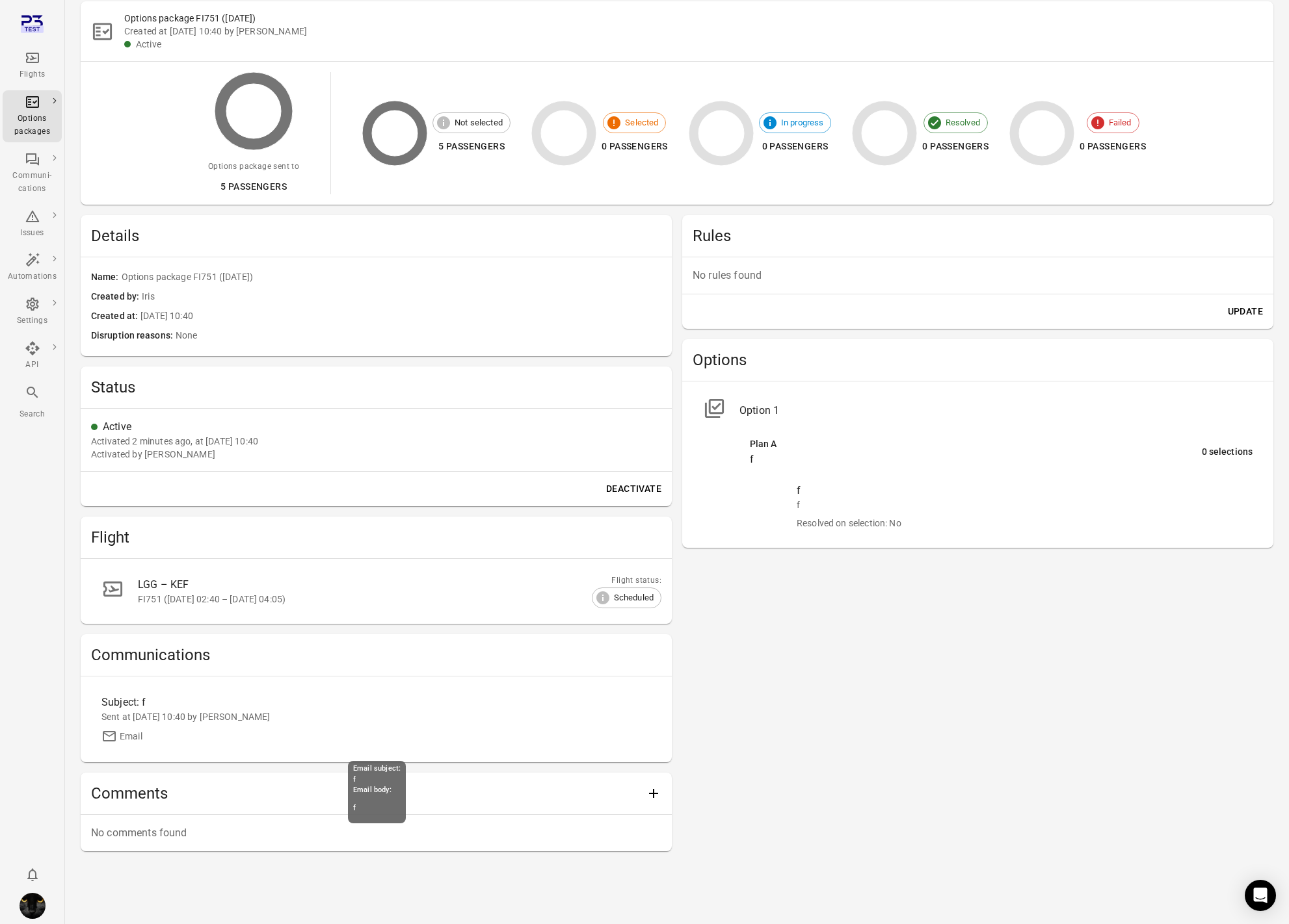
click at [174, 716] on div "Sent at [DATE] 10:40 by [PERSON_NAME]" at bounding box center [376, 716] width 549 height 13
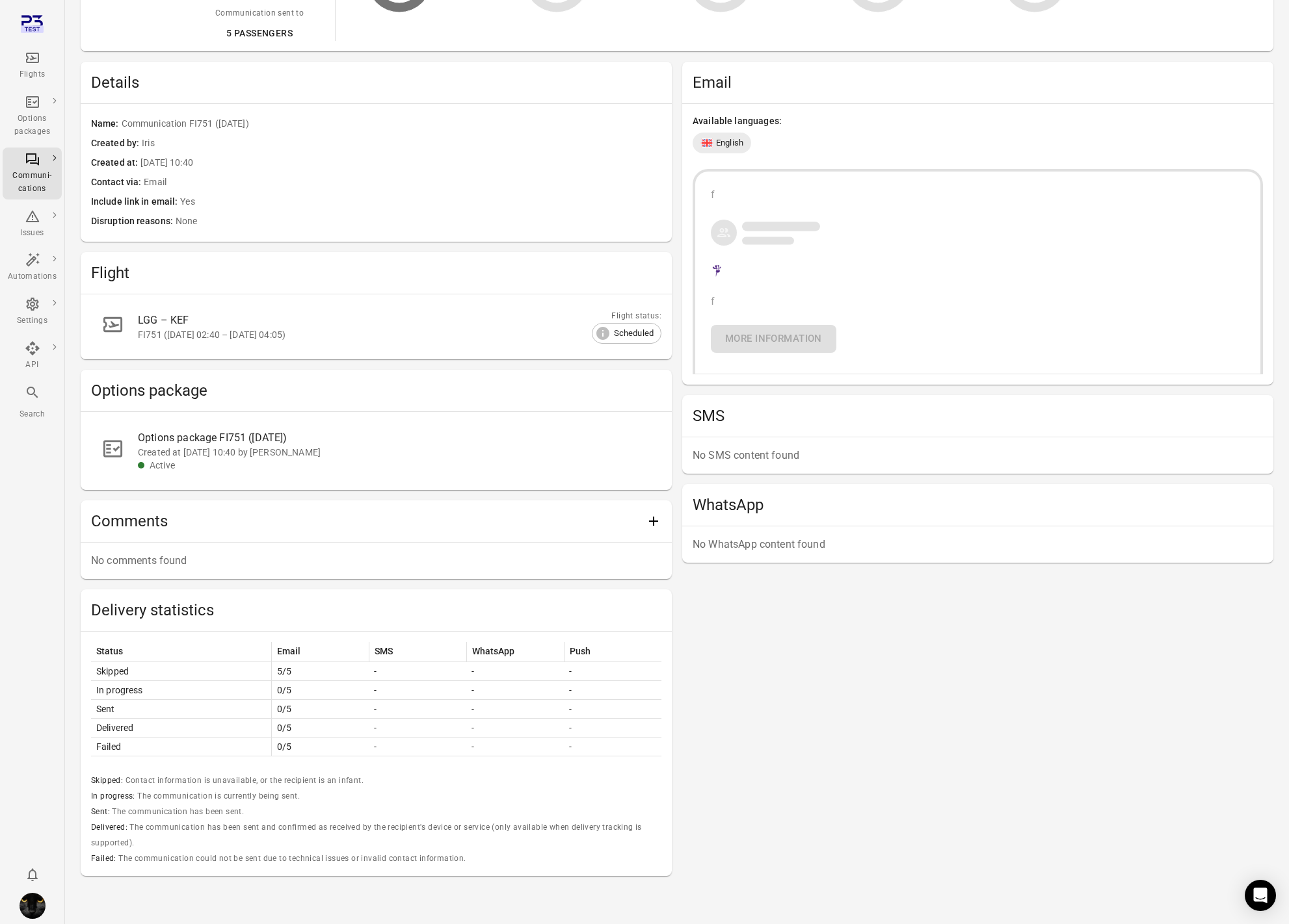
scroll to position [253, 0]
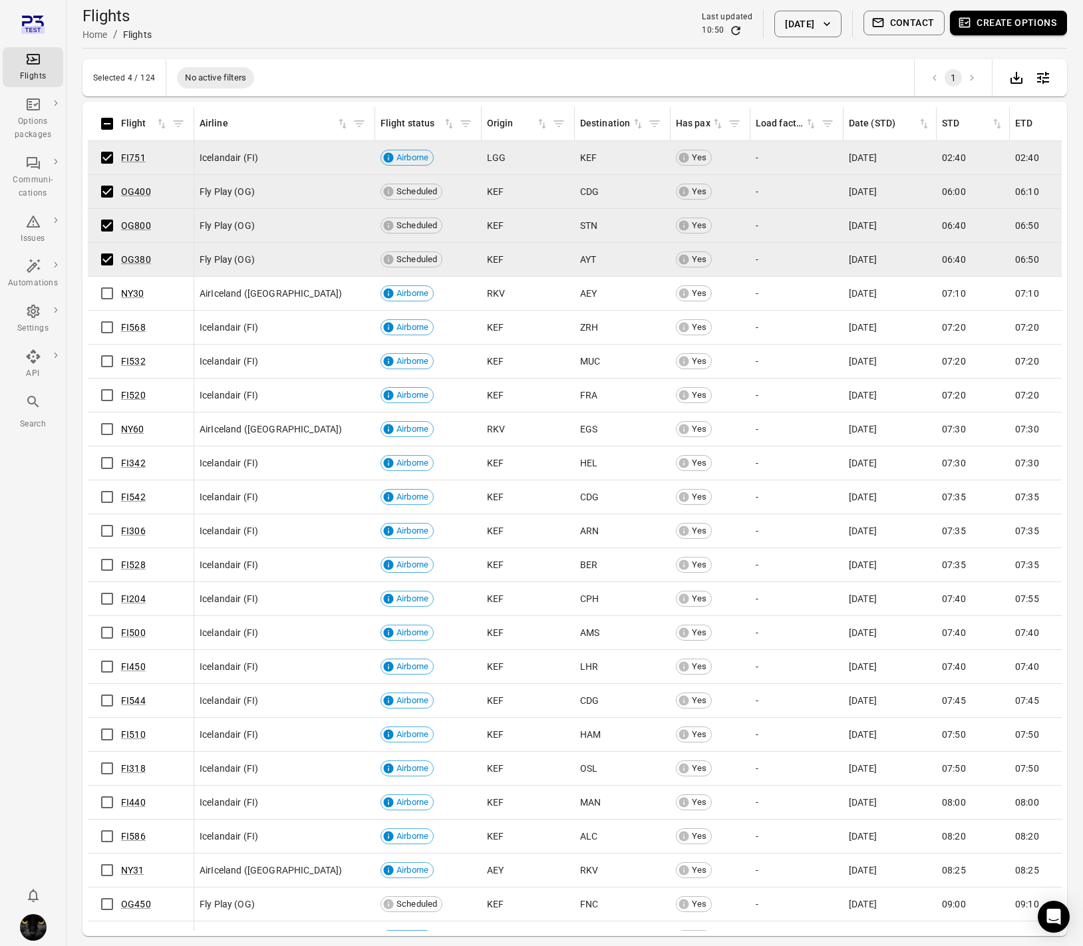
click at [106, 271] on tbody "FI751 Icelandair (FI) Airborne LGG KEF Yes - [DATE] 02:40 02:40 01:43 04:05 04:…" at bounding box center [990, 599] width 1804 height 916
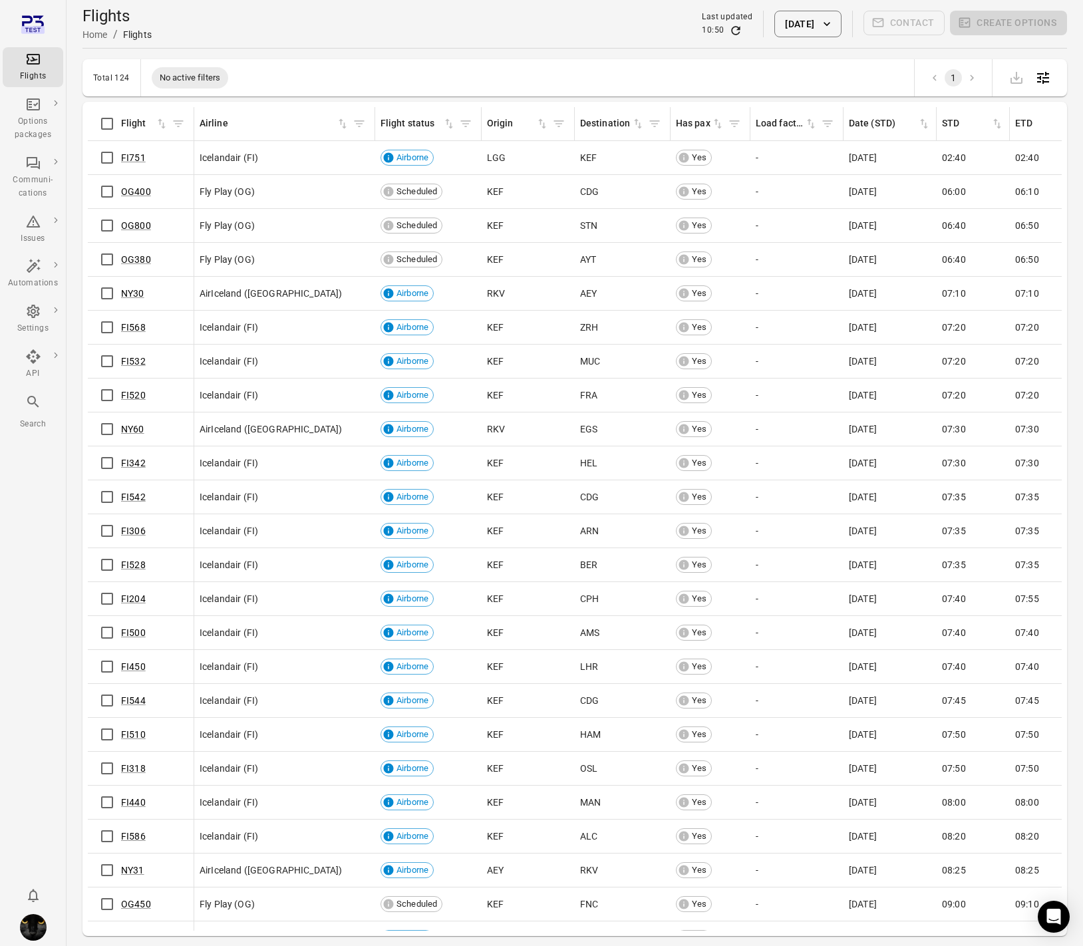
click at [83, 272] on div "Flights information Flight Airline Flight status Origin Destination Has pax Loa…" at bounding box center [575, 519] width 985 height 834
click at [453, 188] on icon "Flights information" at bounding box center [455, 191] width 10 height 7
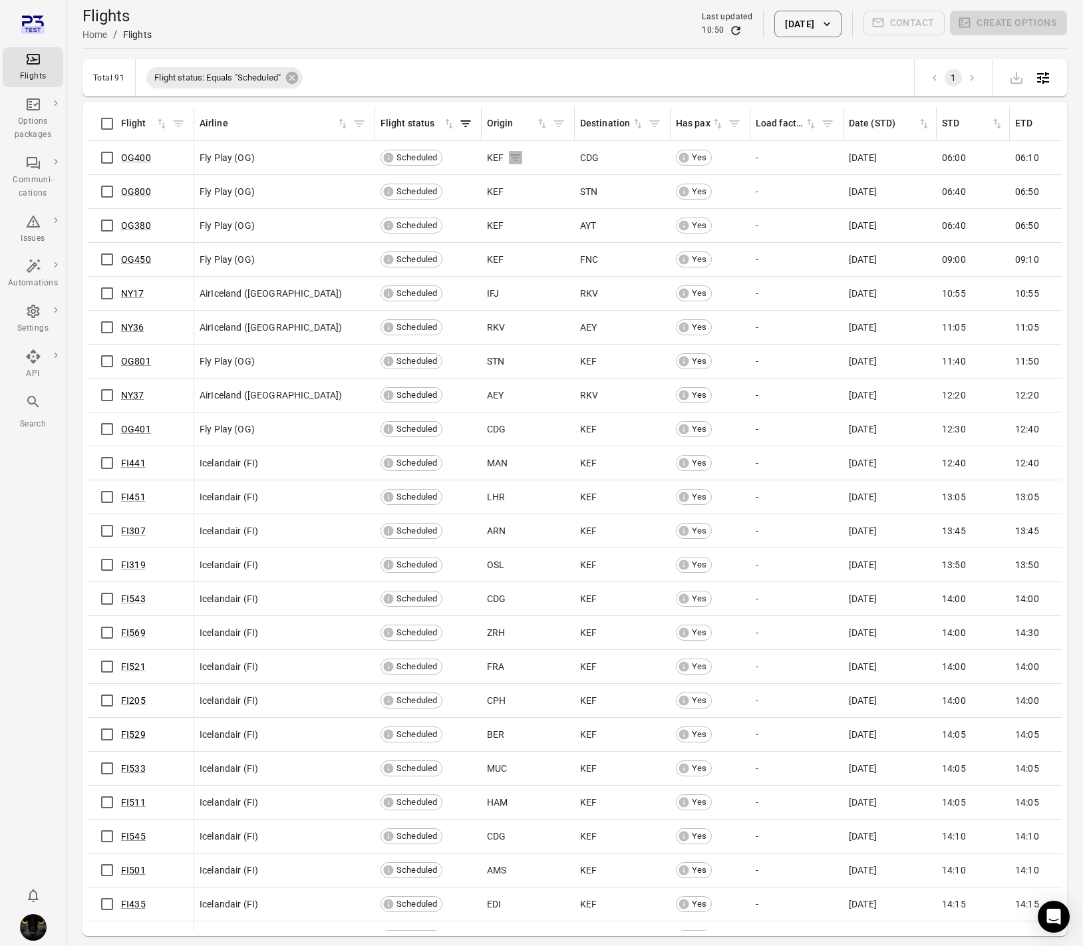
click at [513, 157] on icon "Flights information" at bounding box center [516, 157] width 10 height 7
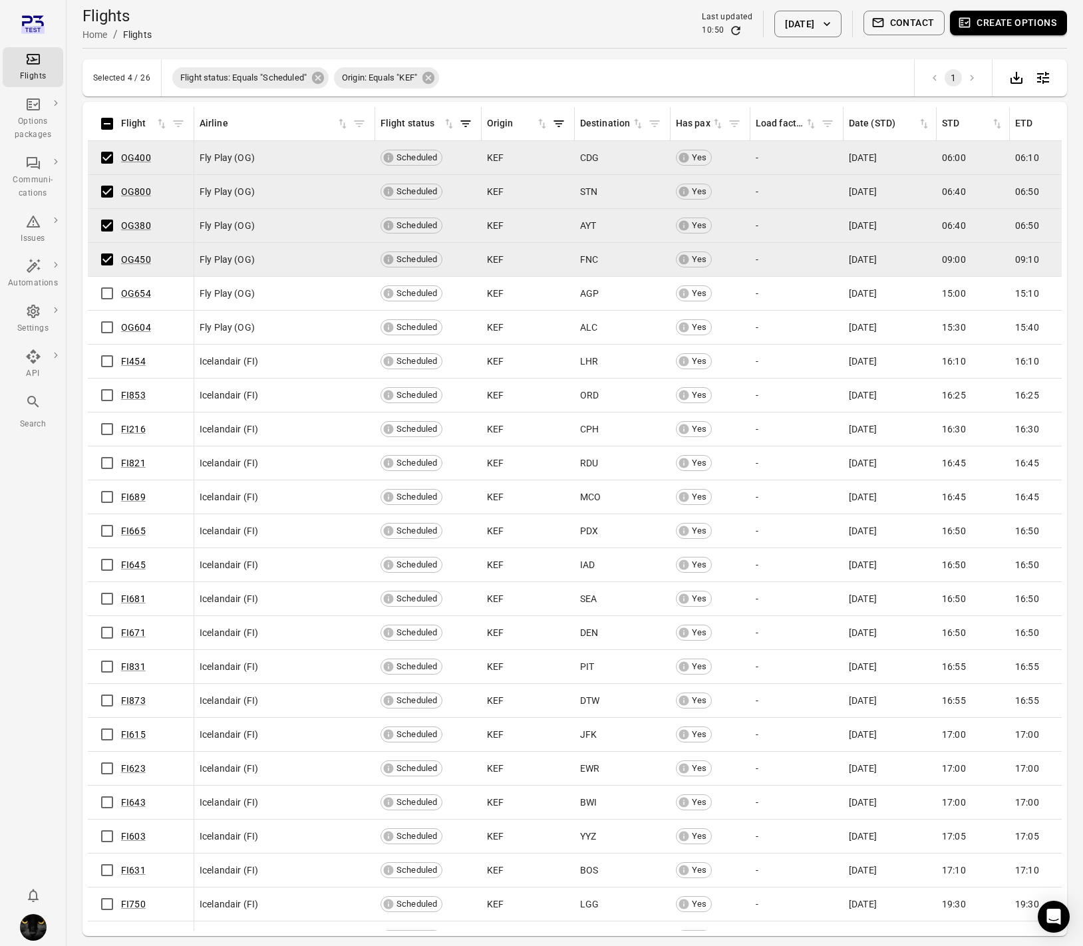
click at [1001, 27] on button "Create options" at bounding box center [1008, 23] width 117 height 25
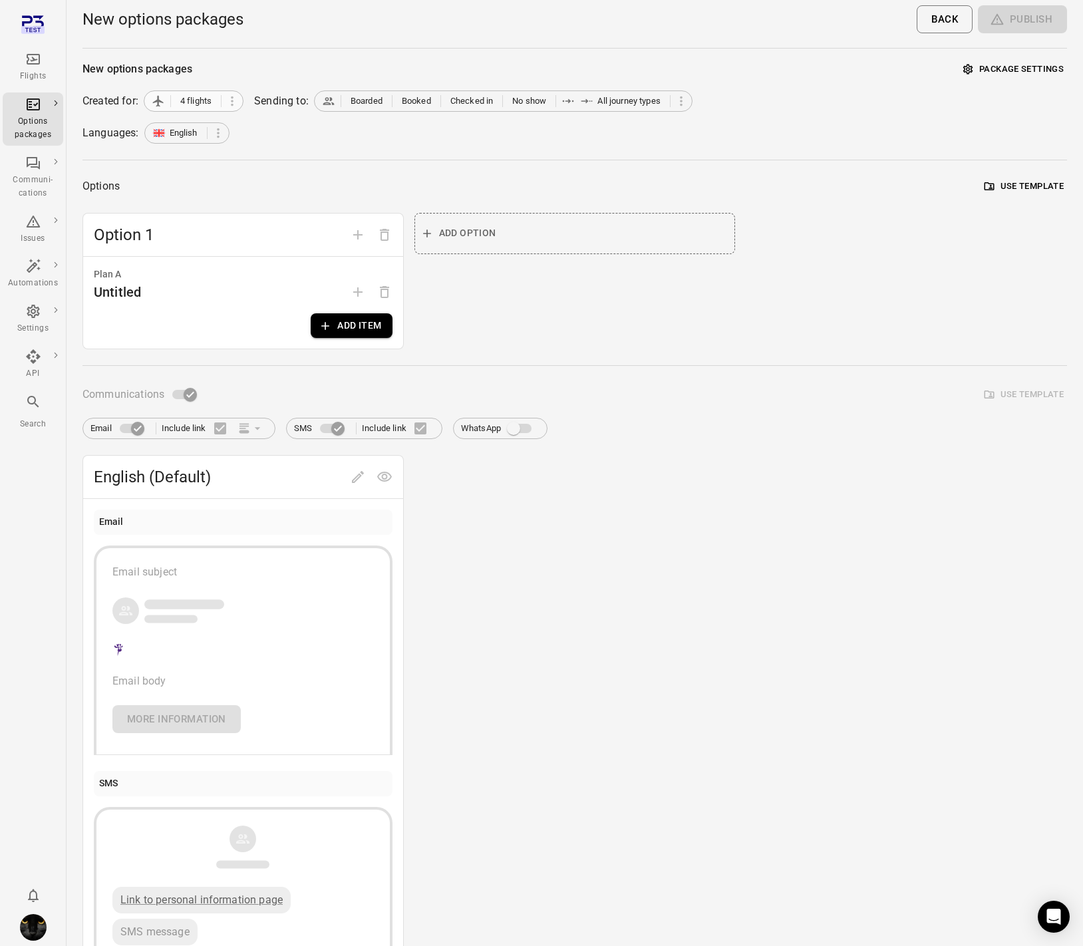
click at [200, 103] on span "4 flights" at bounding box center [195, 100] width 31 height 13
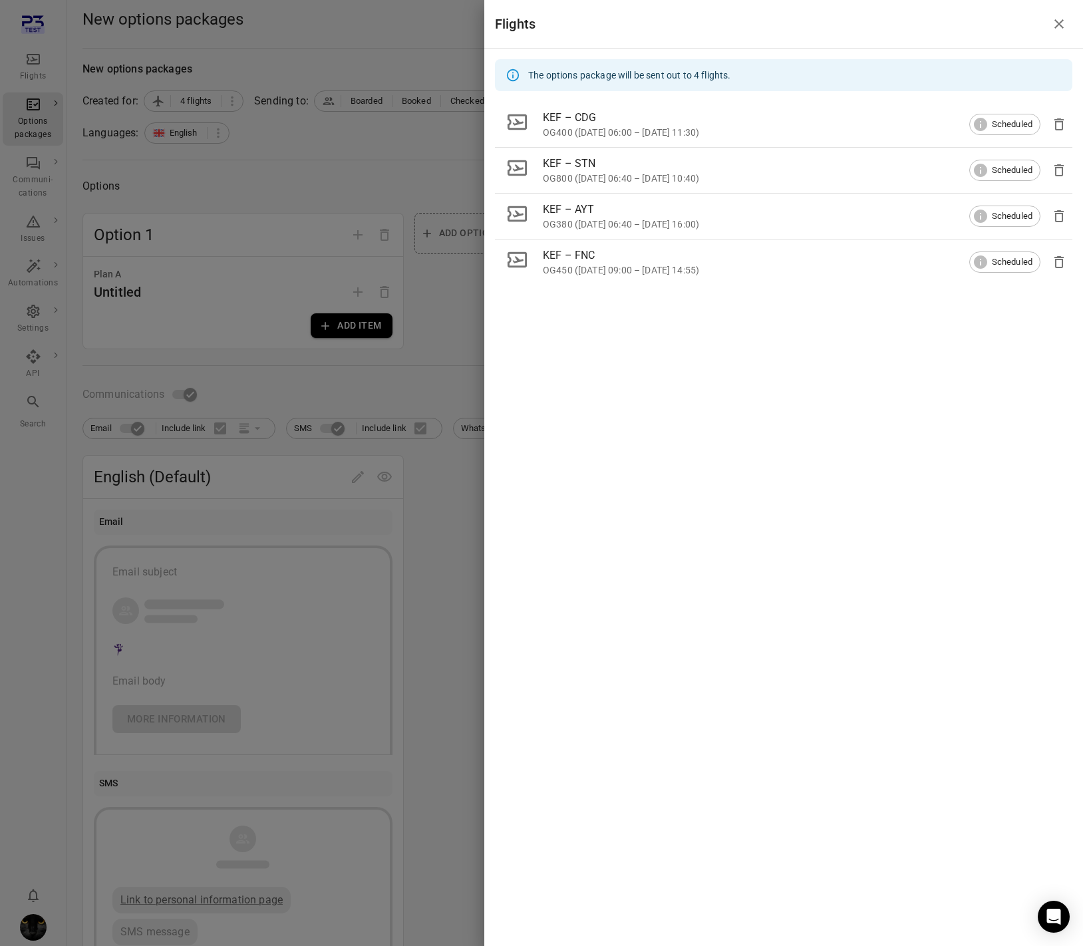
click at [177, 160] on div at bounding box center [541, 473] width 1083 height 946
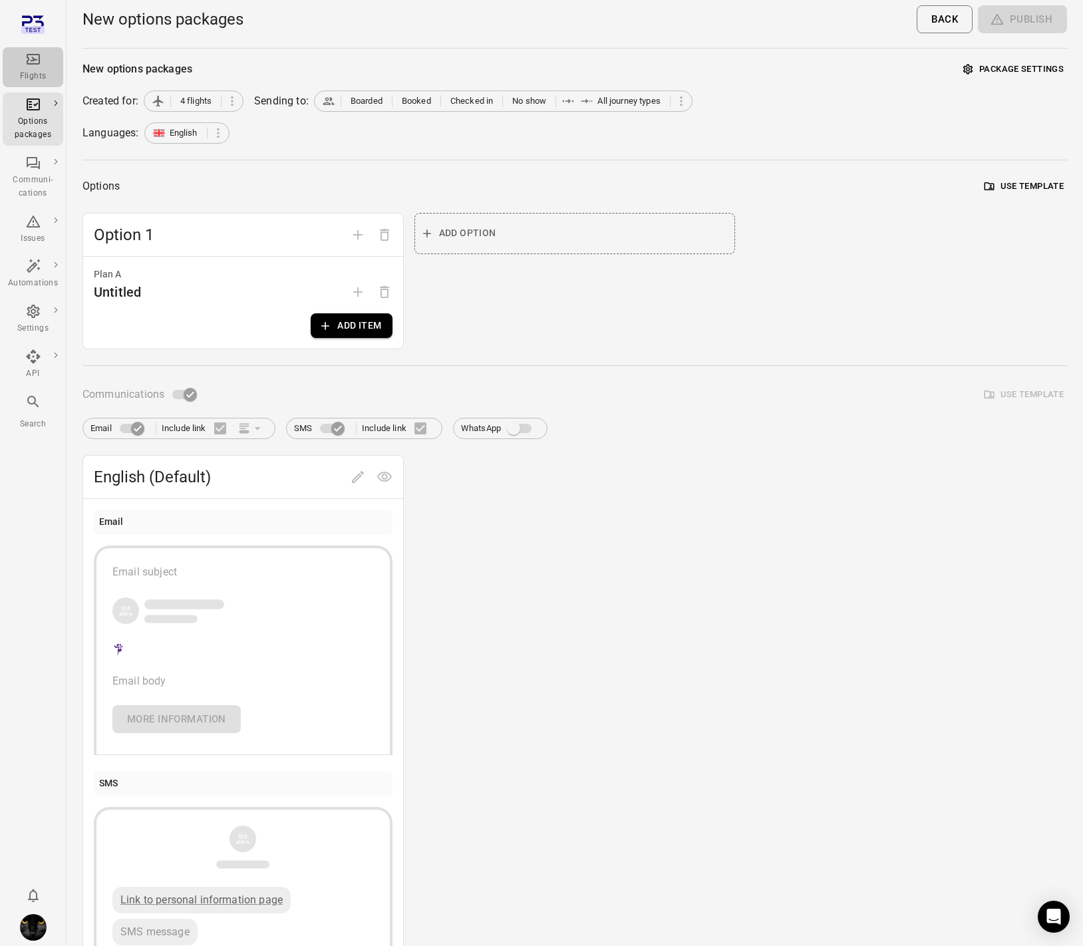
drag, startPoint x: 40, startPoint y: 81, endPoint x: 44, endPoint y: 113, distance: 32.8
click at [40, 81] on div "Flights" at bounding box center [33, 76] width 50 height 13
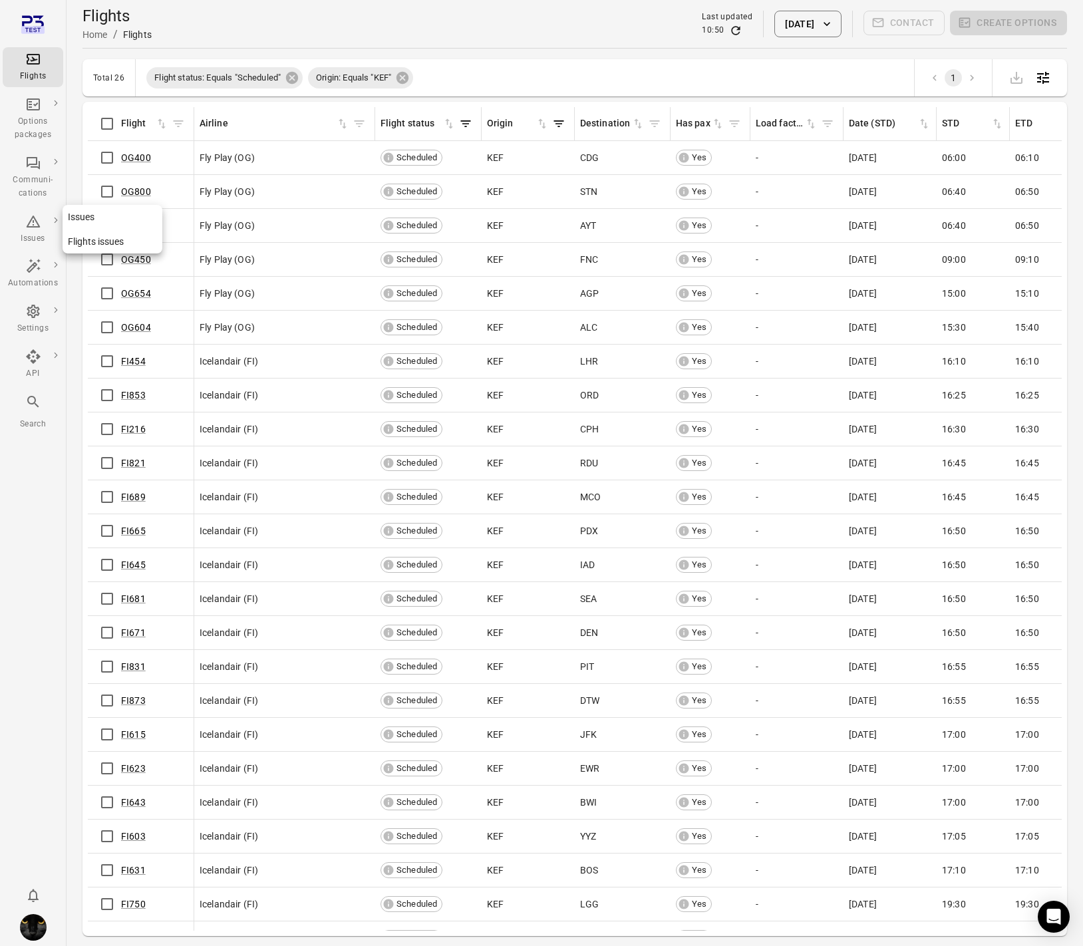
click at [30, 236] on div "Issues" at bounding box center [33, 238] width 50 height 13
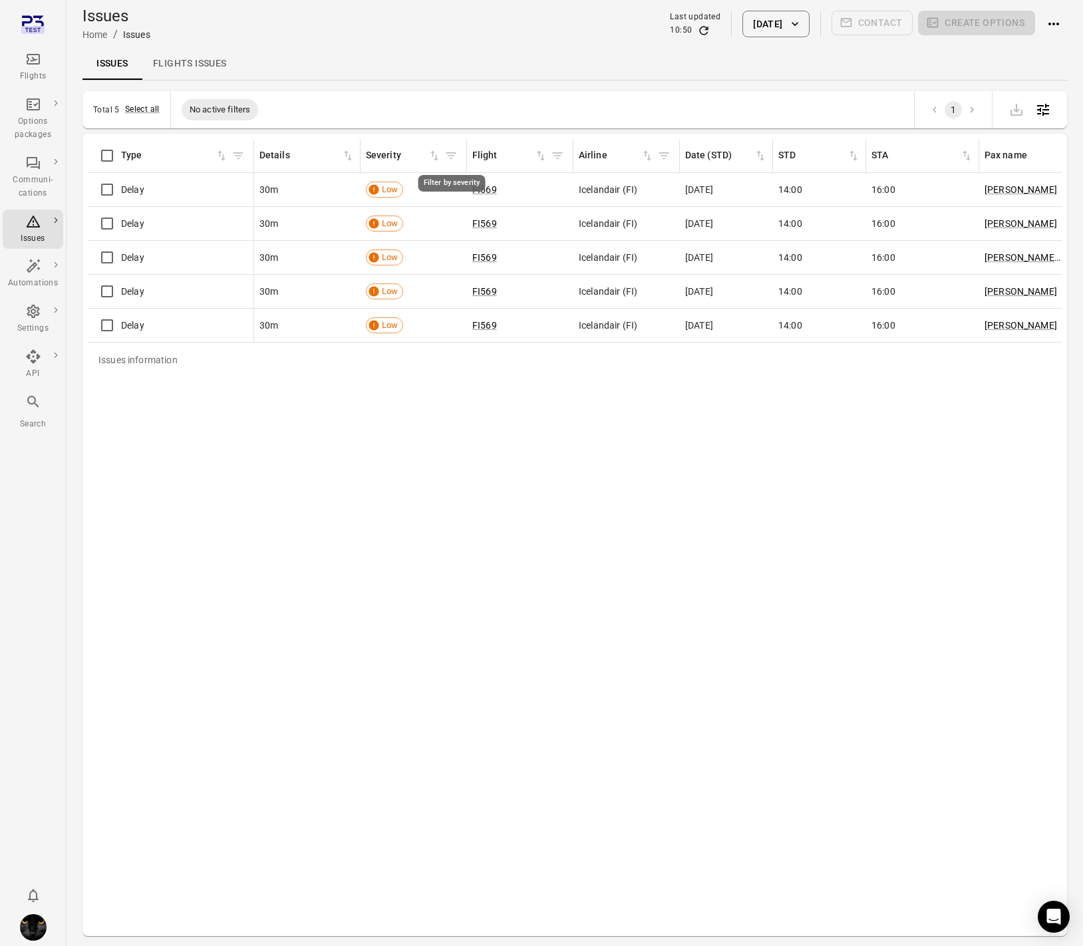
click at [448, 155] on icon "Filter by severity" at bounding box center [451, 155] width 10 height 7
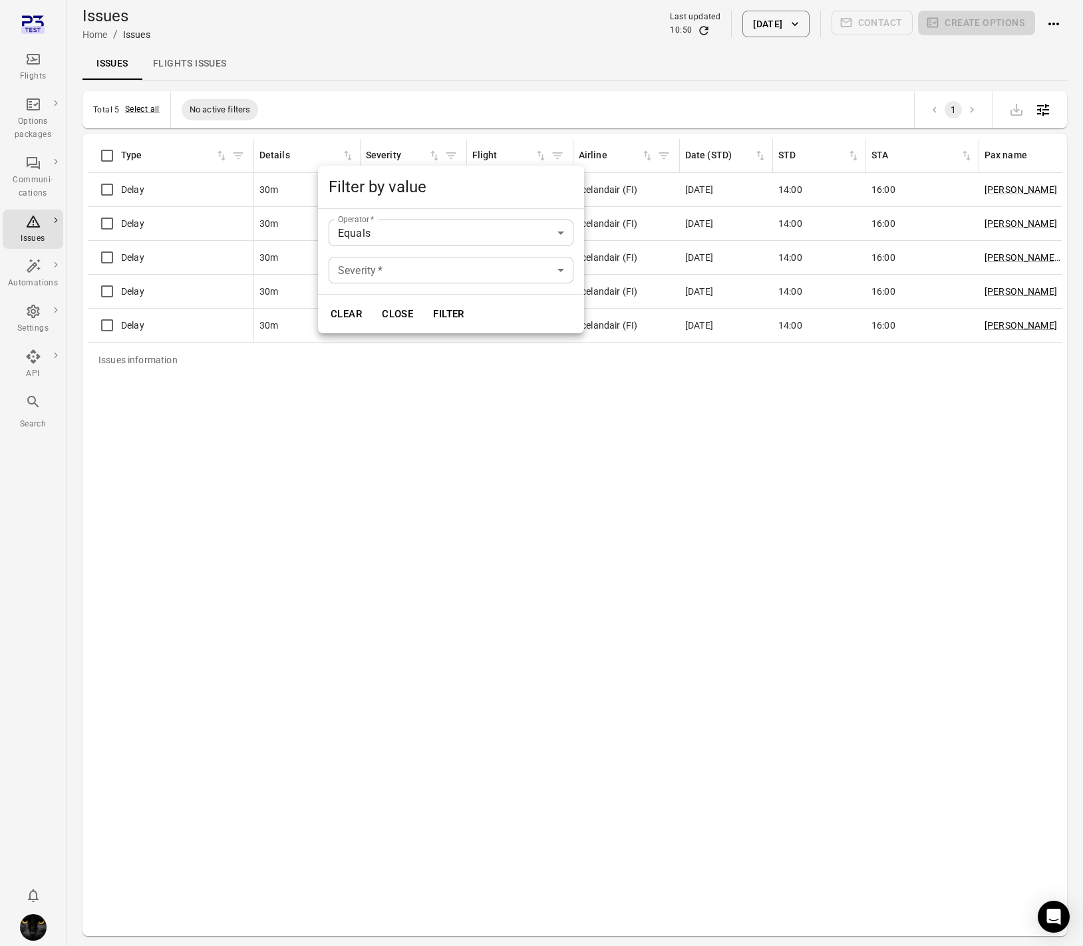
drag, startPoint x: 214, startPoint y: 448, endPoint x: 682, endPoint y: 54, distance: 612.4
click at [222, 442] on div at bounding box center [541, 473] width 1083 height 946
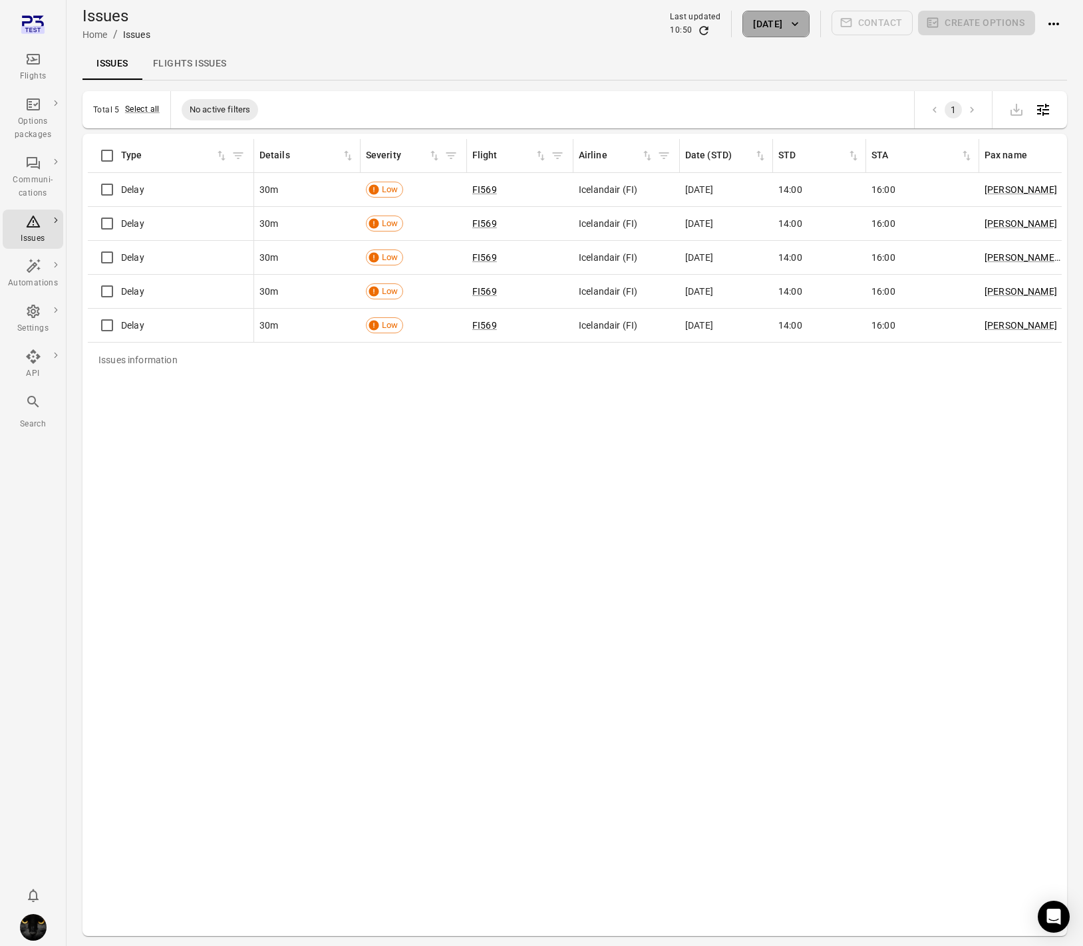
click at [760, 27] on button "[DATE]" at bounding box center [776, 24] width 67 height 27
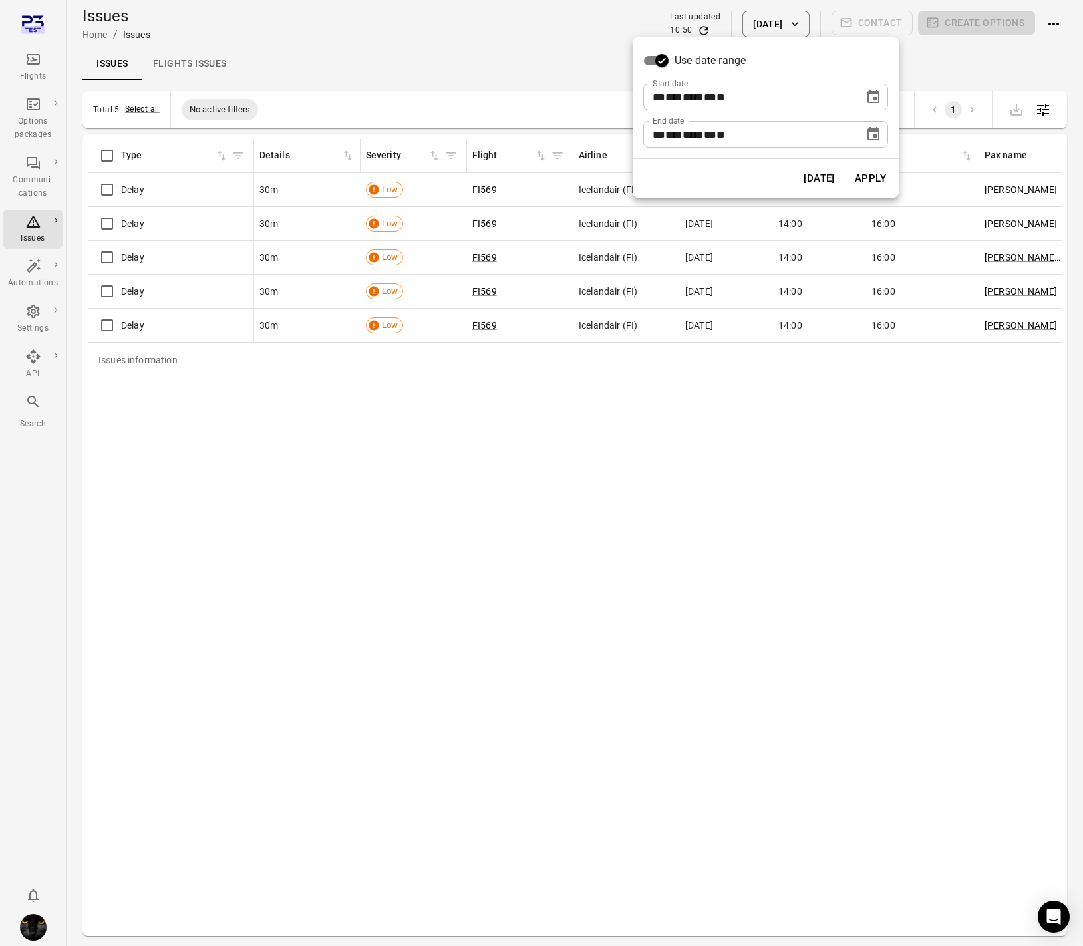
click at [875, 128] on icon "Choose date, selected date is Oct 7, 2025" at bounding box center [874, 133] width 12 height 13
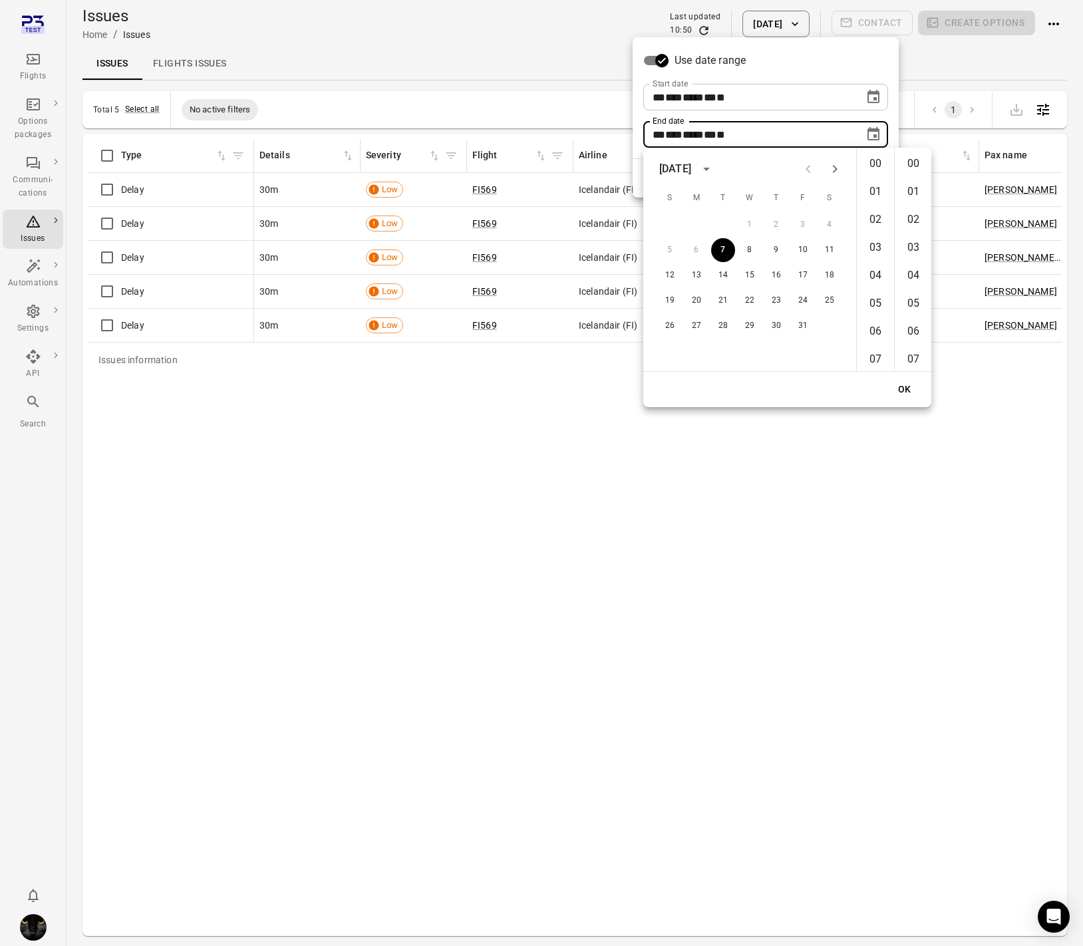
scroll to position [1456, 0]
click at [782, 253] on button "9" at bounding box center [776, 250] width 24 height 24
type input "**********"
click at [903, 389] on button "OK" at bounding box center [905, 389] width 43 height 25
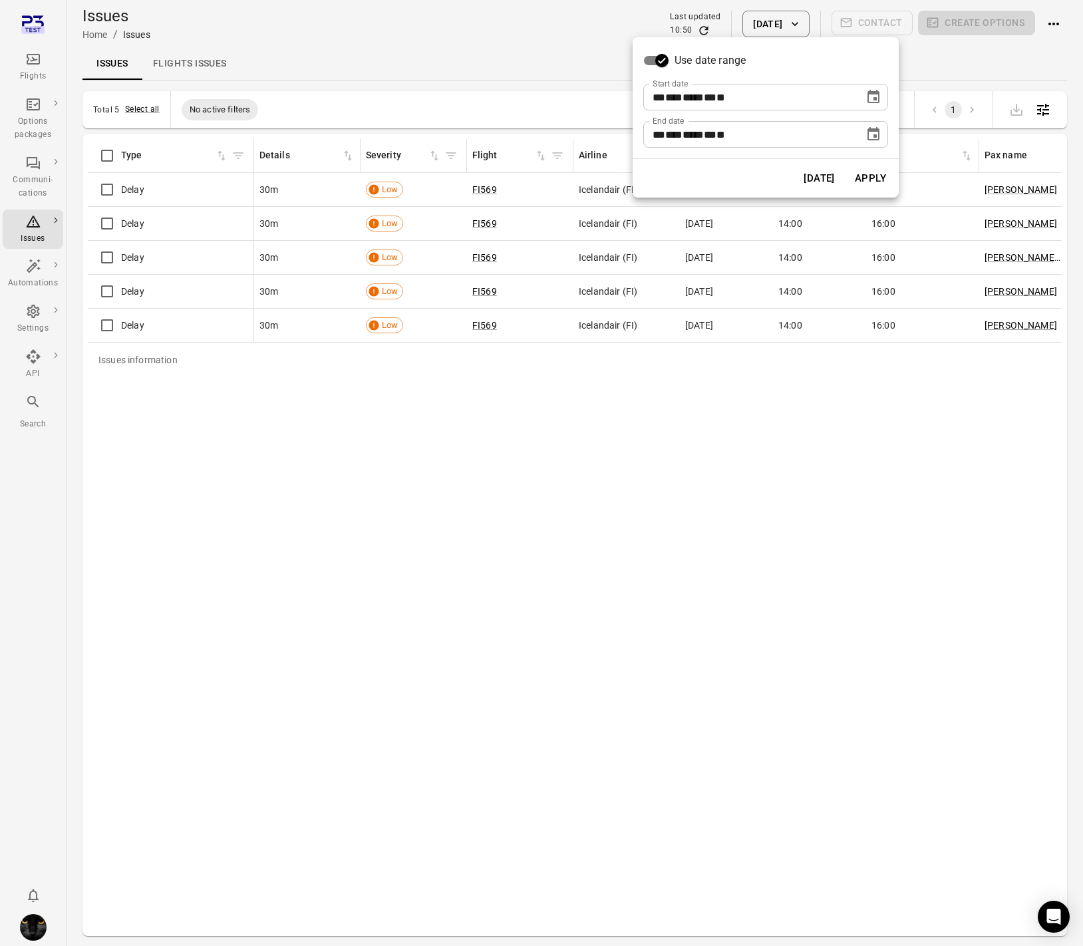
click at [856, 169] on button "Apply" at bounding box center [871, 178] width 46 height 28
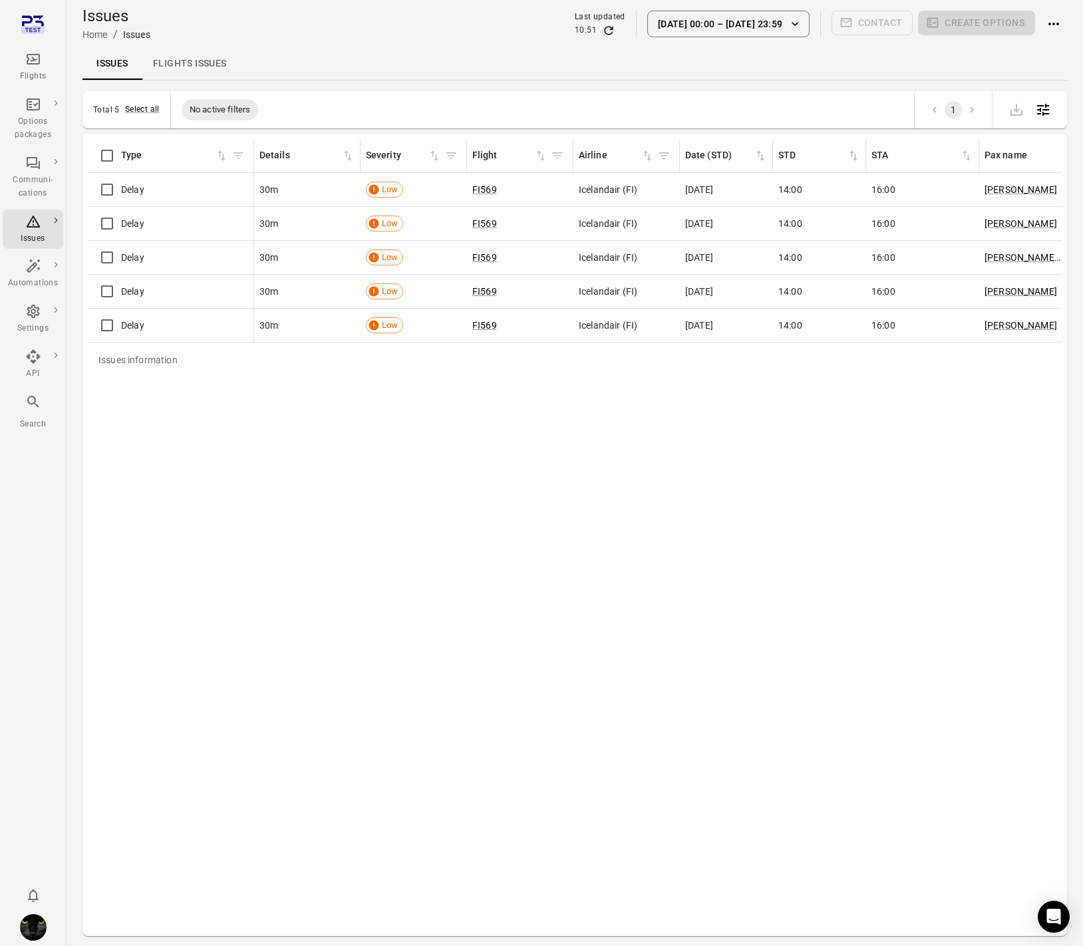
click at [685, 21] on button "[DATE] 00:00 – [DATE] 23:59" at bounding box center [728, 24] width 162 height 27
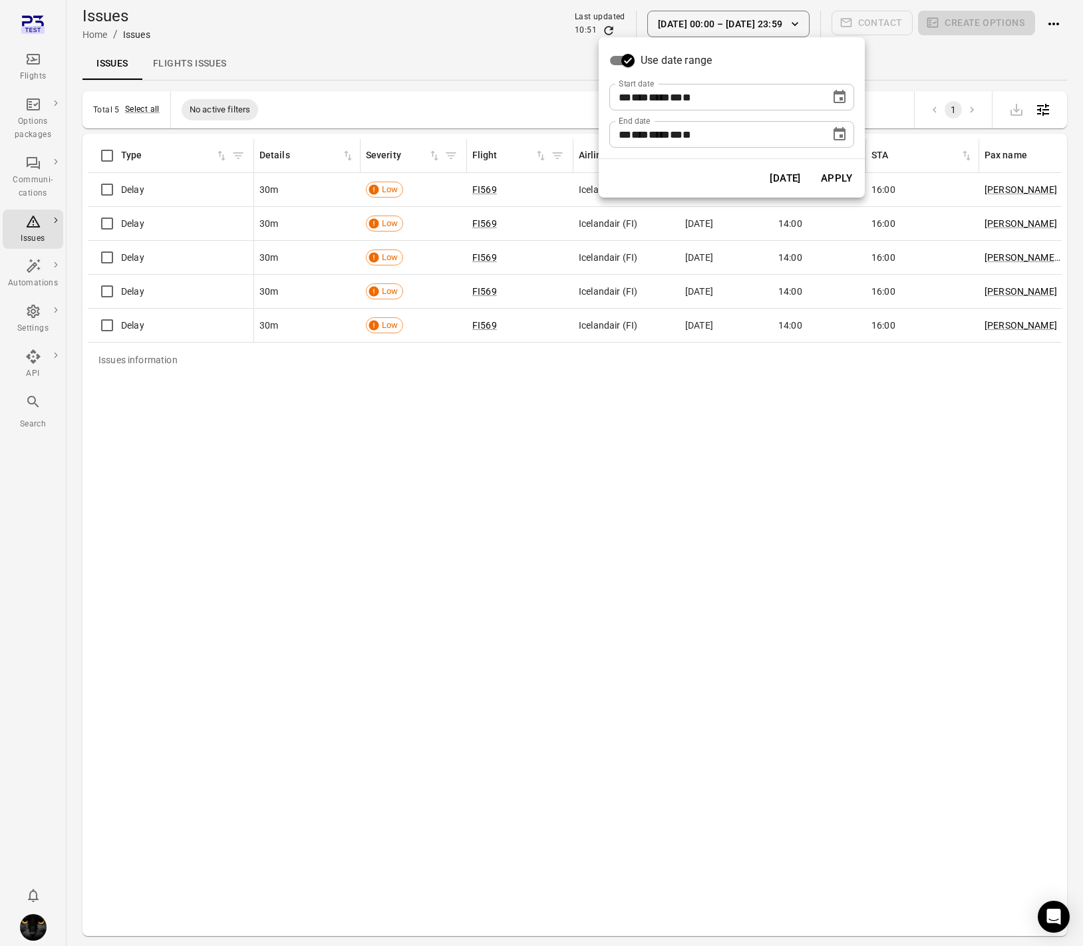
click at [839, 96] on icon "Choose date, selected date is Oct 7, 2025" at bounding box center [840, 97] width 16 height 16
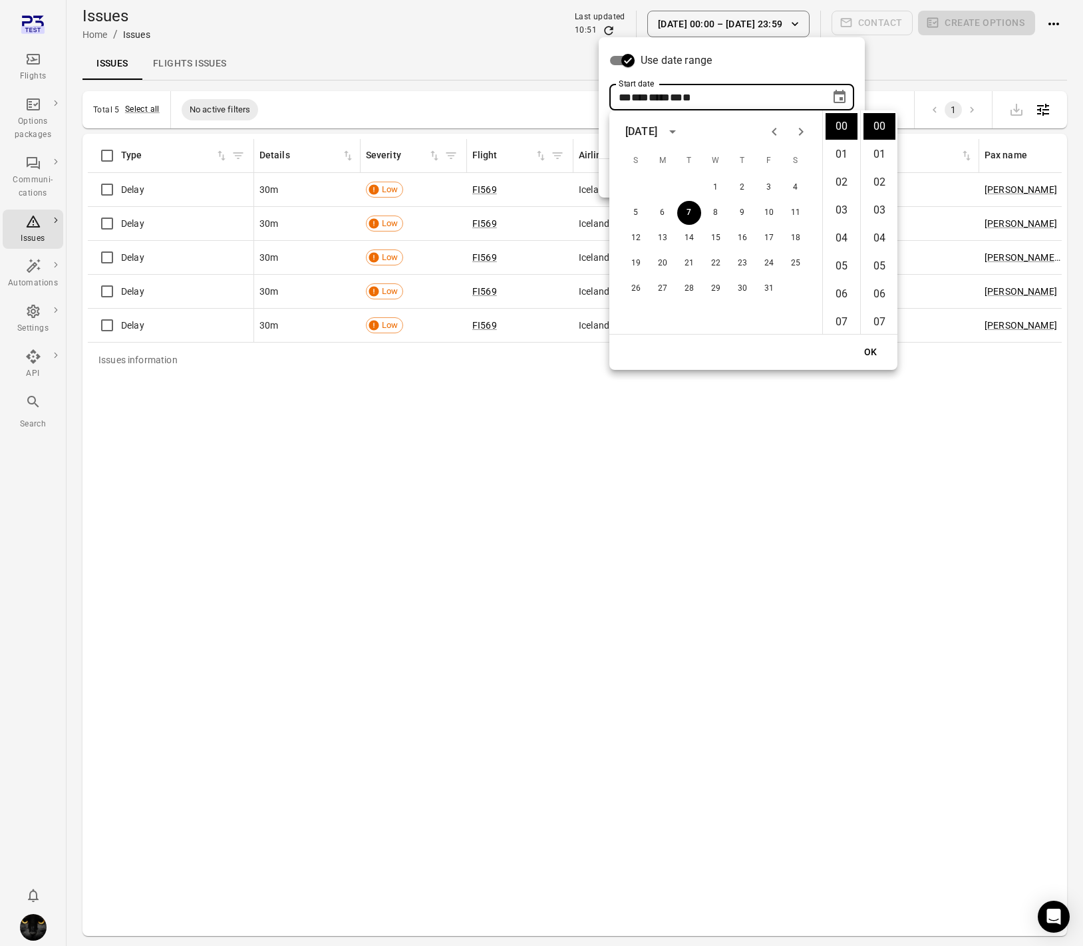
drag, startPoint x: 672, startPoint y: 202, endPoint x: 666, endPoint y: 209, distance: 9.5
click at [672, 202] on div "5 6 7 8 9 10 11" at bounding box center [715, 213] width 213 height 24
drag, startPoint x: 665, startPoint y: 210, endPoint x: 746, endPoint y: 261, distance: 95.6
click at [665, 211] on button "6" at bounding box center [663, 213] width 24 height 24
type input "**********"
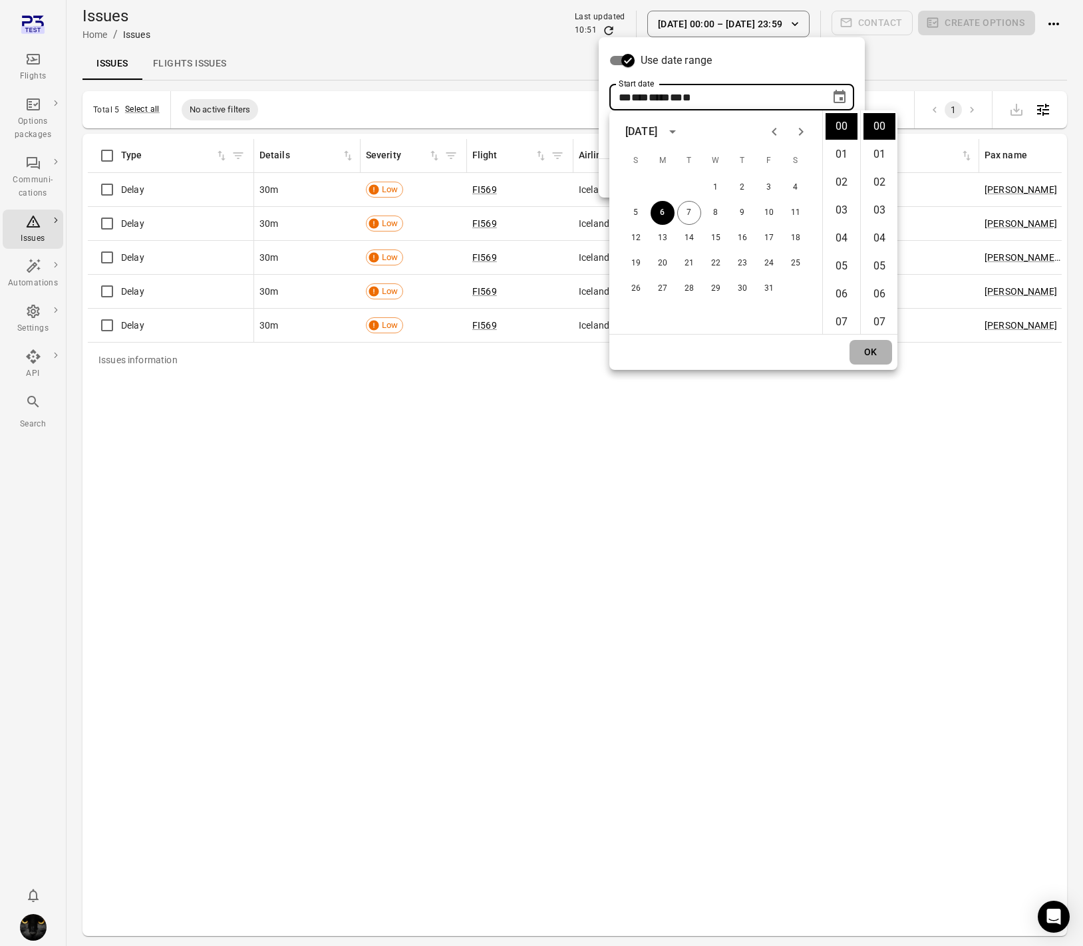
drag, startPoint x: 876, startPoint y: 349, endPoint x: 862, endPoint y: 349, distance: 14.0
click at [876, 349] on button "OK" at bounding box center [871, 352] width 43 height 25
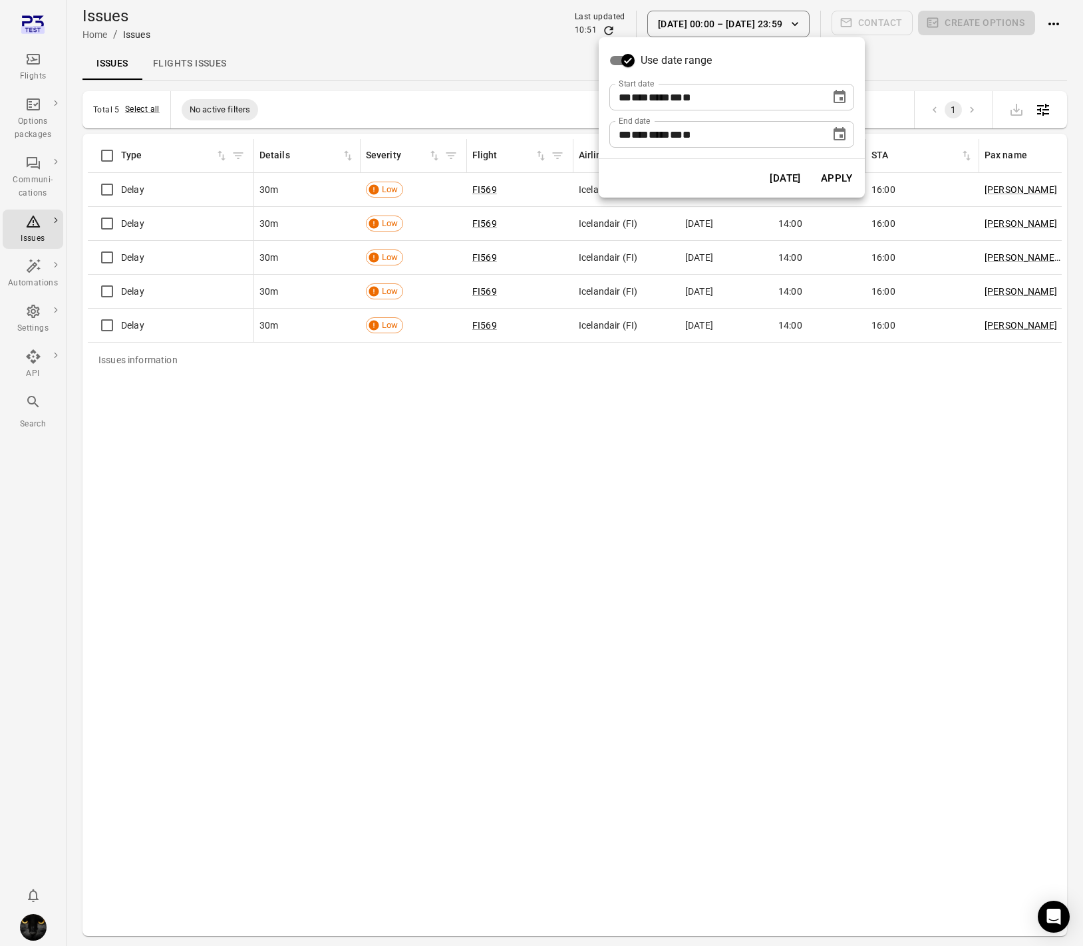
click at [841, 181] on button "Apply" at bounding box center [837, 178] width 46 height 28
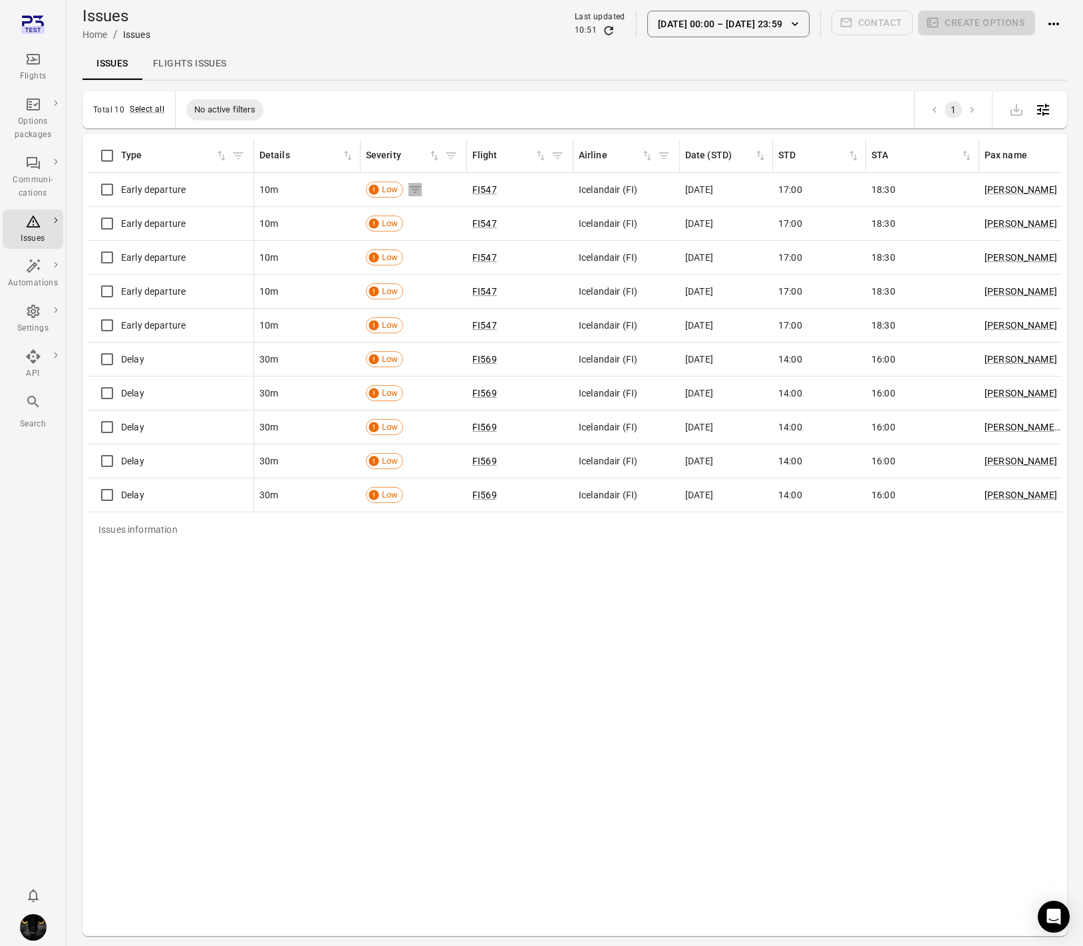
click at [414, 189] on icon "Issues information" at bounding box center [416, 189] width 10 height 7
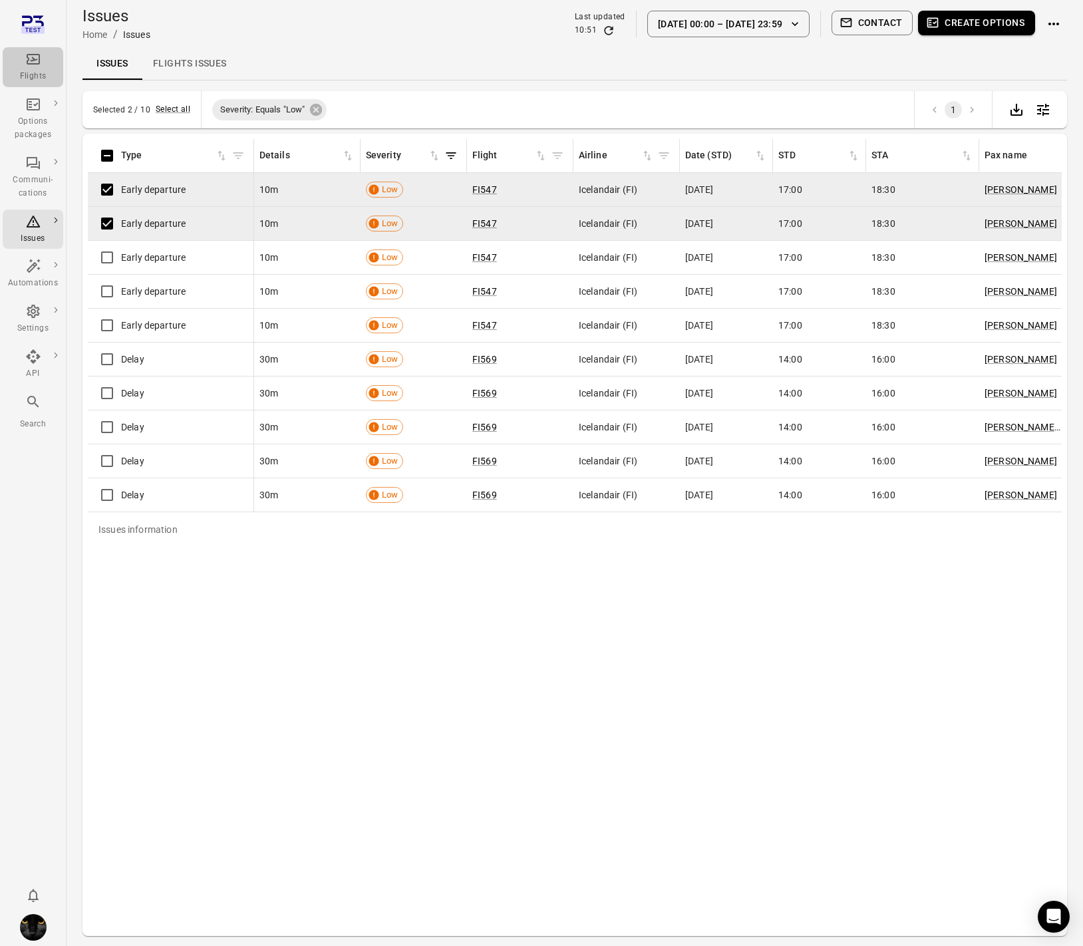
click at [32, 69] on div "Flights" at bounding box center [33, 67] width 50 height 32
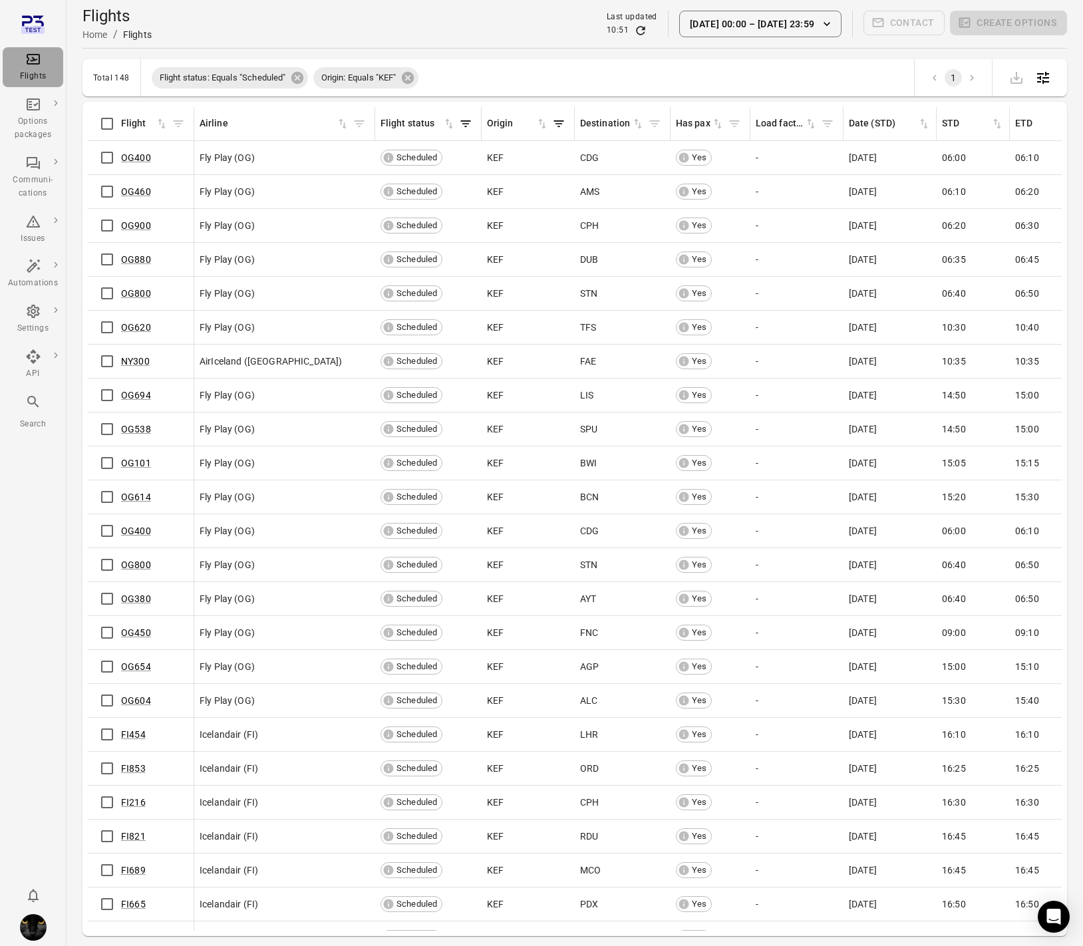
click at [32, 69] on div "Flights" at bounding box center [33, 67] width 50 height 32
click at [295, 75] on icon at bounding box center [297, 78] width 12 height 12
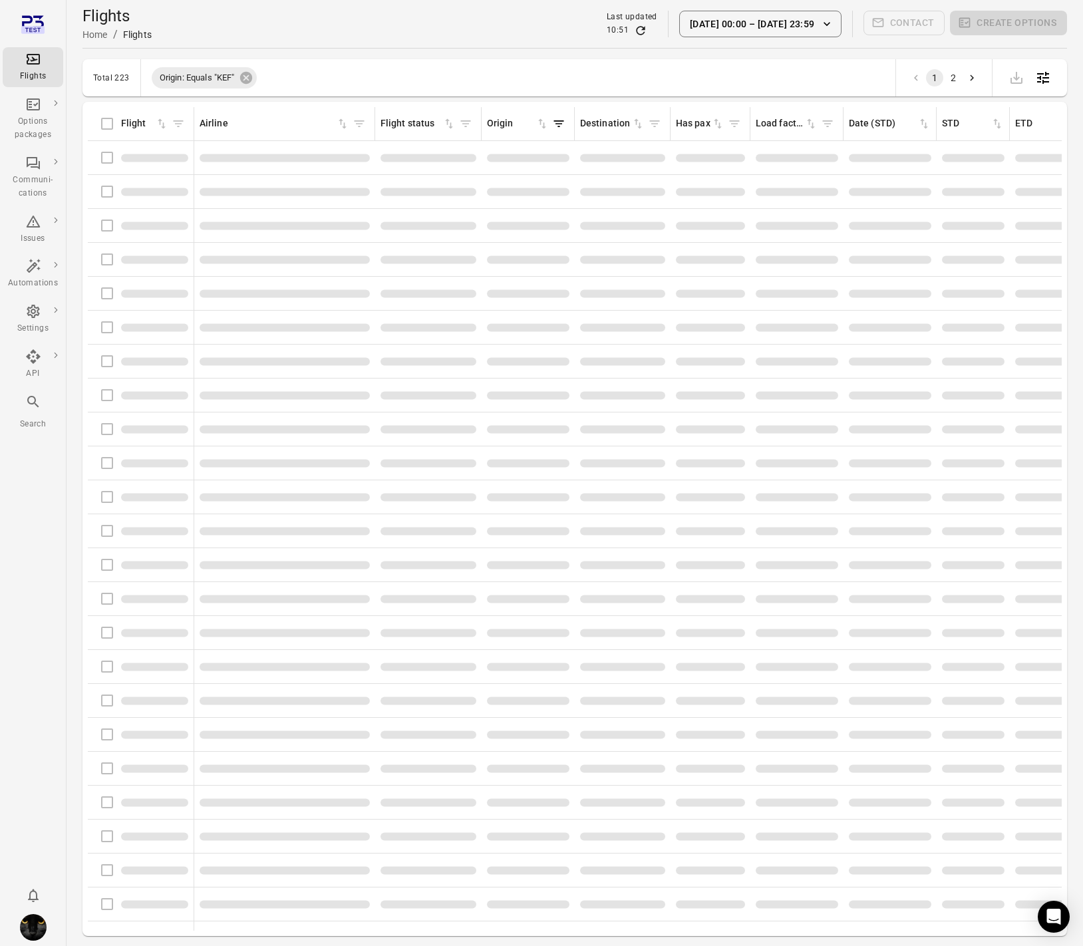
click at [242, 81] on icon at bounding box center [246, 78] width 15 height 15
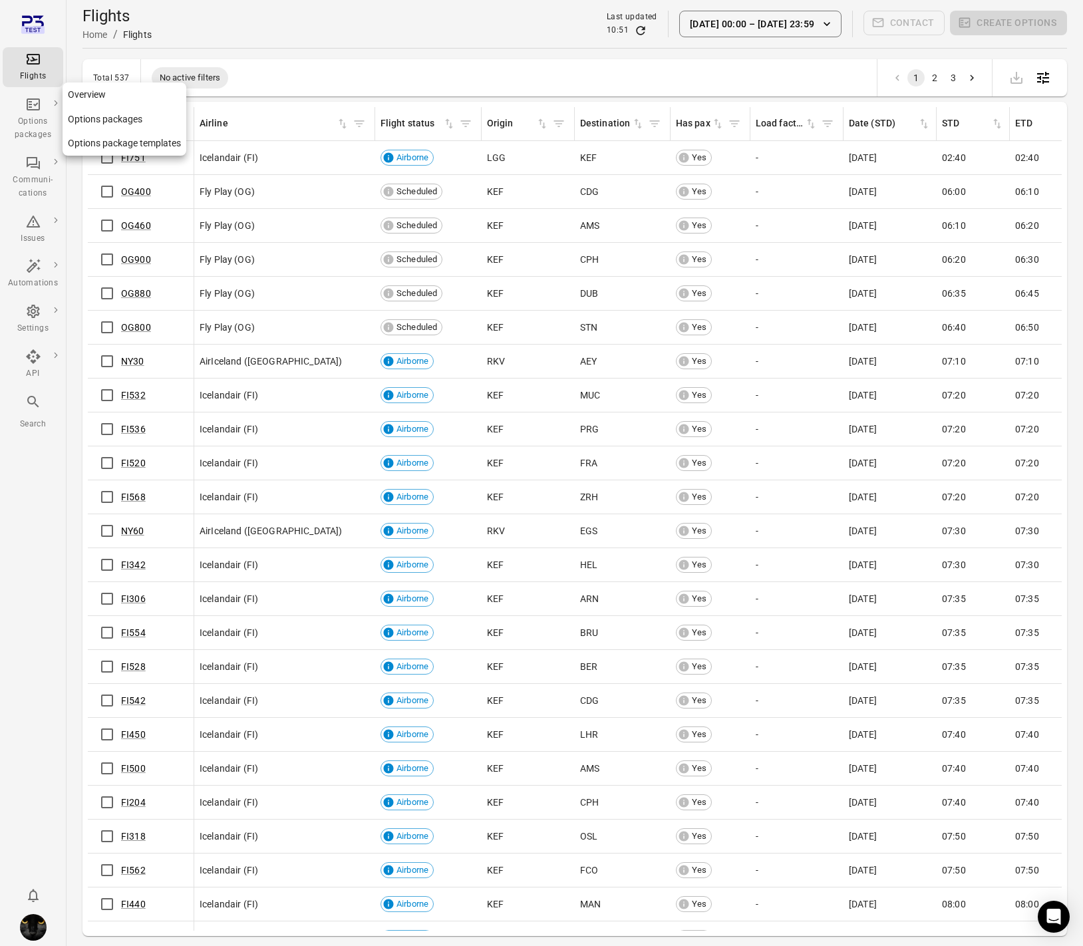
drag, startPoint x: 34, startPoint y: 108, endPoint x: 47, endPoint y: 67, distance: 44.0
click at [39, 98] on icon "Main navigation" at bounding box center [33, 104] width 16 height 16
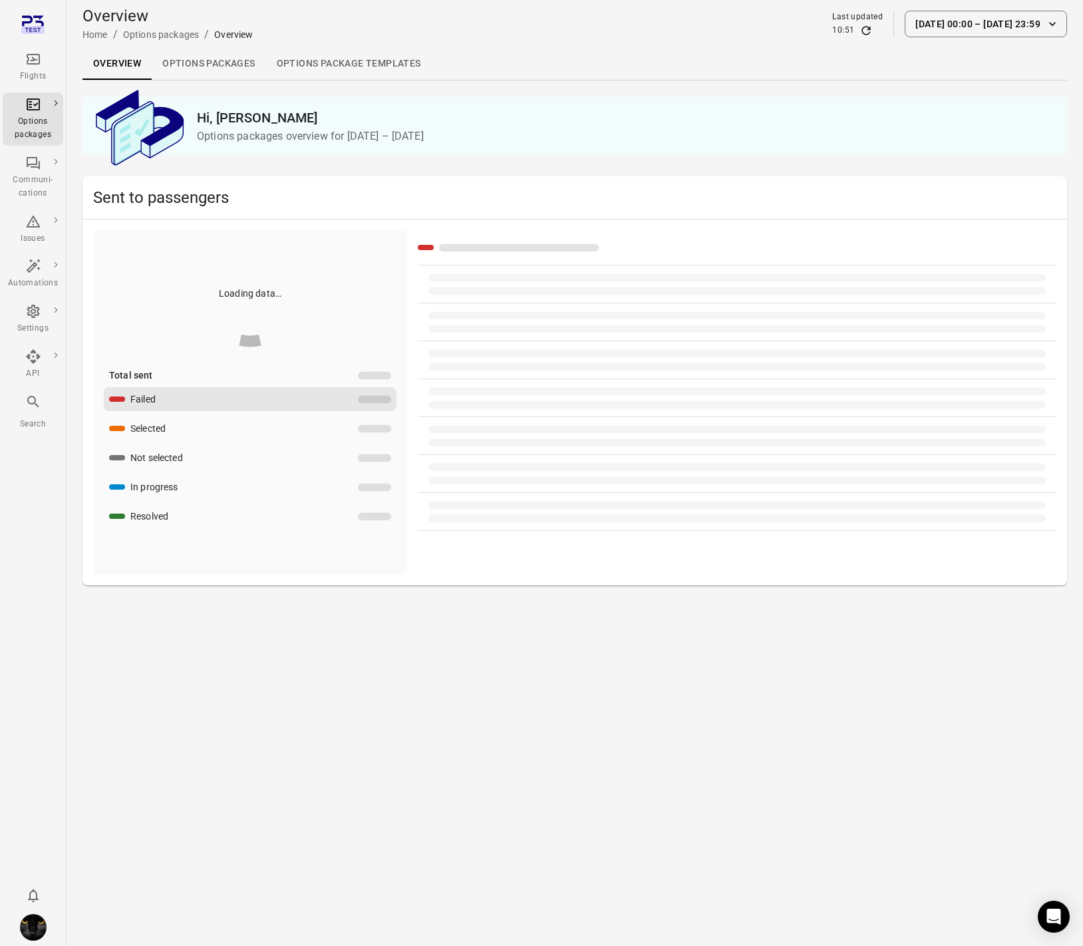
click at [48, 66] on div "Flights" at bounding box center [33, 67] width 50 height 32
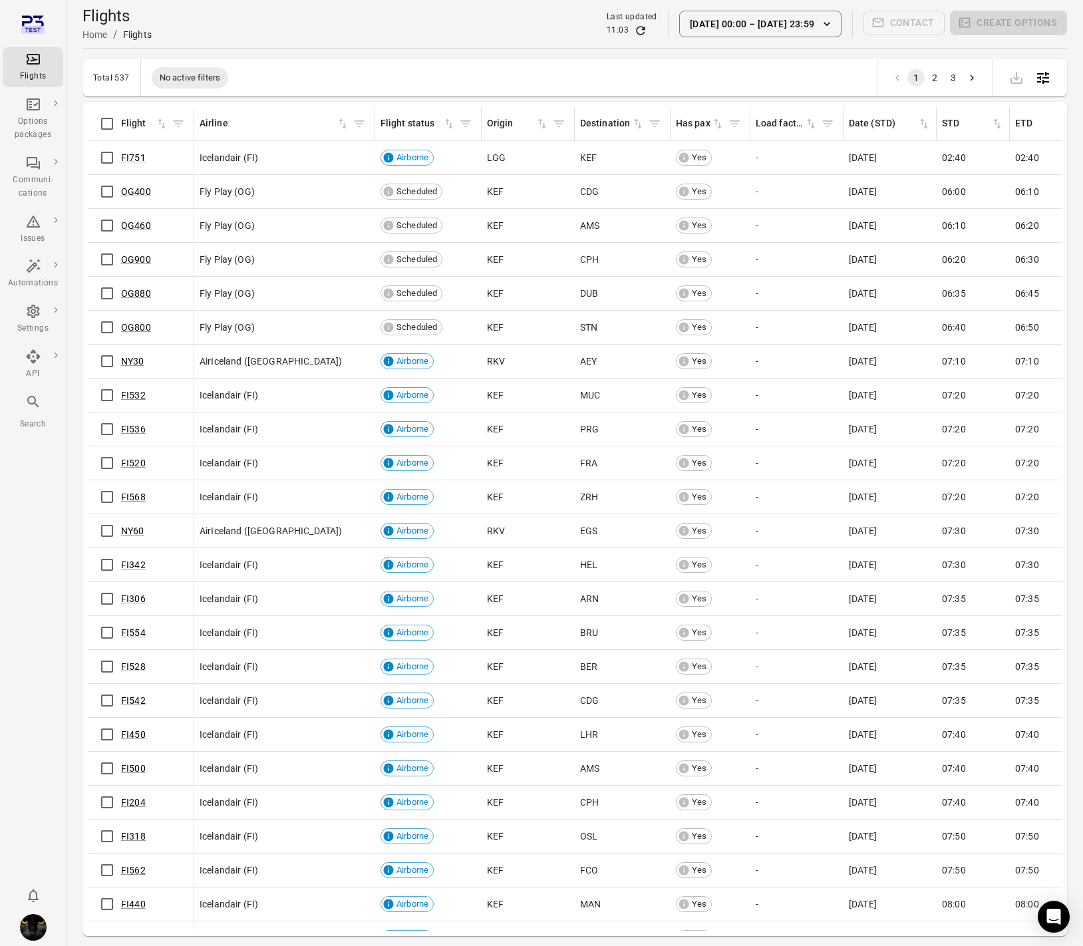
click at [416, 90] on div "Total 537 No active filters 1 2 3" at bounding box center [575, 77] width 985 height 37
click at [276, 48] on hr at bounding box center [575, 48] width 985 height 1
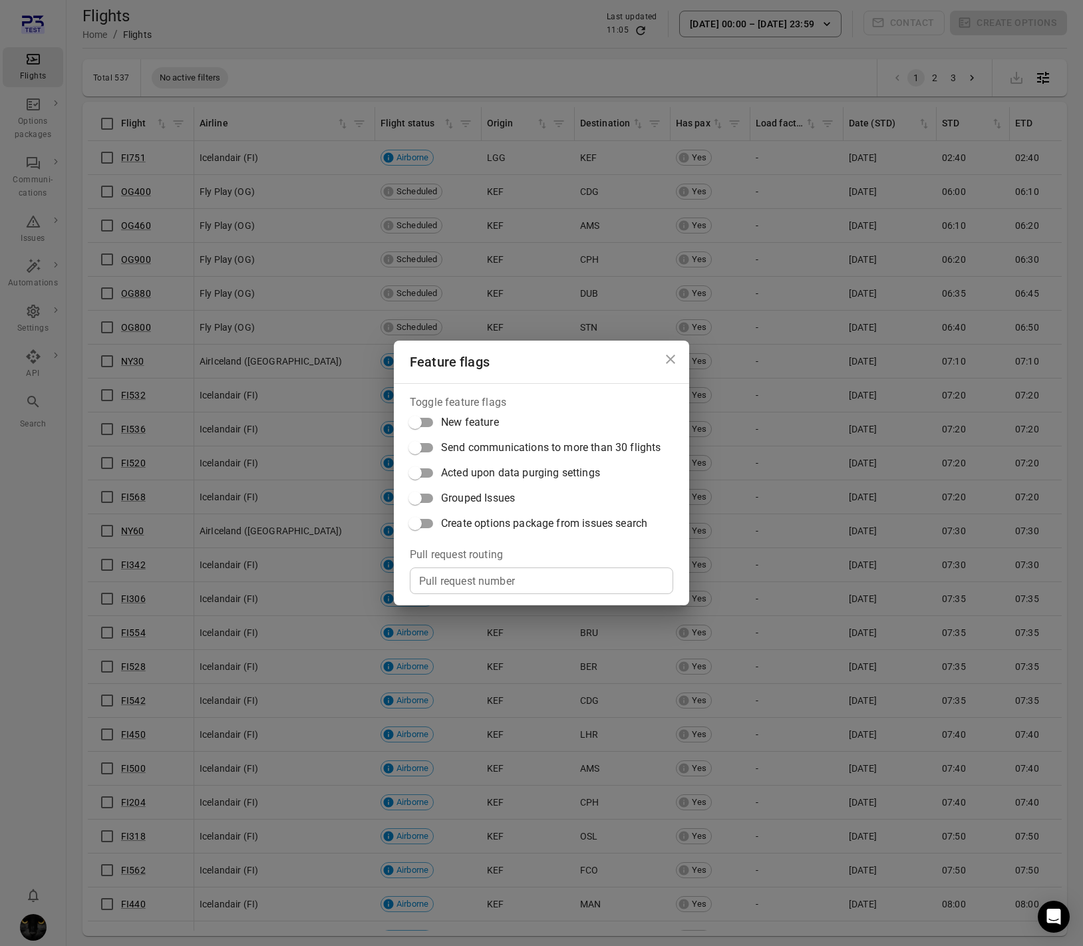
click at [527, 525] on span "Create options package from issues search" at bounding box center [544, 524] width 206 height 16
click at [677, 357] on icon "Close dialog" at bounding box center [671, 359] width 16 height 16
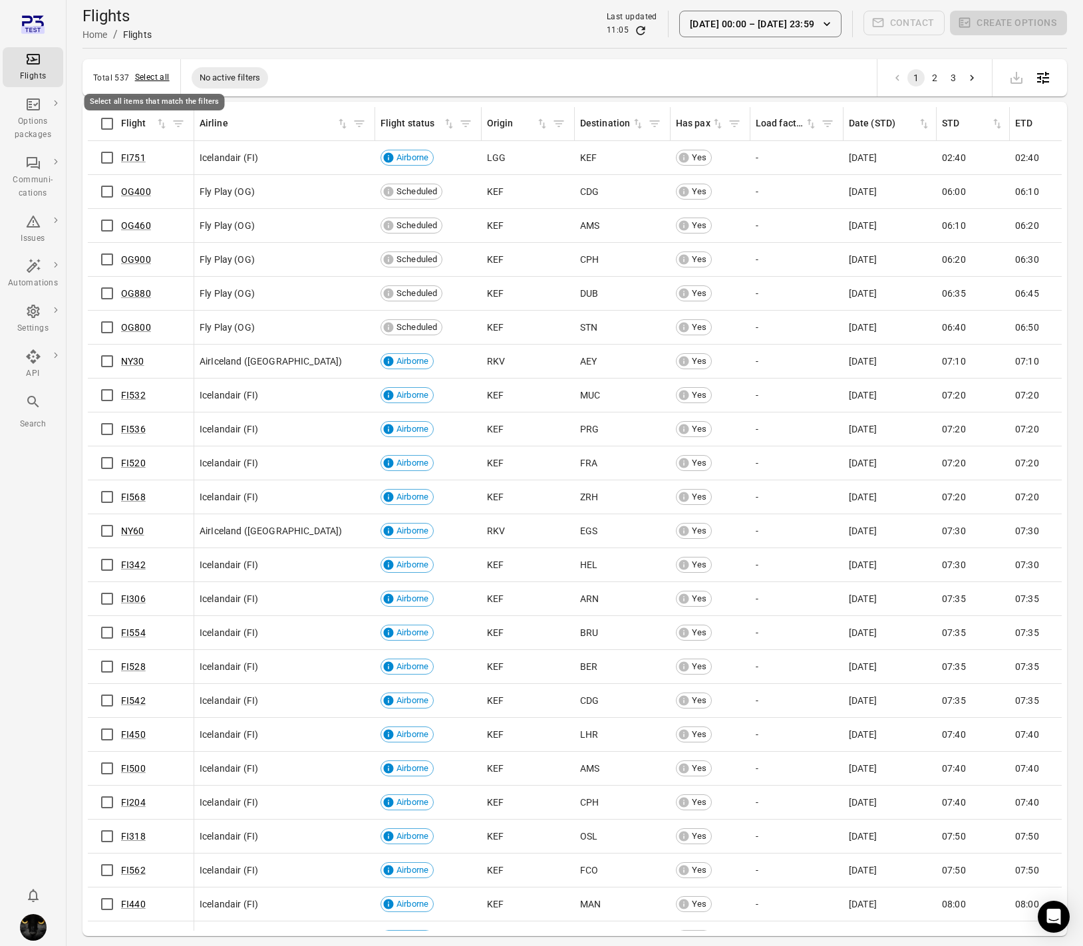
click at [141, 83] on button "Select all" at bounding box center [152, 77] width 35 height 13
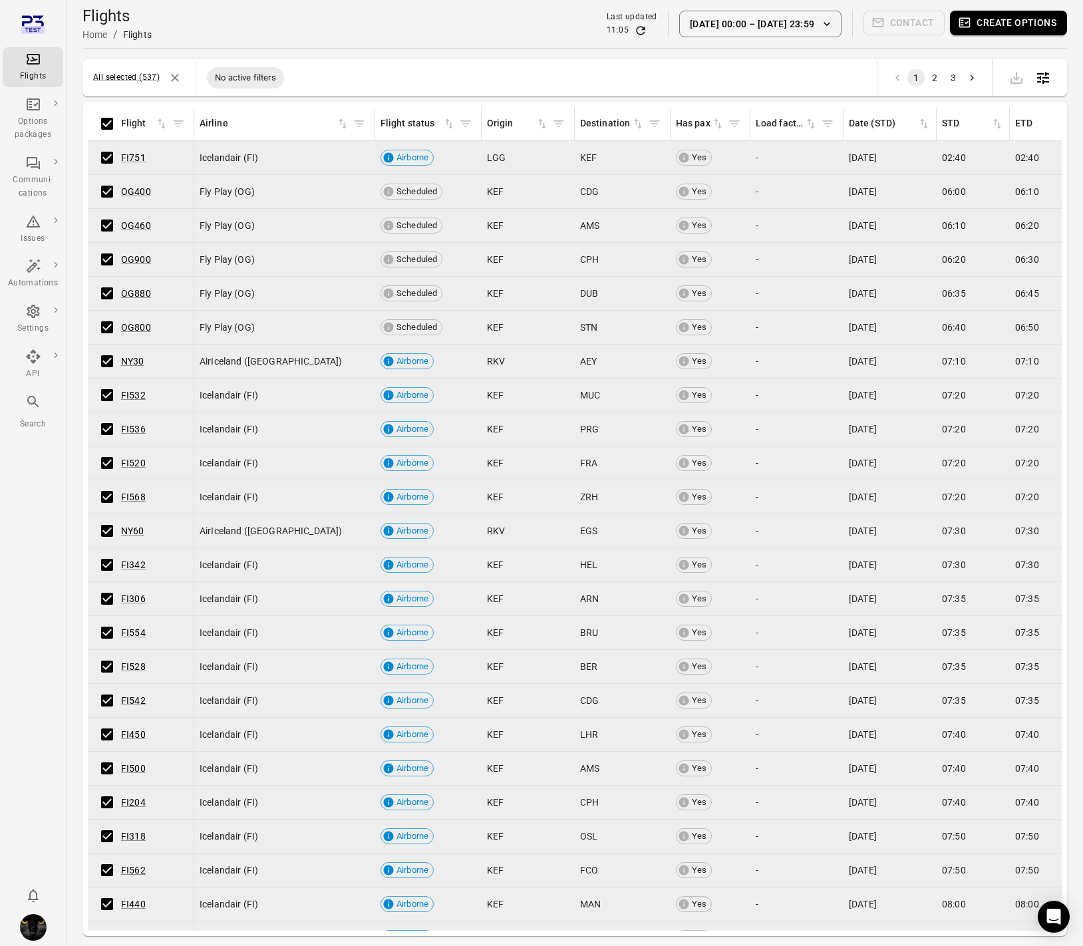
click at [1039, 13] on button "Create options" at bounding box center [1008, 23] width 117 height 25
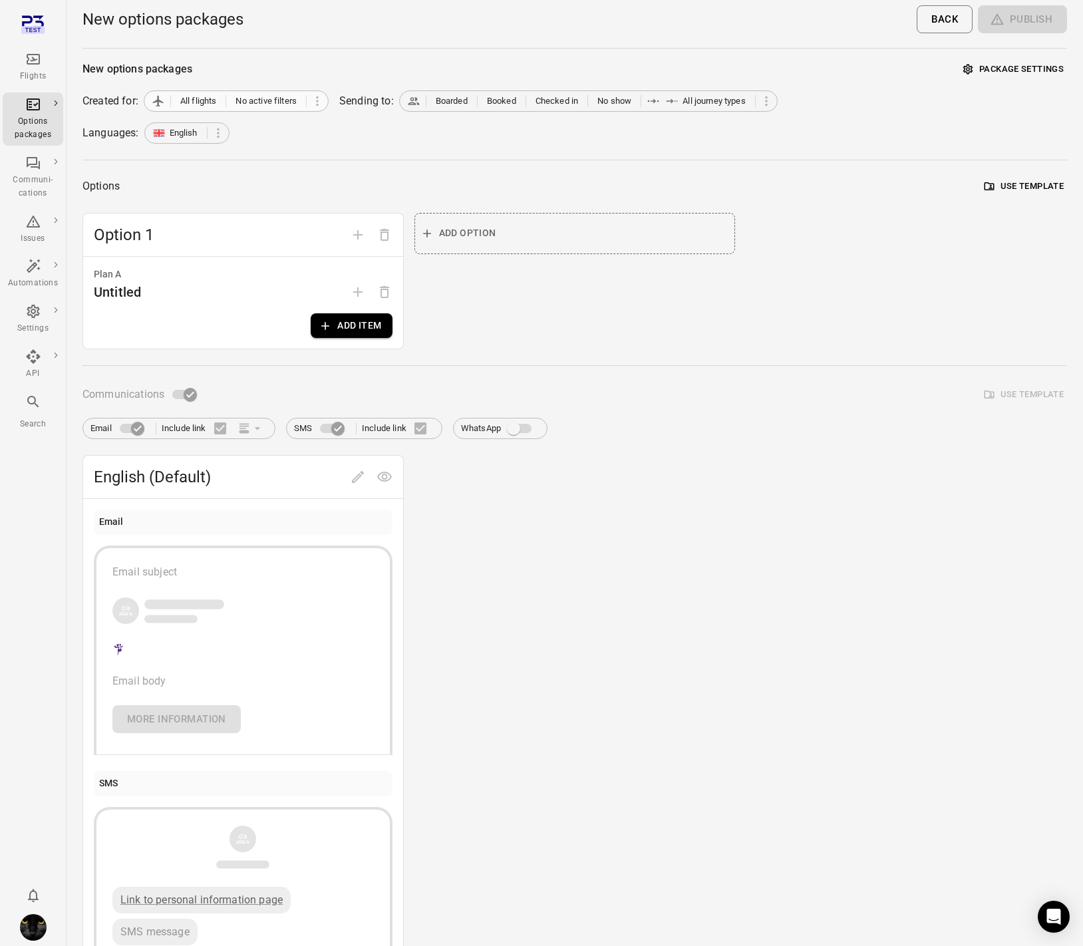
click at [272, 107] on span "All flights No active filters" at bounding box center [229, 100] width 155 height 13
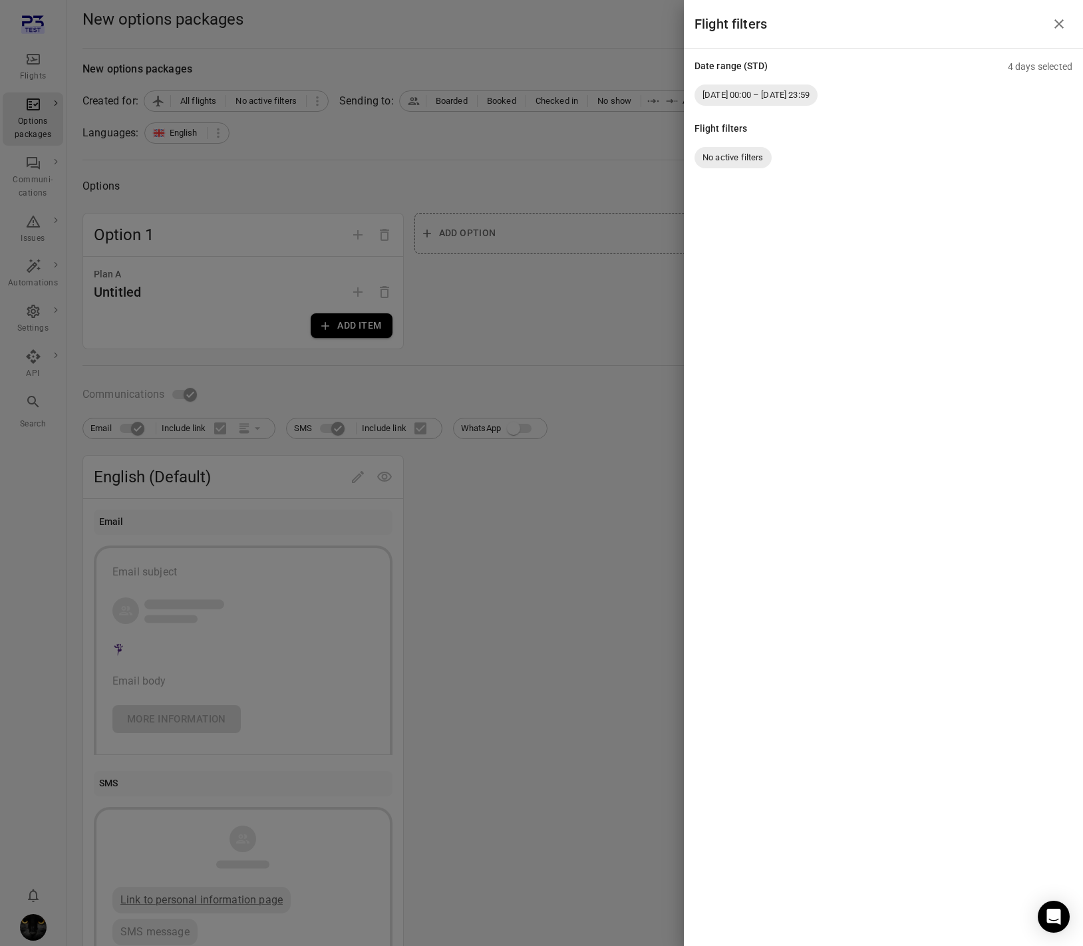
click at [291, 129] on div at bounding box center [541, 473] width 1083 height 946
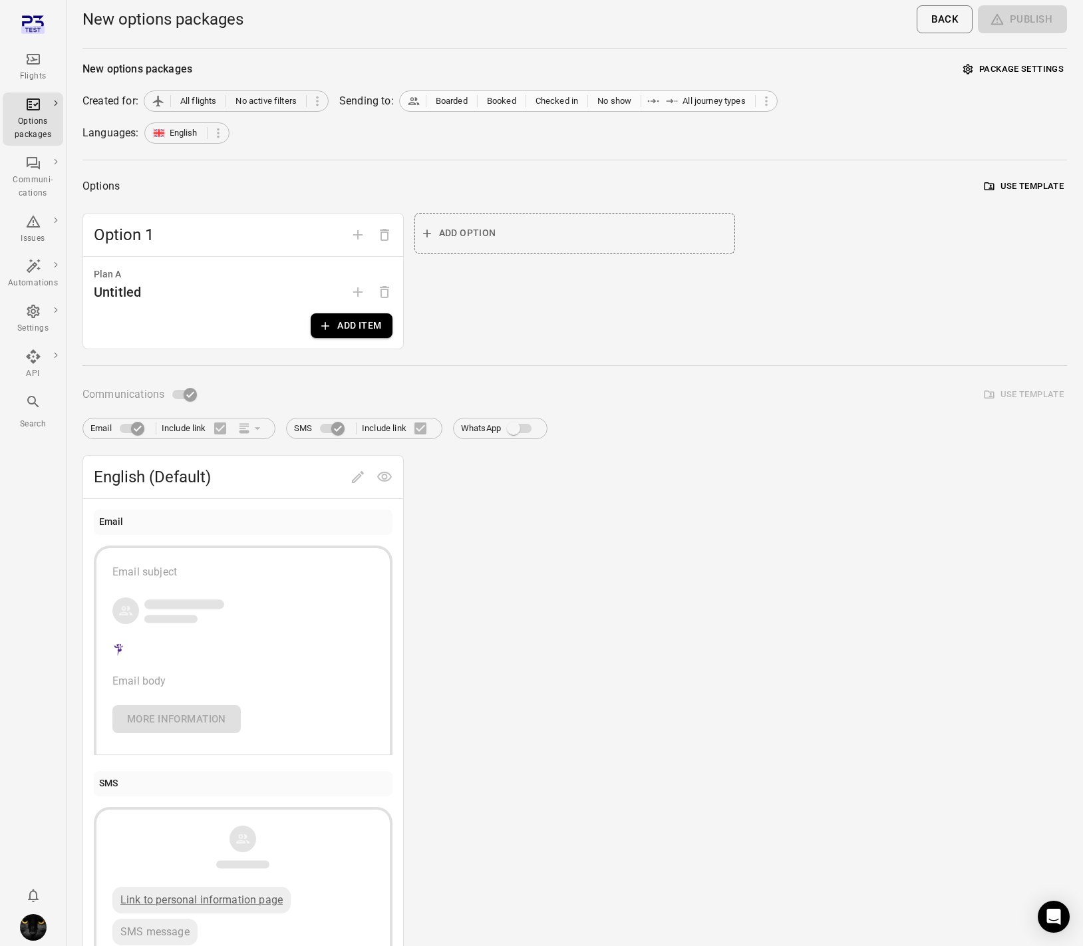
click at [582, 108] on div "Boarded Booked Checked in No show All journey types" at bounding box center [588, 100] width 379 height 21
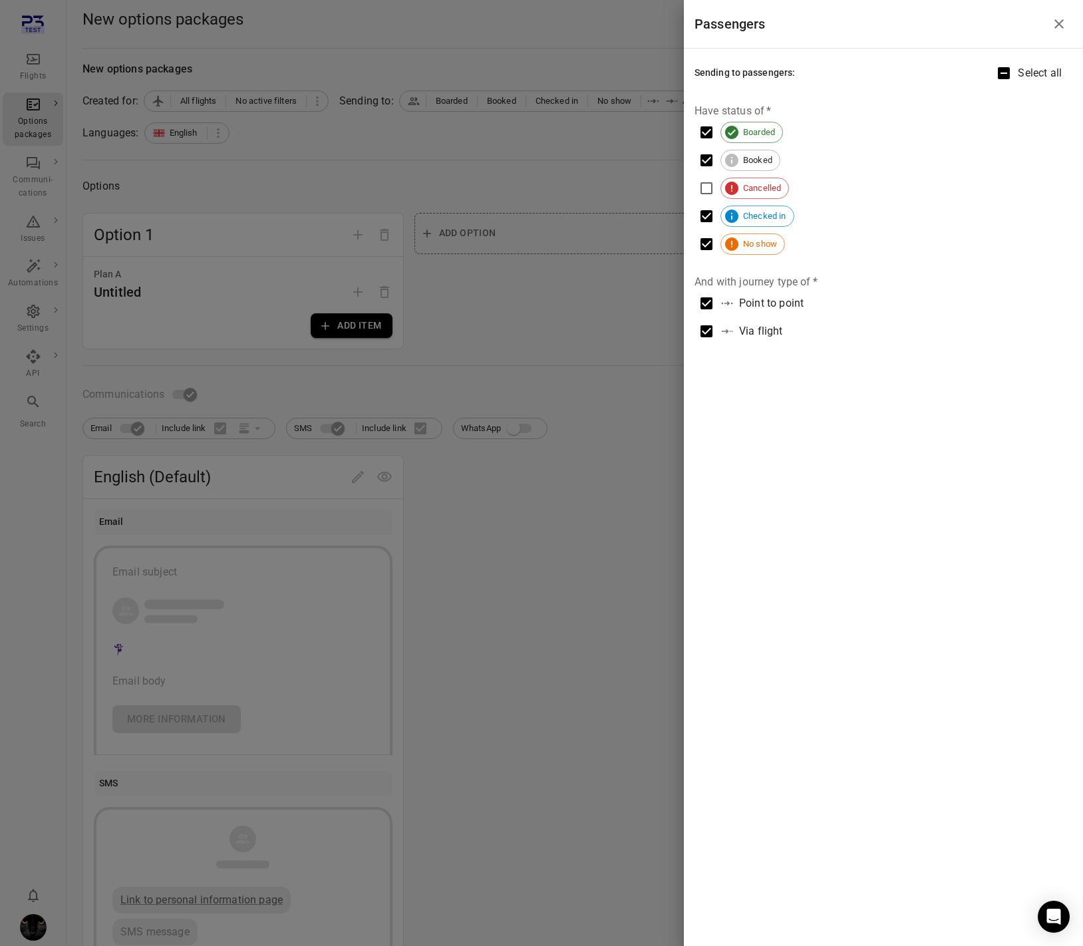
click at [556, 155] on div at bounding box center [541, 473] width 1083 height 946
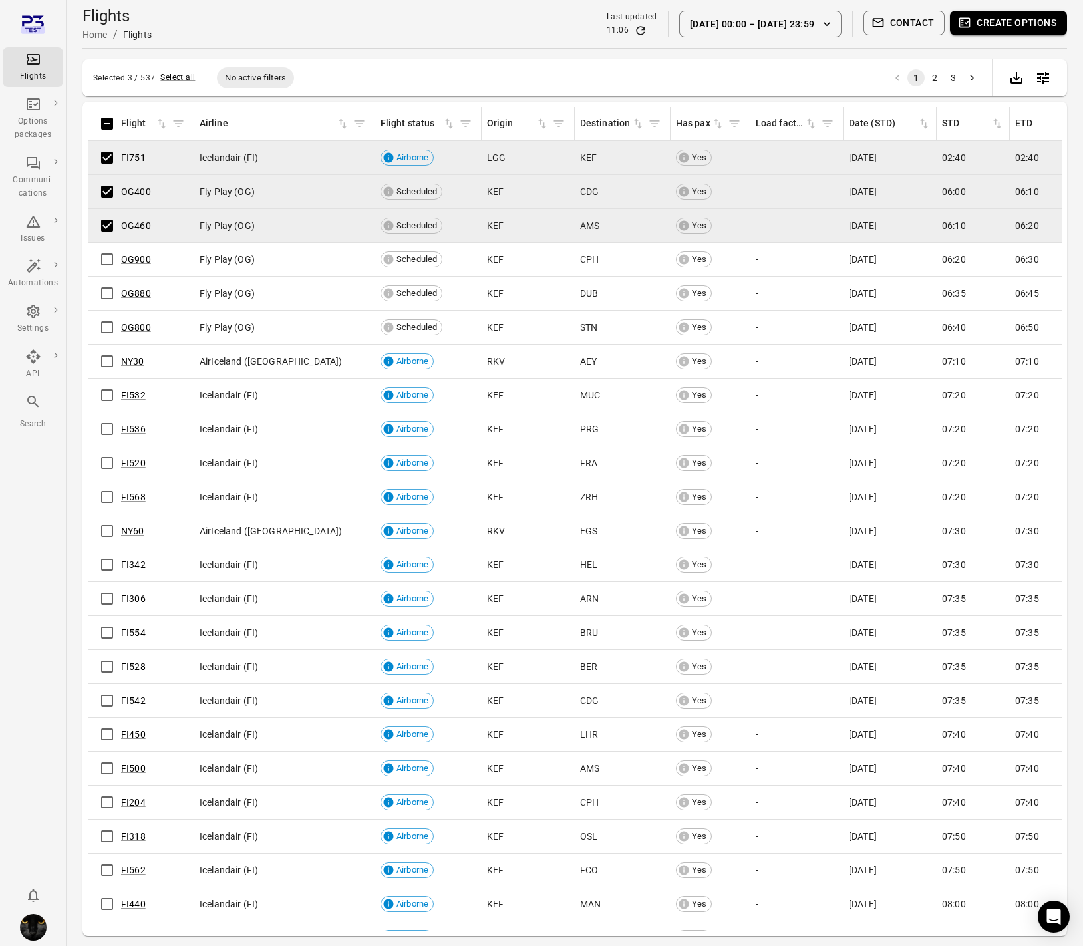
click at [1028, 21] on button "Create options" at bounding box center [1008, 23] width 117 height 25
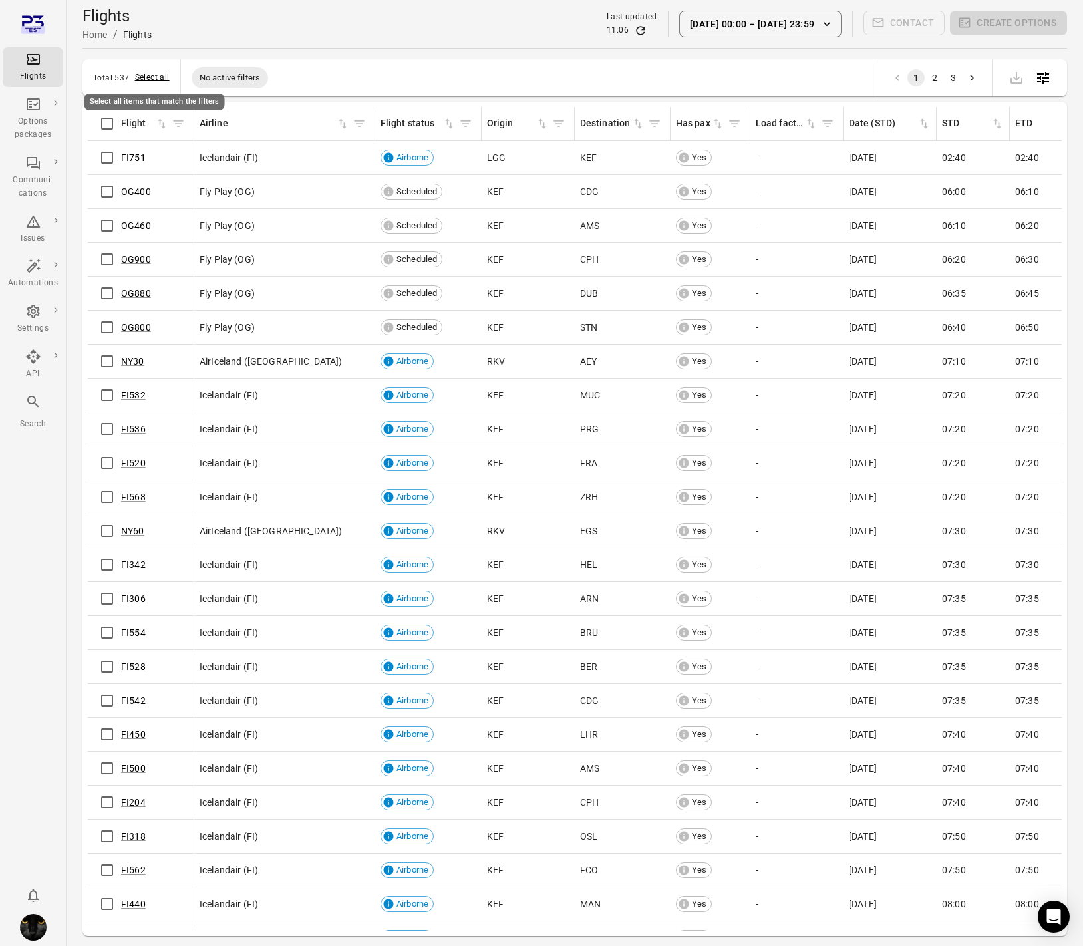
click at [159, 79] on button "Select all" at bounding box center [152, 77] width 35 height 13
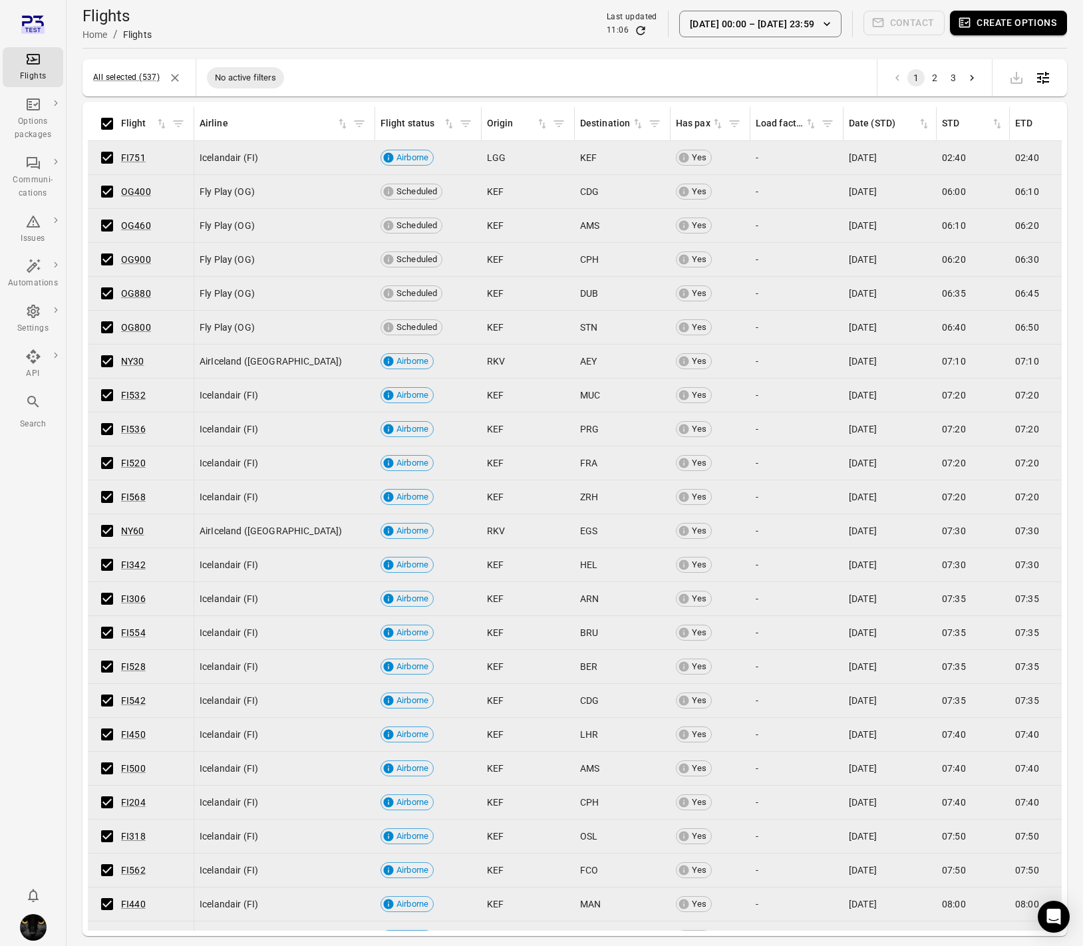
click at [986, 26] on button "Create options" at bounding box center [1008, 23] width 117 height 25
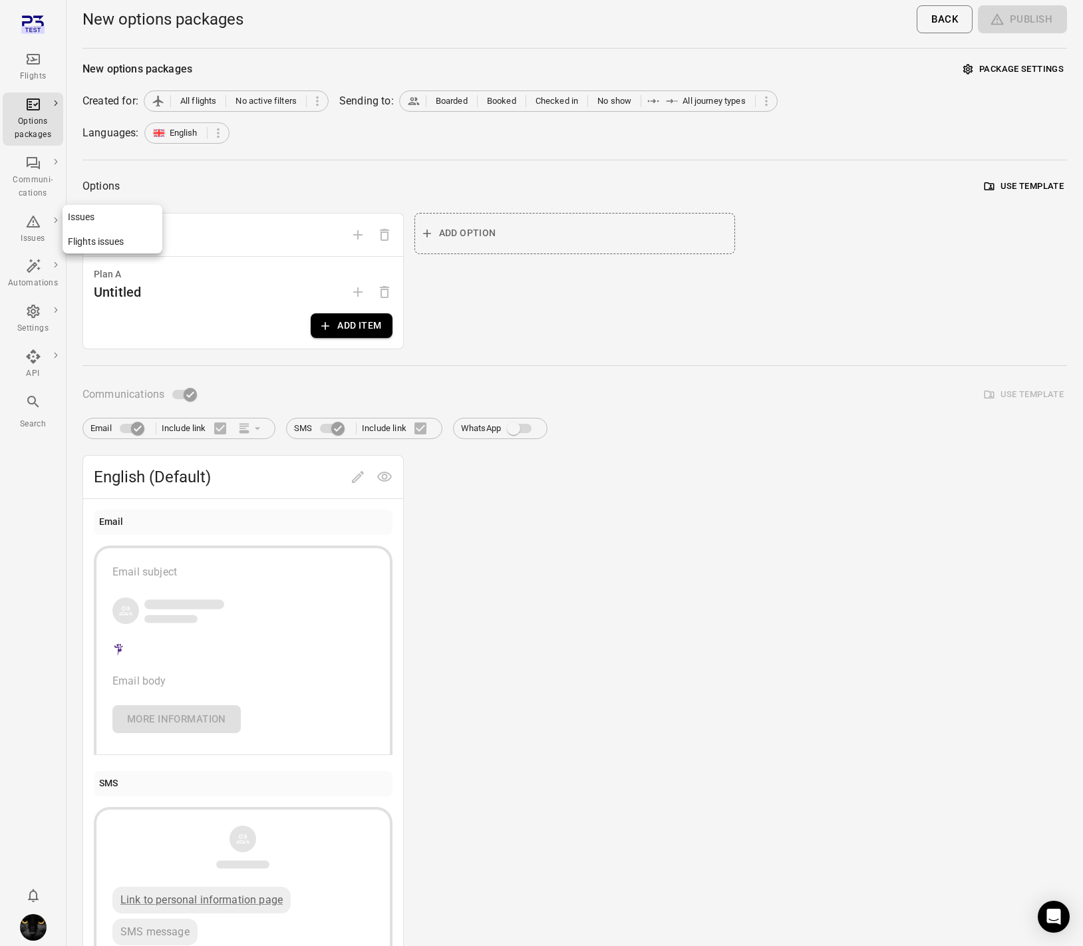
click at [35, 233] on div "Issues" at bounding box center [33, 238] width 50 height 13
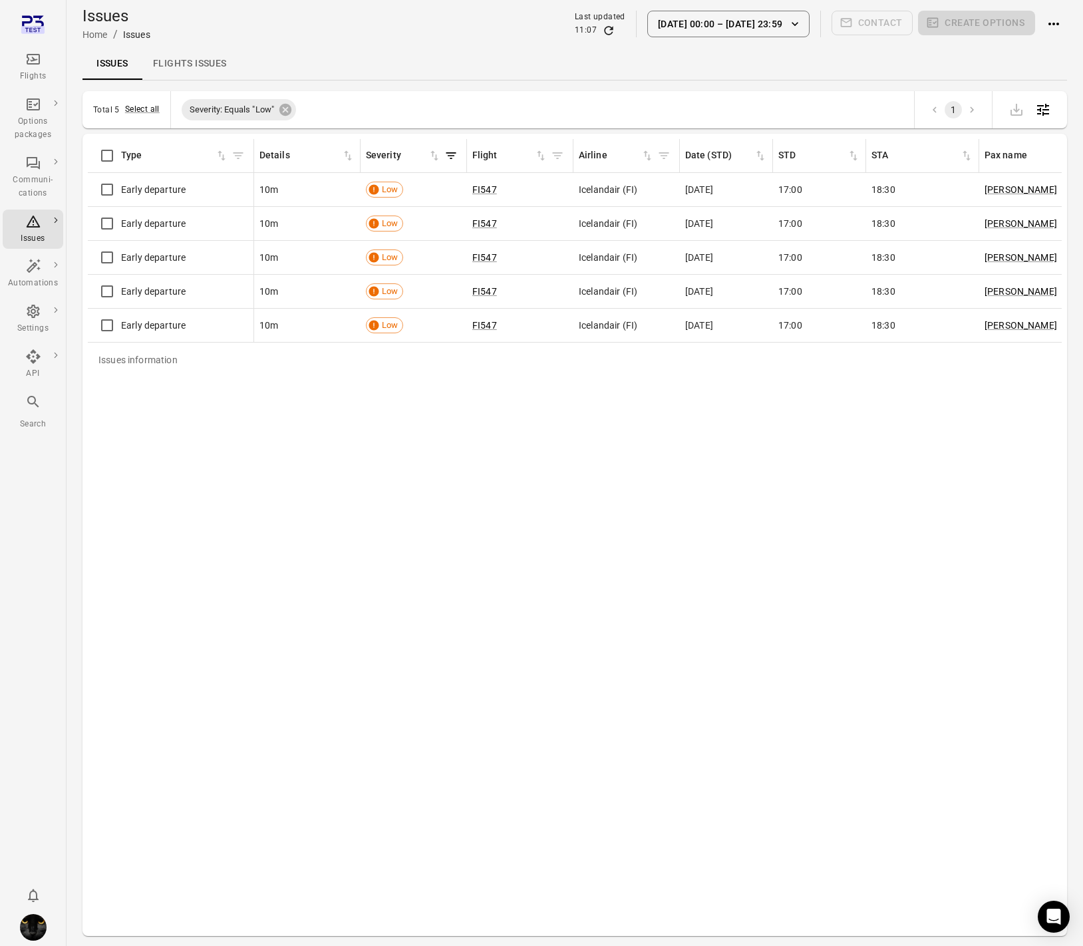
click at [271, 485] on div "Issues information Type Details Severity Flight Airline Date (STD) STD STA Pax …" at bounding box center [575, 535] width 974 height 792
click at [385, 506] on div "Issues information Type Details Severity Flight Airline Date (STD) STD STA Pax …" at bounding box center [575, 535] width 974 height 792
click at [464, 516] on div "Issues information Type Details Severity Flight Airline Date (STD) STD STA Pax …" at bounding box center [575, 535] width 974 height 792
click at [613, 33] on icon "Refresh data" at bounding box center [608, 30] width 9 height 9
drag, startPoint x: 520, startPoint y: 329, endPoint x: 520, endPoint y: 342, distance: 12.6
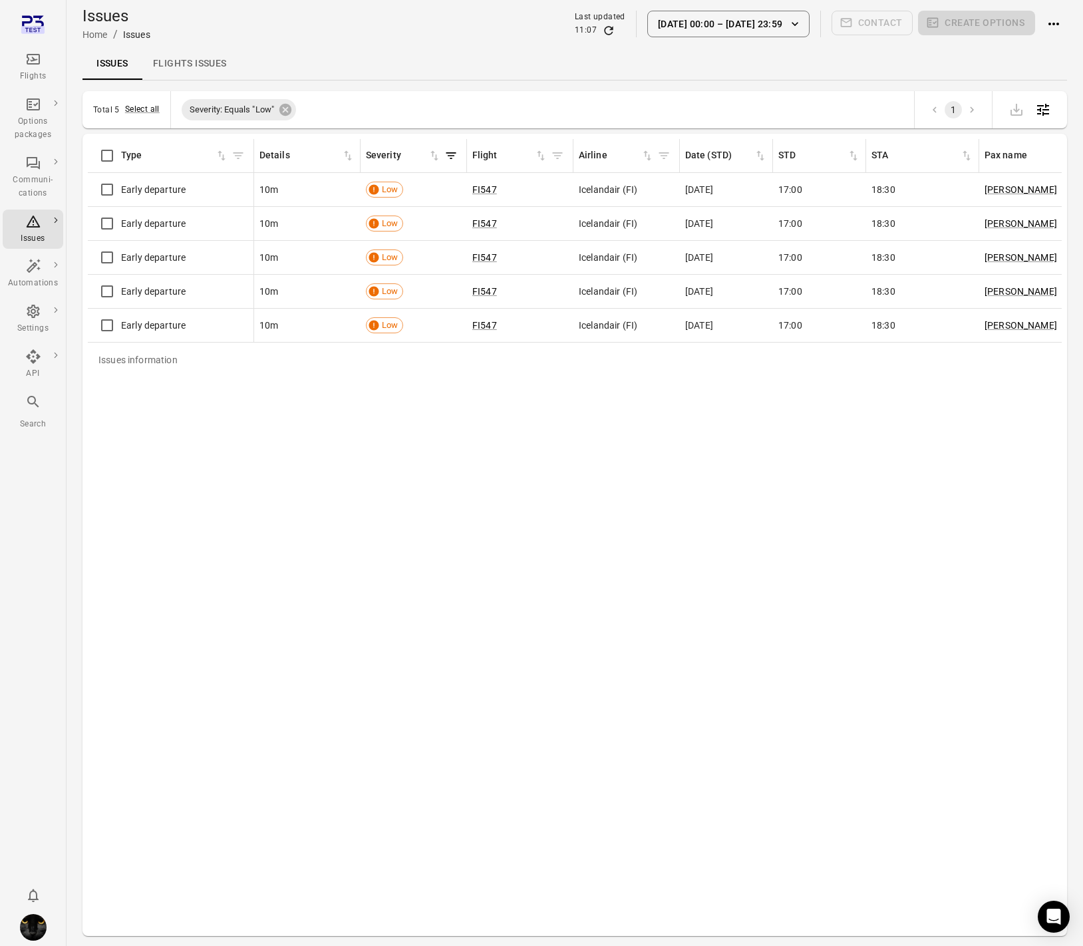
click at [520, 331] on div "FI547" at bounding box center [520, 325] width 96 height 13
click at [523, 520] on div "Issues information Type Details Severity Flight Airline Date (STD) STD STA Pax …" at bounding box center [575, 535] width 974 height 792
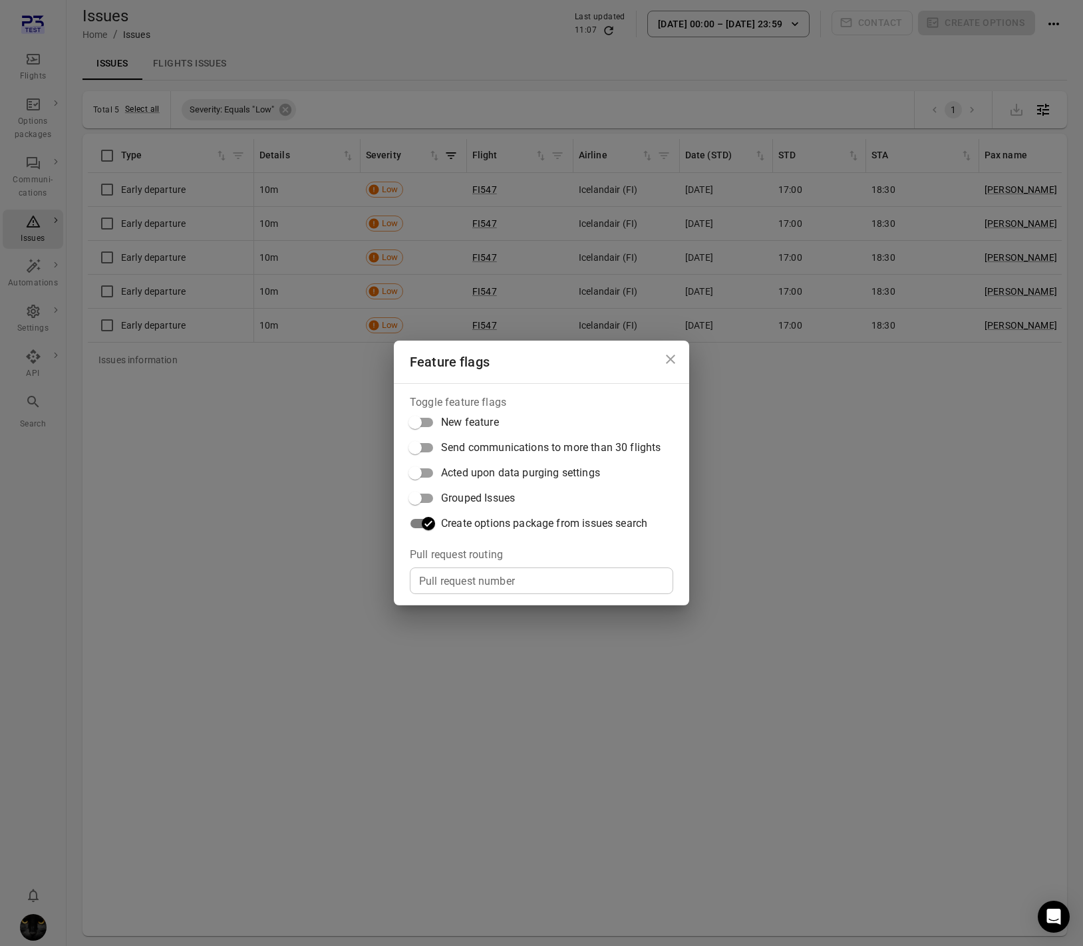
click at [464, 518] on span "Create options package from issues search" at bounding box center [544, 524] width 206 height 16
click at [222, 444] on div "Feature flags Toggle feature flags New feature Send communications to more than…" at bounding box center [541, 473] width 1083 height 946
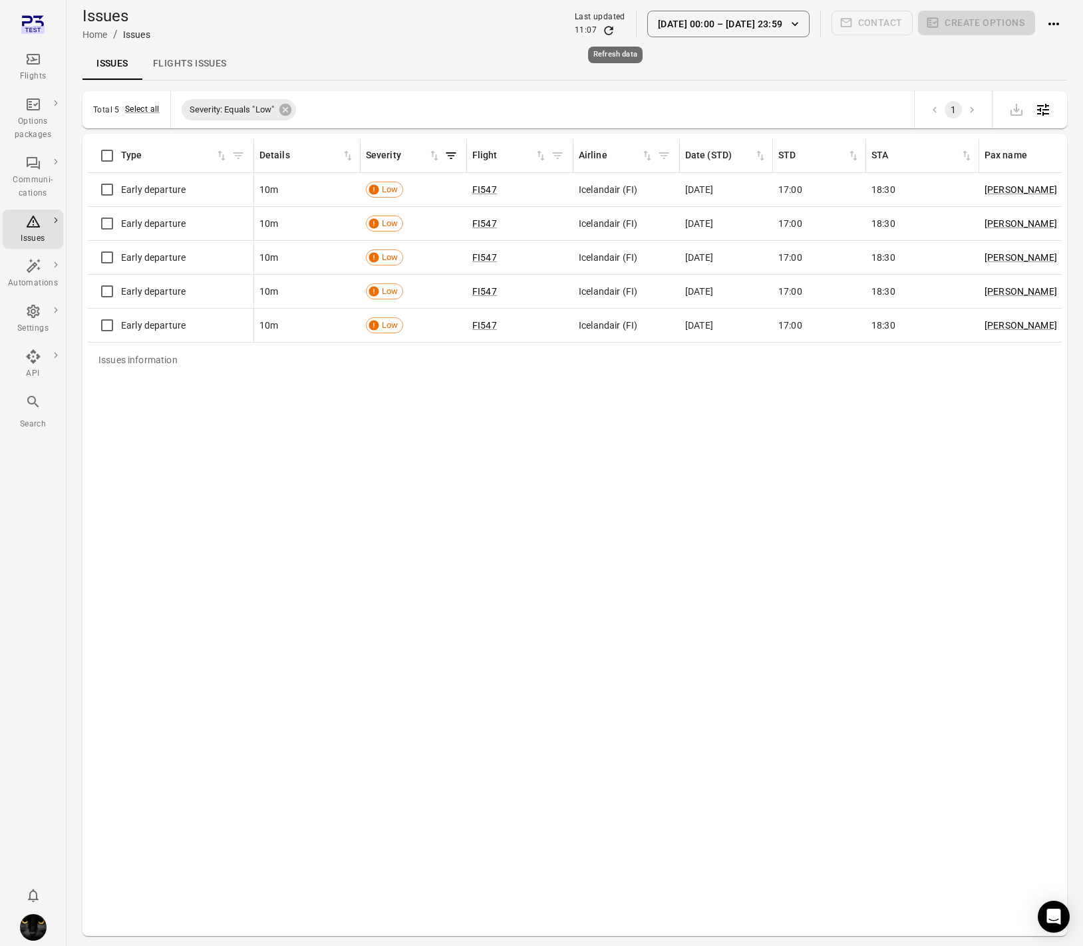
click at [610, 29] on icon "Refresh data" at bounding box center [608, 30] width 9 height 9
click at [147, 112] on button "Select all" at bounding box center [142, 109] width 35 height 13
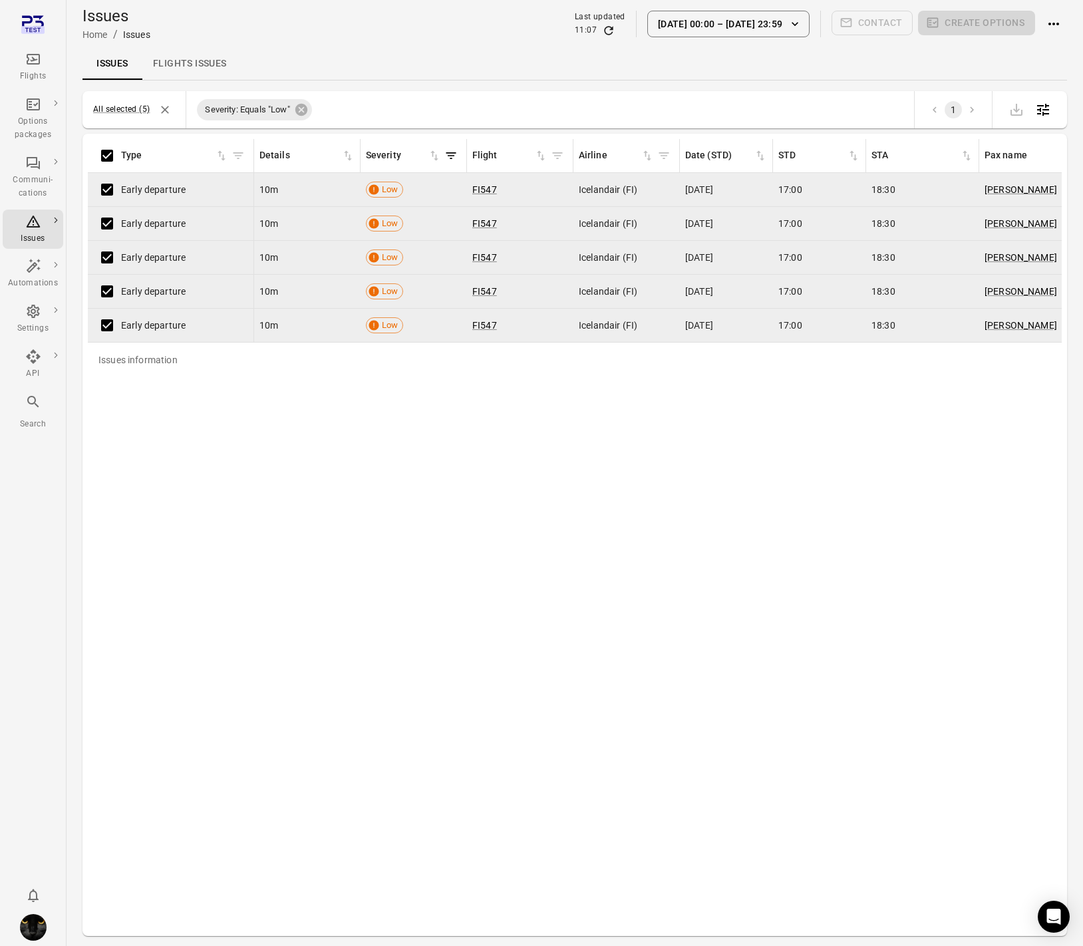
click at [760, 484] on div "Issues information Type Details Severity Flight Airline Date (STD) STD STA Pax …" at bounding box center [575, 535] width 974 height 792
click at [758, 472] on div "Issues information Type Details Severity Flight Airline Date (STD) STD STA Pax …" at bounding box center [575, 535] width 974 height 792
click at [349, 440] on div "Issues information Type Details Severity Flight Airline Date (STD) STD STA Pax …" at bounding box center [575, 535] width 974 height 792
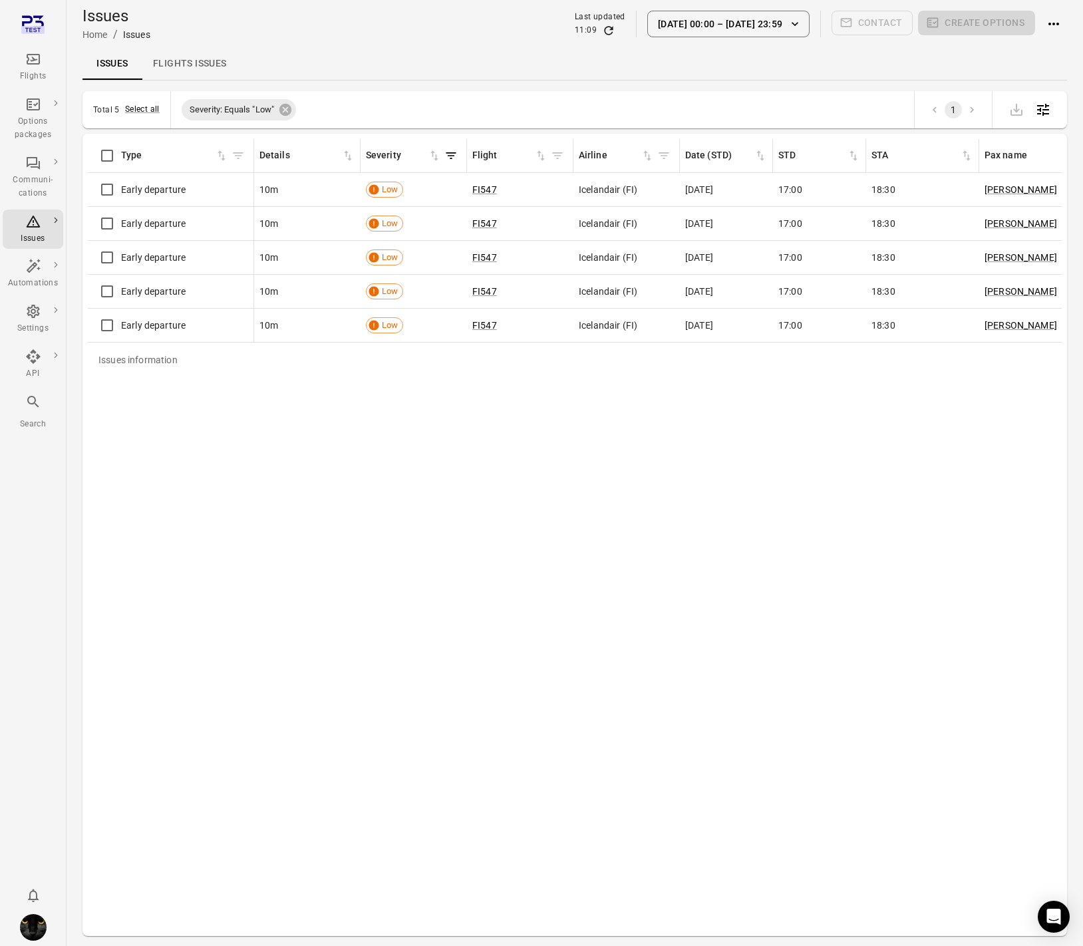
click at [758, 27] on button "[DATE] 00:00 – [DATE] 23:59" at bounding box center [728, 24] width 162 height 27
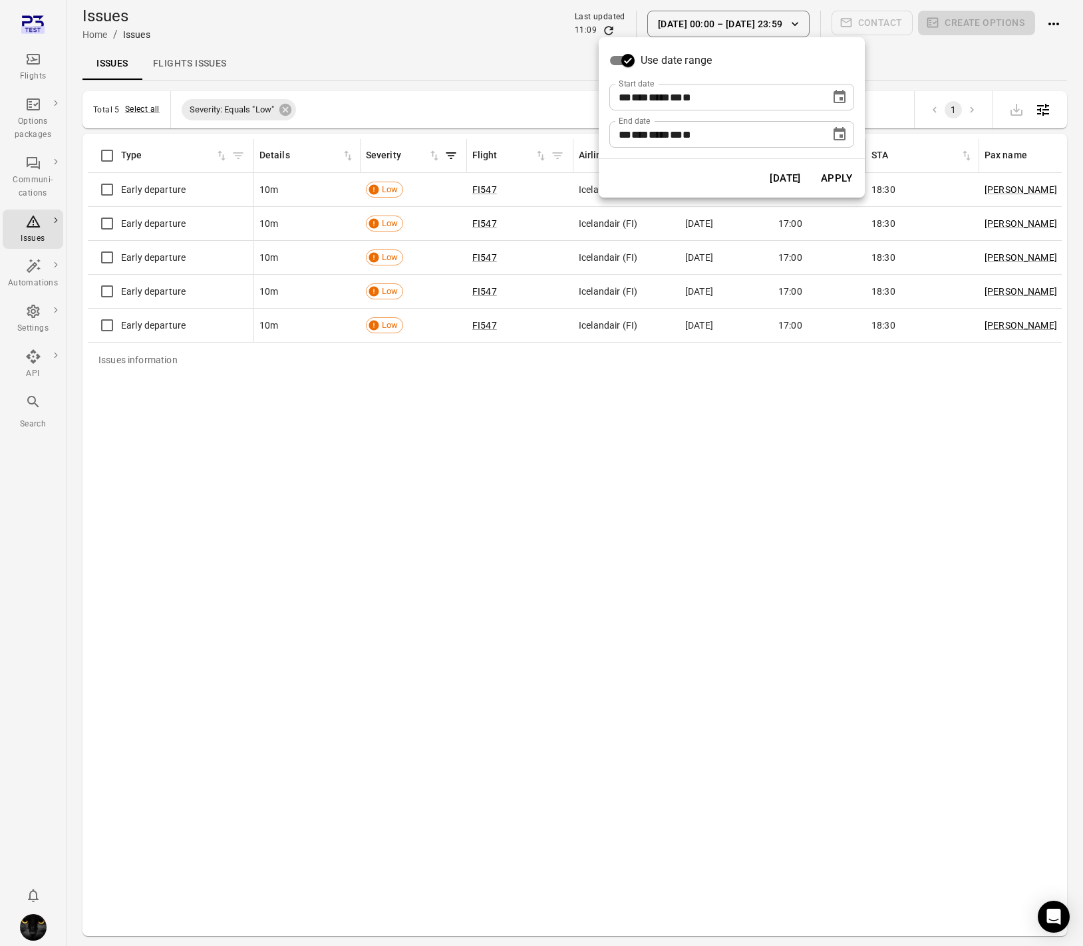
click at [829, 136] on button "Choose date, selected date is Oct 9, 2025" at bounding box center [839, 134] width 27 height 27
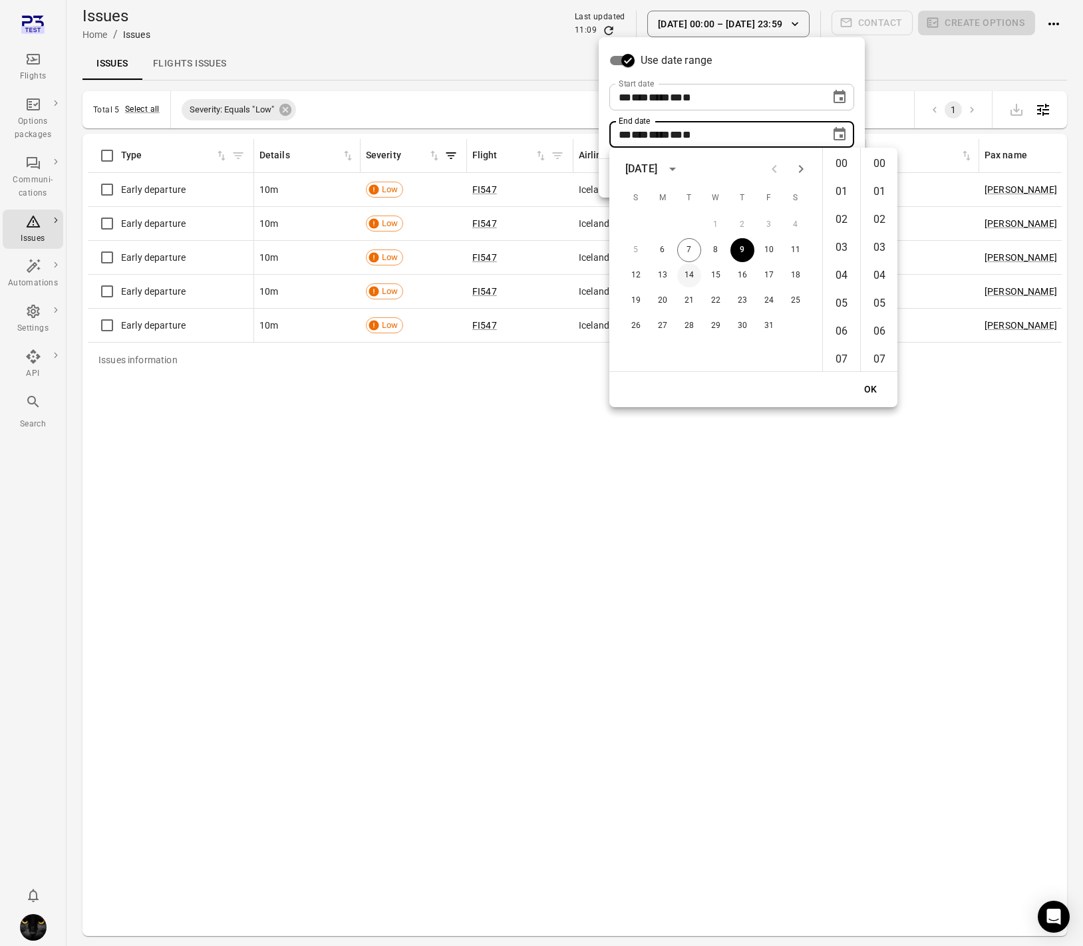
scroll to position [1456, 0]
click at [842, 96] on icon "Choose date, selected date is Oct 6, 2025" at bounding box center [840, 97] width 16 height 16
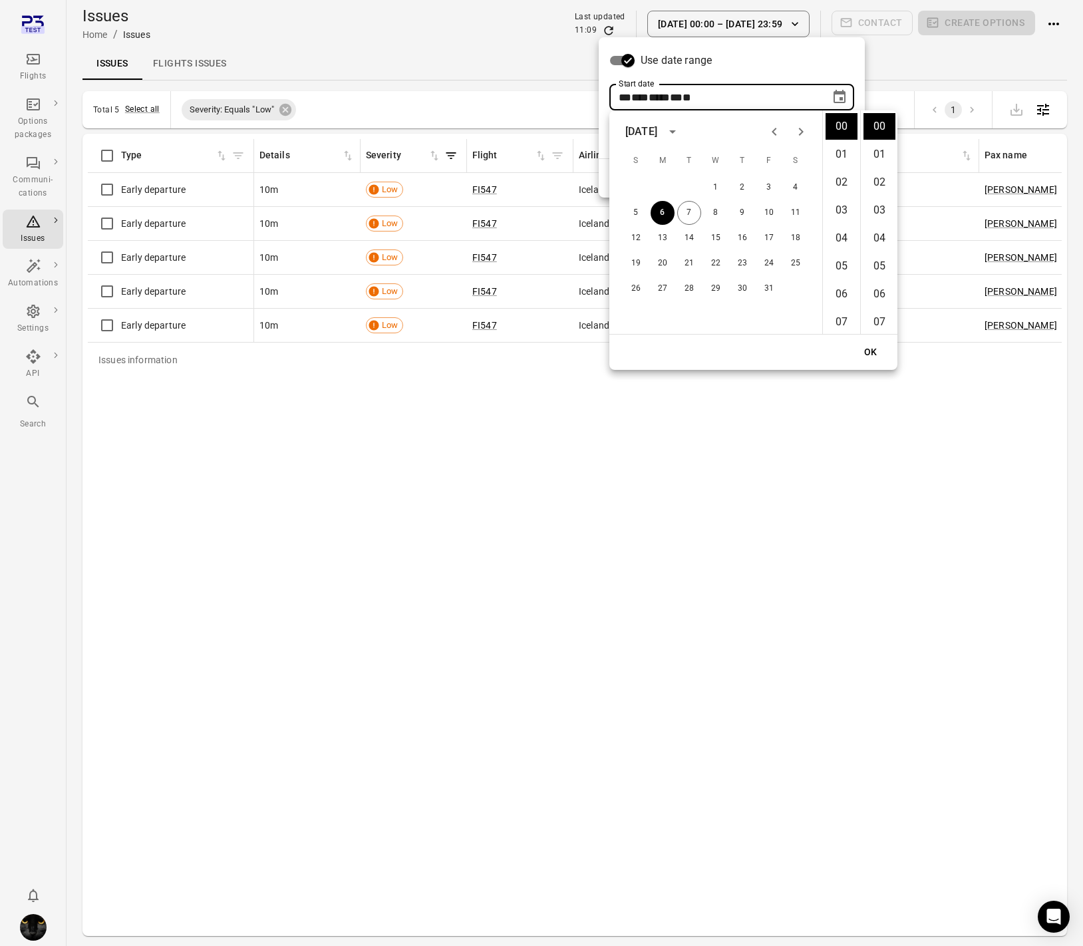
click at [772, 134] on icon "Previous month" at bounding box center [774, 132] width 16 height 16
click at [660, 188] on button "1" at bounding box center [663, 188] width 24 height 24
type input "**********"
click at [860, 349] on button "OK" at bounding box center [871, 352] width 43 height 25
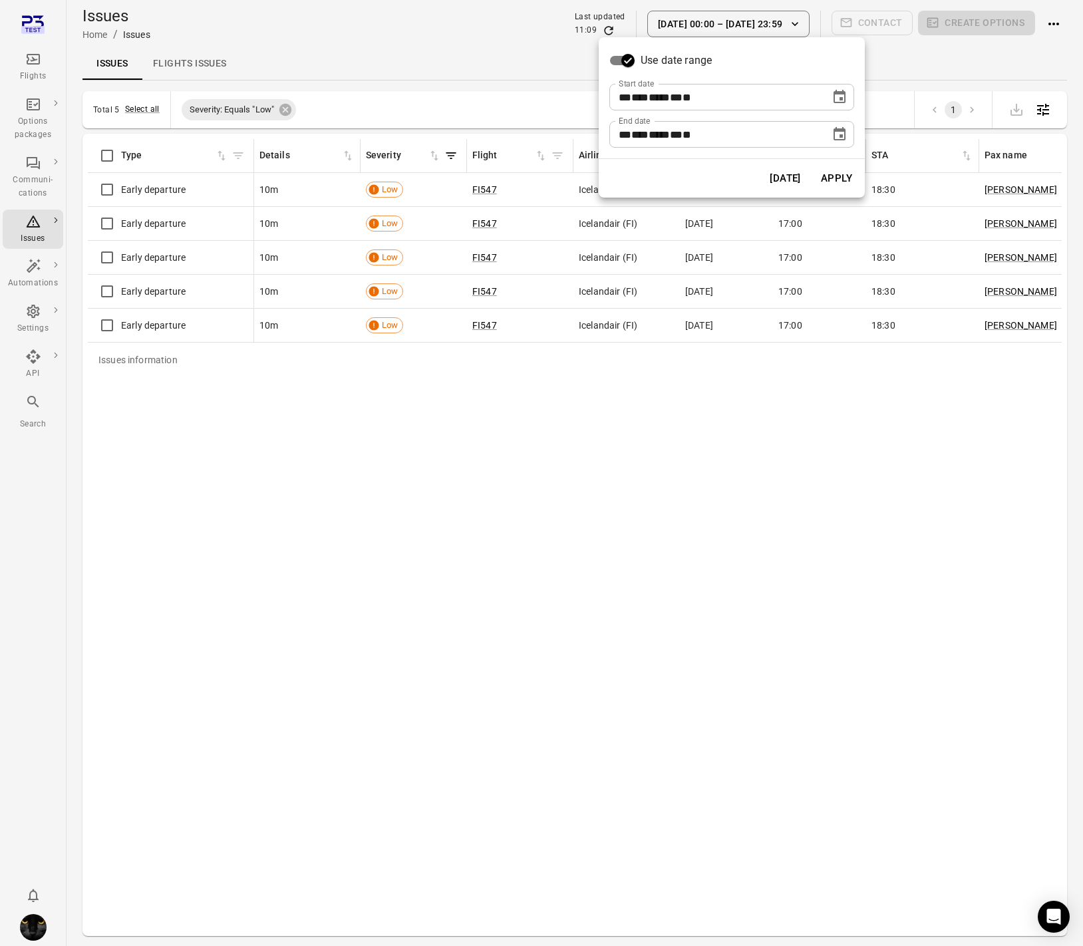
click at [820, 170] on button "Apply" at bounding box center [837, 178] width 46 height 28
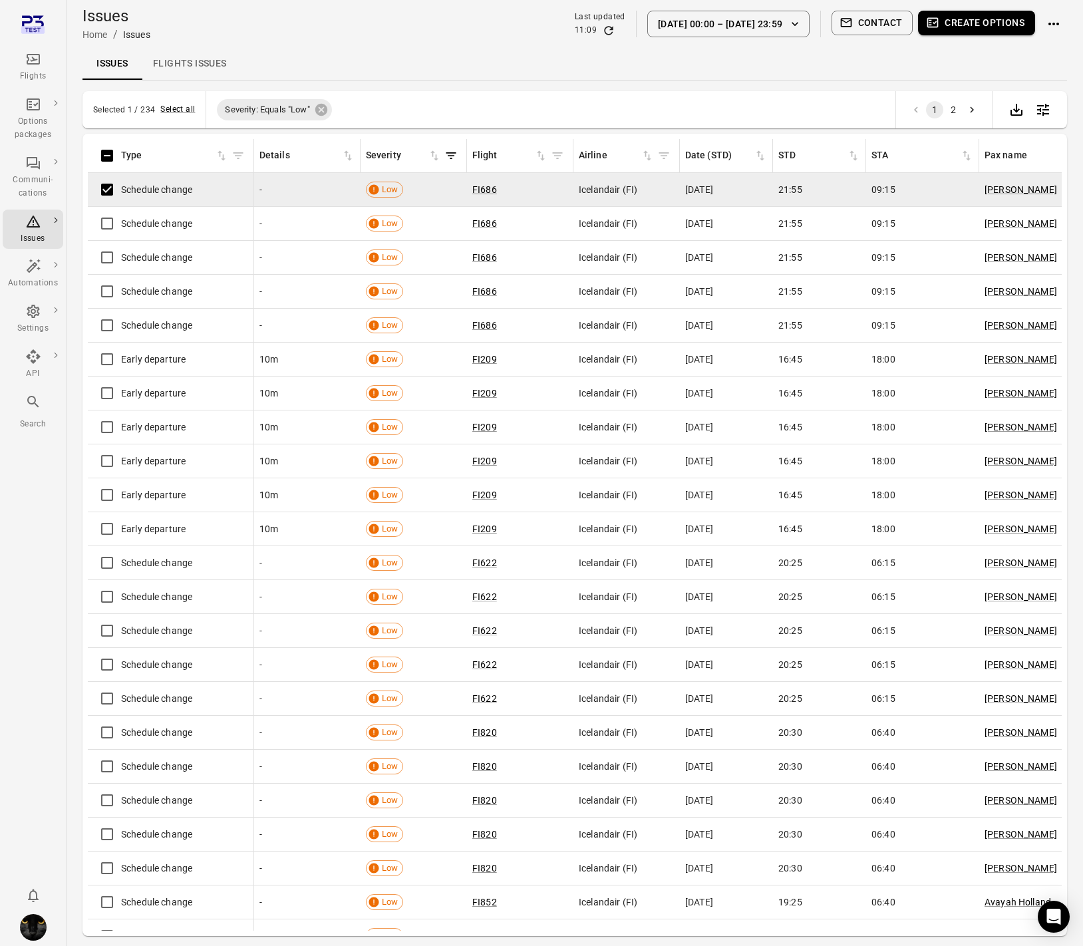
click at [970, 18] on button "Create options" at bounding box center [976, 23] width 117 height 25
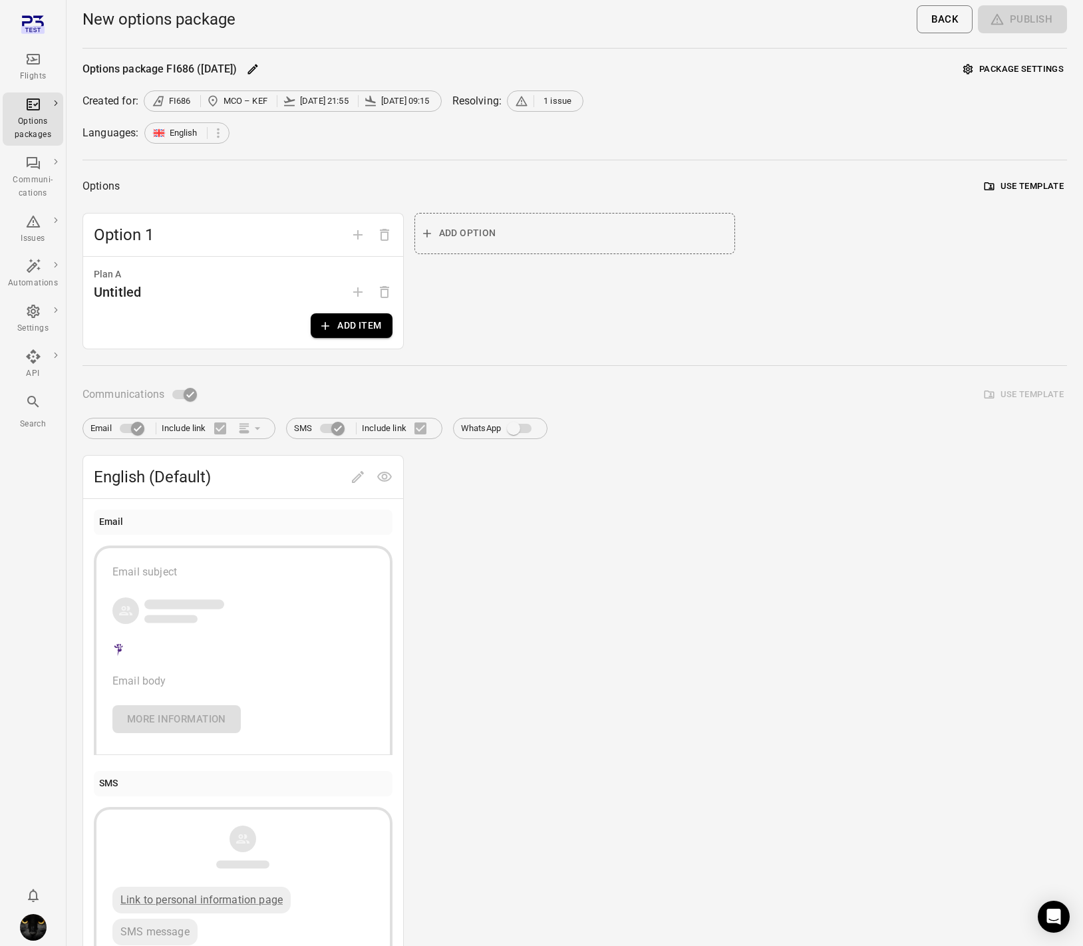
click at [555, 102] on span "1 issue" at bounding box center [558, 100] width 28 height 13
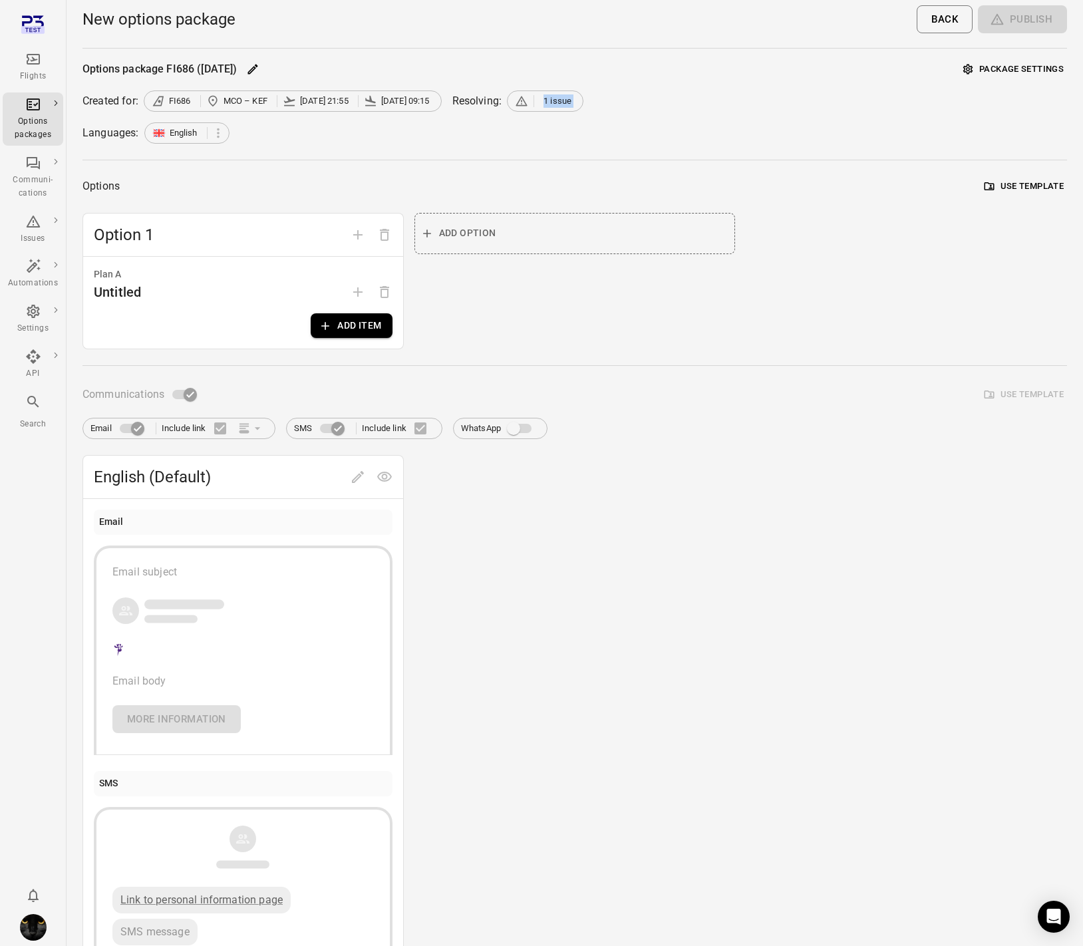
click at [555, 102] on span "1 issue" at bounding box center [558, 100] width 28 height 13
click at [551, 108] on div "1 issue" at bounding box center [545, 100] width 77 height 21
drag, startPoint x: 517, startPoint y: 92, endPoint x: 578, endPoint y: 111, distance: 64.2
click at [578, 108] on div "Created for: FI686 MCO – KEF 3 Oct 21:55 4 Oct 09:15 Resolving: 1 issue" at bounding box center [575, 100] width 985 height 21
click at [633, 84] on div "Options package FI686 (3 Oct) Package settings Created for: FI686 MCO – KEF 3 O…" at bounding box center [575, 518] width 985 height 919
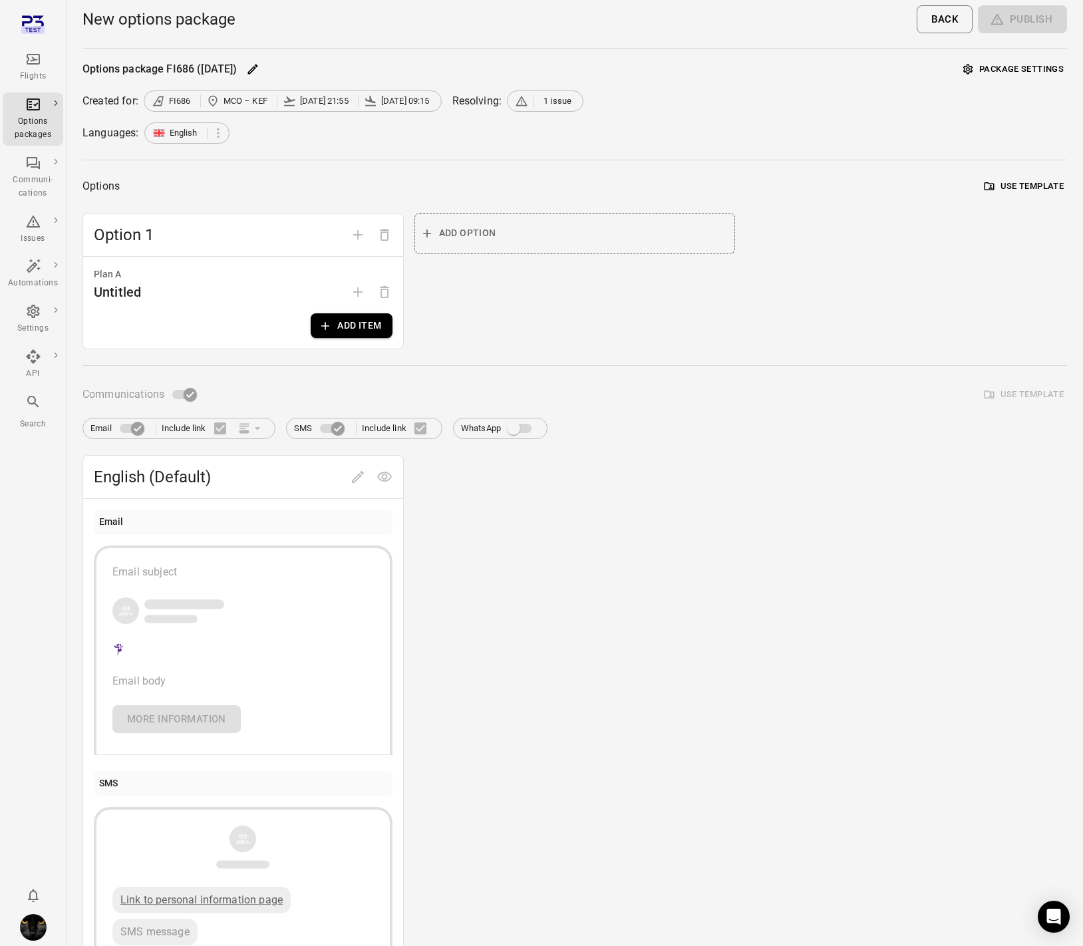
click at [502, 96] on div "Created for: FI686 MCO – KEF 3 Oct 21:55 4 Oct 09:15 Resolving: 1 issue" at bounding box center [575, 100] width 985 height 21
click at [37, 67] on div "Flights" at bounding box center [33, 67] width 50 height 32
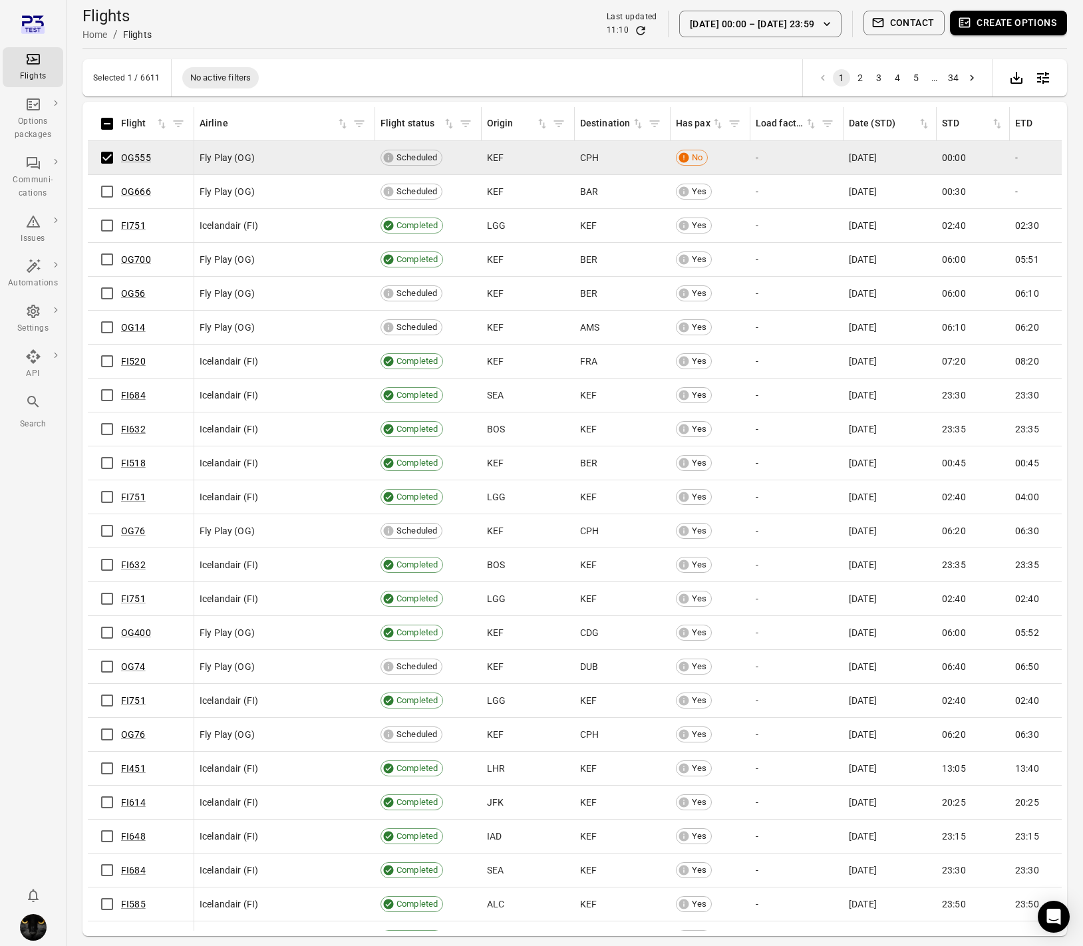
click at [1011, 21] on button "Create options" at bounding box center [1008, 23] width 117 height 25
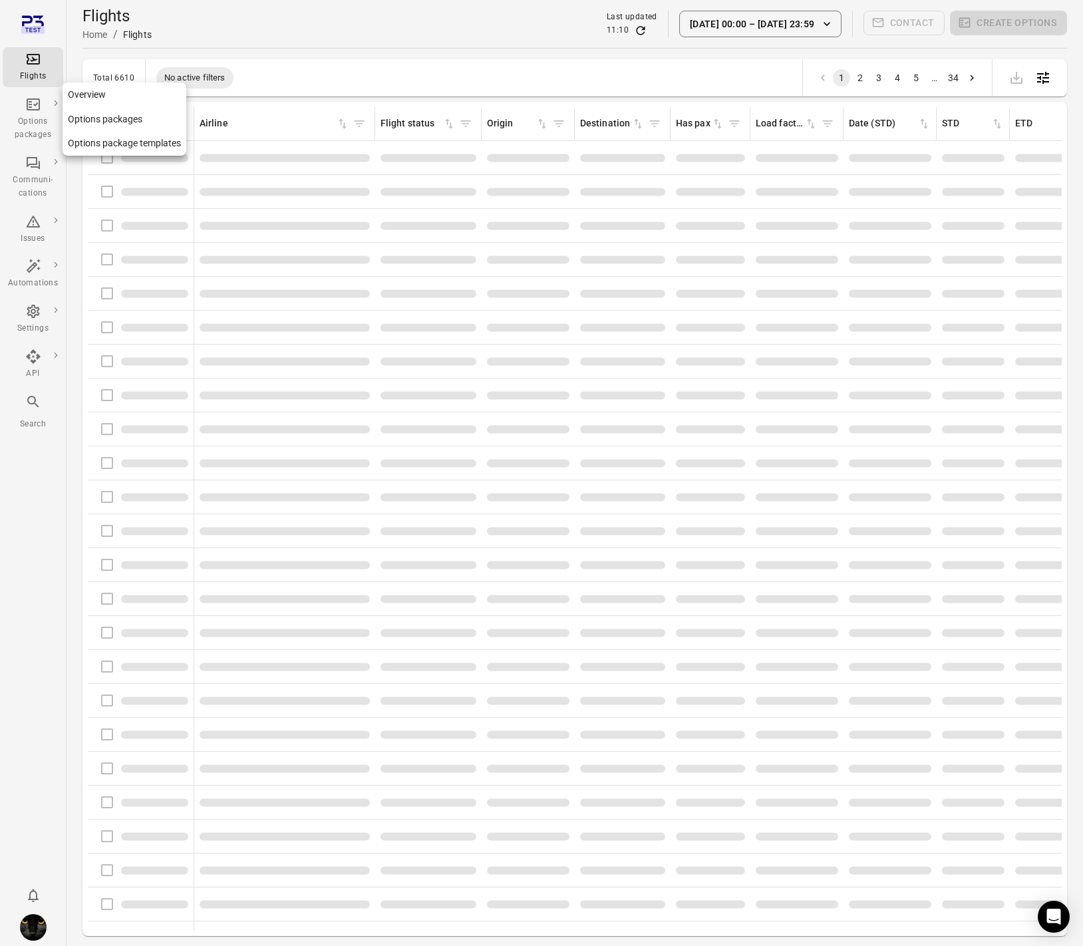
click at [39, 145] on link "Options packages" at bounding box center [33, 118] width 61 height 53
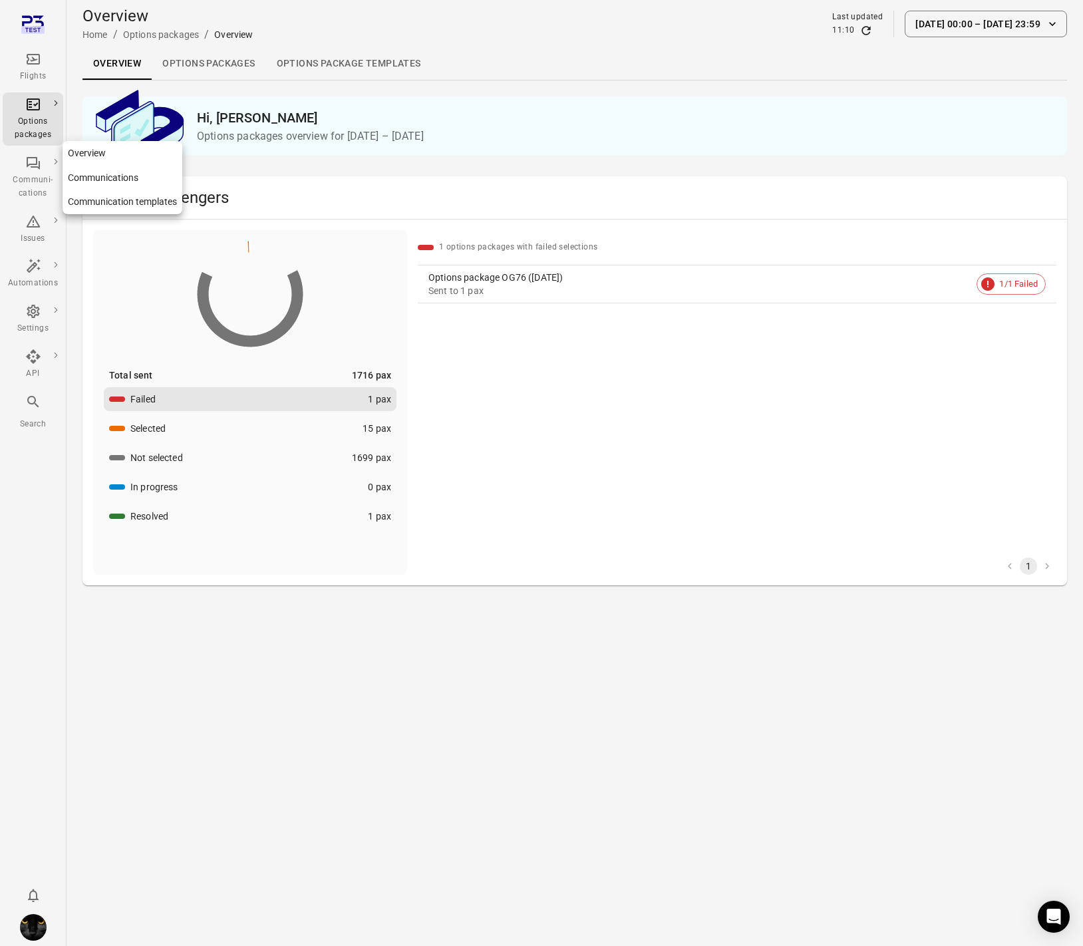
click at [37, 164] on icon "Main navigation" at bounding box center [33, 163] width 16 height 16
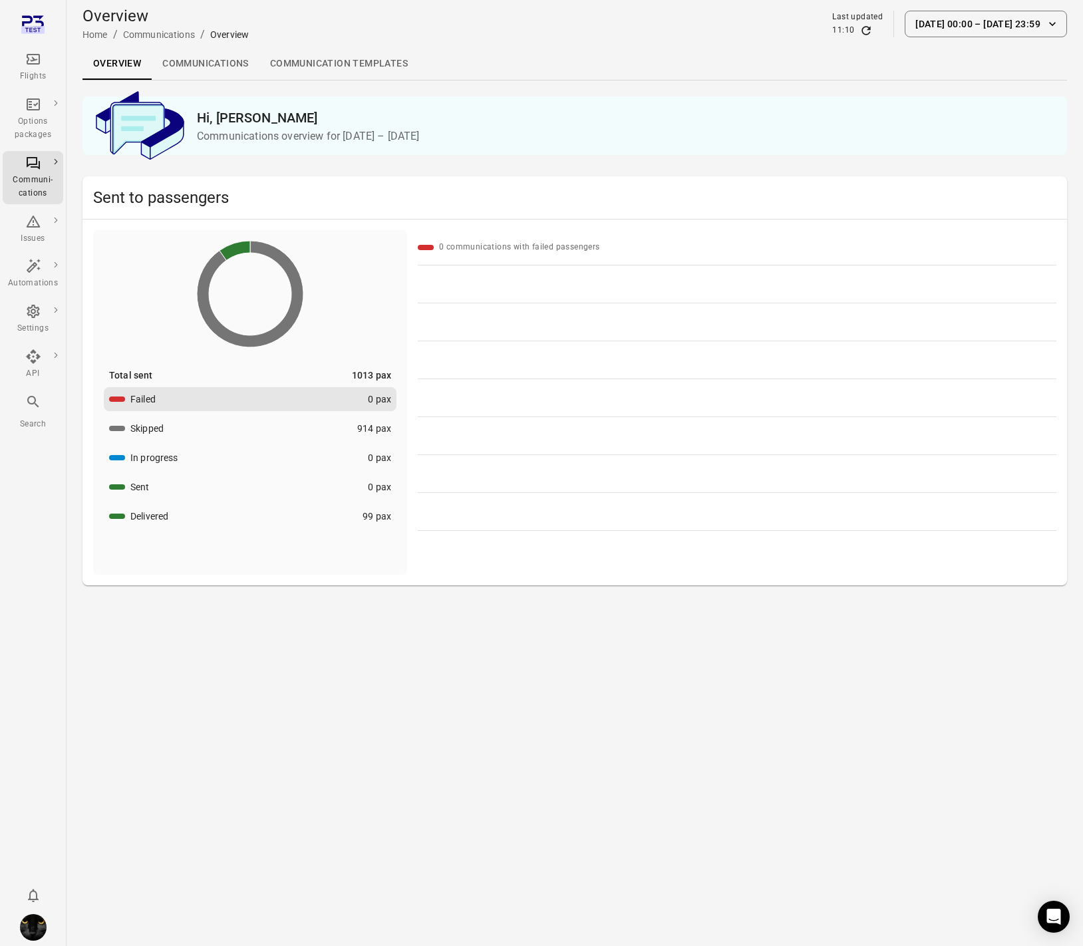
click at [33, 251] on li "Automations" at bounding box center [33, 273] width 61 height 45
click at [31, 226] on icon "Main navigation" at bounding box center [33, 222] width 14 height 12
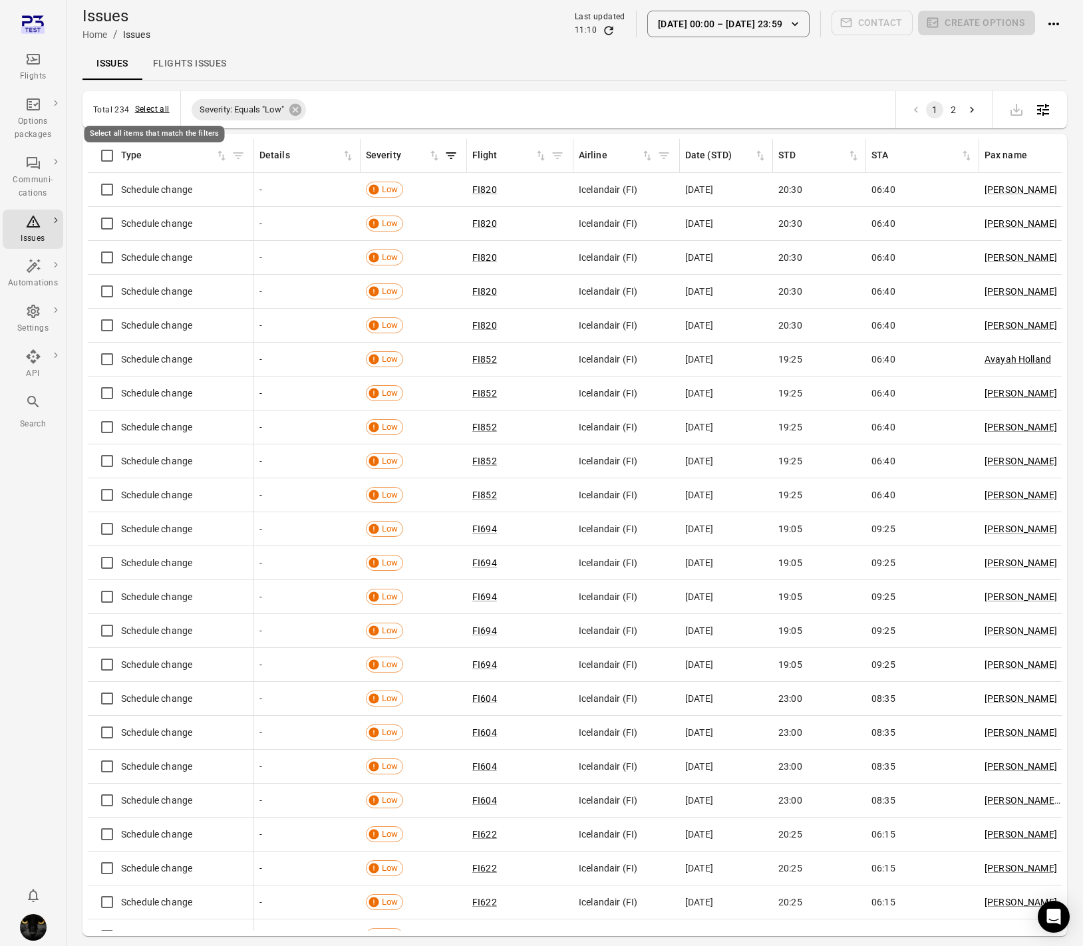
click at [148, 107] on button "Select all" at bounding box center [152, 109] width 35 height 13
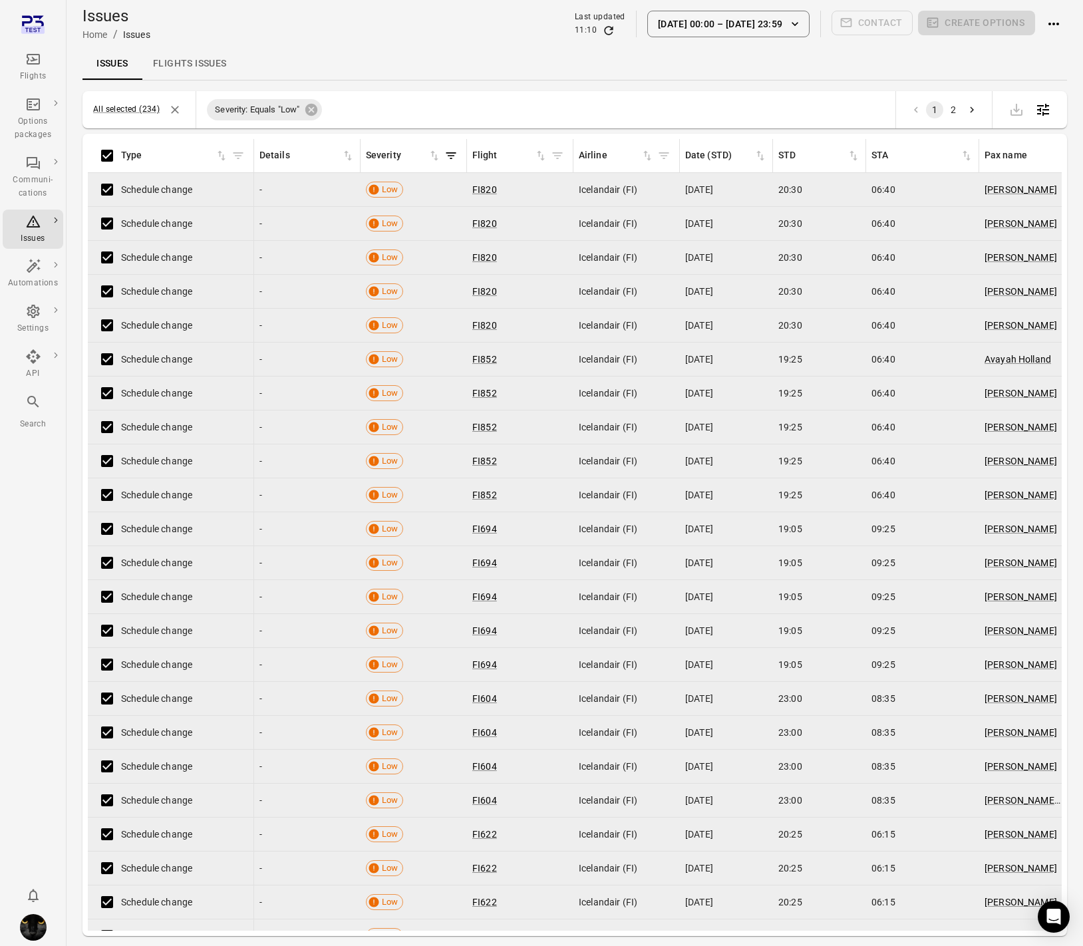
click at [762, 70] on div "Issues Flights issues" at bounding box center [575, 64] width 985 height 32
click at [171, 106] on icon "Deselect all items" at bounding box center [174, 109] width 13 height 13
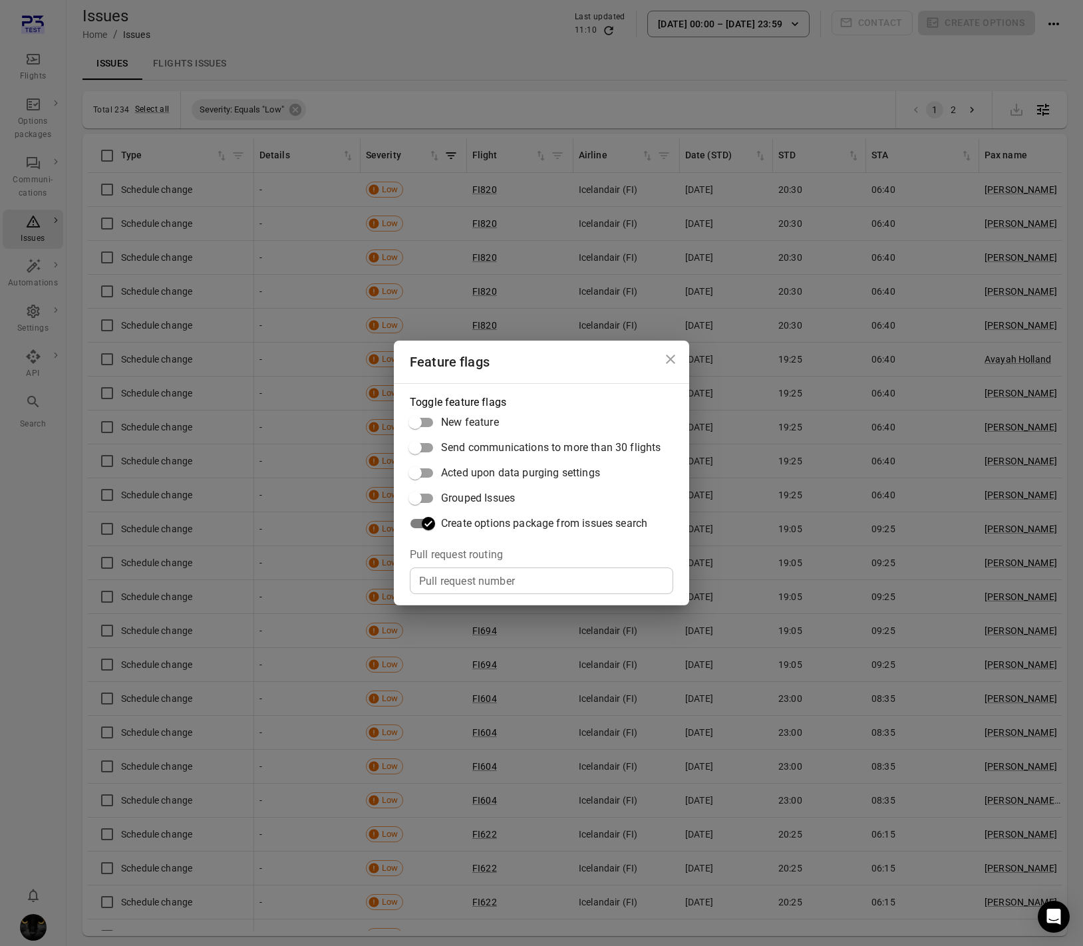
click at [444, 71] on div "Feature flags Toggle feature flags New feature Send communications to more than…" at bounding box center [541, 473] width 1083 height 946
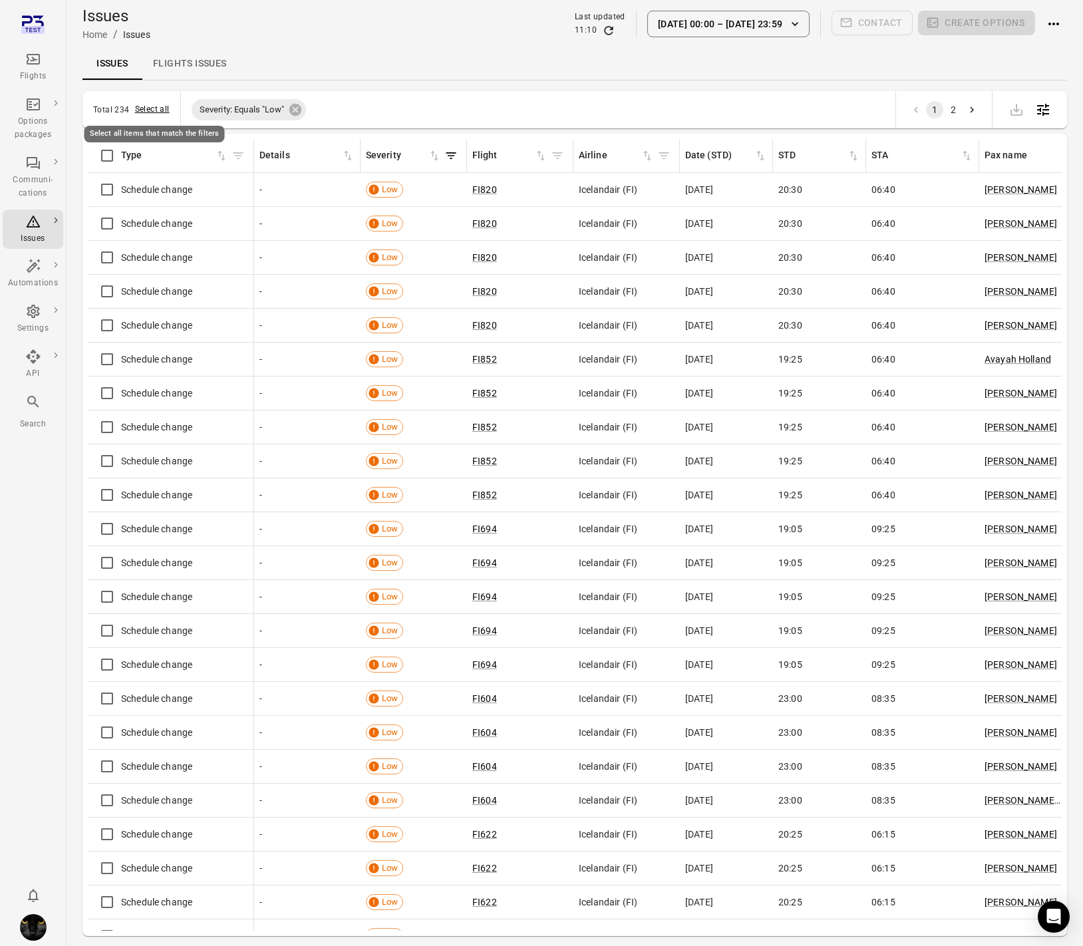
click at [147, 114] on button "Select all" at bounding box center [152, 109] width 35 height 13
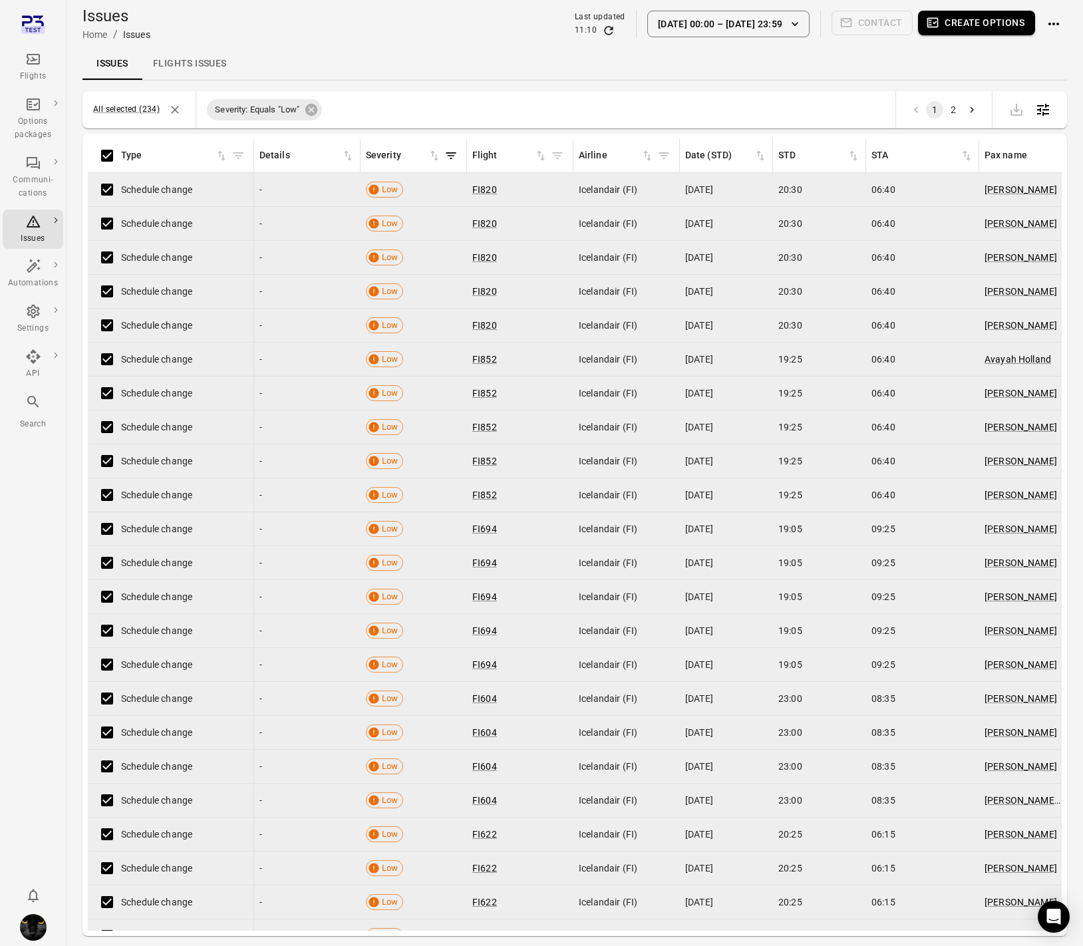
click at [963, 21] on button "Create options" at bounding box center [976, 23] width 117 height 25
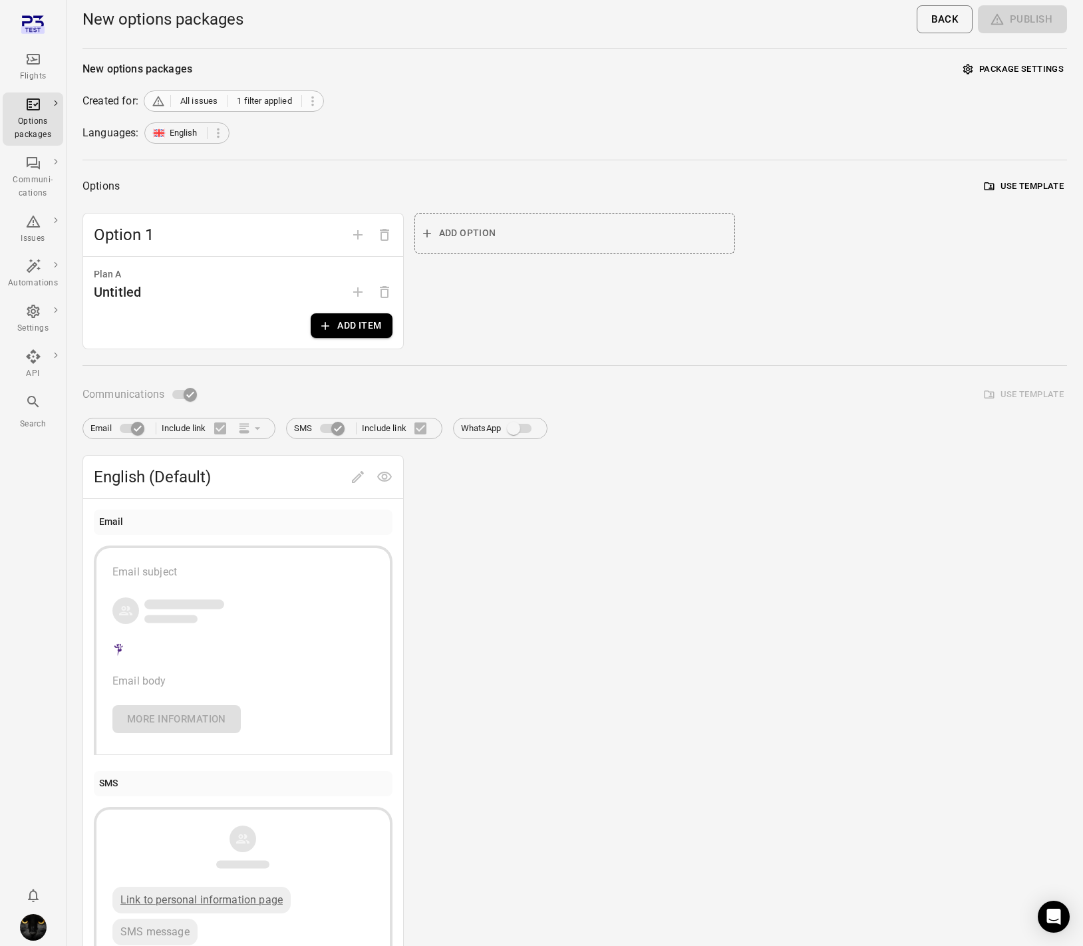
click at [247, 102] on span "1 filter applied" at bounding box center [264, 100] width 55 height 13
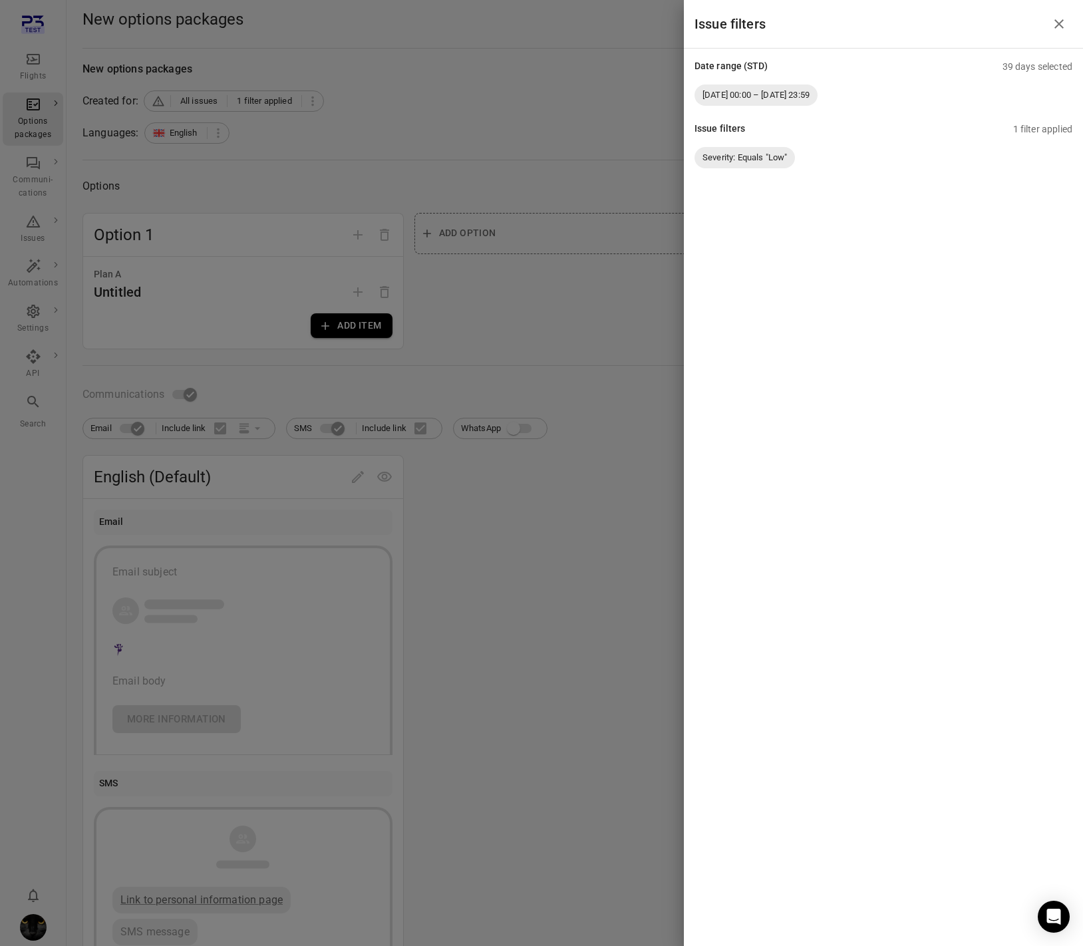
click at [422, 108] on div at bounding box center [541, 473] width 1083 height 946
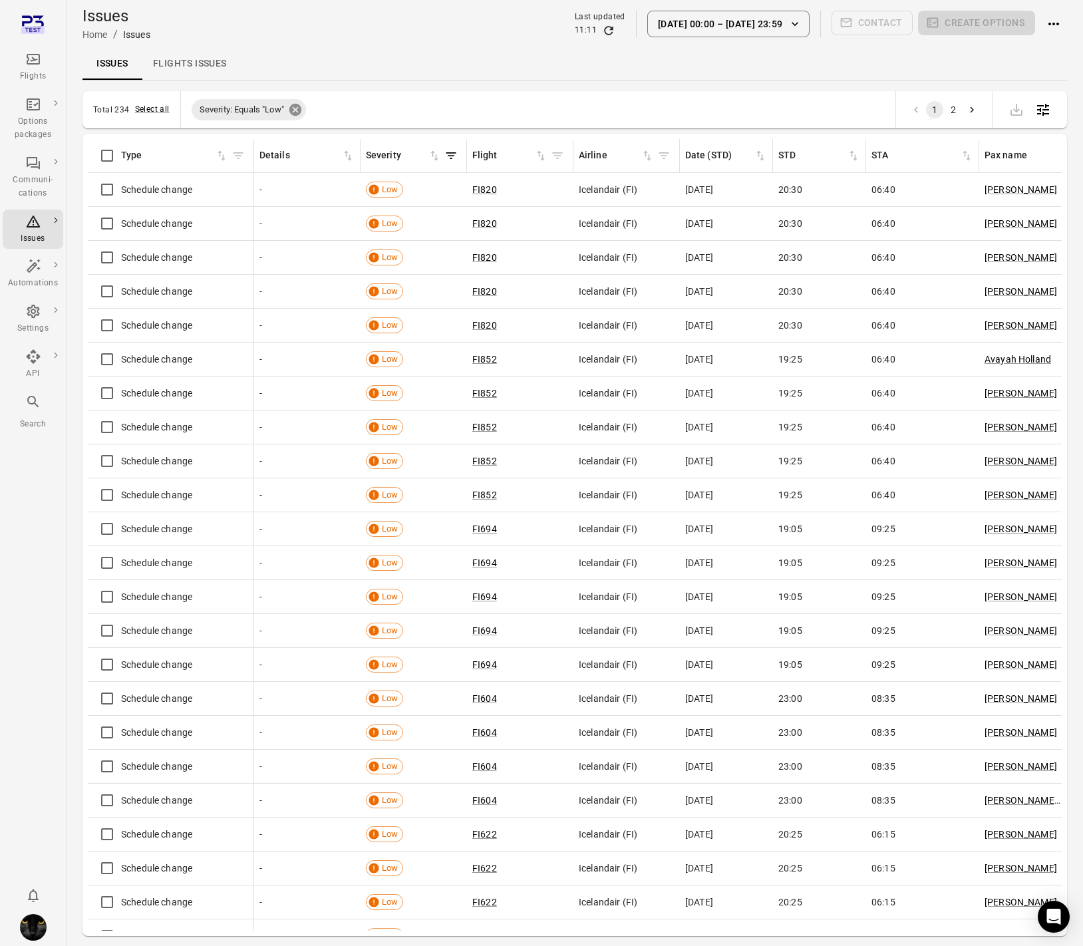
click at [301, 108] on icon at bounding box center [295, 110] width 12 height 12
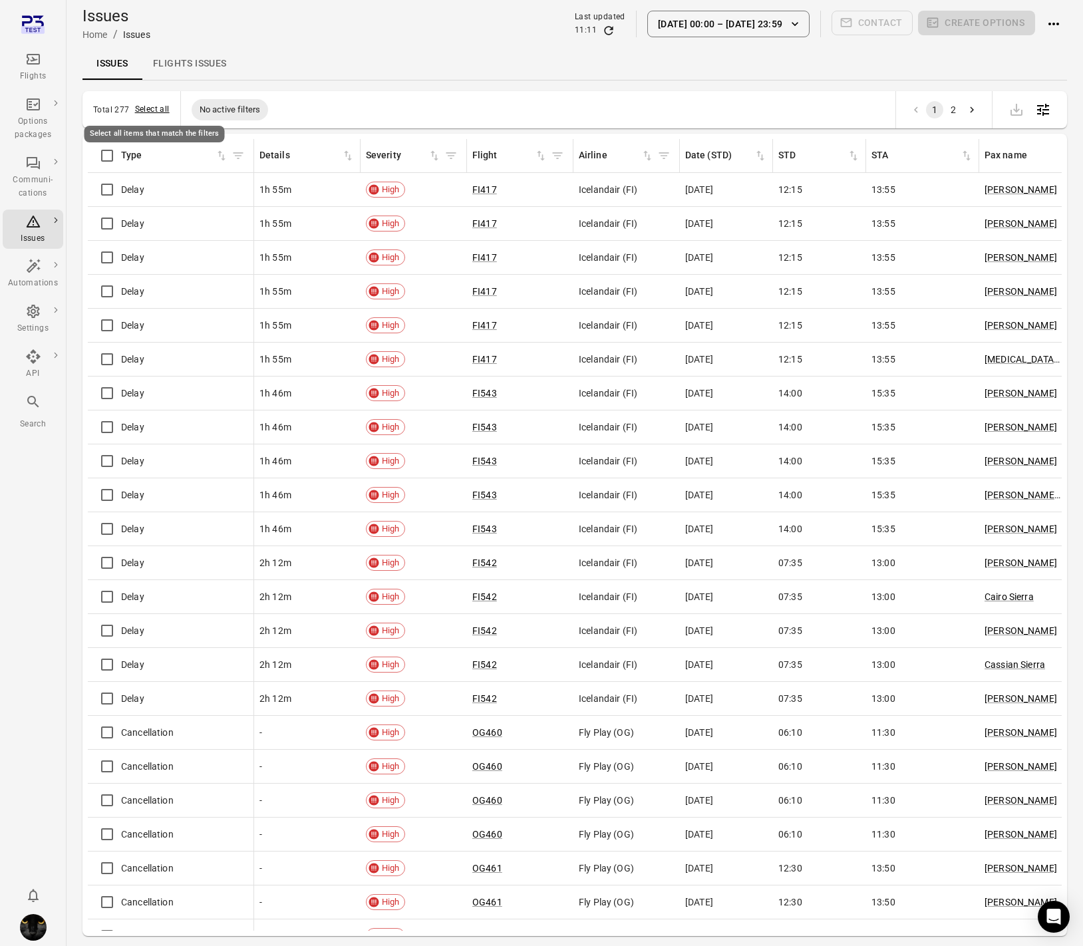
click at [156, 110] on button "Select all" at bounding box center [152, 109] width 35 height 13
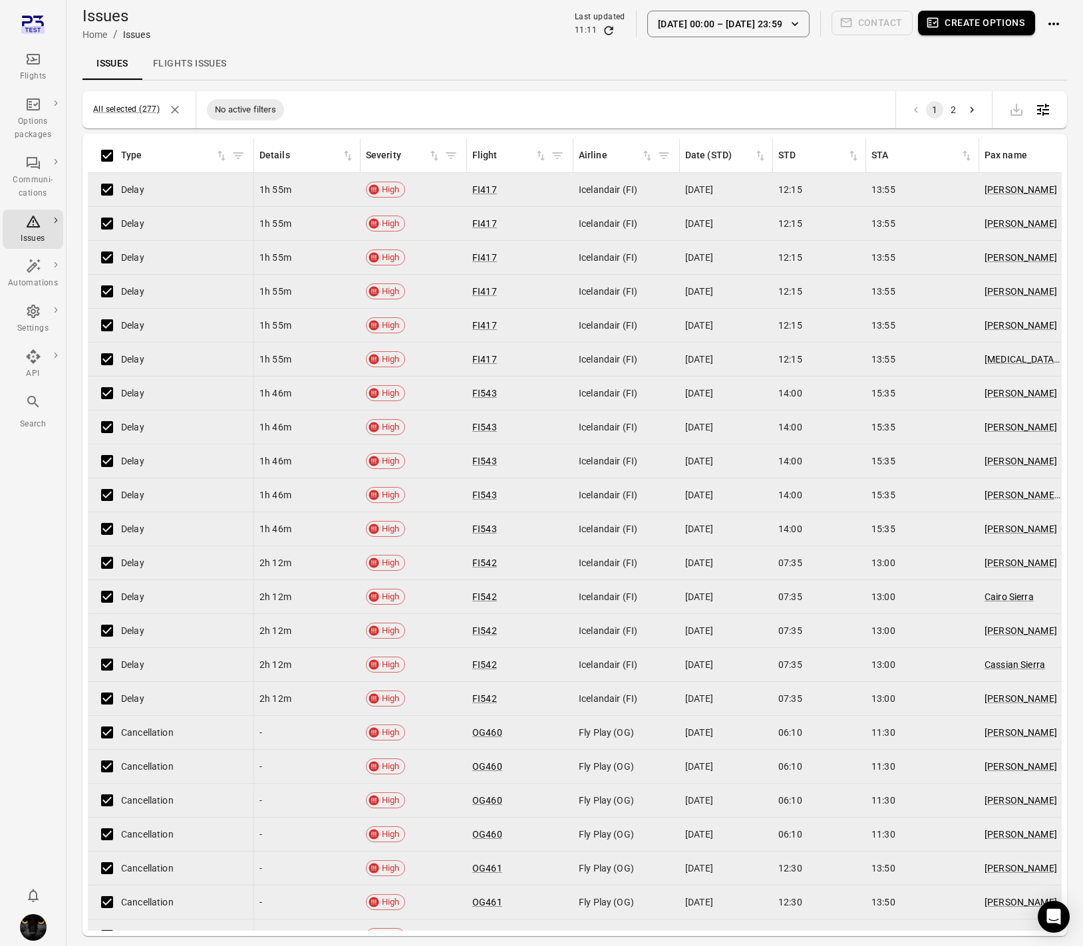
click at [947, 31] on button "Create options" at bounding box center [976, 23] width 117 height 25
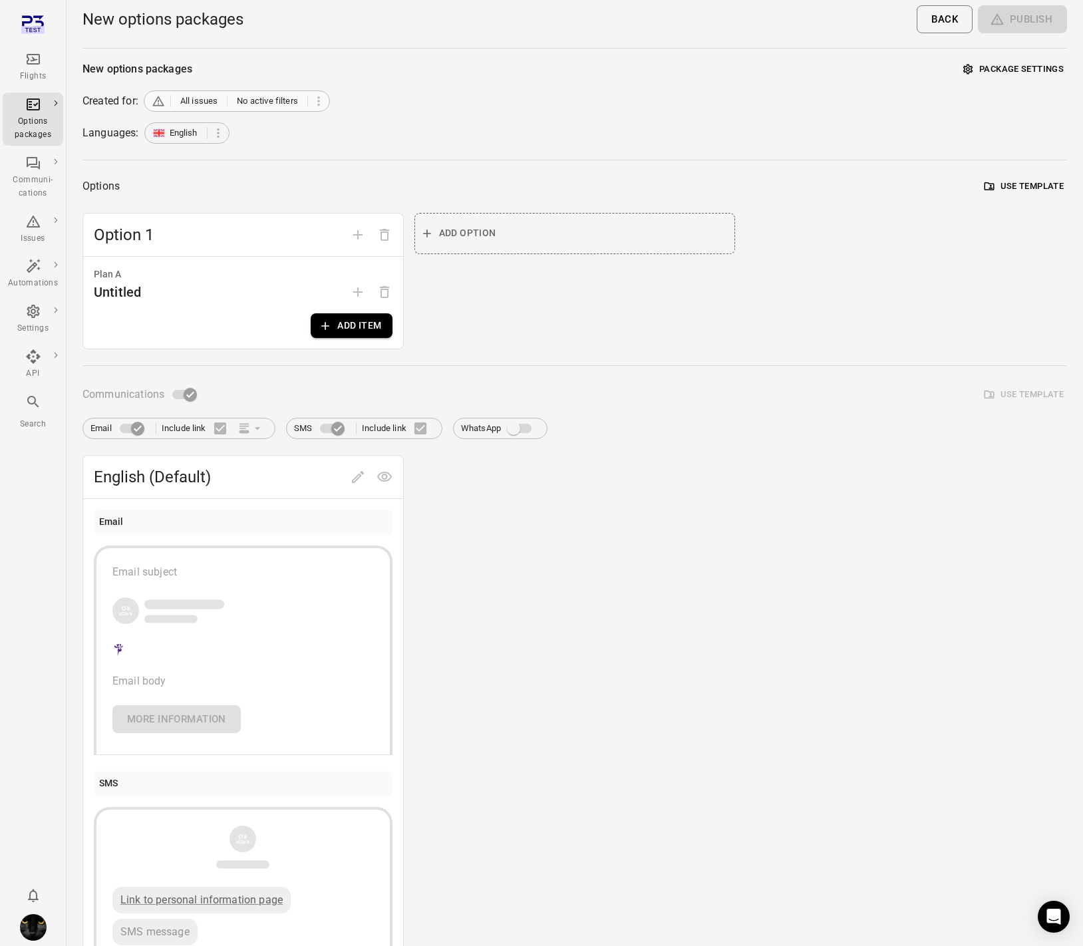
click at [308, 98] on div at bounding box center [307, 101] width 1 height 12
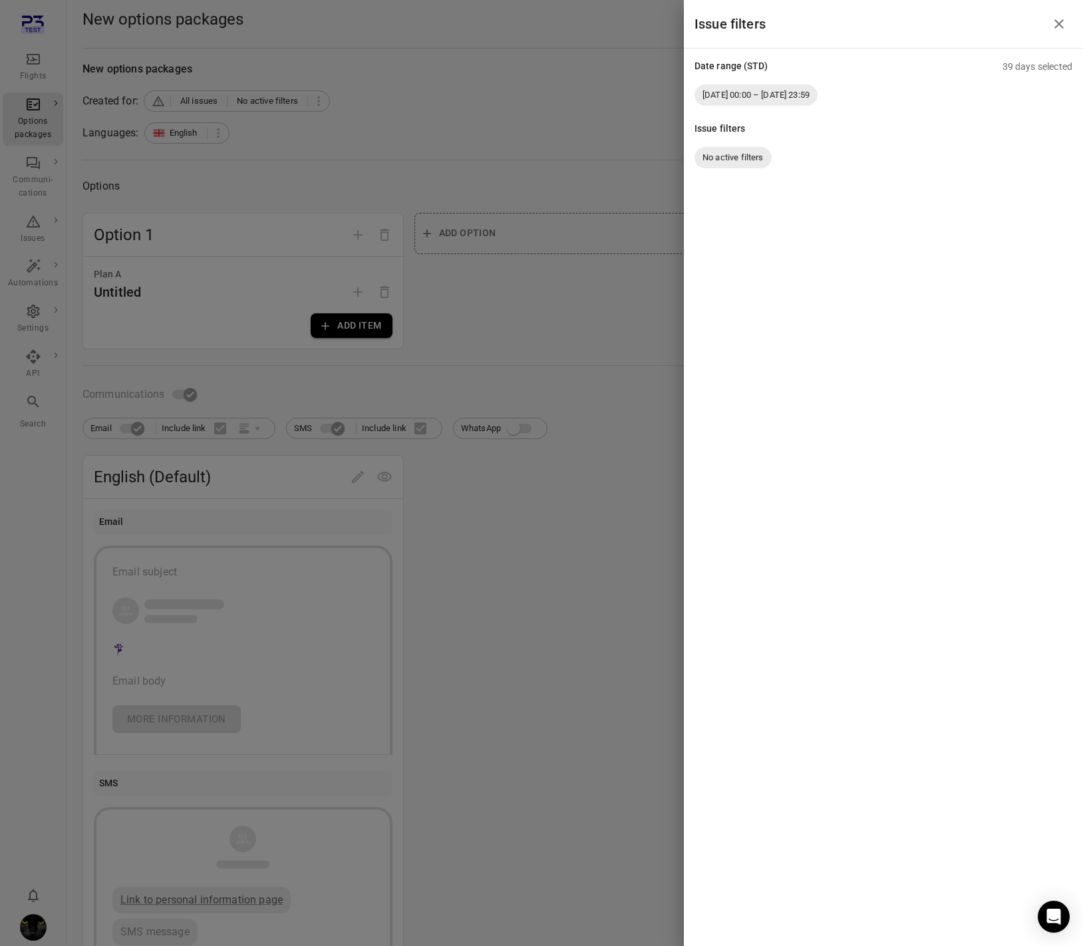
click at [627, 114] on div at bounding box center [541, 473] width 1083 height 946
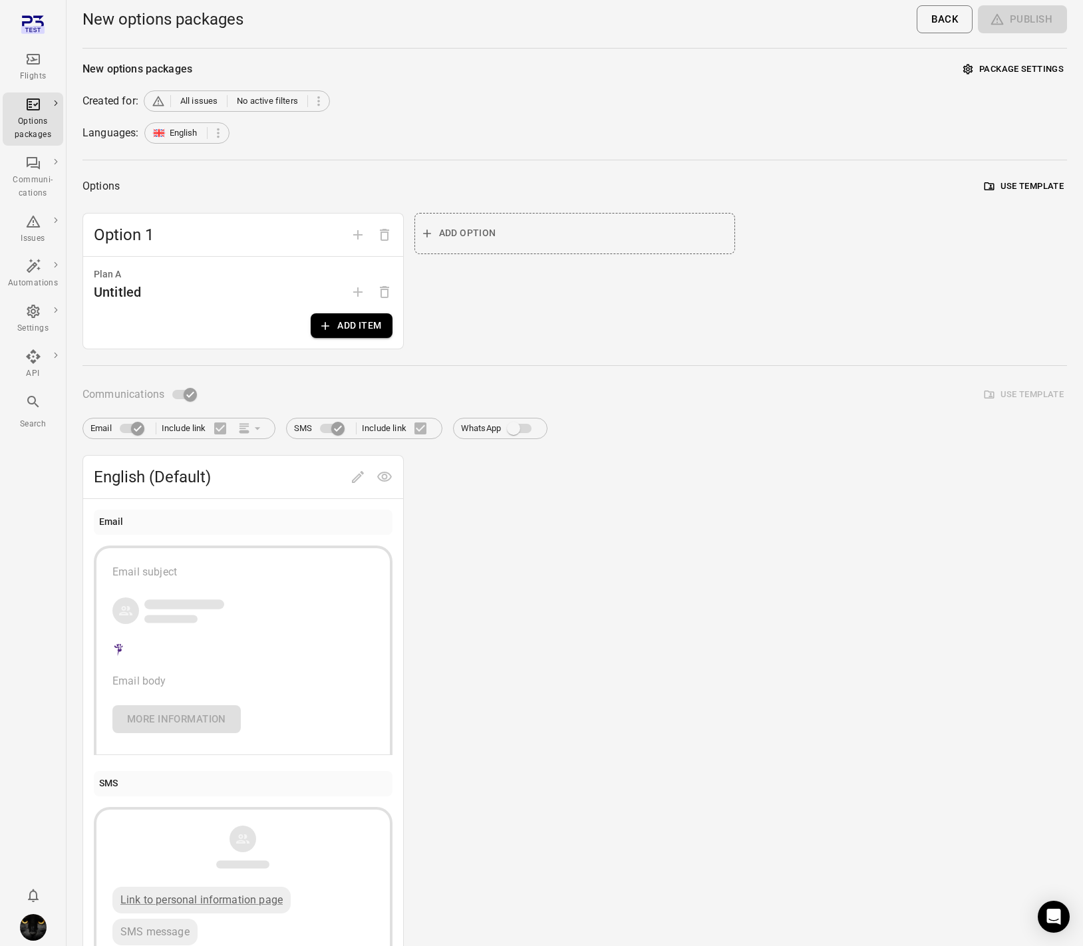
click at [627, 116] on div "New options packages Package settings Created for: All issues No active filters…" at bounding box center [575, 518] width 985 height 919
click at [29, 235] on div "Issues" at bounding box center [33, 238] width 50 height 13
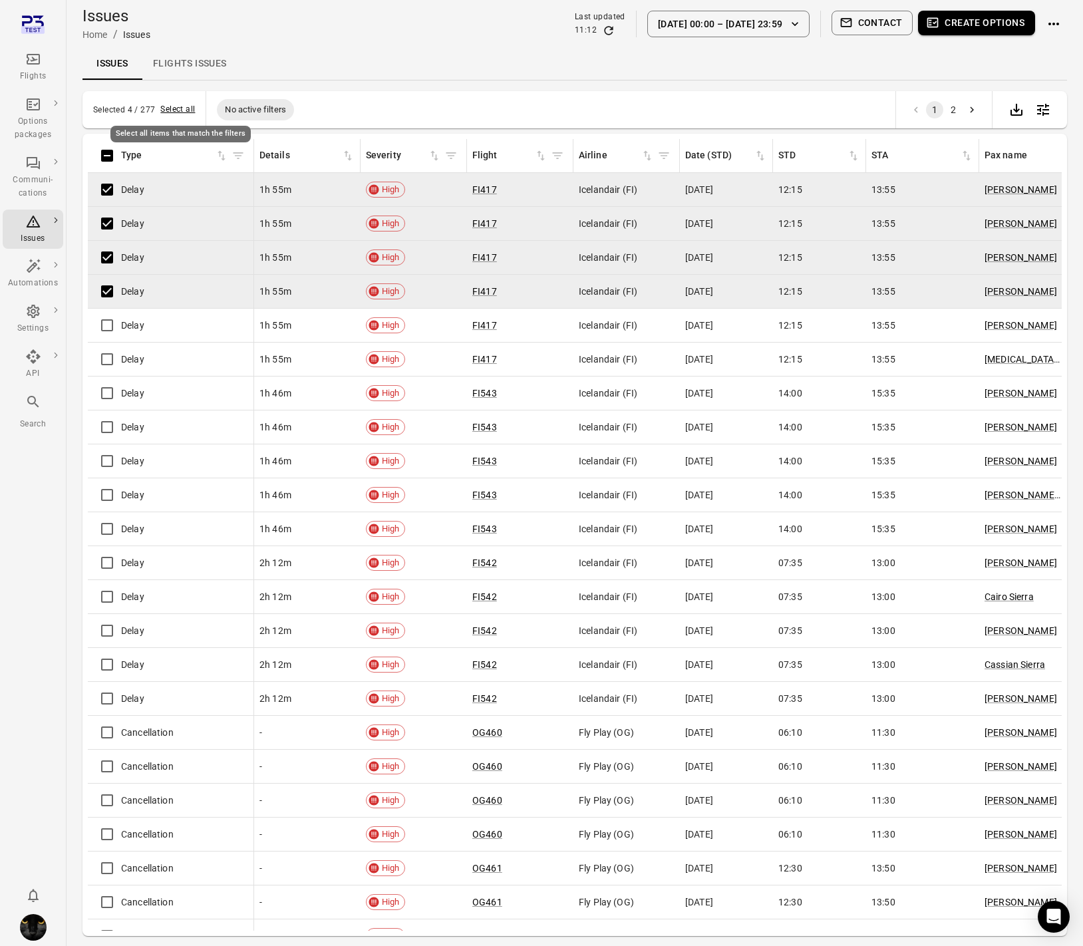
click at [178, 104] on button "Select all" at bounding box center [177, 109] width 35 height 13
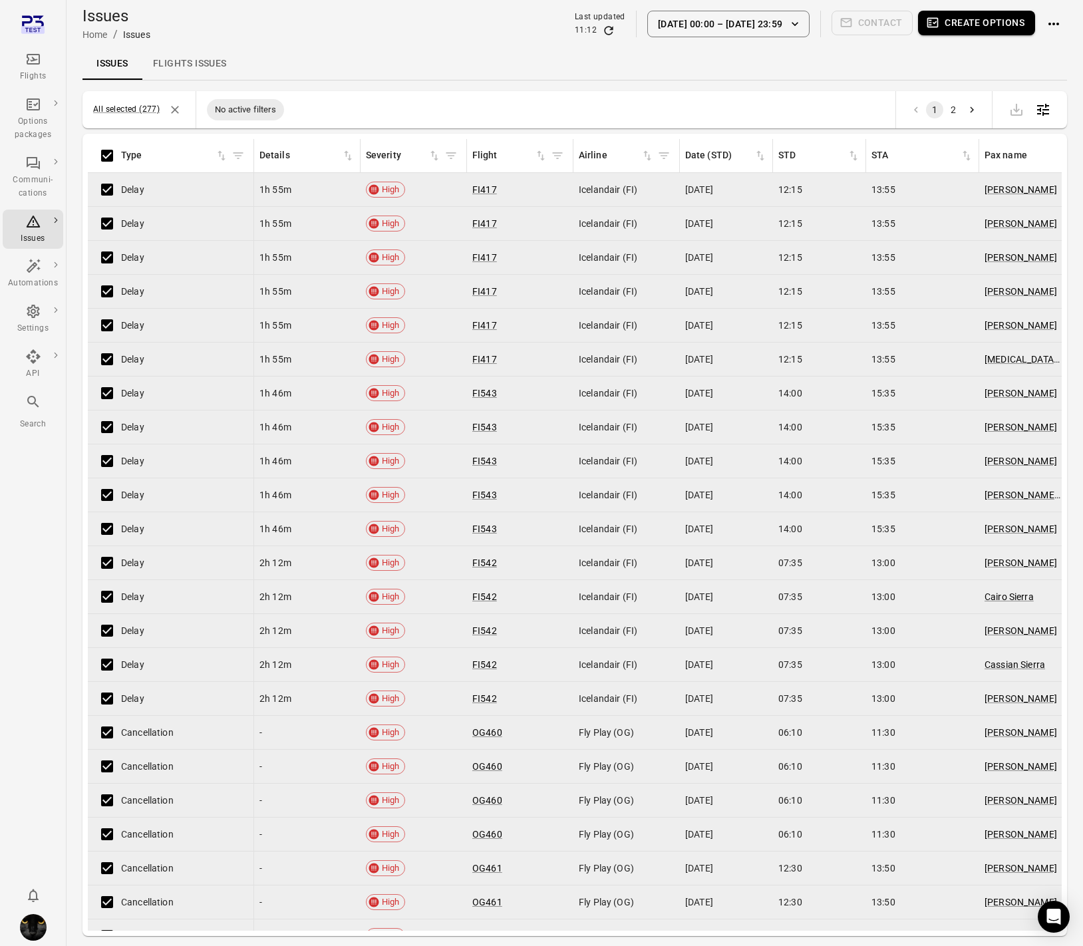
click at [989, 21] on button "Create options" at bounding box center [976, 23] width 117 height 25
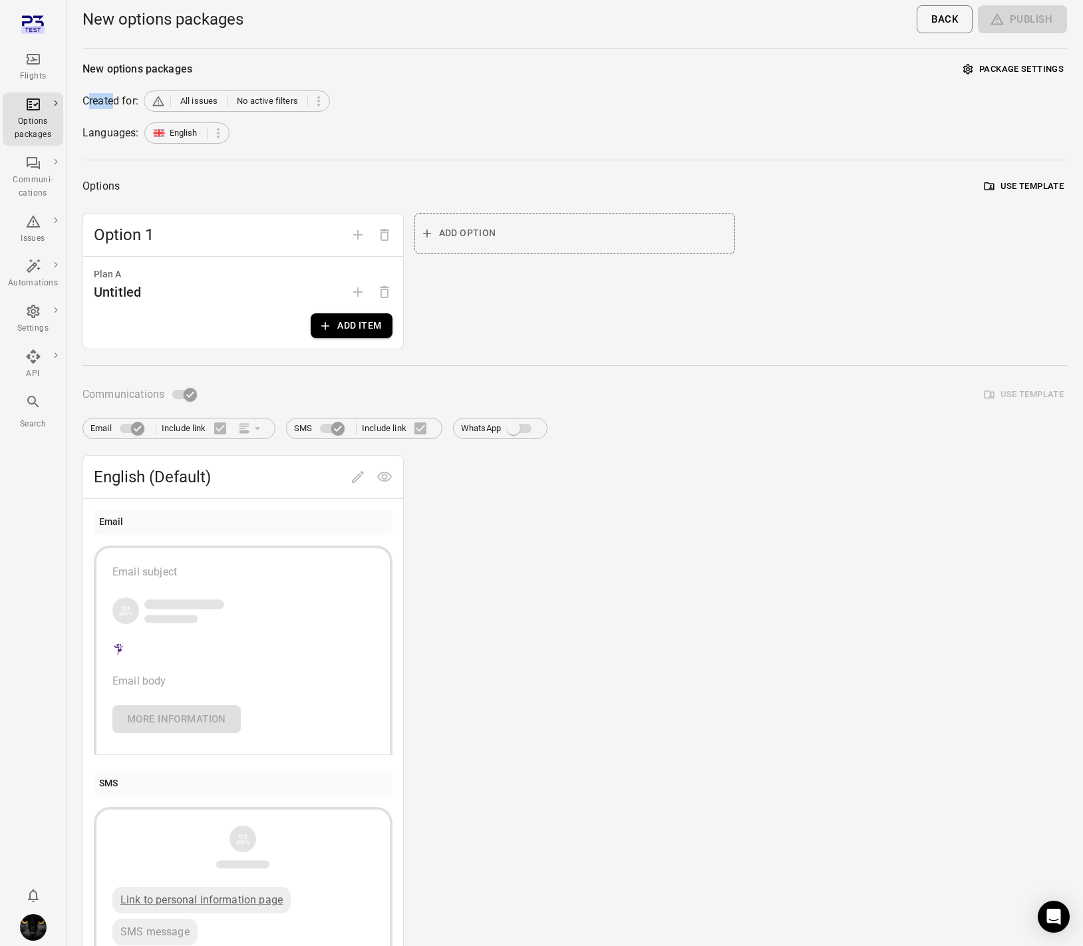
drag, startPoint x: 88, startPoint y: 101, endPoint x: 114, endPoint y: 102, distance: 26.0
click at [114, 102] on div "Created for:" at bounding box center [111, 101] width 56 height 16
drag, startPoint x: 79, startPoint y: 100, endPoint x: 327, endPoint y: 106, distance: 248.9
click at [327, 106] on main "New options packages Back Publish New options packages Package settings Created…" at bounding box center [575, 516] width 1017 height 1032
click at [497, 110] on div "Created for: All issues No active filters" at bounding box center [575, 100] width 985 height 21
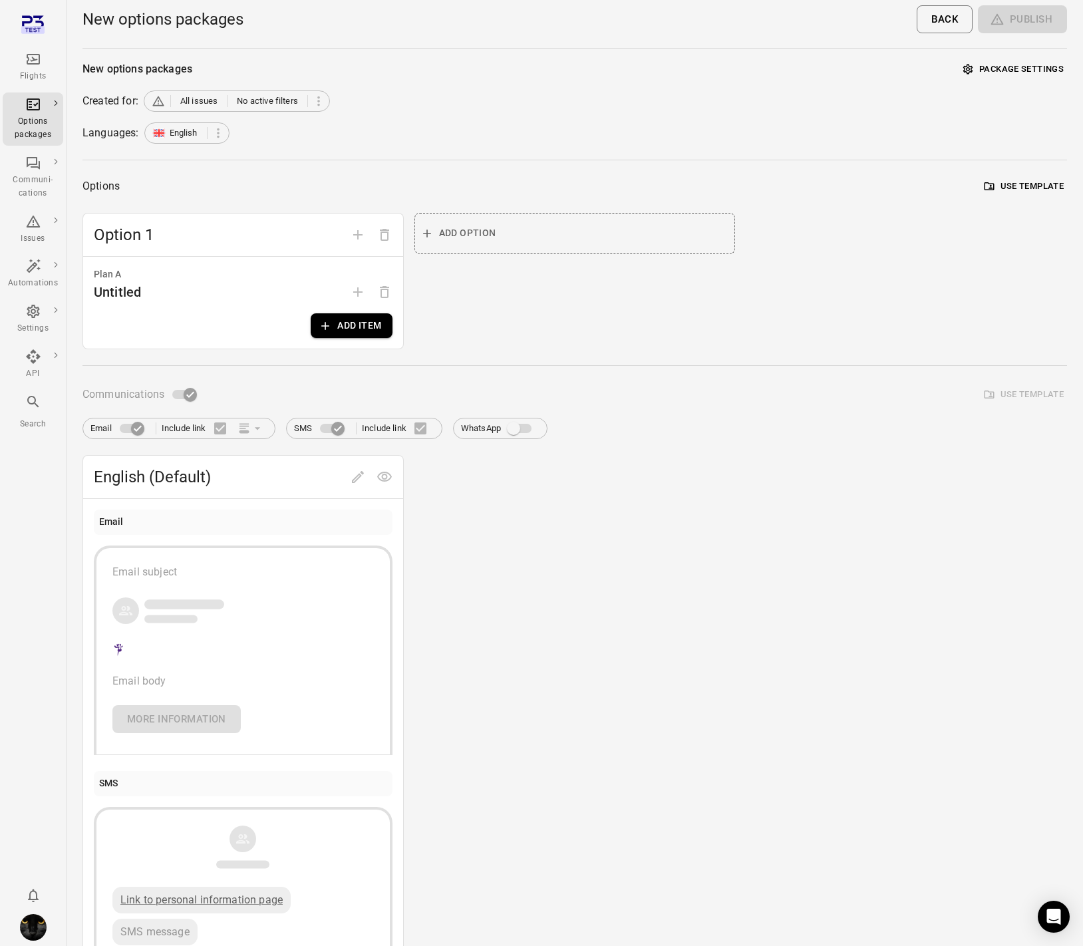
click at [33, 68] on div "Flights" at bounding box center [33, 67] width 50 height 32
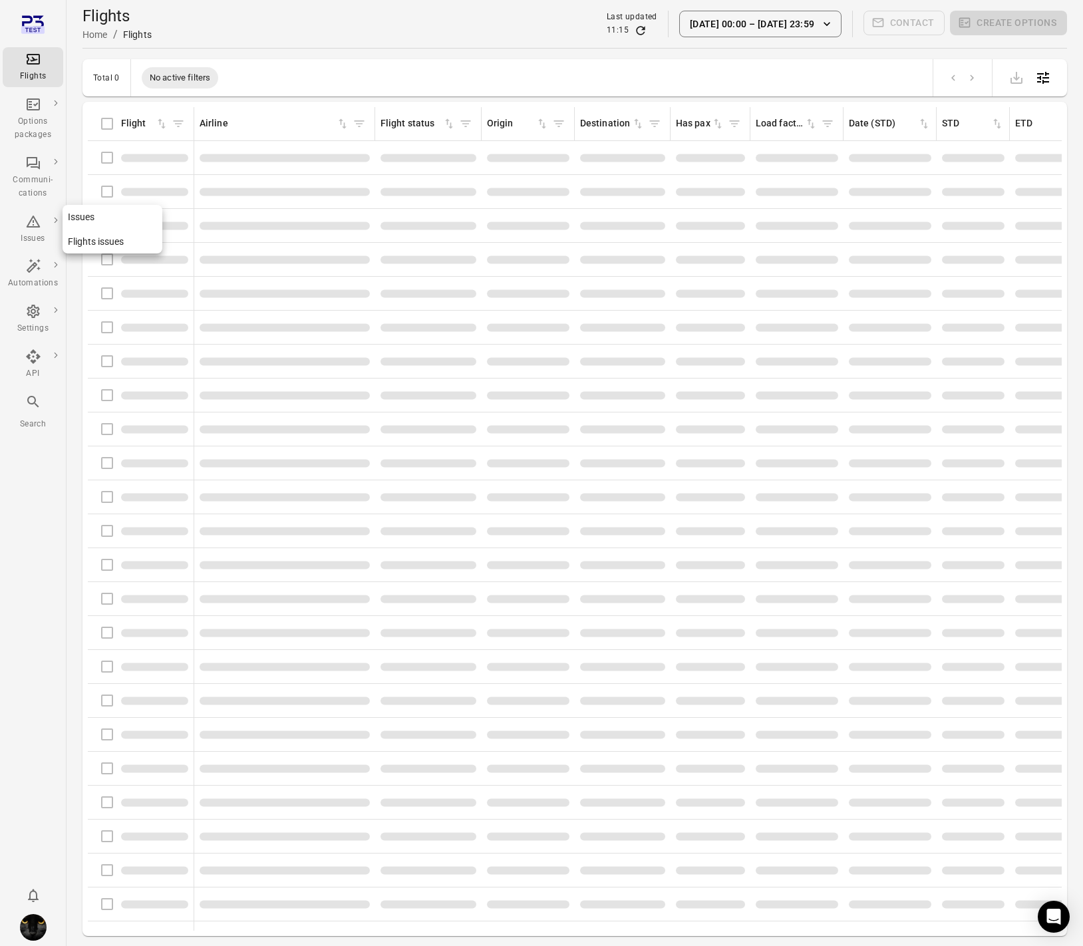
click at [33, 230] on div "Issues" at bounding box center [33, 230] width 50 height 32
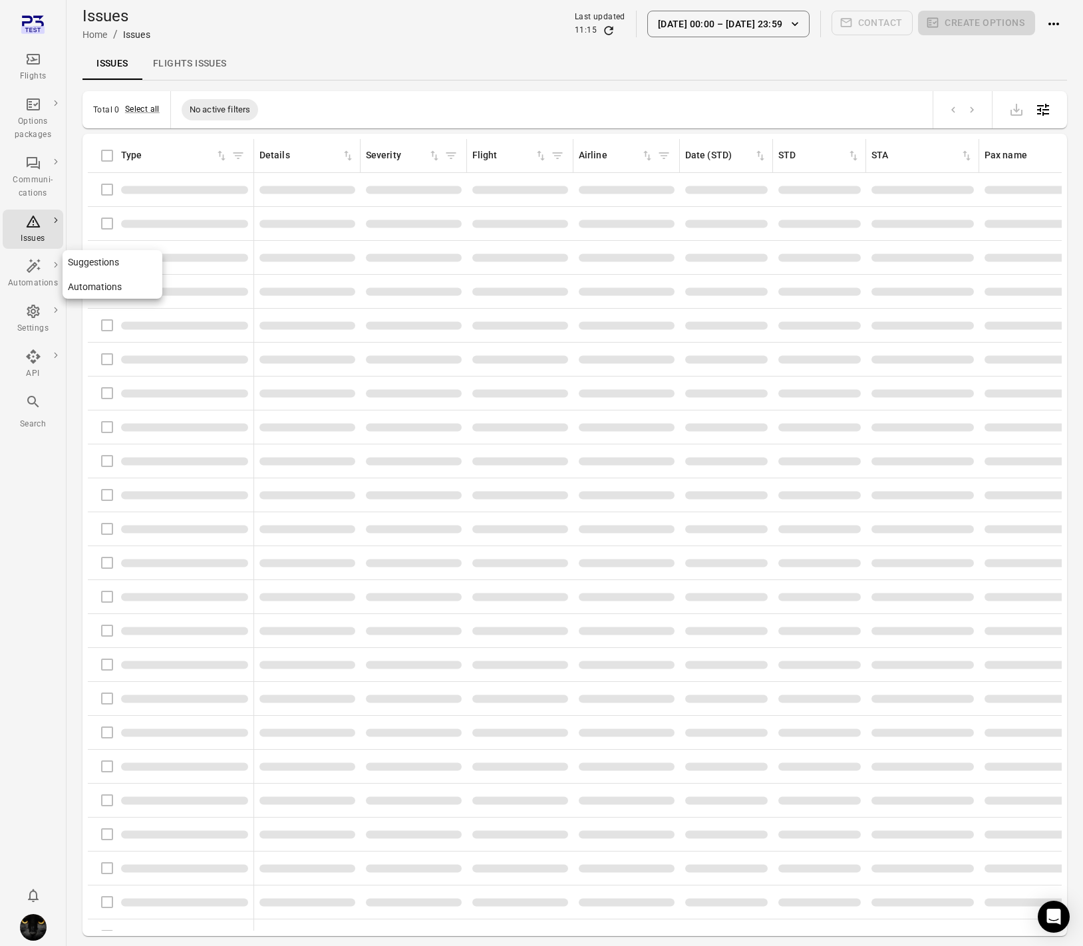
click at [29, 273] on icon "Main navigation" at bounding box center [33, 266] width 16 height 16
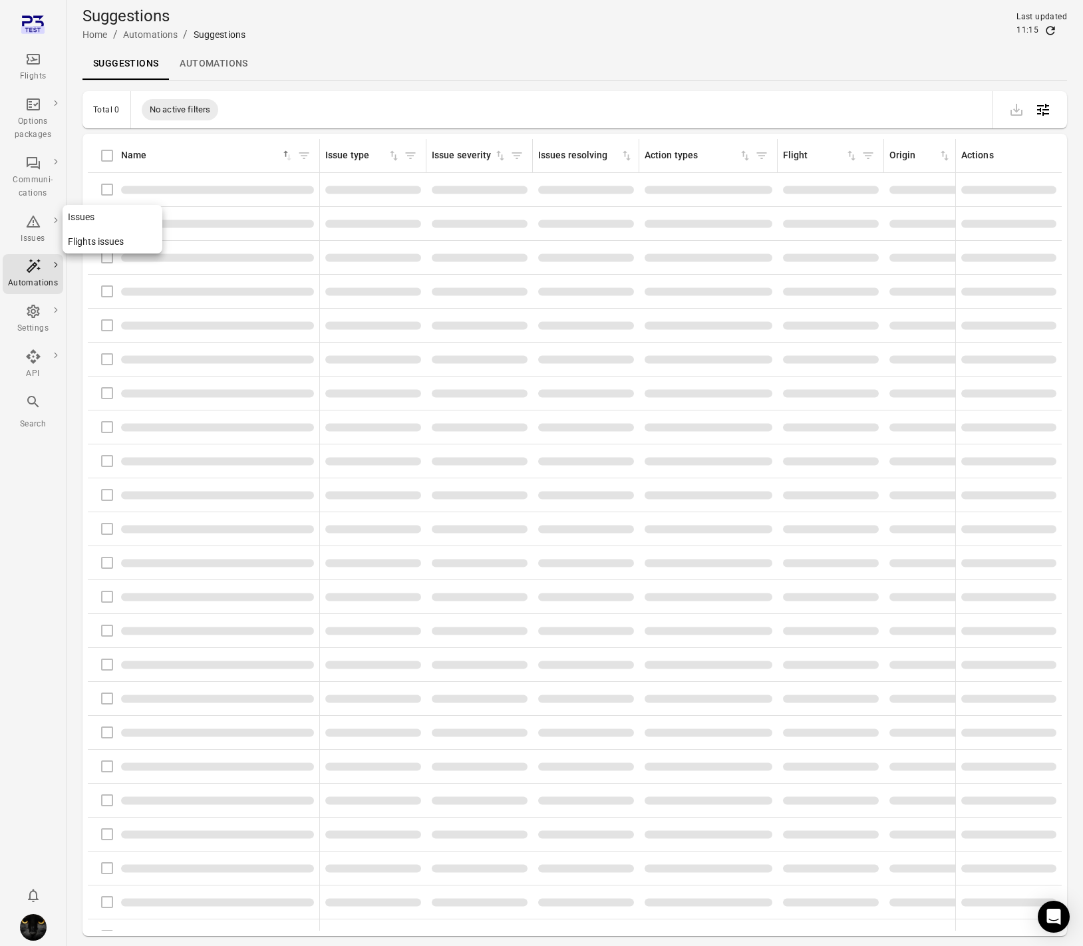
click at [34, 230] on div "Issues" at bounding box center [33, 230] width 50 height 32
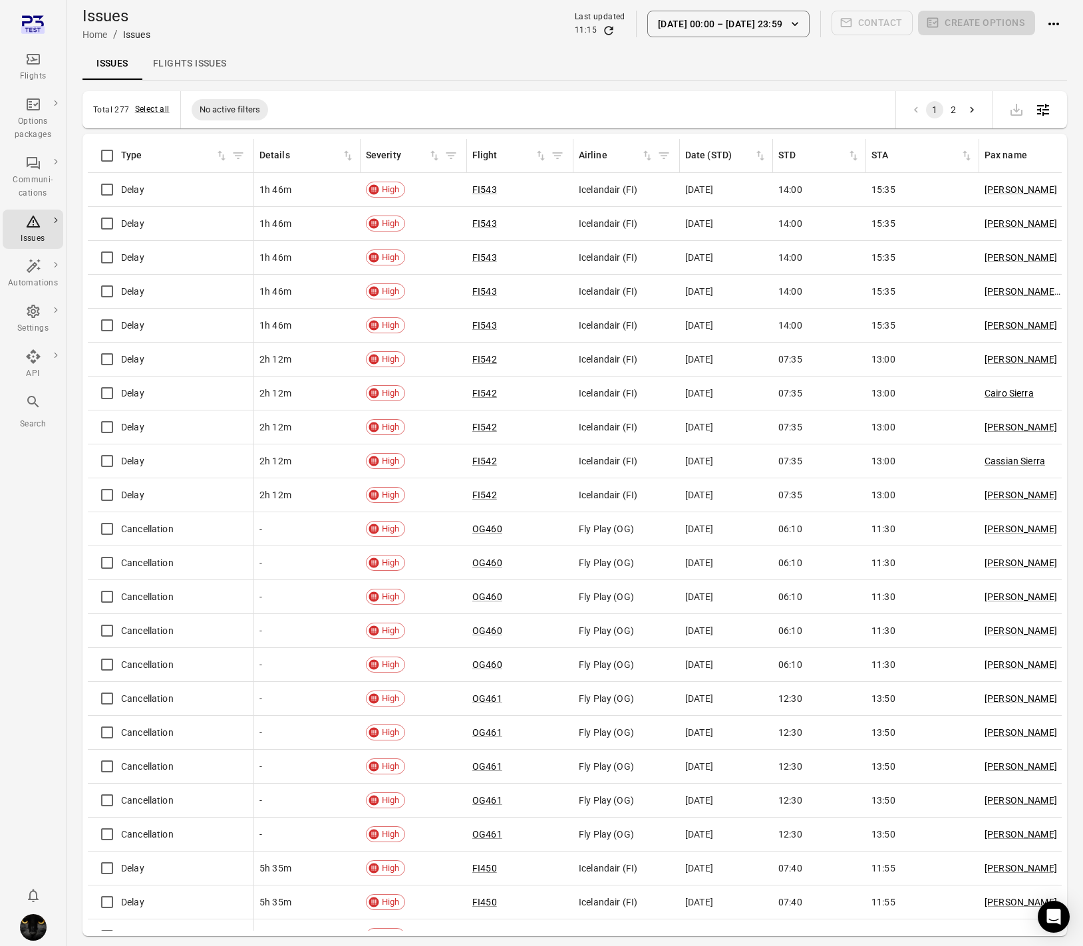
click at [315, 58] on div "Issues Flights issues" at bounding box center [575, 64] width 985 height 32
click at [154, 112] on button "Select all" at bounding box center [152, 109] width 35 height 13
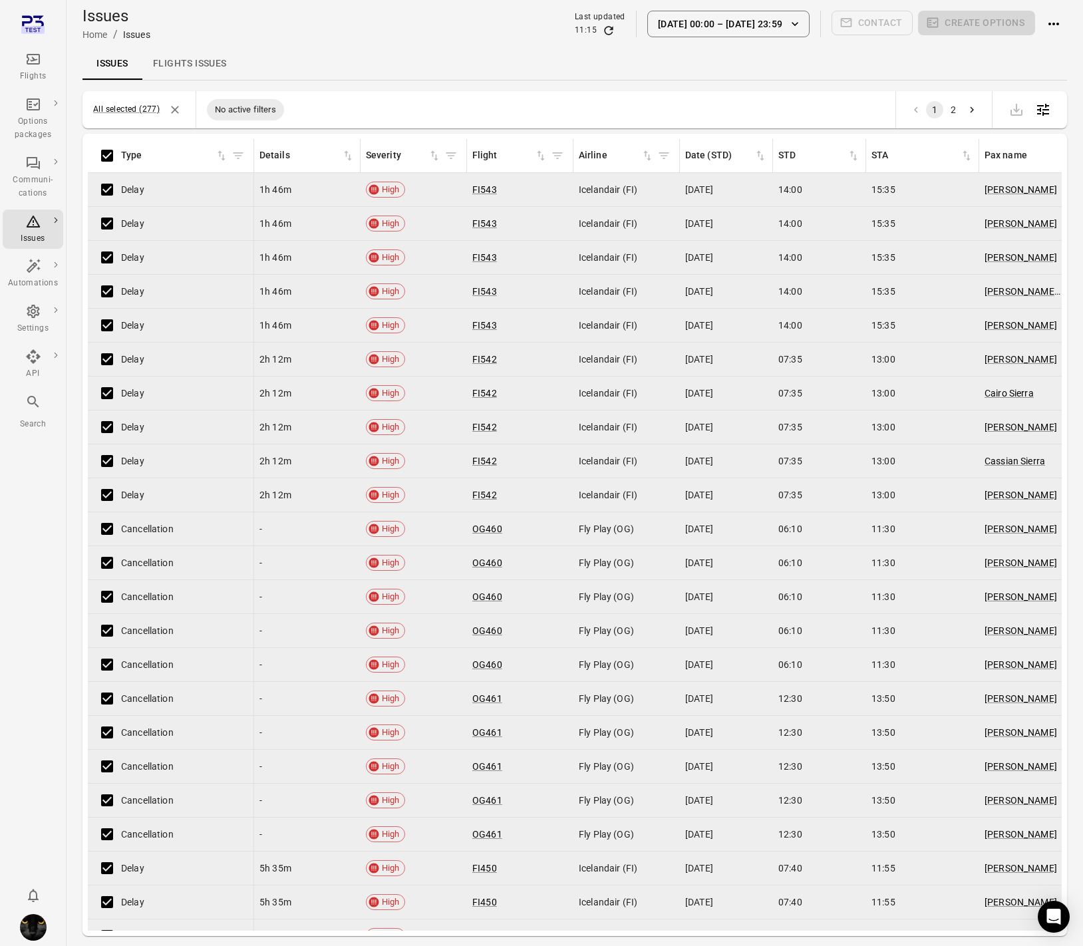
click at [647, 68] on div "Issues Flights issues" at bounding box center [575, 64] width 985 height 32
click at [173, 109] on icon "Deselect all items" at bounding box center [174, 109] width 13 height 13
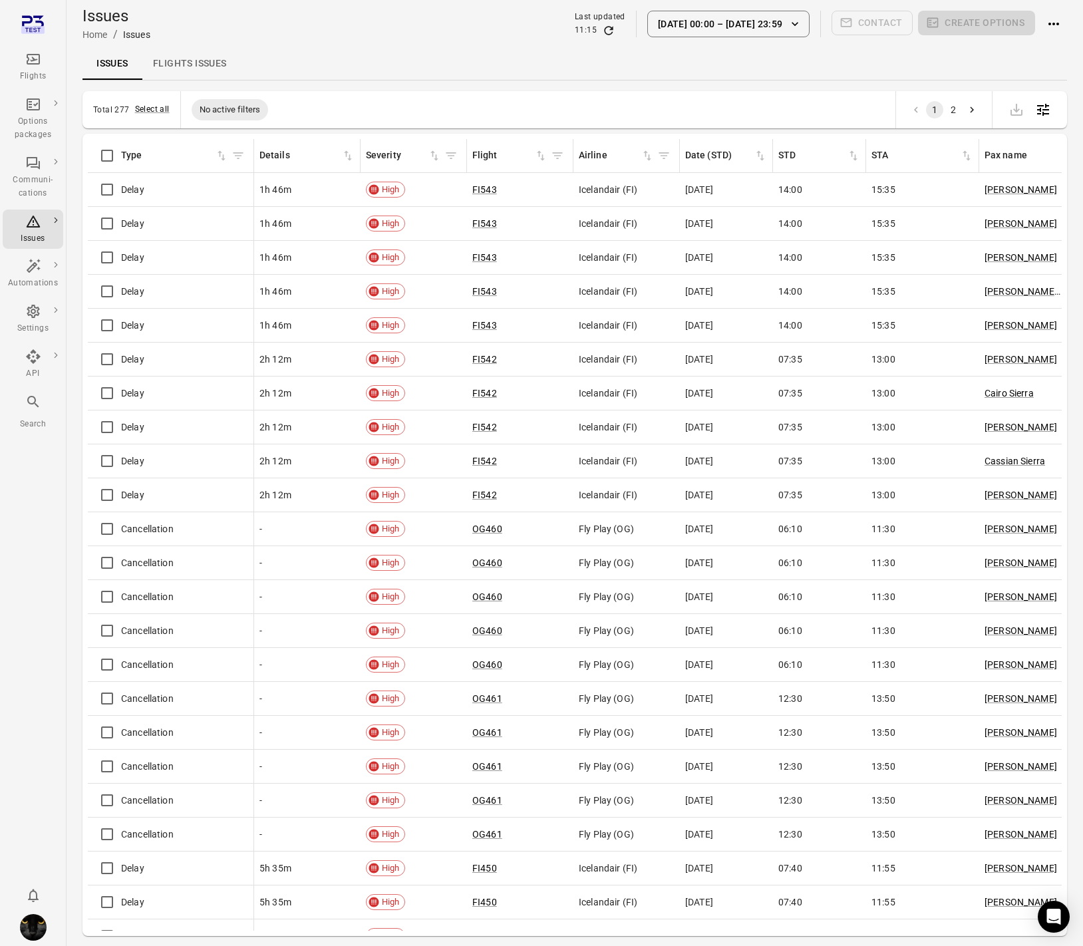
click at [370, 29] on div "Issues Home / Issues Last updated 11:15 1 Sep 00:00 – 9 Oct 23:59 Contact Creat…" at bounding box center [575, 23] width 985 height 37
click at [353, 90] on main "Issues Home / Issues Last updated 11:15 1 Sep 00:00 – 9 Oct 23:59 Contact Creat…" at bounding box center [575, 494] width 1017 height 989
click at [357, 69] on div "Issues Flights issues" at bounding box center [575, 64] width 985 height 32
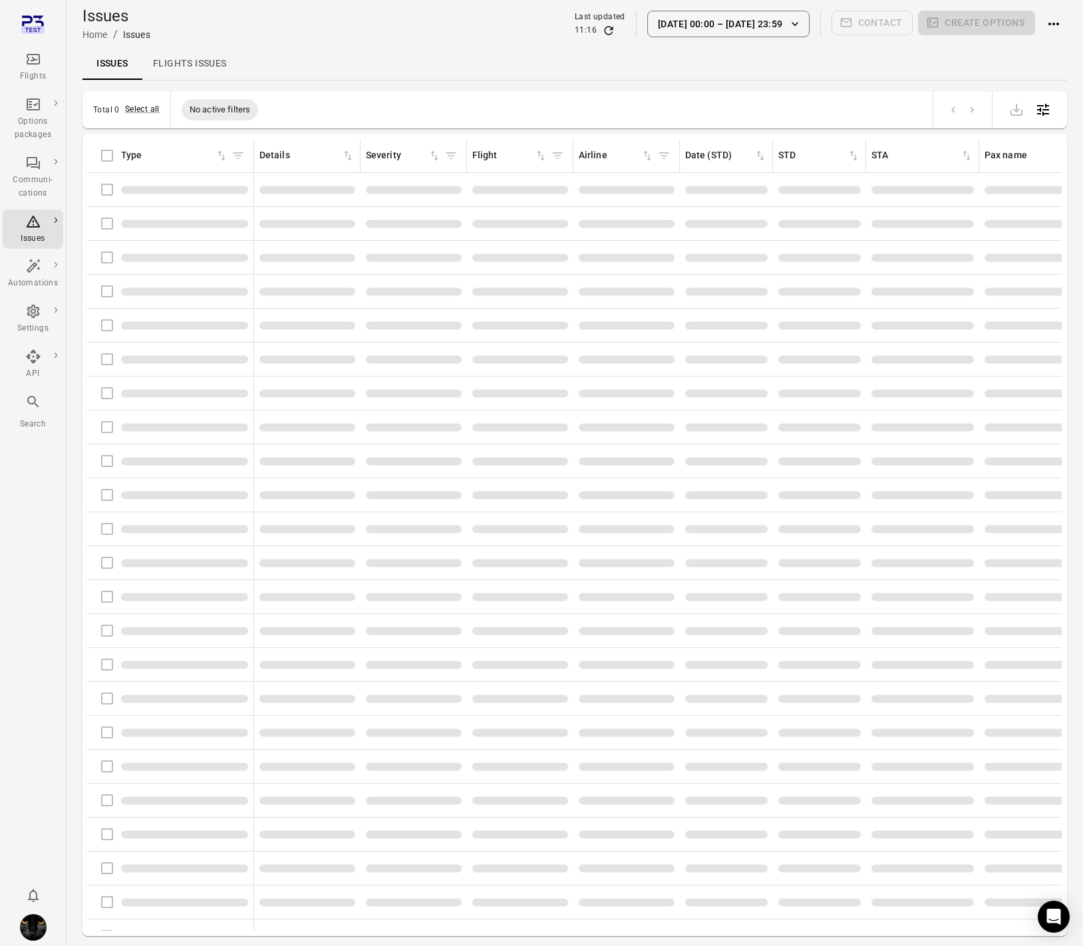
click at [299, 45] on div "Issues Home / Issues Last updated 11:16 [DATE] 00:00 [DATE] 23:59 Contact Creat…" at bounding box center [575, 24] width 985 height 48
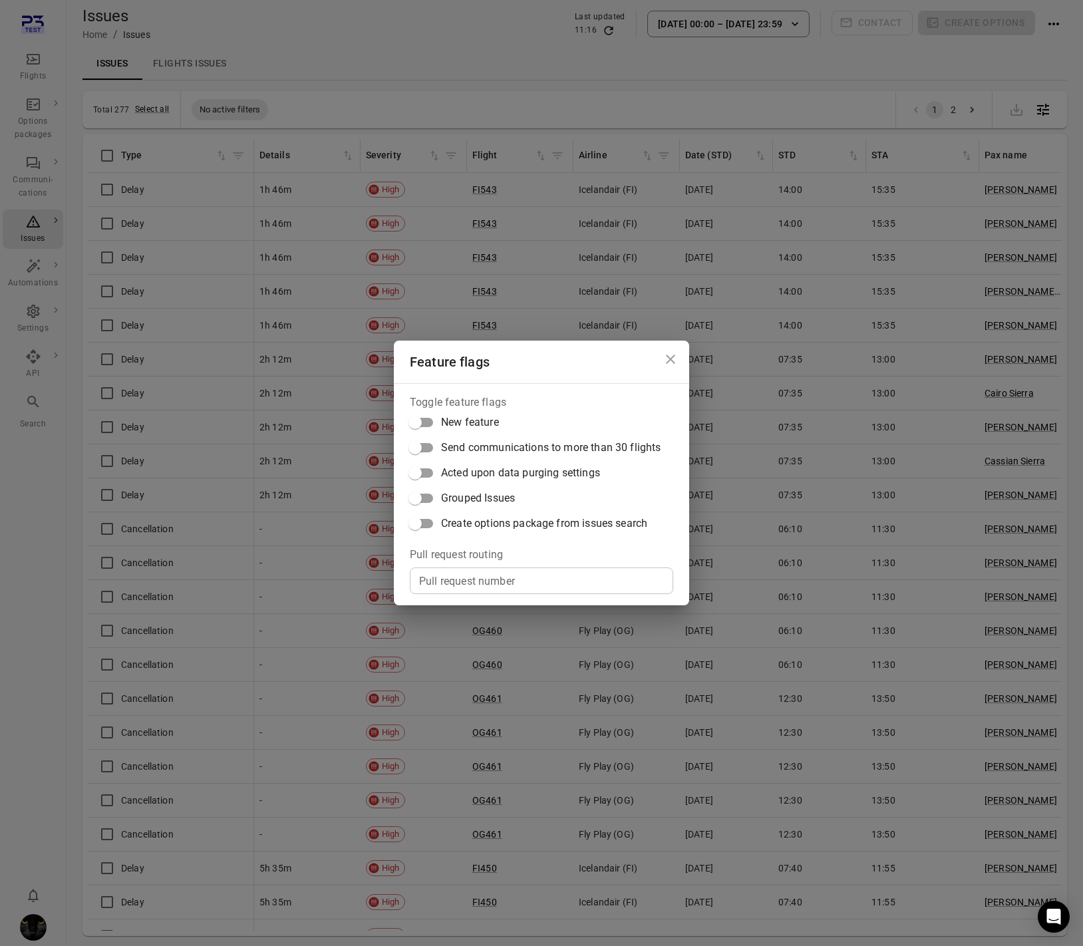
click at [517, 524] on span "Create options package from issues search" at bounding box center [544, 524] width 206 height 16
click at [488, 51] on div "Feature flags Toggle feature flags New feature Send communications to more than…" at bounding box center [541, 473] width 1083 height 946
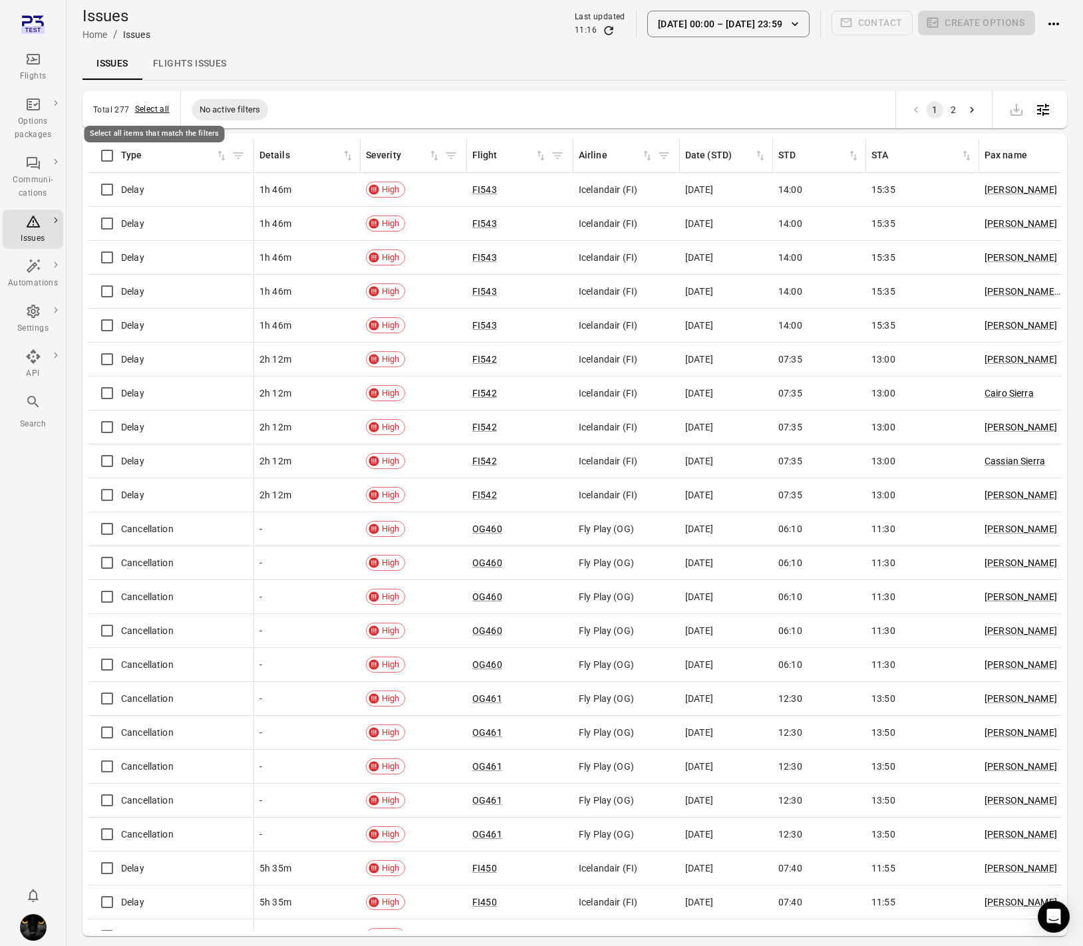
click at [146, 108] on button "Select all" at bounding box center [152, 109] width 35 height 13
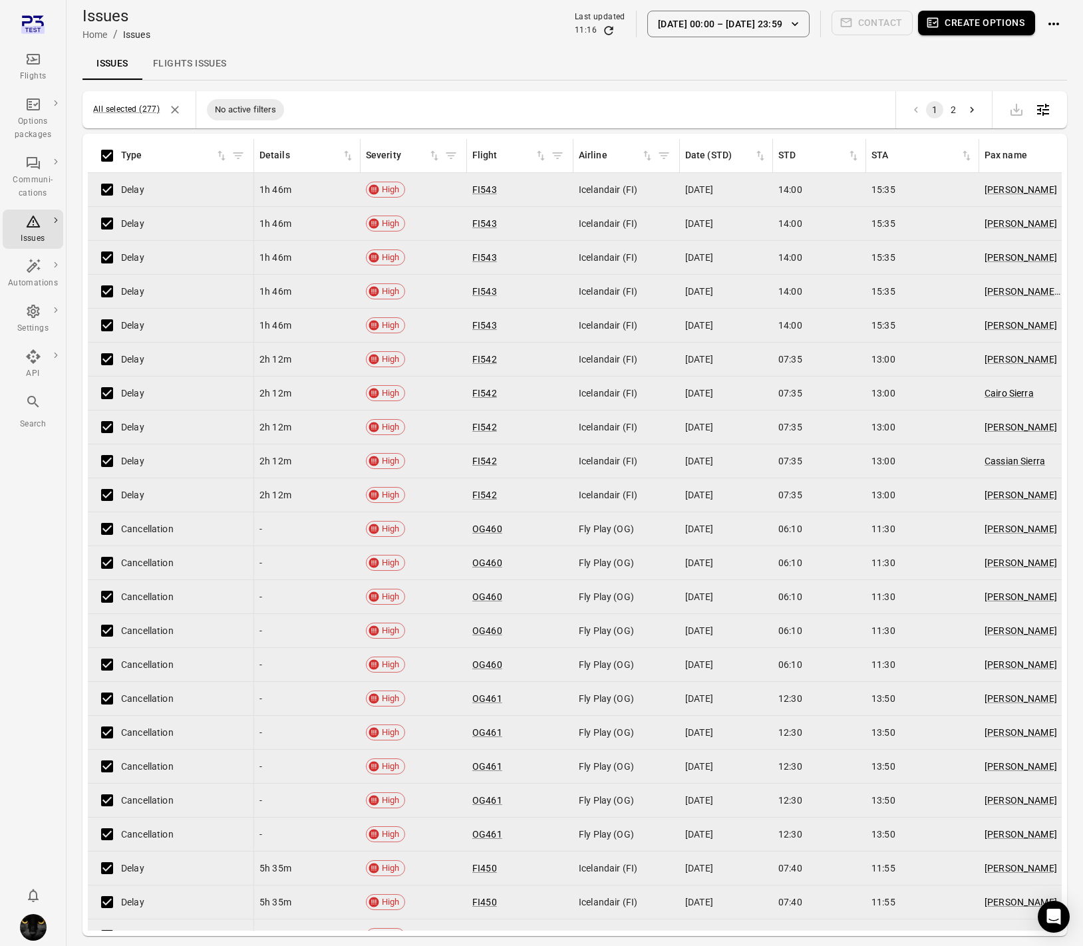
click at [995, 28] on button "Create options" at bounding box center [976, 23] width 117 height 25
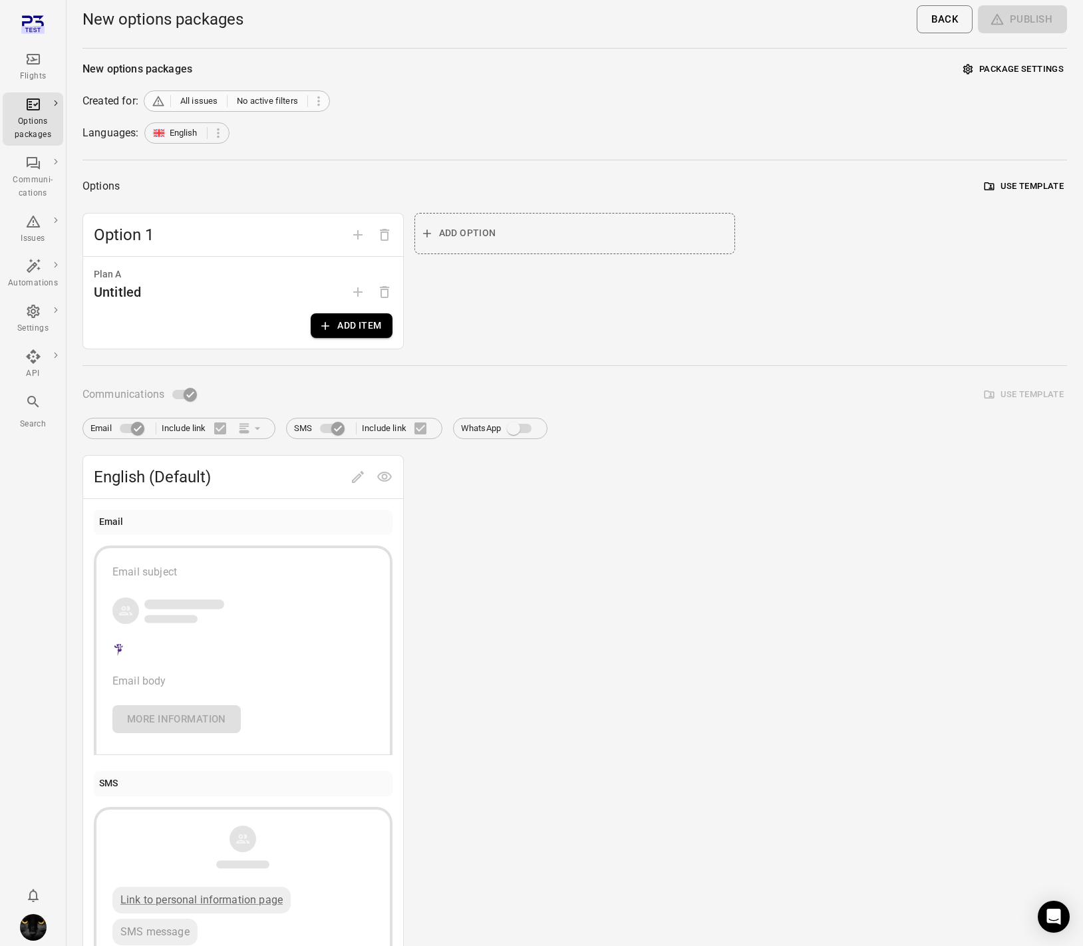
click at [306, 103] on span "All issues No active filters" at bounding box center [230, 100] width 156 height 13
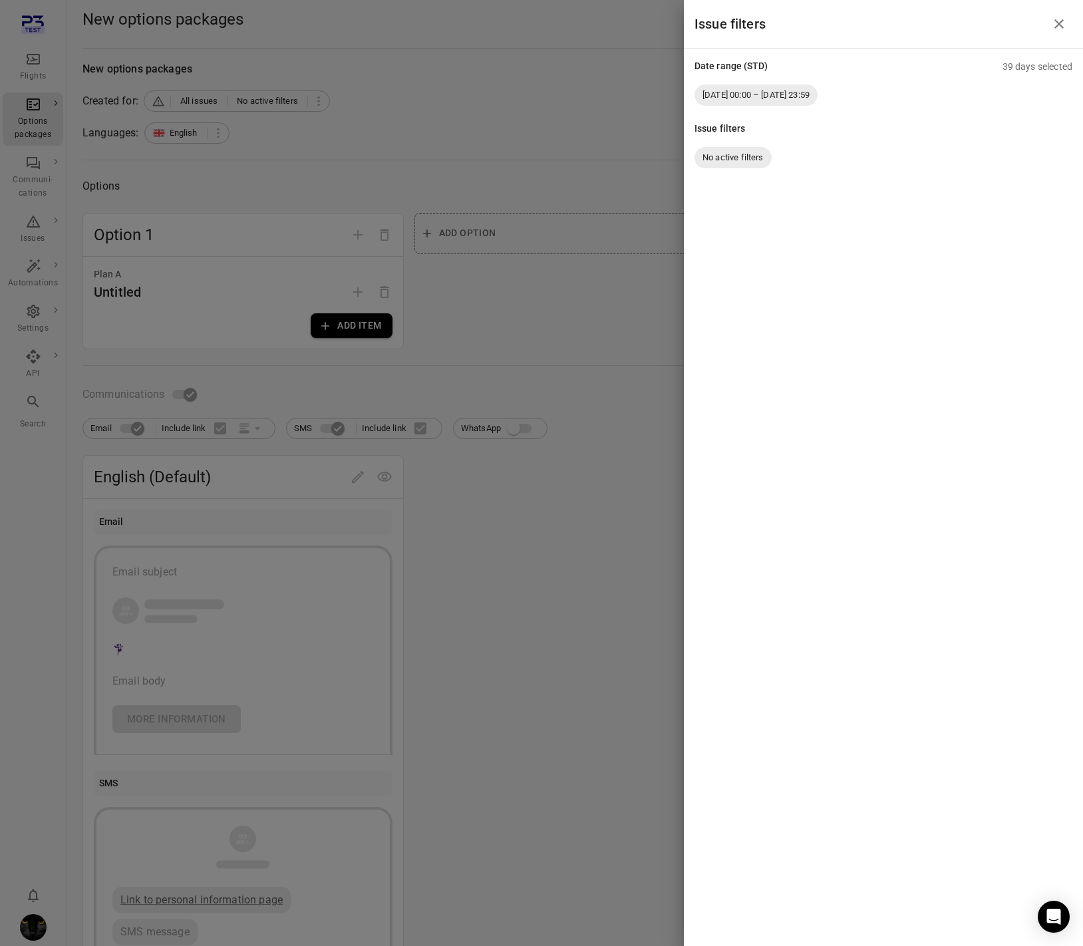
click at [34, 136] on div at bounding box center [541, 473] width 1083 height 946
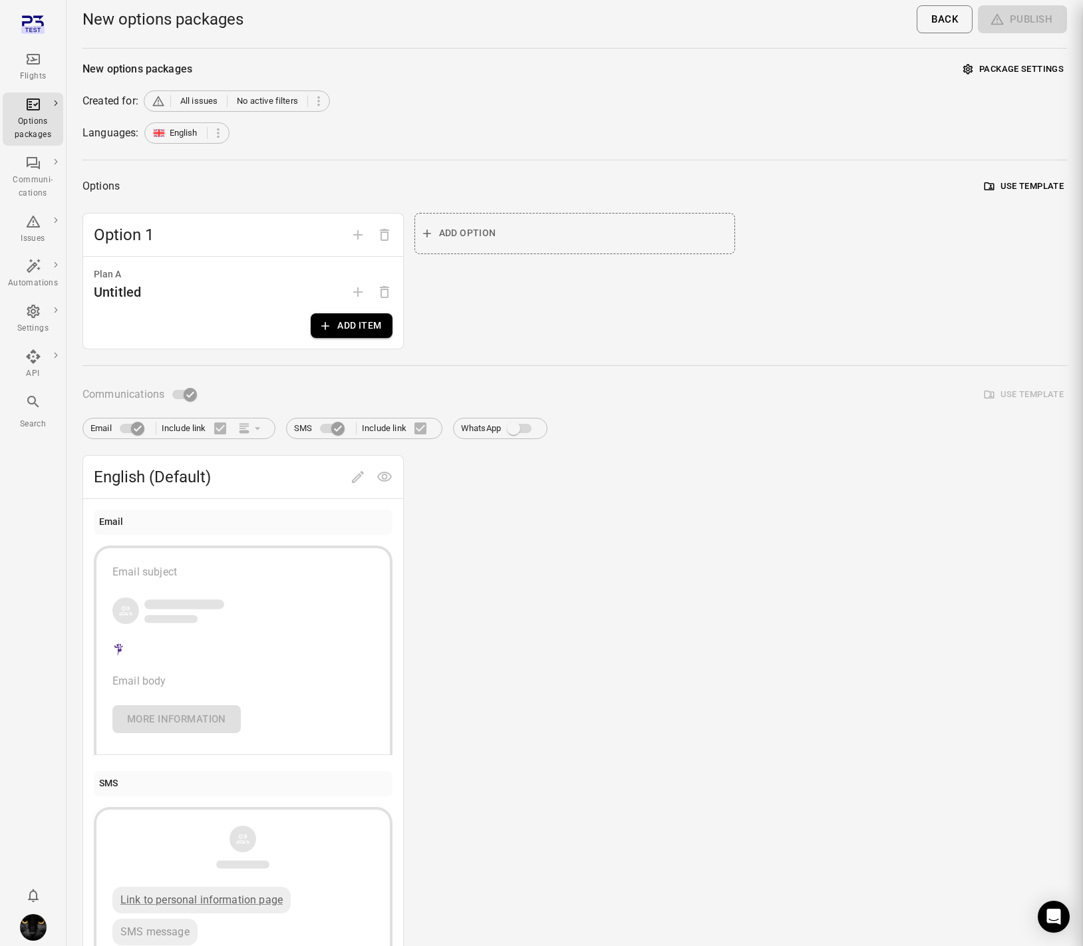
click at [34, 136] on div at bounding box center [541, 473] width 1083 height 946
click at [35, 226] on icon "Main navigation" at bounding box center [33, 222] width 14 height 12
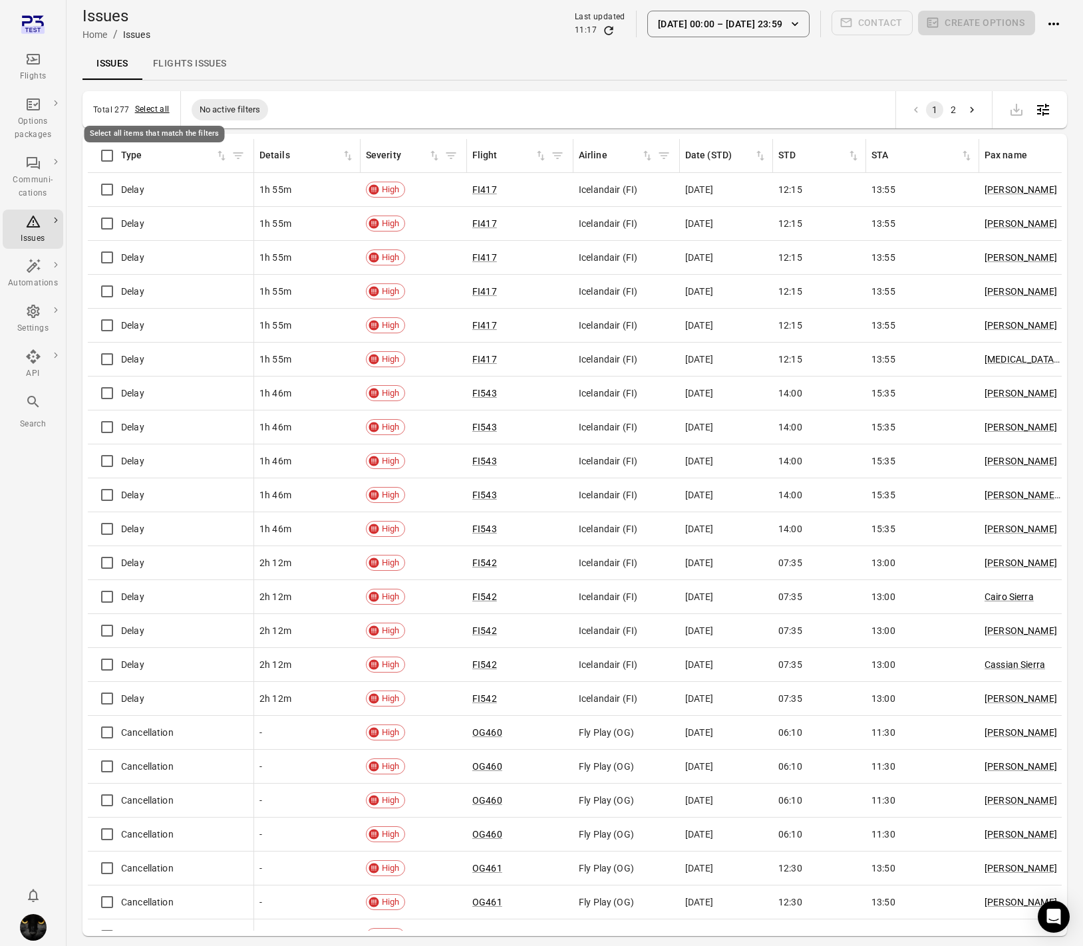
click at [141, 104] on button "Select all" at bounding box center [152, 109] width 35 height 13
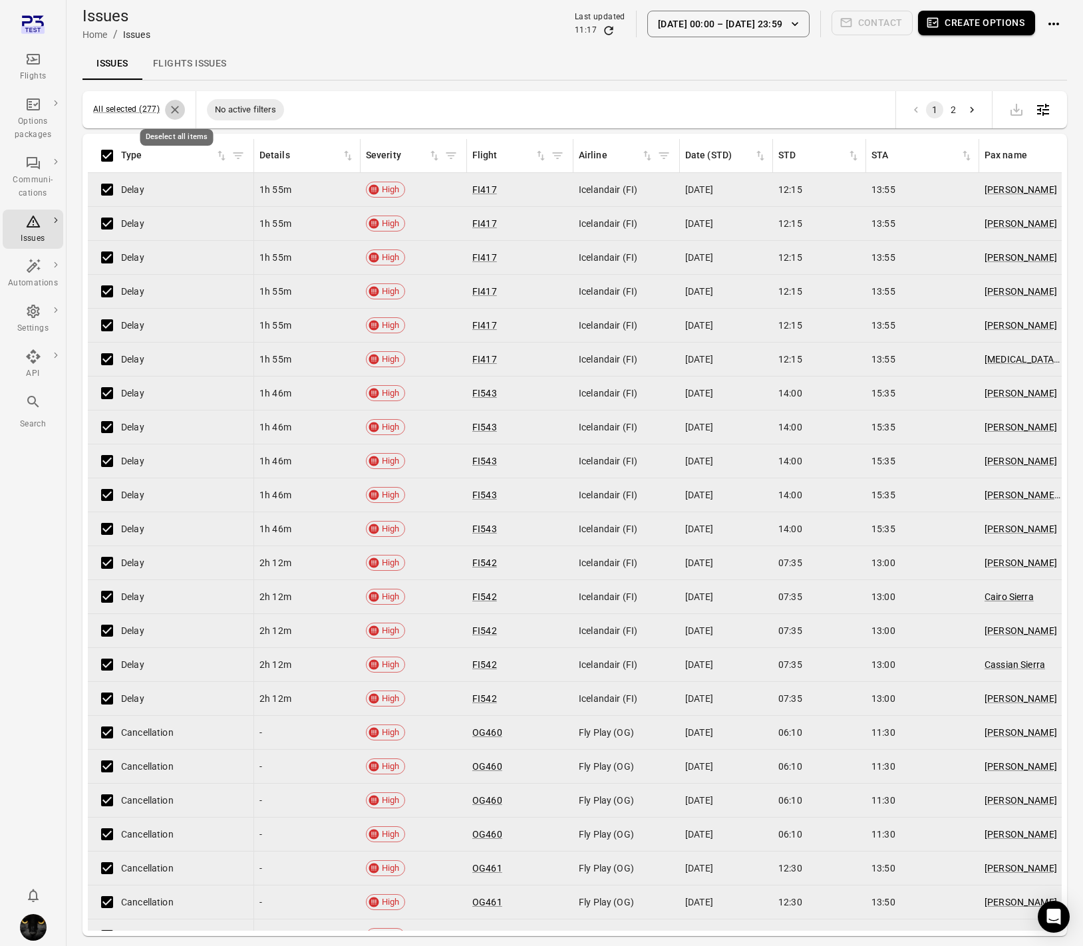
click at [172, 108] on icon "Deselect all items" at bounding box center [174, 109] width 13 height 13
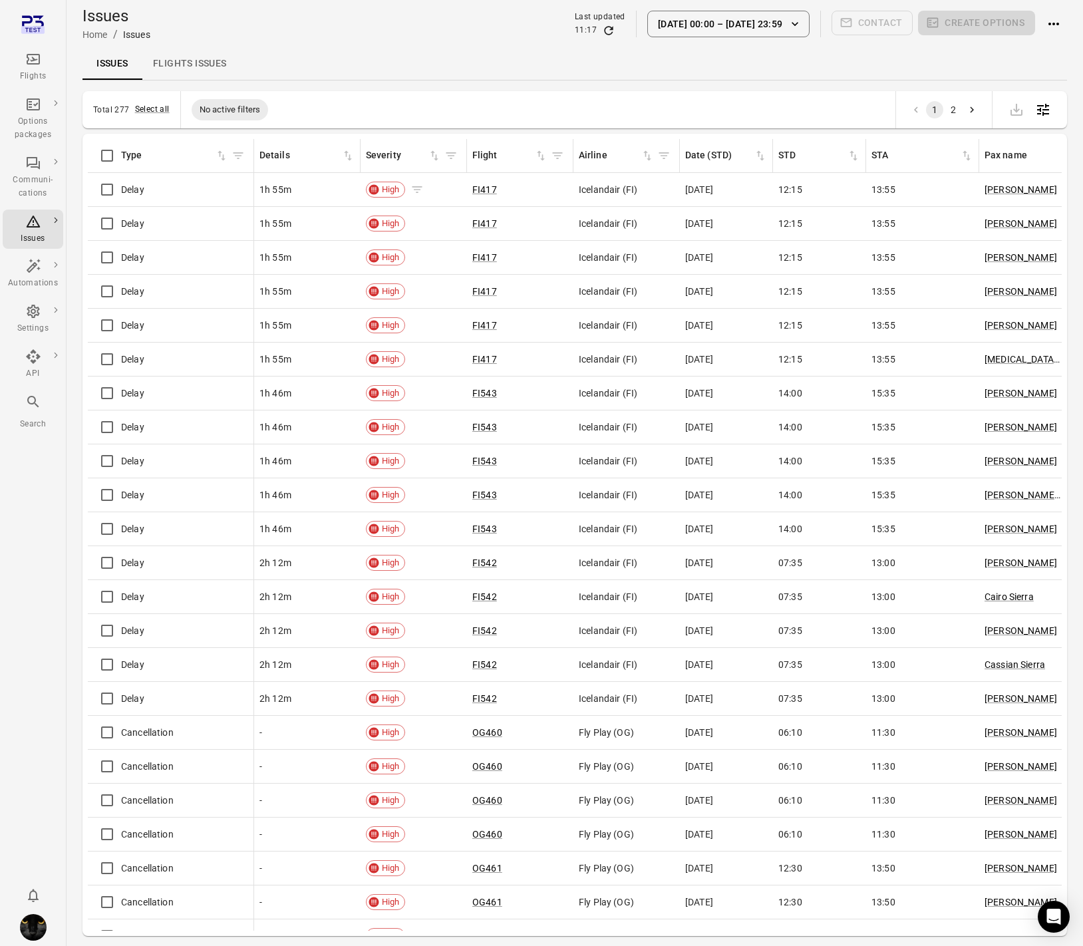
click at [415, 190] on icon "Issues information" at bounding box center [417, 189] width 13 height 13
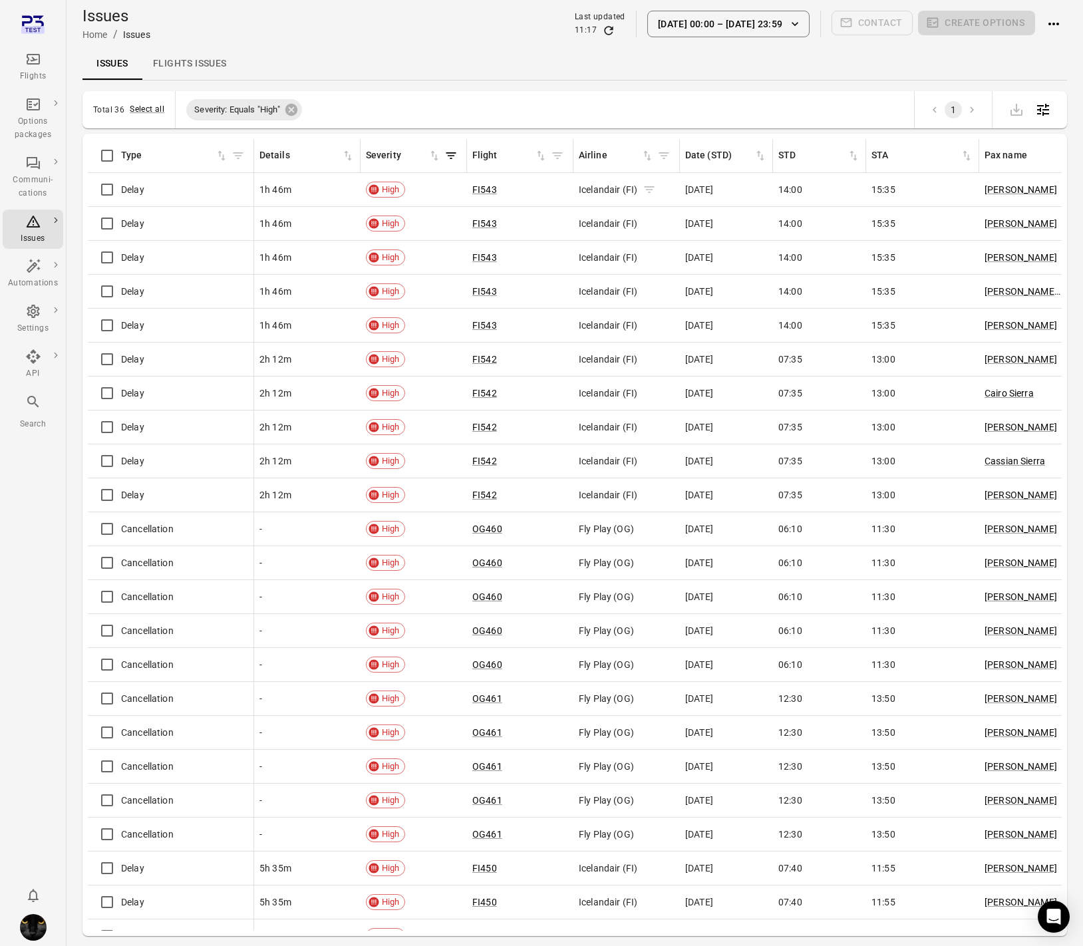
click at [649, 189] on icon "Issues information" at bounding box center [650, 189] width 10 height 7
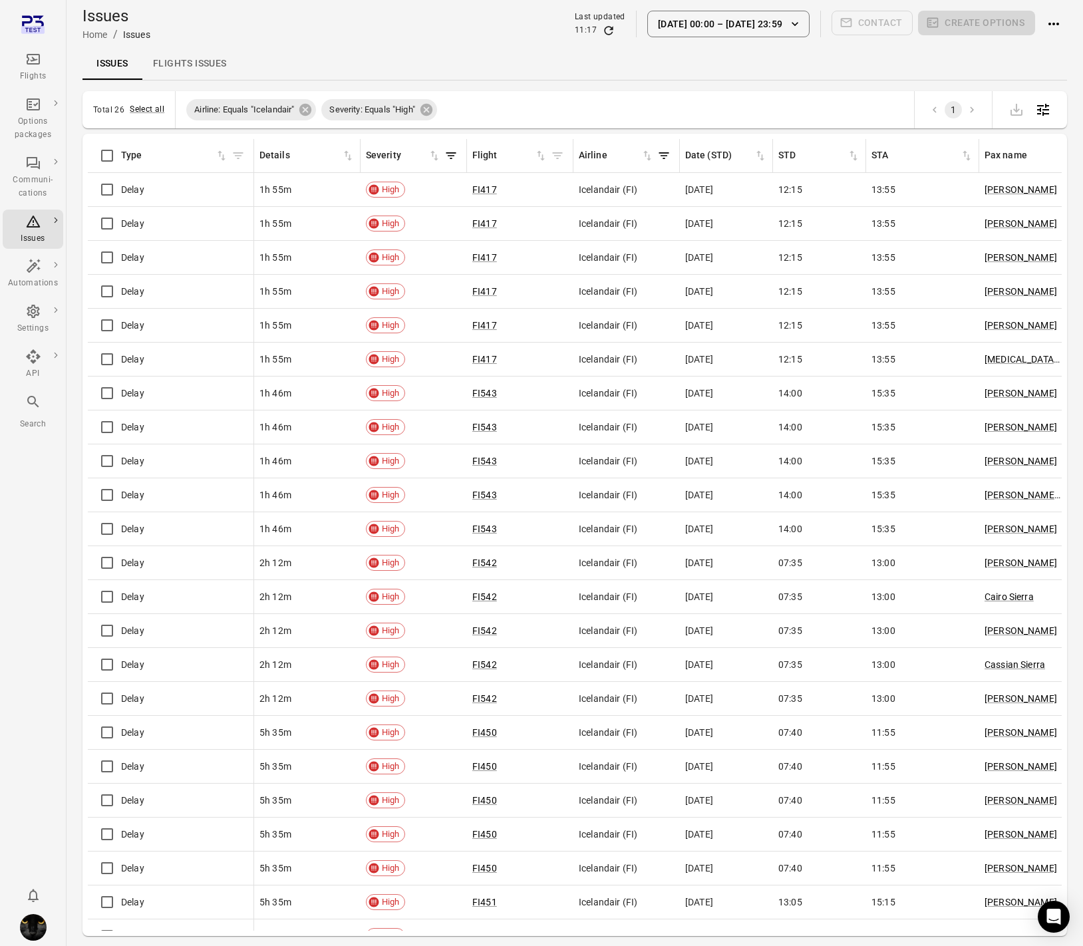
click at [145, 118] on div "Total 26 Select all Airline: Equals "Icelandair" Severity: Equals "High" 1" at bounding box center [575, 109] width 985 height 37
click at [148, 112] on button "Select all" at bounding box center [147, 109] width 35 height 13
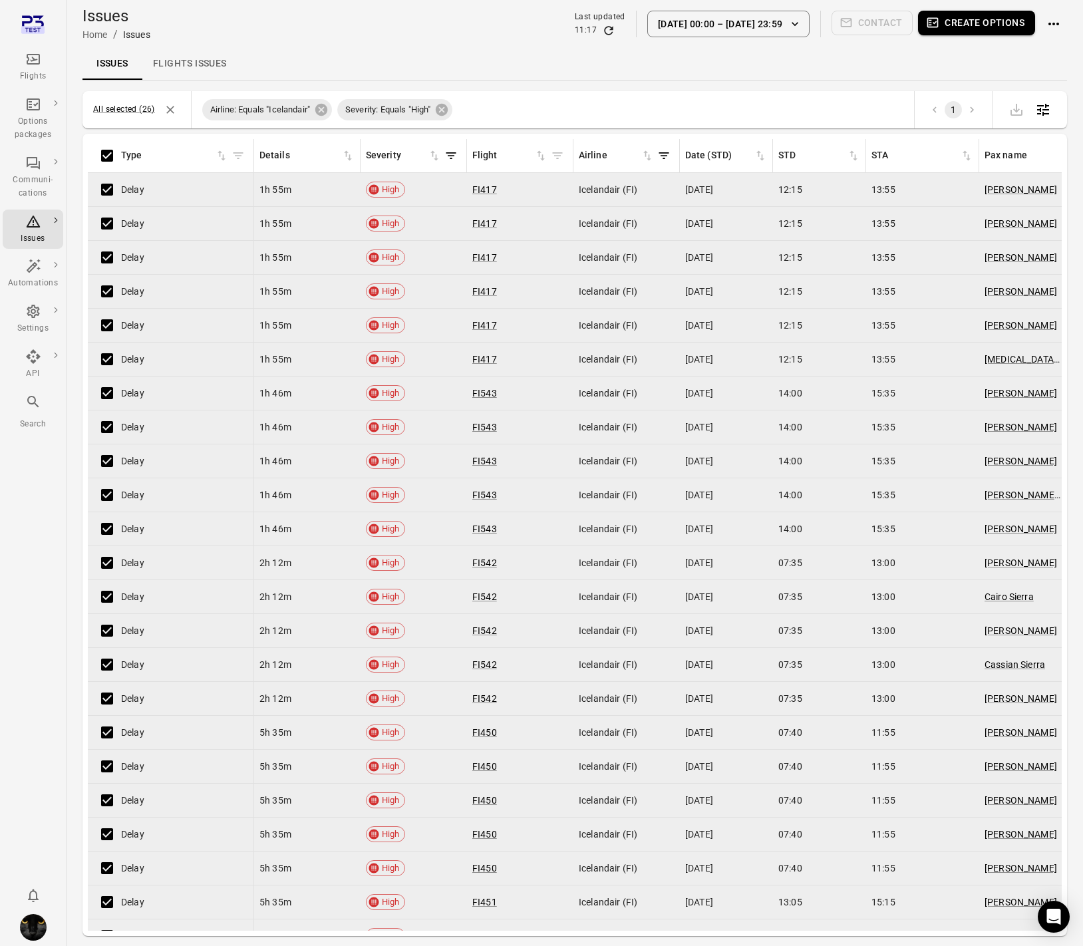
click at [1015, 20] on button "Create options" at bounding box center [976, 23] width 117 height 25
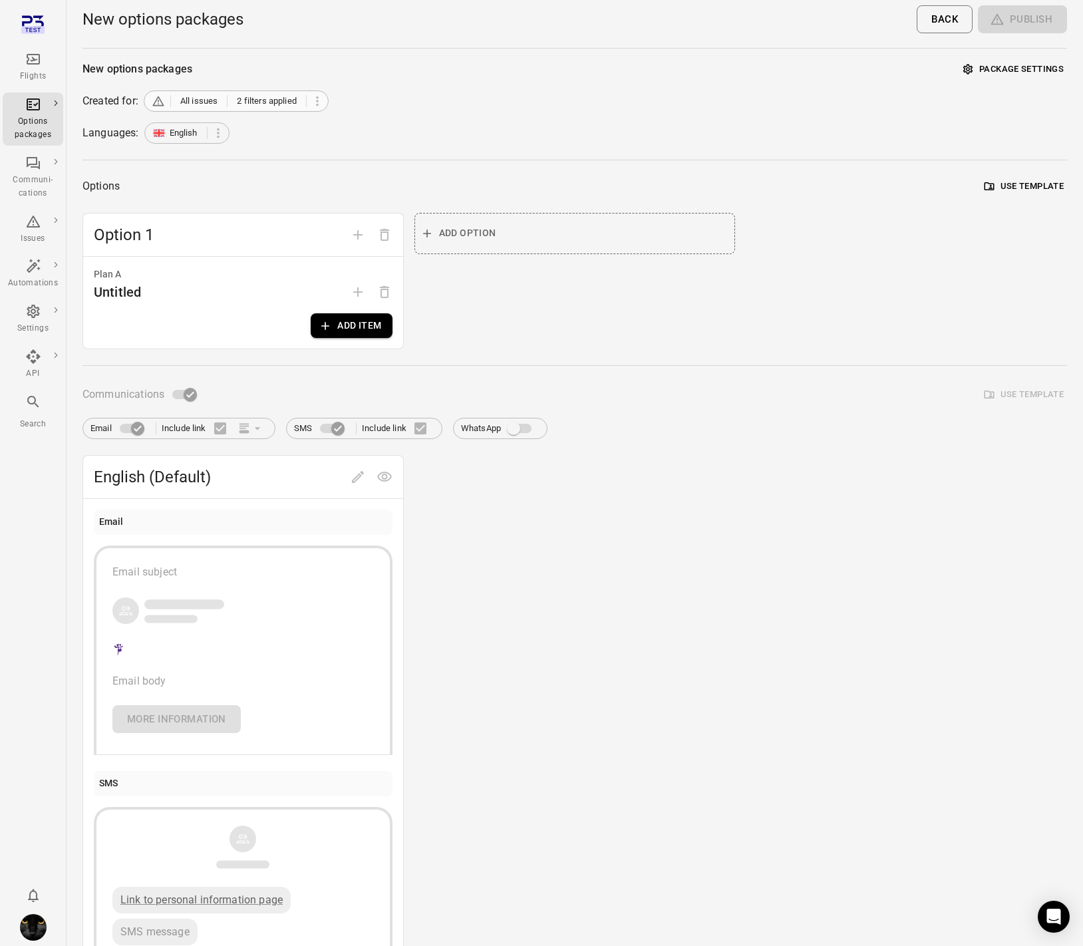
click at [292, 99] on span "2 filters applied" at bounding box center [267, 100] width 60 height 13
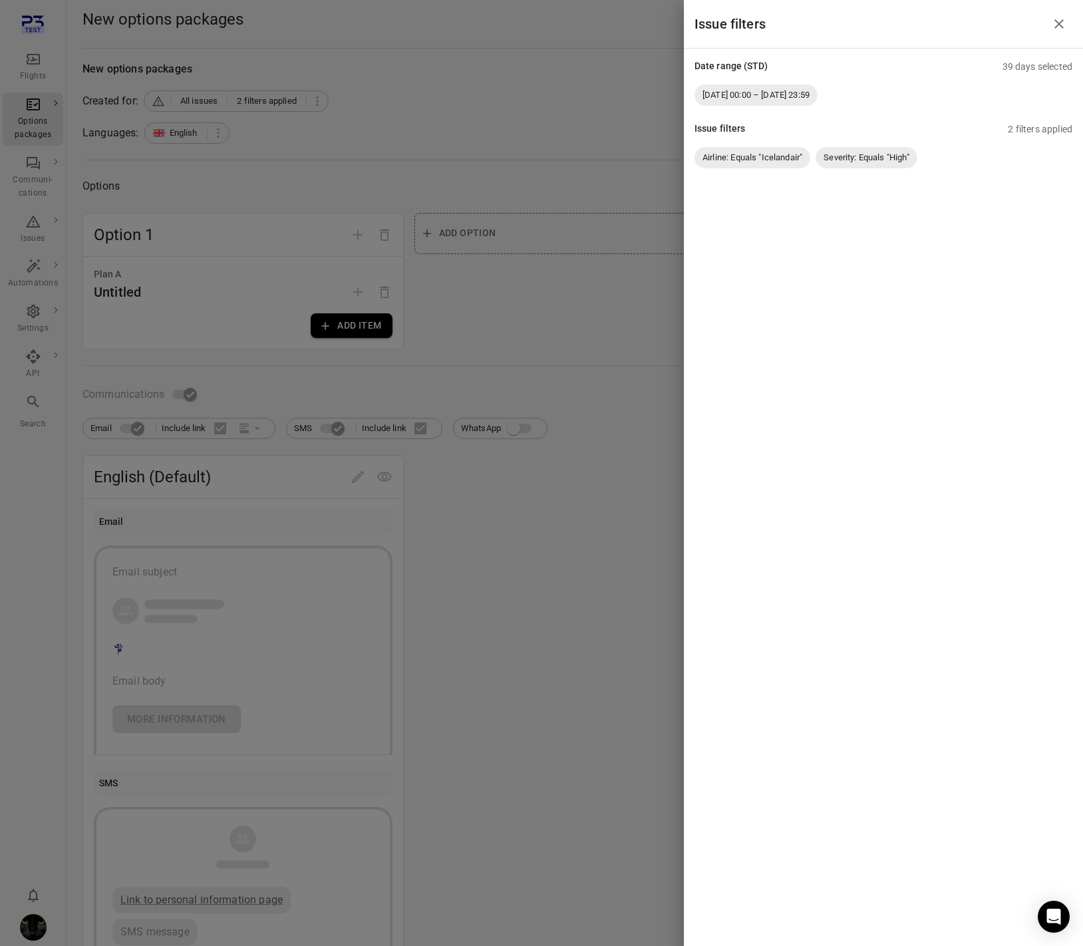
click at [357, 130] on div at bounding box center [541, 473] width 1083 height 946
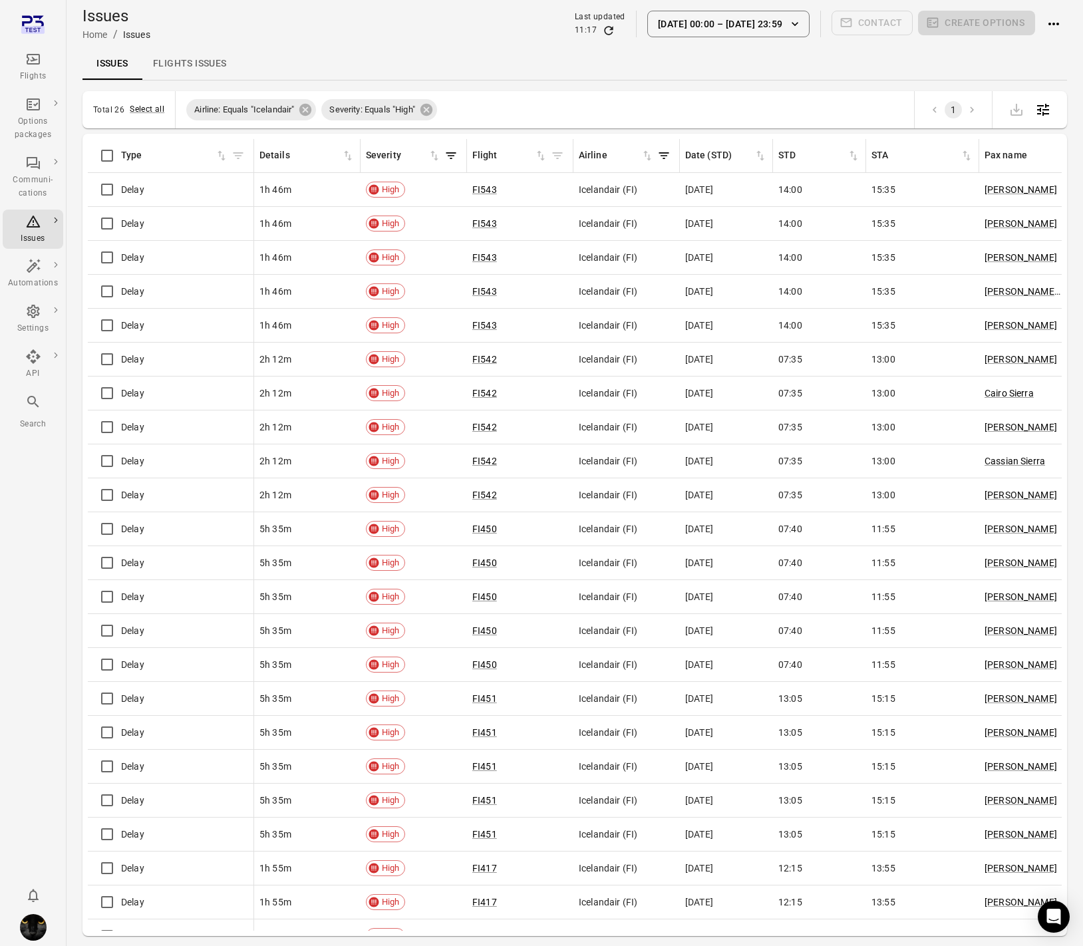
scroll to position [1, 0]
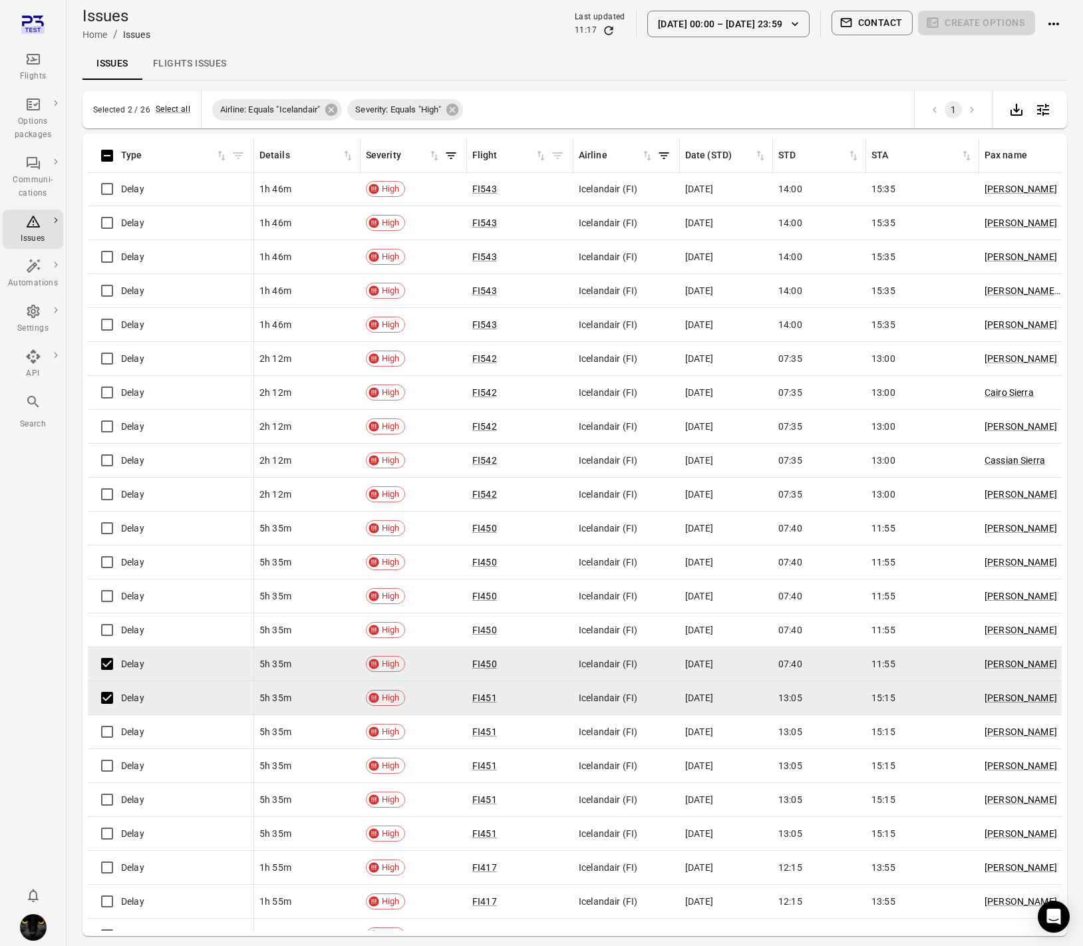
click at [866, 31] on button "Contact" at bounding box center [873, 23] width 82 height 25
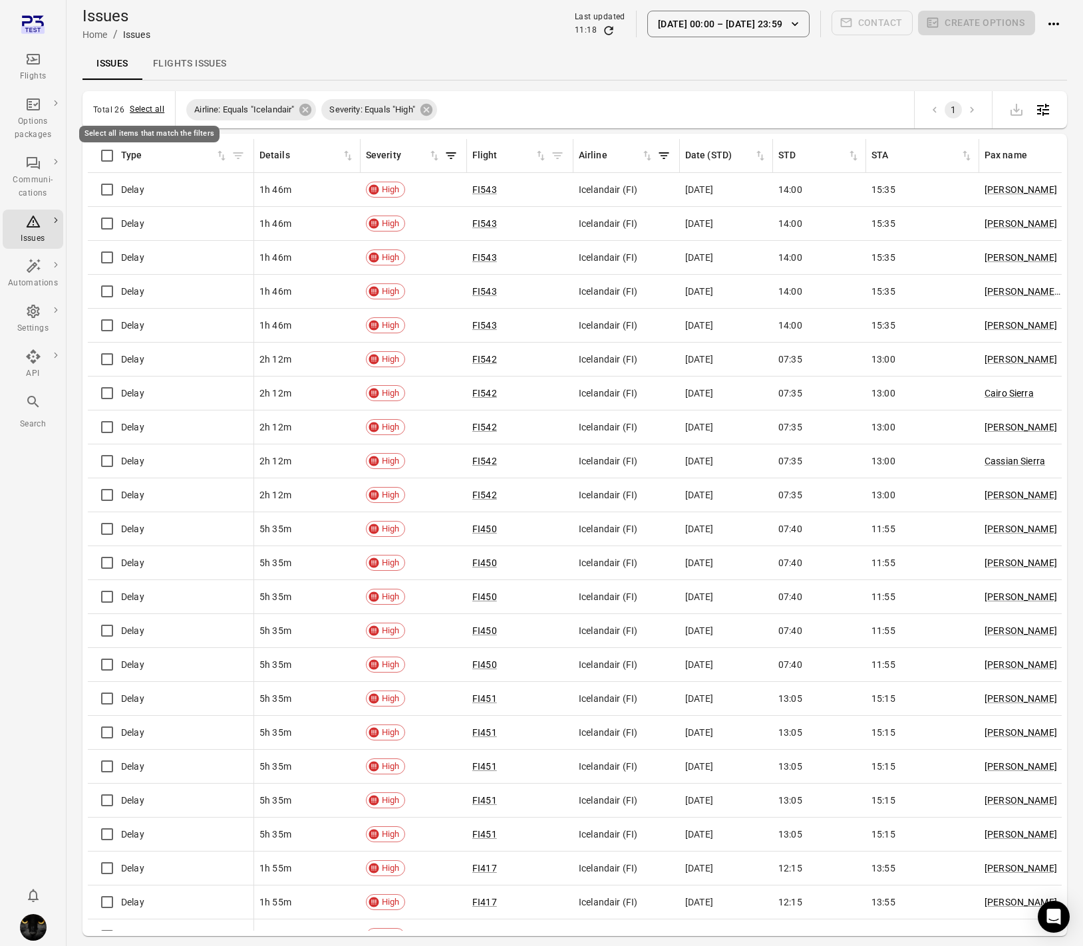
click at [149, 110] on button "Select all" at bounding box center [147, 109] width 35 height 13
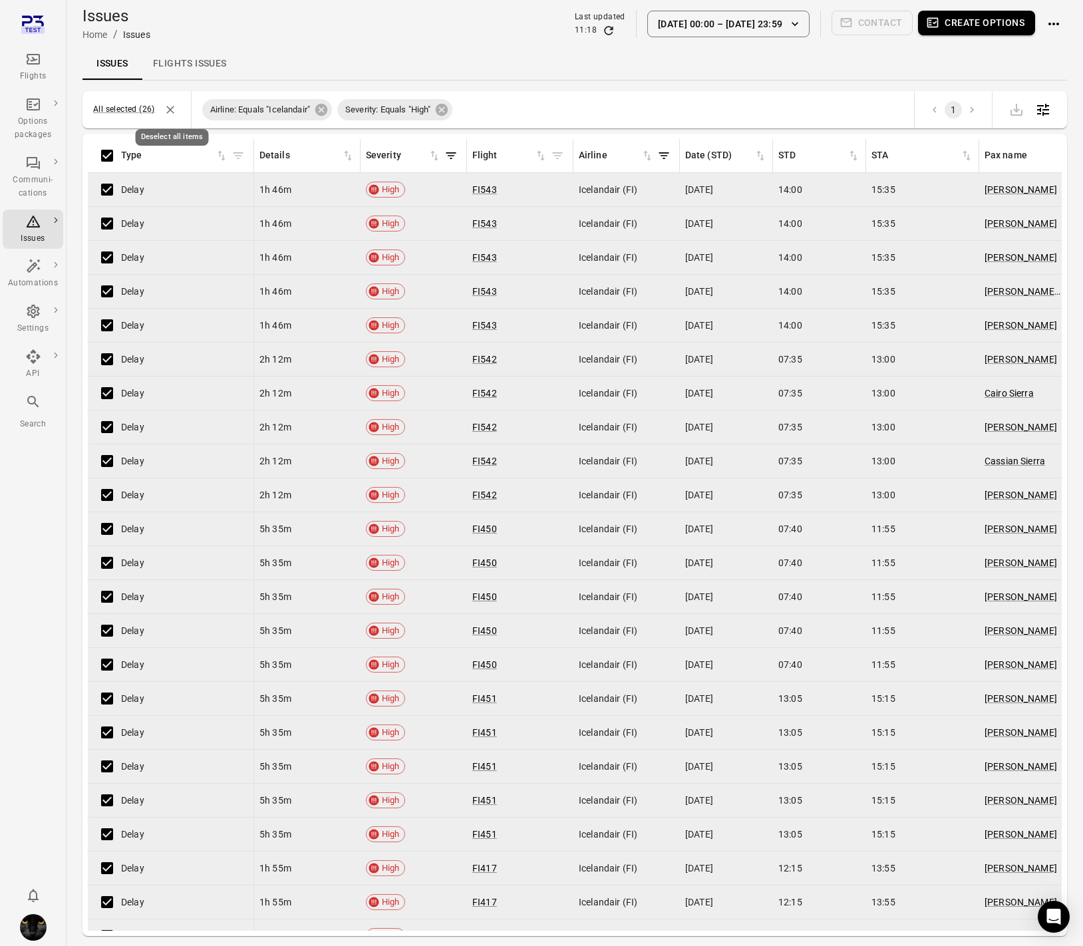
click at [166, 106] on icon "Deselect all items" at bounding box center [170, 109] width 13 height 13
